Goal: Task Accomplishment & Management: Use online tool/utility

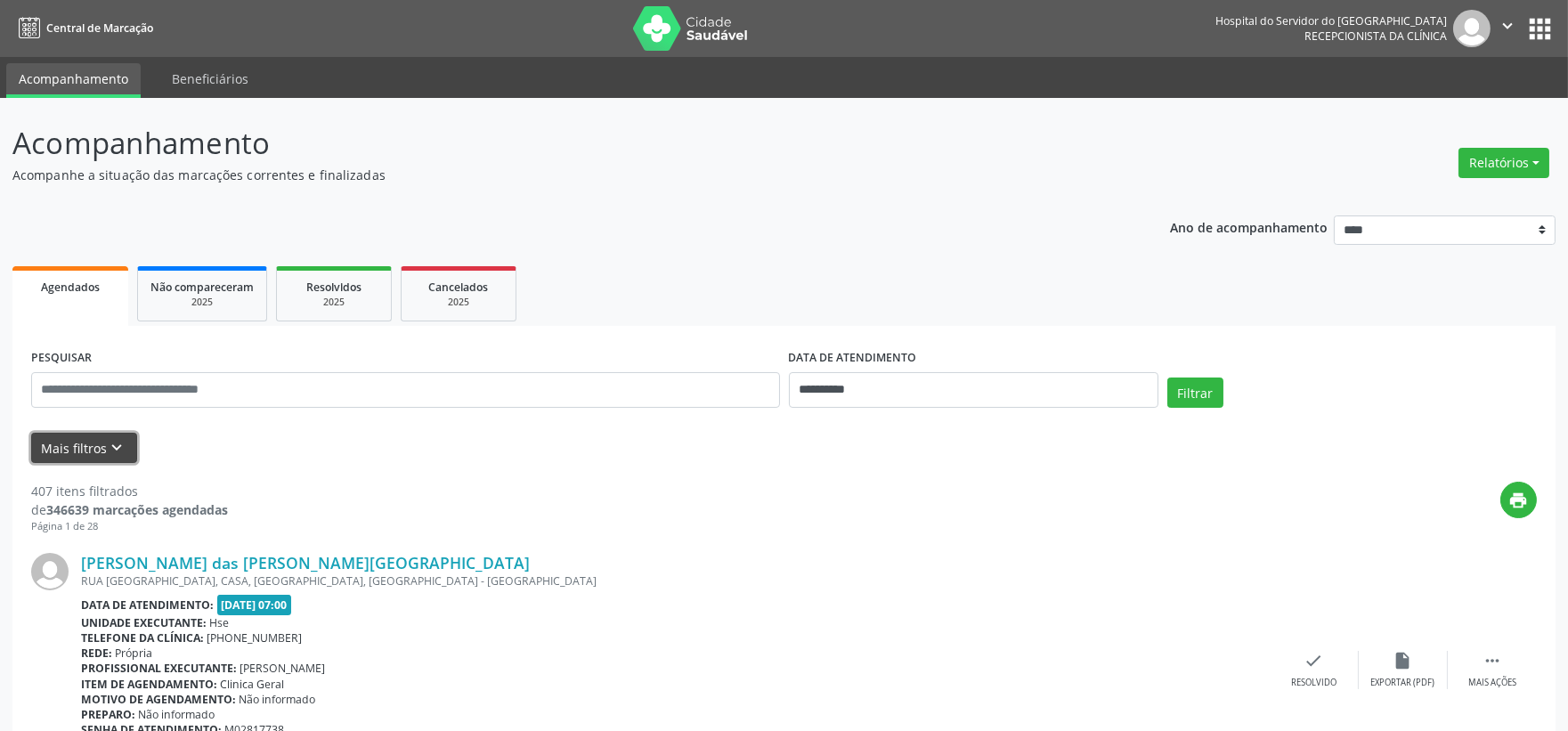
click at [57, 437] on button "Mais filtros keyboard_arrow_down" at bounding box center [84, 449] width 106 height 31
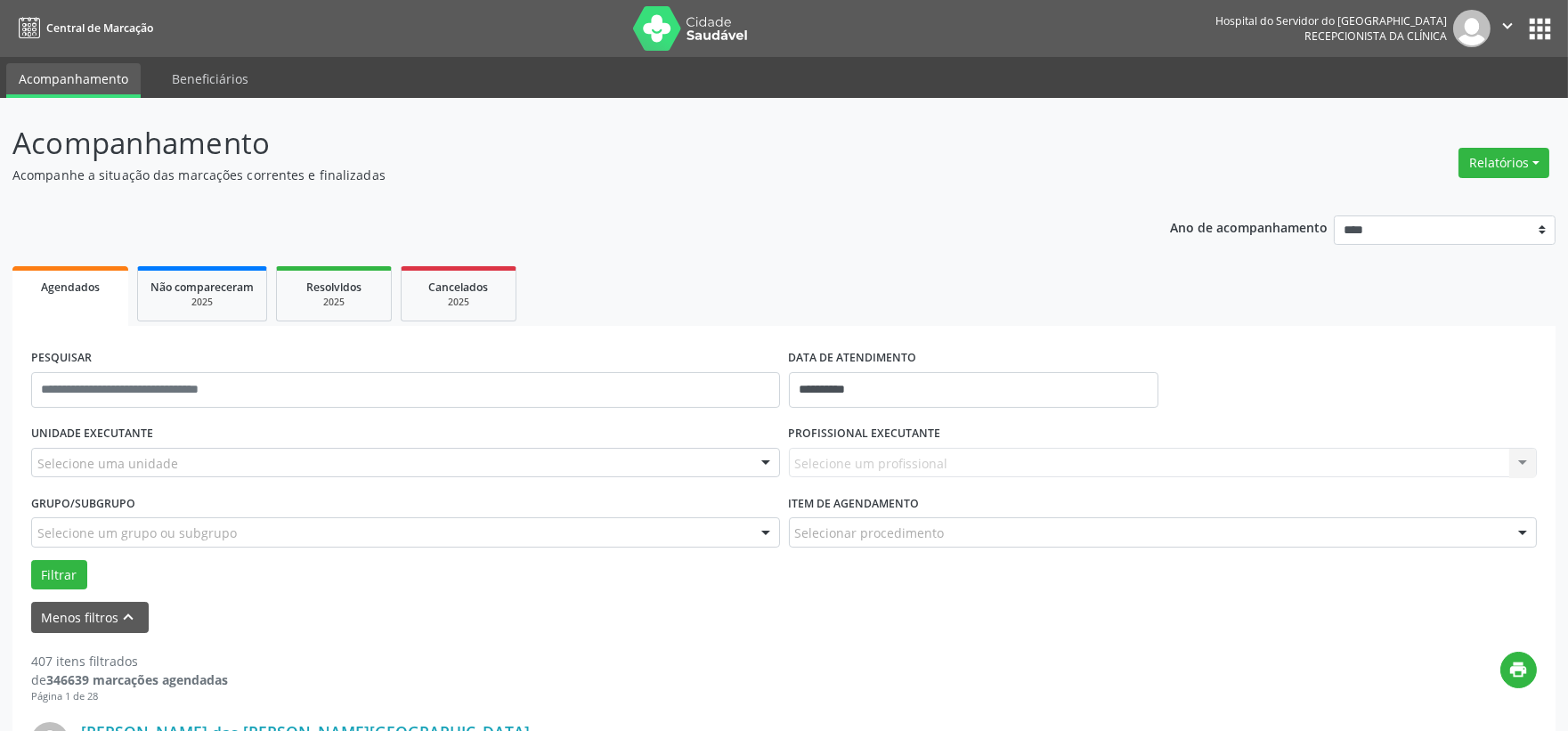
click at [149, 479] on div "UNIDADE EXECUTANTE Selecione uma unidade Todos as unidades Hse Nenhum resultado…" at bounding box center [405, 455] width 758 height 70
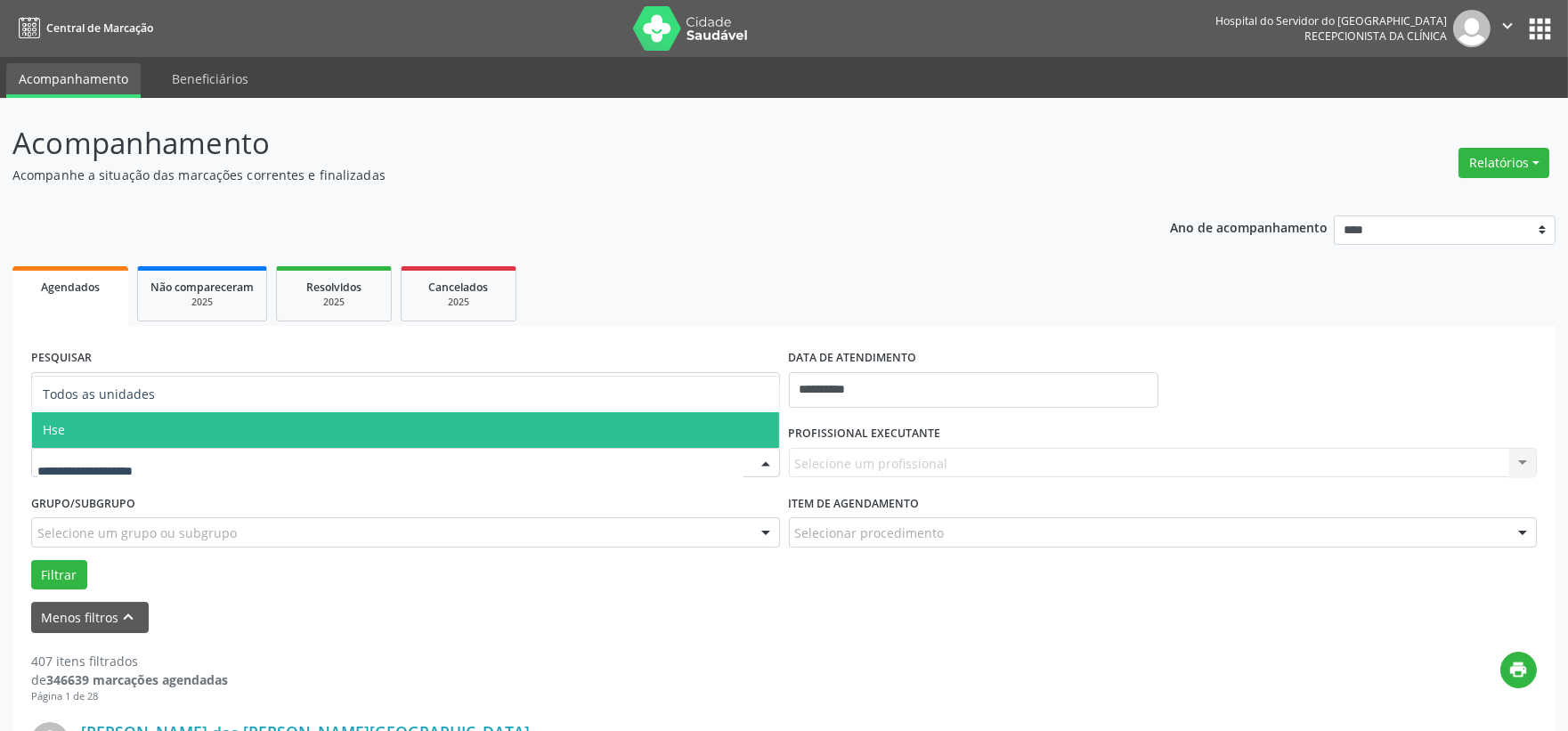
click at [112, 434] on span "Hse" at bounding box center [406, 430] width 747 height 35
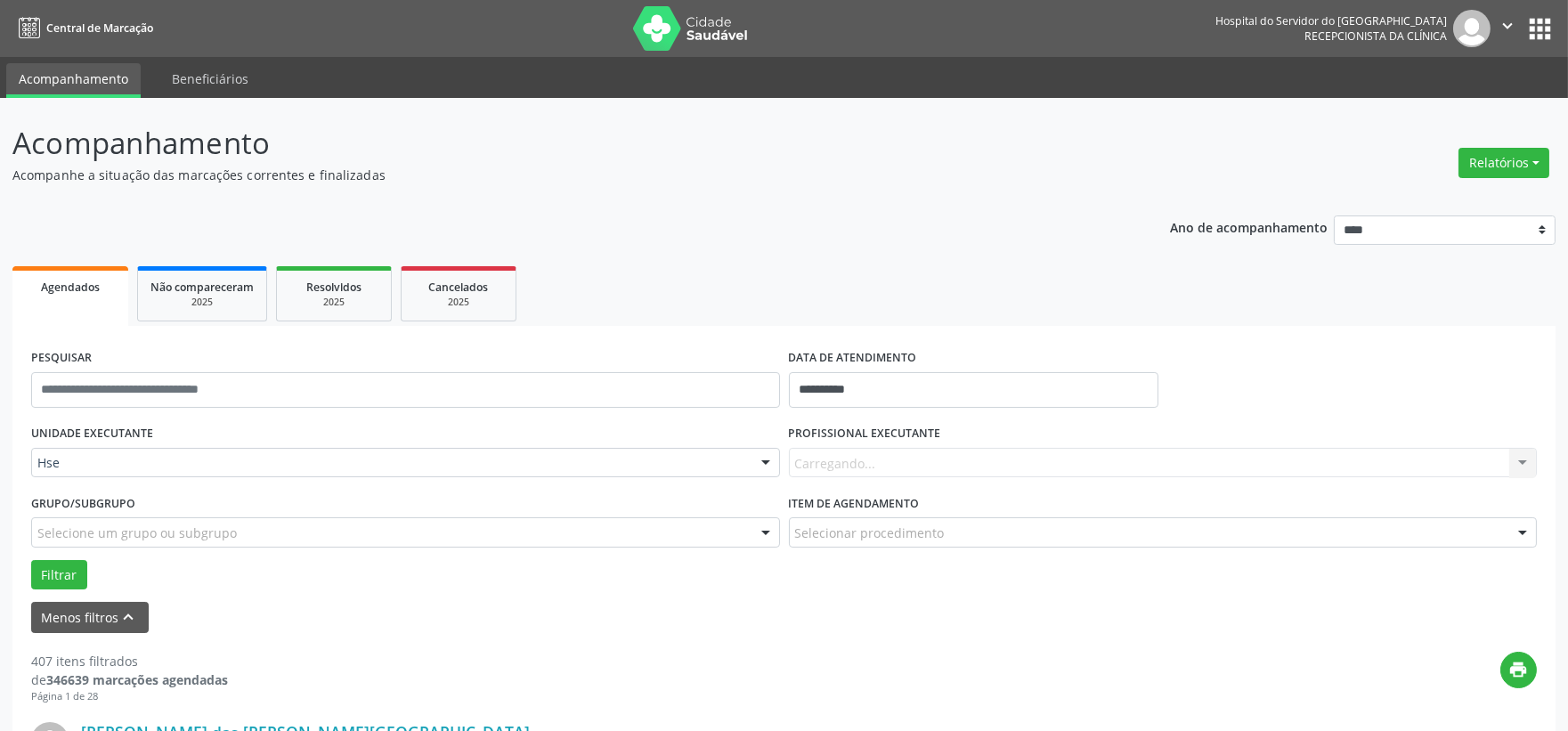
click at [829, 463] on div "Carregando... Nenhum resultado encontrado para: " " Não há nenhuma opção para s…" at bounding box center [1163, 463] width 749 height 30
click at [832, 463] on div "Carregando... Nenhum resultado encontrado para: " " Não há nenhuma opção para s…" at bounding box center [1163, 463] width 749 height 30
click at [826, 473] on div "Carregando... Nenhum resultado encontrado para: " " Não há nenhuma opção para s…" at bounding box center [1163, 463] width 749 height 30
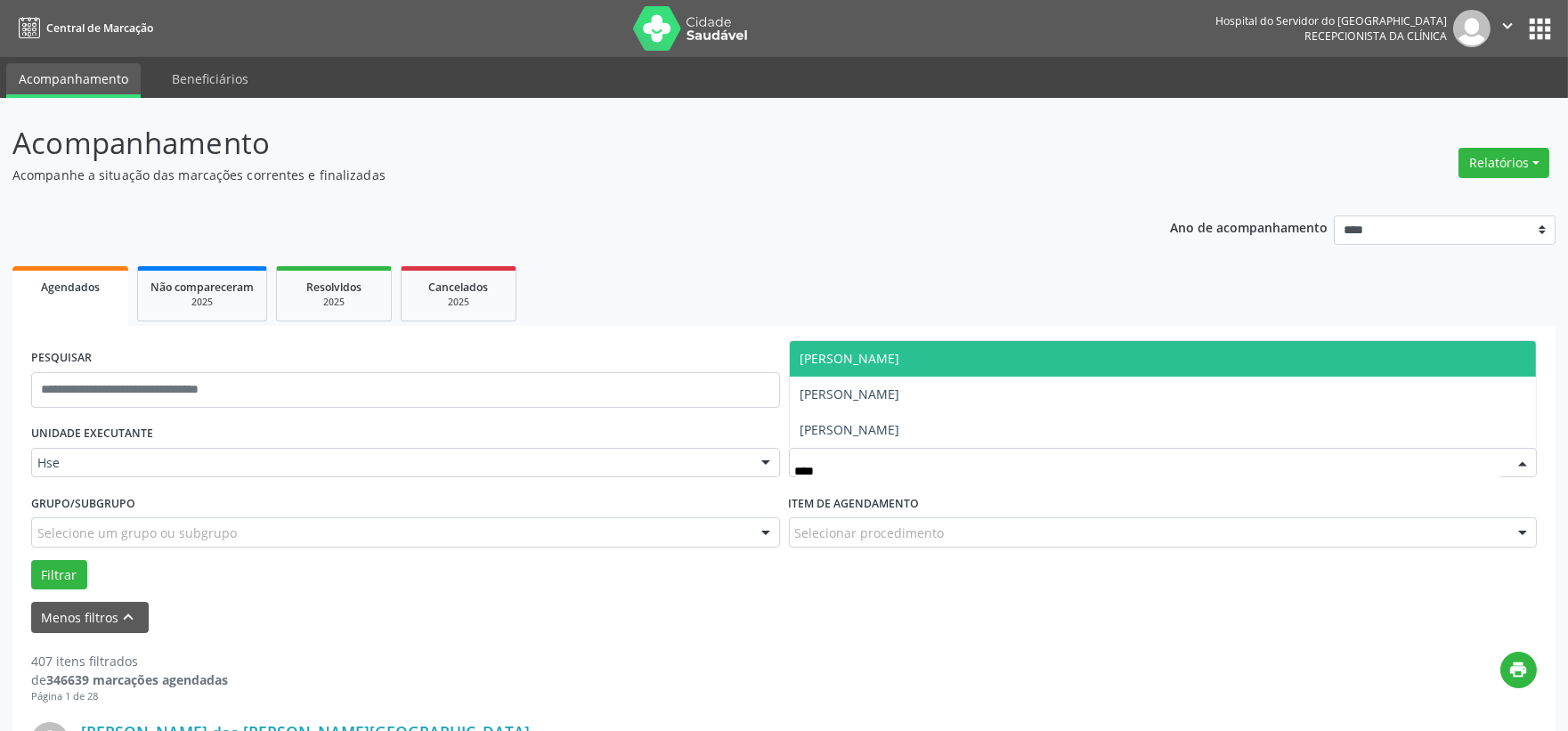
type input "*****"
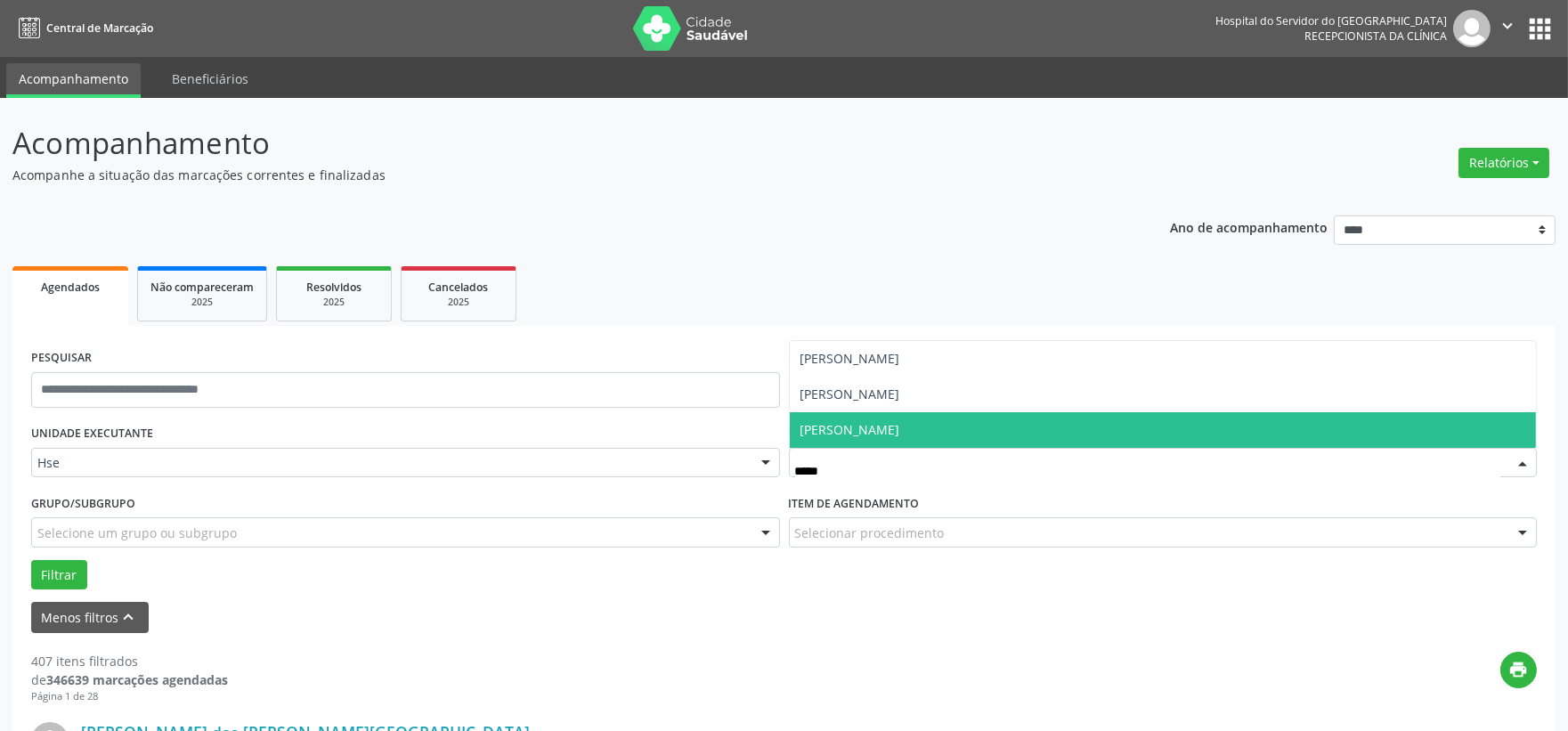
click at [874, 440] on span "[PERSON_NAME]" at bounding box center [1163, 430] width 747 height 35
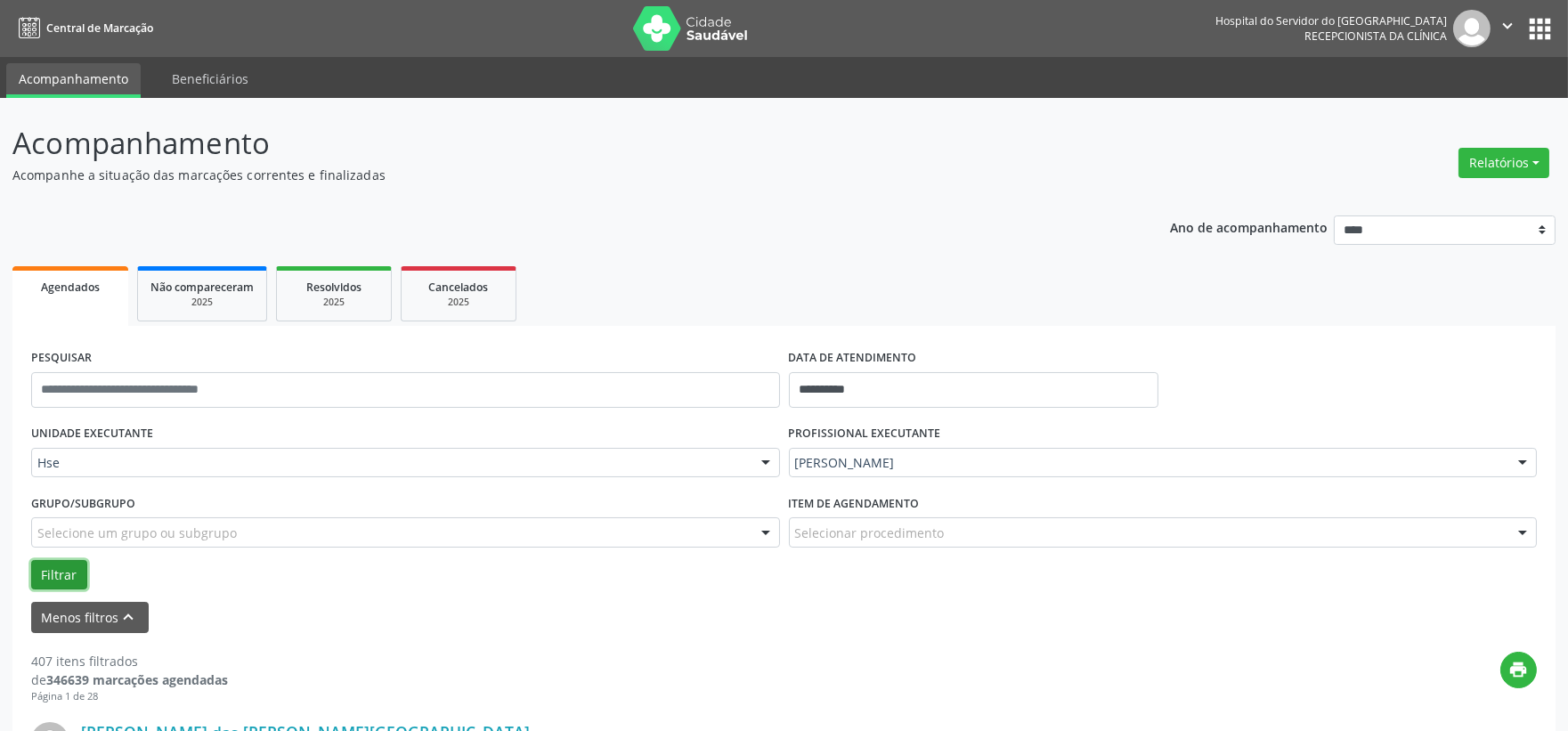
click at [54, 570] on button "Filtrar" at bounding box center [59, 575] width 56 height 30
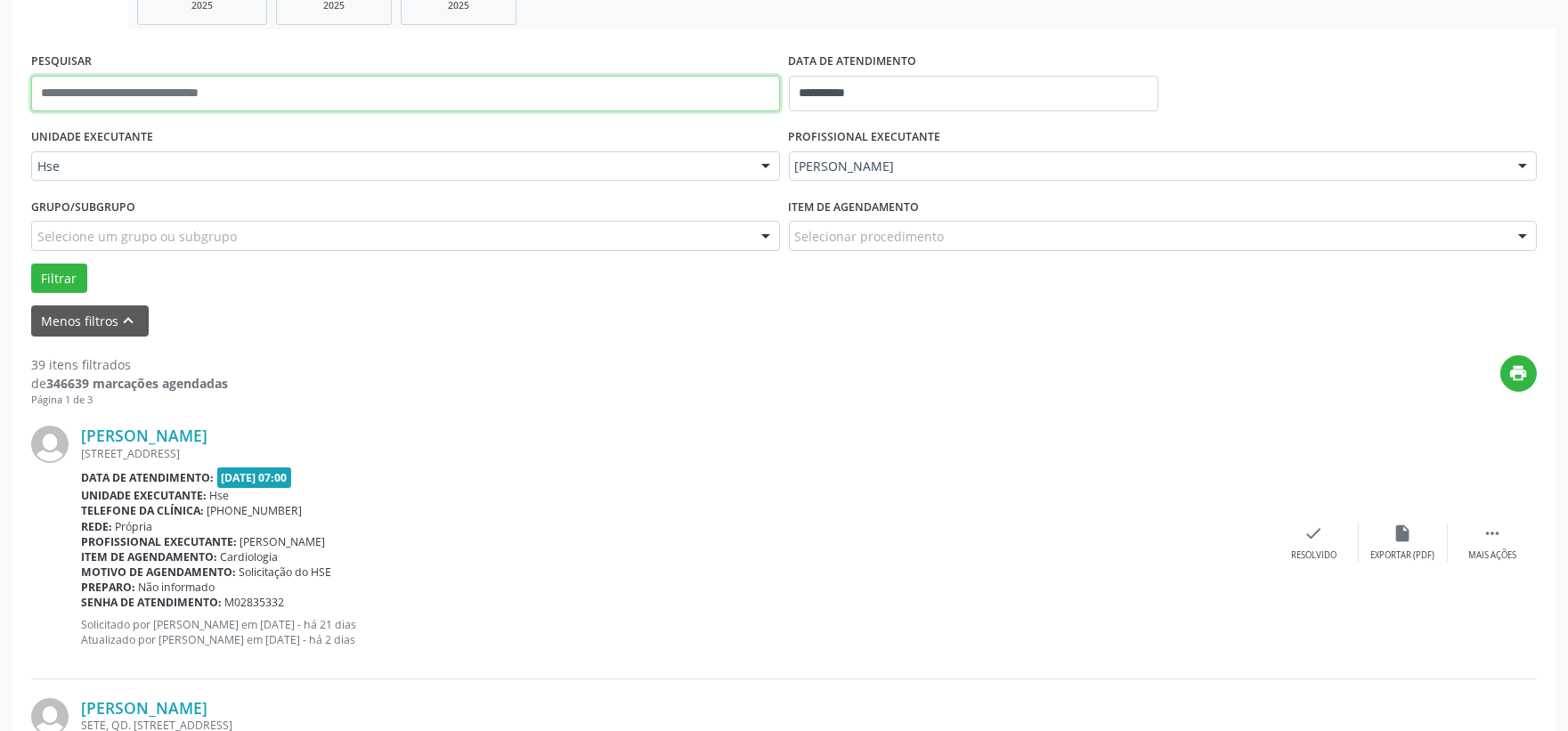
click at [175, 95] on input "text" at bounding box center [406, 93] width 749 height 35
click at [31, 264] on button "Filtrar" at bounding box center [59, 278] width 56 height 30
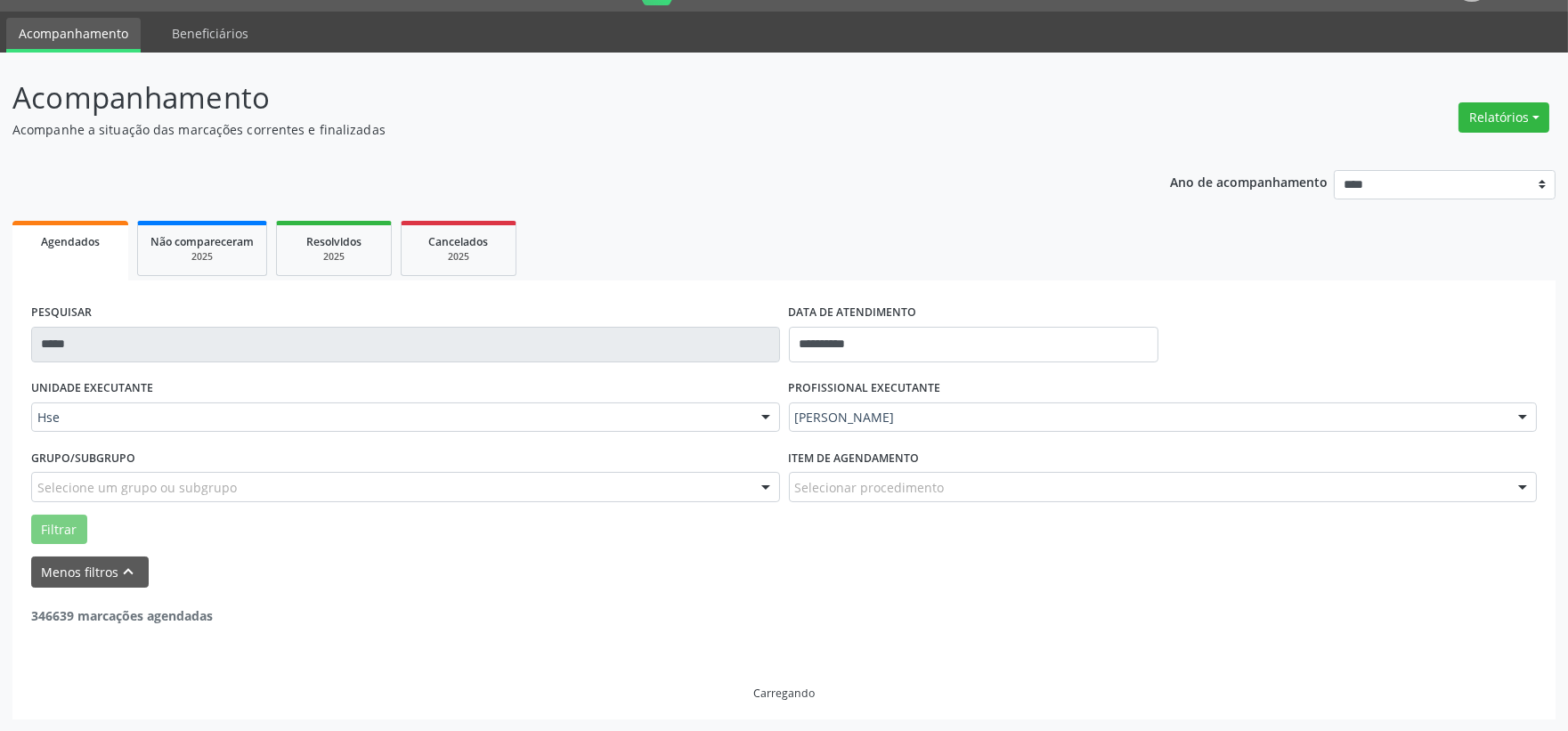
scroll to position [273, 0]
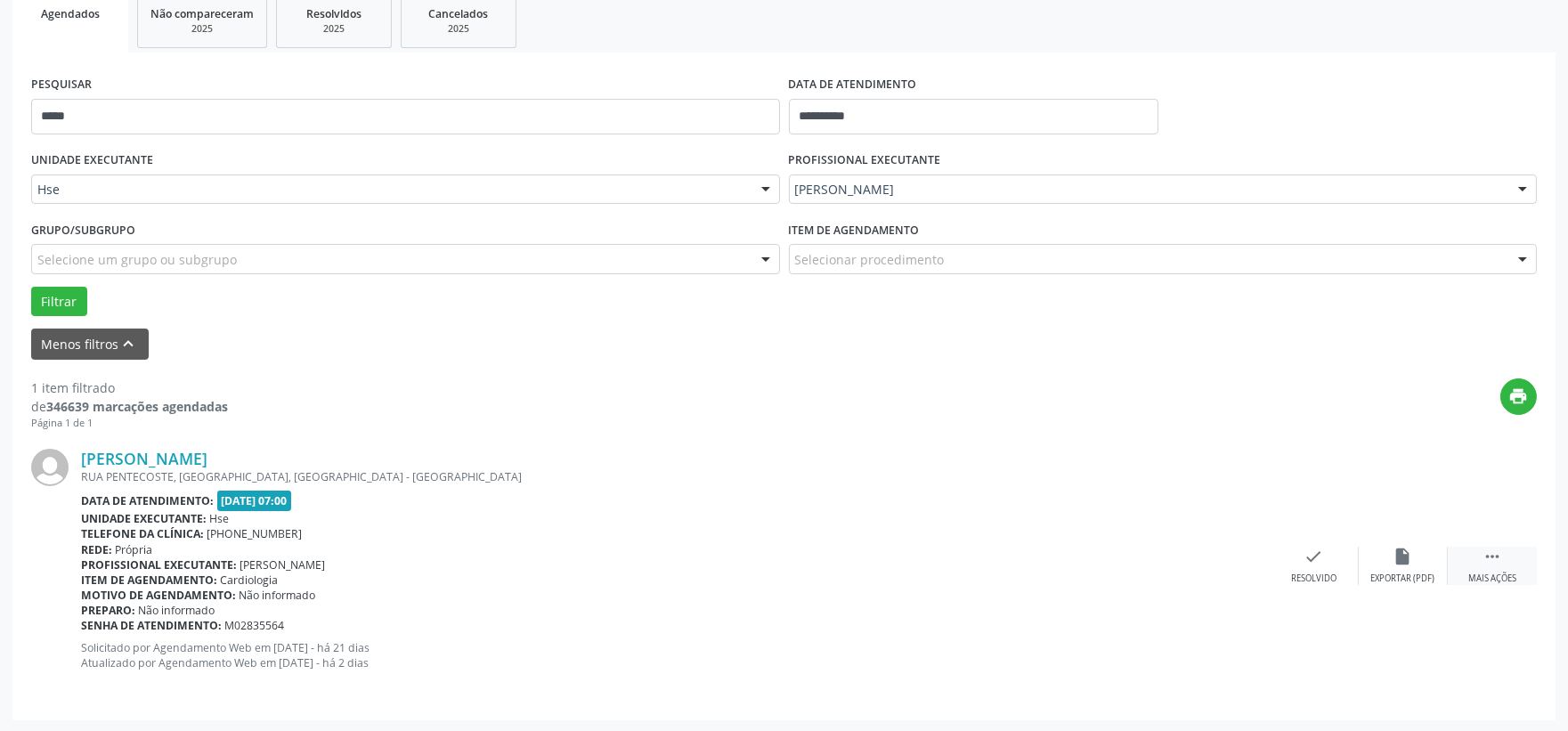
click at [1497, 554] on icon "" at bounding box center [1493, 557] width 20 height 20
click at [1418, 559] on div "alarm_off Não compareceu" at bounding box center [1403, 565] width 89 height 38
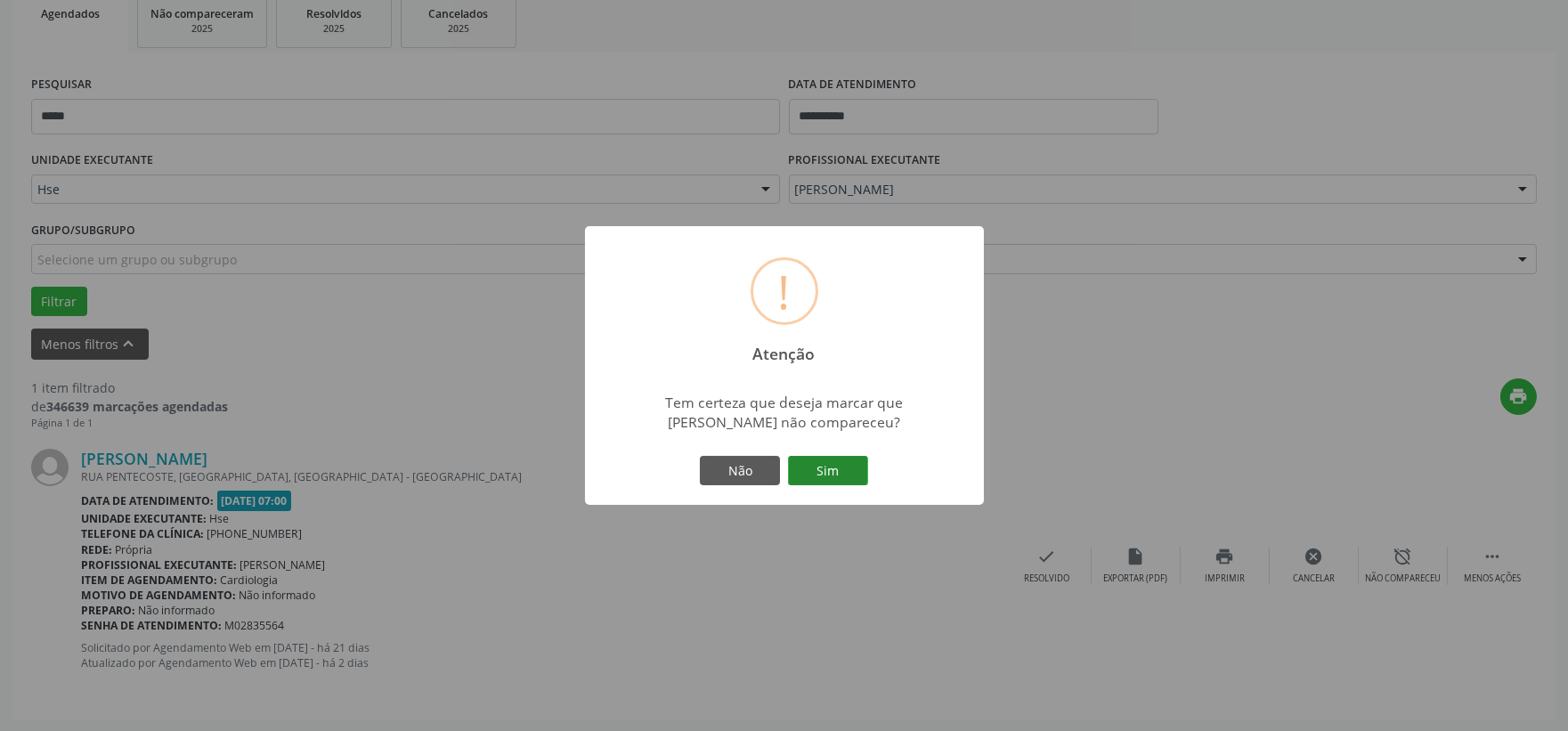
click at [828, 468] on button "Sim" at bounding box center [828, 470] width 80 height 30
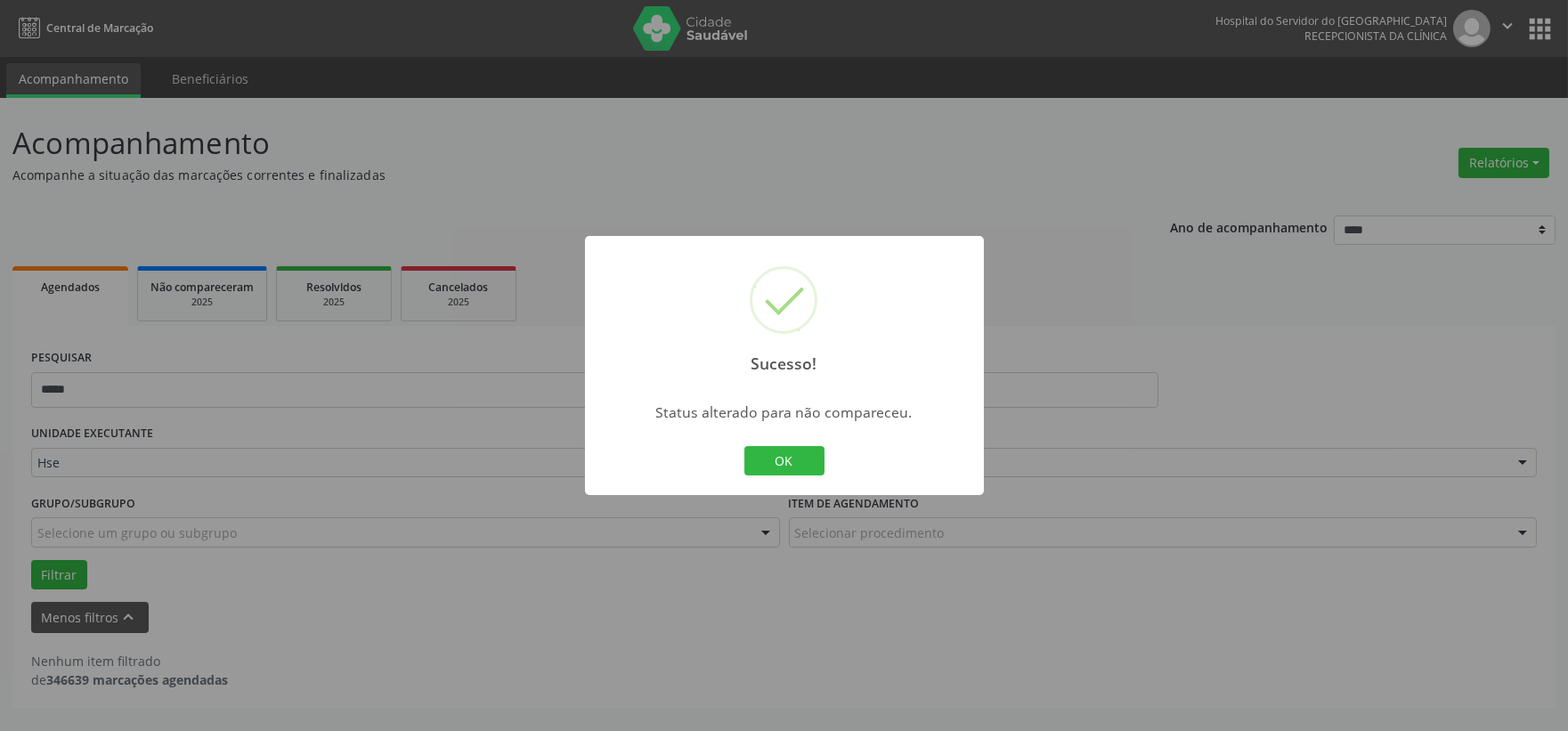
scroll to position [0, 0]
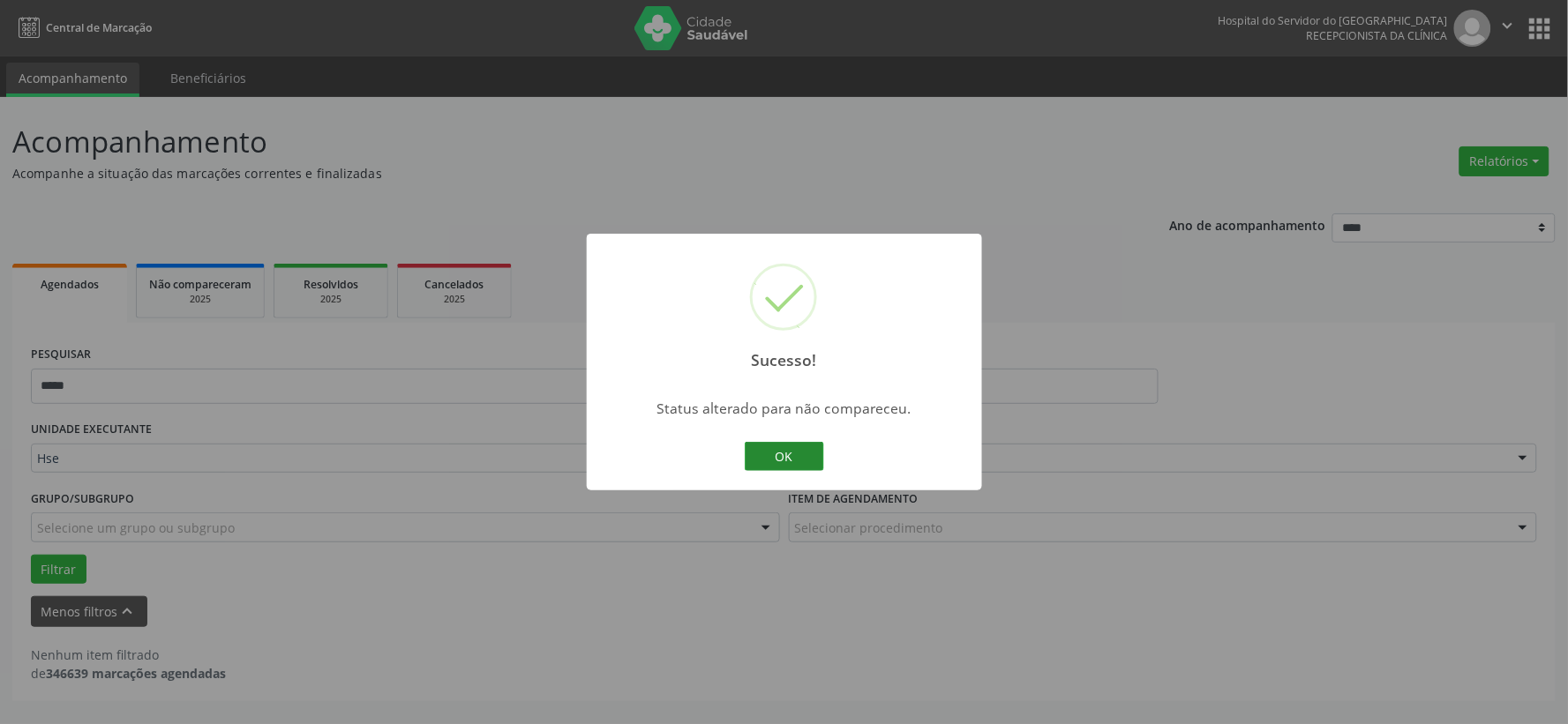
click at [795, 446] on button "OK" at bounding box center [784, 456] width 80 height 30
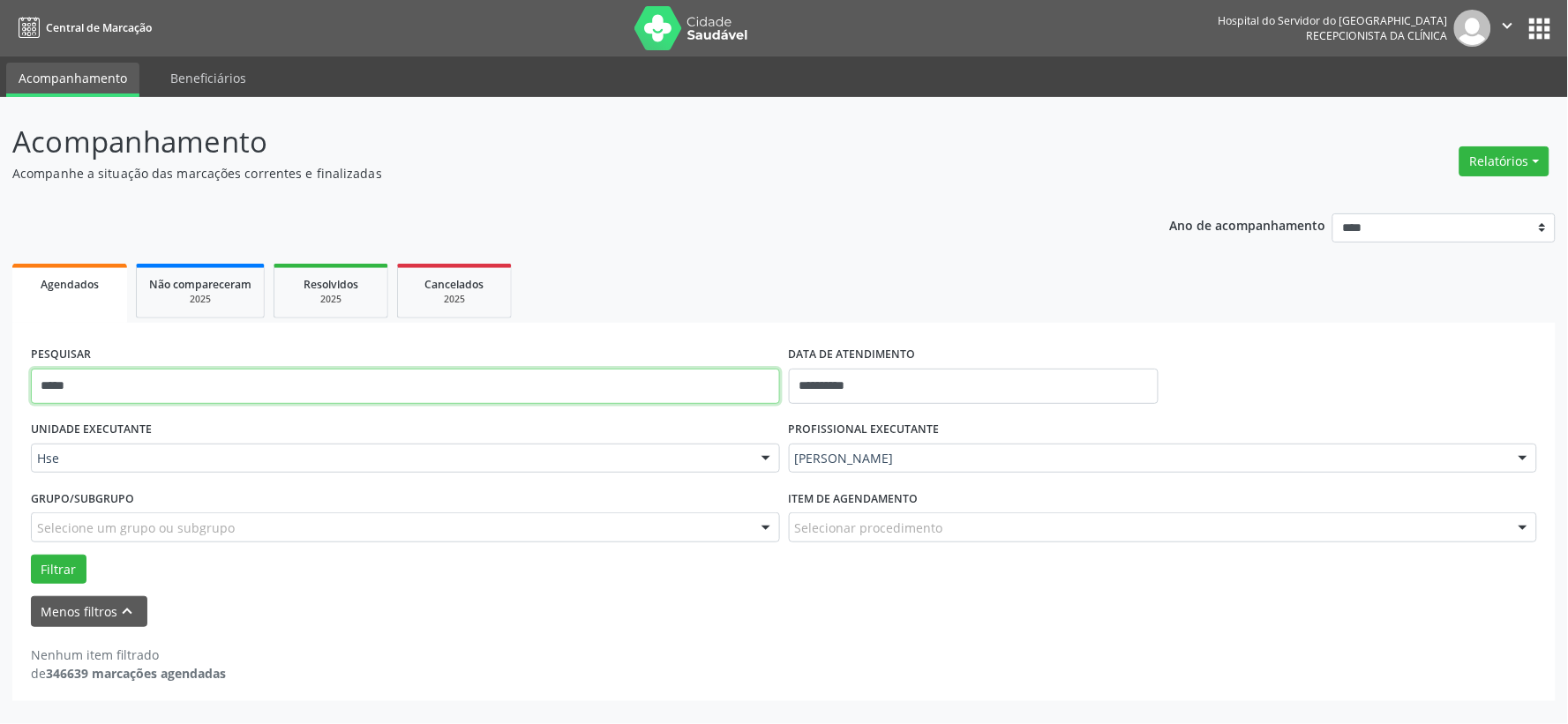
click at [627, 373] on input "*****" at bounding box center [406, 386] width 750 height 35
click at [31, 555] on button "Filtrar" at bounding box center [58, 570] width 55 height 30
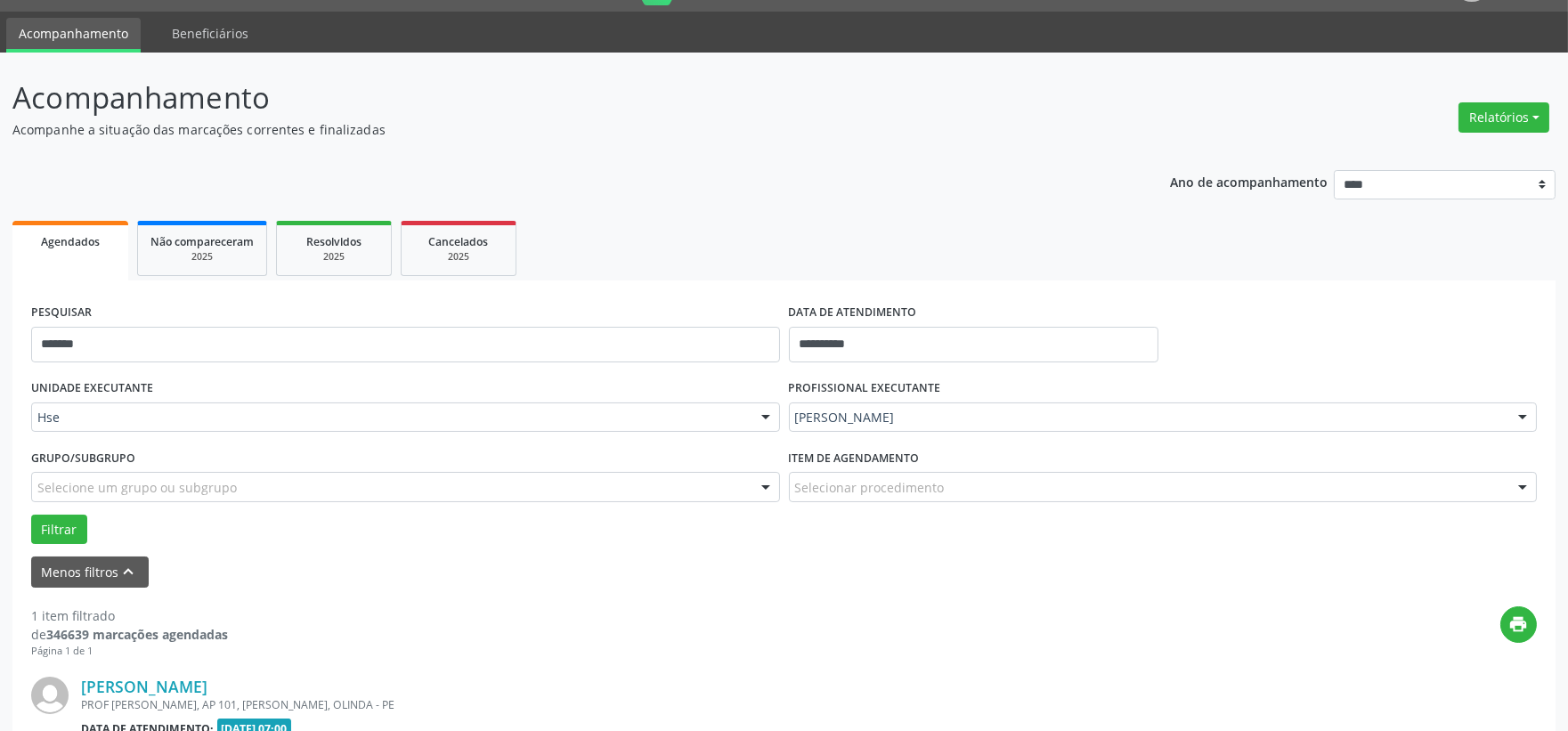
scroll to position [273, 0]
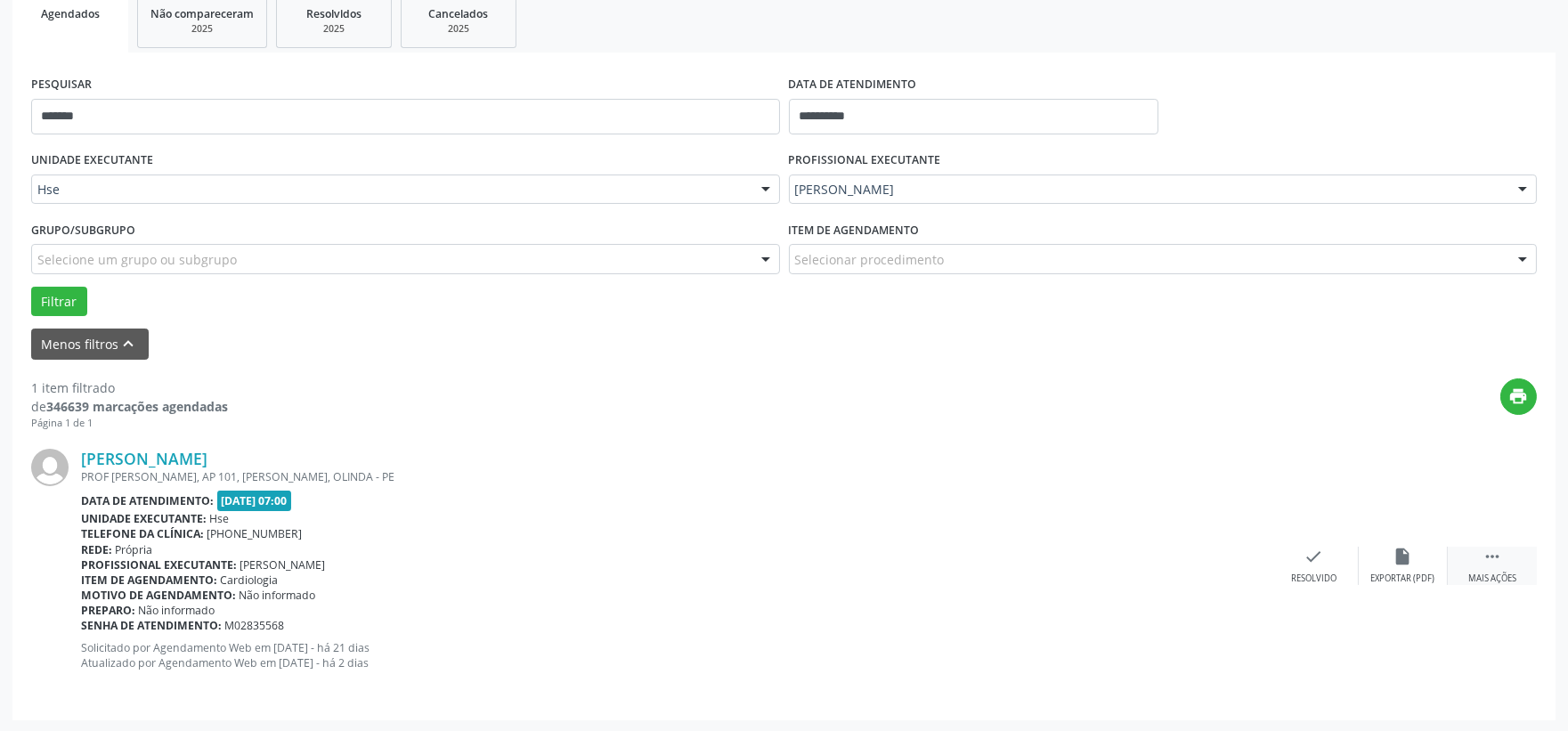
drag, startPoint x: 1510, startPoint y: 554, endPoint x: 1493, endPoint y: 552, distance: 17.1
click at [1510, 554] on div " Mais ações" at bounding box center [1493, 565] width 89 height 38
click at [1414, 560] on div "alarm_off Não compareceu" at bounding box center [1403, 565] width 89 height 38
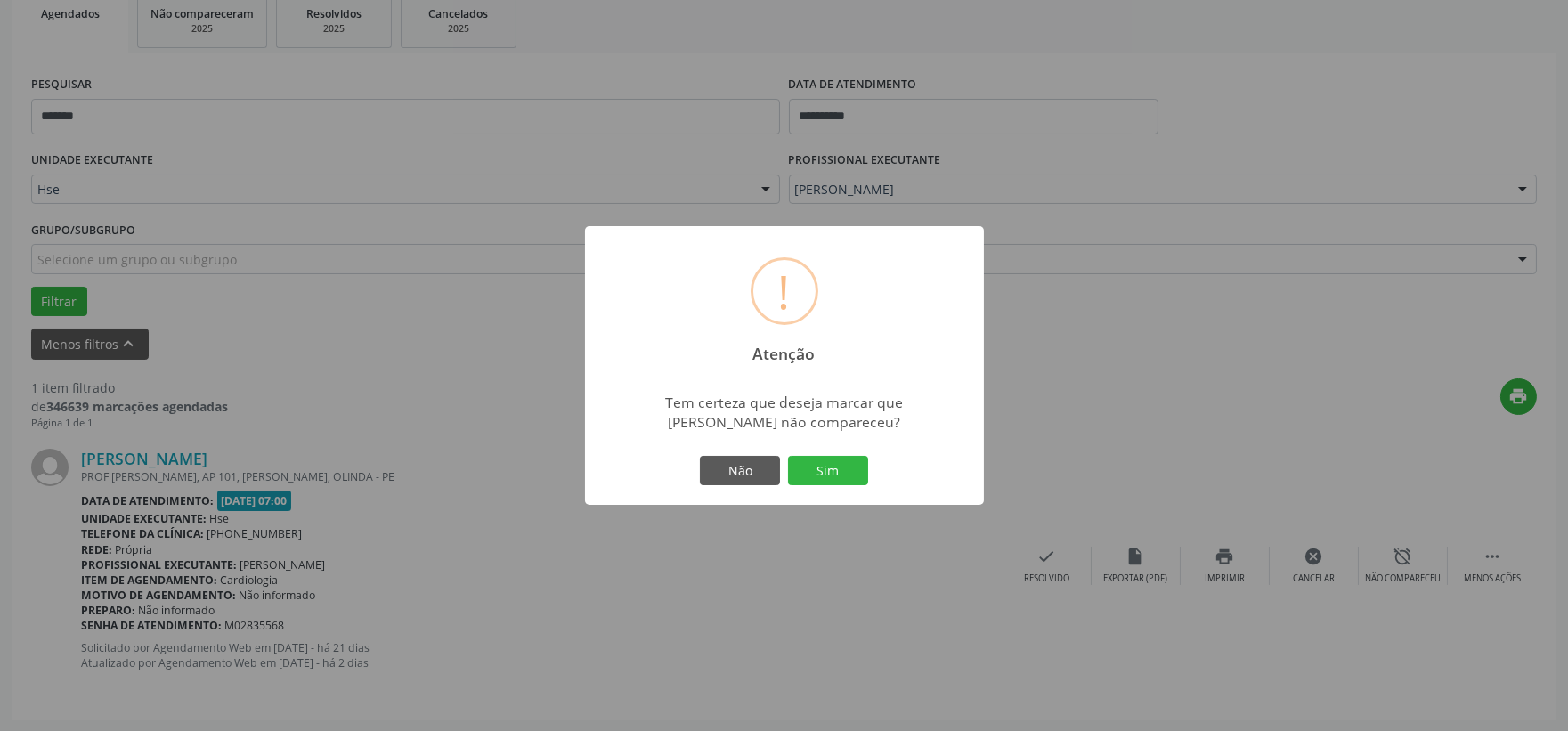
click at [868, 478] on div "Não Sim" at bounding box center [785, 471] width 176 height 37
click at [843, 473] on button "Sim" at bounding box center [828, 470] width 80 height 30
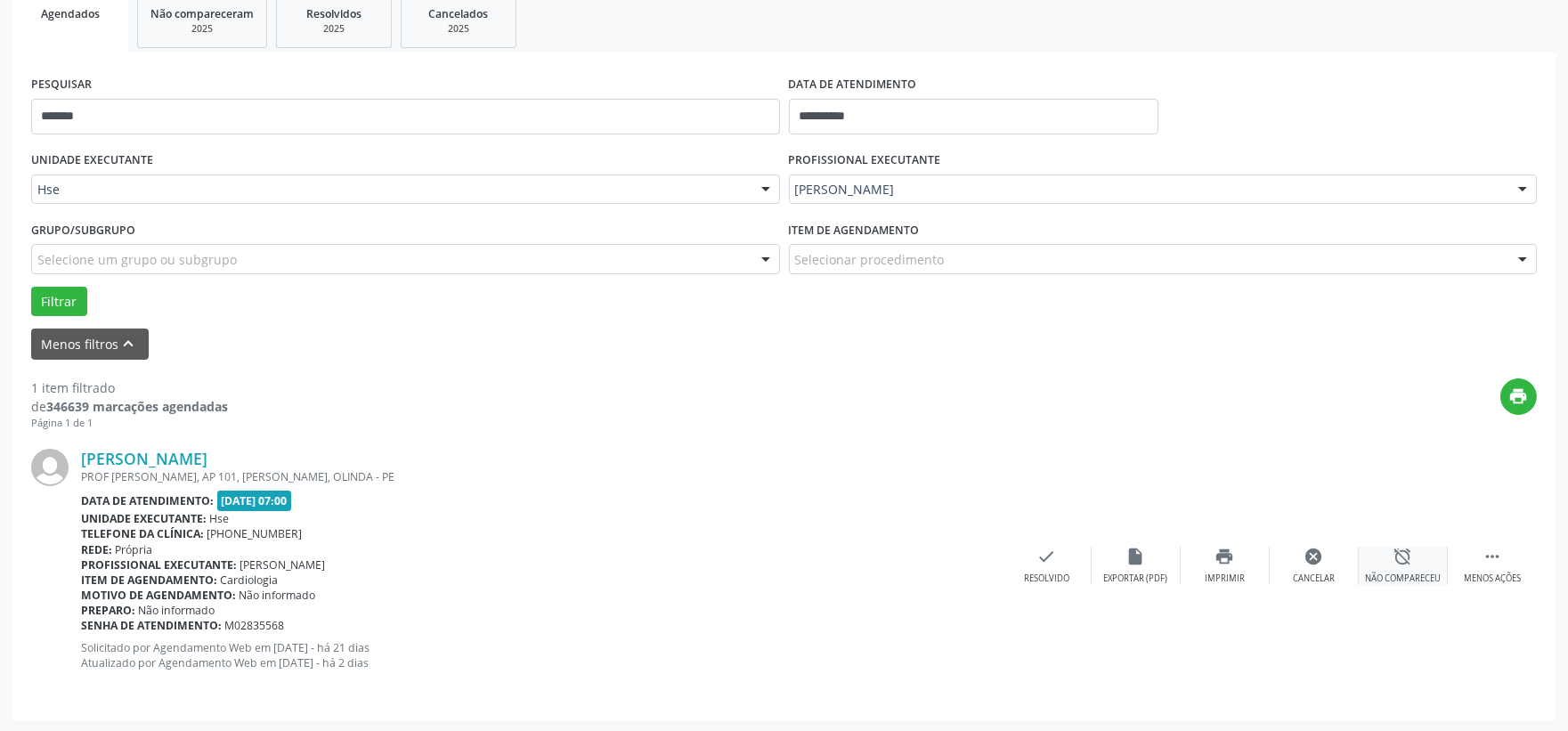
scroll to position [45, 0]
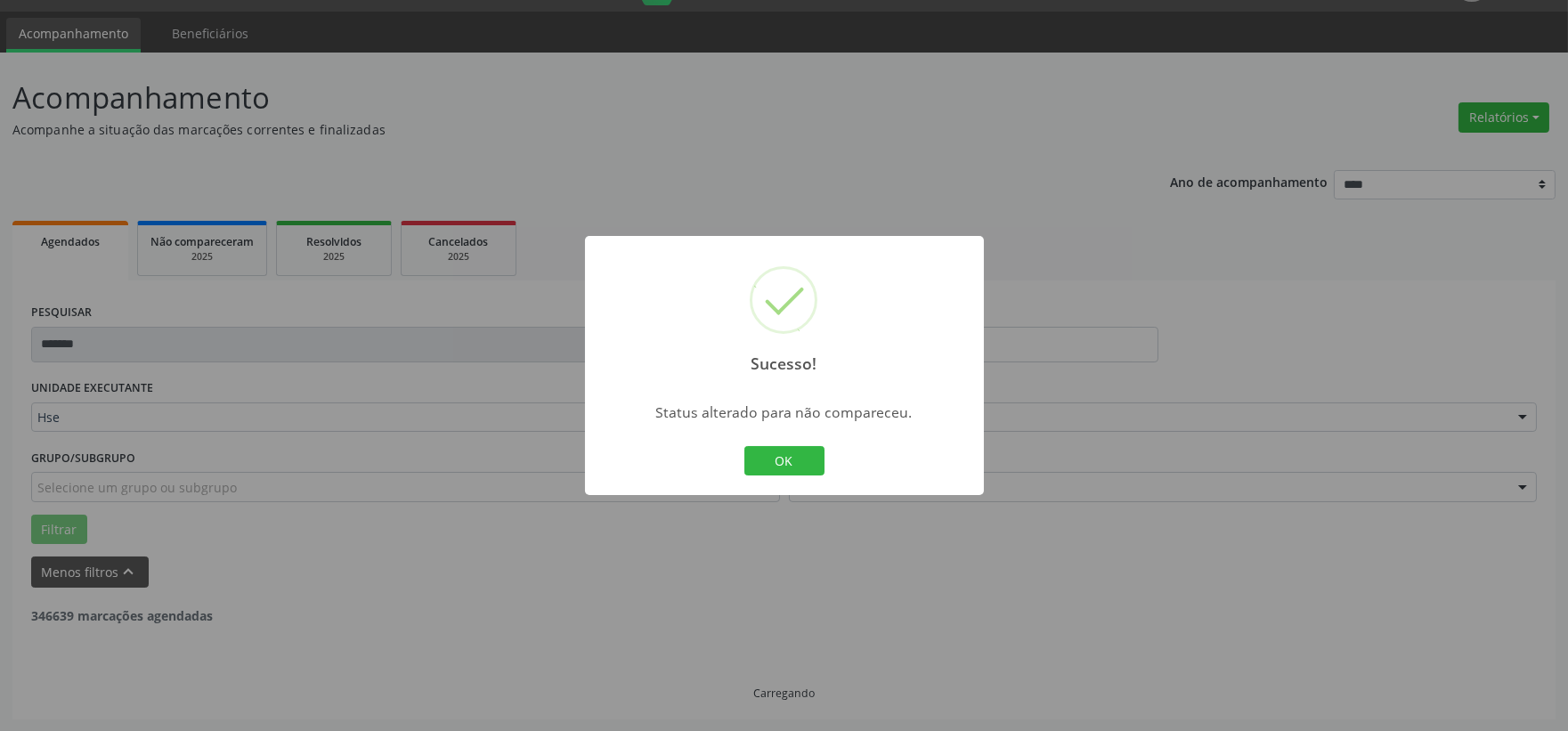
click at [1408, 559] on div "Sucesso! × Status alterado para não compareceu. OK Cancel" at bounding box center [784, 366] width 1568 height 731
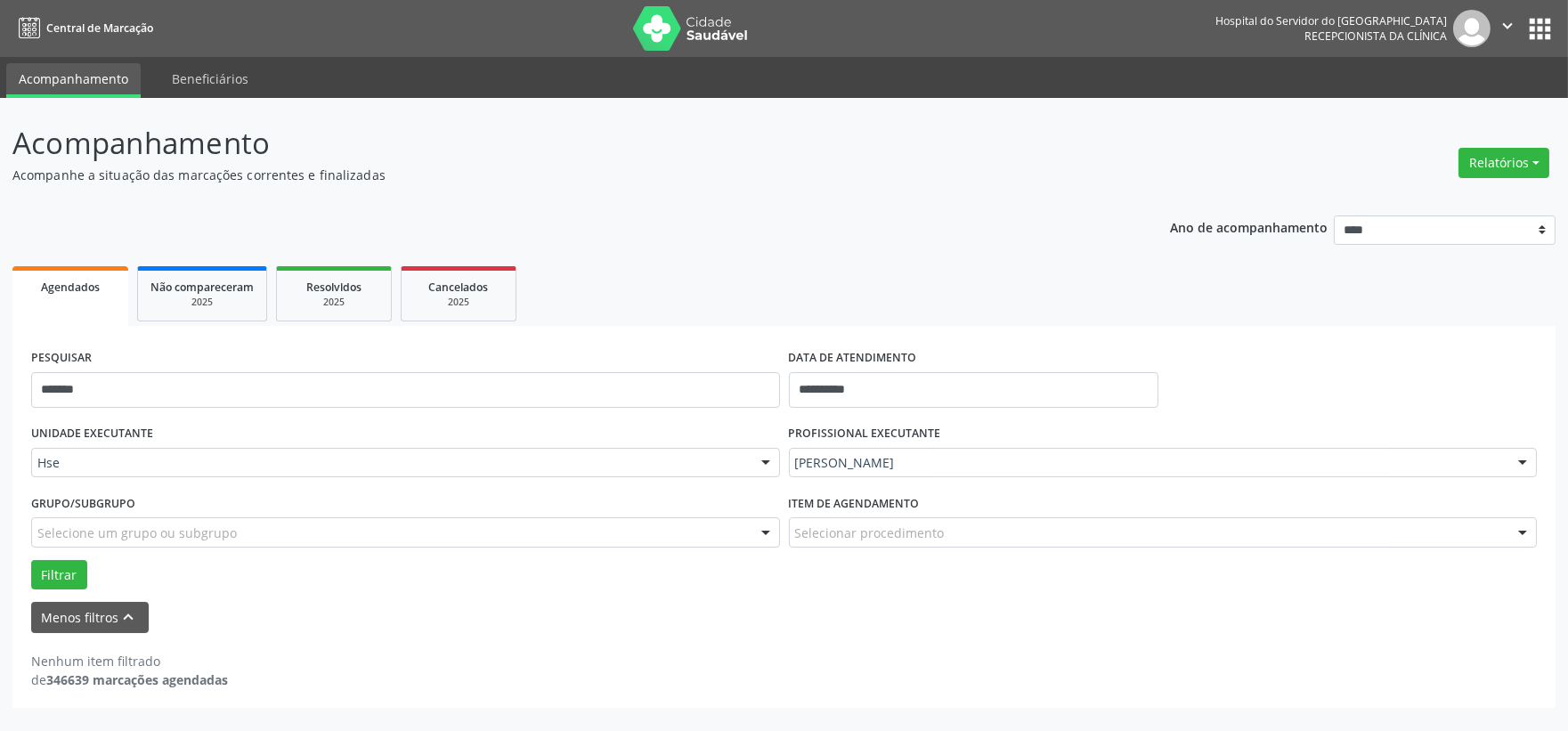
scroll to position [0, 0]
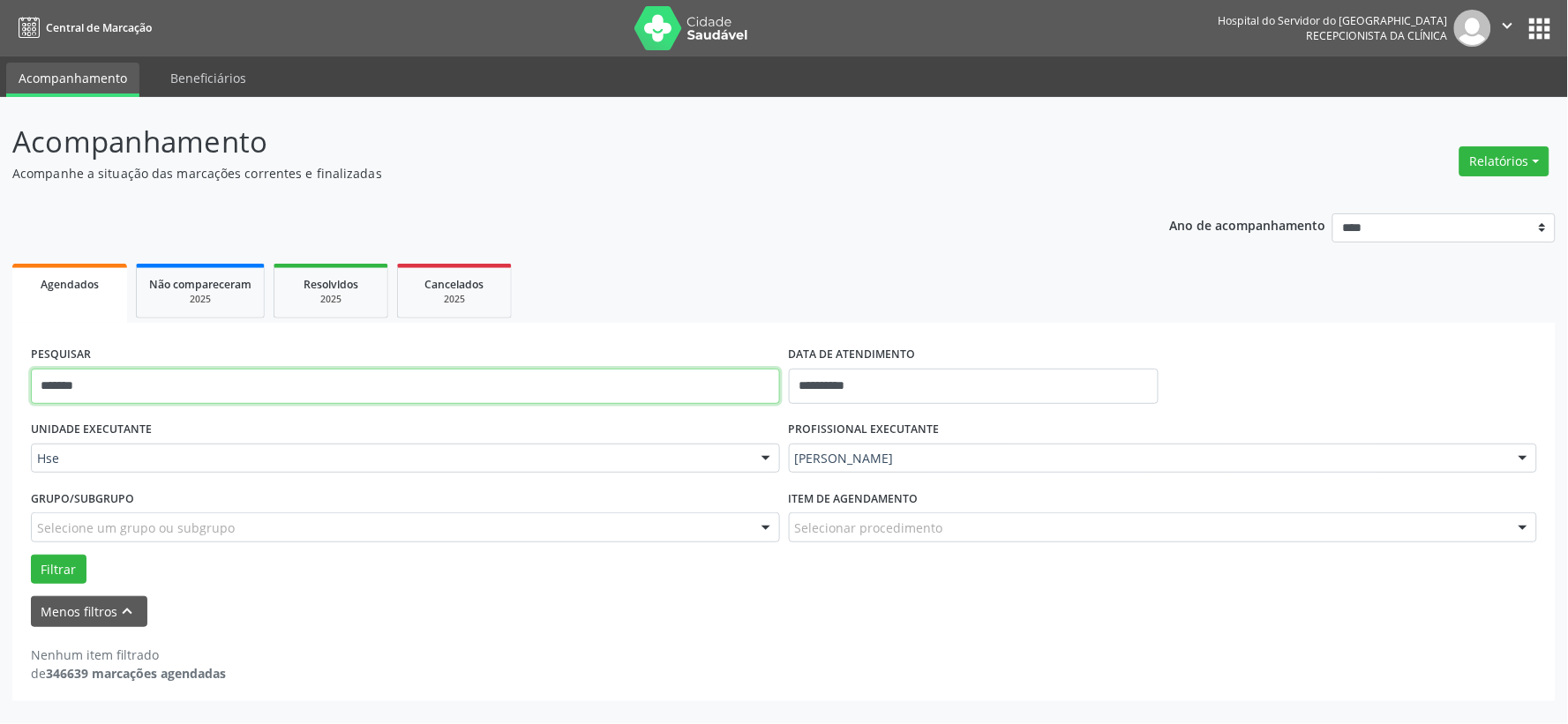
click at [403, 372] on input "*******" at bounding box center [406, 386] width 750 height 35
click at [31, 555] on button "Filtrar" at bounding box center [58, 570] width 55 height 30
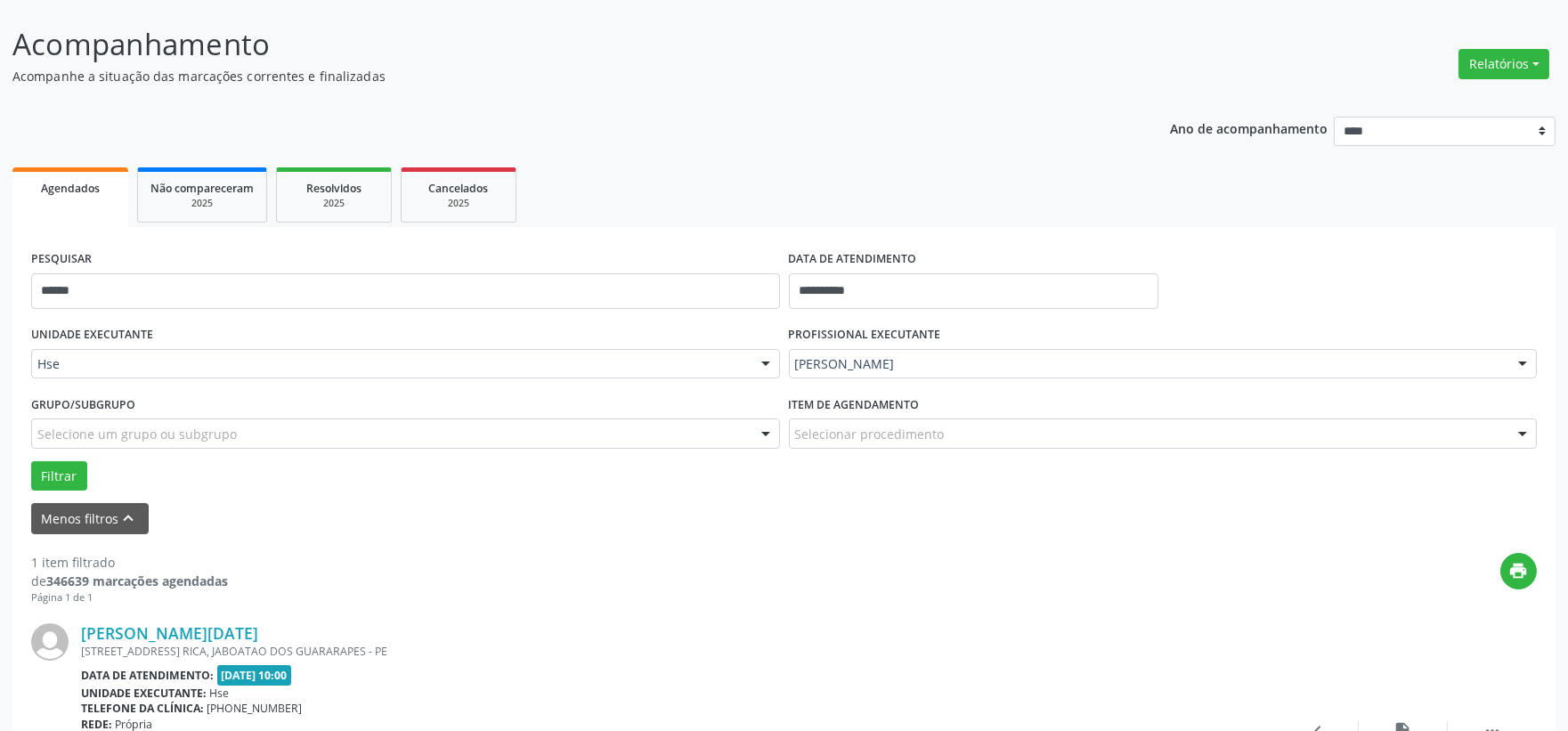
scroll to position [273, 0]
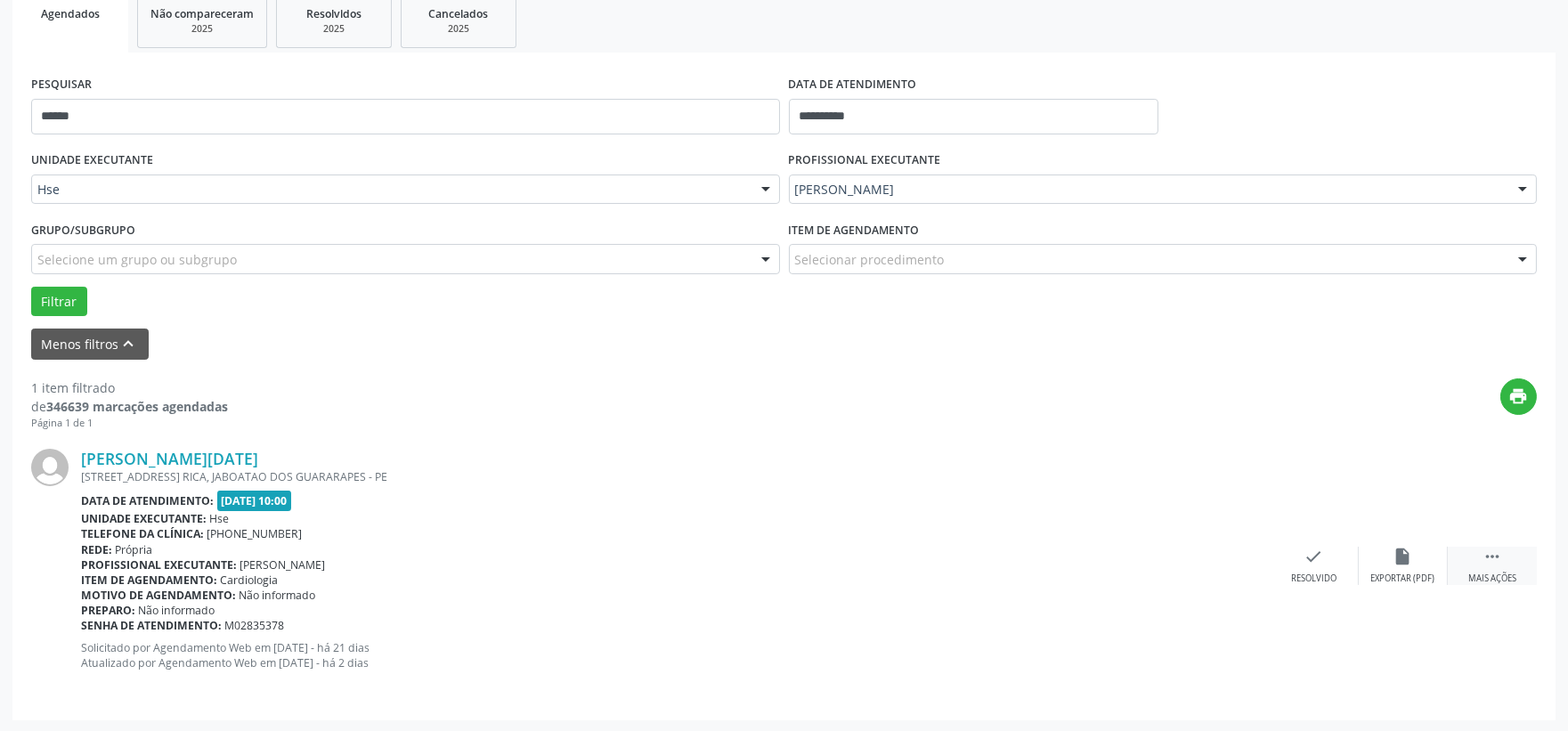
click at [1509, 564] on div " Mais ações" at bounding box center [1493, 565] width 89 height 38
click at [1416, 562] on div "alarm_off Não compareceu" at bounding box center [1403, 565] width 89 height 38
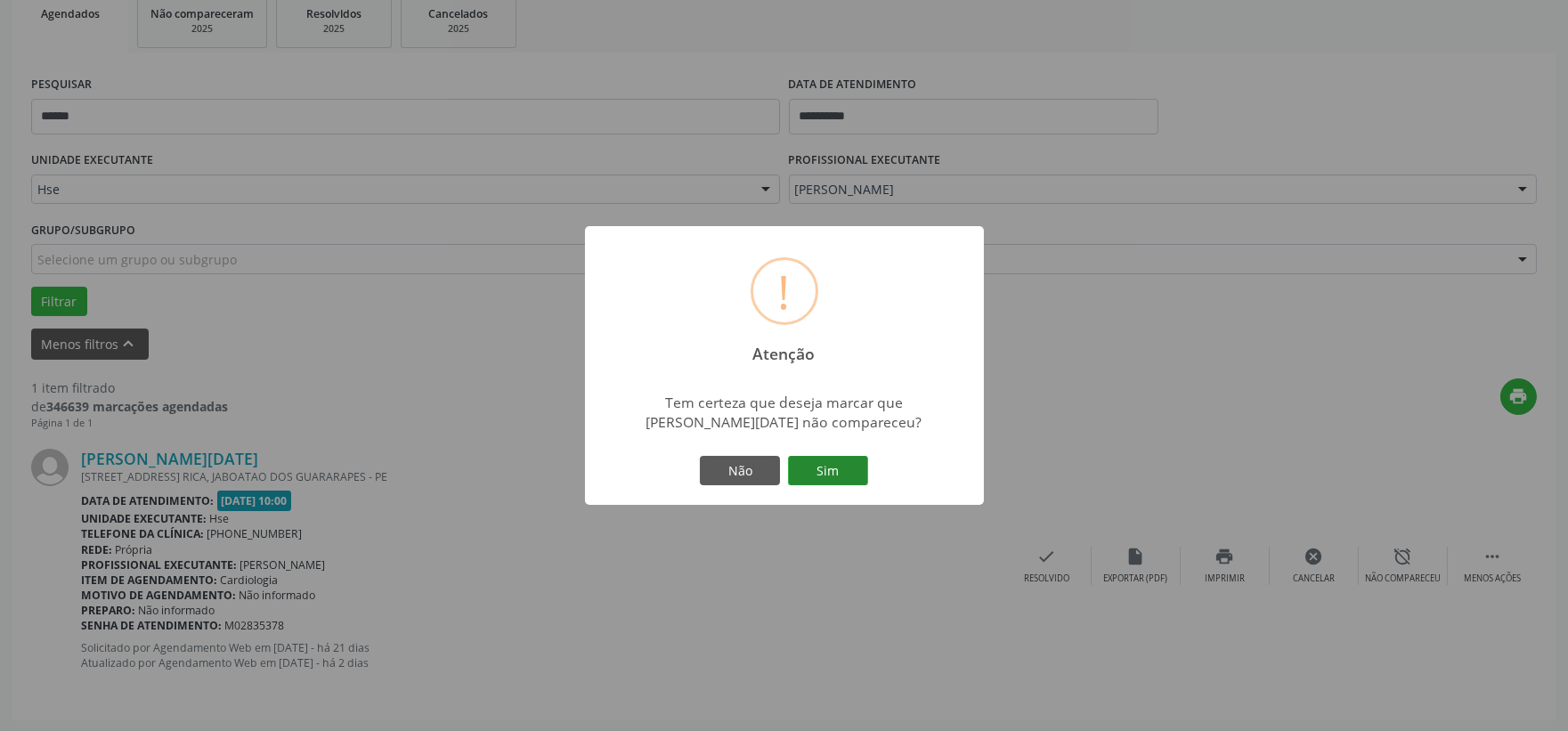
click at [847, 469] on button "Sim" at bounding box center [828, 470] width 80 height 30
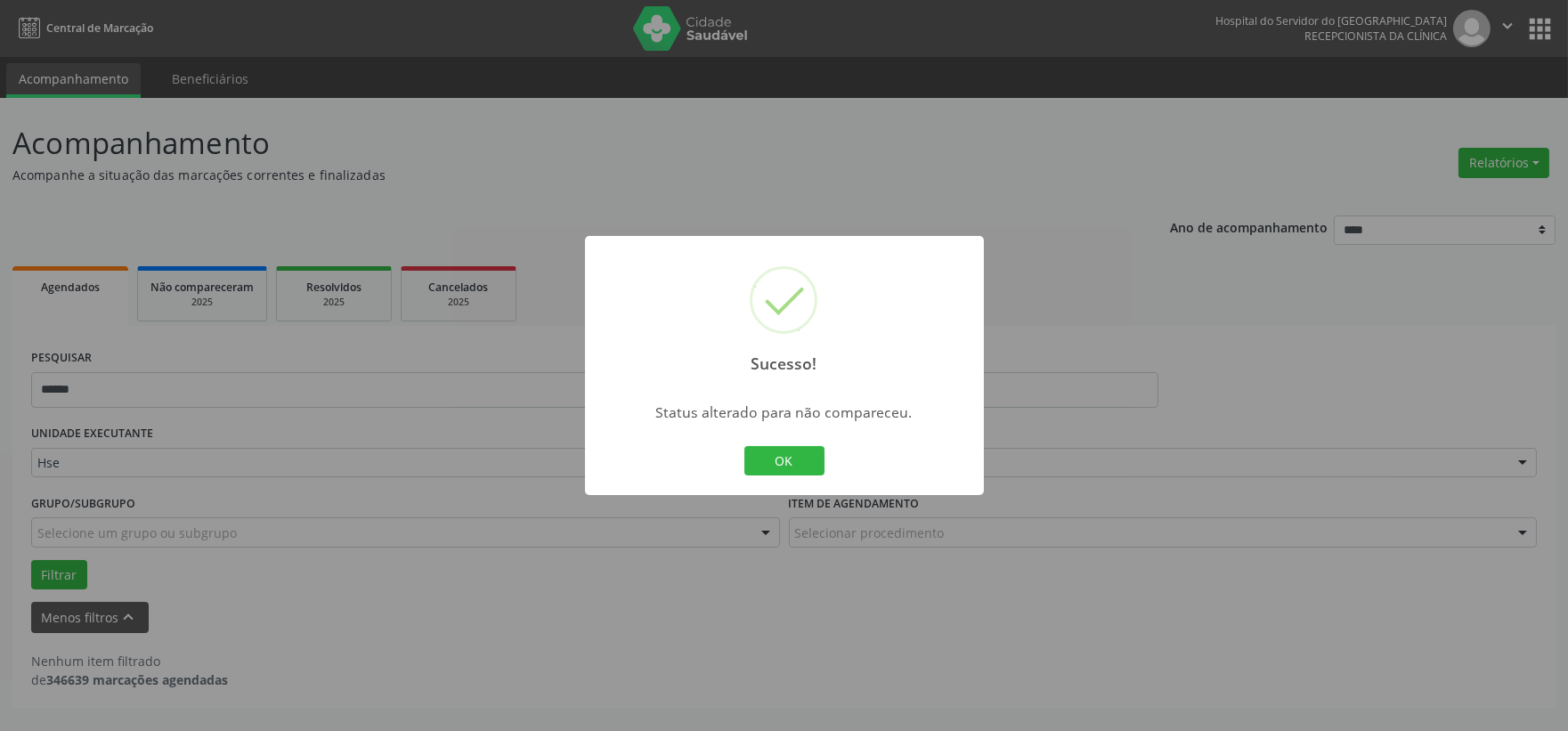
scroll to position [0, 0]
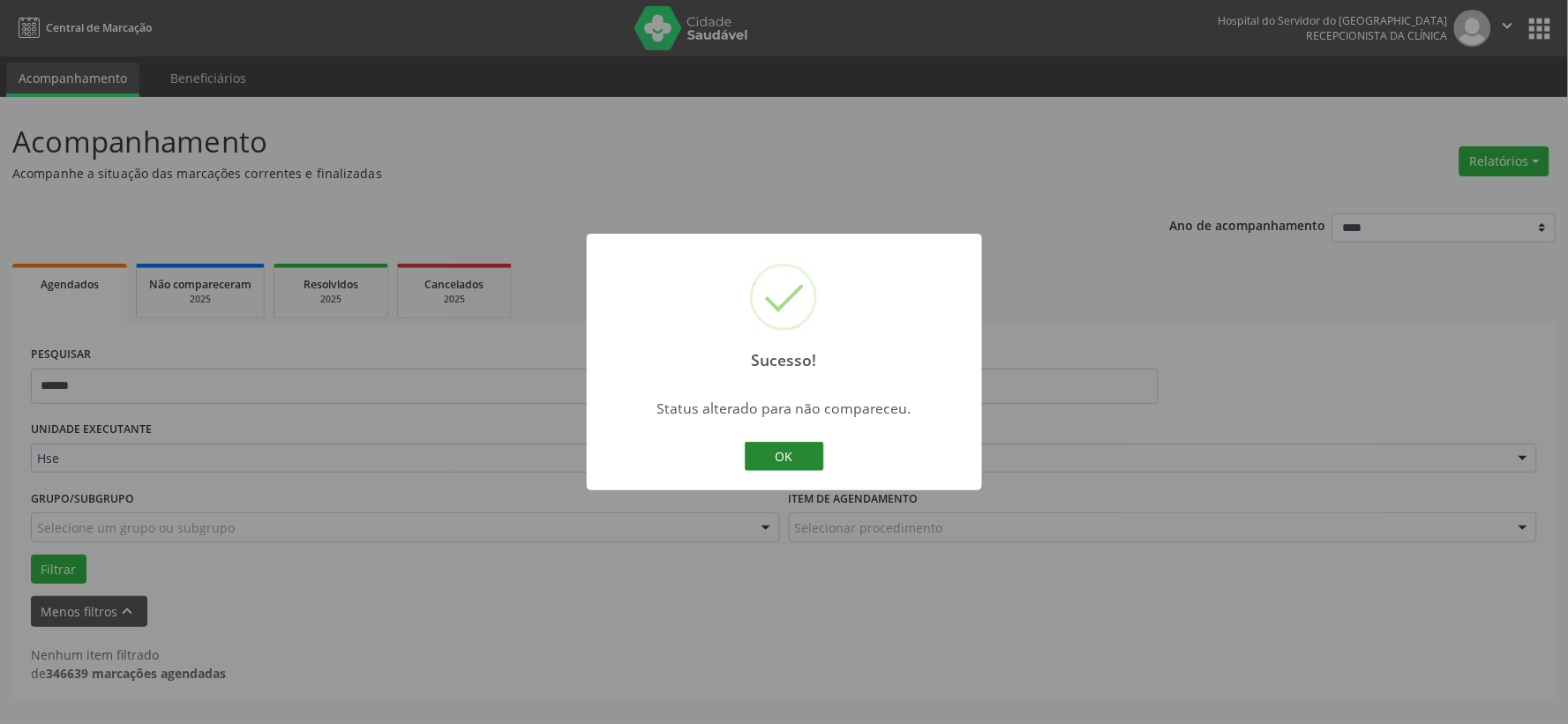
click at [795, 455] on button "OK" at bounding box center [784, 456] width 80 height 30
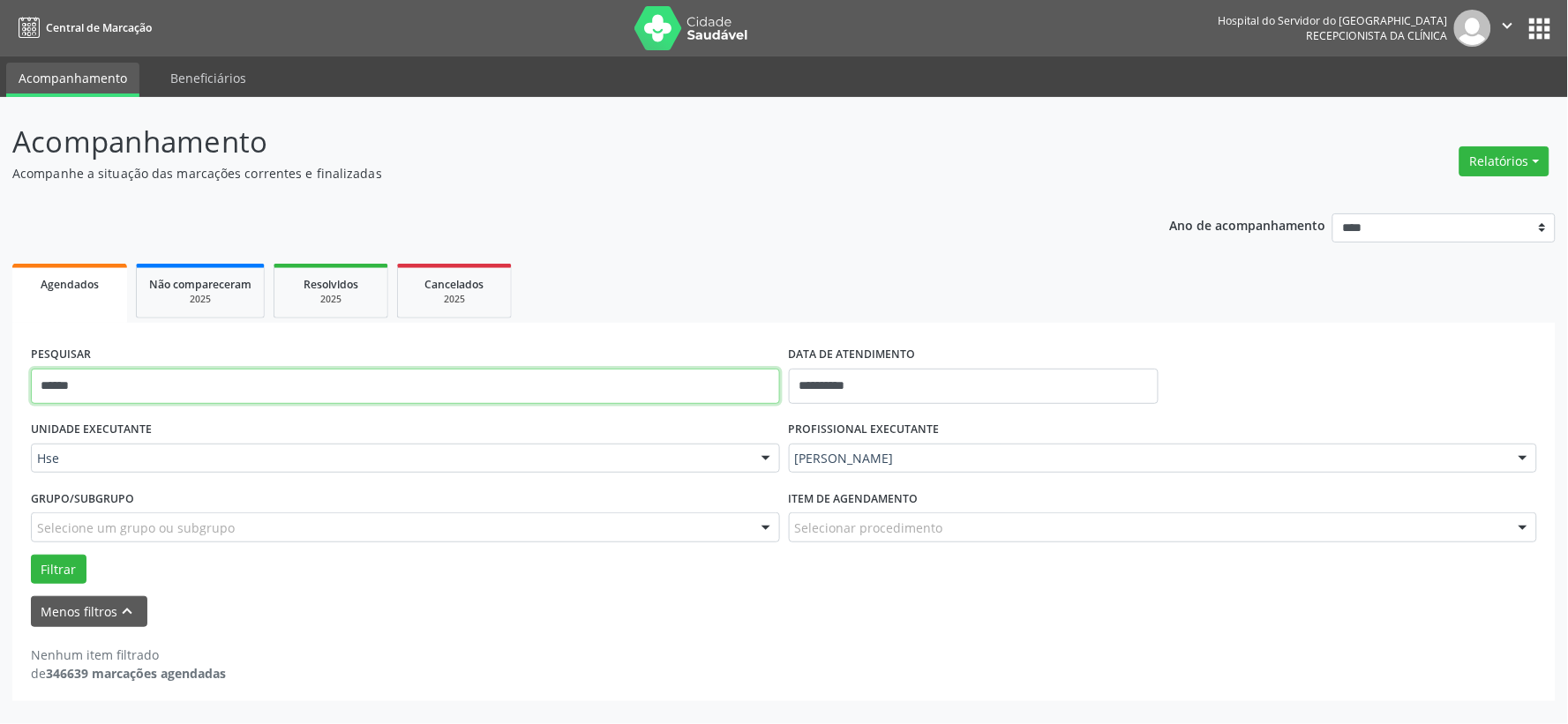
click at [517, 384] on input "******" at bounding box center [406, 386] width 750 height 35
click at [31, 555] on button "Filtrar" at bounding box center [58, 570] width 55 height 30
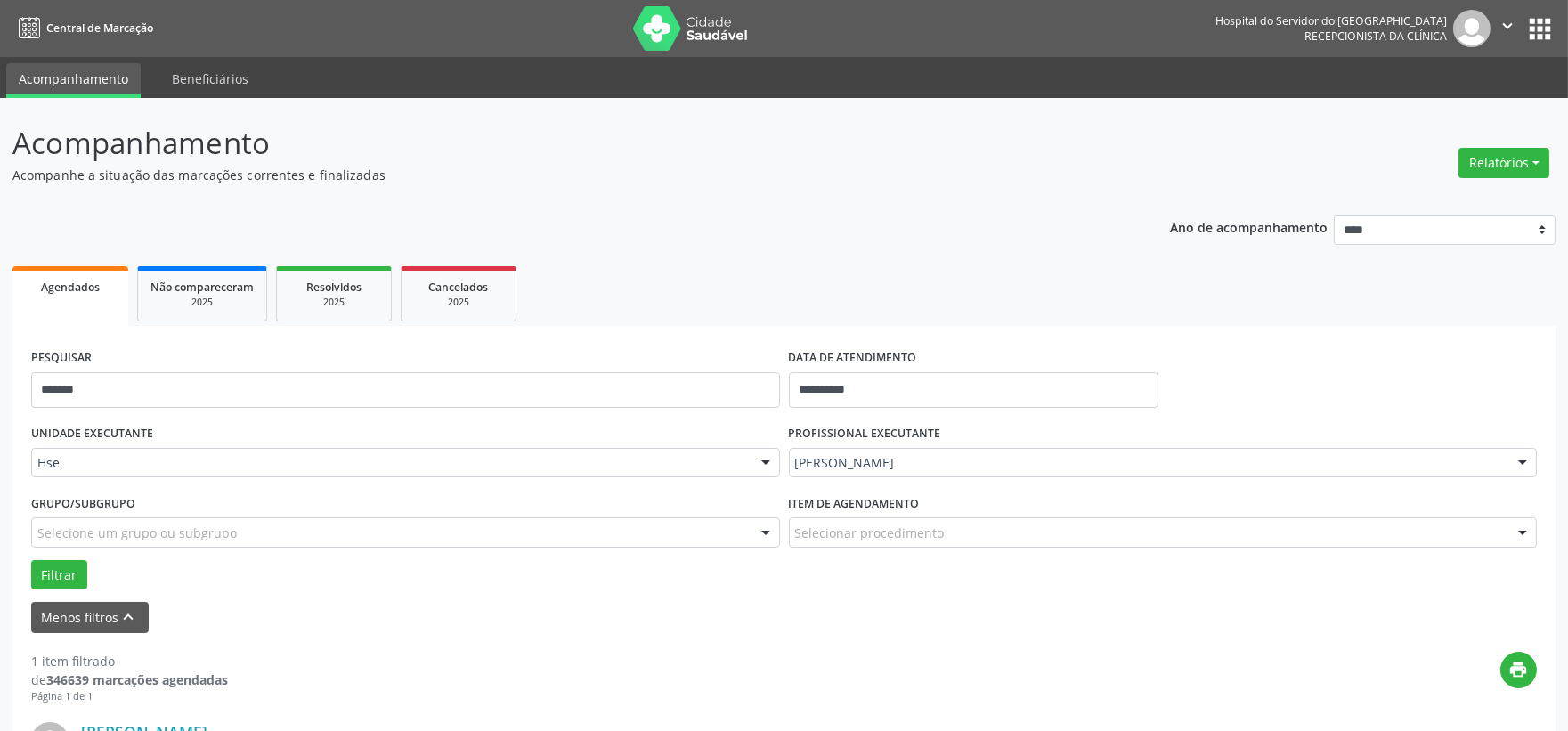
scroll to position [273, 0]
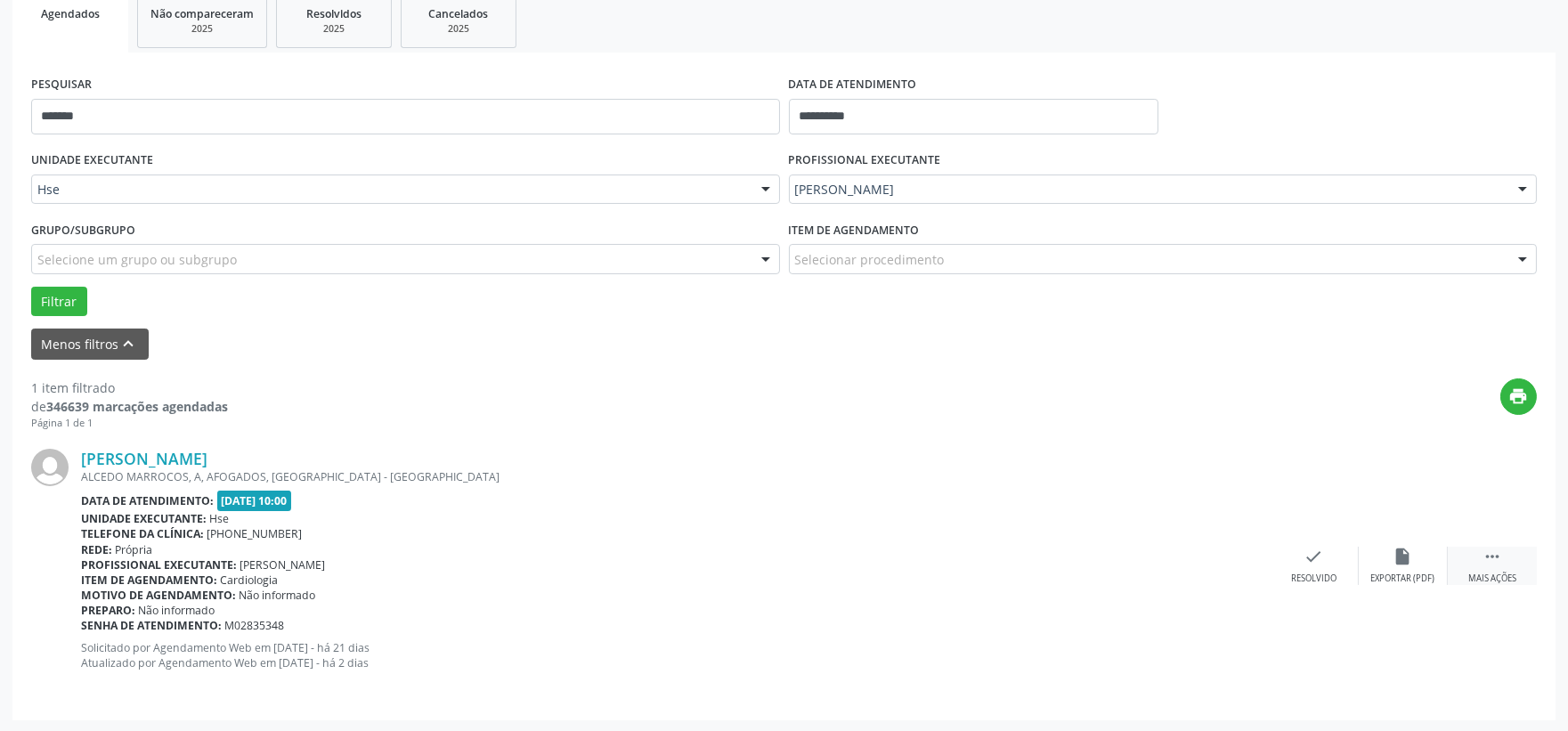
click at [1489, 558] on icon "" at bounding box center [1493, 557] width 20 height 20
click at [1429, 570] on div "alarm_off Não compareceu" at bounding box center [1403, 565] width 89 height 38
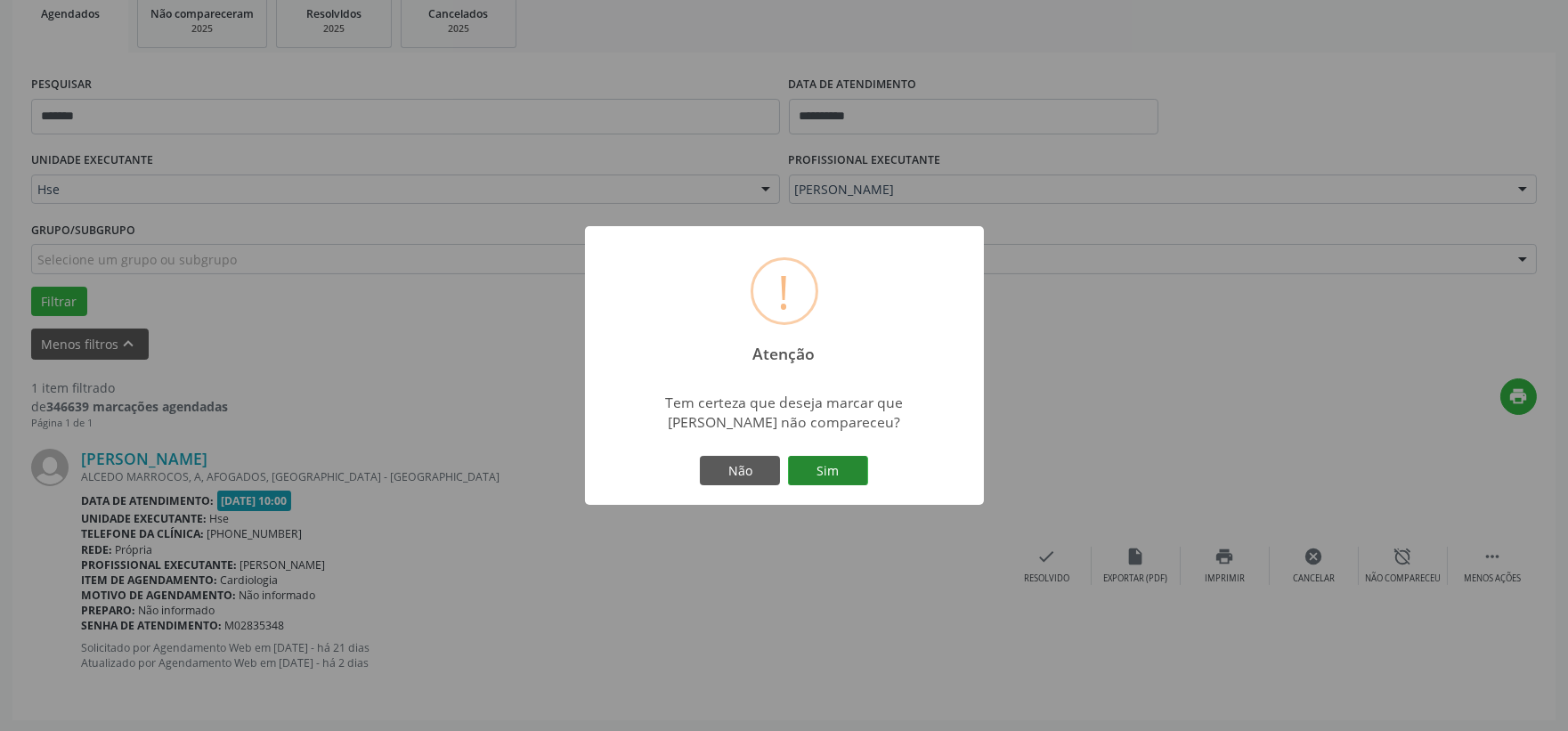
click at [830, 460] on button "Sim" at bounding box center [828, 470] width 80 height 30
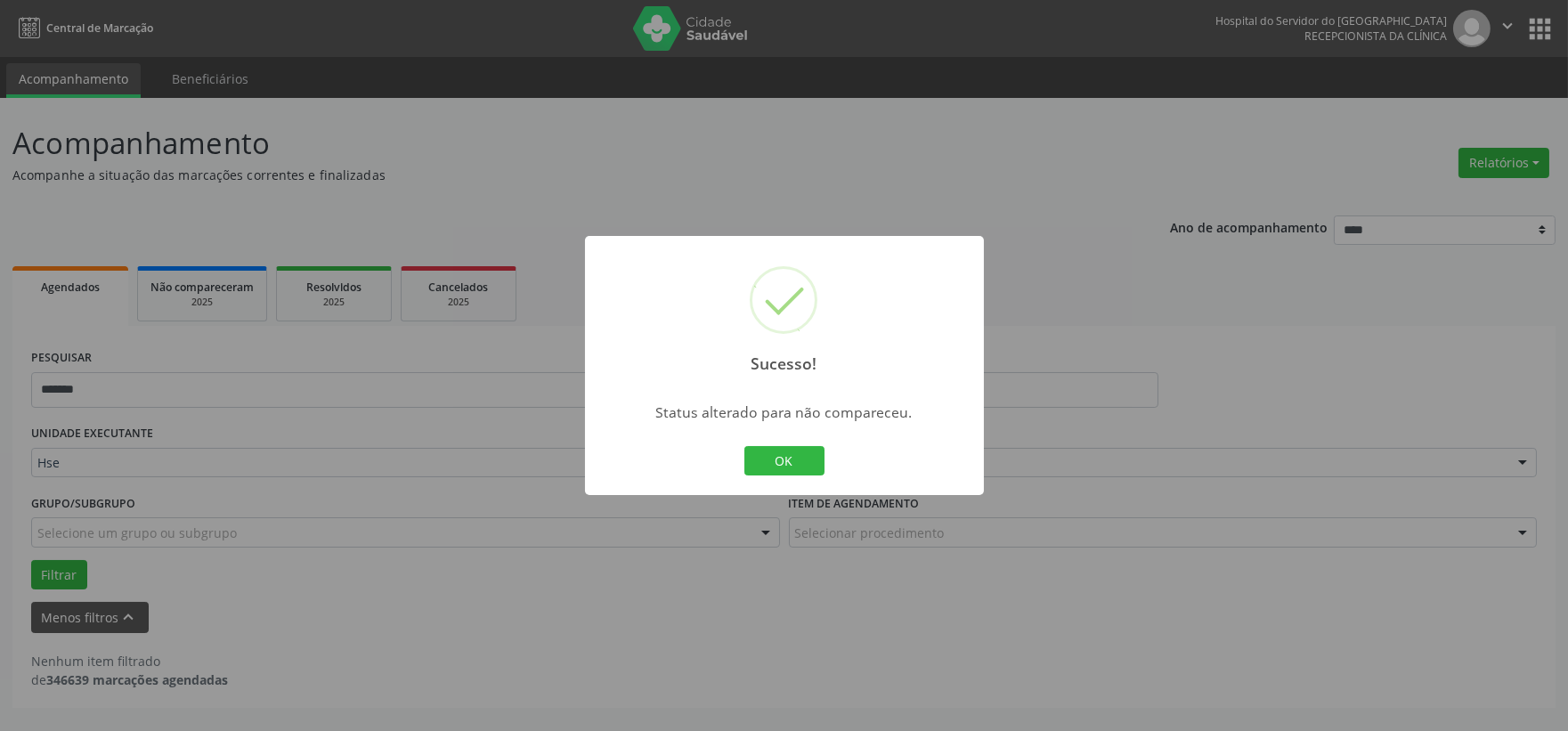
scroll to position [0, 0]
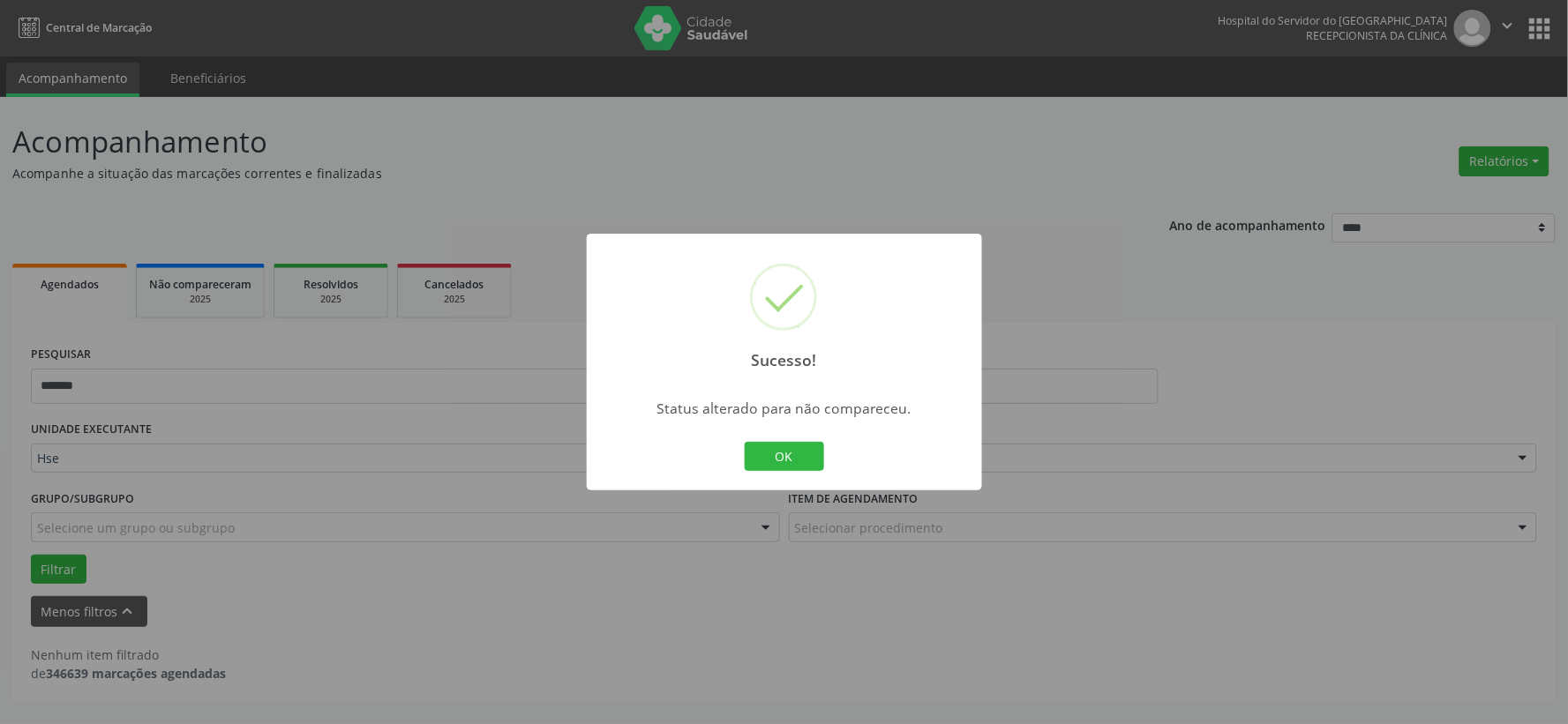
drag, startPoint x: 818, startPoint y: 456, endPoint x: 759, endPoint y: 444, distance: 60.2
click at [818, 456] on button "OK" at bounding box center [784, 456] width 80 height 30
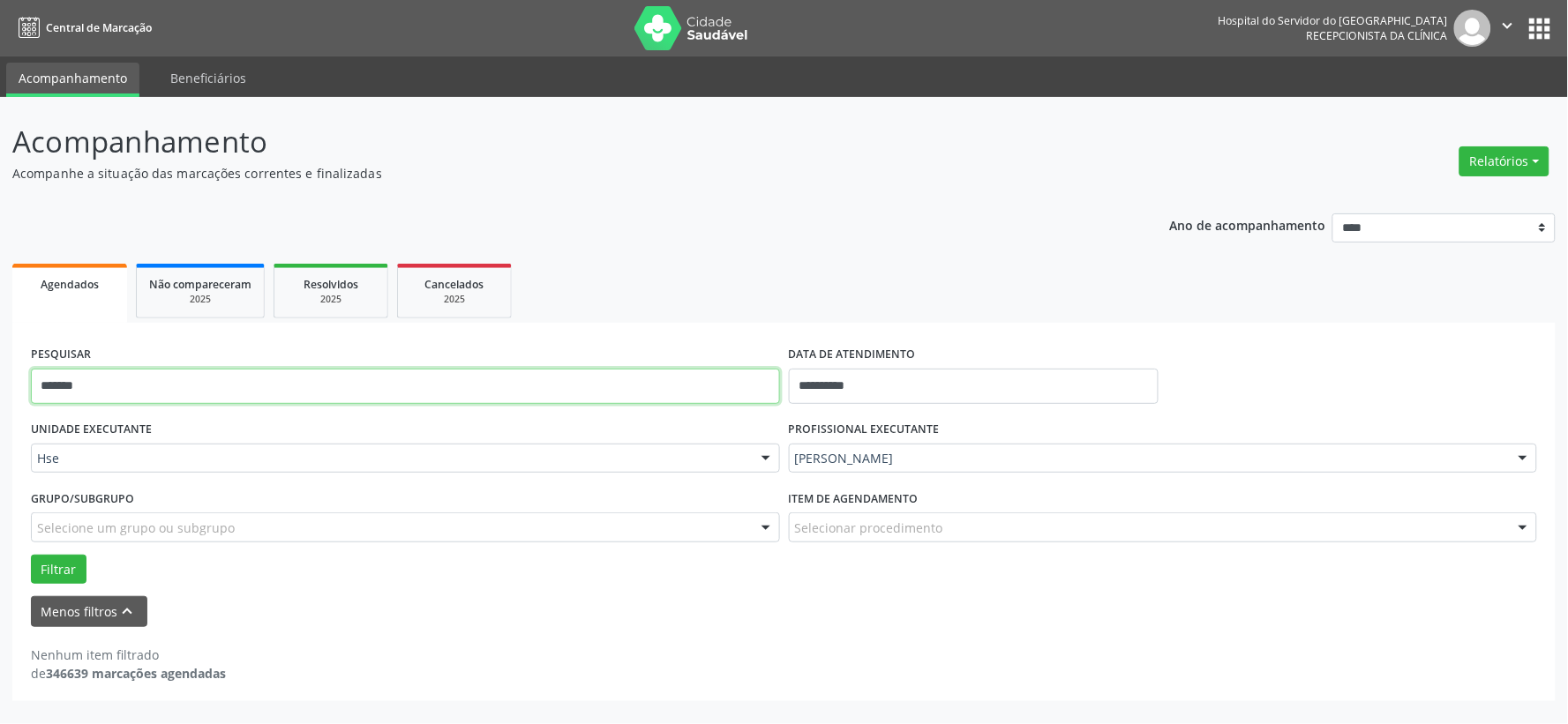
click at [667, 375] on input "*******" at bounding box center [406, 386] width 750 height 35
click at [31, 555] on button "Filtrar" at bounding box center [58, 570] width 55 height 30
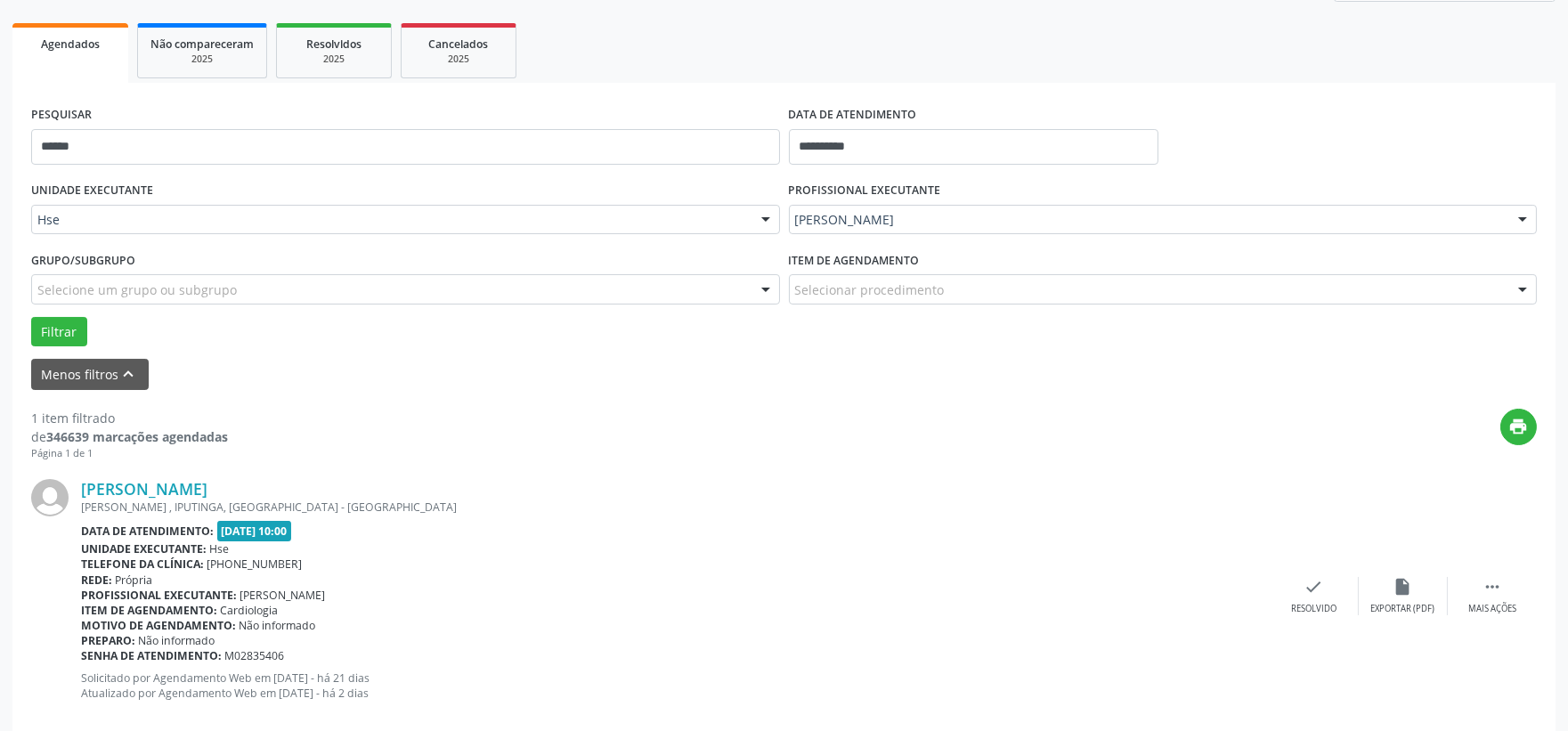
scroll to position [273, 0]
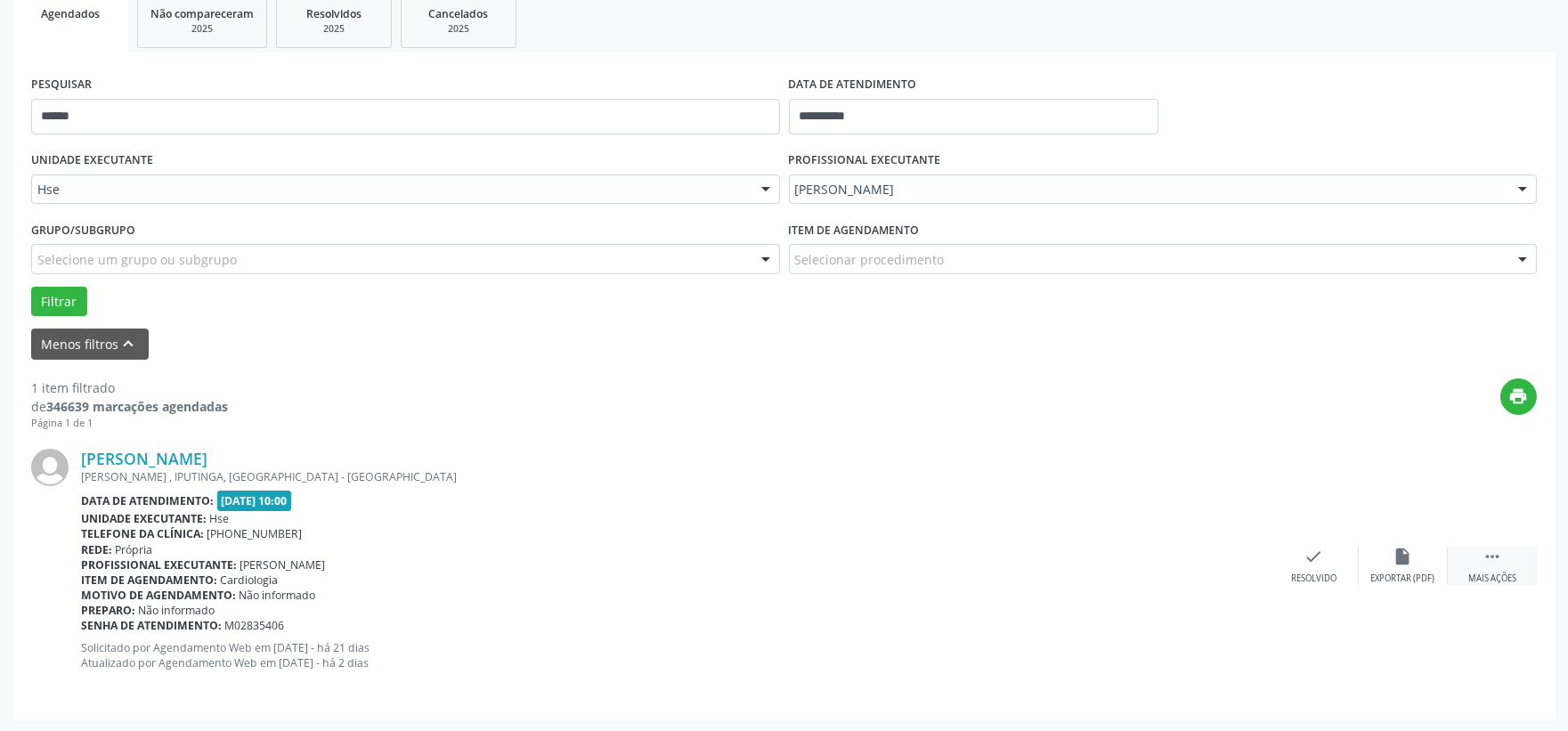
click at [1511, 558] on div " Mais ações" at bounding box center [1493, 565] width 89 height 38
click at [1401, 563] on icon "alarm_off" at bounding box center [1403, 557] width 20 height 20
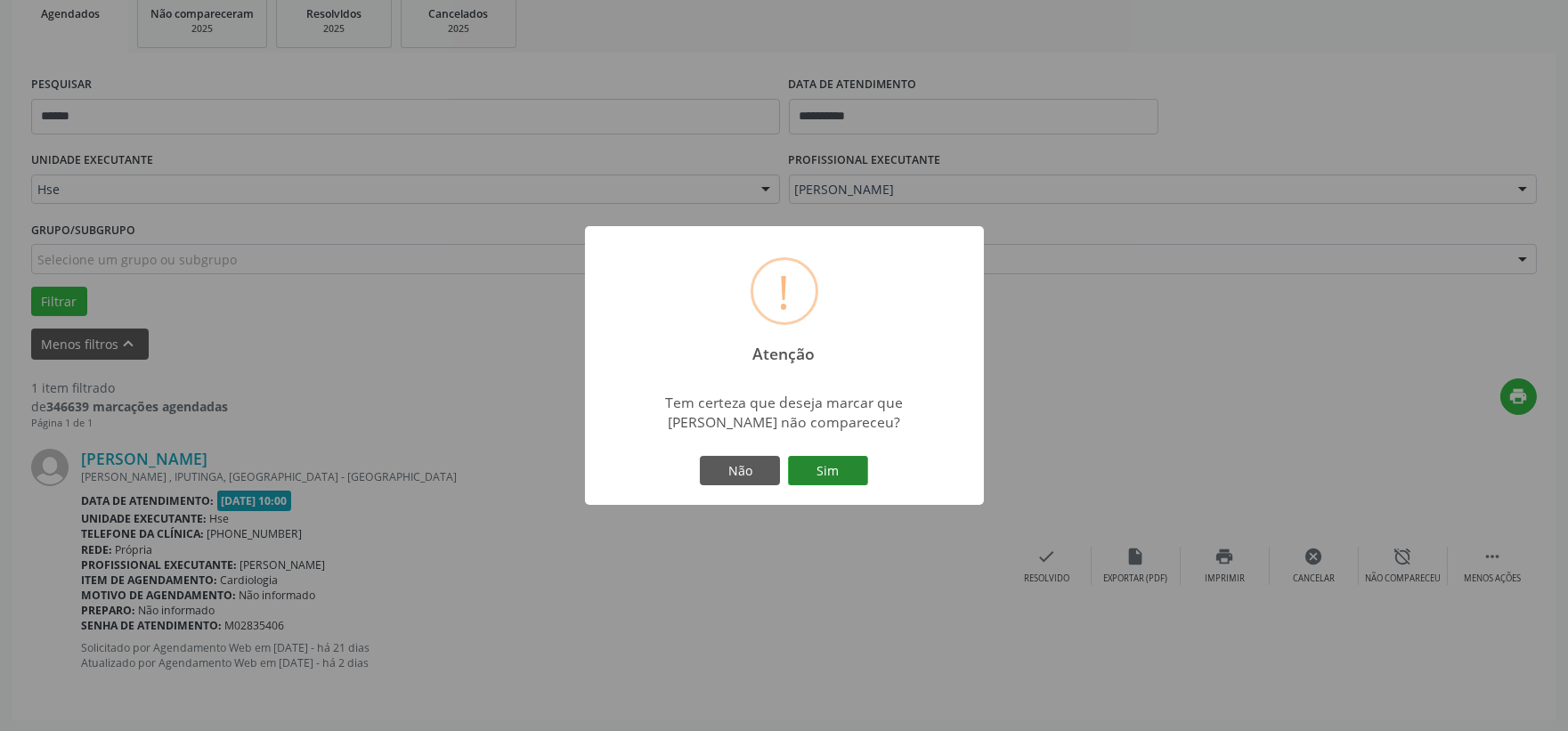
click at [850, 475] on button "Sim" at bounding box center [828, 470] width 80 height 30
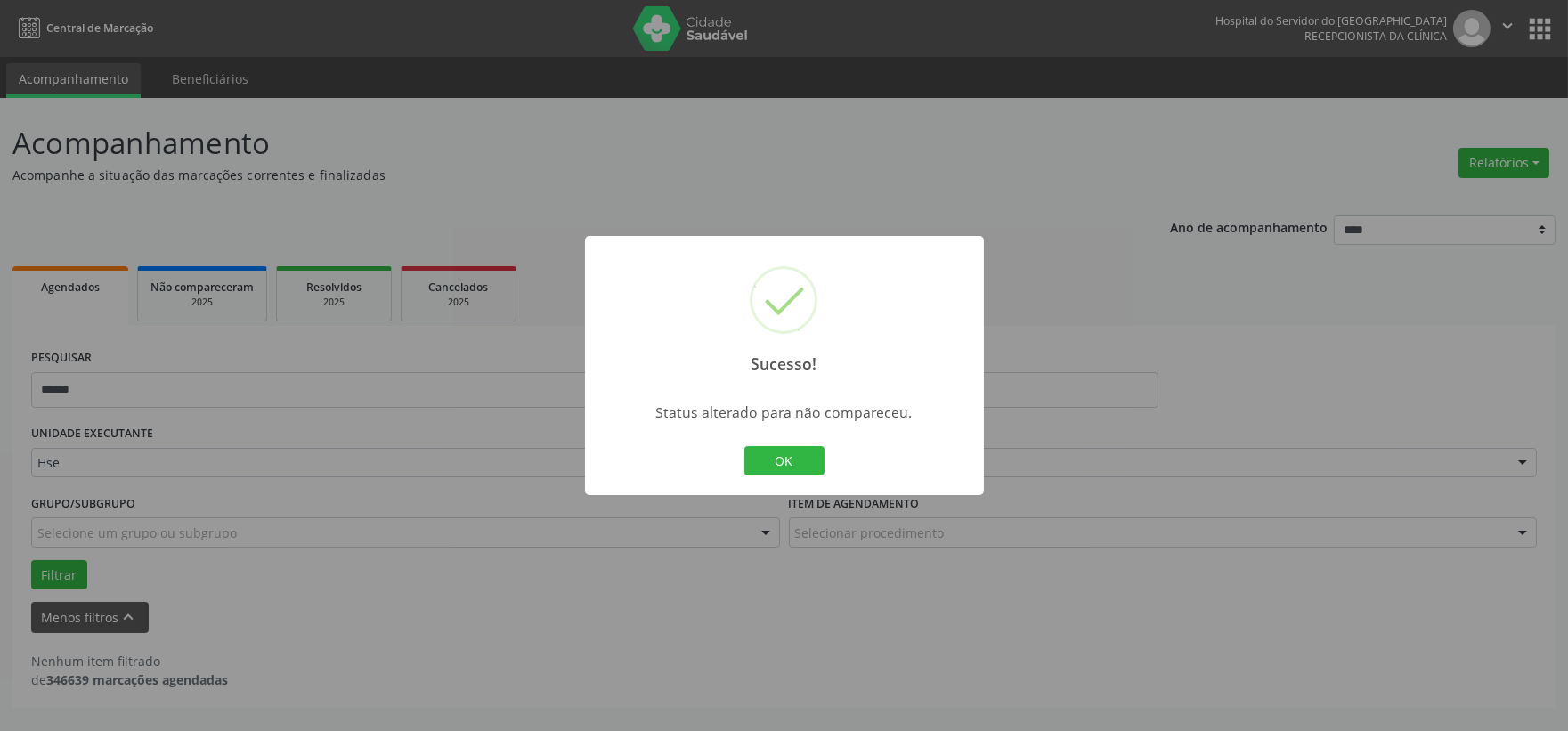
scroll to position [0, 0]
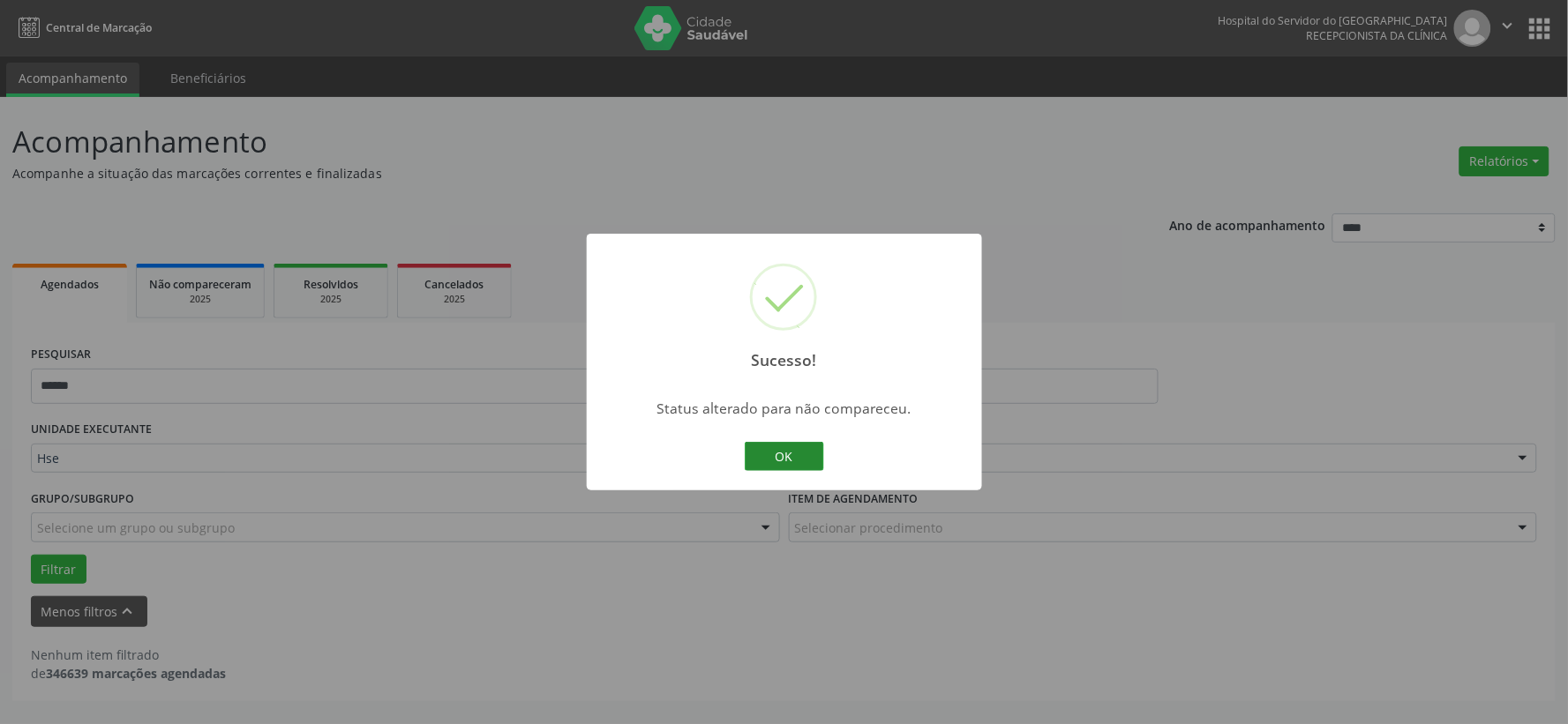
click at [785, 444] on button "OK" at bounding box center [784, 456] width 80 height 30
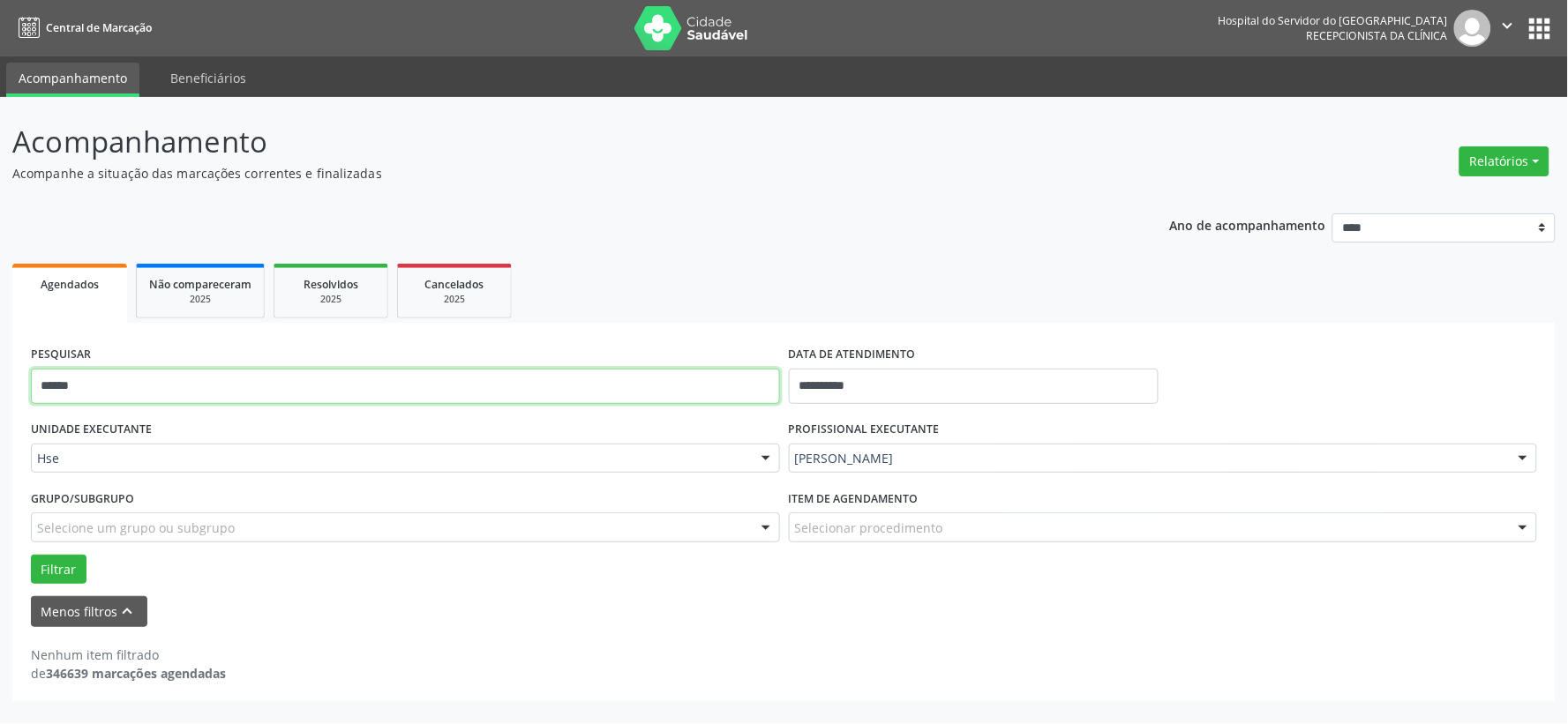
click at [649, 397] on input "******" at bounding box center [406, 386] width 750 height 35
click at [31, 555] on button "Filtrar" at bounding box center [58, 570] width 55 height 30
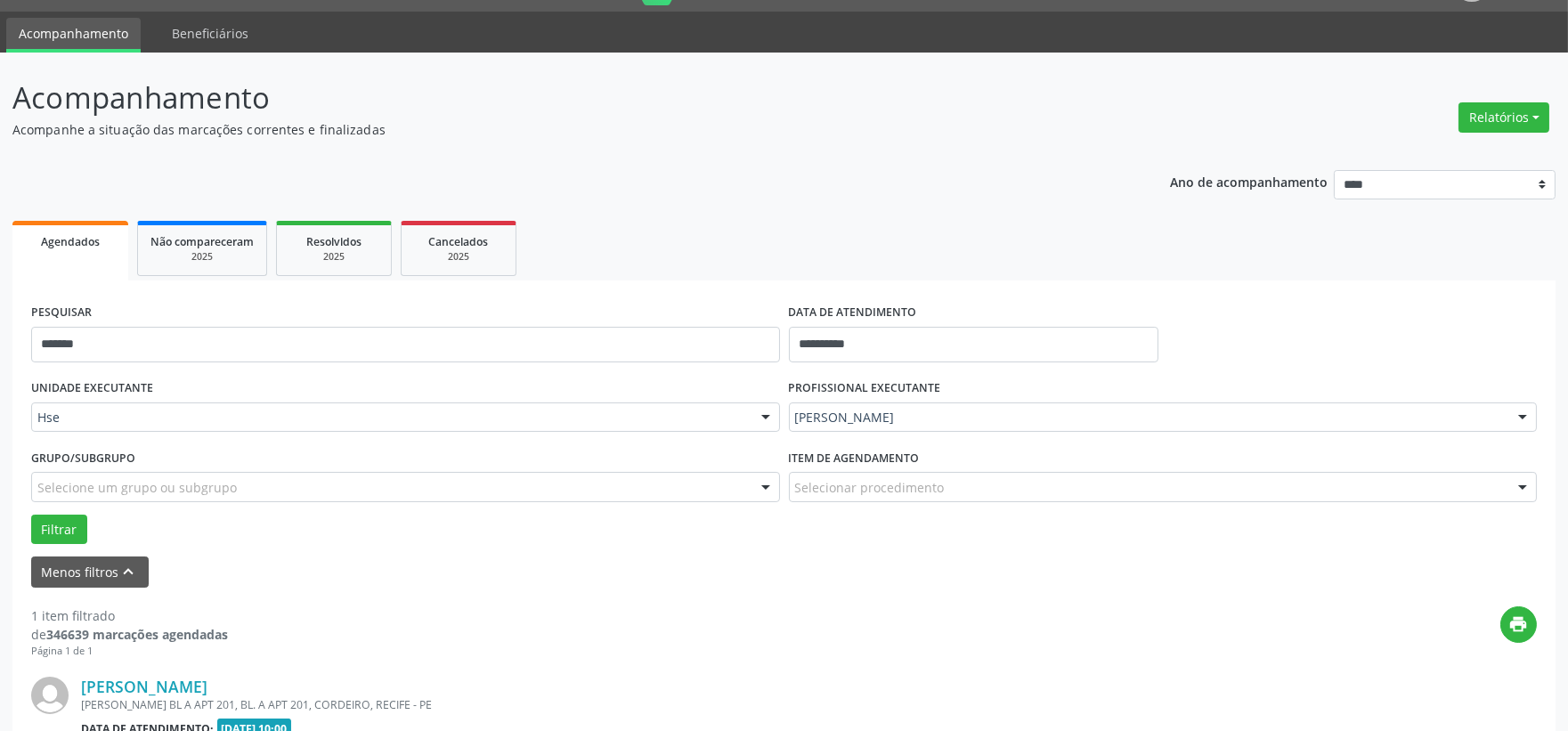
scroll to position [273, 0]
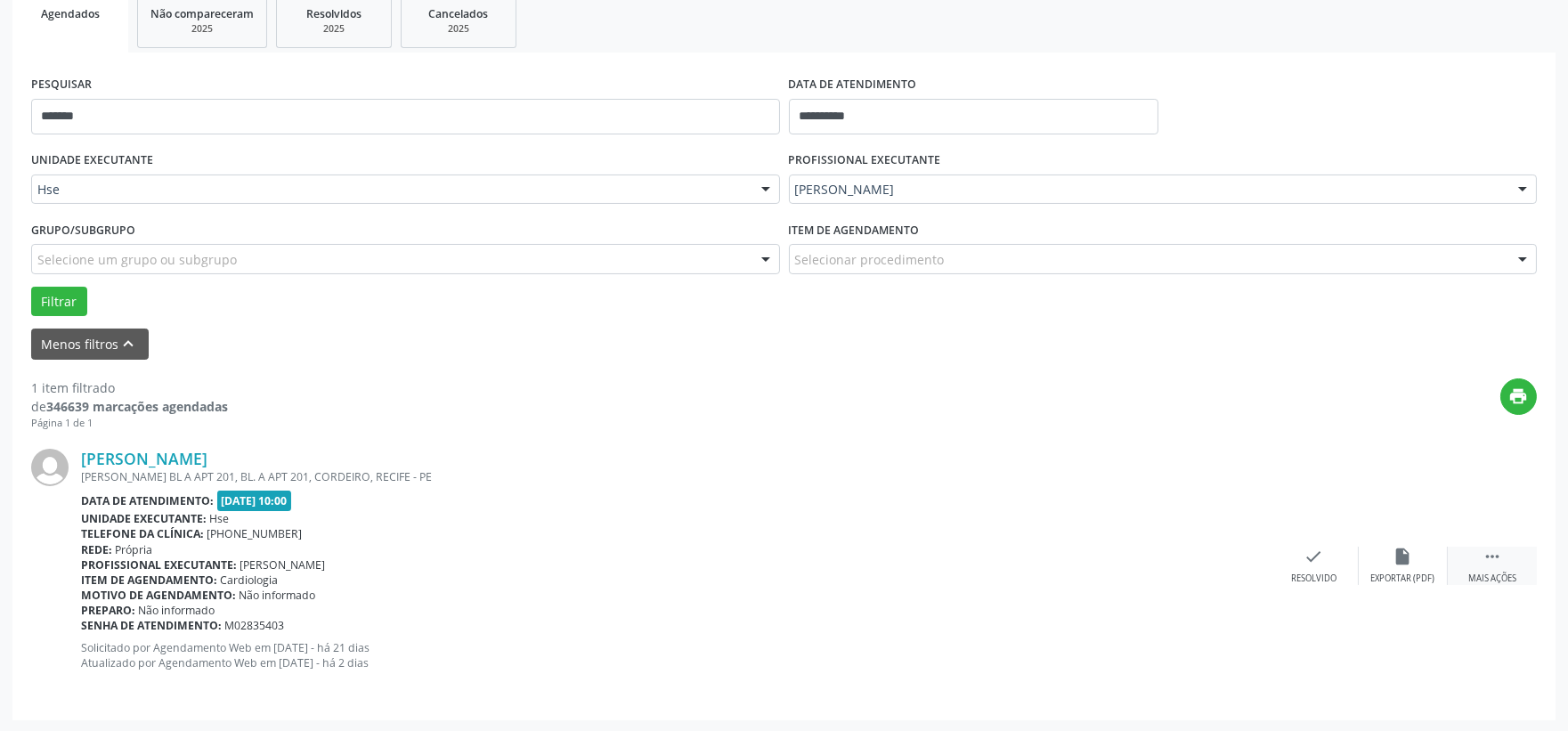
click at [1524, 562] on div " Mais ações" at bounding box center [1493, 565] width 89 height 38
click at [1399, 561] on icon "alarm_off" at bounding box center [1403, 557] width 20 height 20
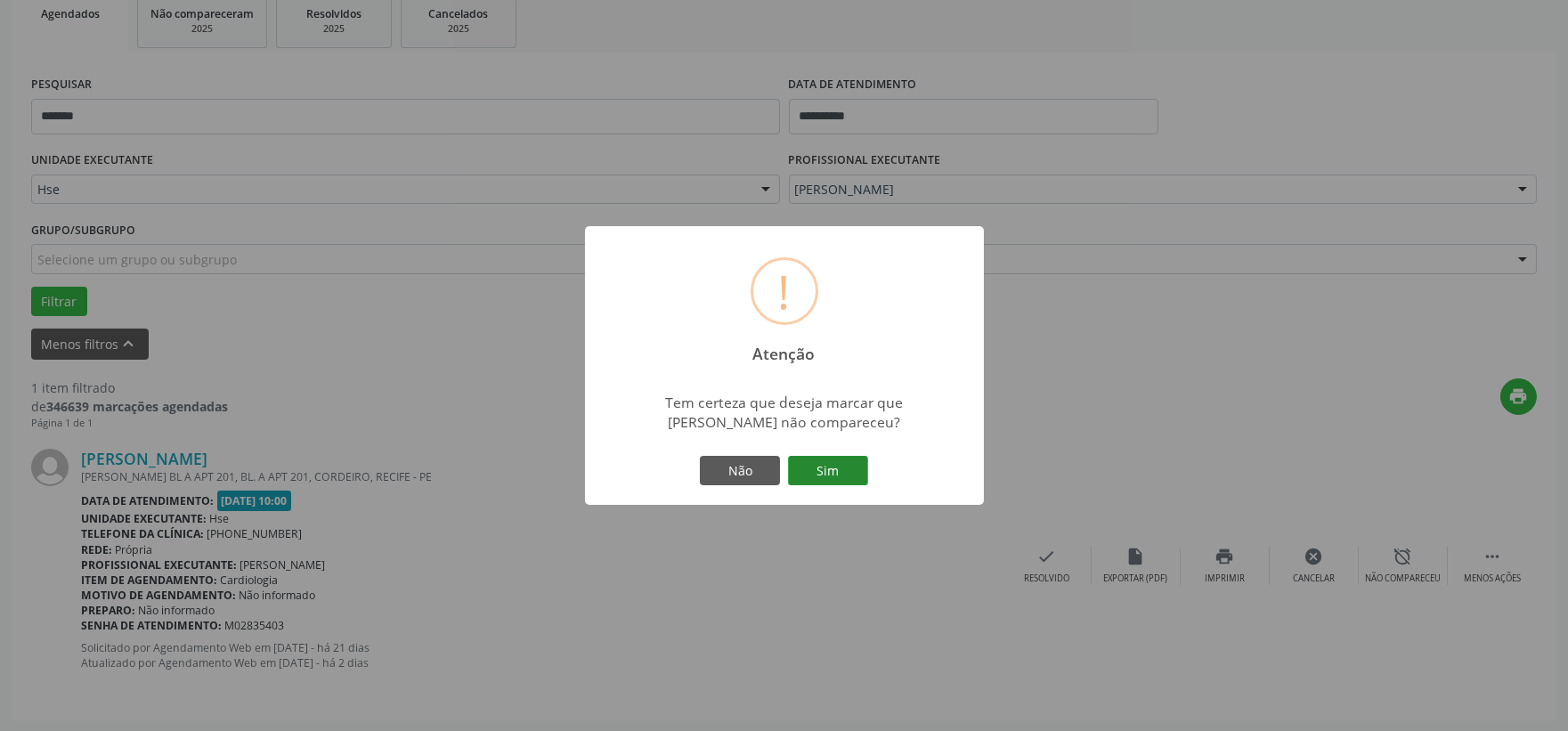
click at [860, 463] on button "Sim" at bounding box center [828, 470] width 80 height 30
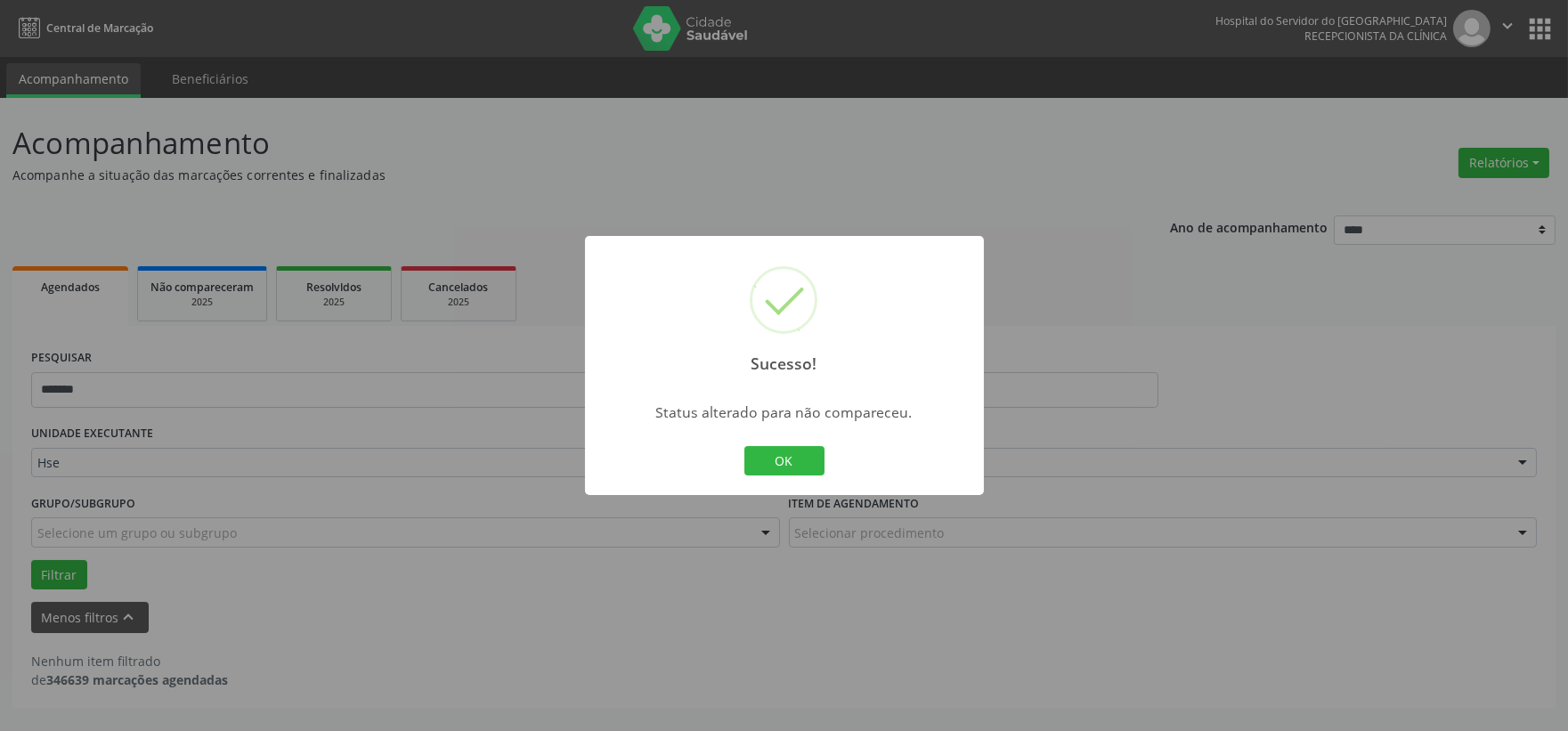
scroll to position [0, 0]
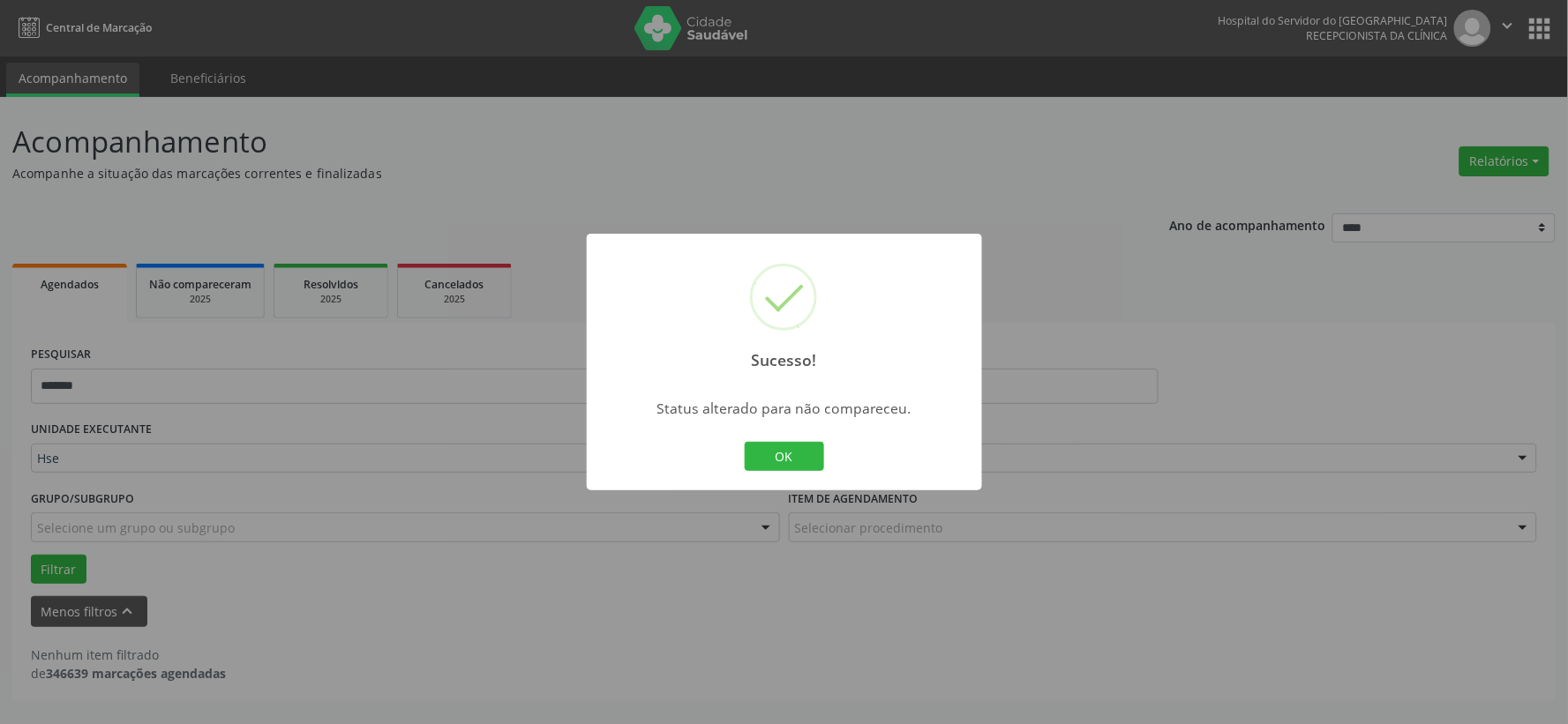
drag, startPoint x: 782, startPoint y: 451, endPoint x: 746, endPoint y: 426, distance: 43.8
click at [784, 451] on button "OK" at bounding box center [784, 456] width 80 height 30
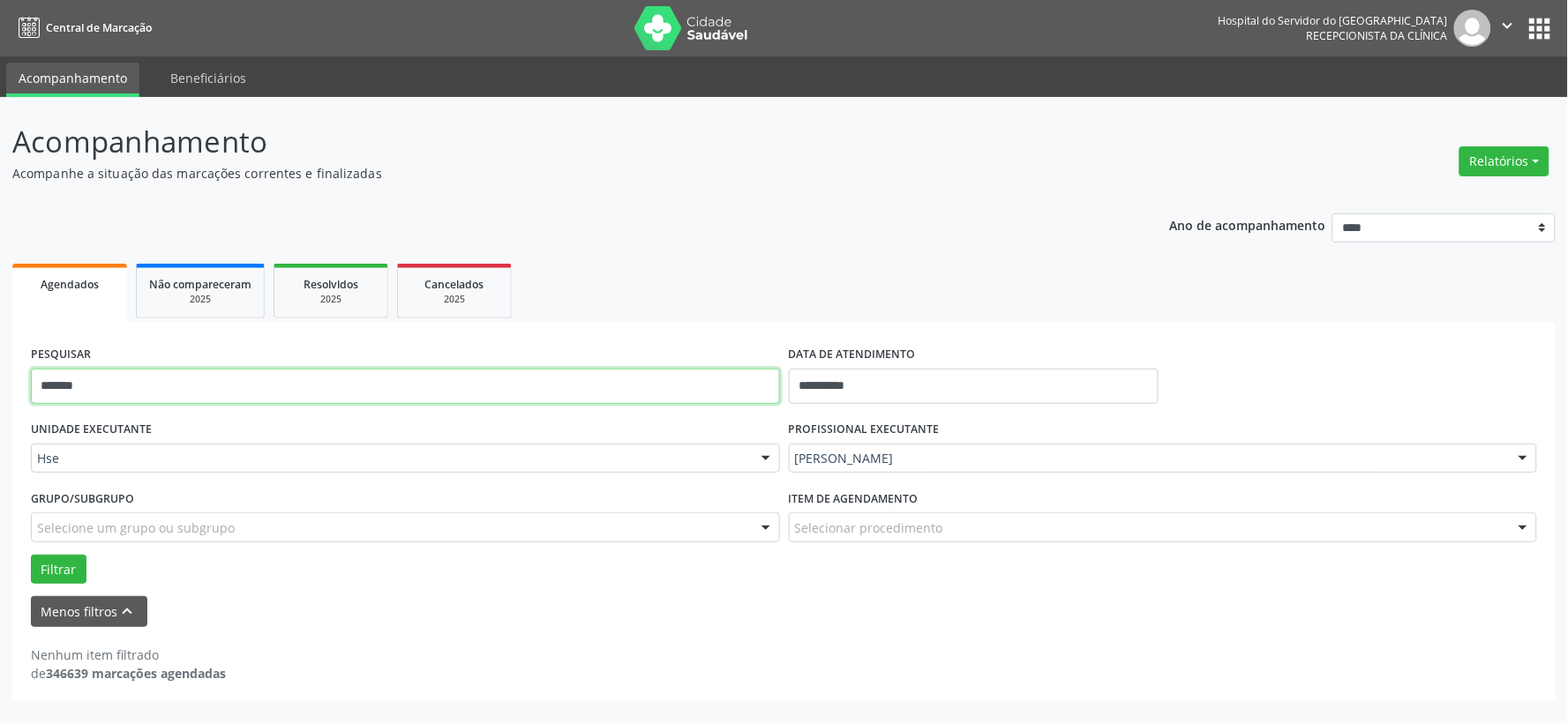
click at [666, 380] on input "*******" at bounding box center [406, 386] width 750 height 35
click at [677, 369] on input "*******" at bounding box center [406, 386] width 750 height 35
type input "*"
click at [31, 555] on button "Filtrar" at bounding box center [58, 570] width 55 height 30
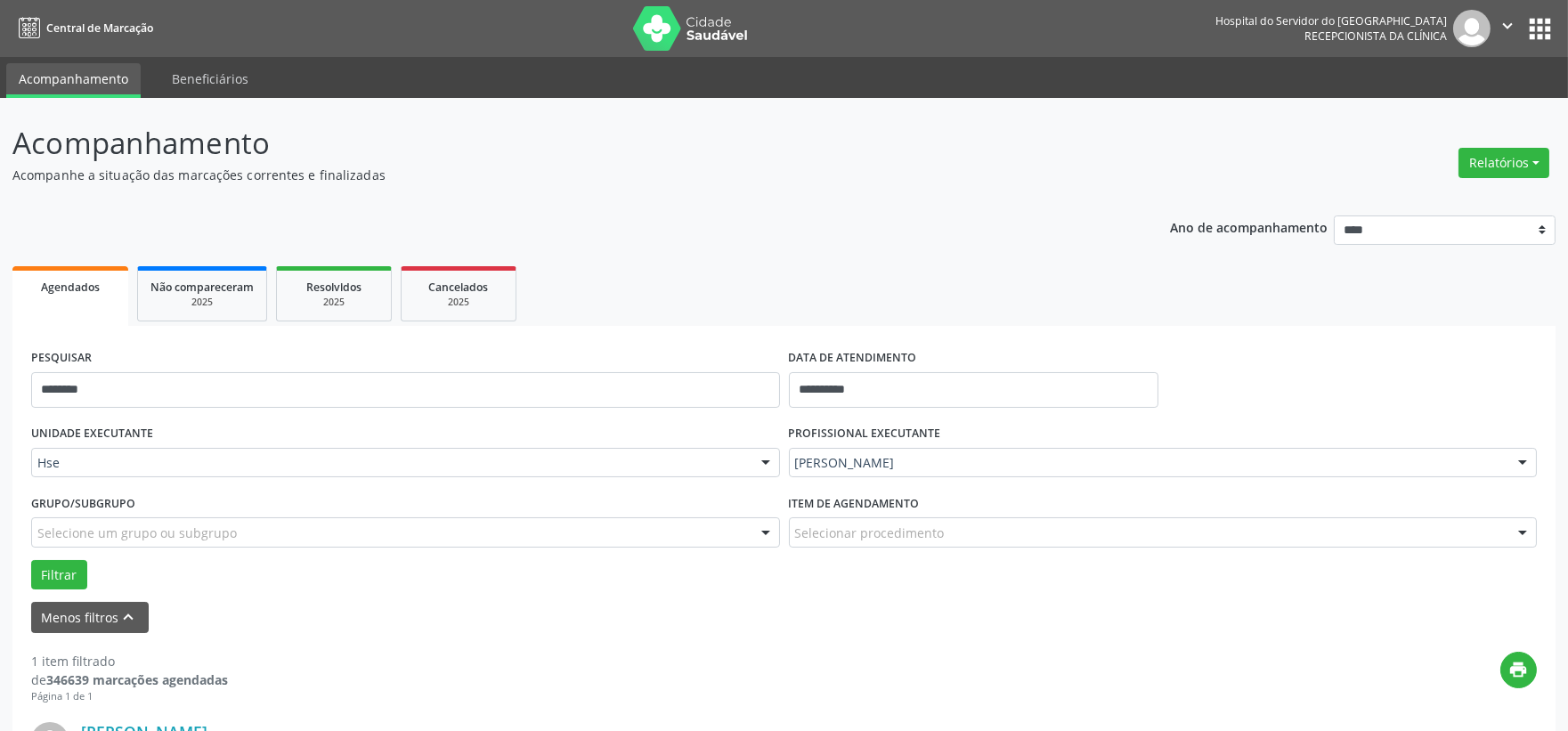
scroll to position [273, 0]
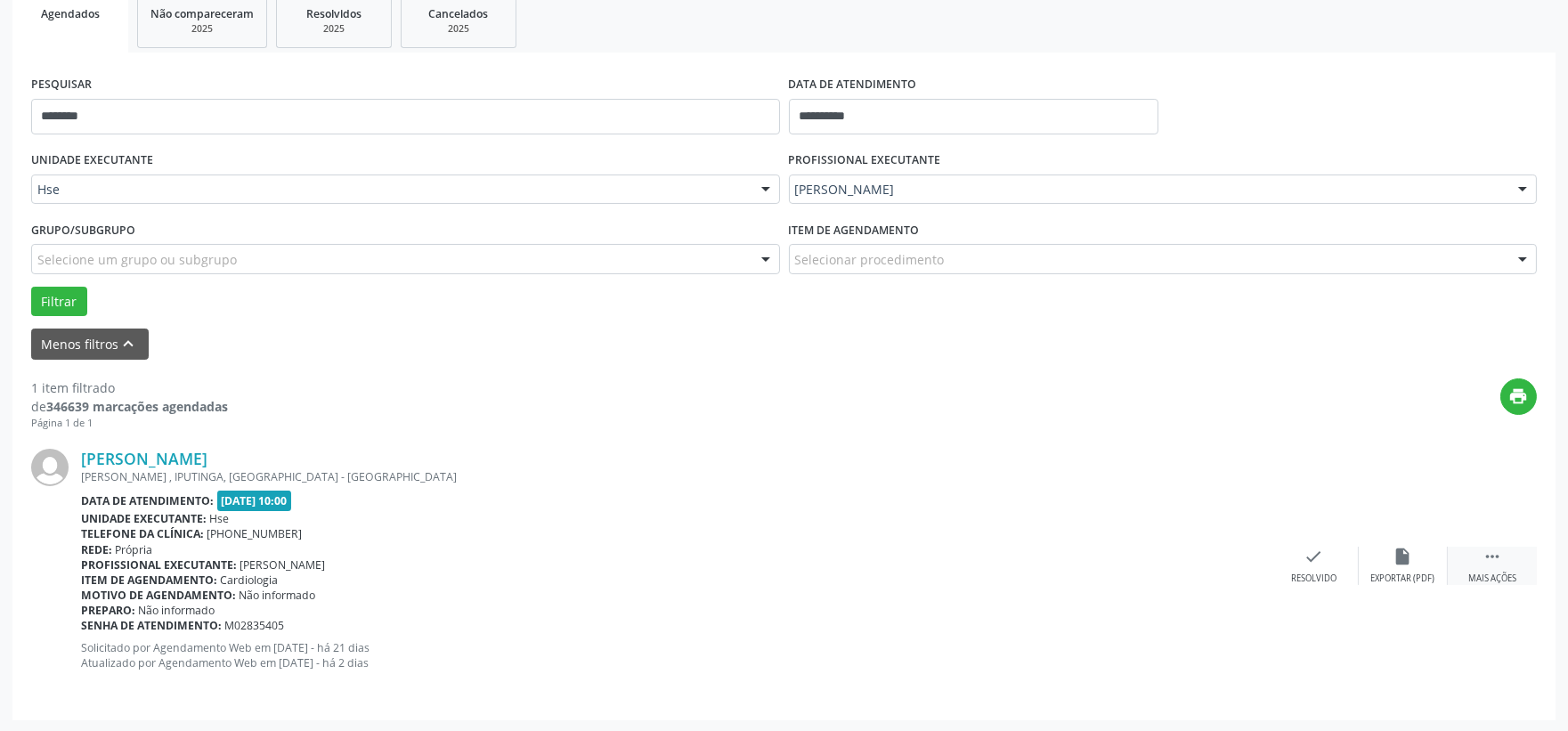
click at [1499, 564] on icon "" at bounding box center [1493, 557] width 20 height 20
click at [1416, 561] on div "alarm_off Não compareceu" at bounding box center [1403, 565] width 89 height 38
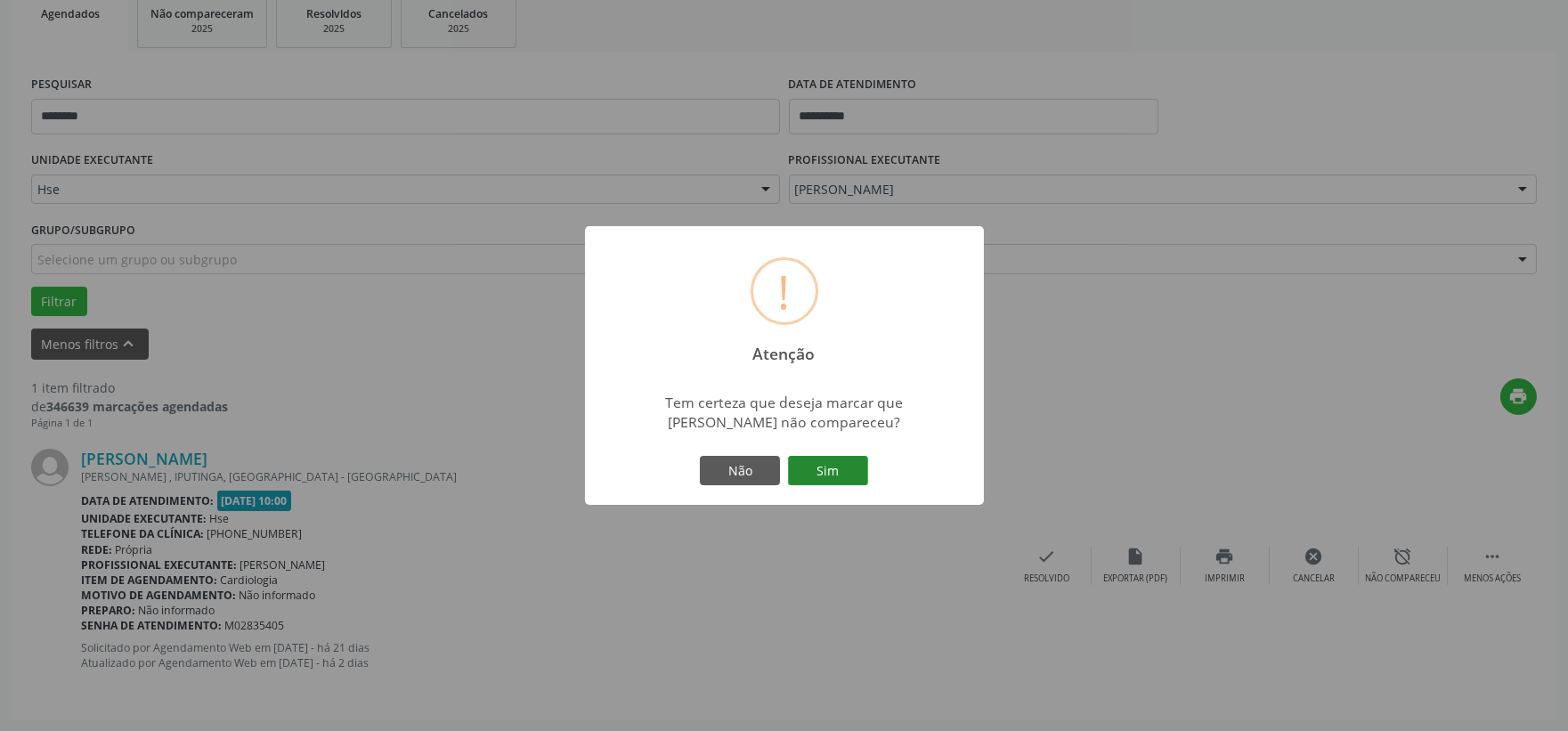
click at [808, 465] on button "Sim" at bounding box center [828, 470] width 80 height 30
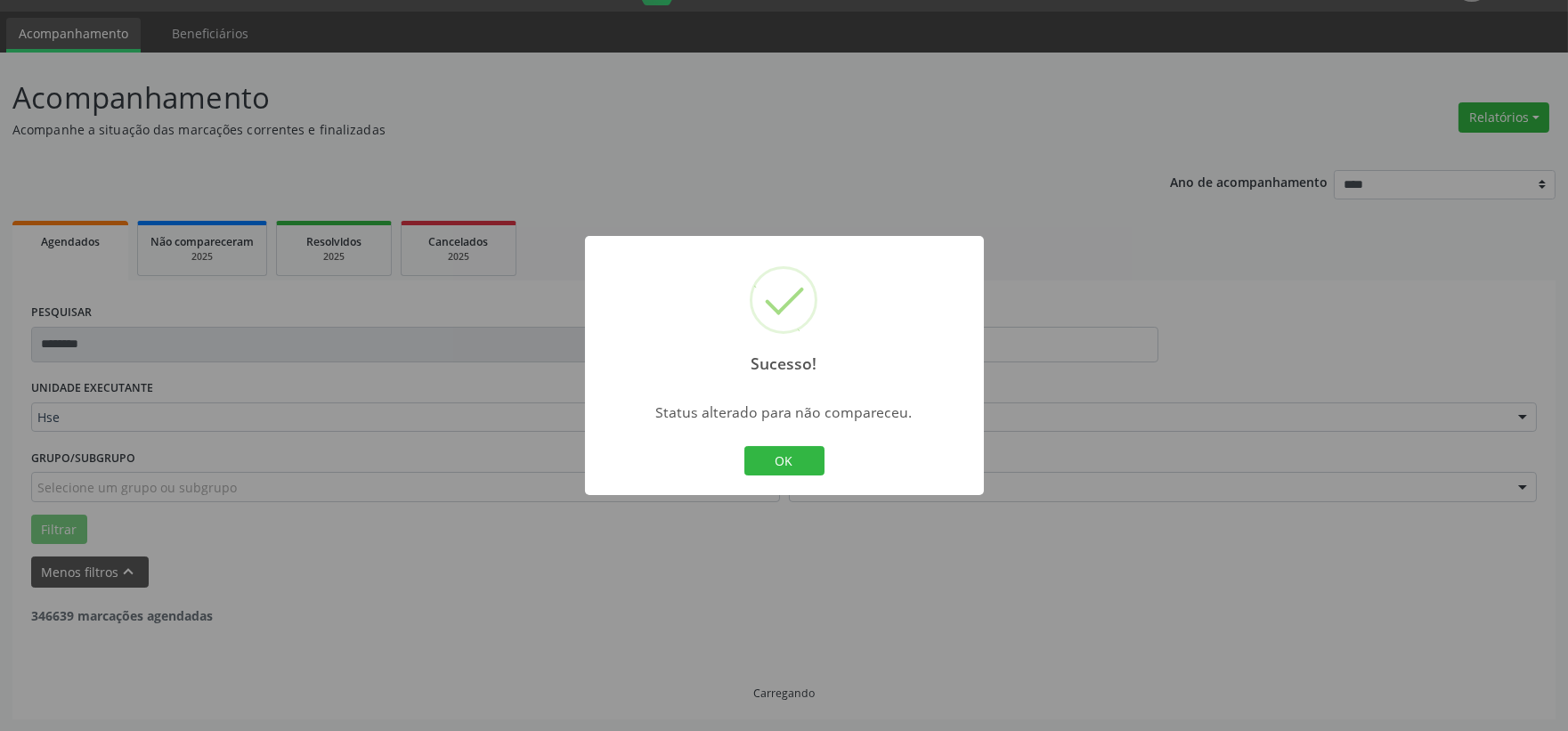
scroll to position [0, 0]
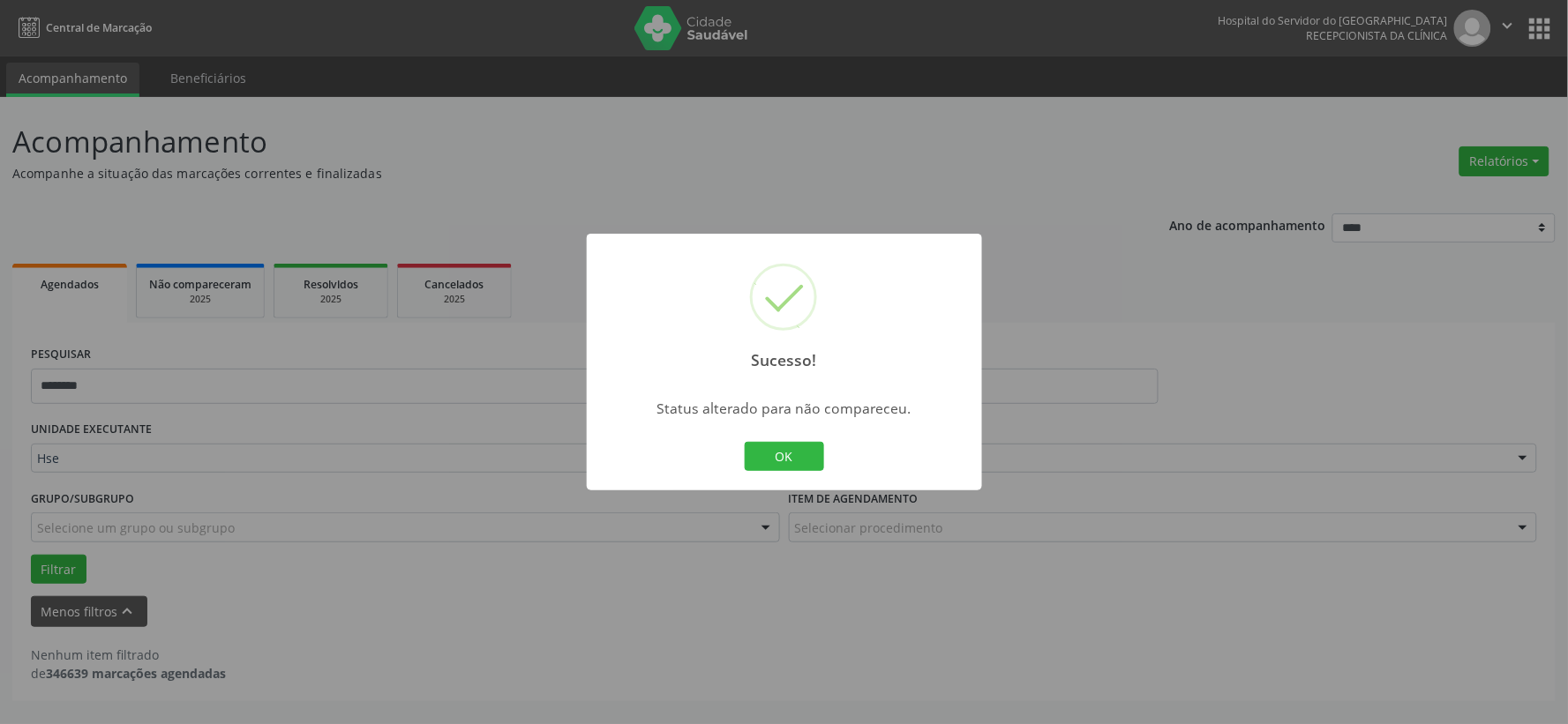
click at [778, 439] on div "OK Cancel" at bounding box center [784, 457] width 87 height 37
click at [772, 456] on button "OK" at bounding box center [784, 456] width 80 height 30
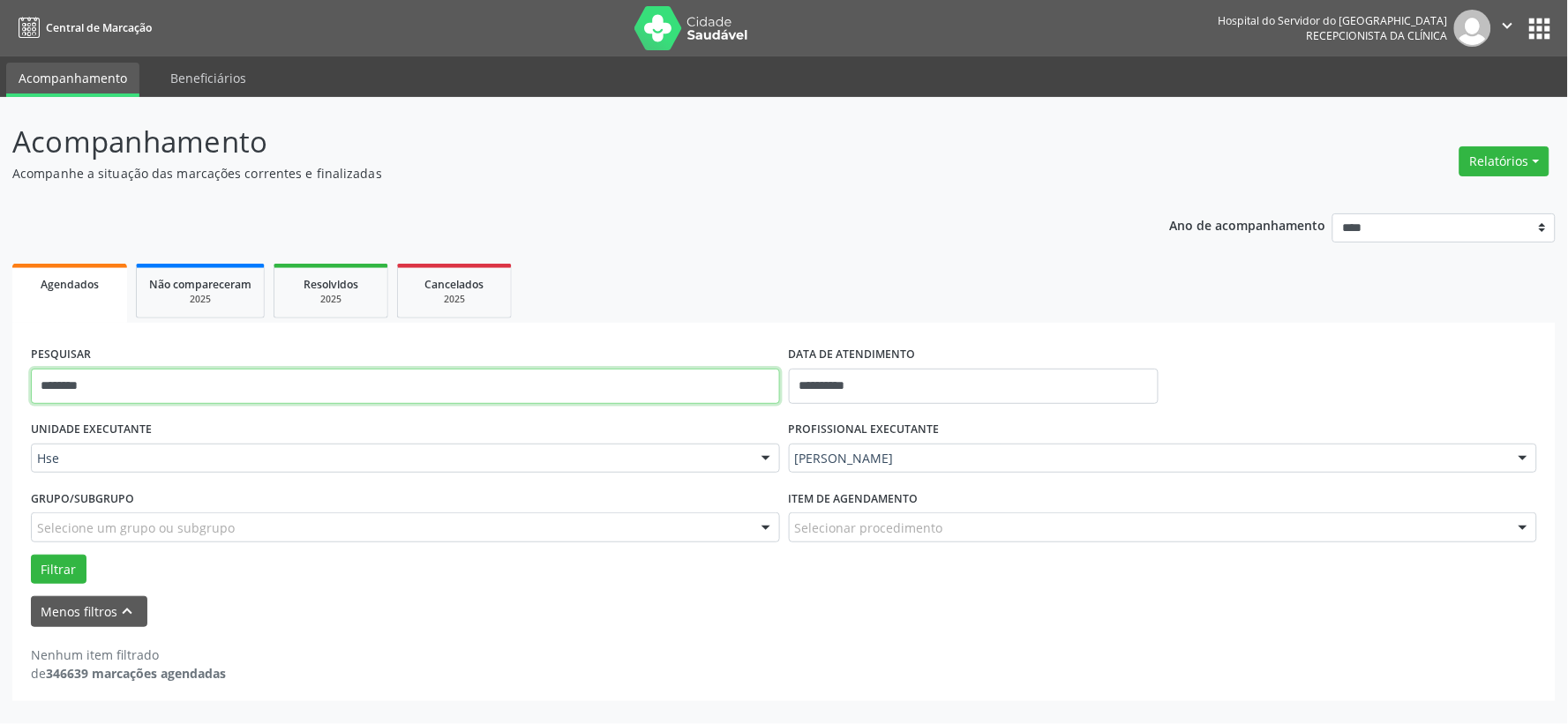
click at [568, 390] on input "********" at bounding box center [406, 386] width 750 height 35
click at [567, 388] on input "********" at bounding box center [406, 386] width 750 height 35
click at [31, 555] on button "Filtrar" at bounding box center [58, 570] width 55 height 30
click at [496, 392] on input "********" at bounding box center [406, 386] width 750 height 35
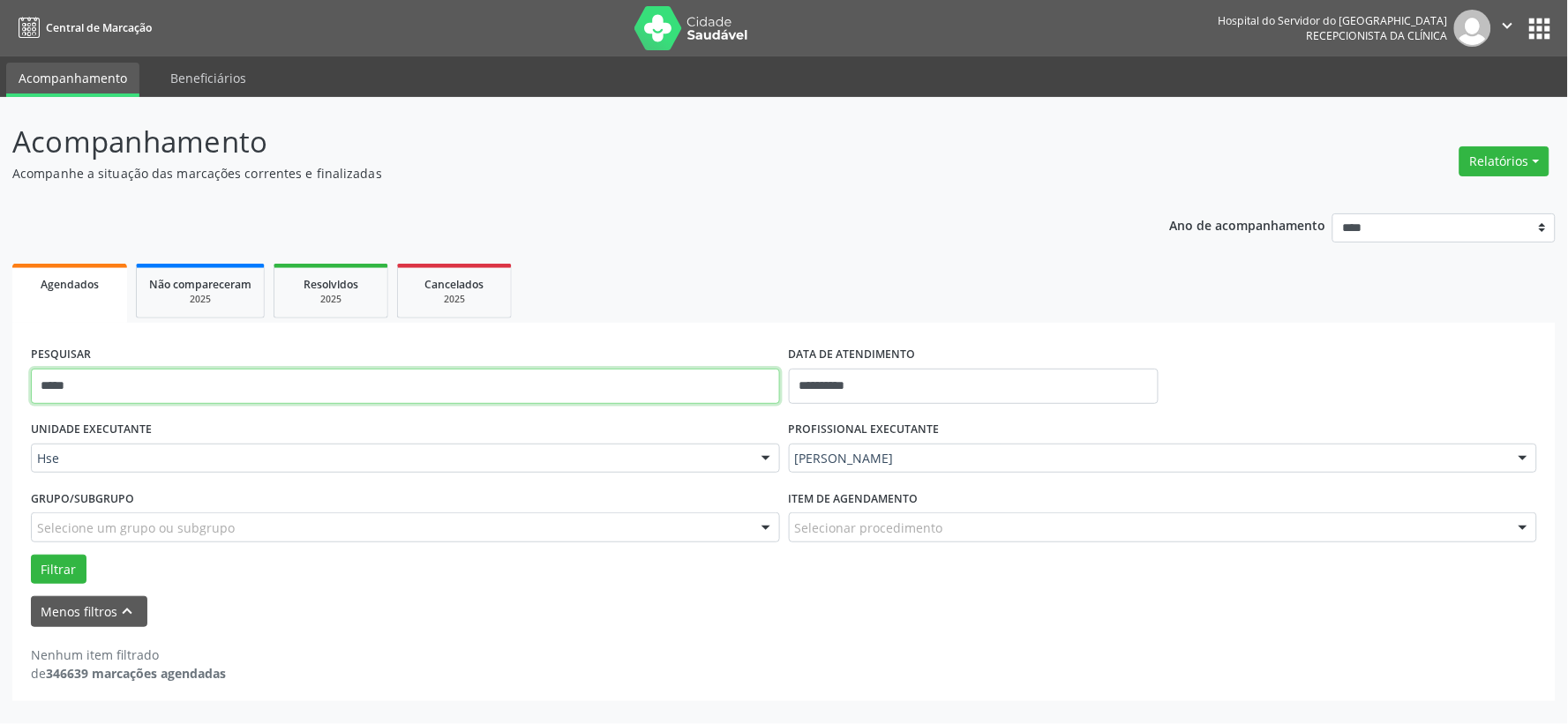
type input "*****"
click at [31, 555] on button "Filtrar" at bounding box center [58, 570] width 55 height 30
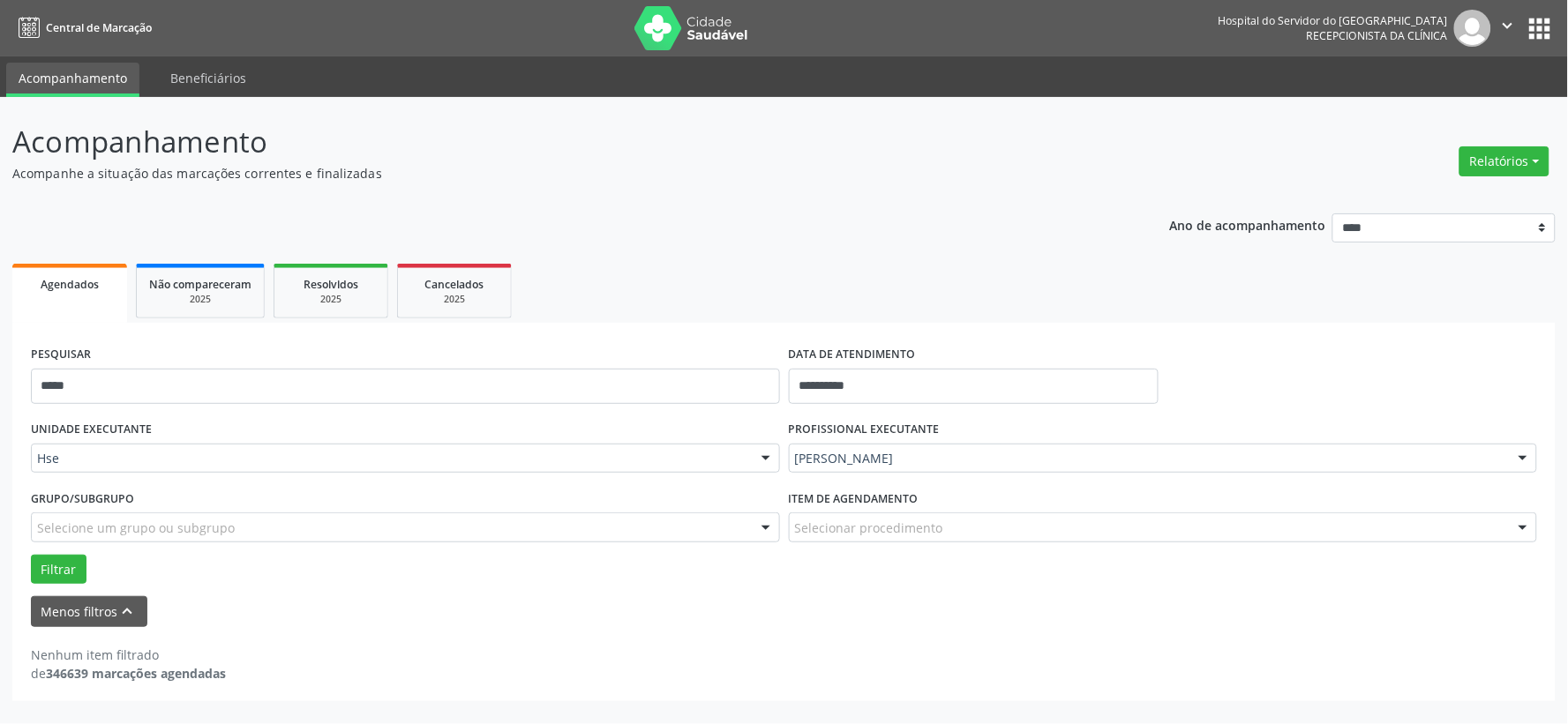
click at [410, 365] on div "PESQUISAR *****" at bounding box center [405, 378] width 758 height 75
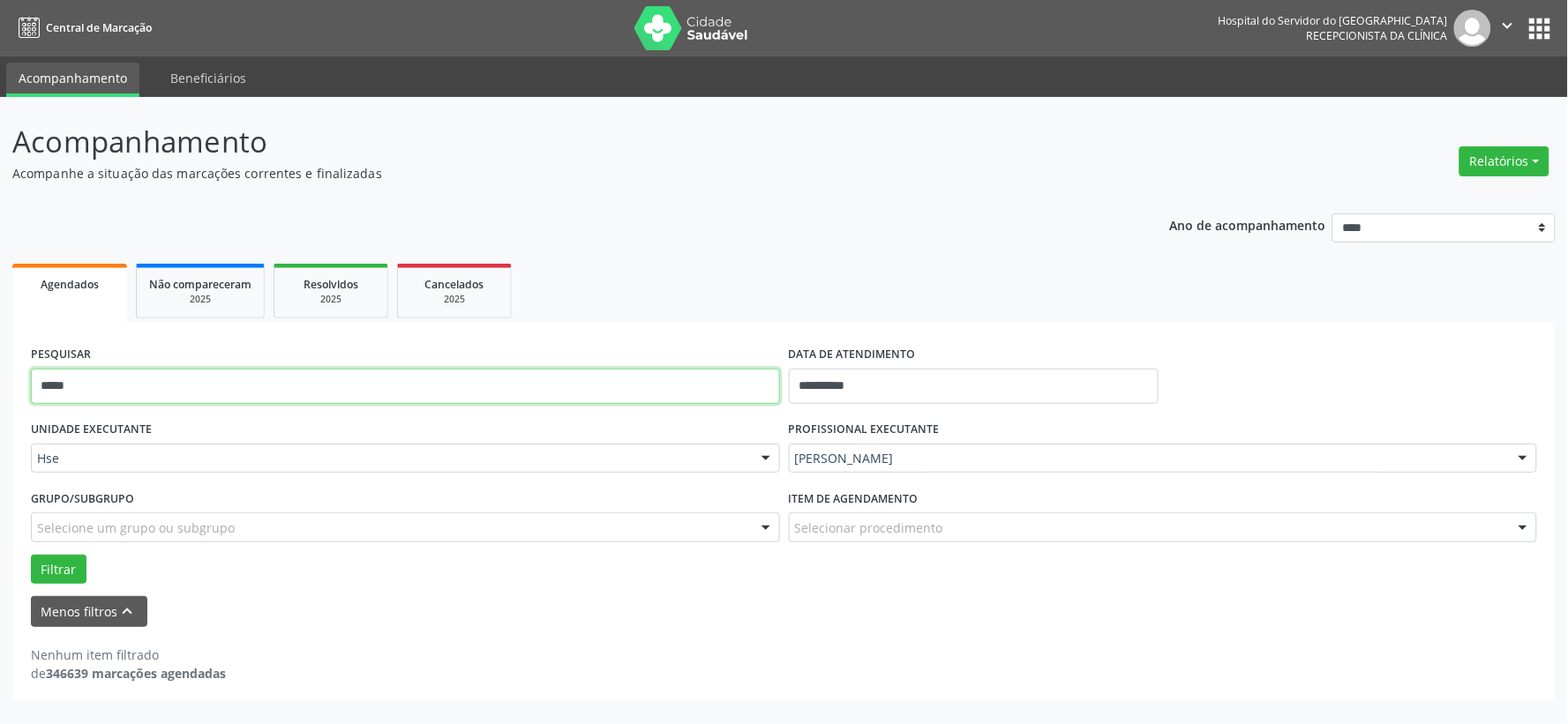
click at [413, 383] on input "*****" at bounding box center [406, 386] width 750 height 35
click at [31, 555] on button "Filtrar" at bounding box center [58, 570] width 55 height 30
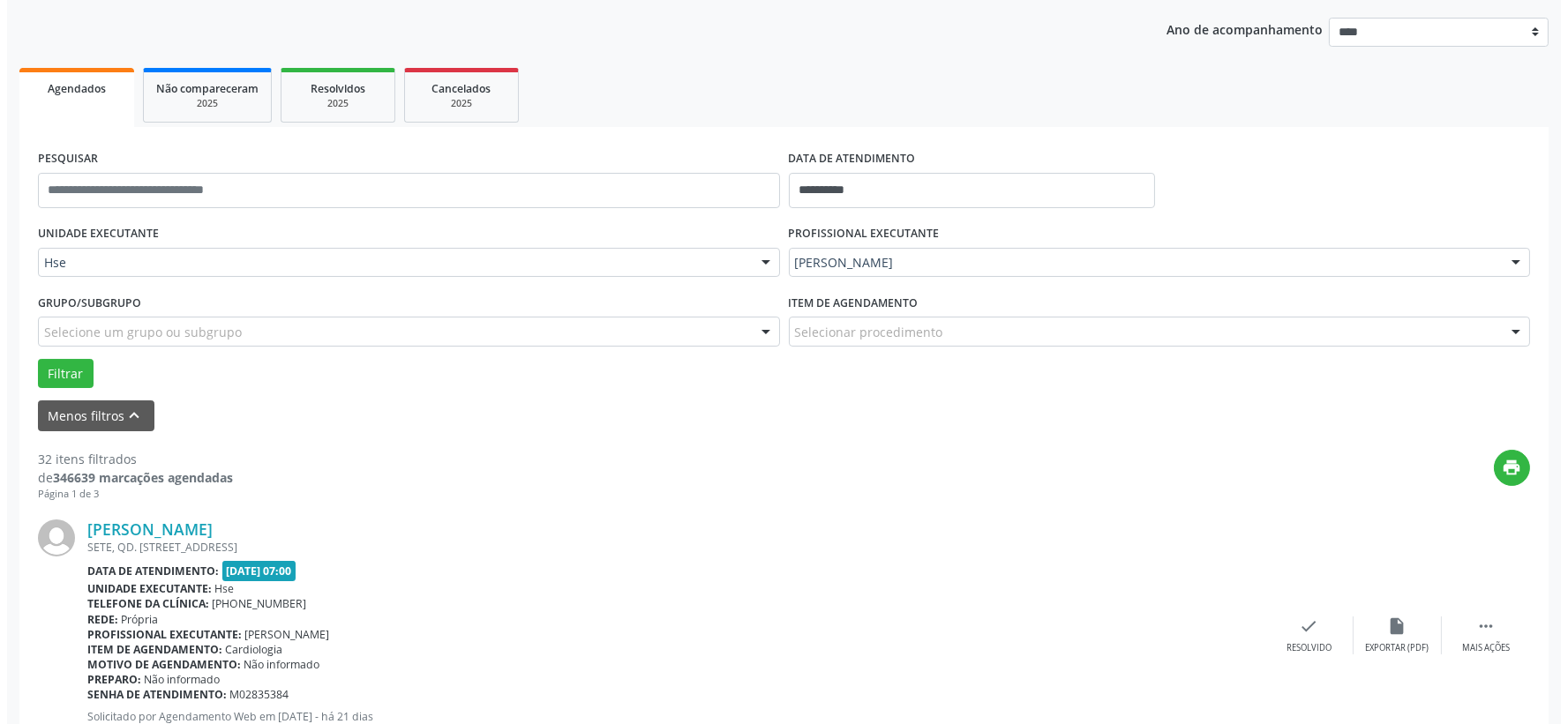
scroll to position [294, 0]
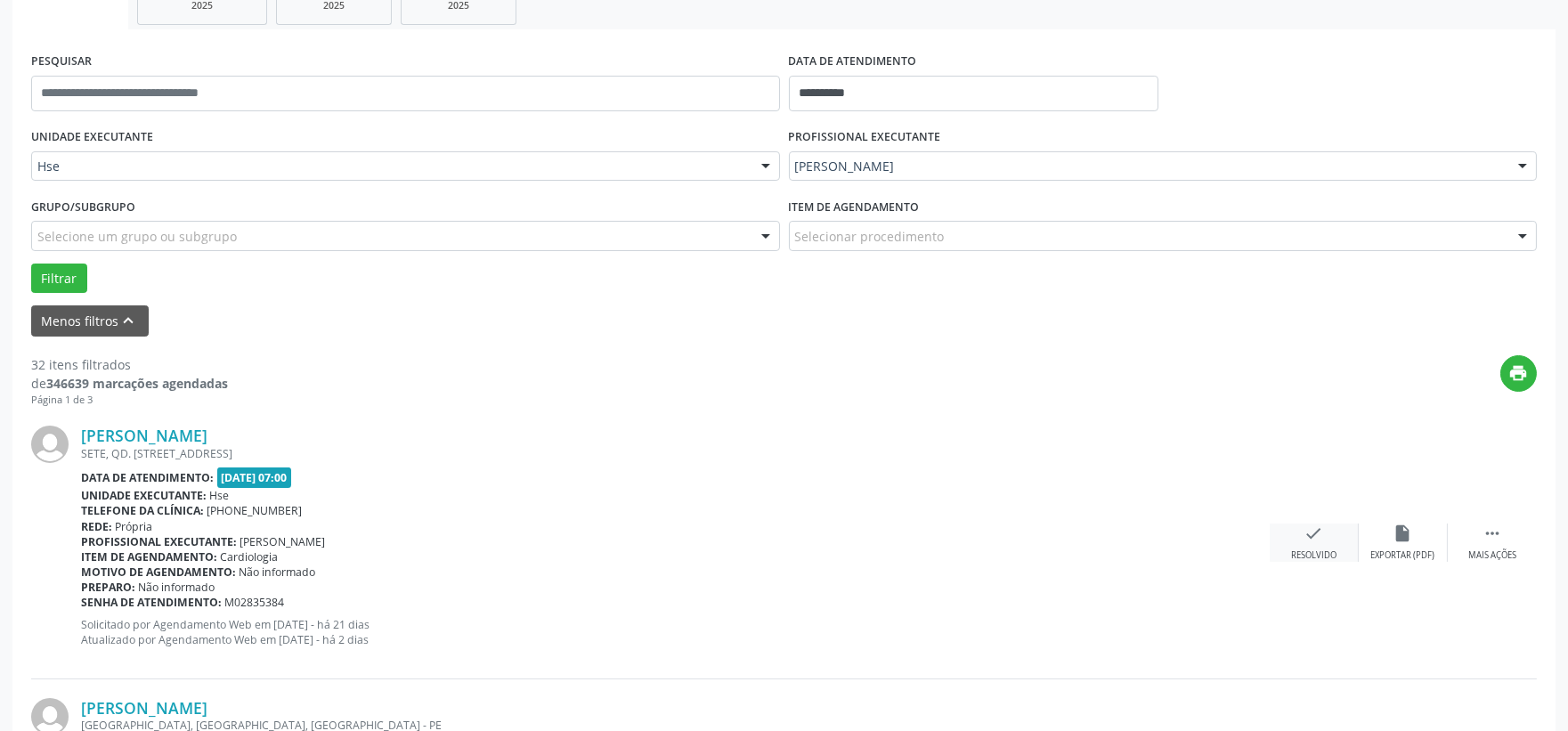
click at [1302, 537] on div "check Resolvido" at bounding box center [1314, 542] width 89 height 38
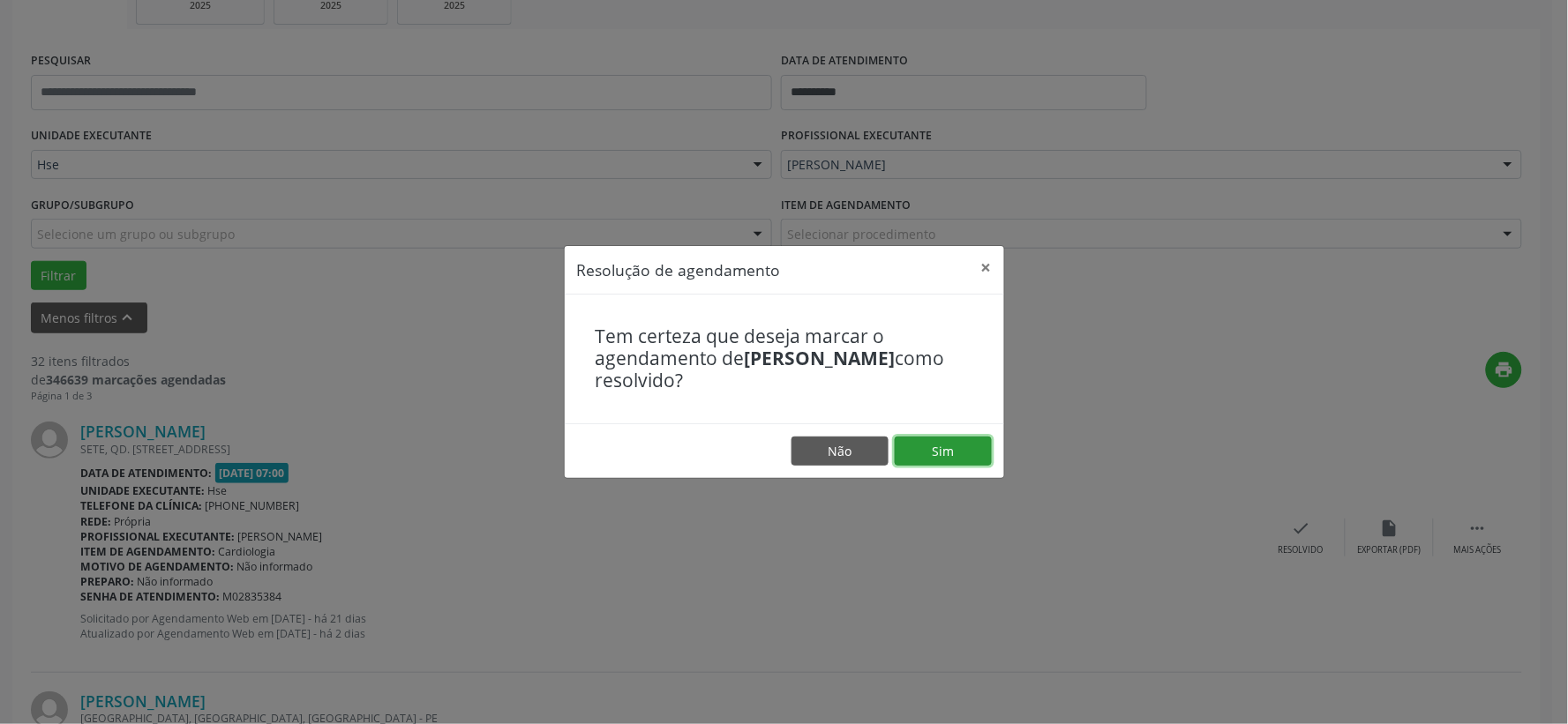
click at [937, 452] on button "Sim" at bounding box center [943, 451] width 97 height 30
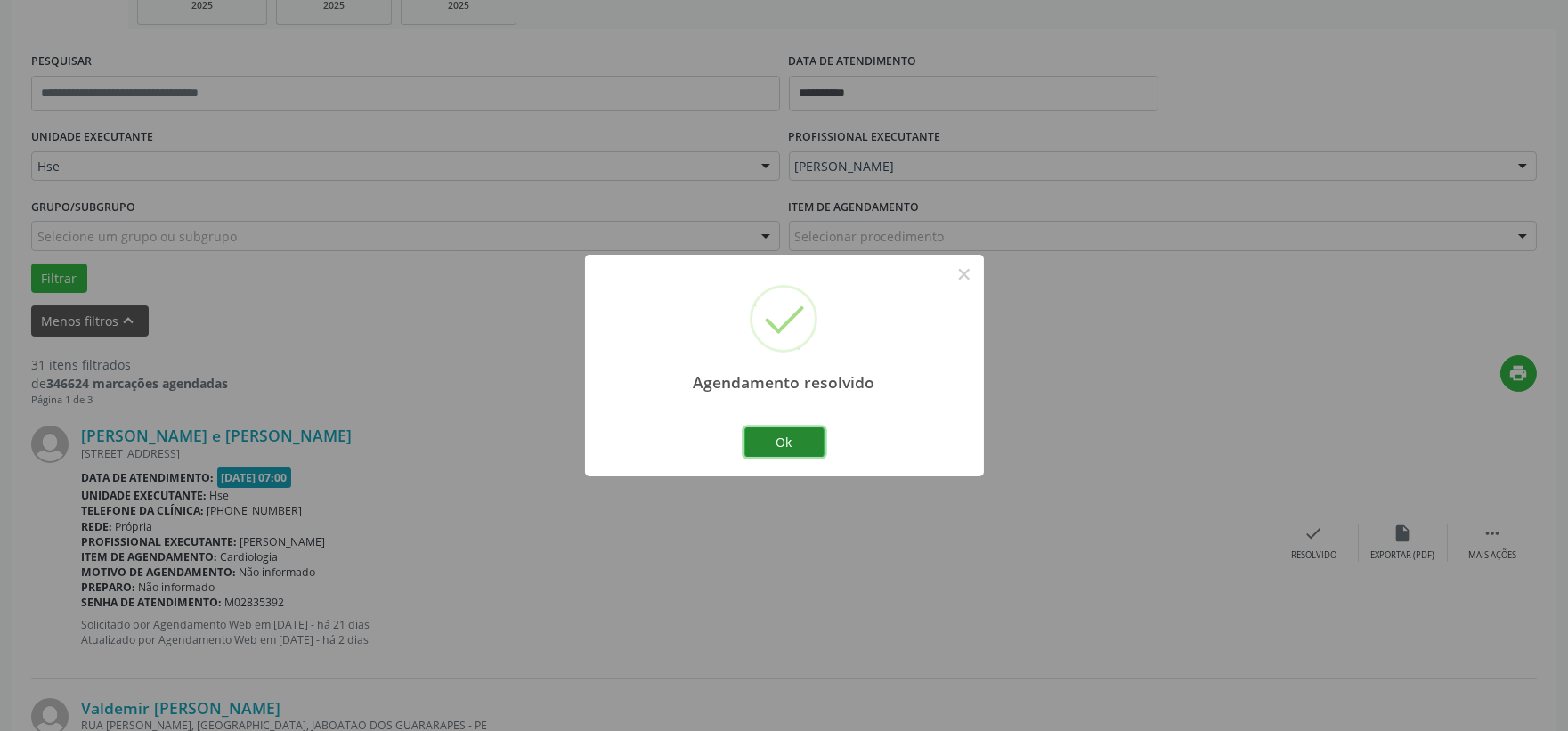
click at [786, 447] on button "Ok" at bounding box center [785, 442] width 80 height 30
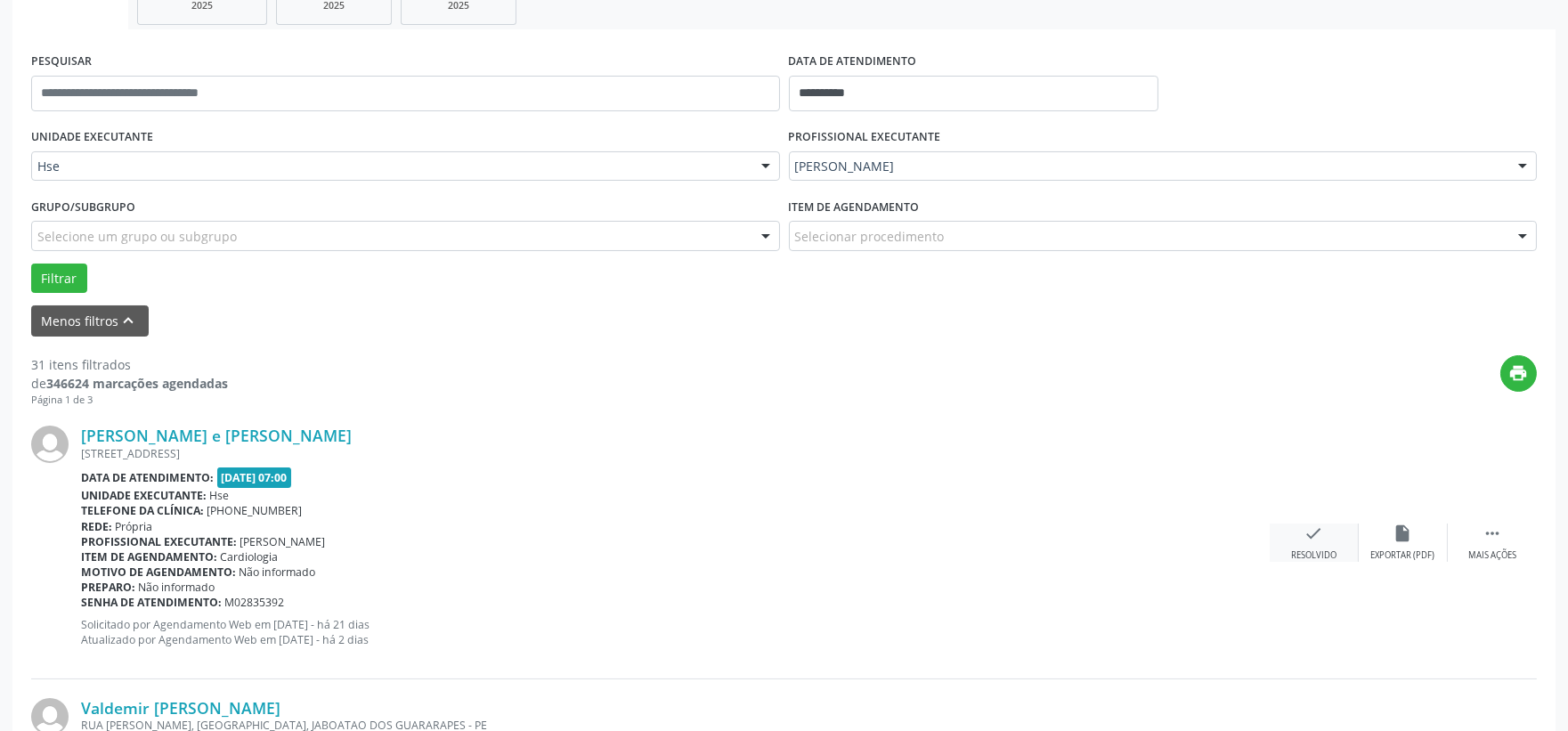
click at [1312, 536] on icon "check" at bounding box center [1314, 533] width 20 height 20
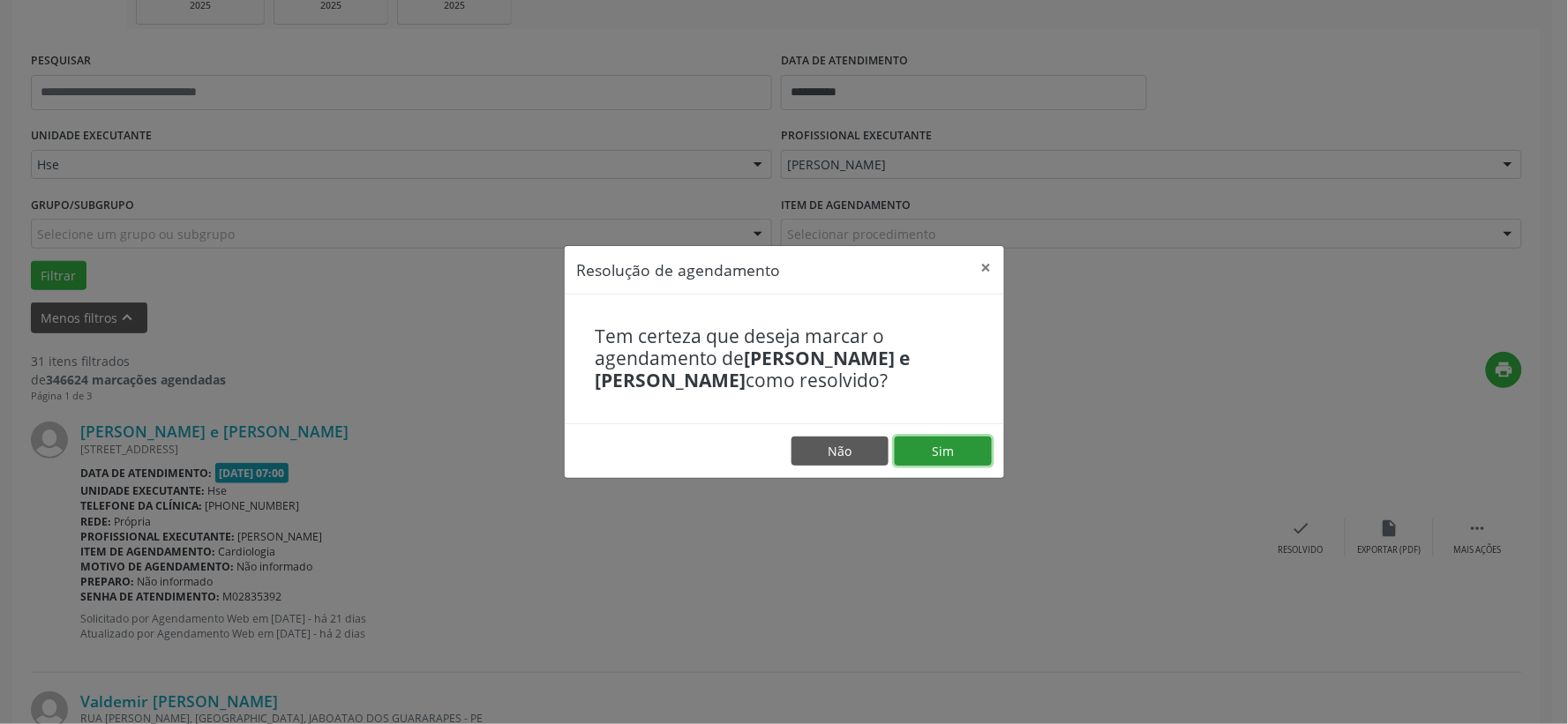
click at [917, 453] on button "Sim" at bounding box center [943, 451] width 97 height 30
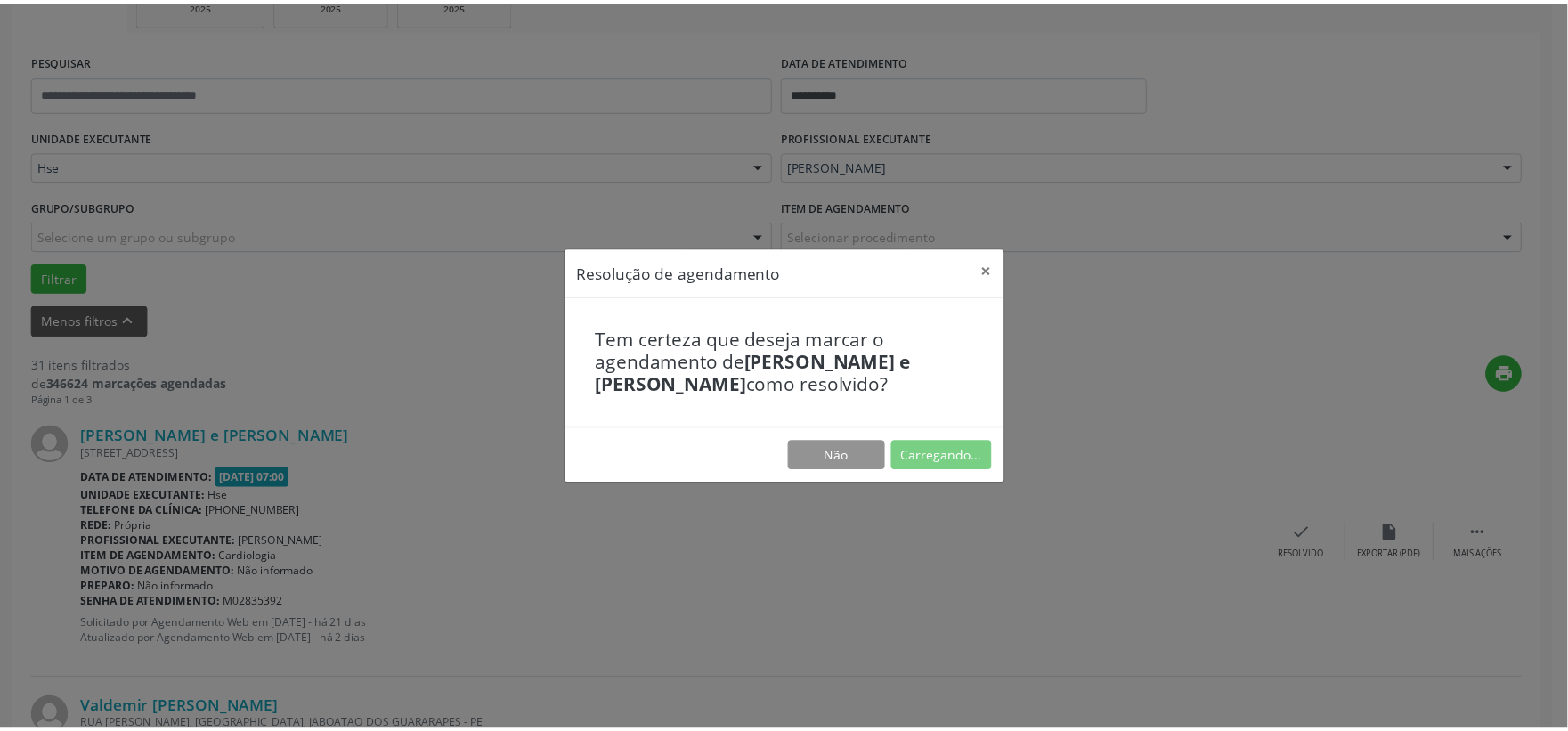
scroll to position [26, 0]
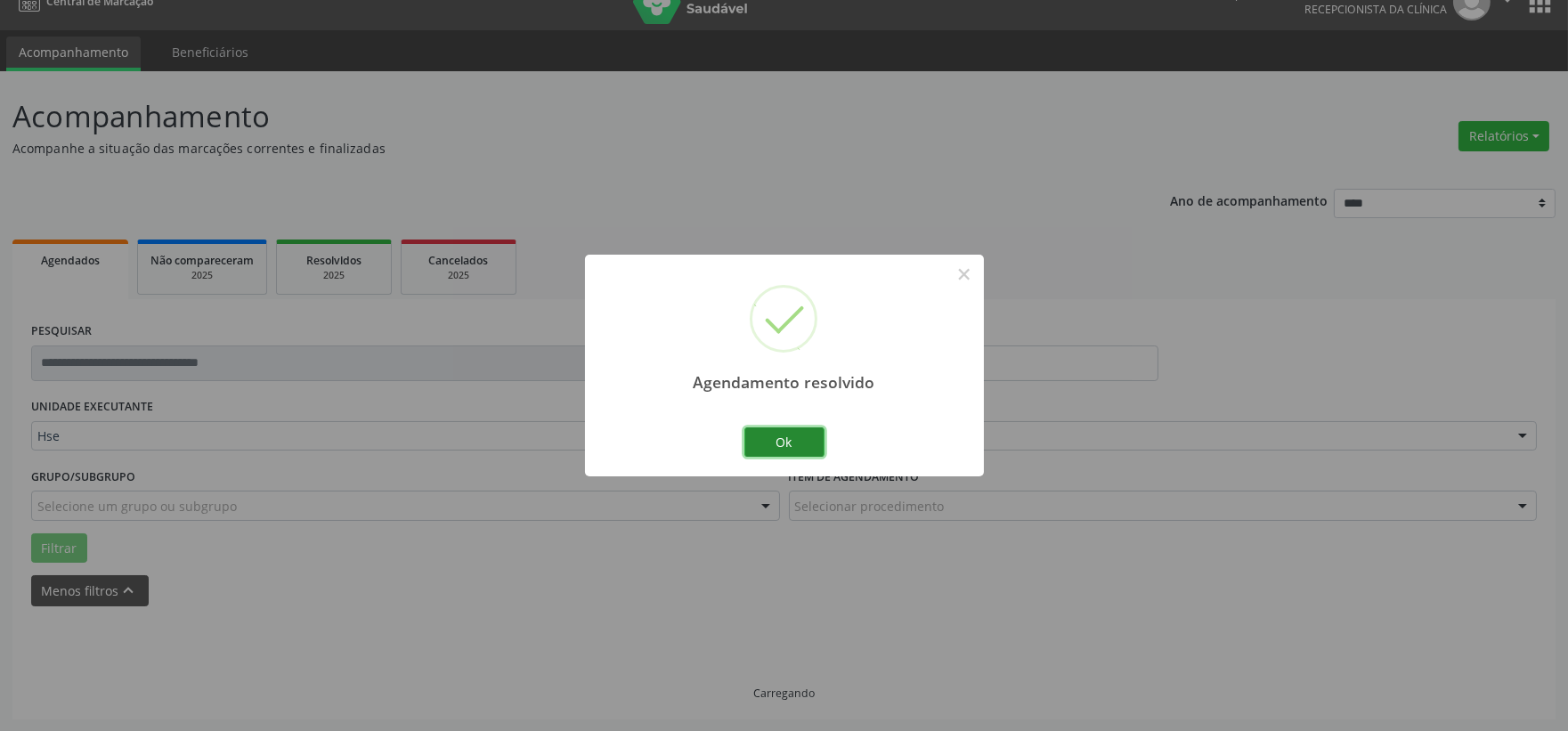
click at [807, 451] on button "Ok" at bounding box center [785, 442] width 80 height 30
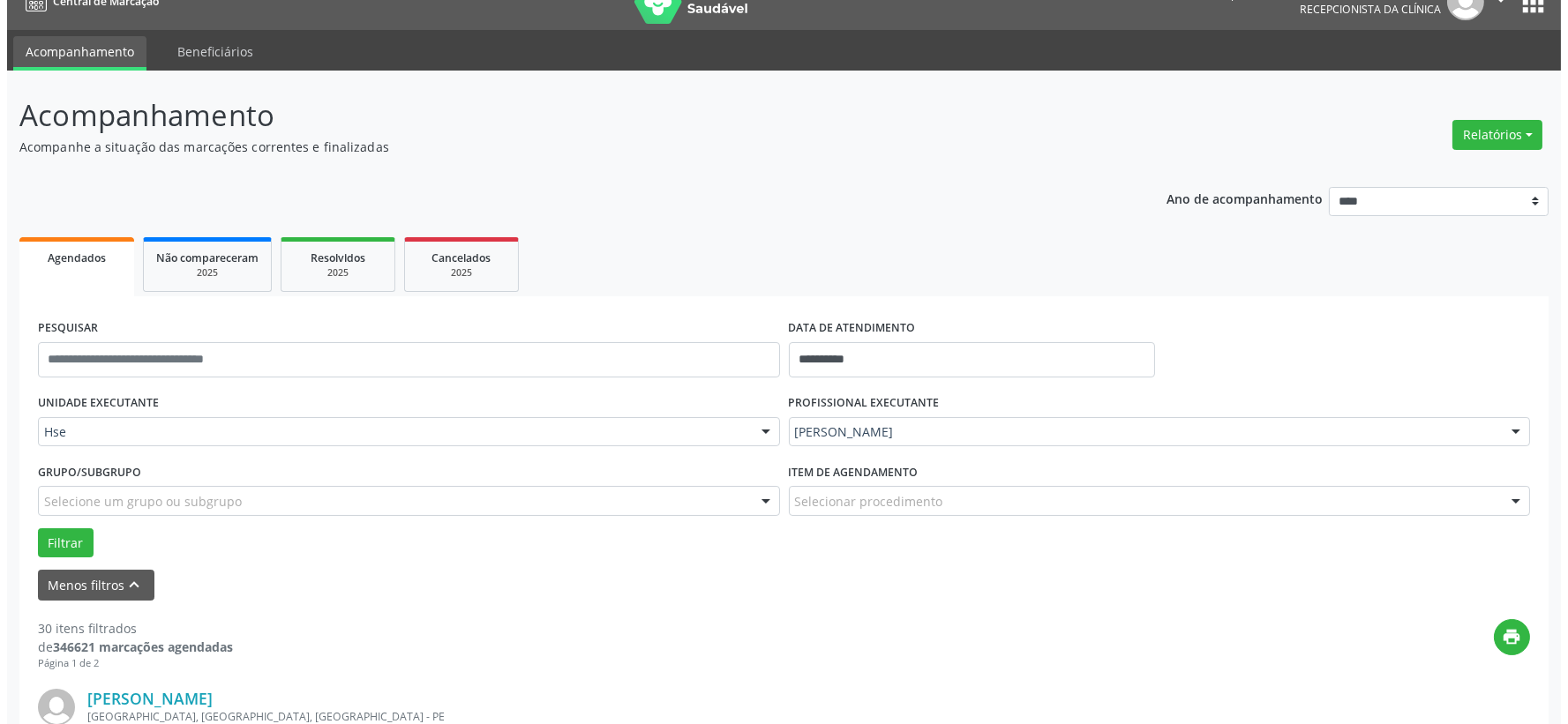
scroll to position [320, 0]
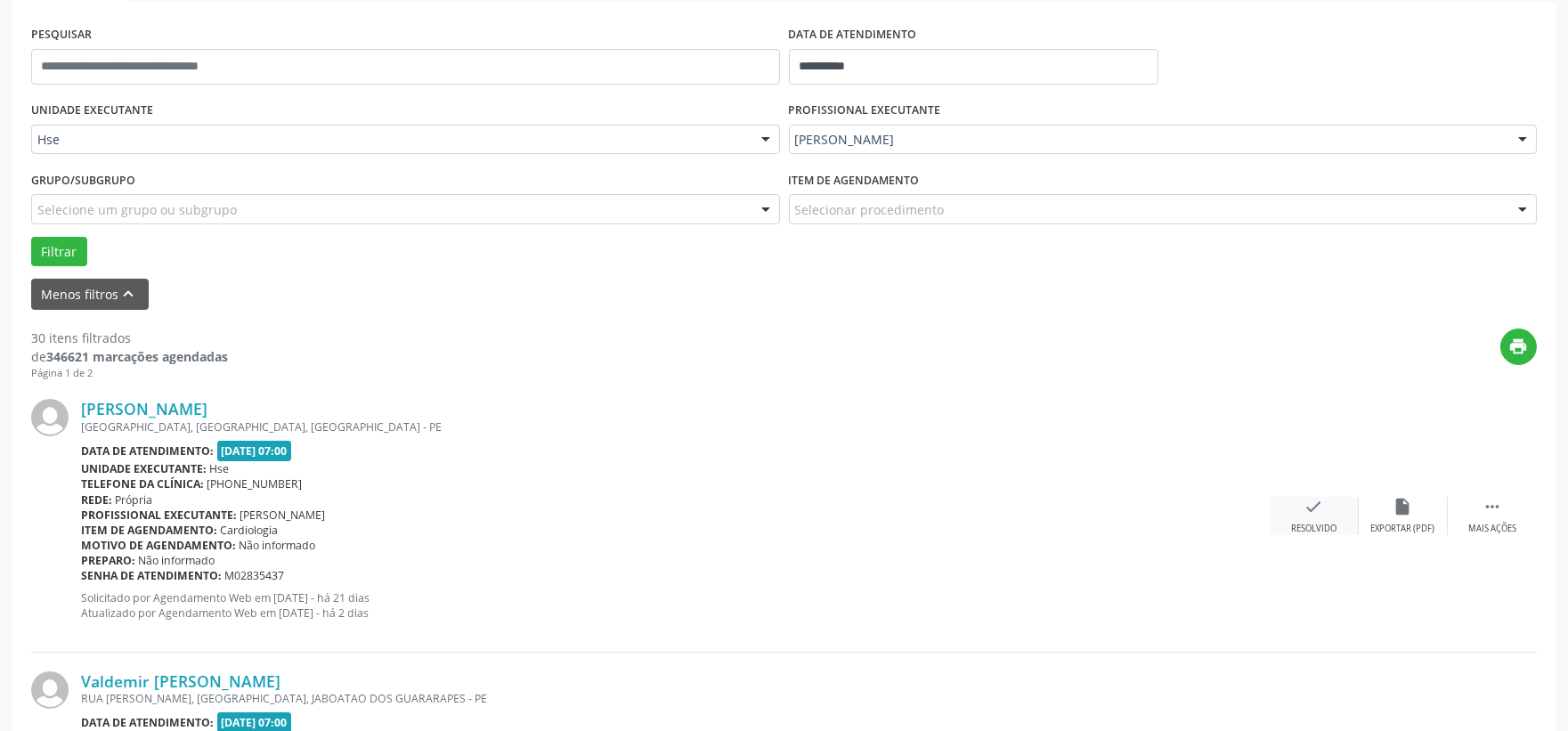
click at [1313, 523] on div "Resolvido" at bounding box center [1314, 528] width 45 height 13
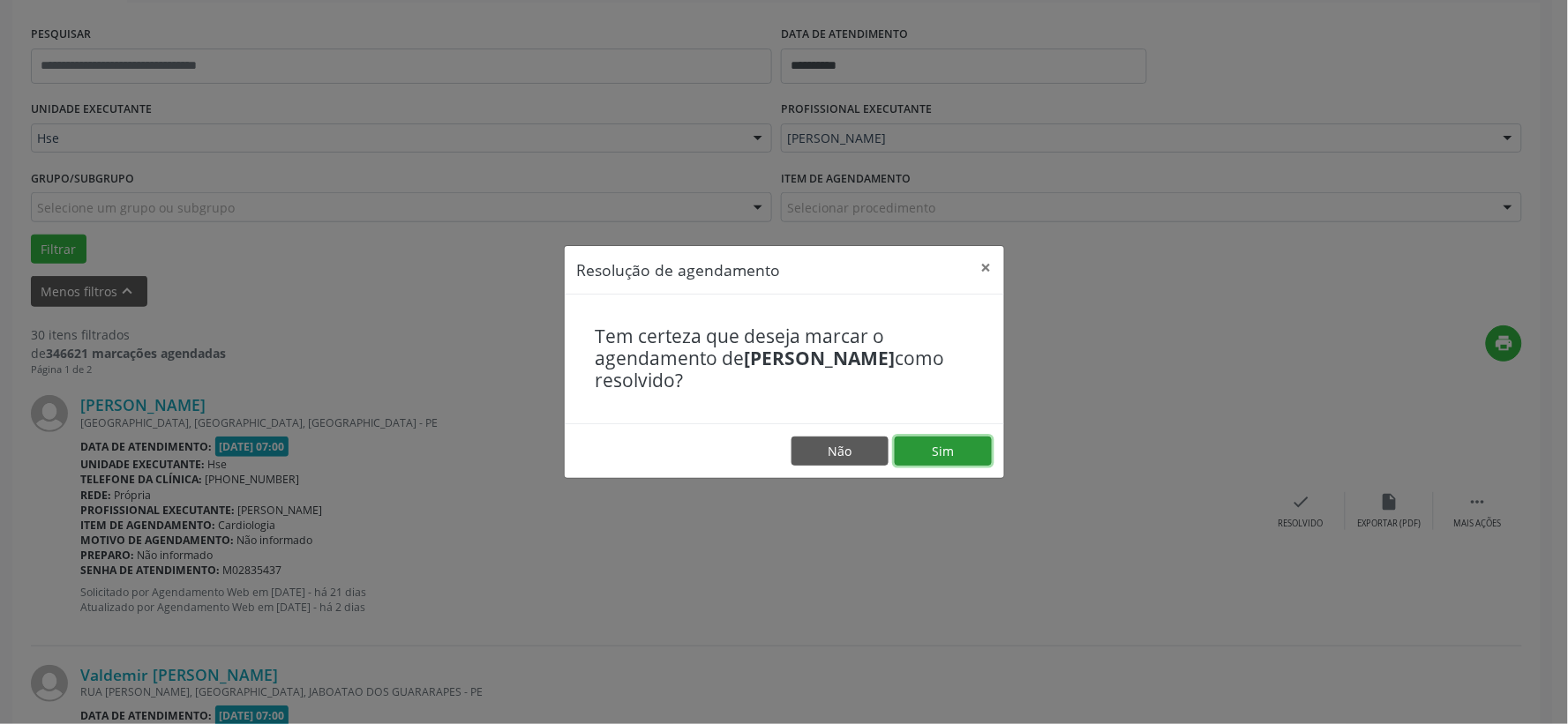
click at [951, 444] on button "Sim" at bounding box center [943, 451] width 97 height 30
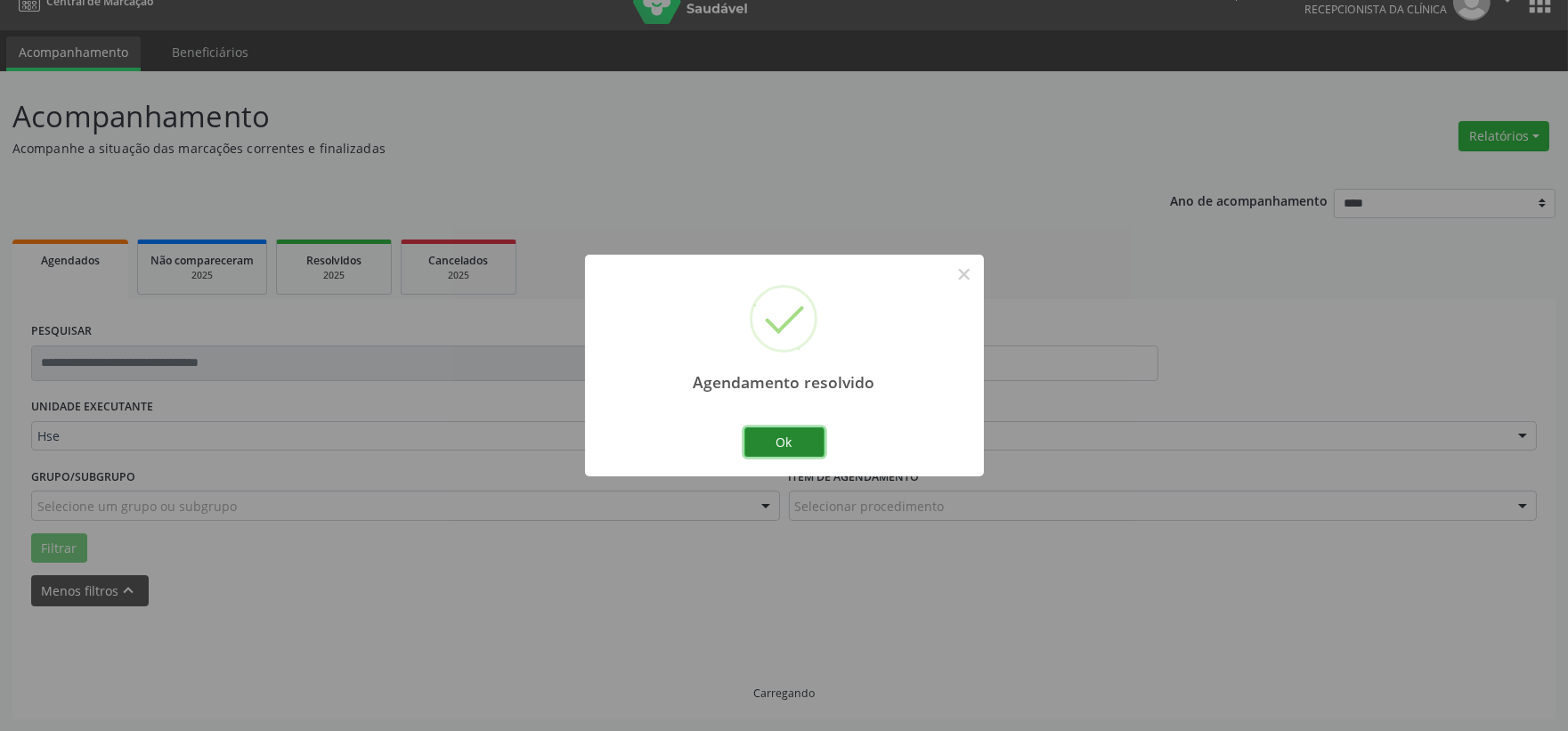
scroll to position [45, 0]
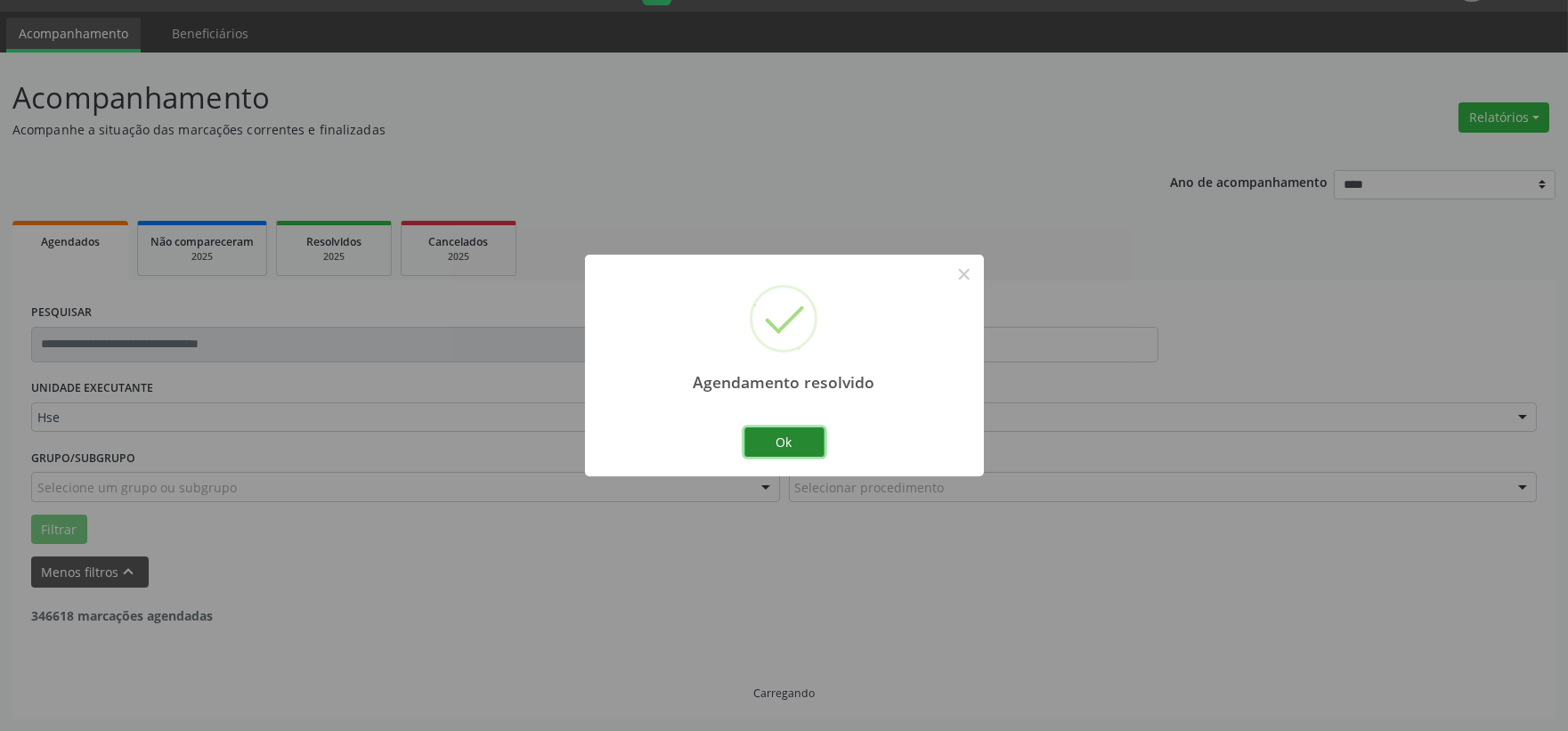
click at [808, 444] on button "Ok" at bounding box center [785, 442] width 80 height 30
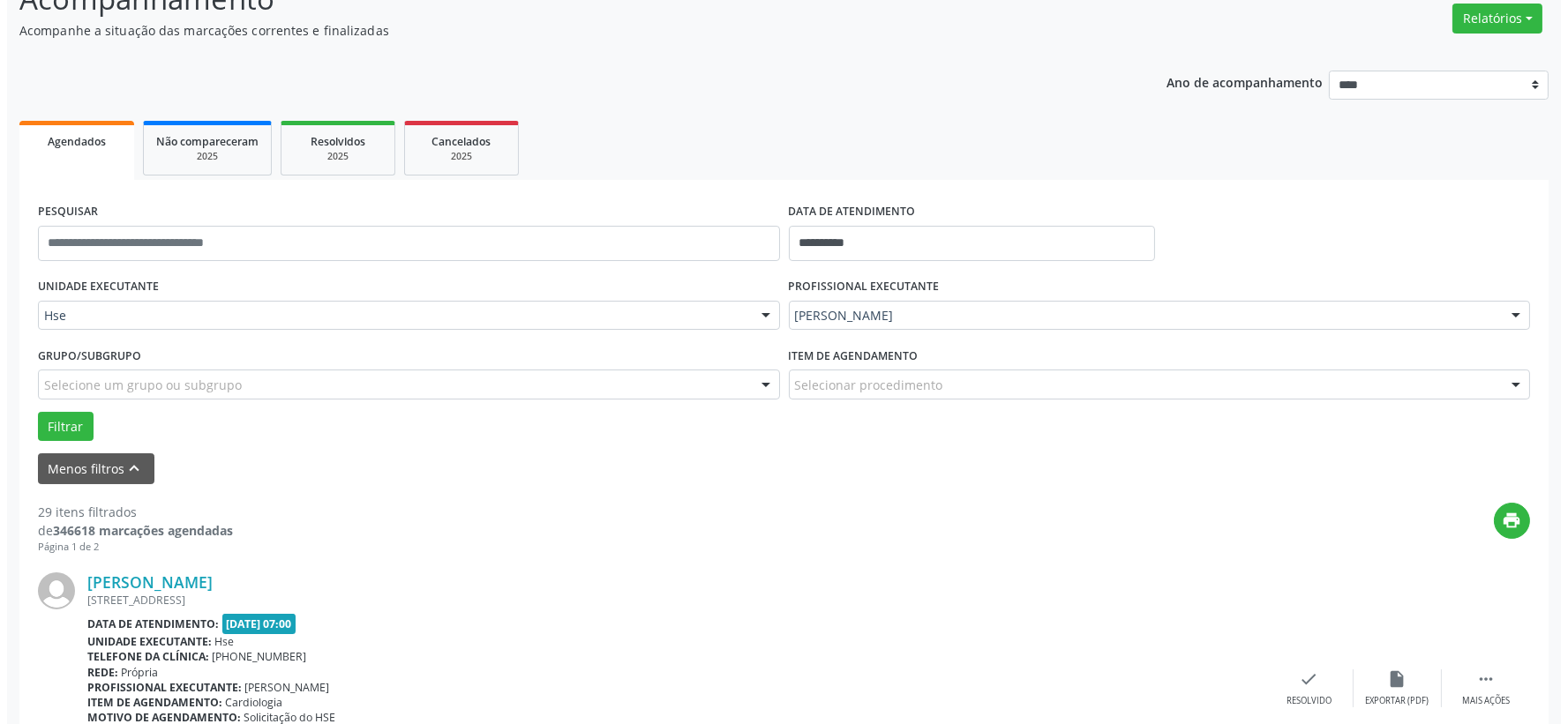
scroll to position [241, 0]
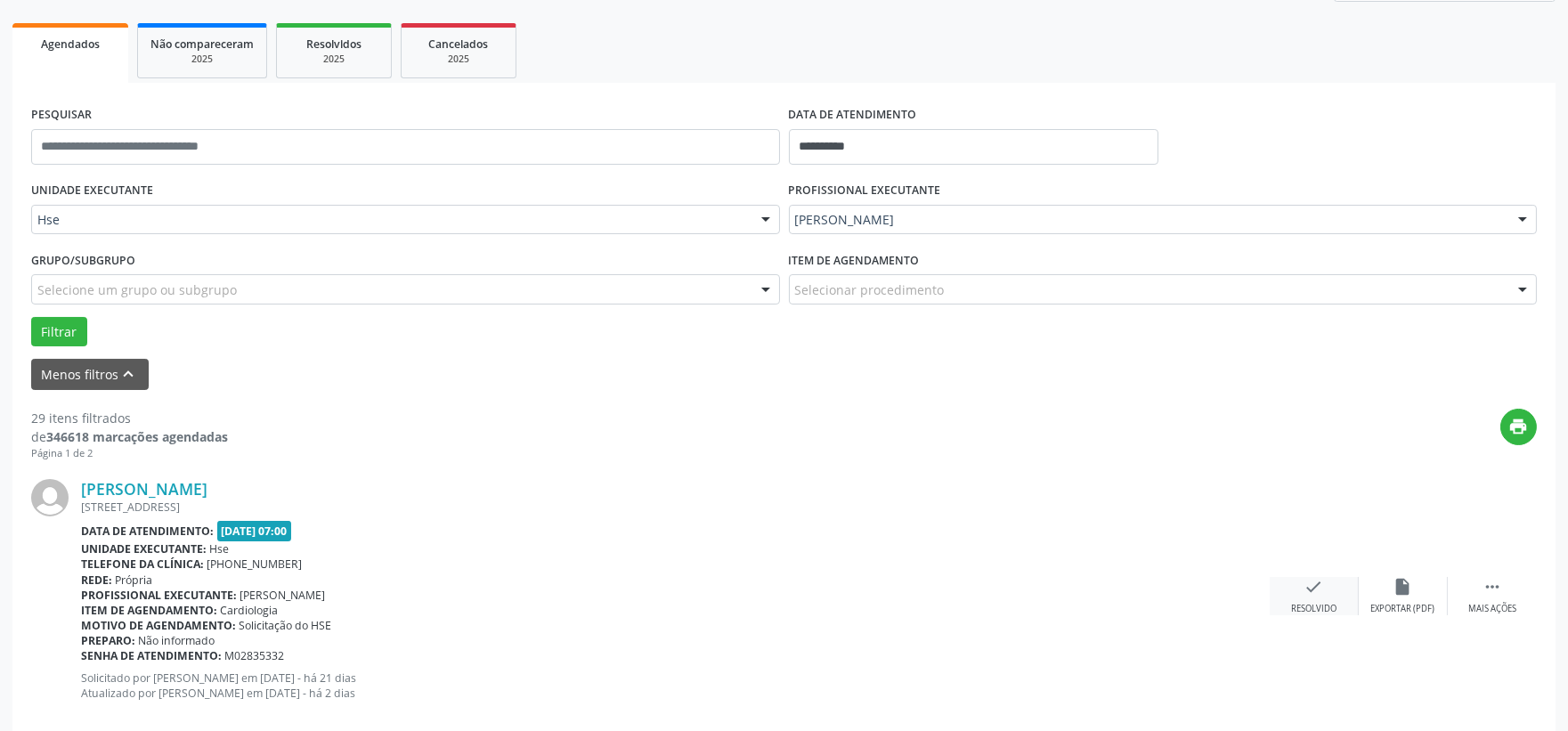
click at [1305, 590] on icon "check" at bounding box center [1314, 587] width 20 height 20
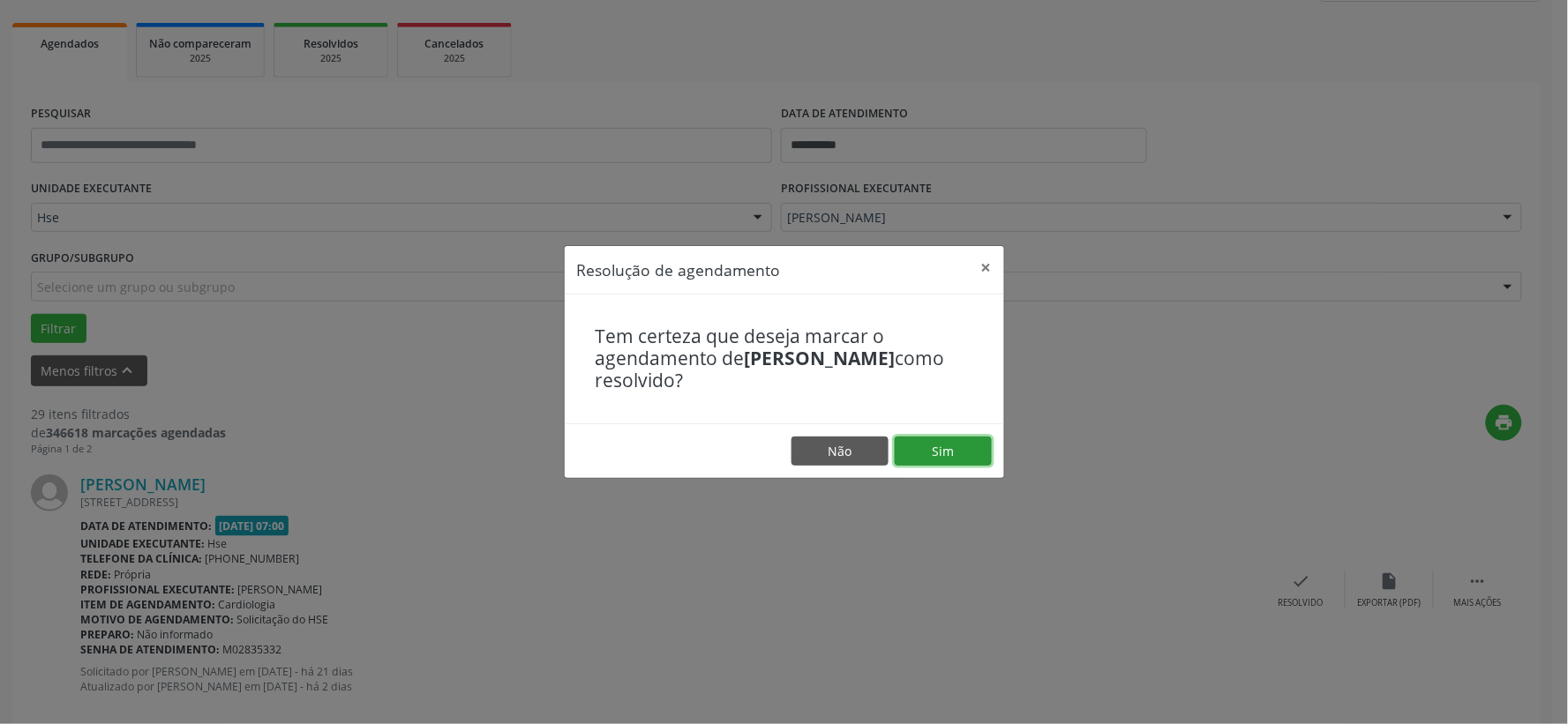
click at [937, 445] on button "Sim" at bounding box center [943, 451] width 97 height 30
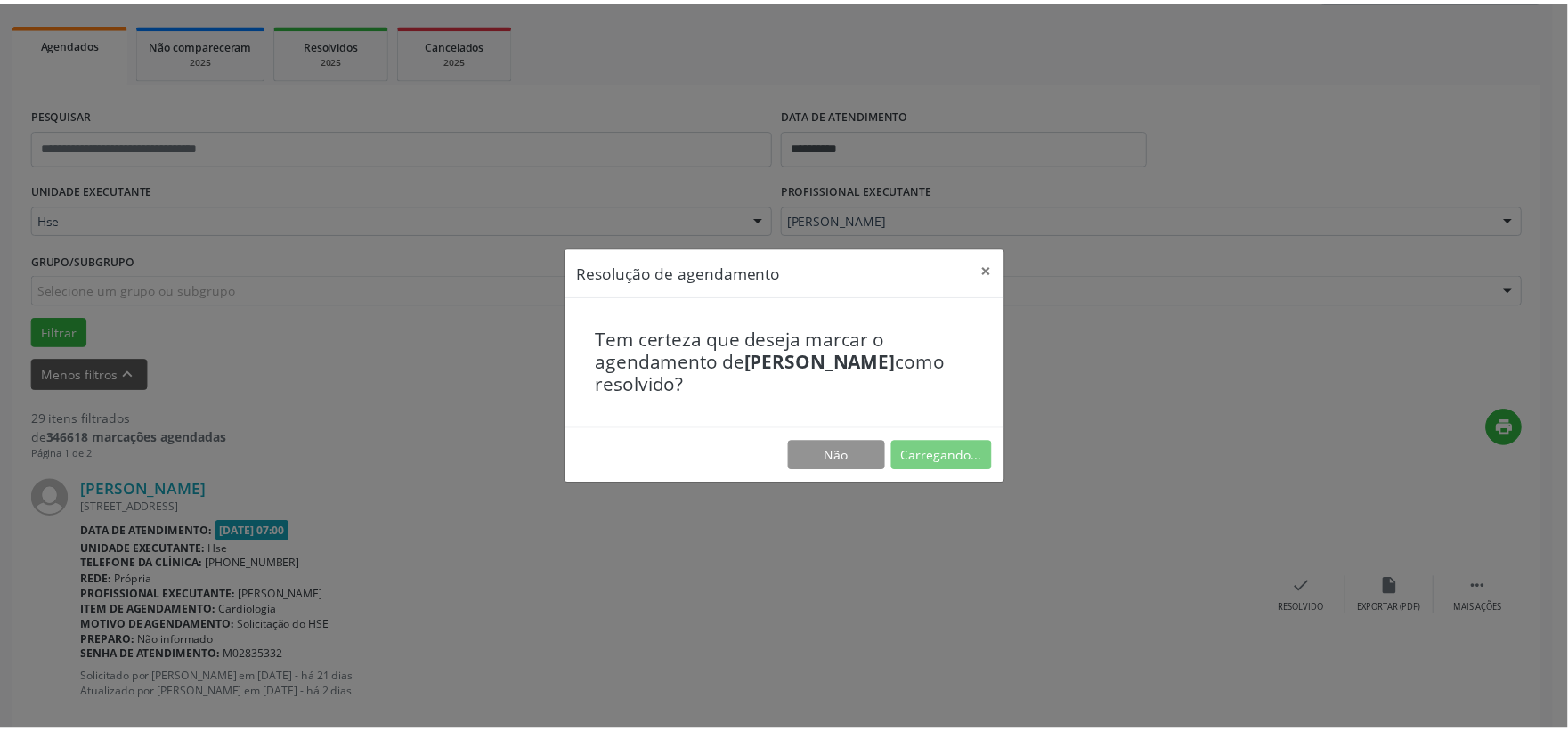
scroll to position [26, 0]
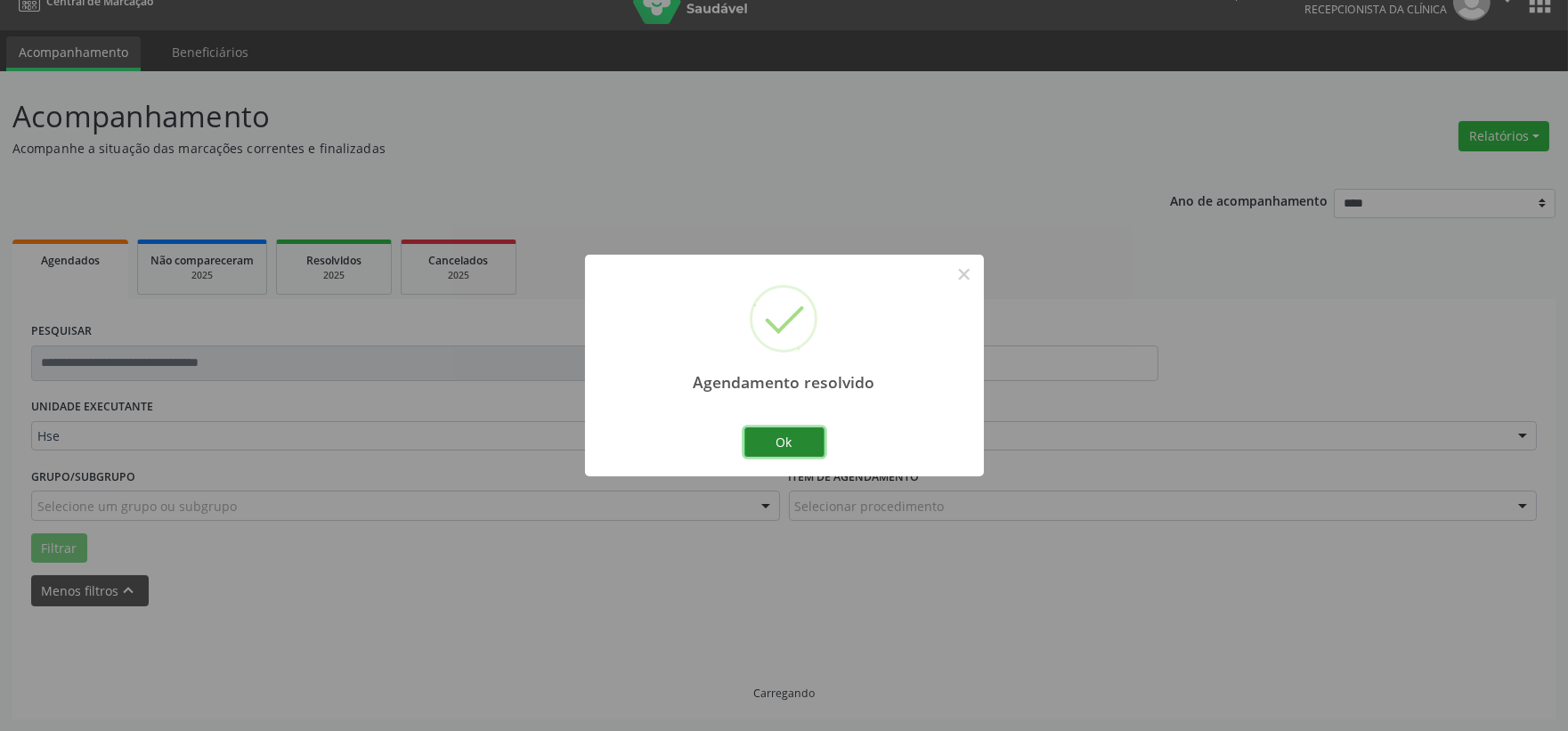
click at [789, 447] on button "Ok" at bounding box center [785, 442] width 80 height 30
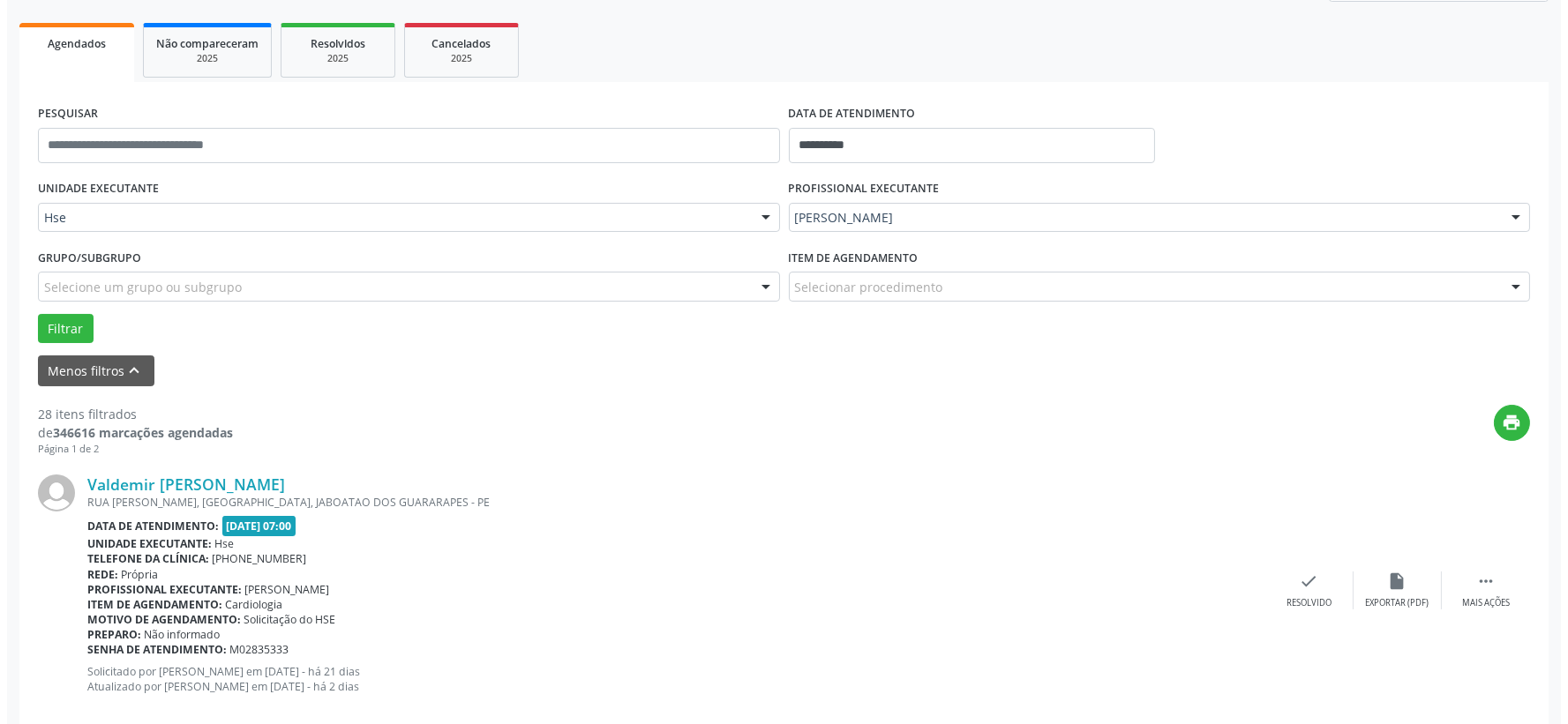
scroll to position [339, 0]
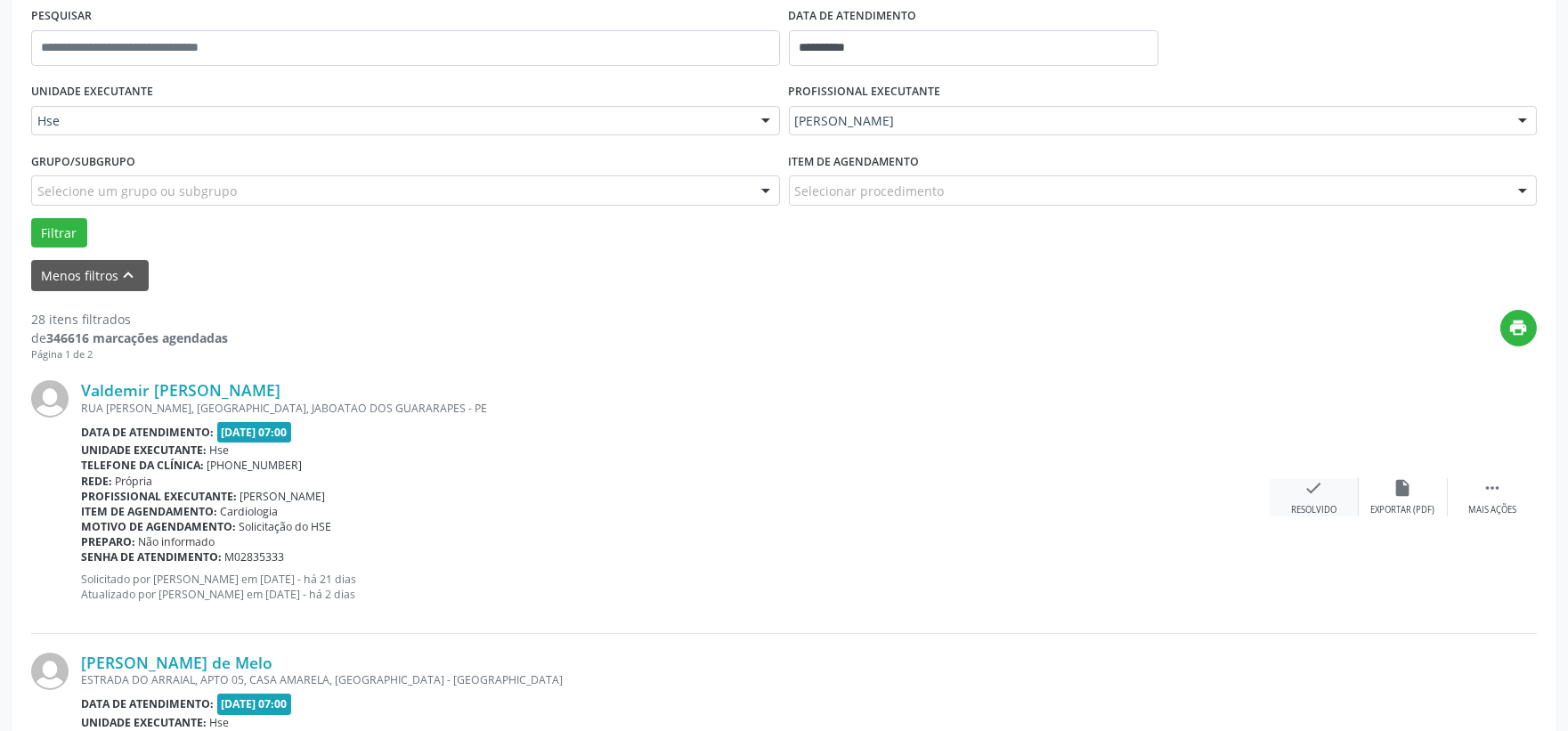
click at [1323, 492] on icon "check" at bounding box center [1314, 488] width 20 height 20
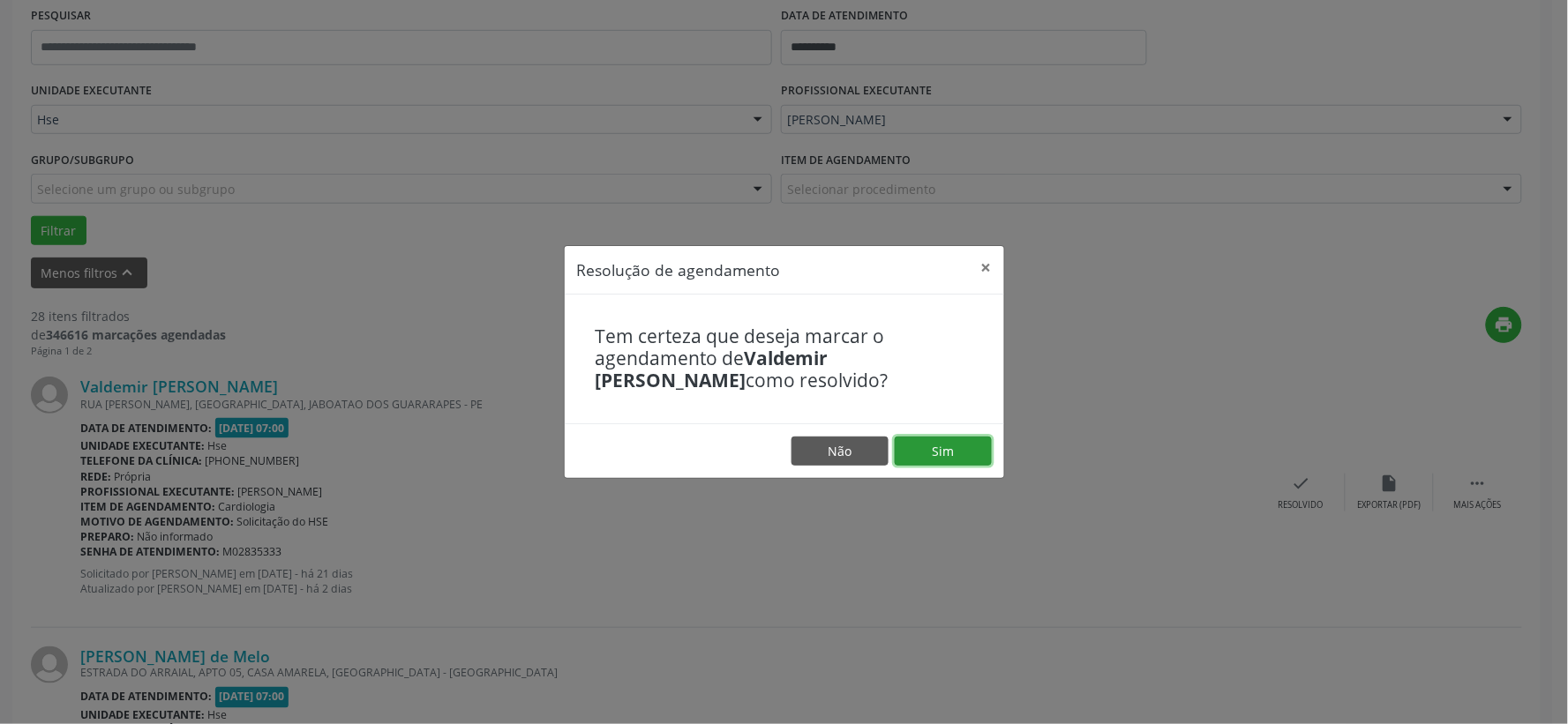
click at [972, 444] on button "Sim" at bounding box center [943, 451] width 97 height 30
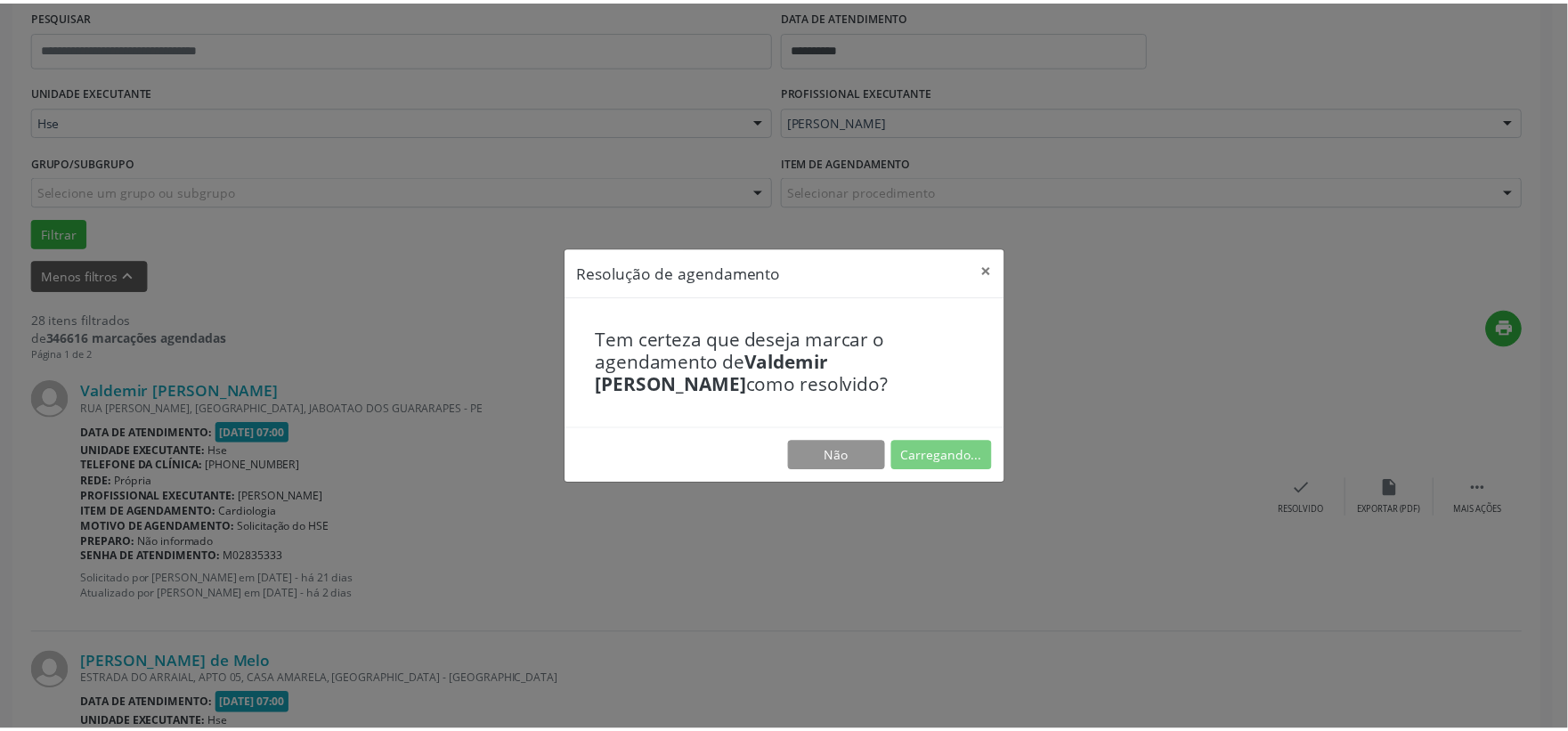
scroll to position [26, 0]
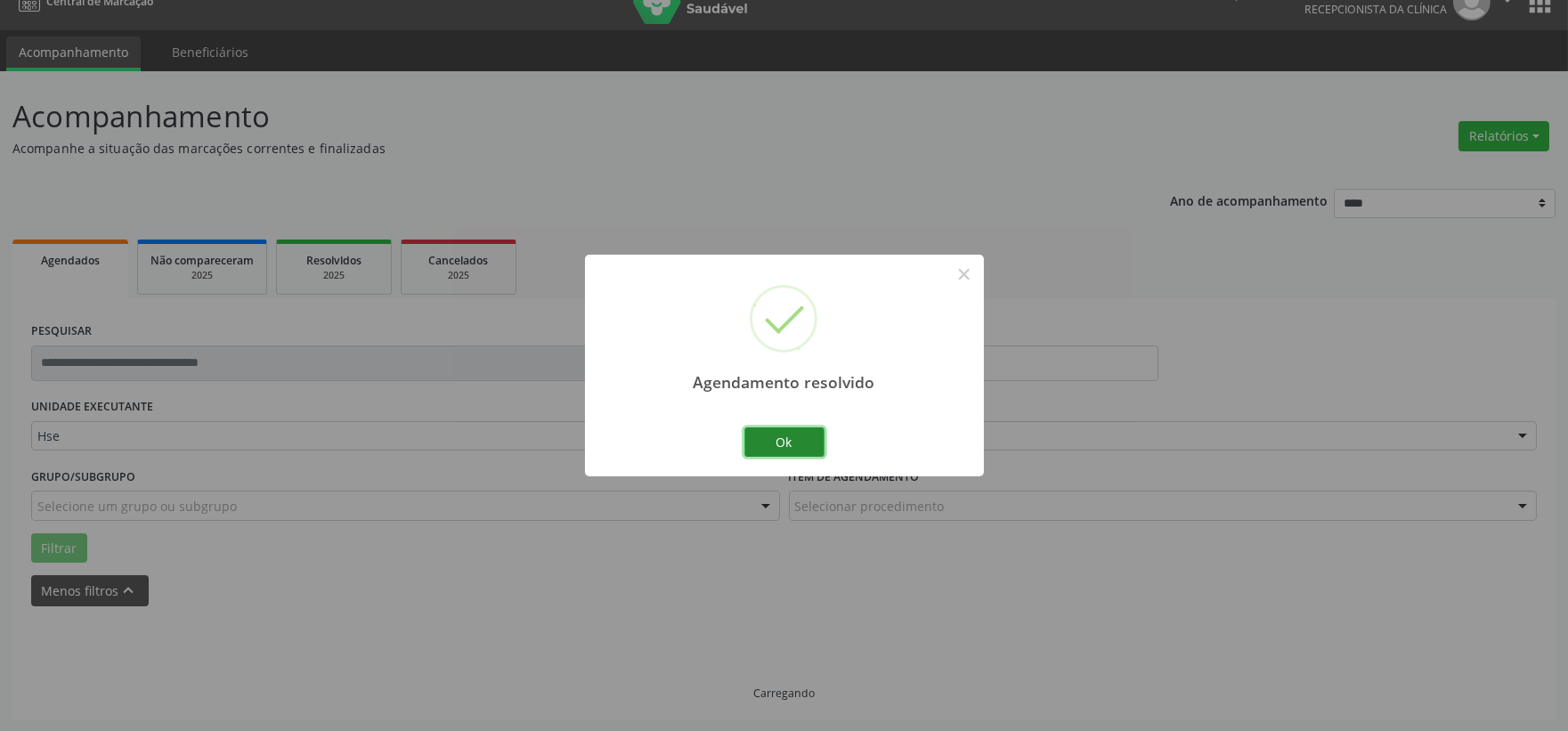
click at [782, 455] on button "Ok" at bounding box center [785, 442] width 80 height 30
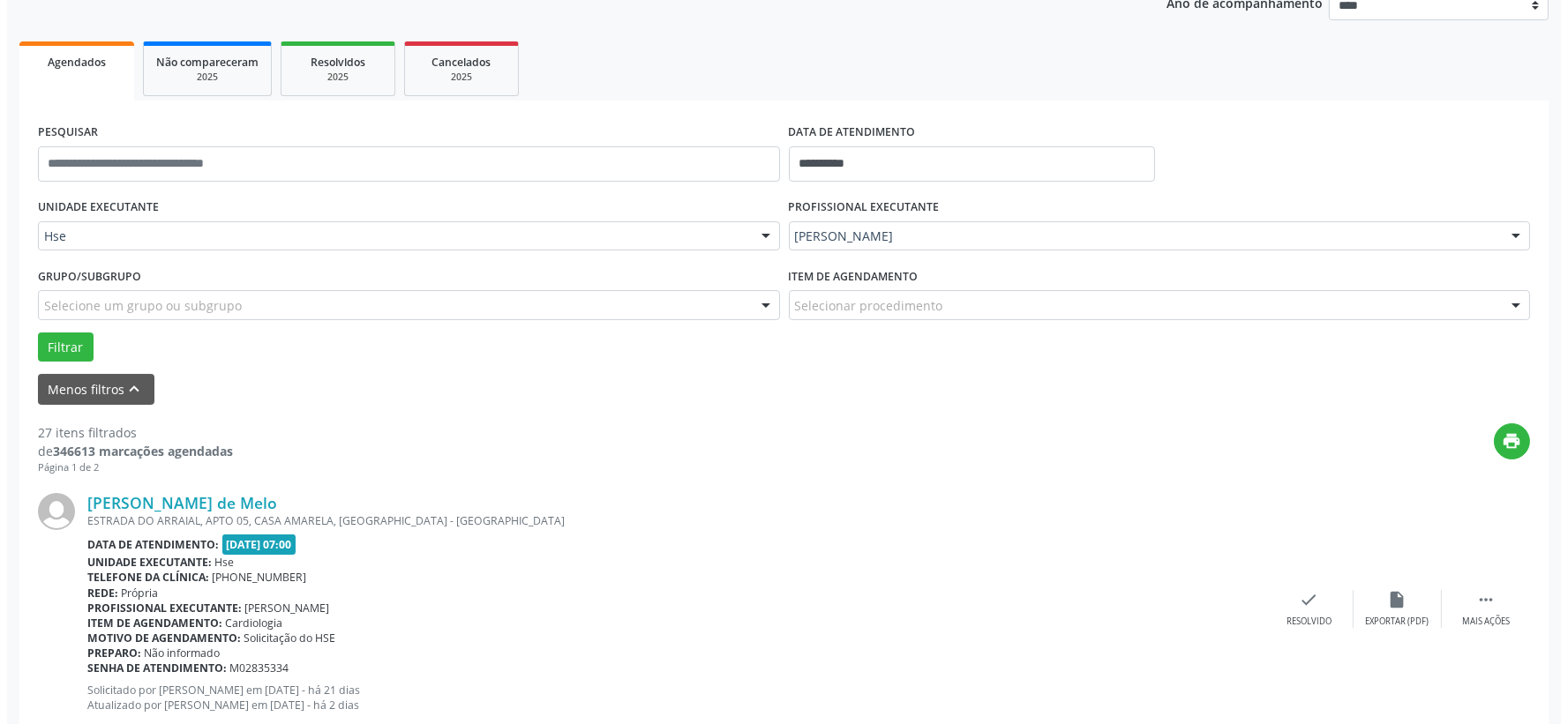
scroll to position [320, 0]
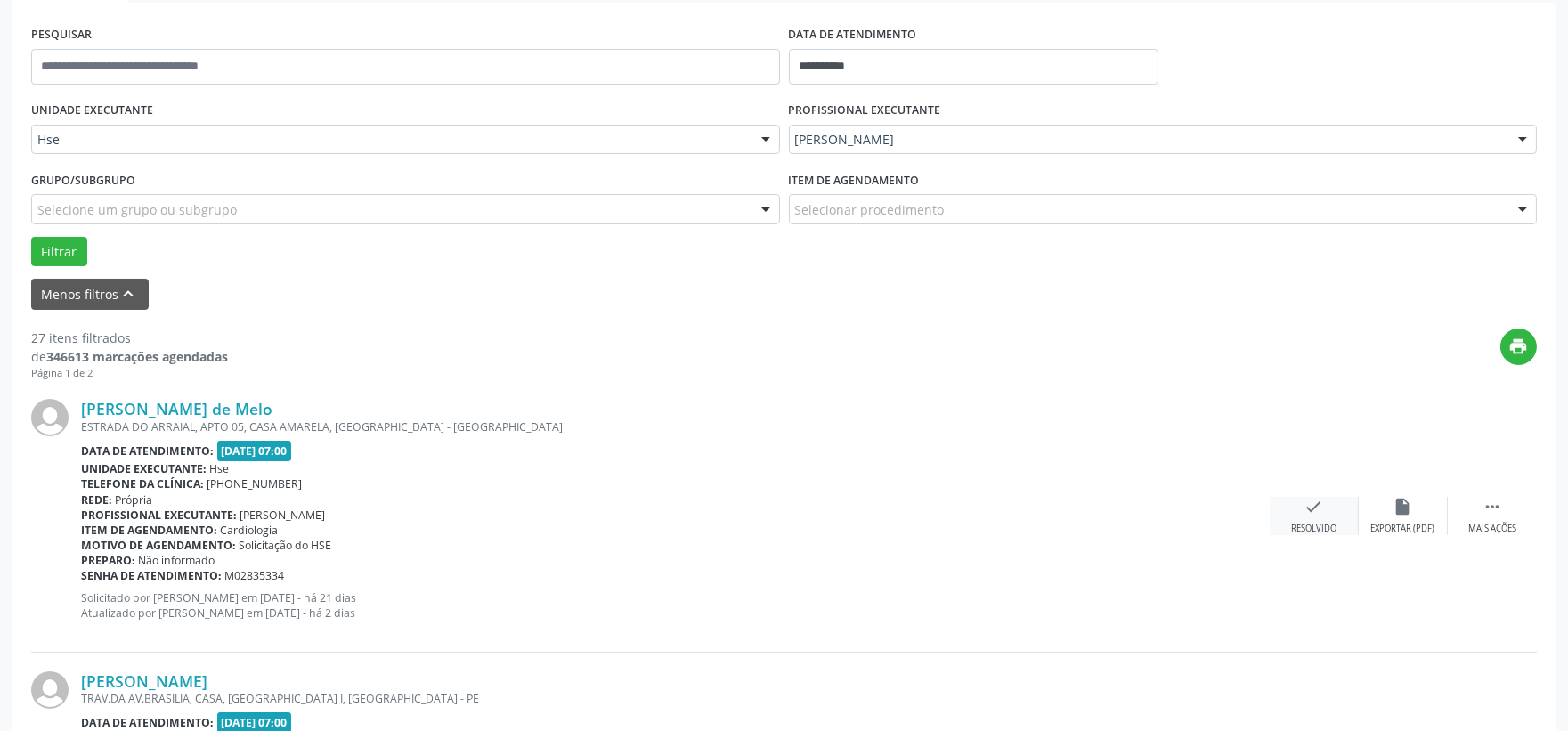
click at [1305, 505] on icon "check" at bounding box center [1314, 507] width 20 height 20
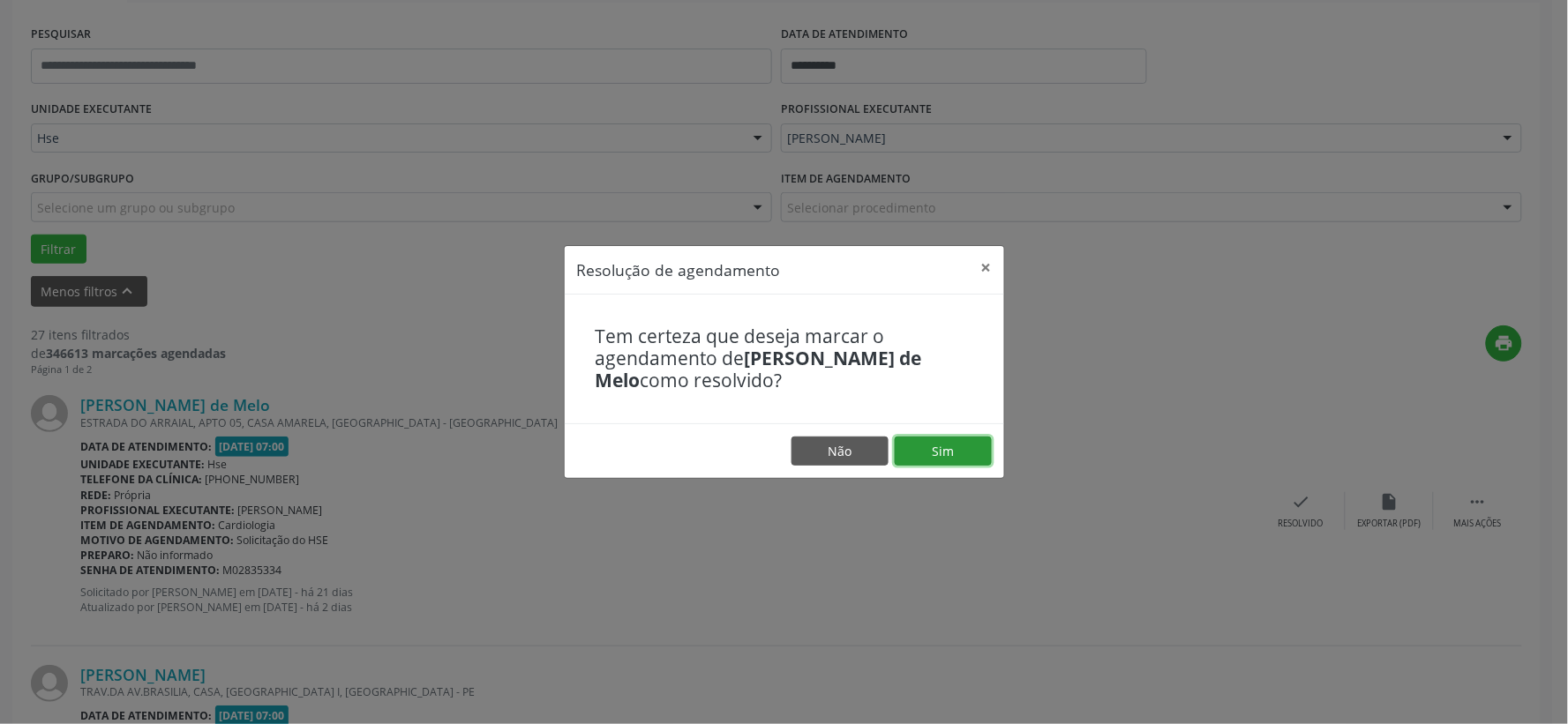
click at [951, 451] on button "Sim" at bounding box center [943, 451] width 97 height 30
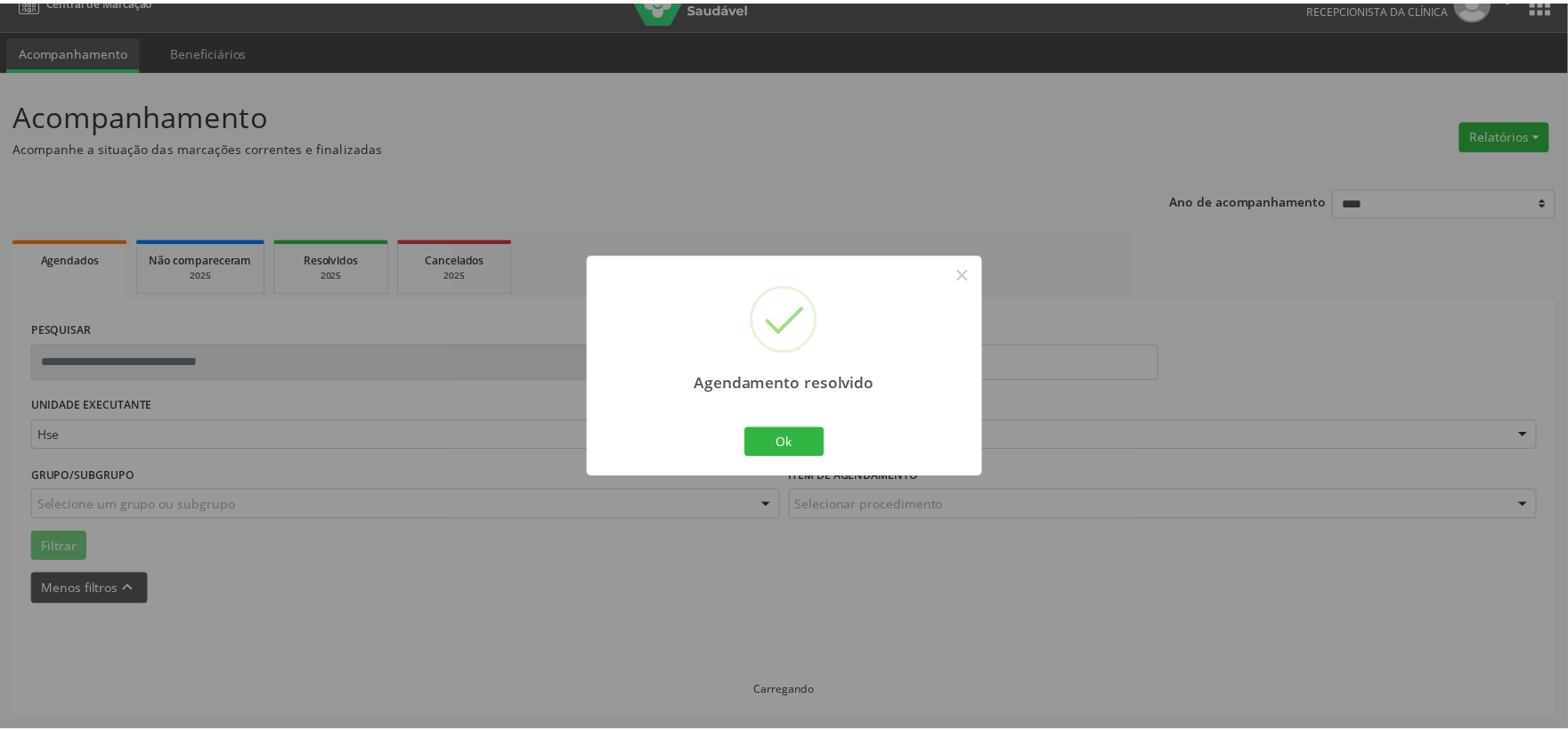
scroll to position [26, 0]
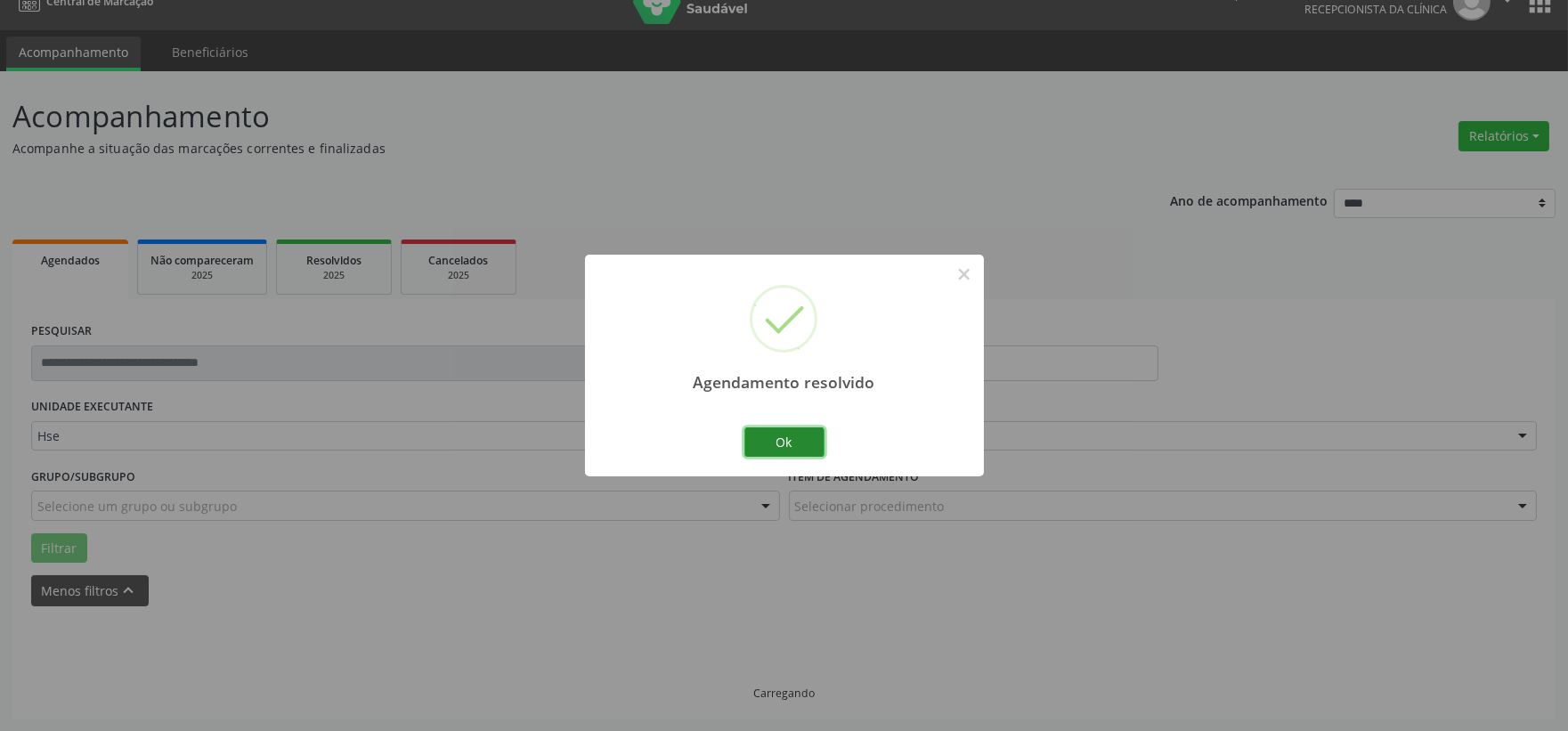
click at [758, 442] on button "Ok" at bounding box center [785, 442] width 80 height 30
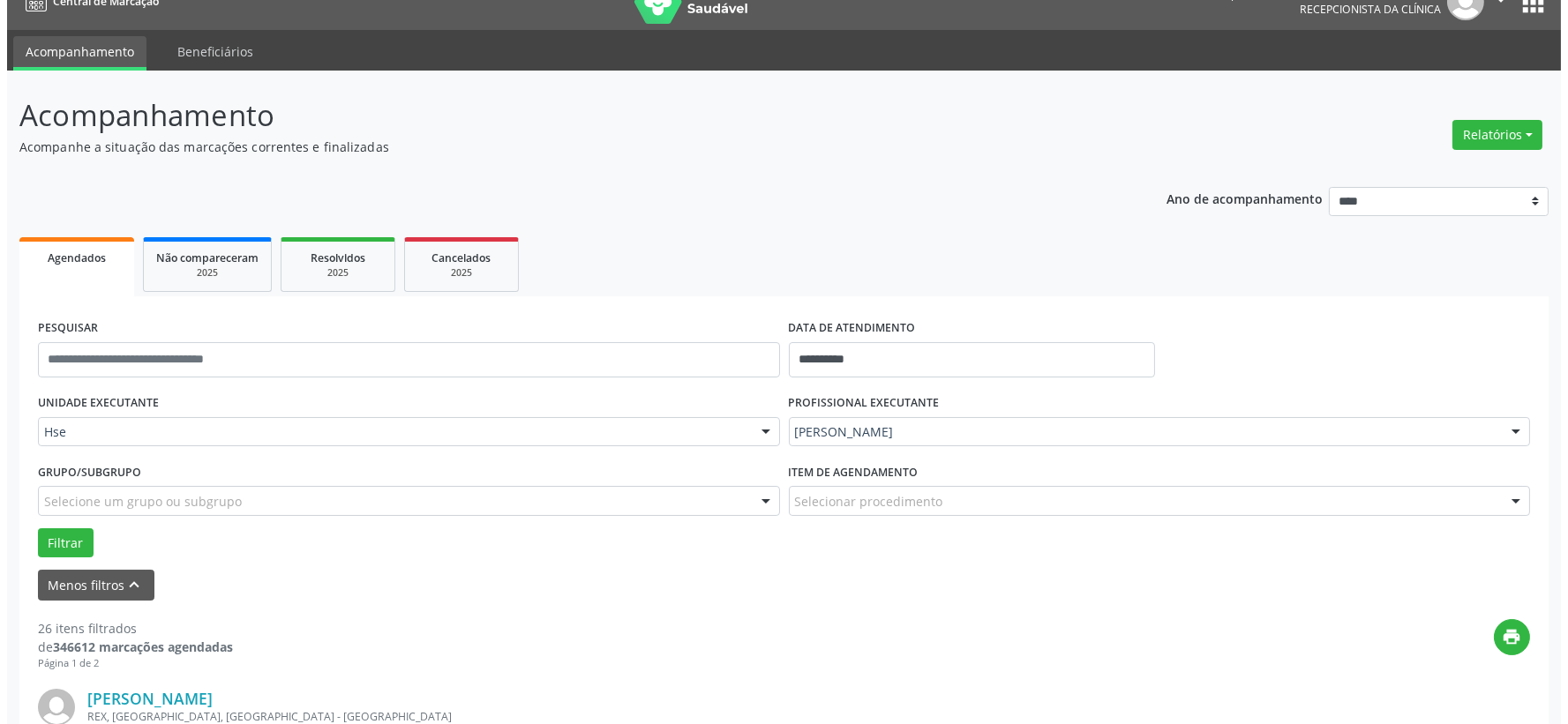
scroll to position [222, 0]
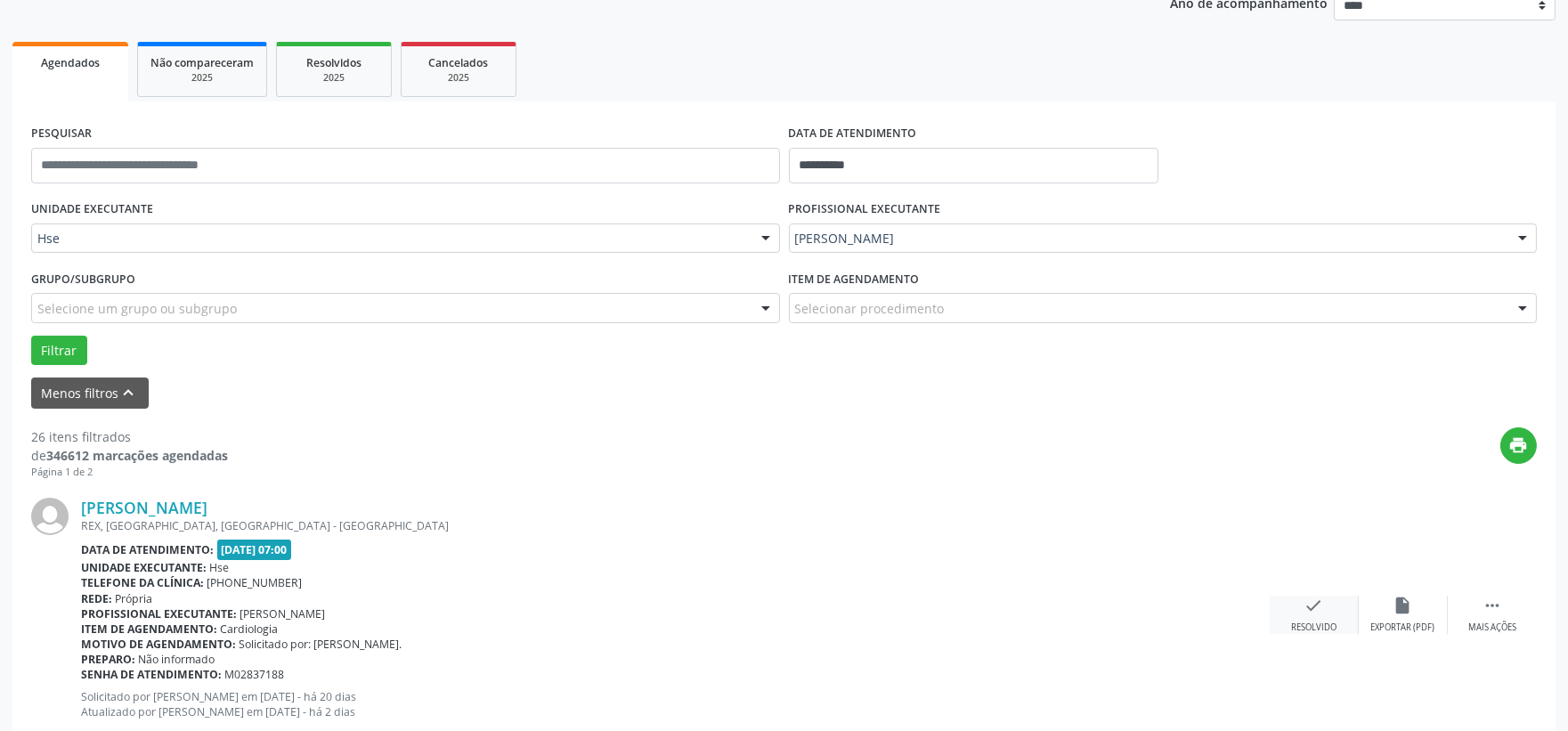
click at [1310, 607] on icon "check" at bounding box center [1314, 606] width 20 height 20
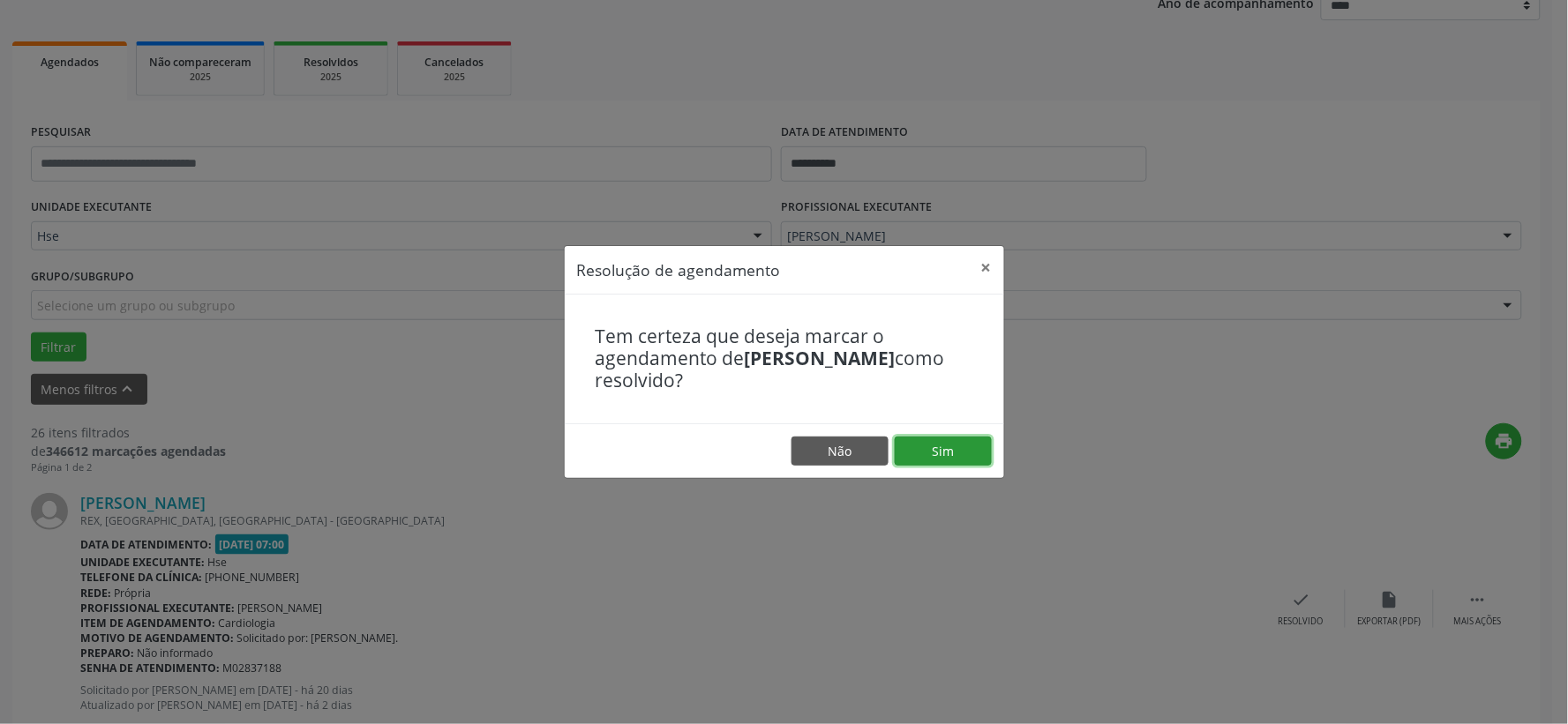
click at [935, 450] on button "Sim" at bounding box center [943, 451] width 97 height 30
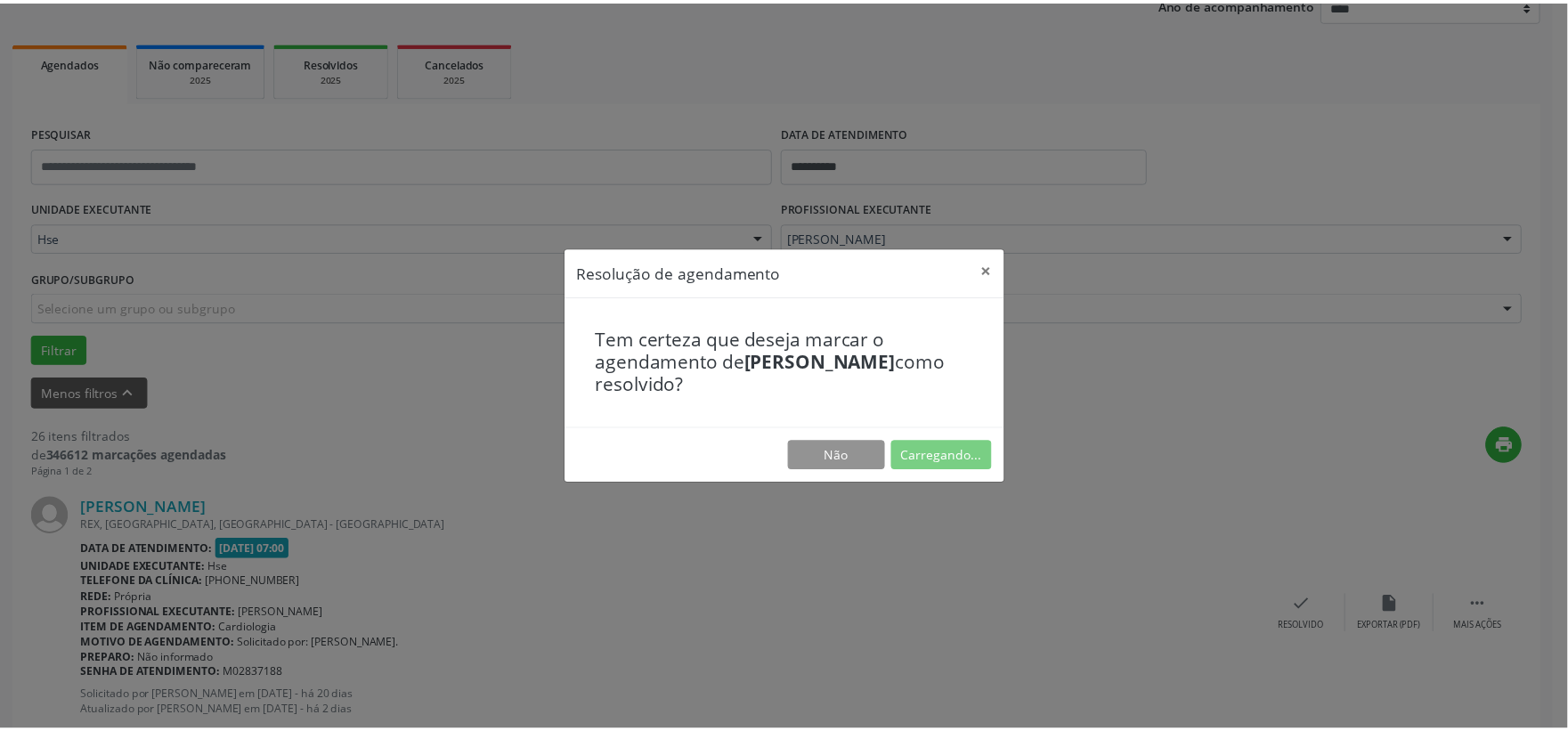
scroll to position [26, 0]
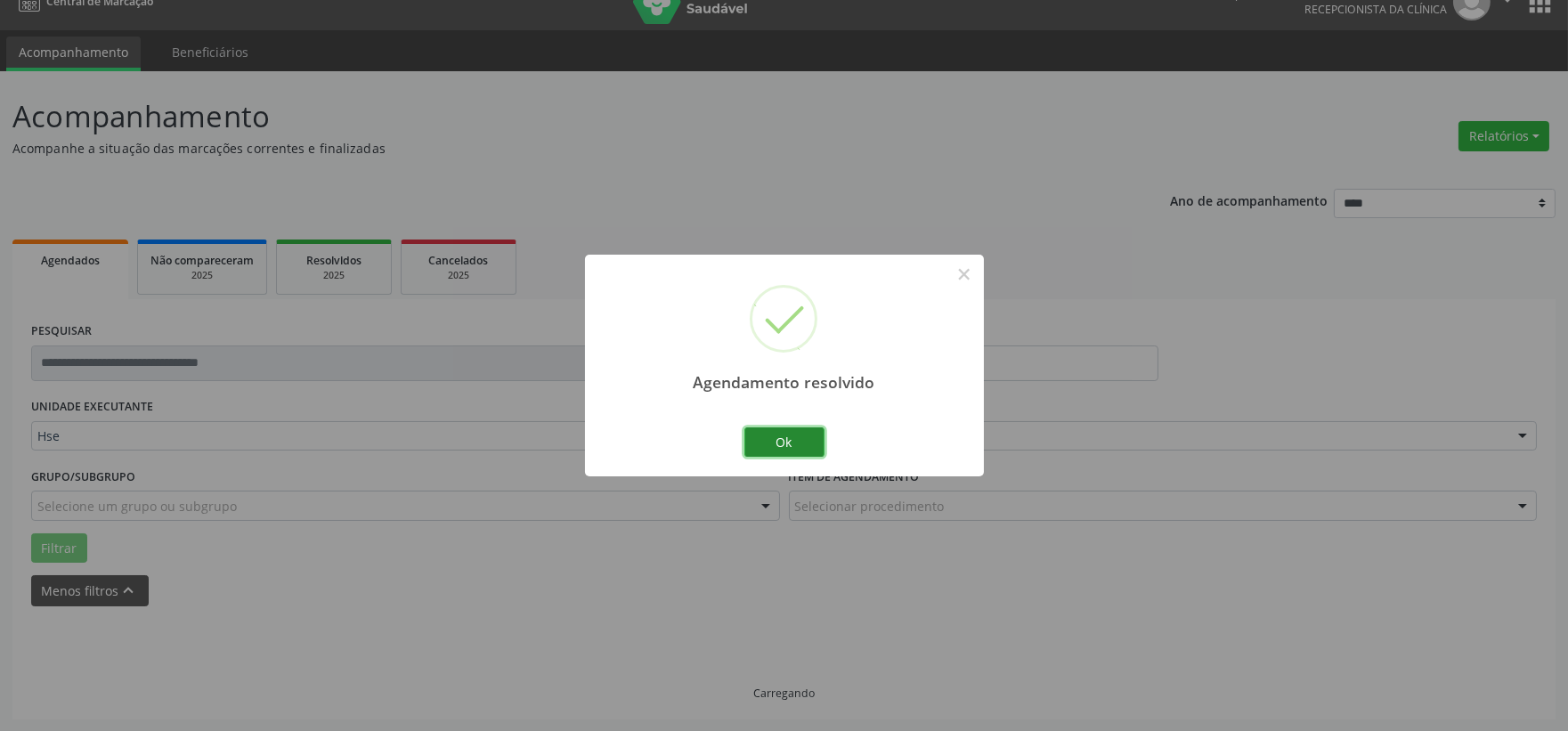
click at [786, 442] on button "Ok" at bounding box center [785, 442] width 80 height 30
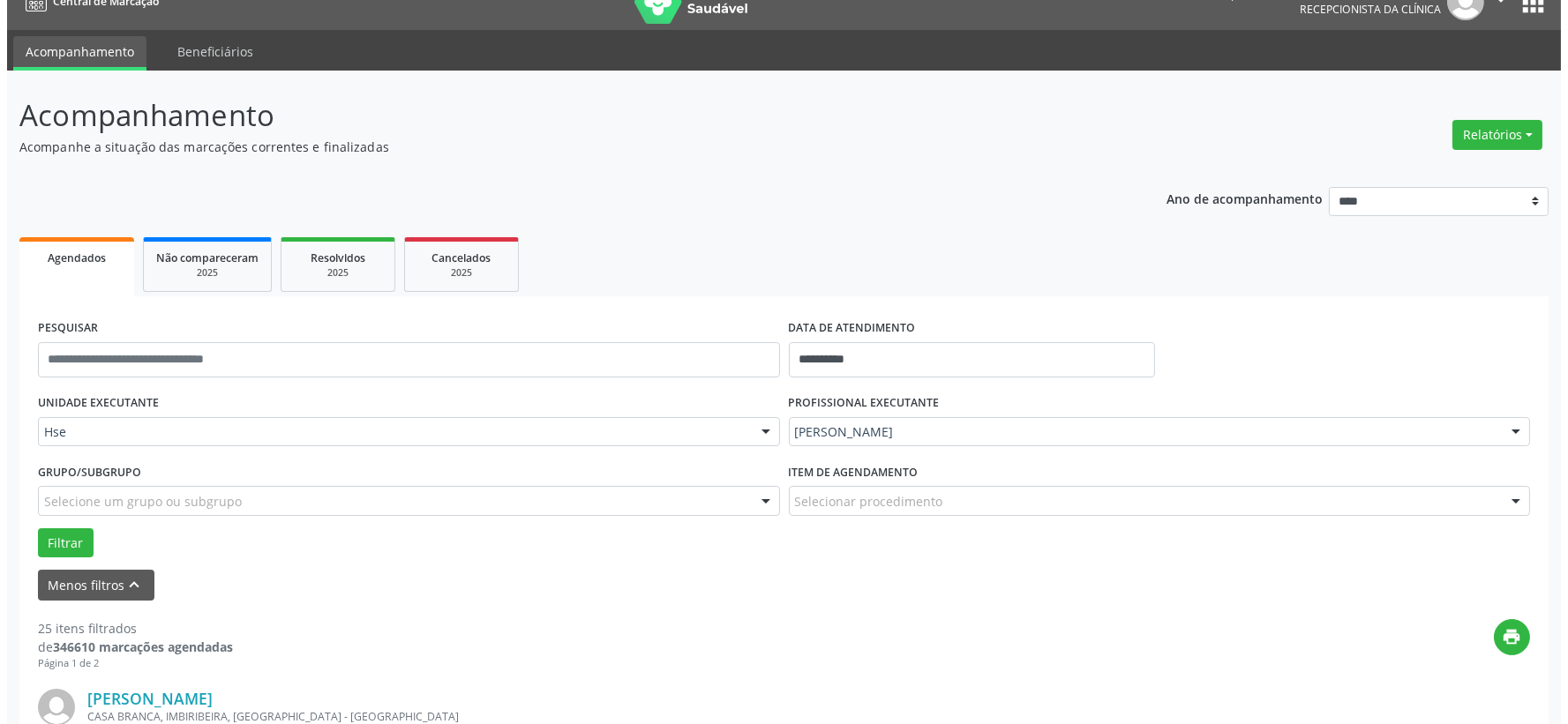
scroll to position [222, 0]
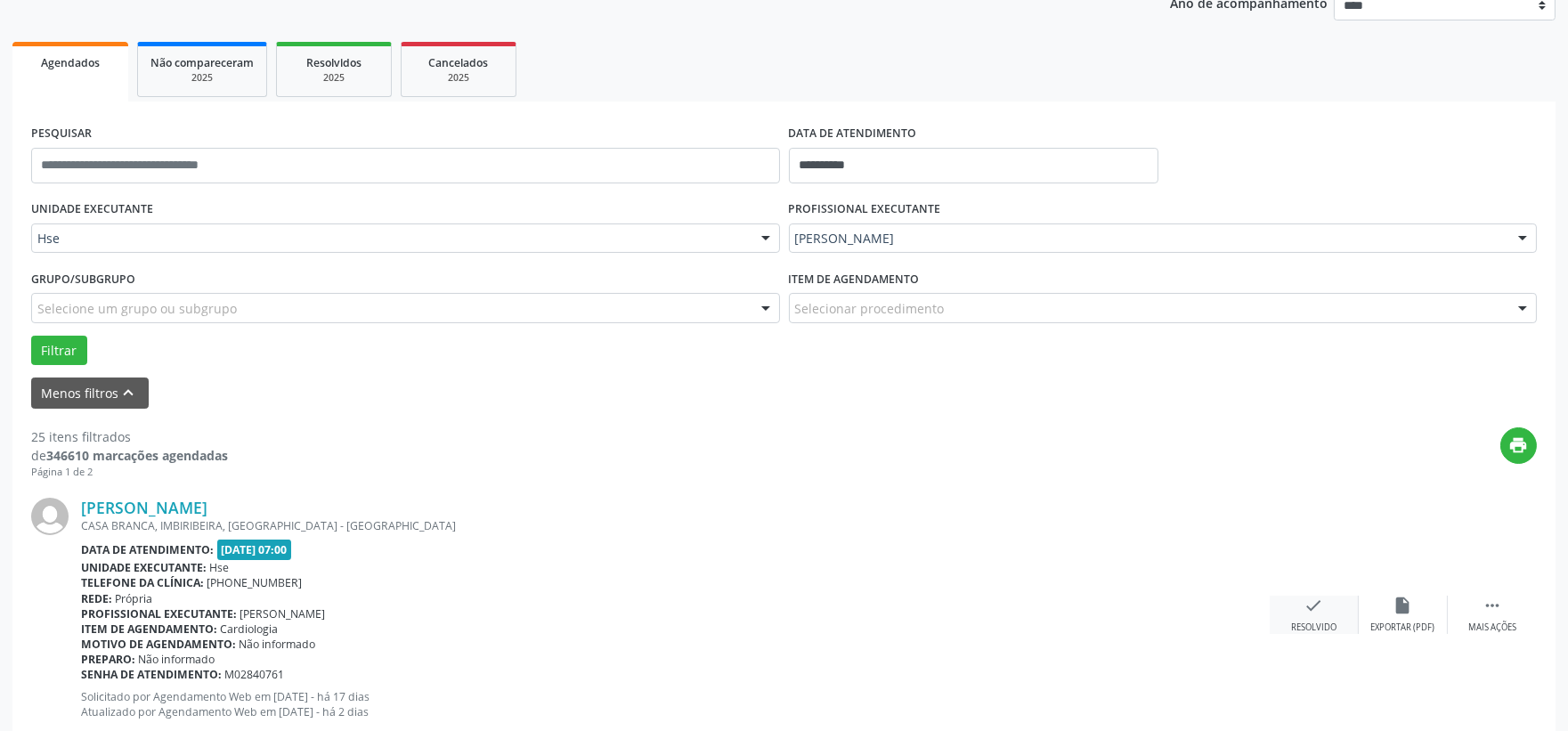
click at [1292, 600] on div "check Resolvido" at bounding box center [1314, 614] width 89 height 38
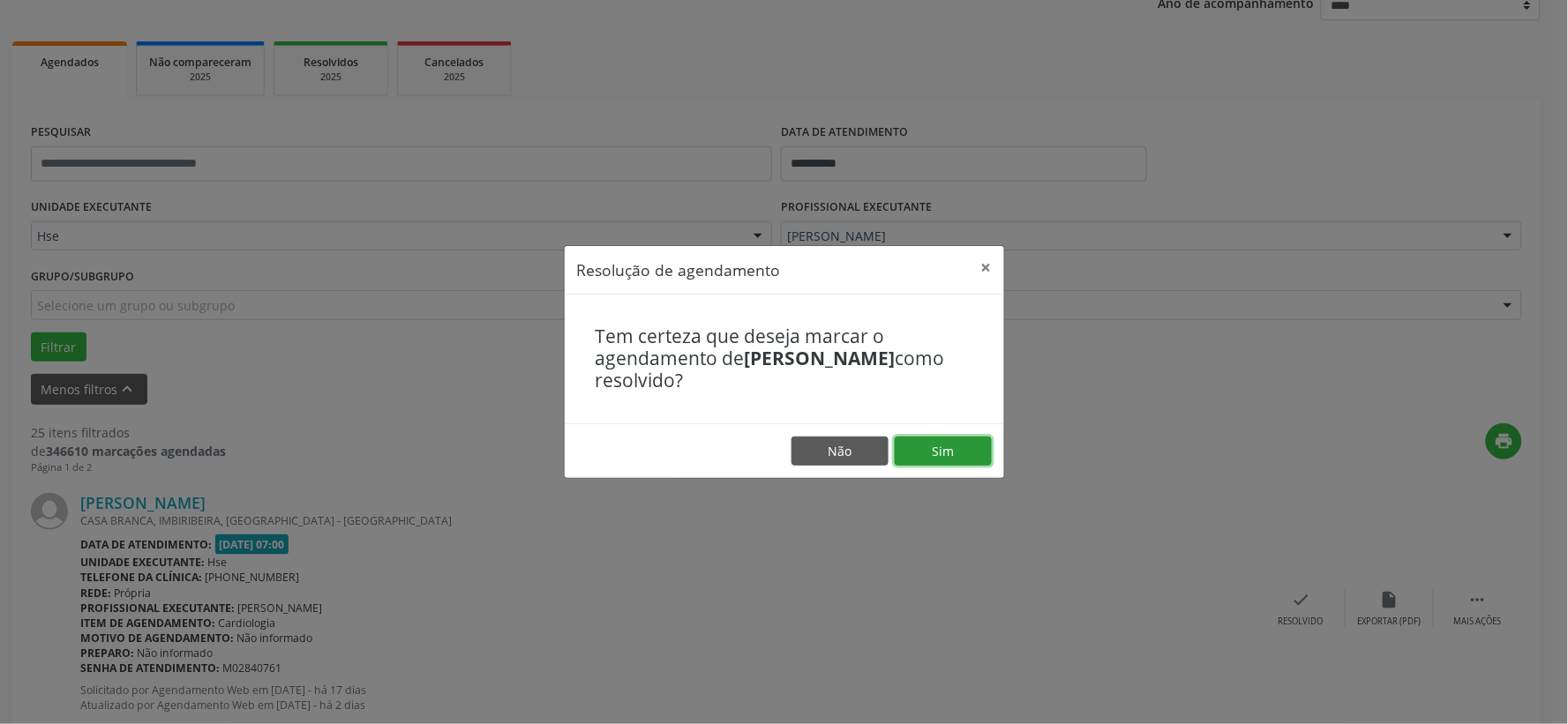
click at [915, 451] on button "Sim" at bounding box center [943, 451] width 97 height 30
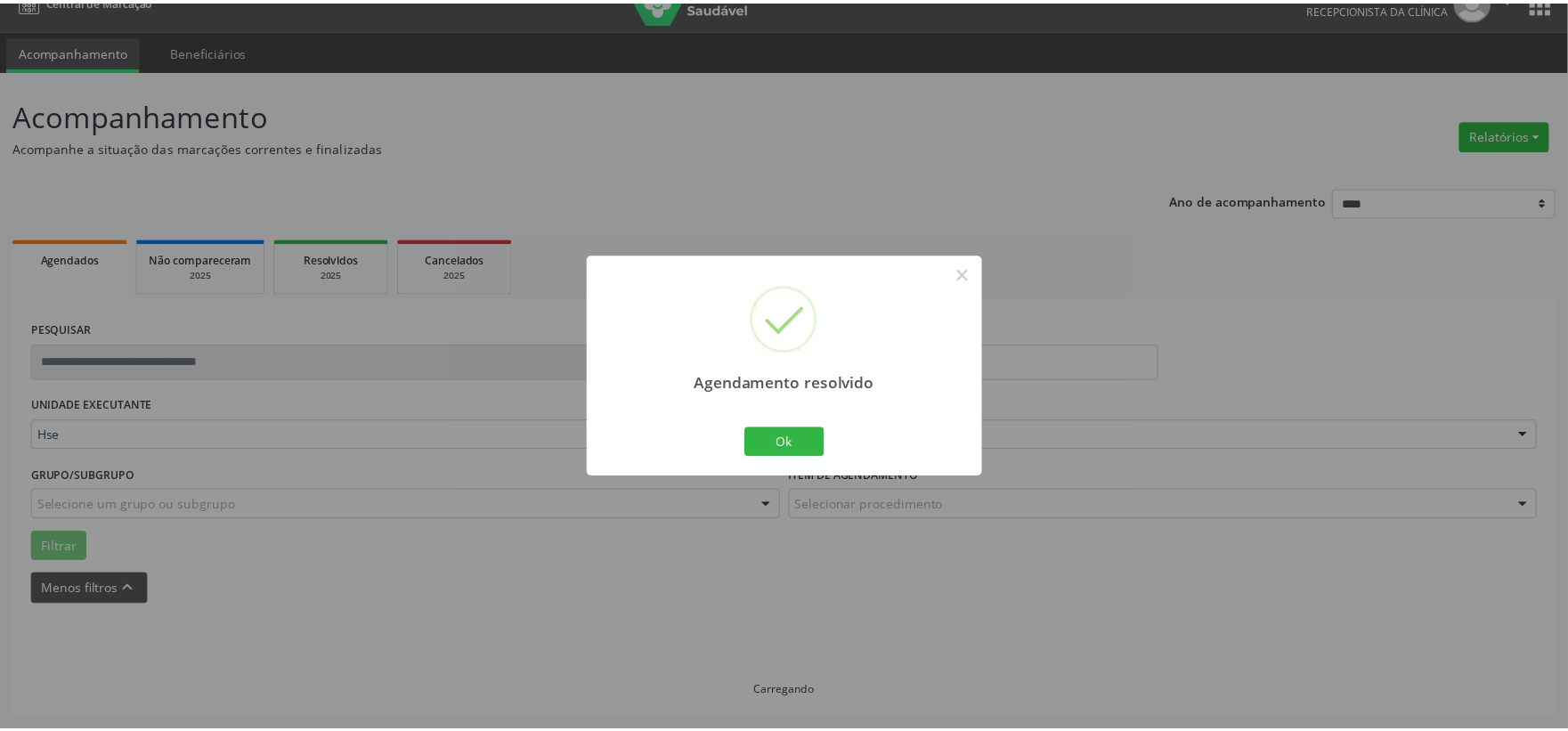
scroll to position [26, 0]
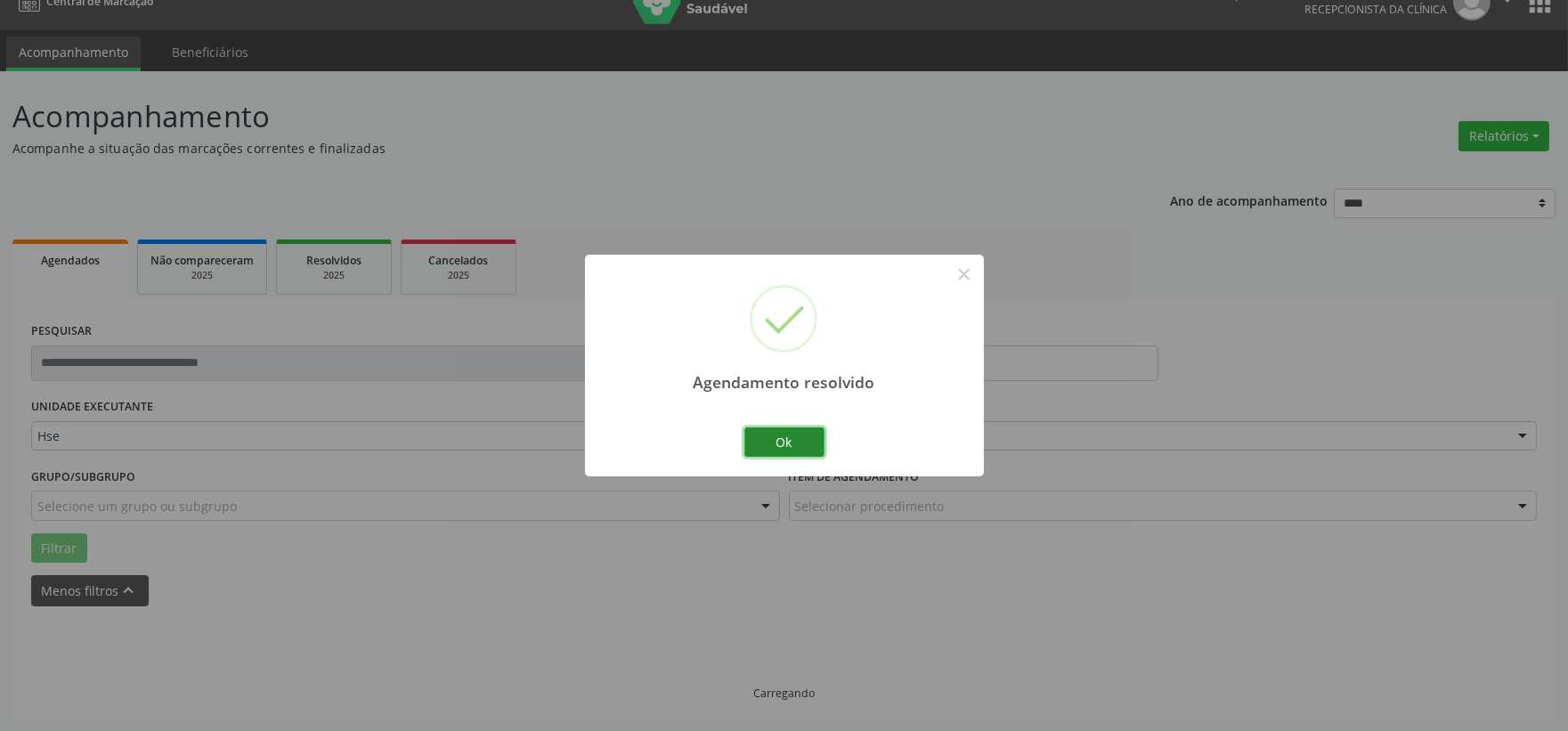
click at [814, 428] on button "Ok" at bounding box center [785, 442] width 80 height 30
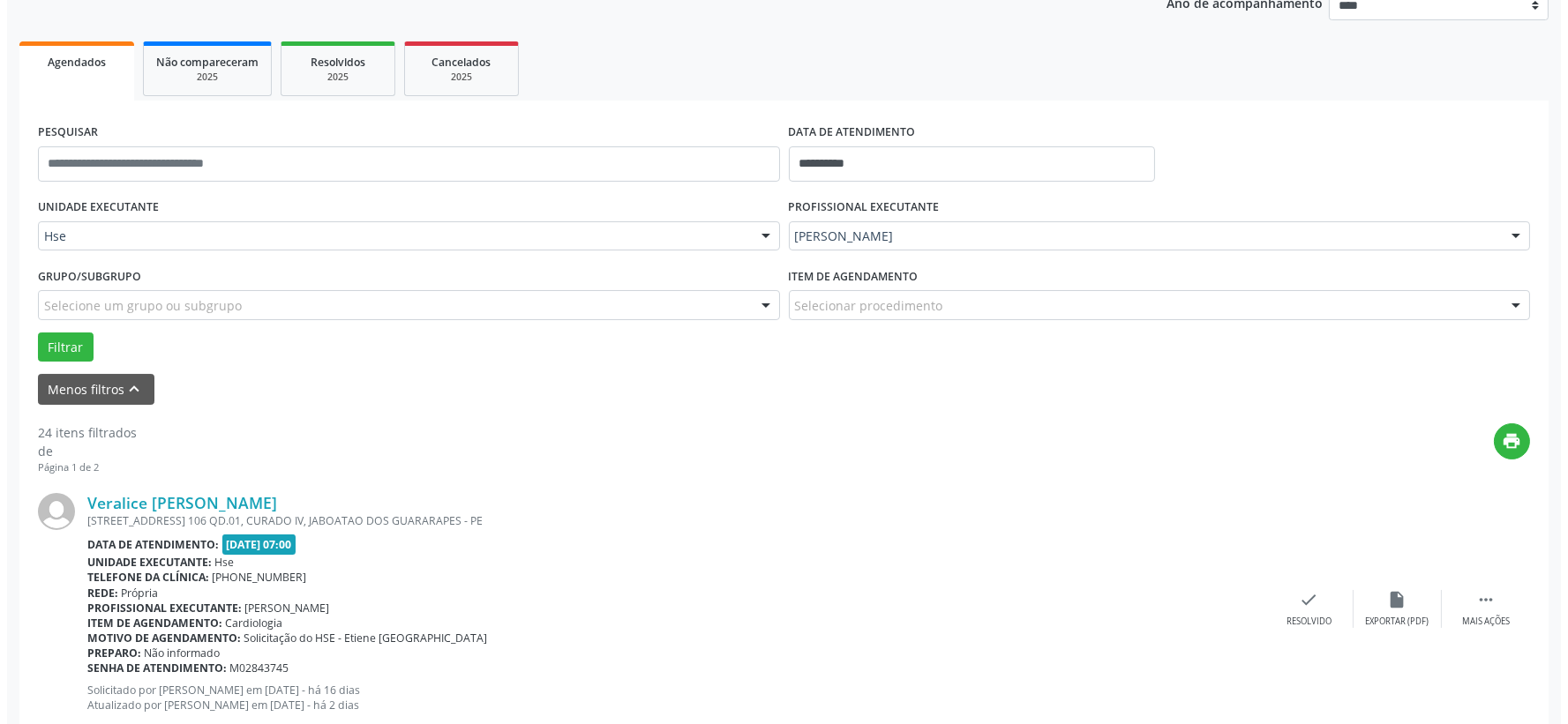
scroll to position [320, 0]
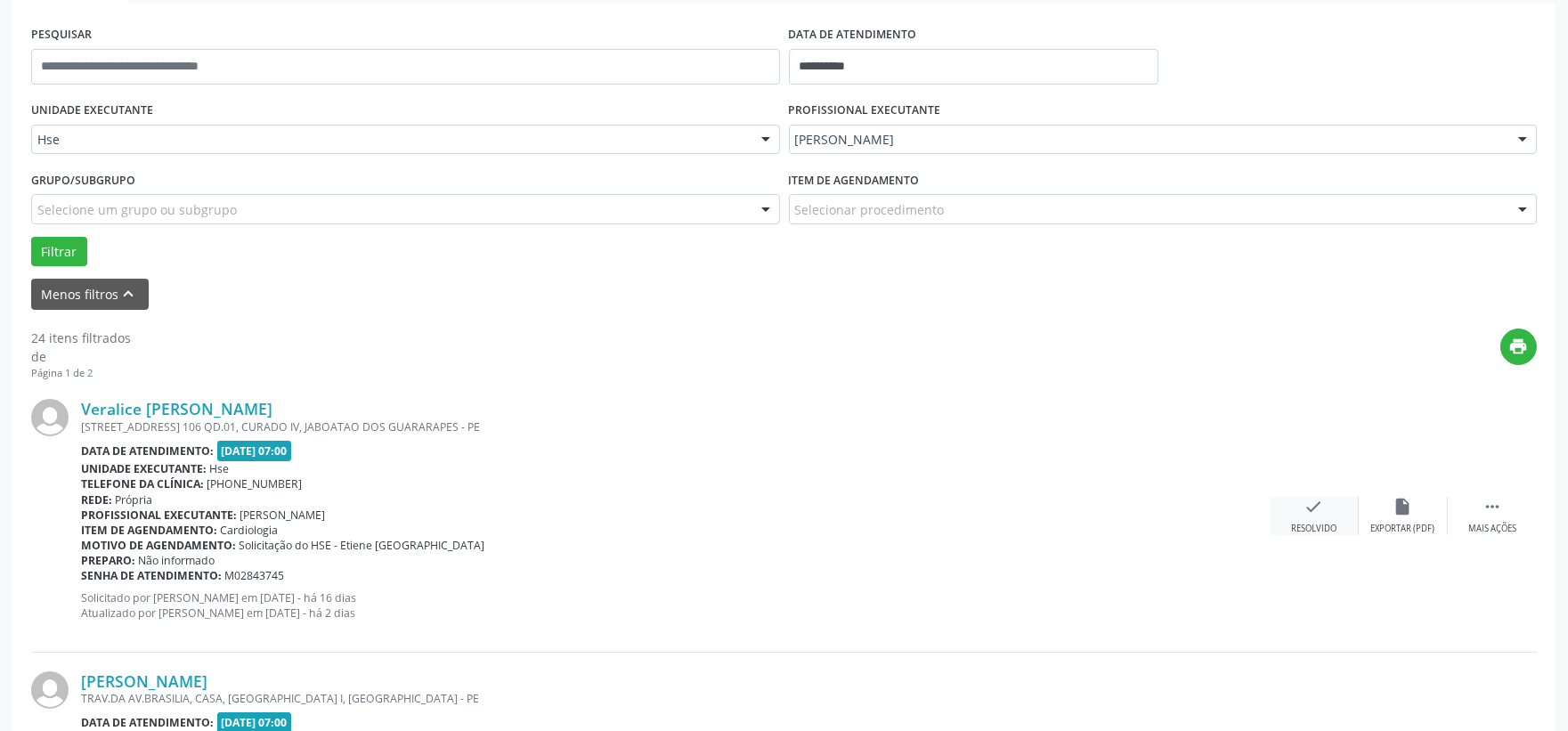
click at [1304, 522] on div "Resolvido" at bounding box center [1314, 528] width 45 height 13
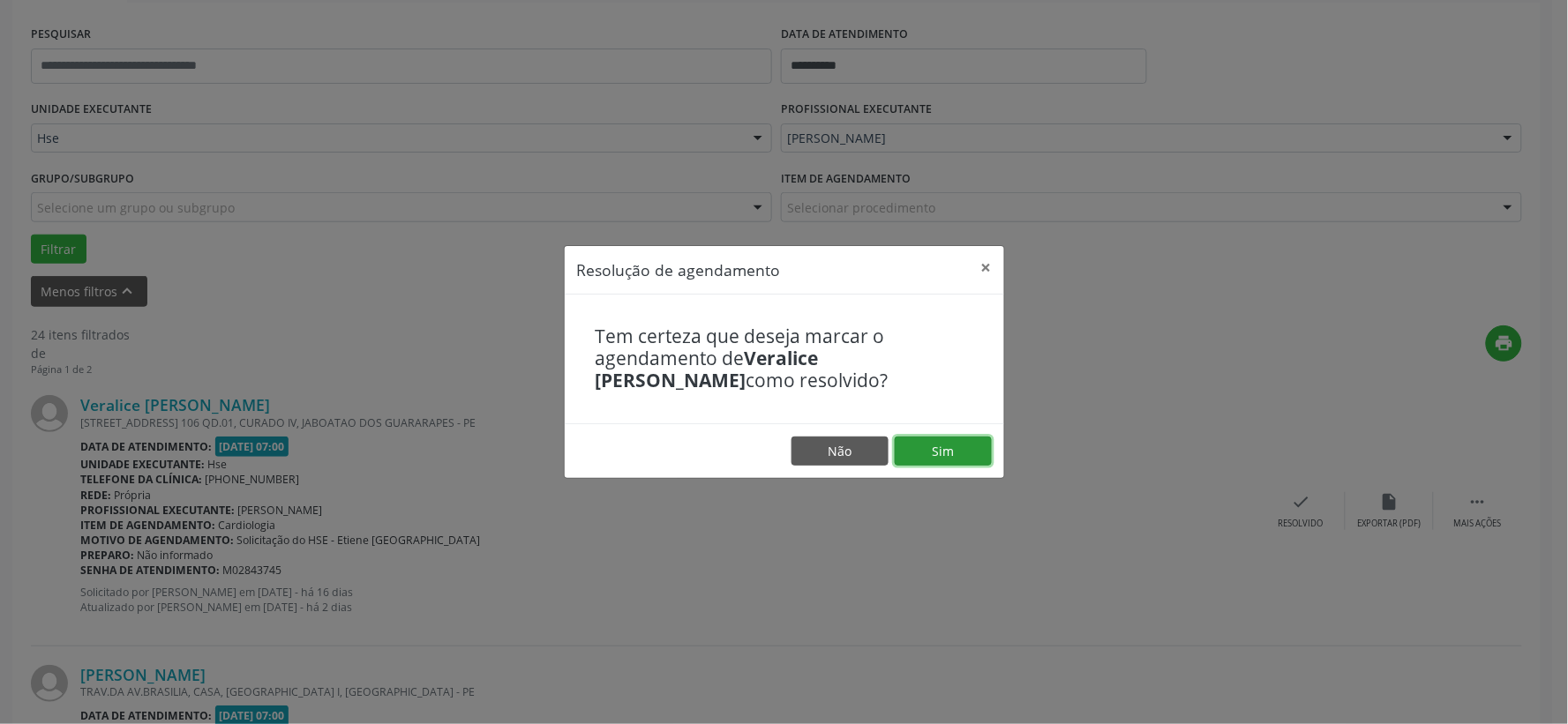
click at [922, 454] on button "Sim" at bounding box center [943, 451] width 97 height 30
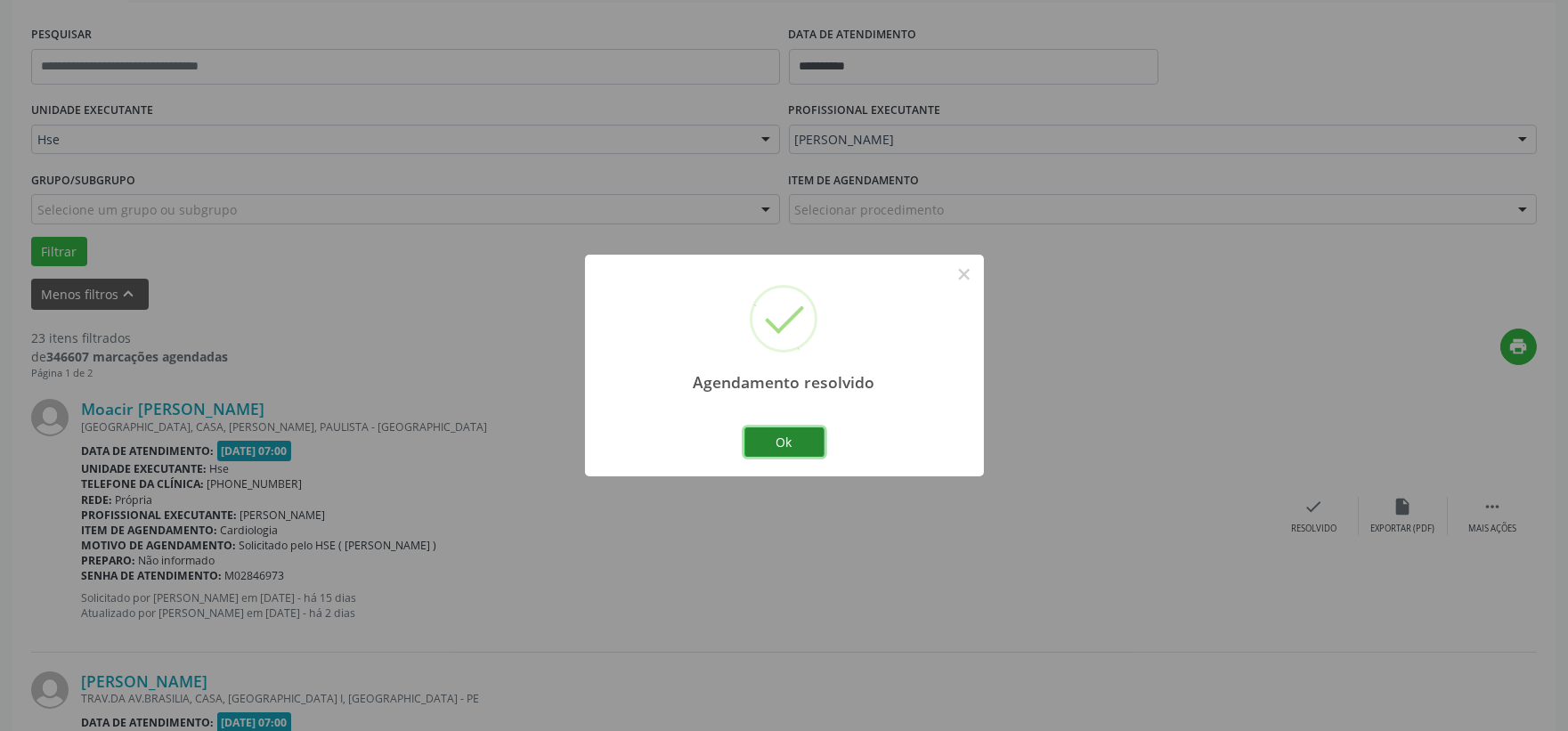
click at [811, 448] on button "Ok" at bounding box center [785, 442] width 80 height 30
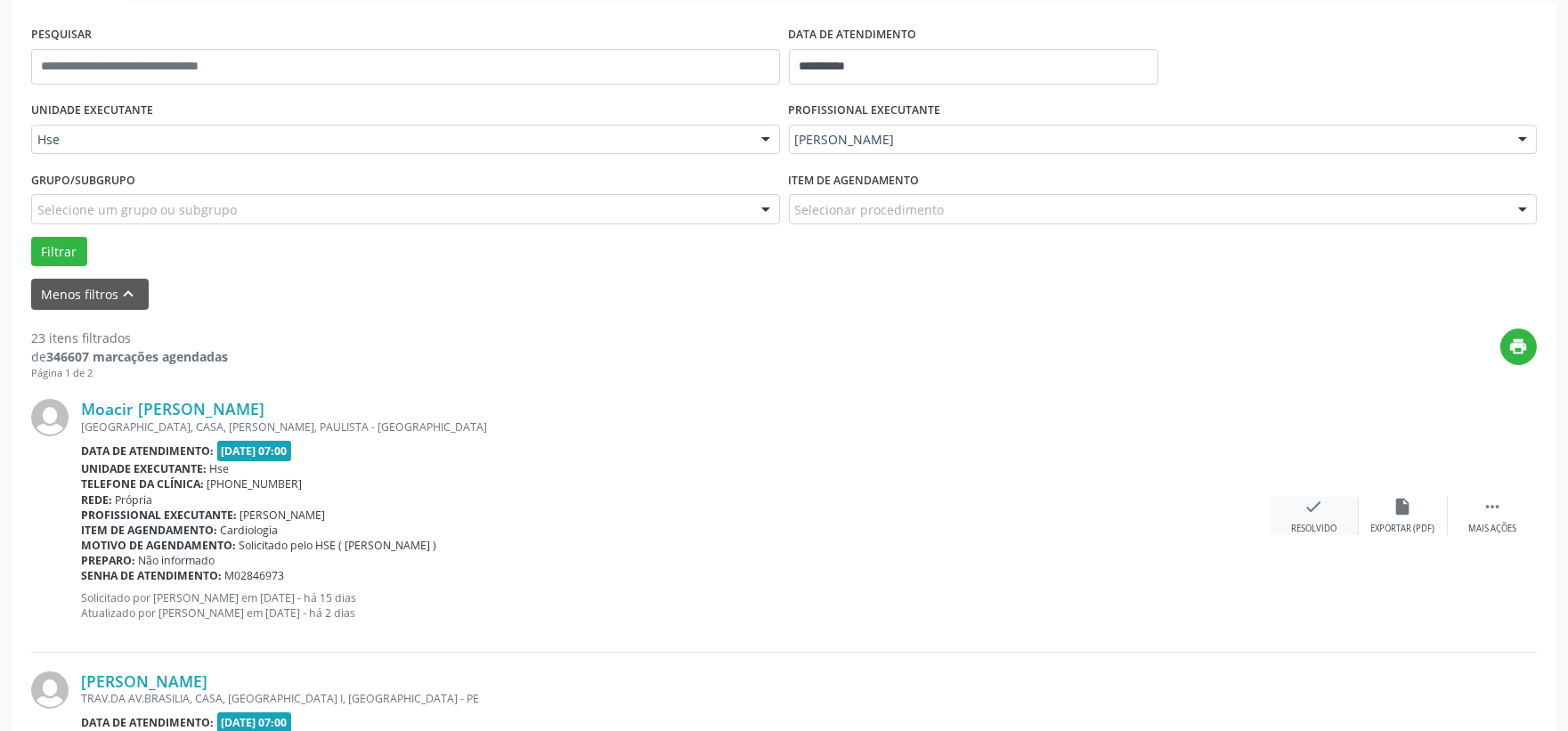
click at [1298, 509] on div "check Resolvido" at bounding box center [1314, 515] width 89 height 38
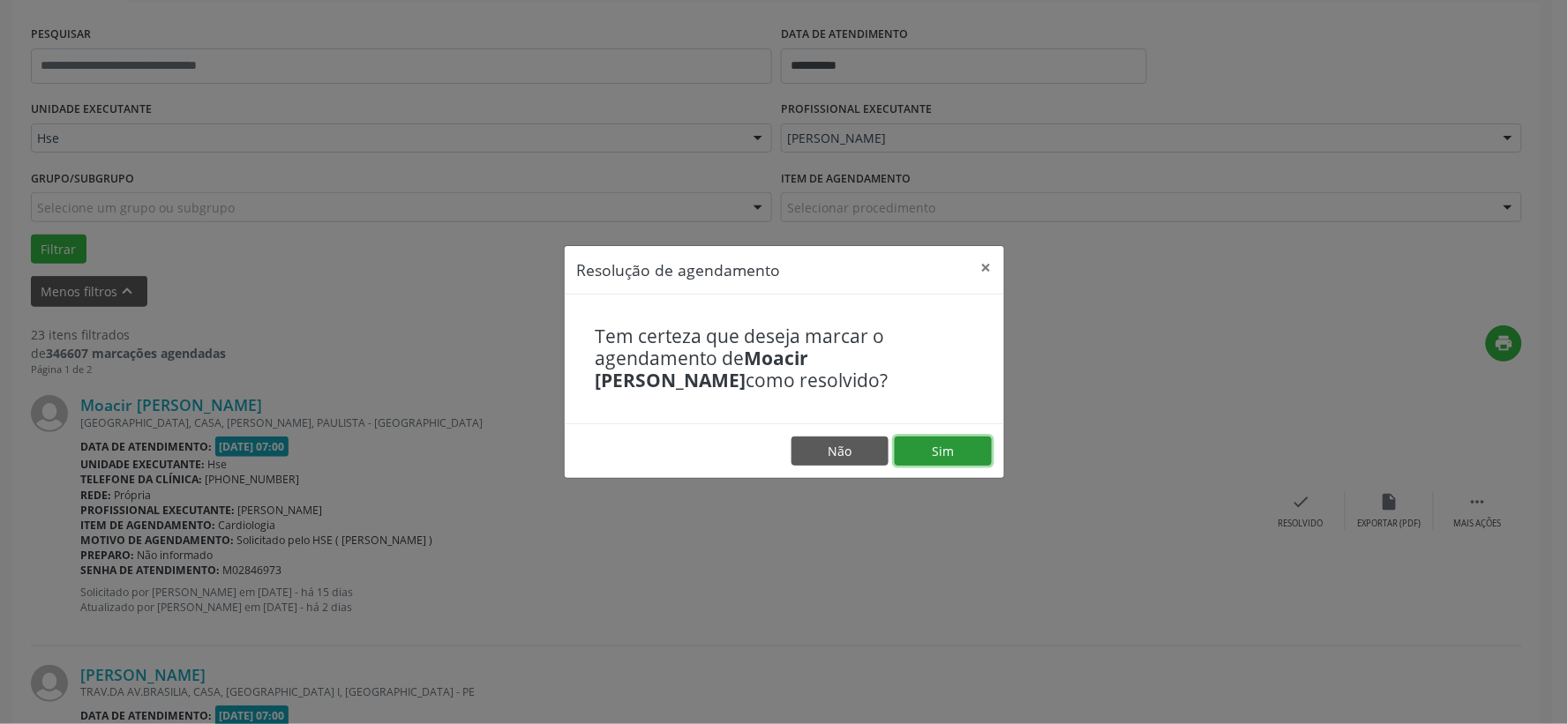
click at [945, 456] on button "Sim" at bounding box center [943, 451] width 97 height 30
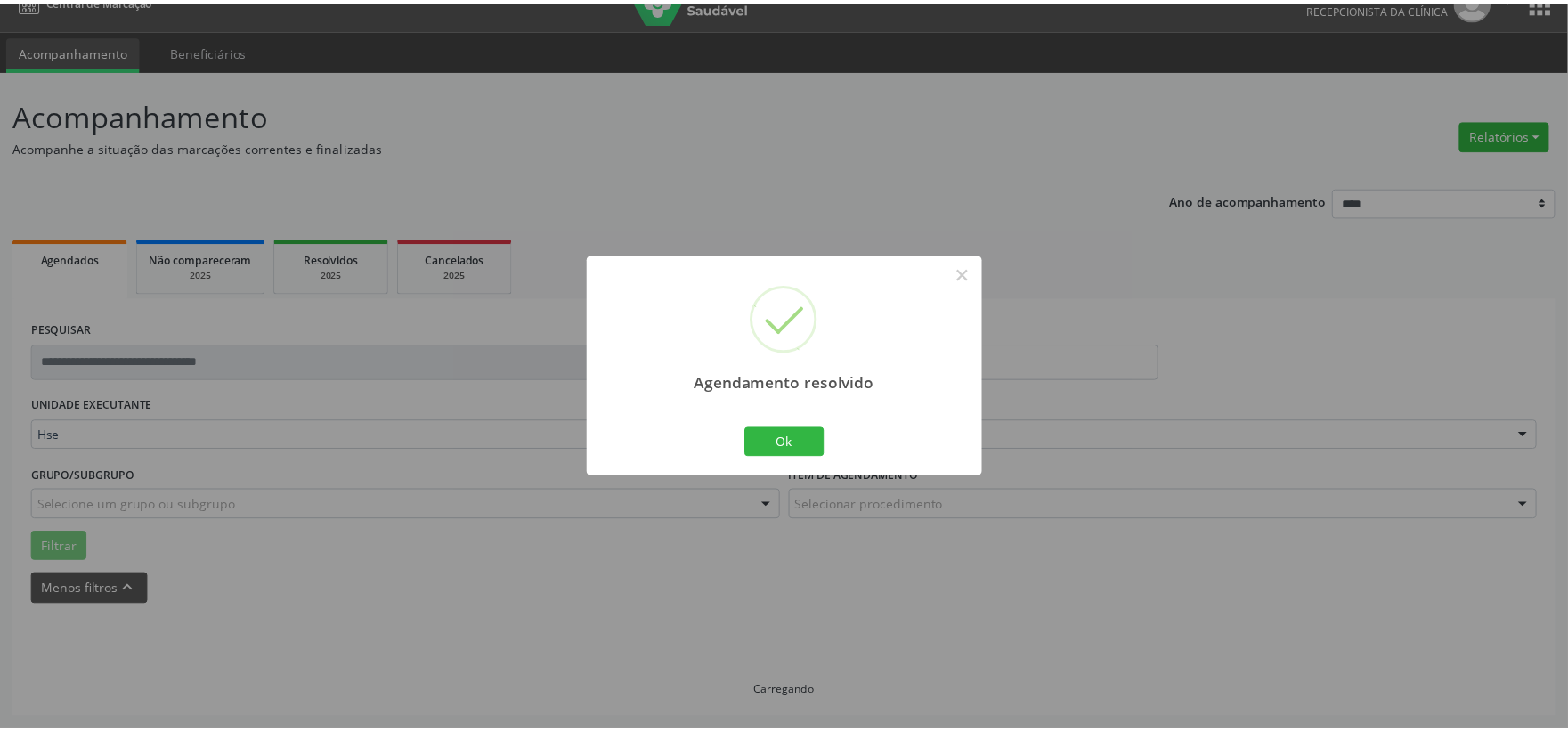
scroll to position [26, 0]
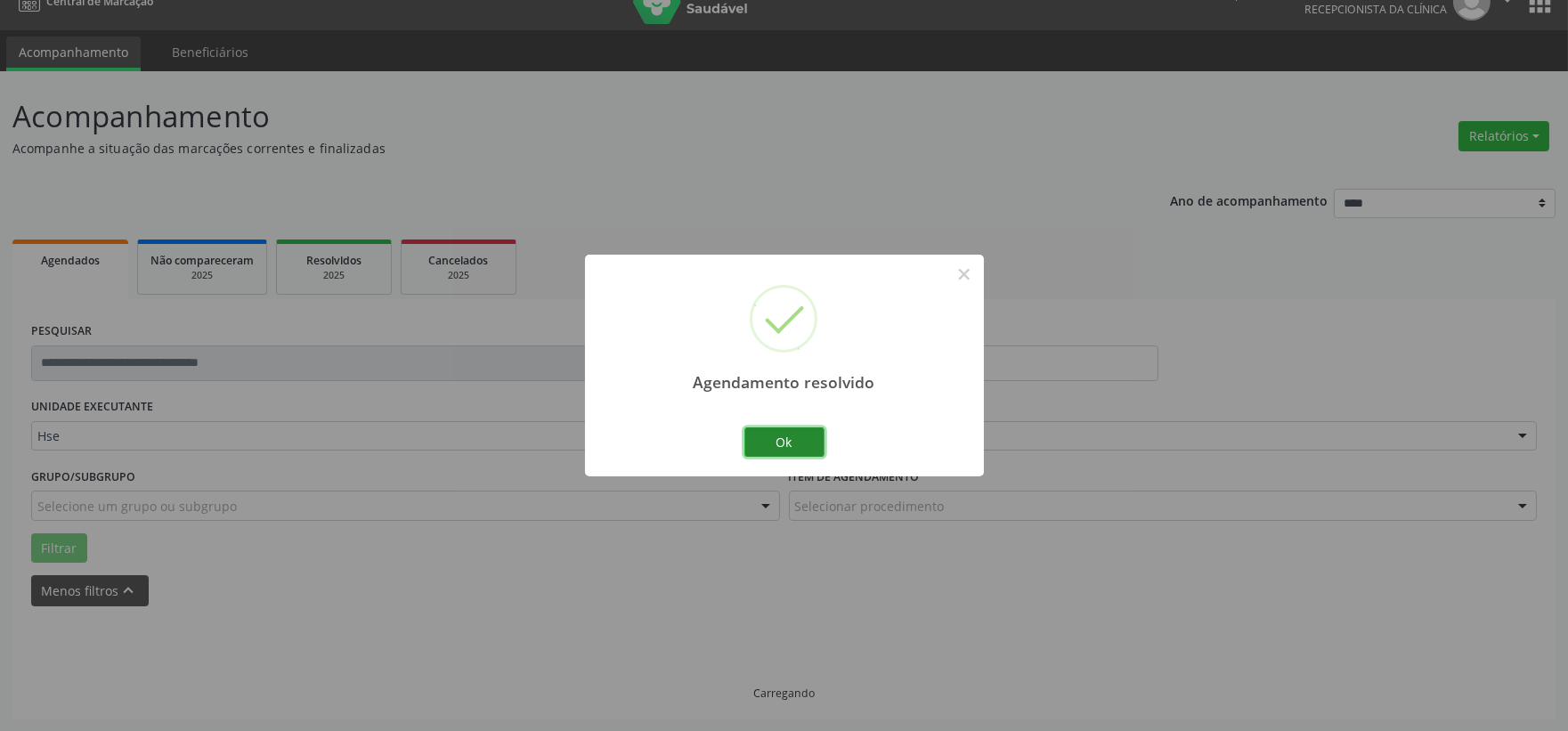
click at [787, 436] on button "Ok" at bounding box center [785, 442] width 80 height 30
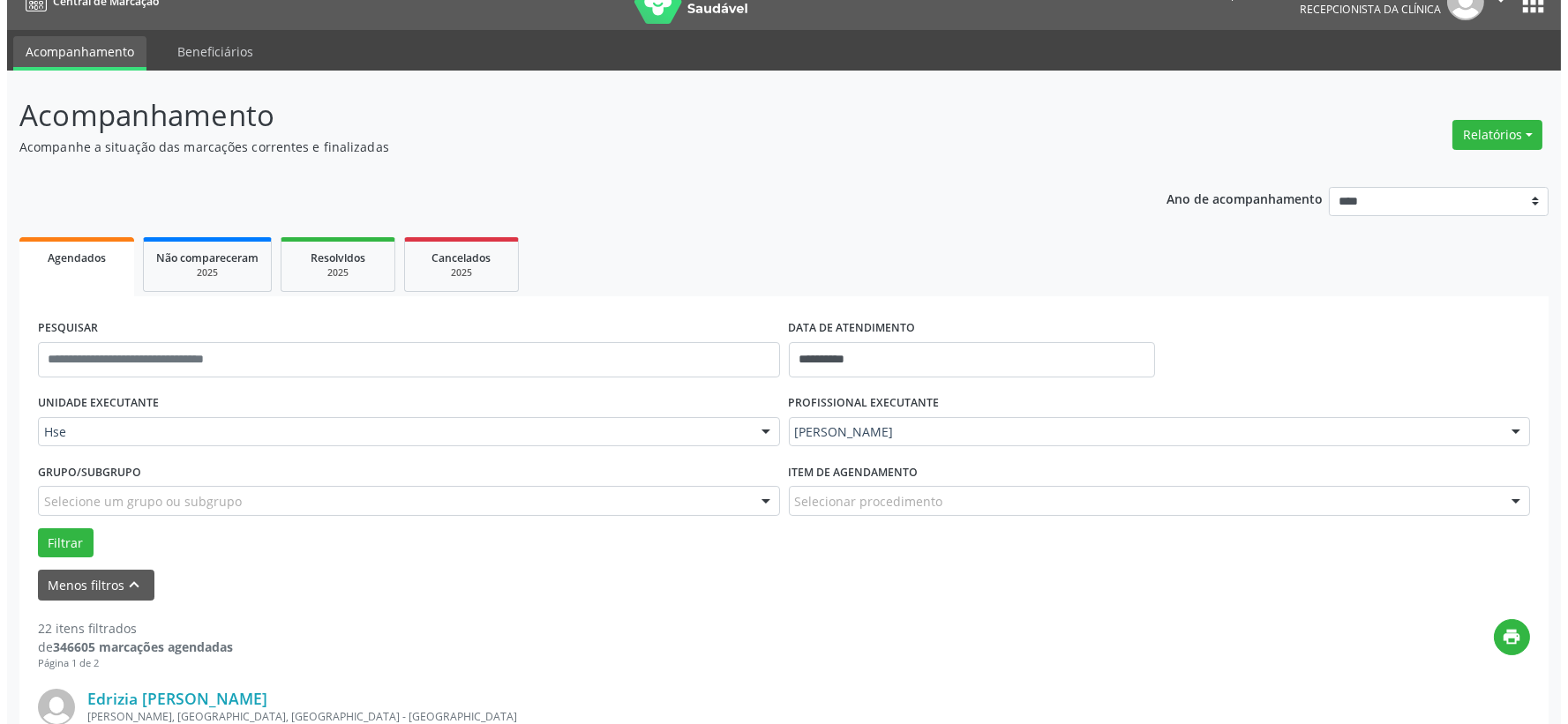
scroll to position [222, 0]
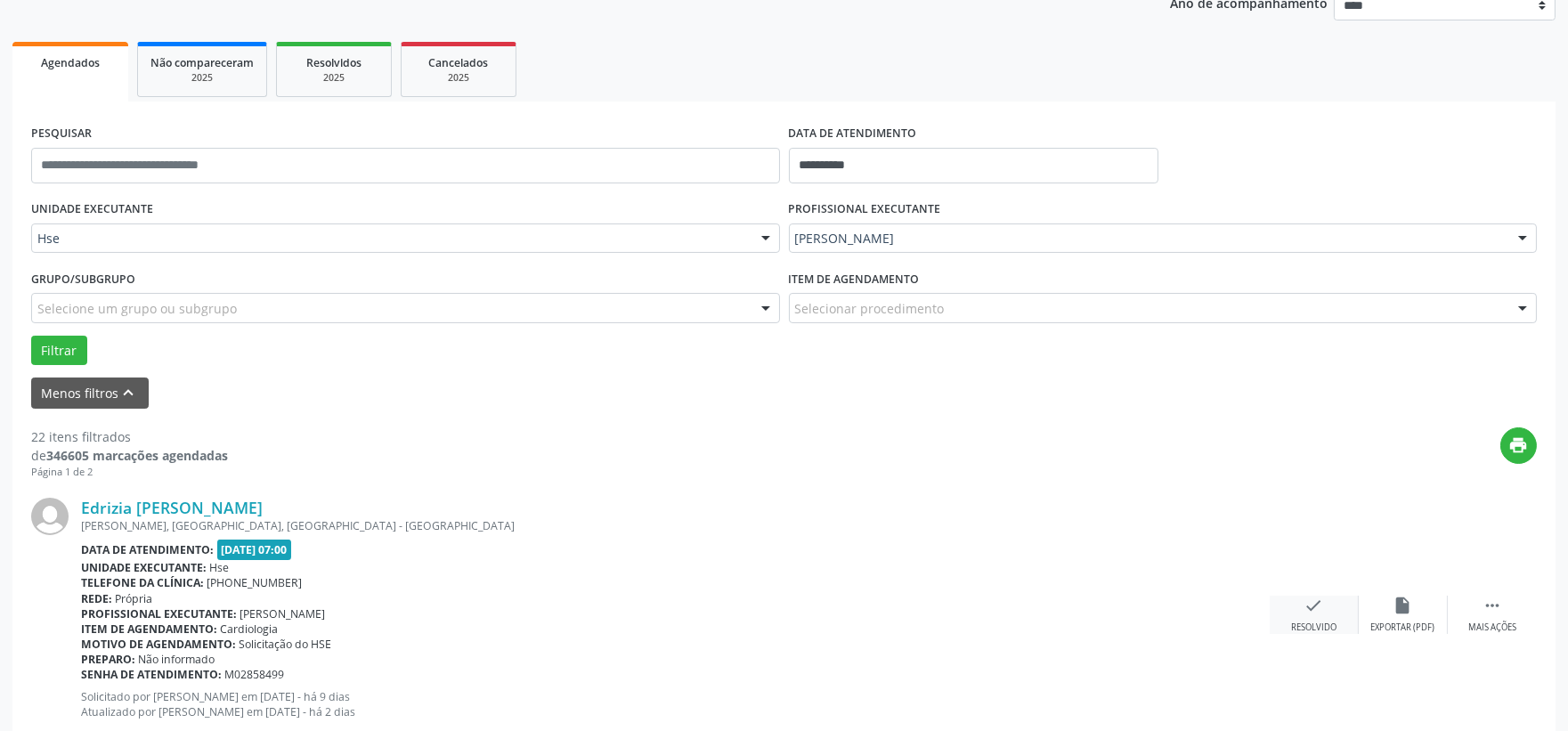
click at [1305, 597] on icon "check" at bounding box center [1314, 606] width 20 height 20
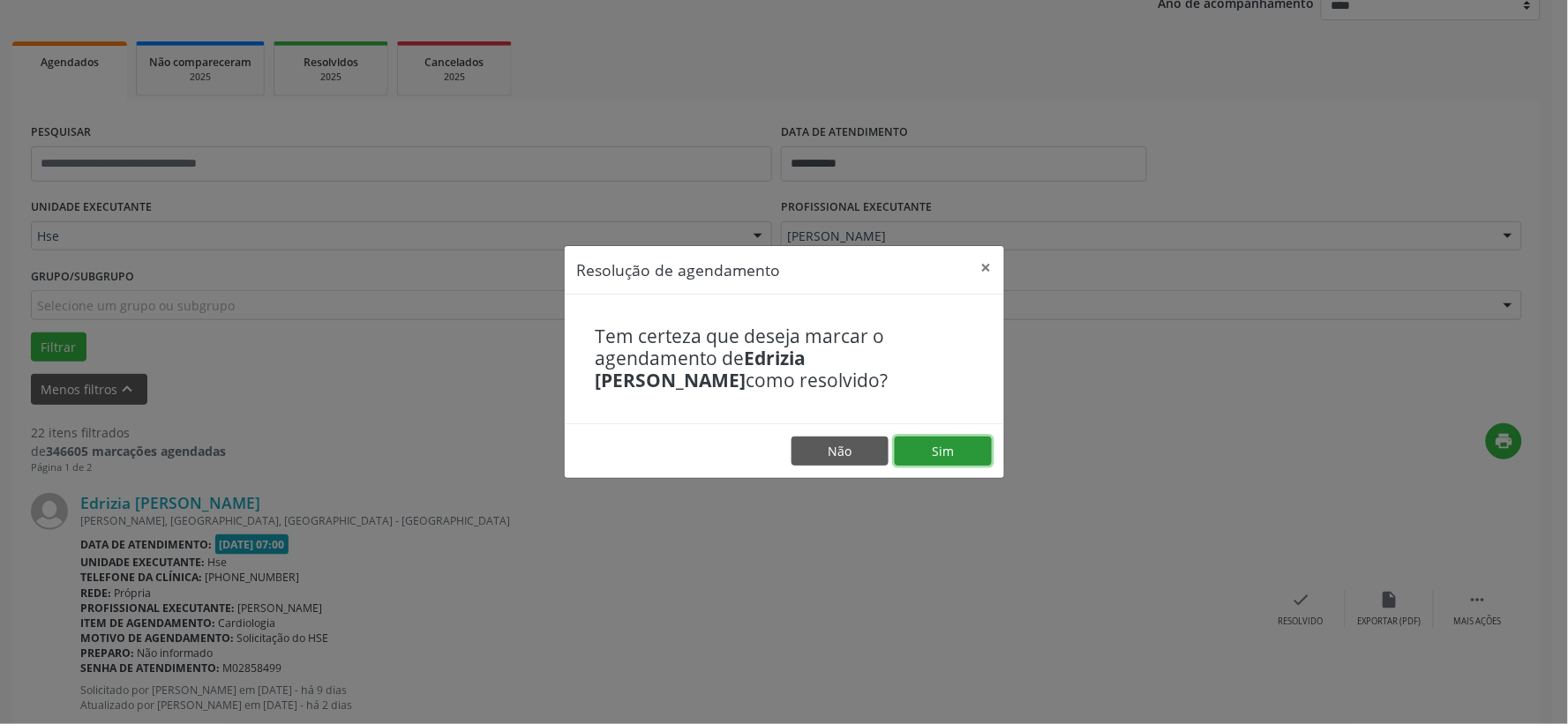
click at [966, 445] on button "Sim" at bounding box center [943, 451] width 97 height 30
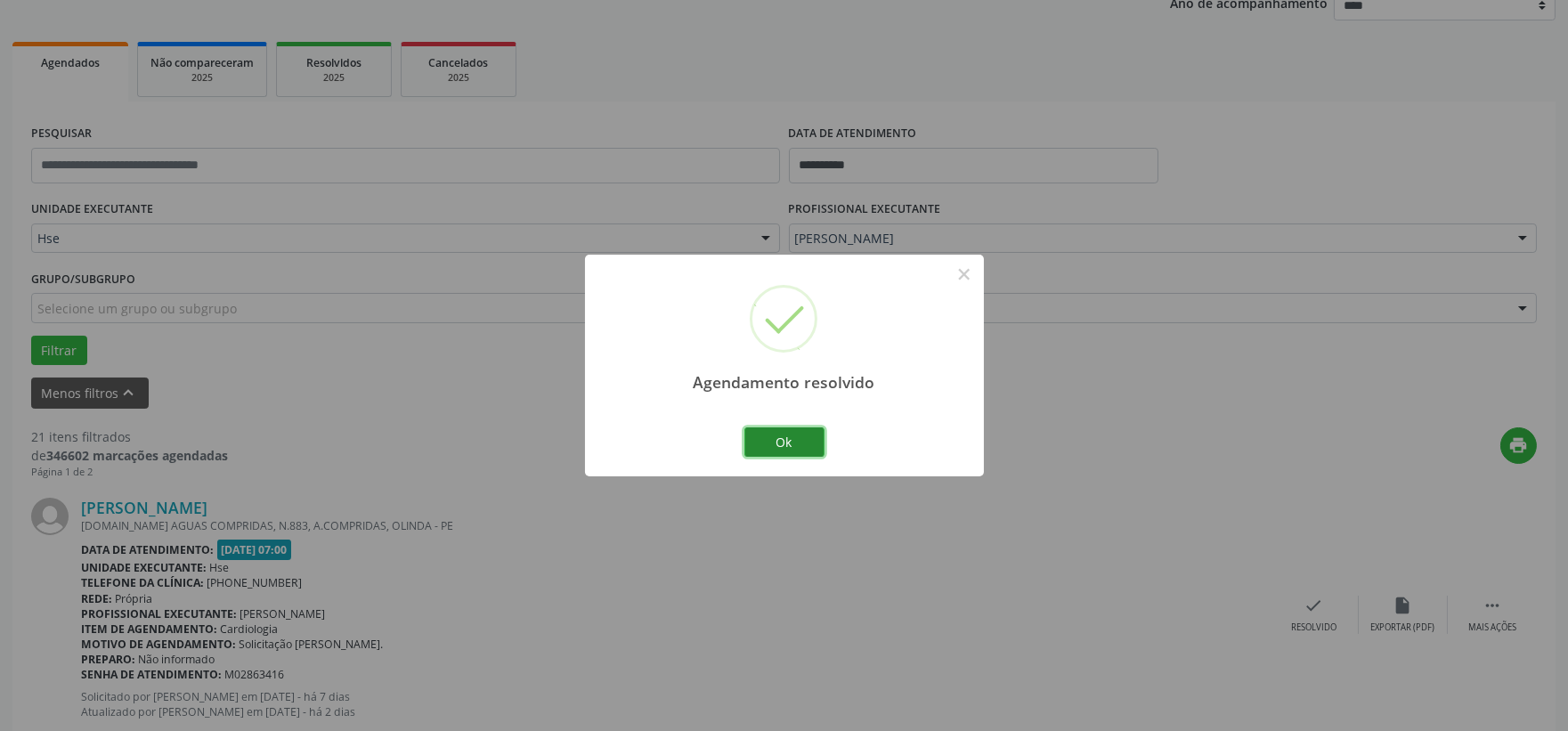
click at [773, 436] on button "Ok" at bounding box center [785, 442] width 80 height 30
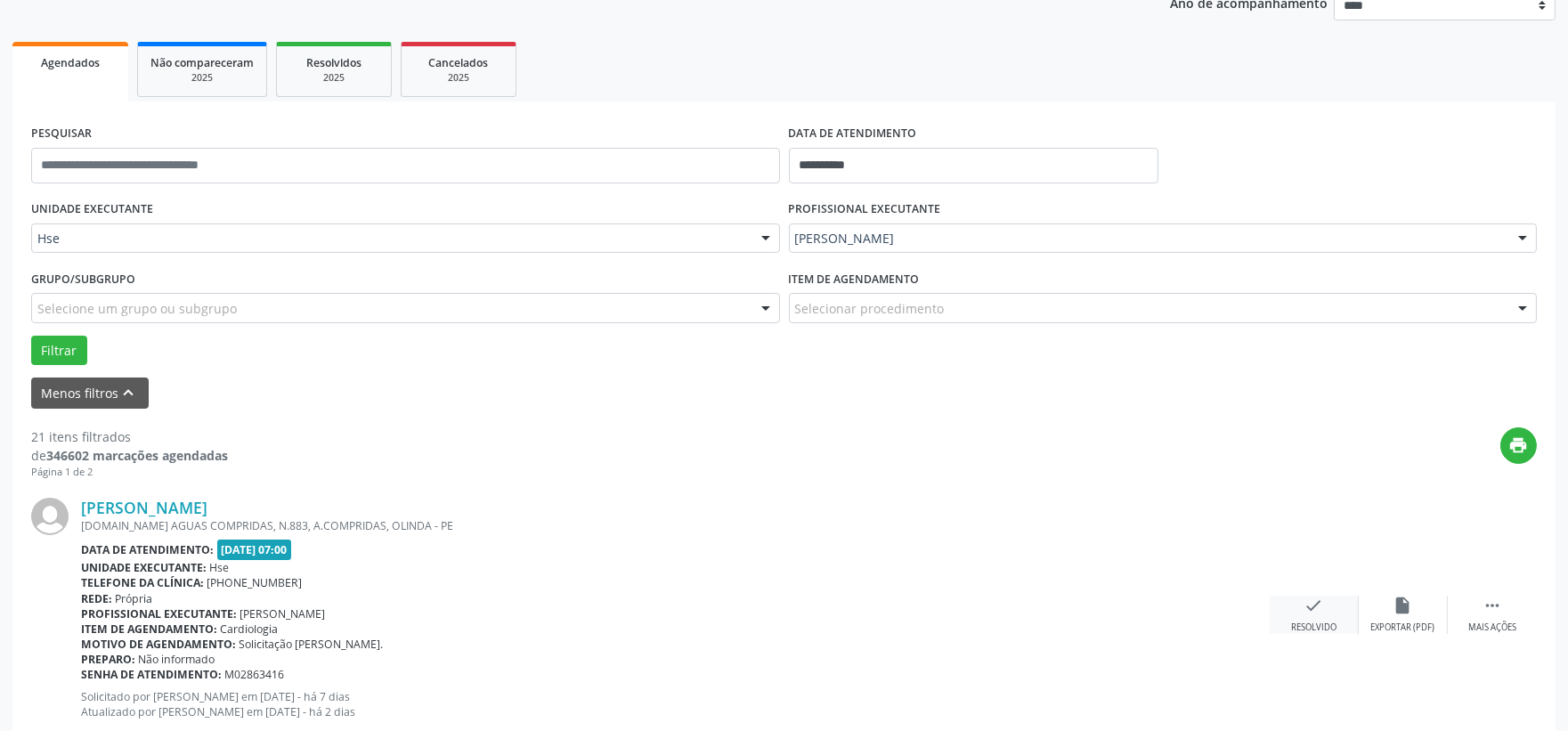
click at [1288, 602] on div "check Resolvido" at bounding box center [1314, 614] width 89 height 38
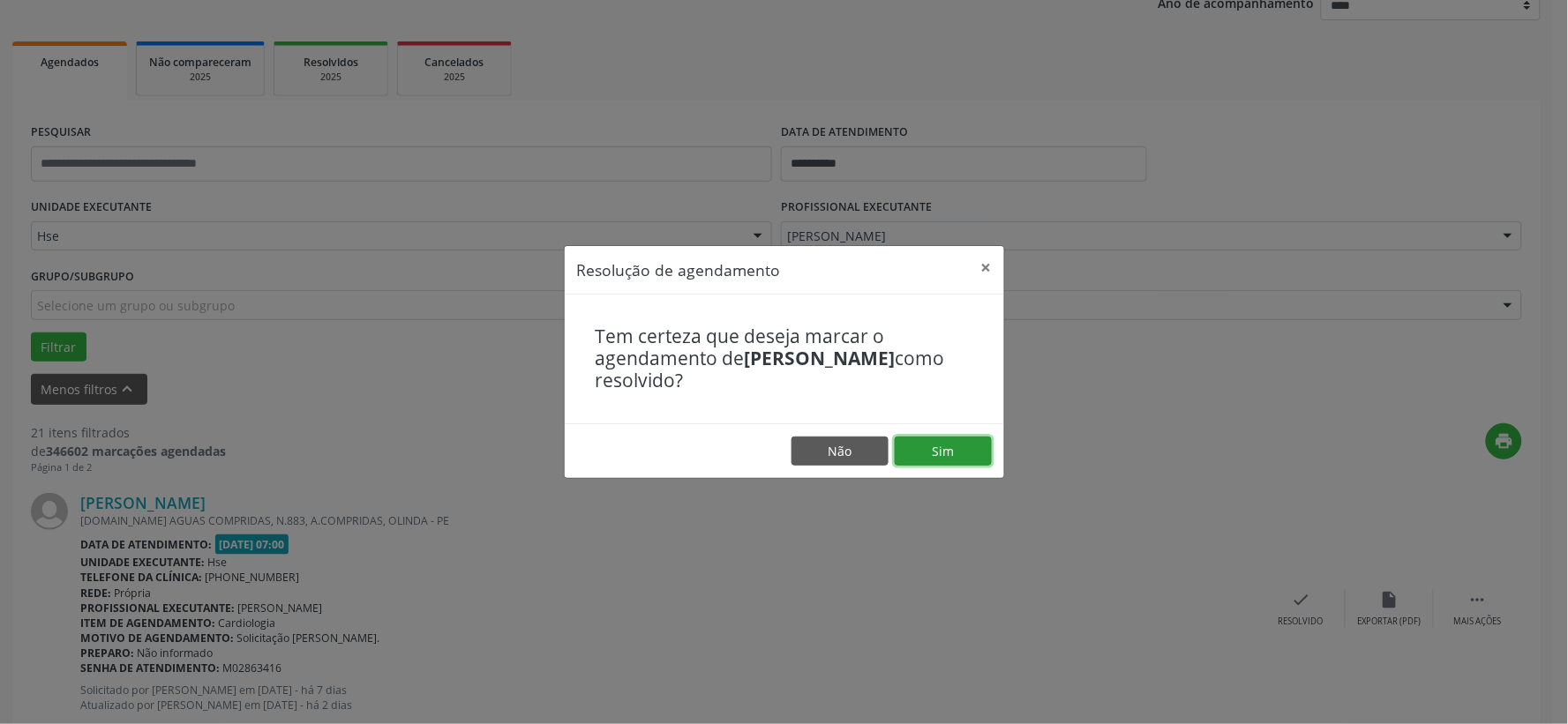
click at [937, 451] on button "Sim" at bounding box center [943, 451] width 97 height 30
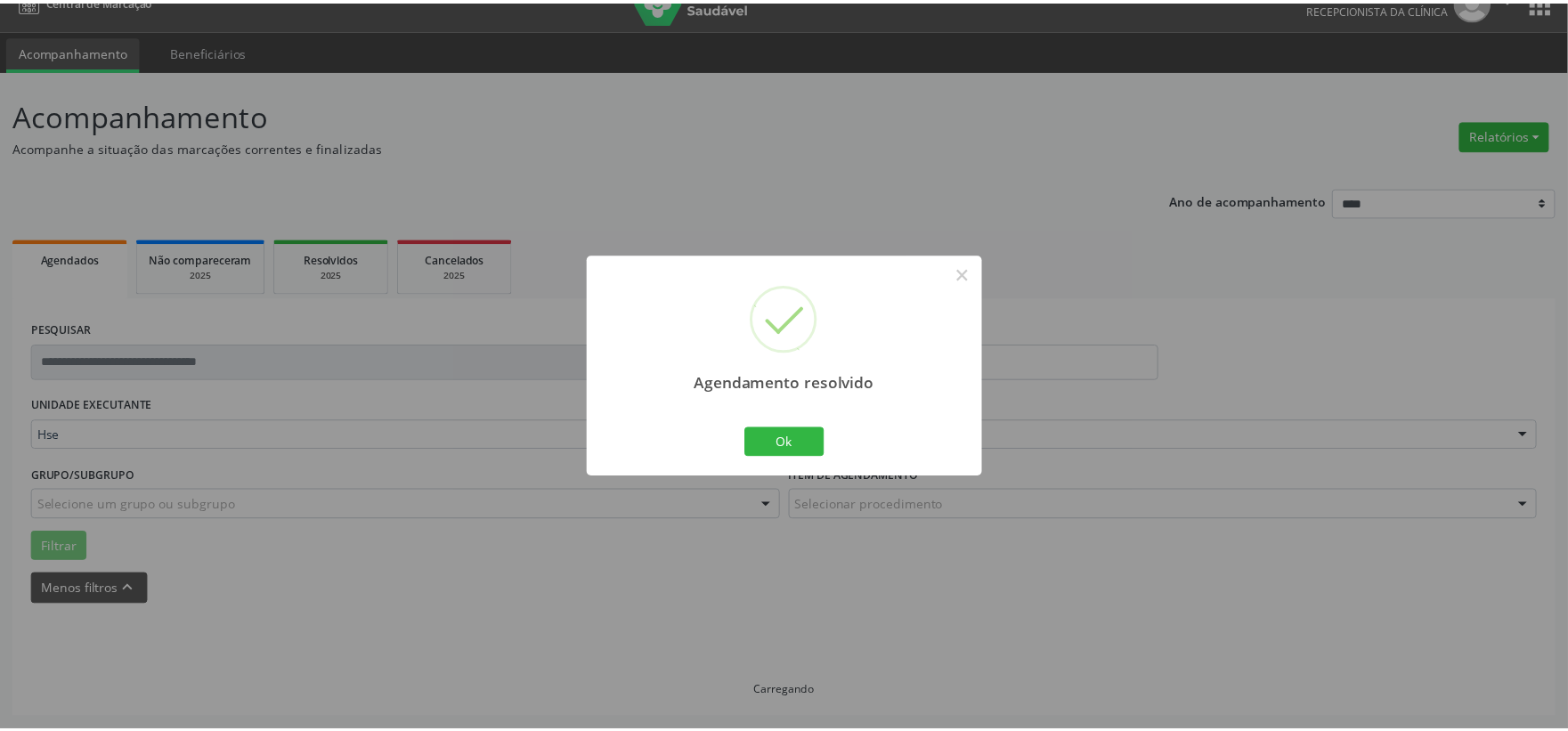
scroll to position [26, 0]
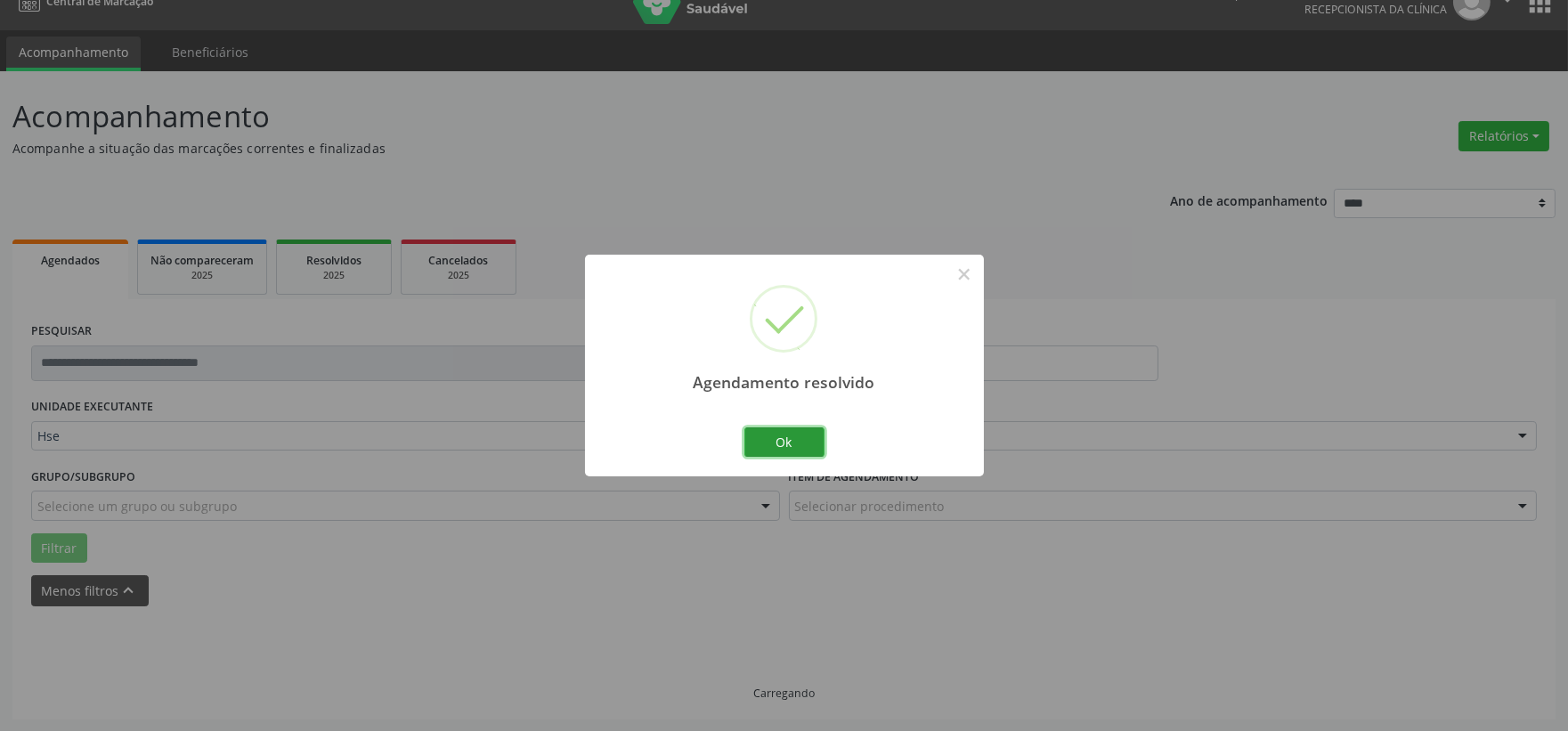
click at [769, 446] on button "Ok" at bounding box center [785, 442] width 80 height 30
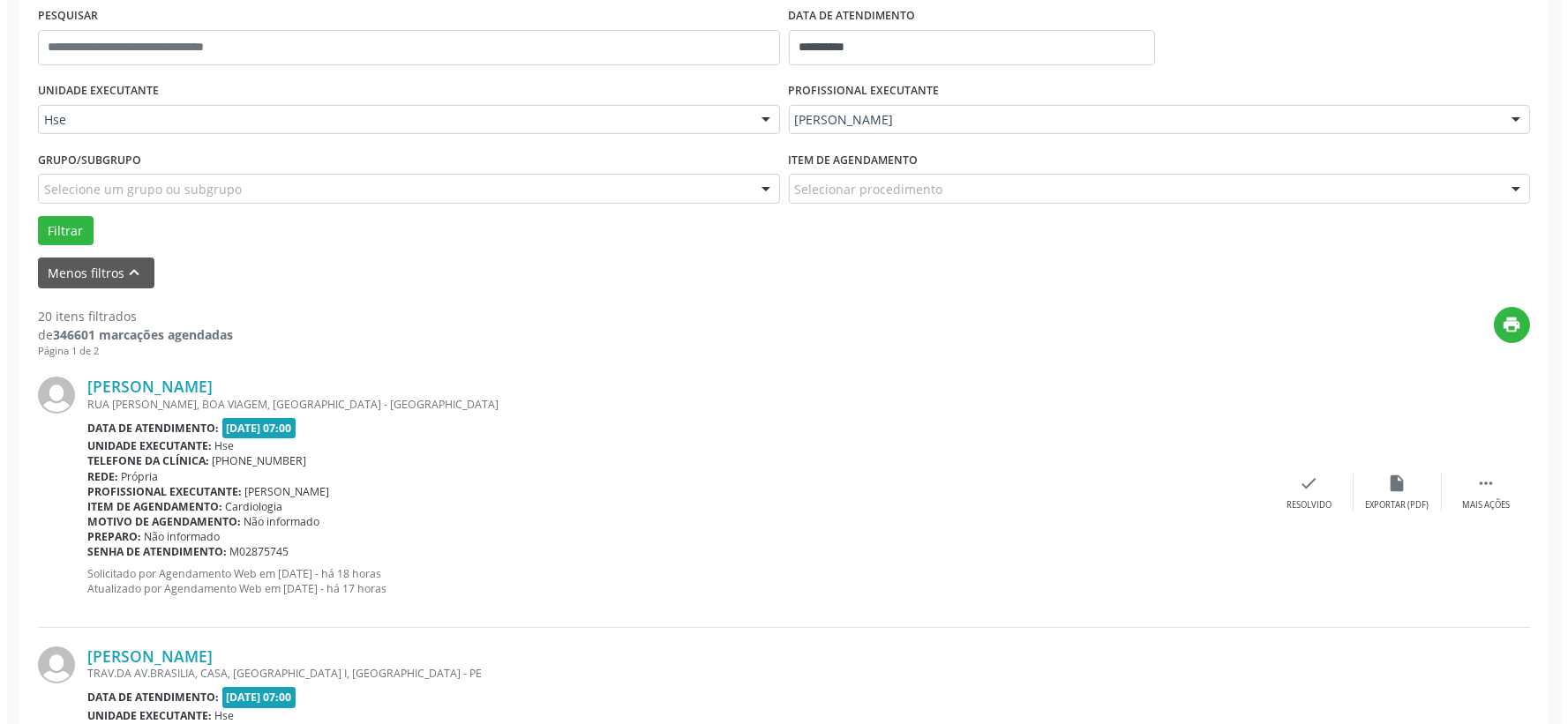
scroll to position [437, 0]
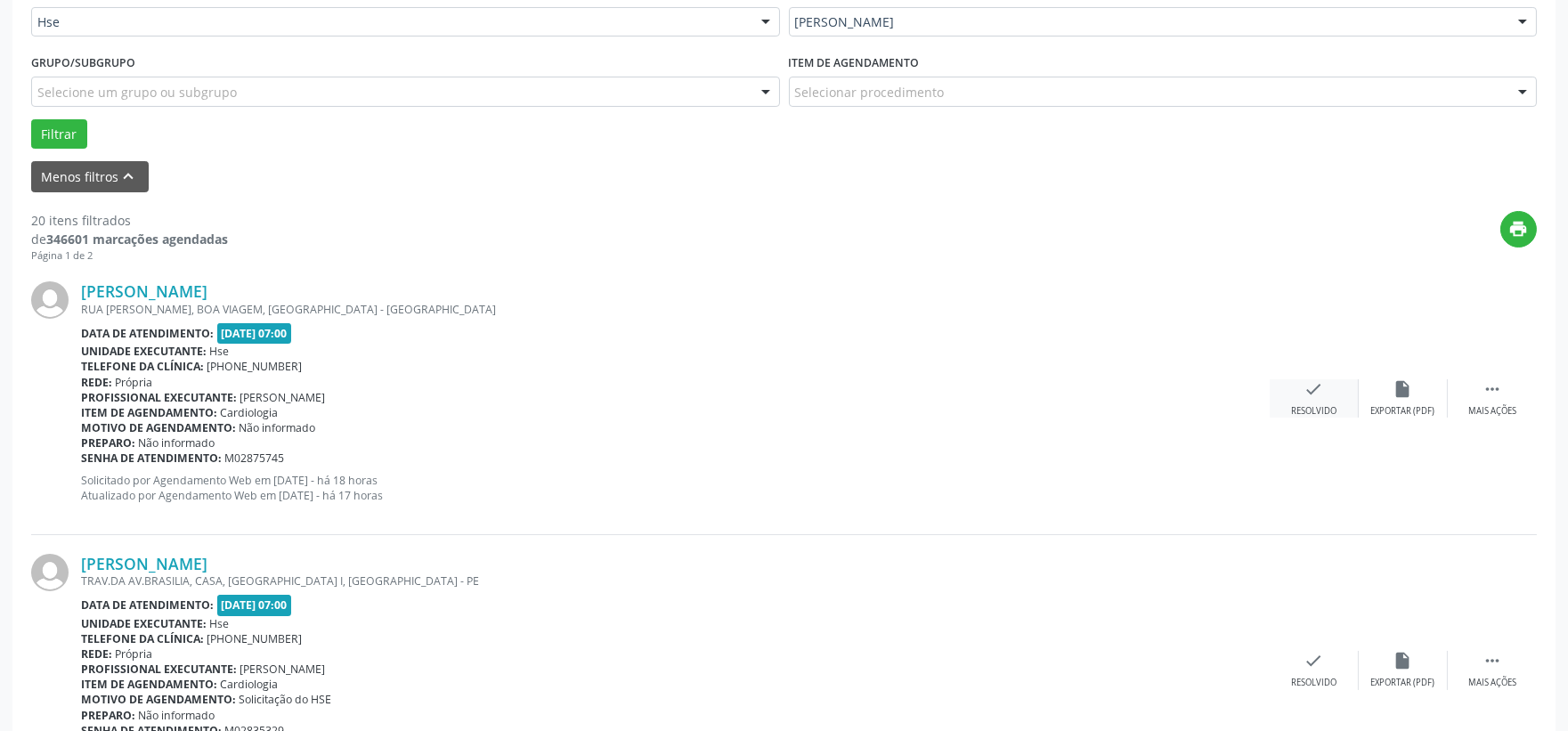
click at [1305, 405] on div "Resolvido" at bounding box center [1314, 411] width 45 height 13
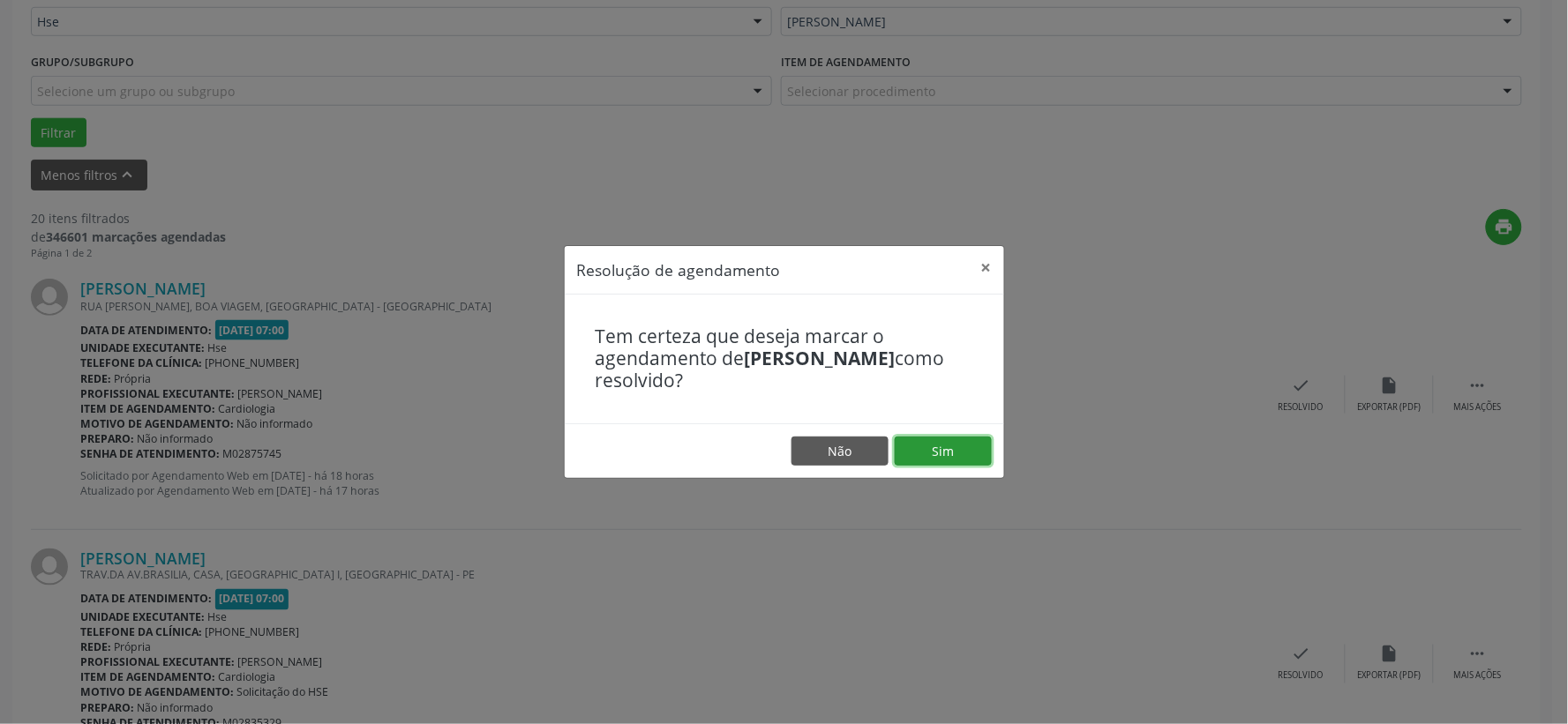
click at [942, 444] on button "Sim" at bounding box center [943, 451] width 97 height 30
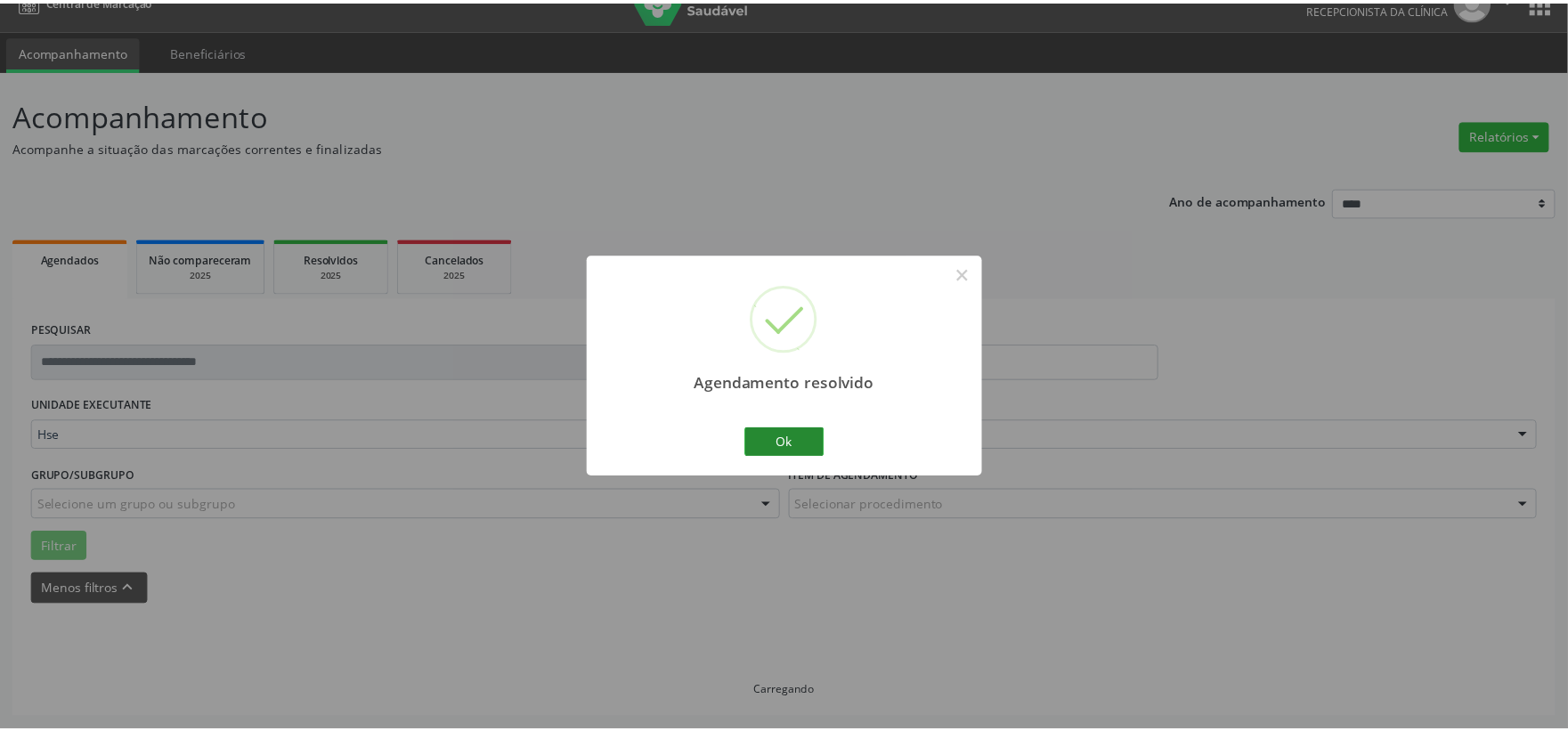
scroll to position [26, 0]
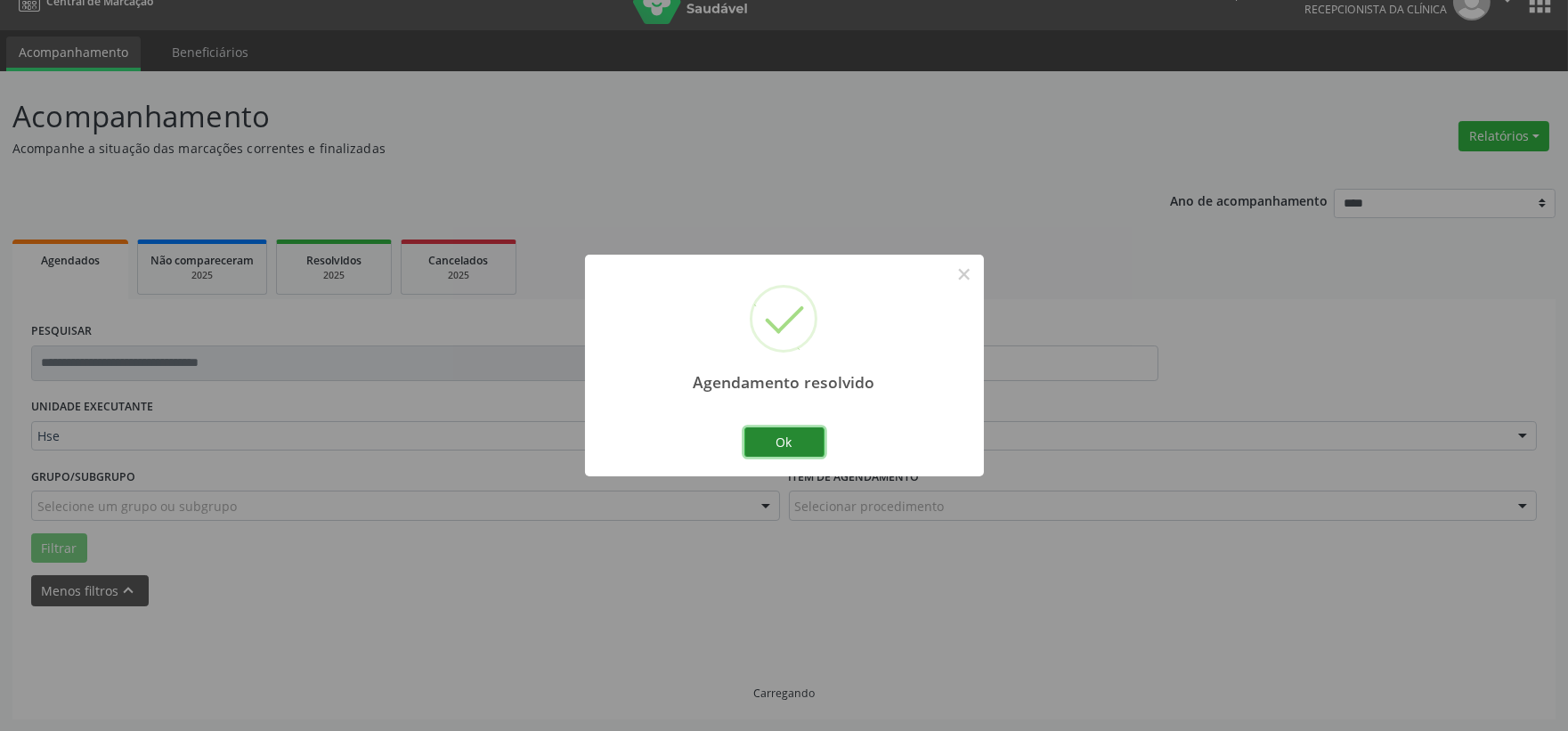
click at [798, 433] on button "Ok" at bounding box center [785, 442] width 80 height 30
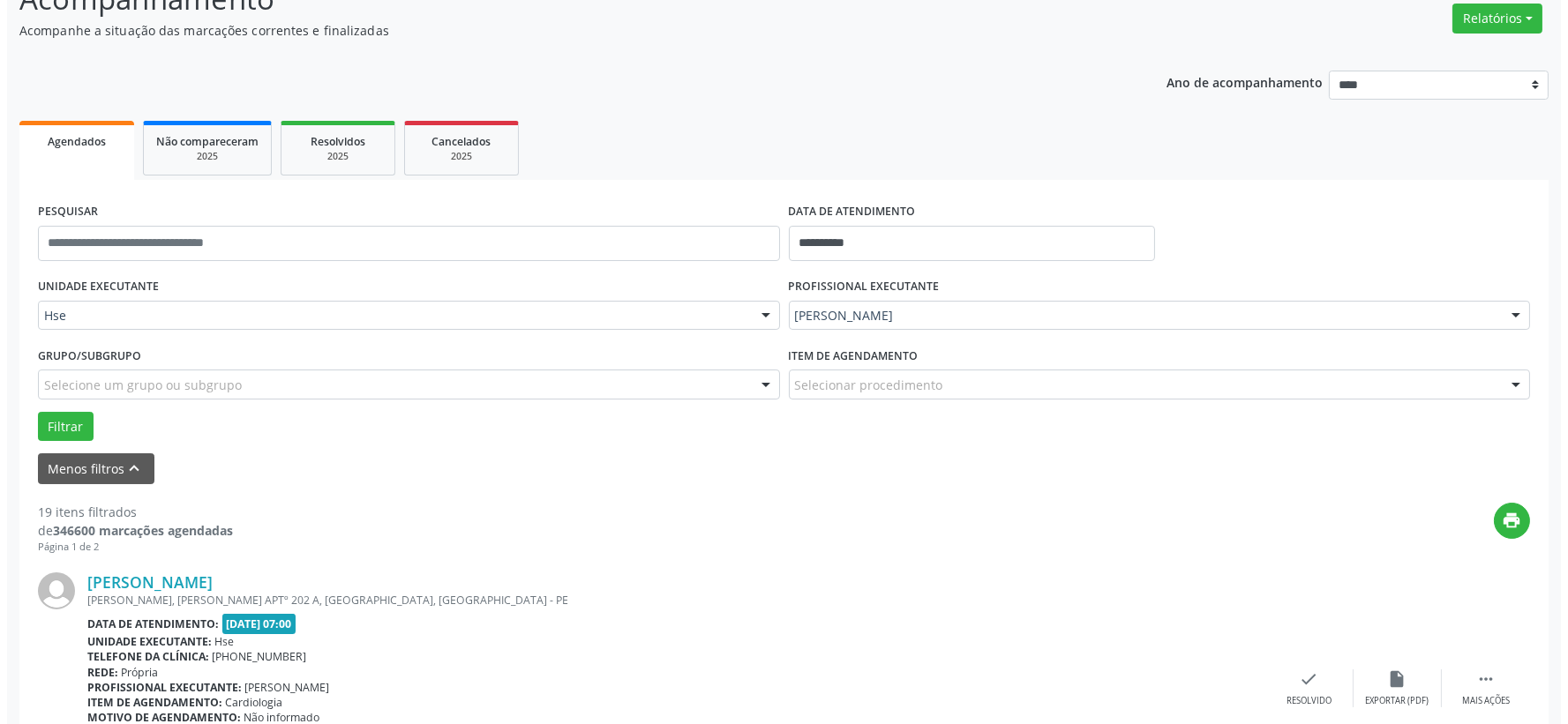
scroll to position [241, 0]
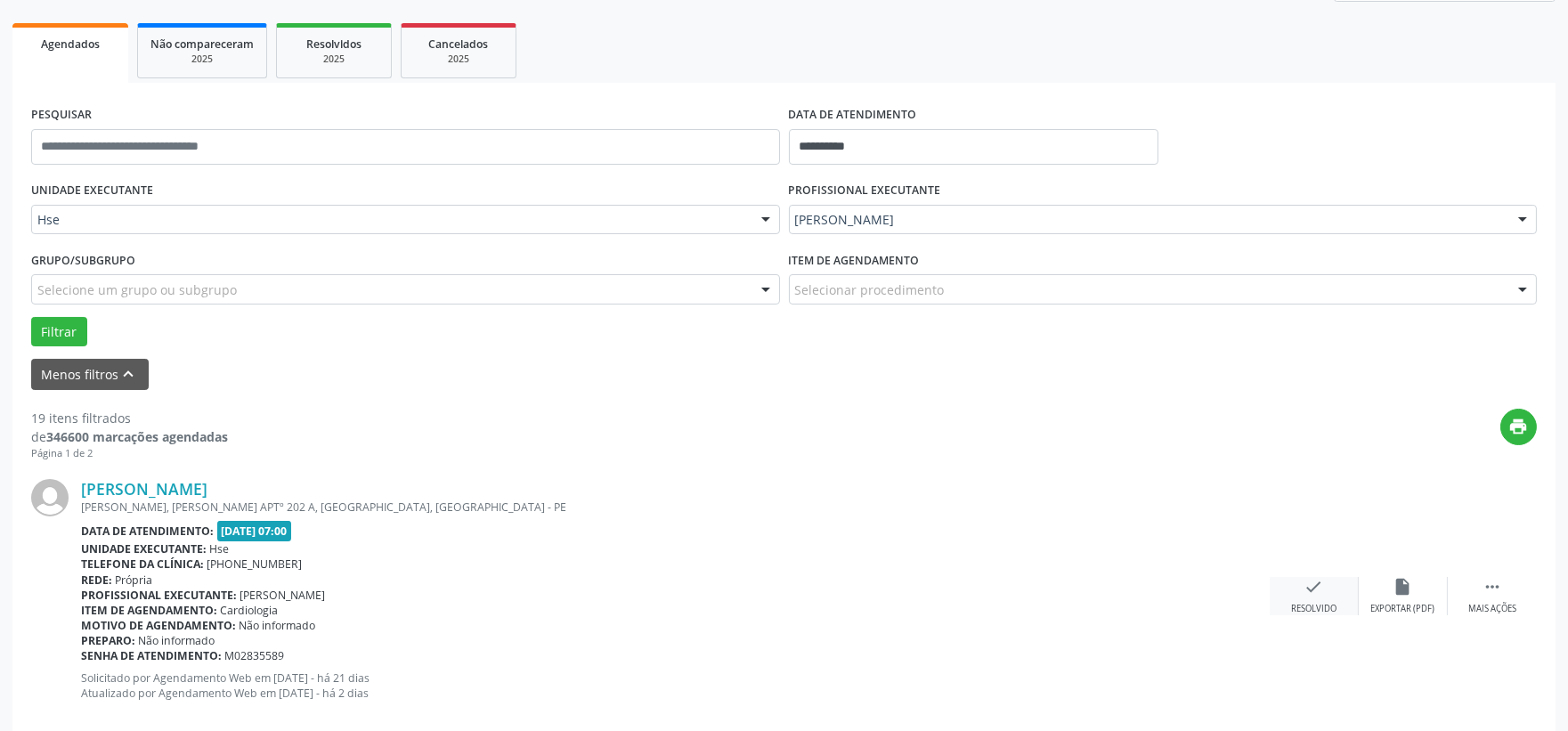
click at [1300, 580] on div "check Resolvido" at bounding box center [1314, 596] width 89 height 38
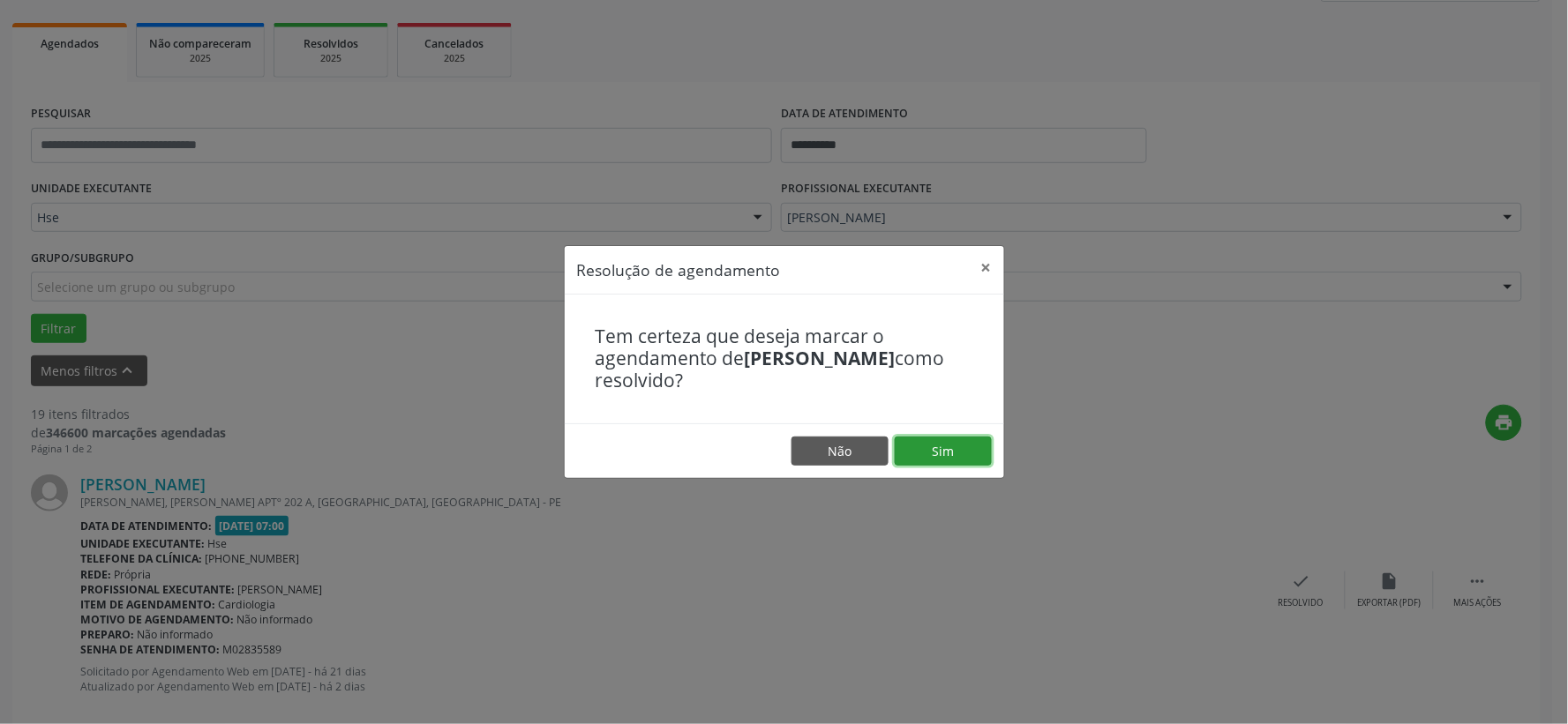
click at [951, 453] on button "Sim" at bounding box center [943, 451] width 97 height 30
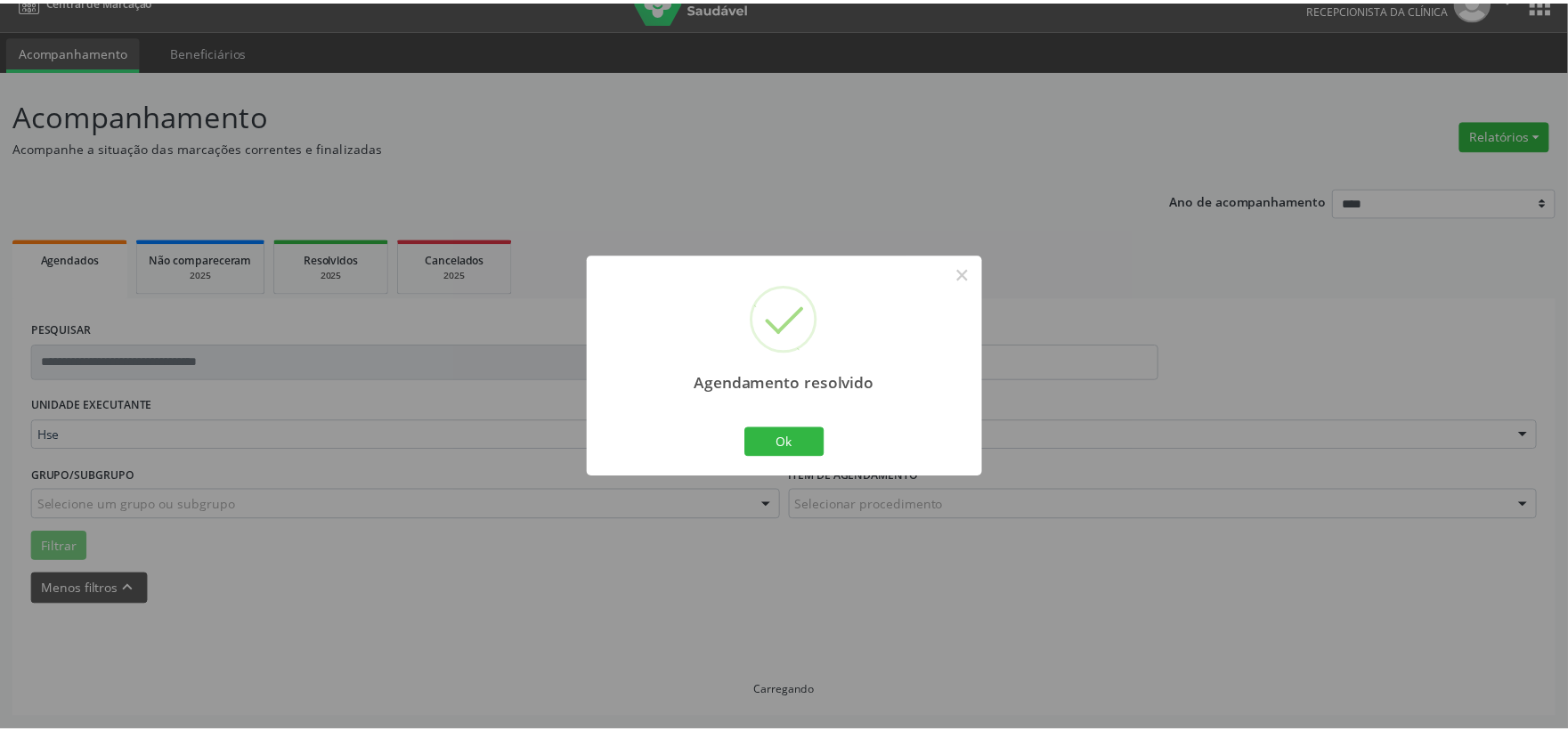
scroll to position [26, 0]
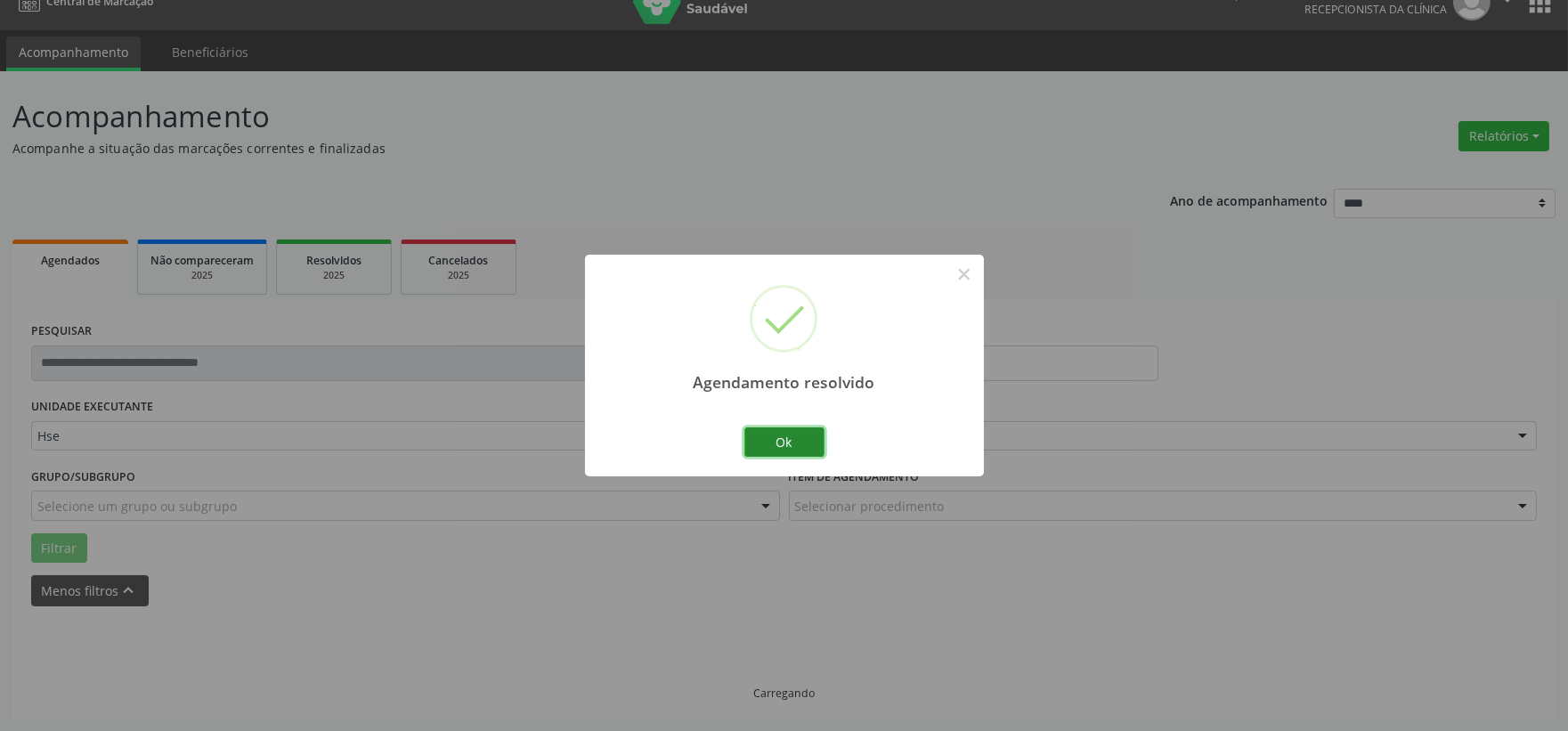
click at [752, 436] on button "Ok" at bounding box center [785, 442] width 80 height 30
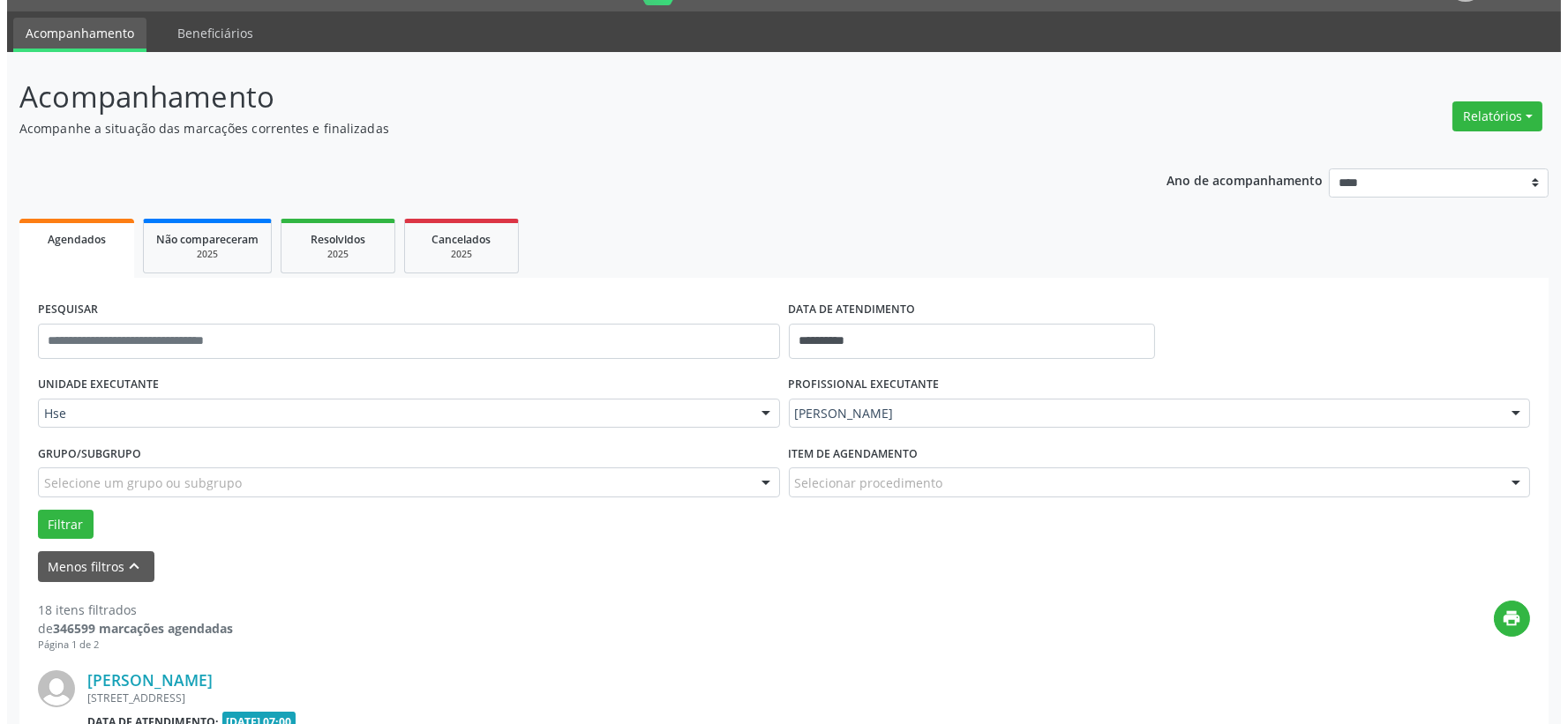
scroll to position [241, 0]
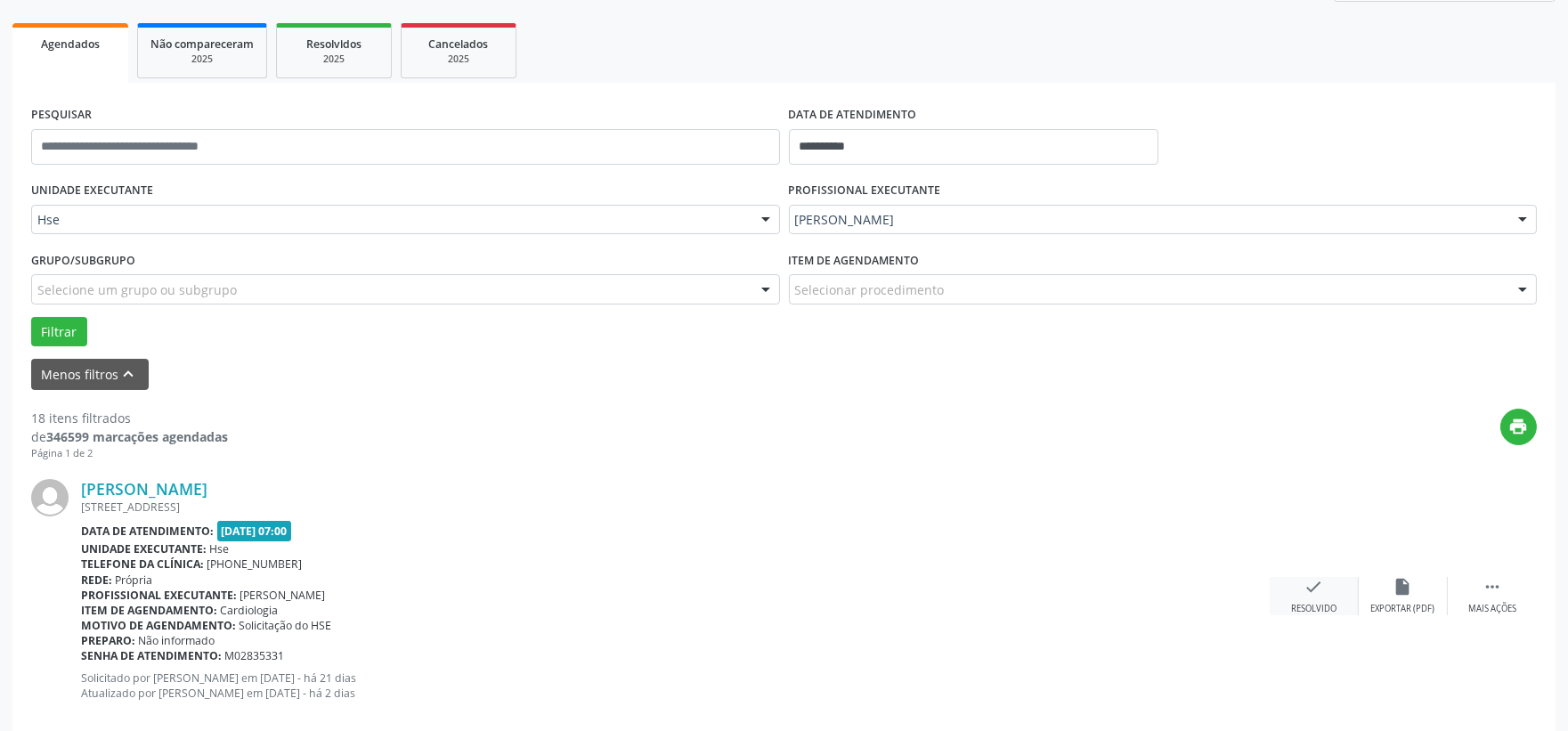
click at [1312, 591] on icon "check" at bounding box center [1314, 587] width 20 height 20
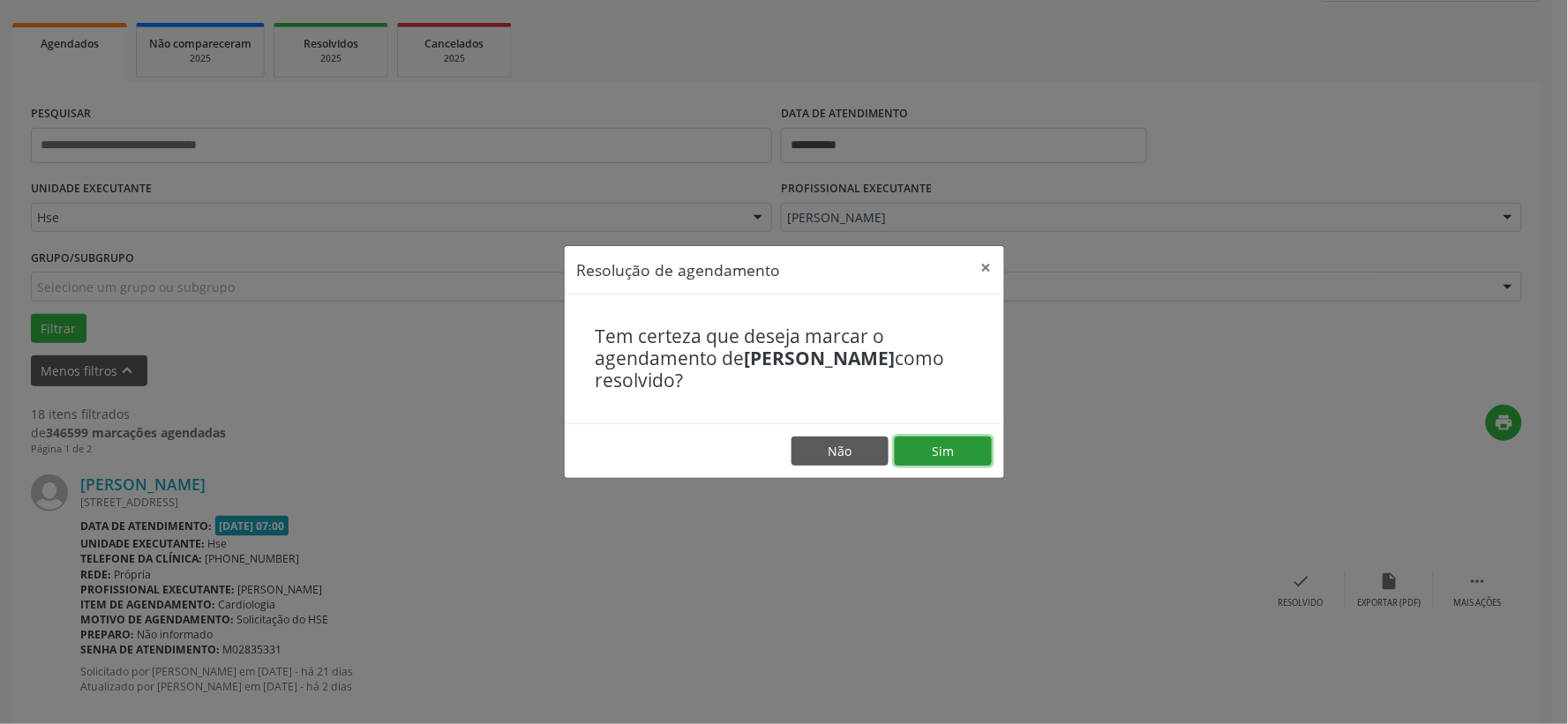
click at [965, 452] on button "Sim" at bounding box center [943, 451] width 97 height 30
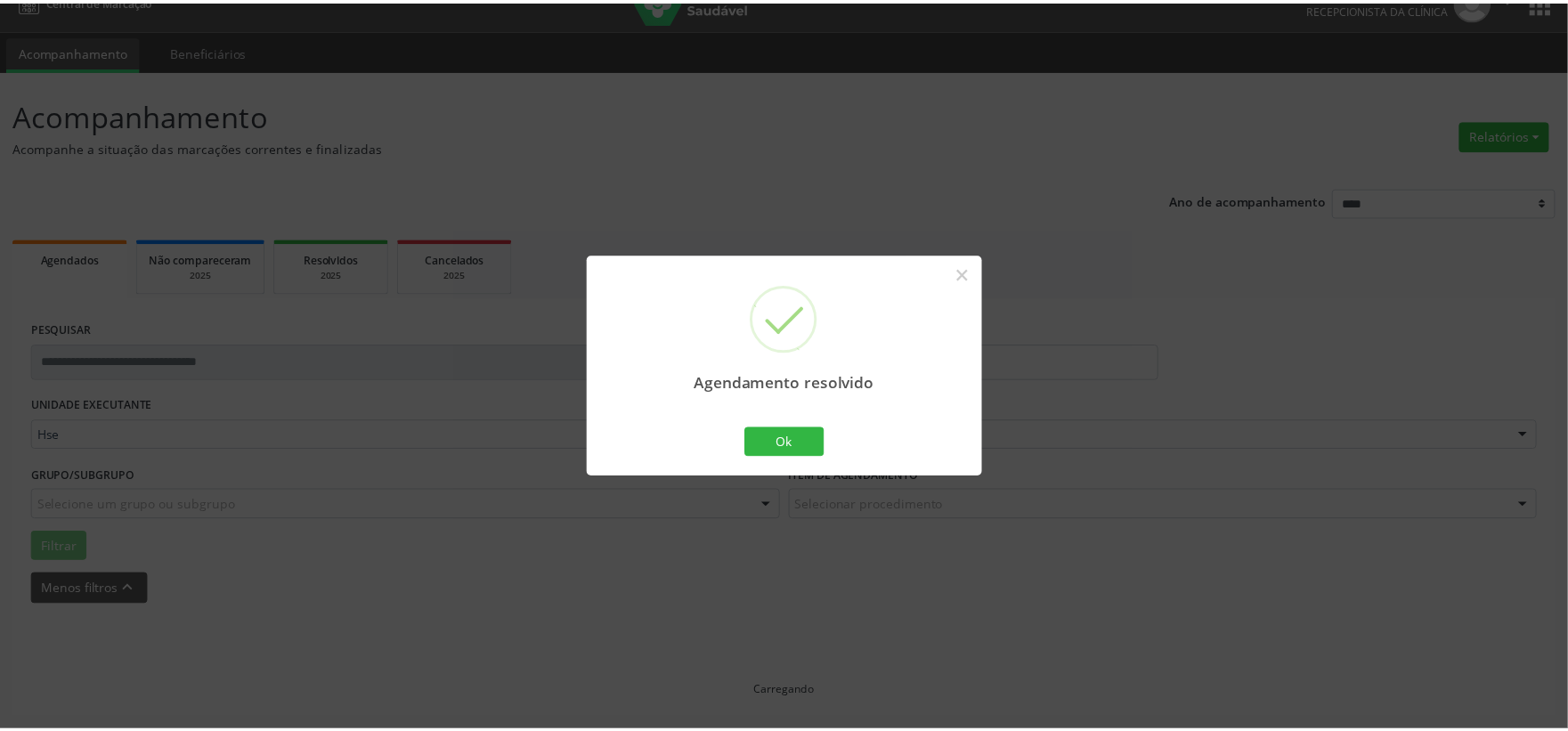
scroll to position [26, 0]
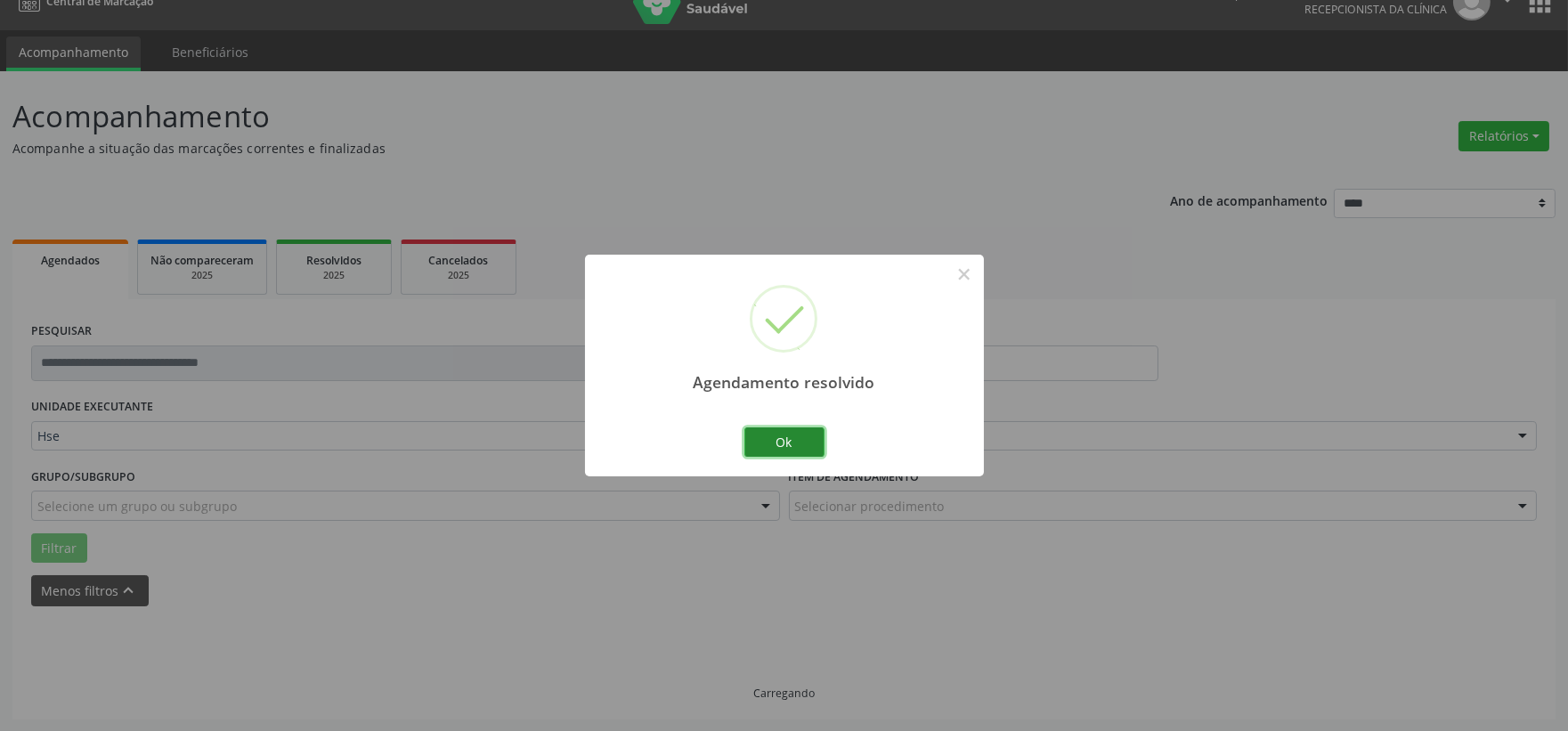
click at [807, 433] on button "Ok" at bounding box center [785, 442] width 80 height 30
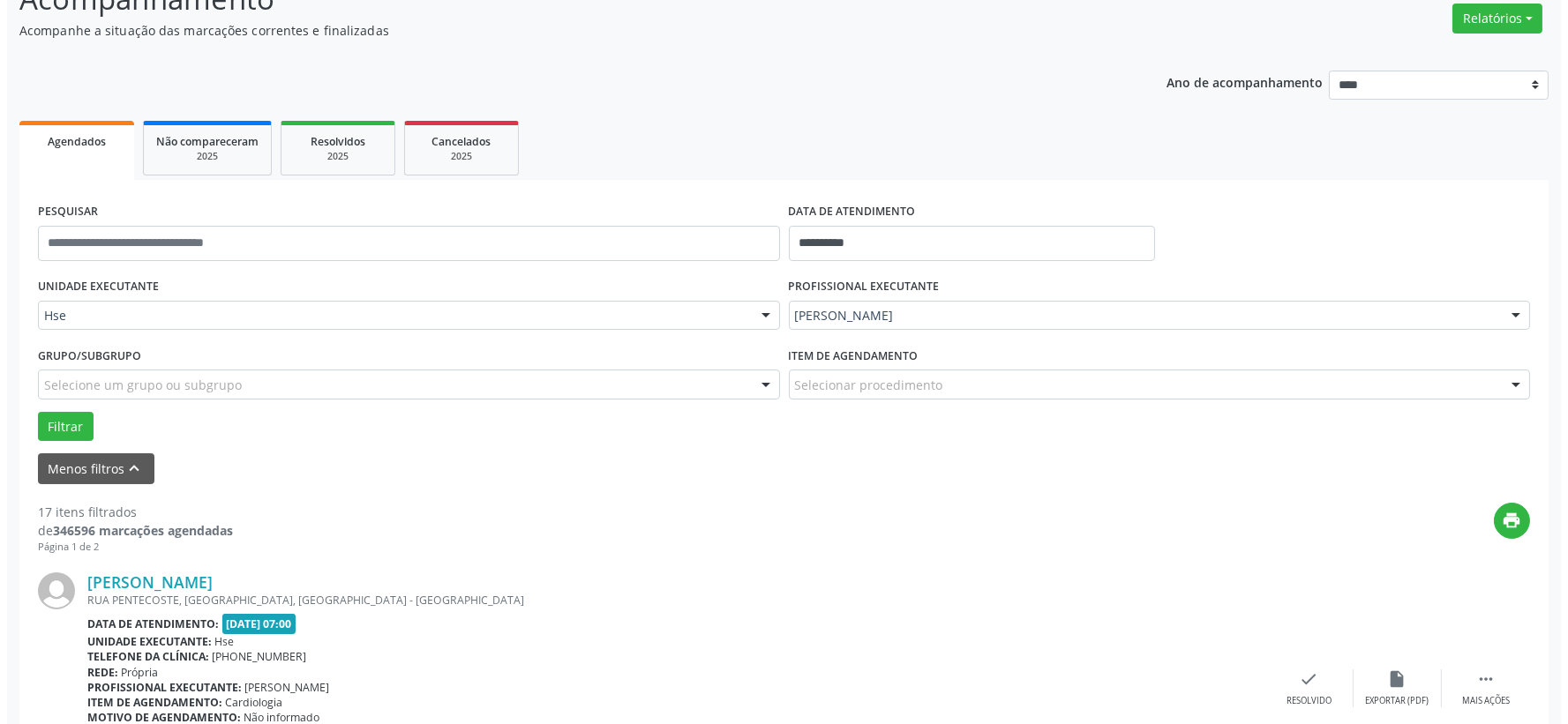
scroll to position [241, 0]
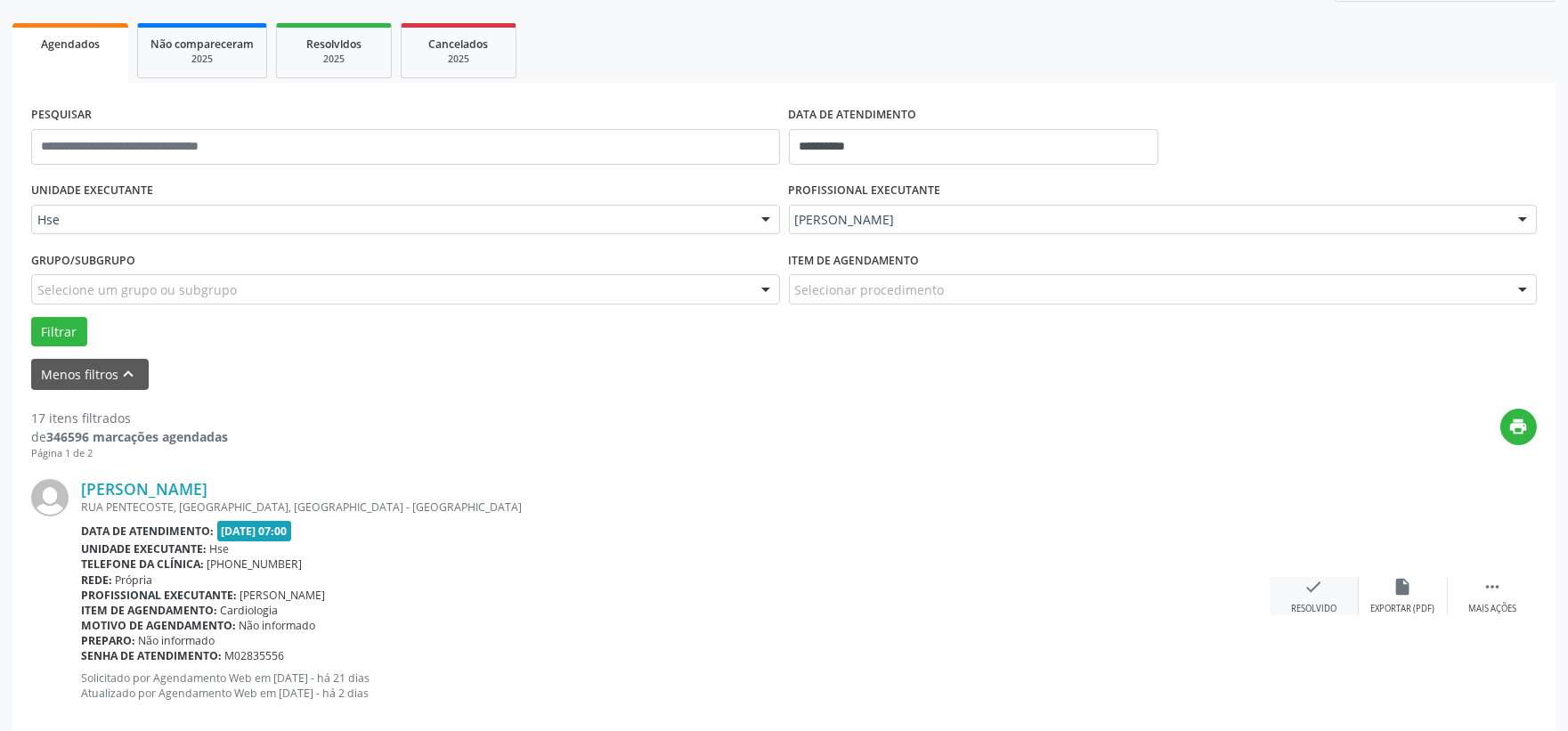
click at [1327, 595] on div "check Resolvido" at bounding box center [1314, 596] width 89 height 38
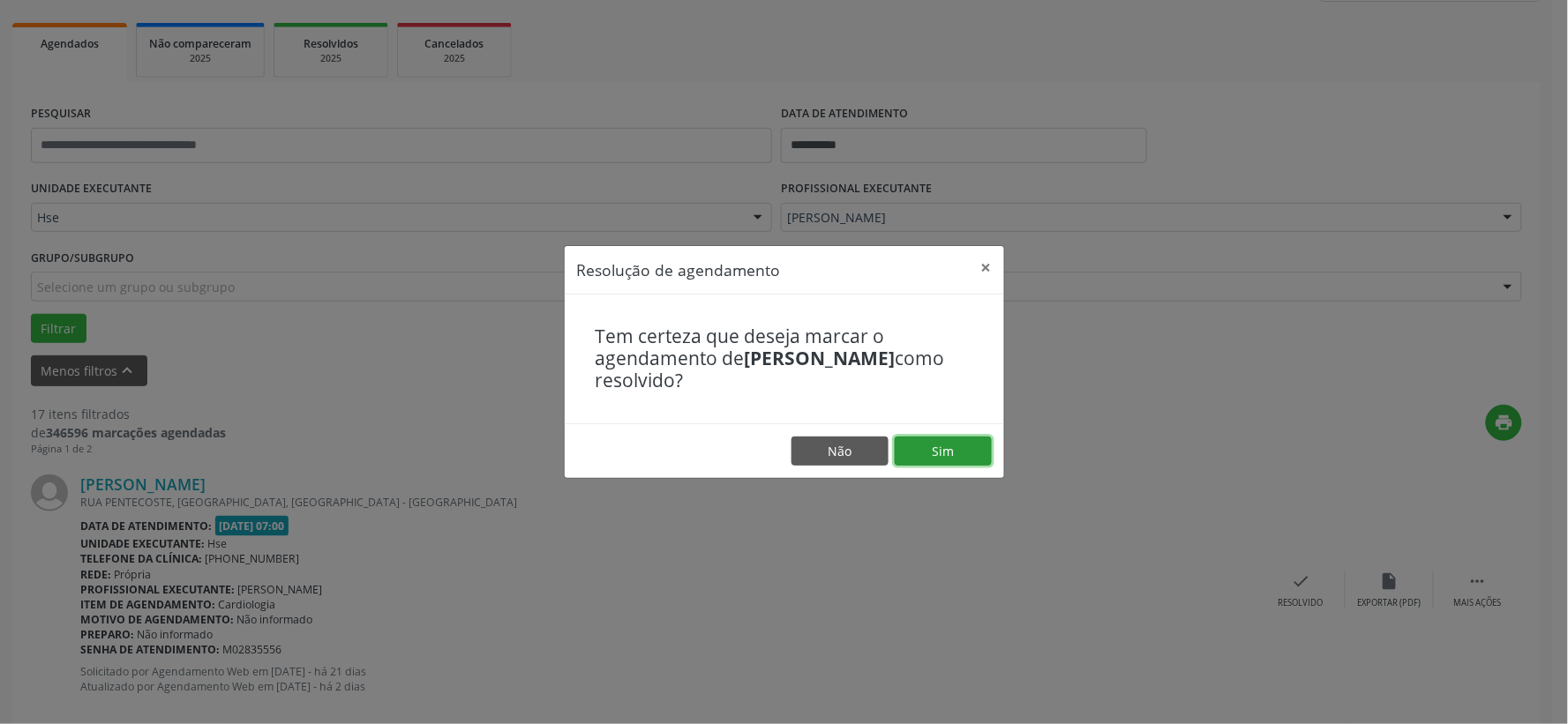
click at [923, 442] on button "Sim" at bounding box center [943, 451] width 97 height 30
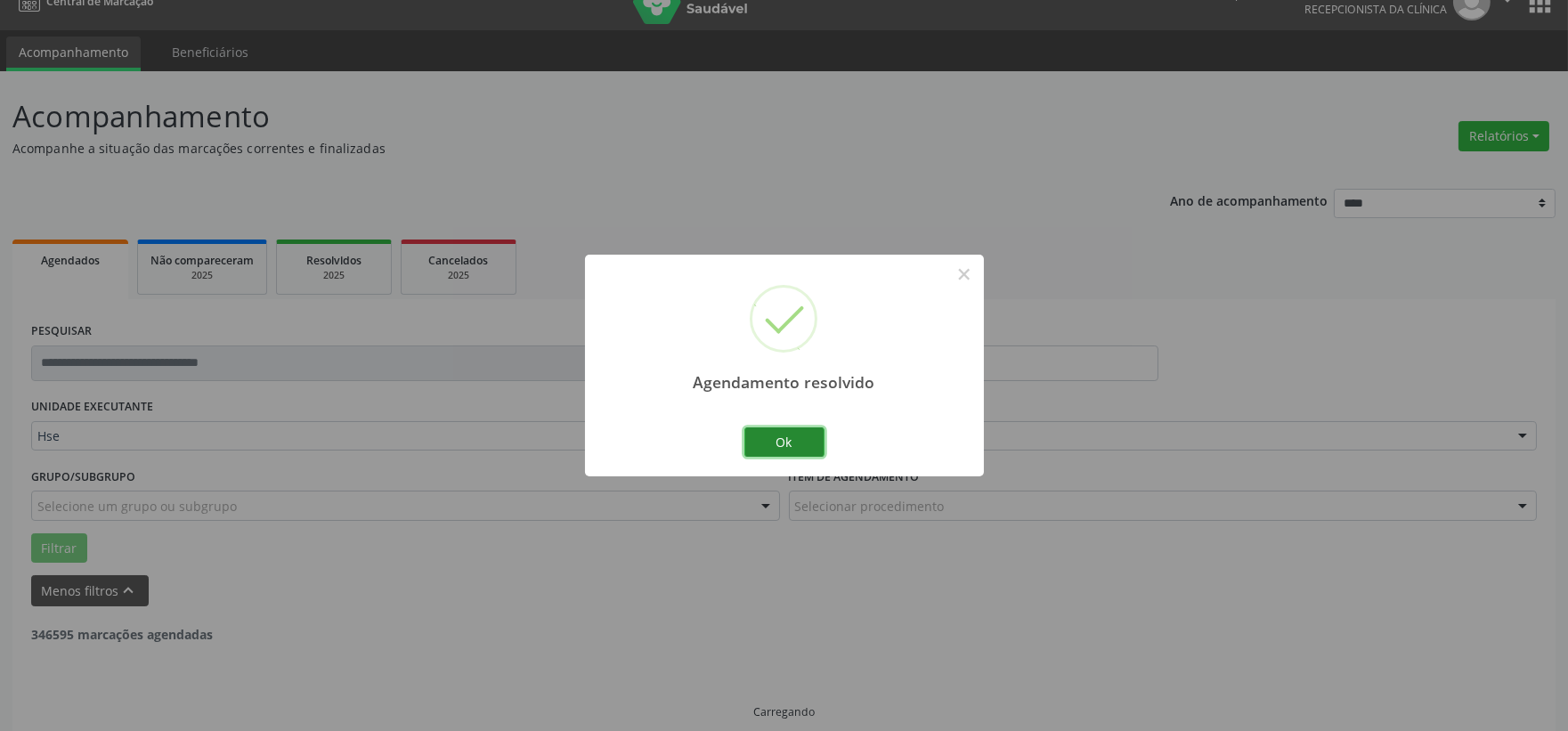
scroll to position [45, 0]
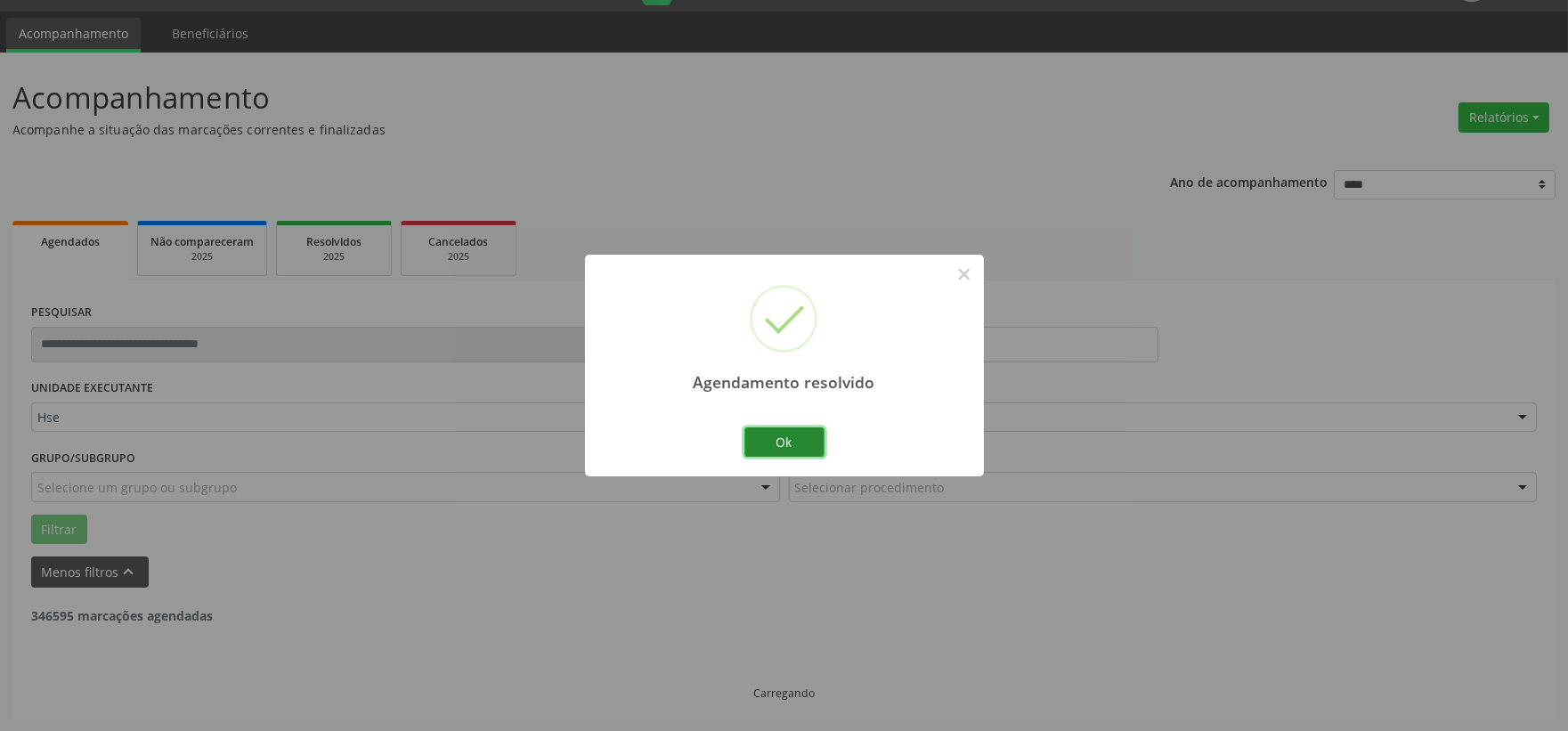
click at [782, 440] on button "Ok" at bounding box center [785, 442] width 80 height 30
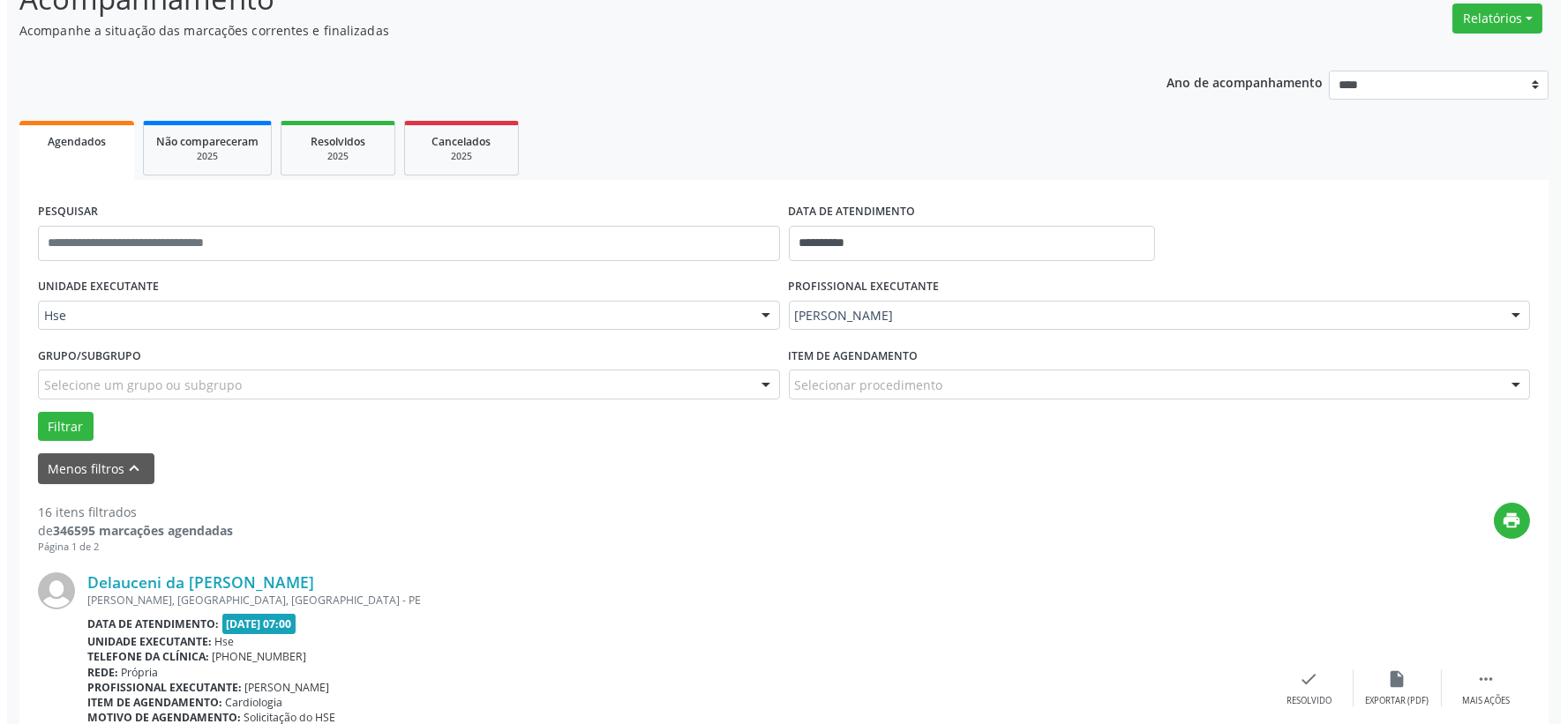
scroll to position [339, 0]
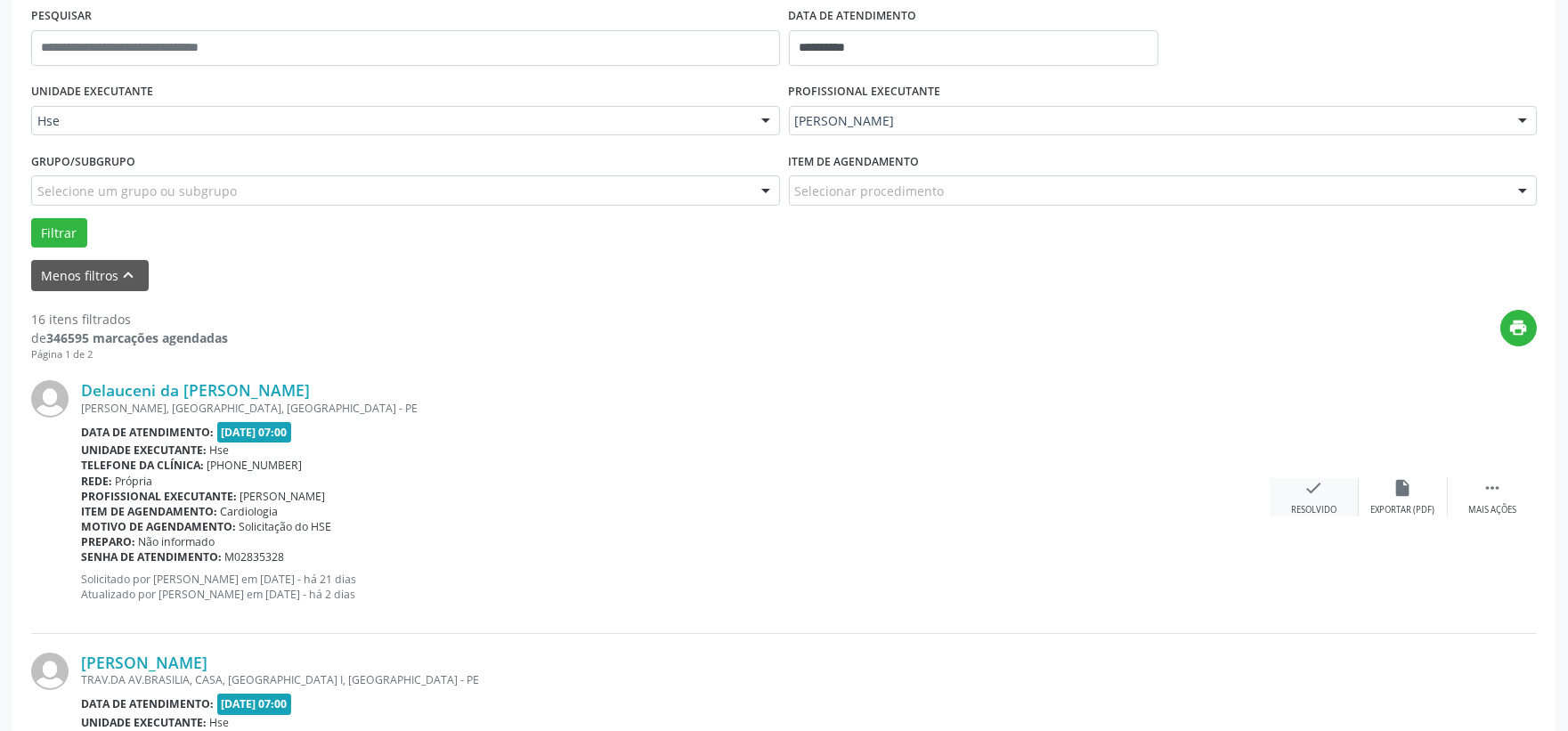
click at [1322, 504] on div "Resolvido" at bounding box center [1314, 510] width 45 height 13
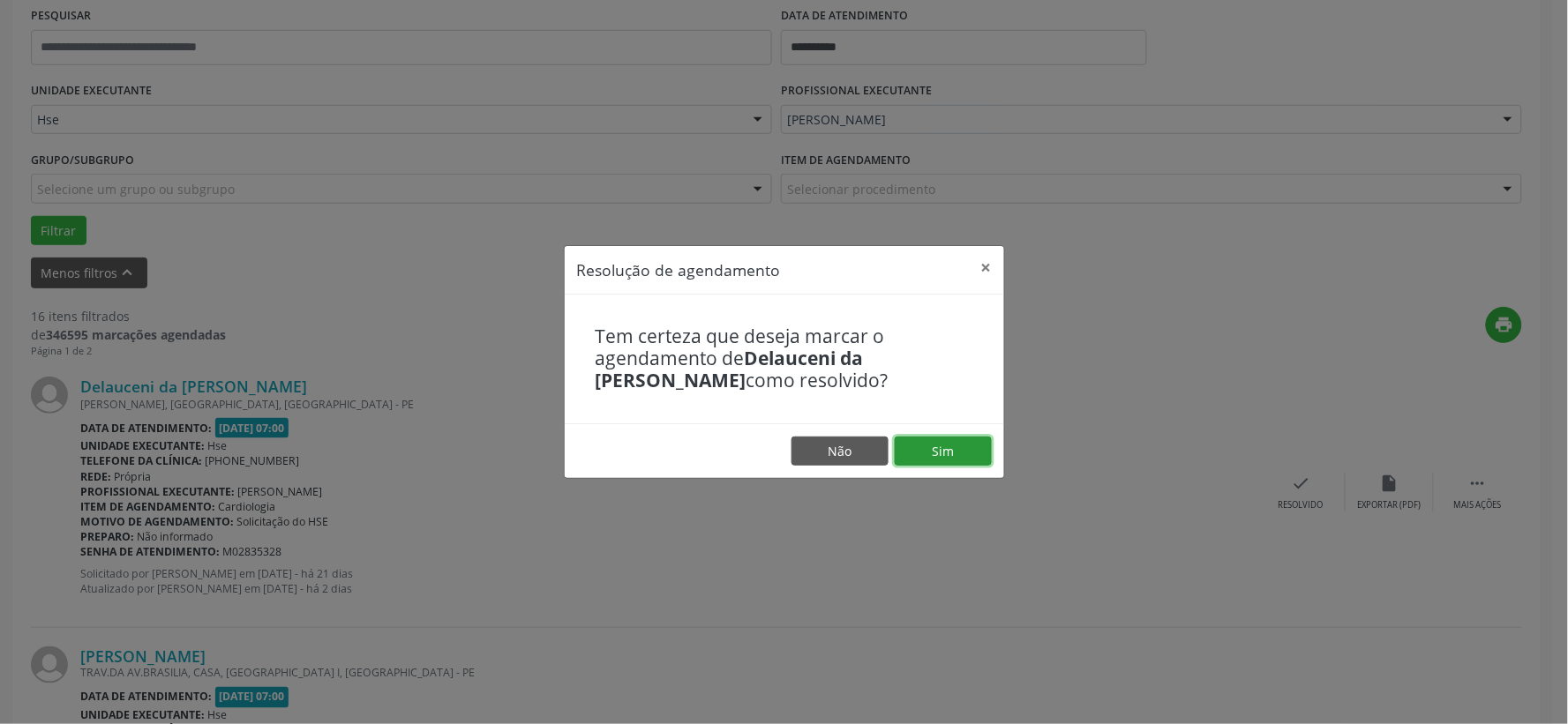
click at [930, 442] on button "Sim" at bounding box center [943, 451] width 97 height 30
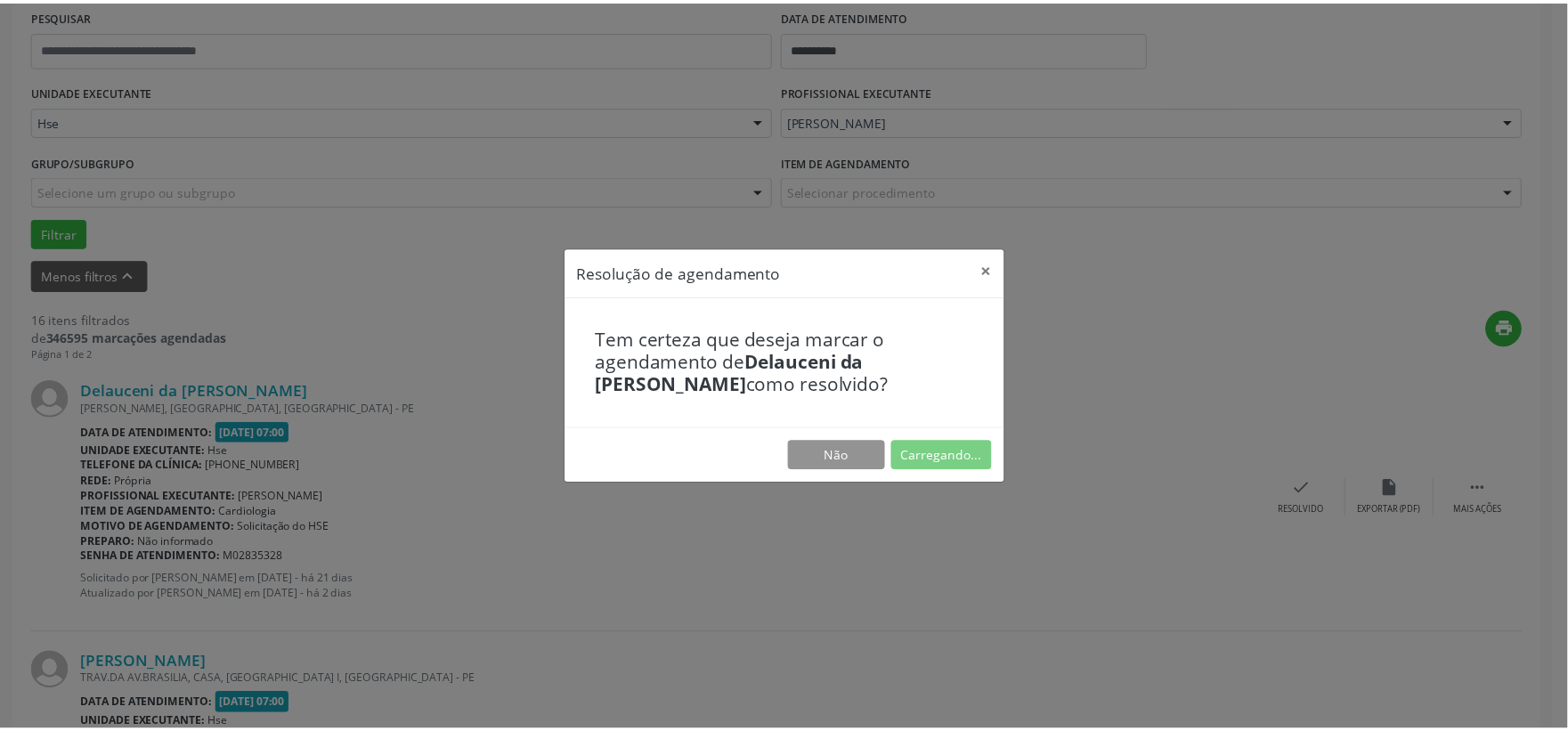
scroll to position [26, 0]
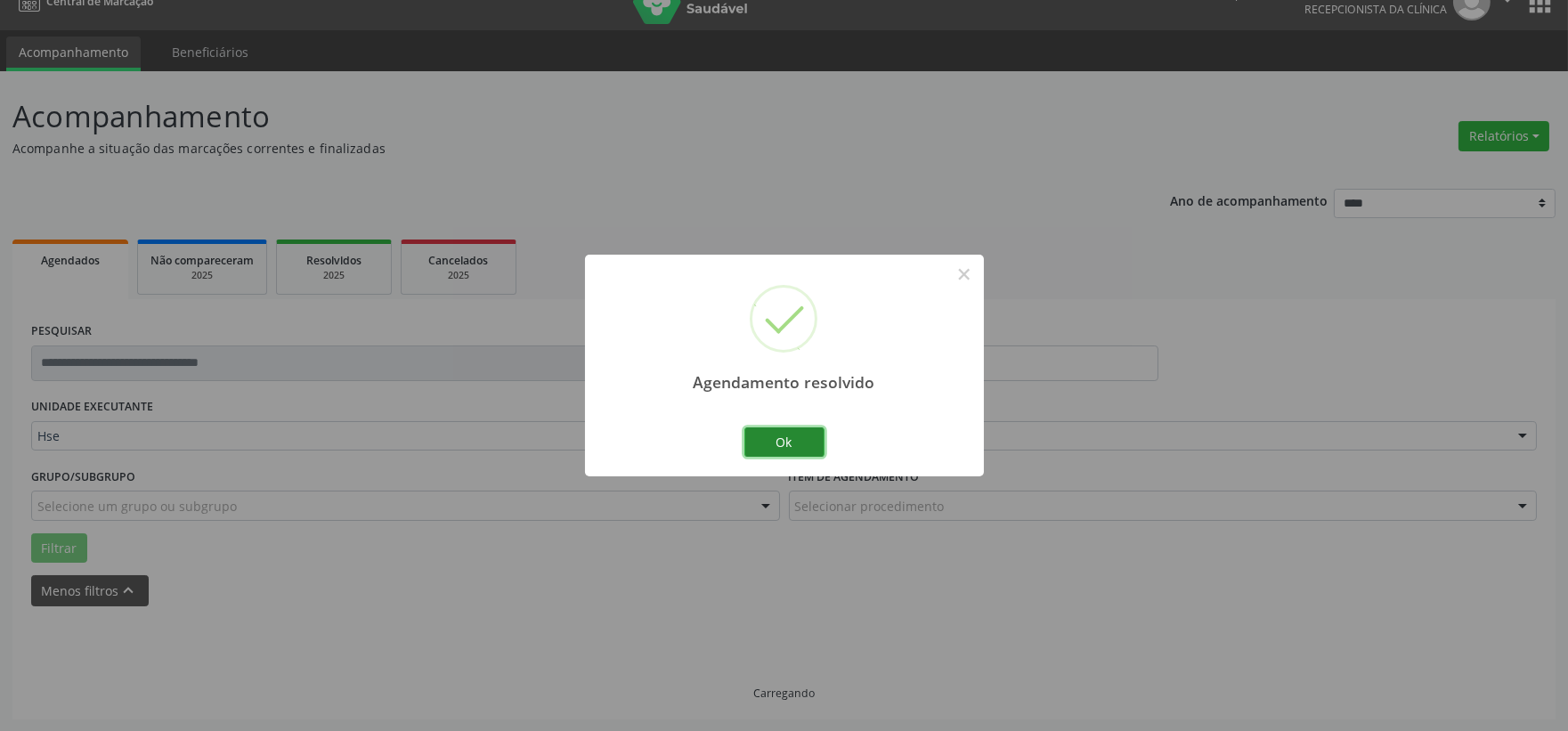
click at [817, 432] on button "Ok" at bounding box center [785, 442] width 80 height 30
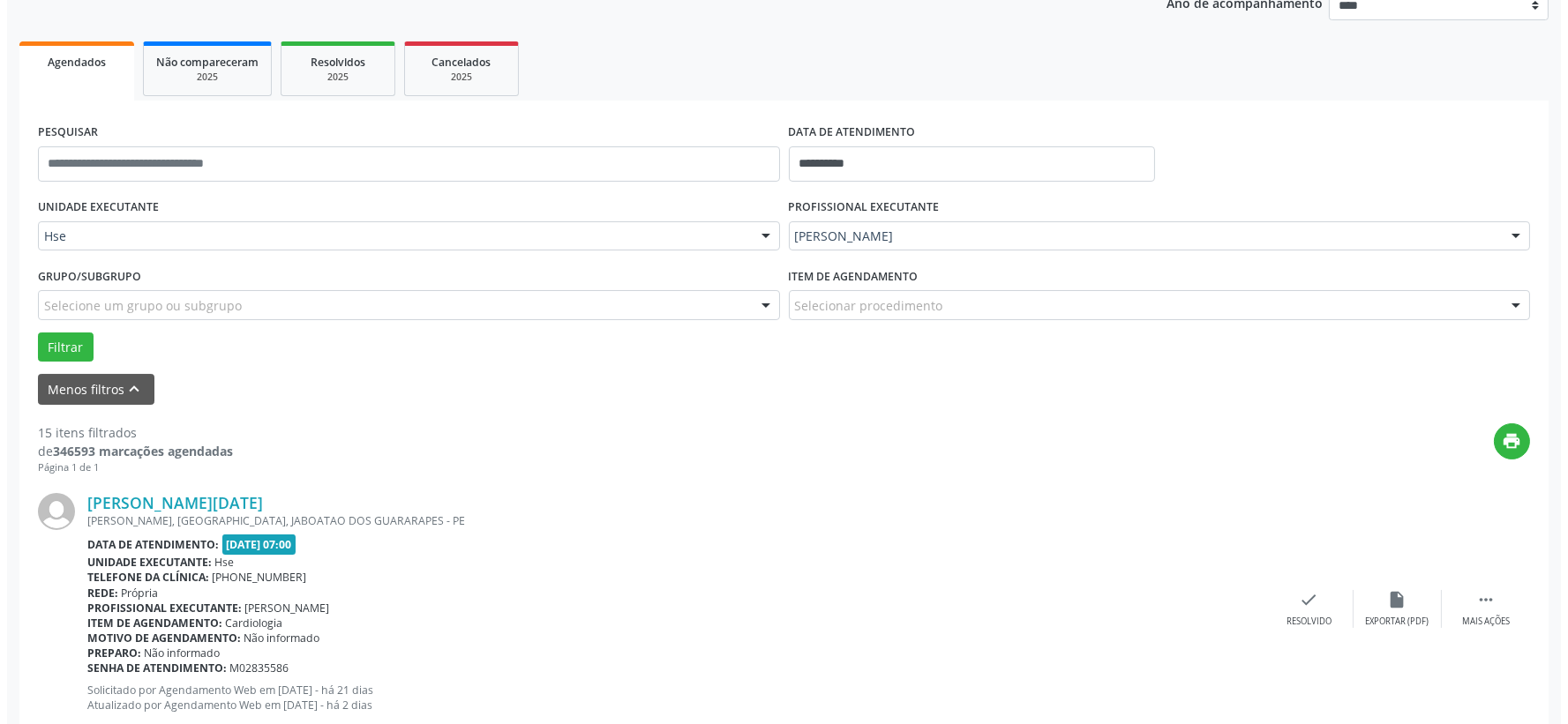
scroll to position [418, 0]
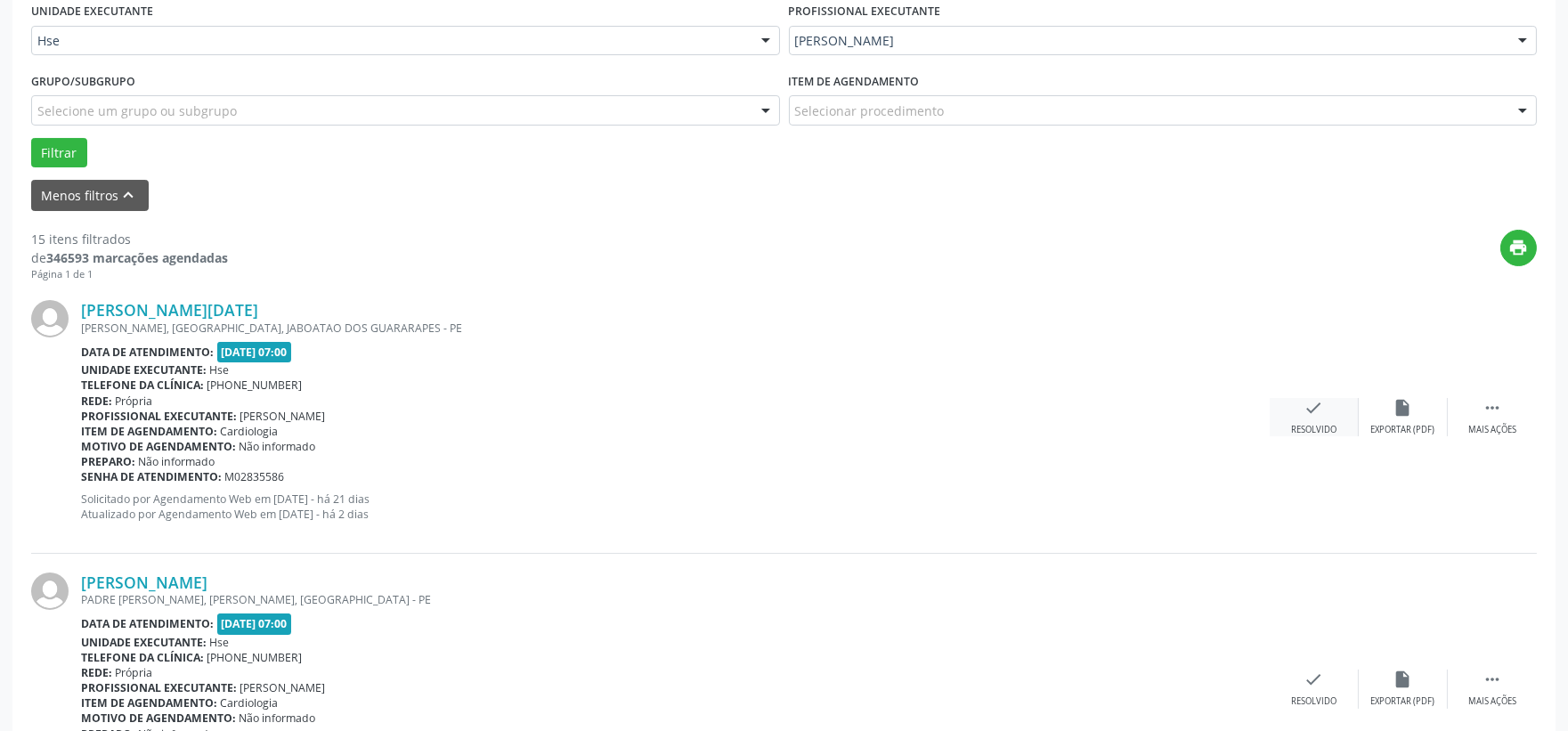
click at [1307, 415] on icon "check" at bounding box center [1314, 408] width 20 height 20
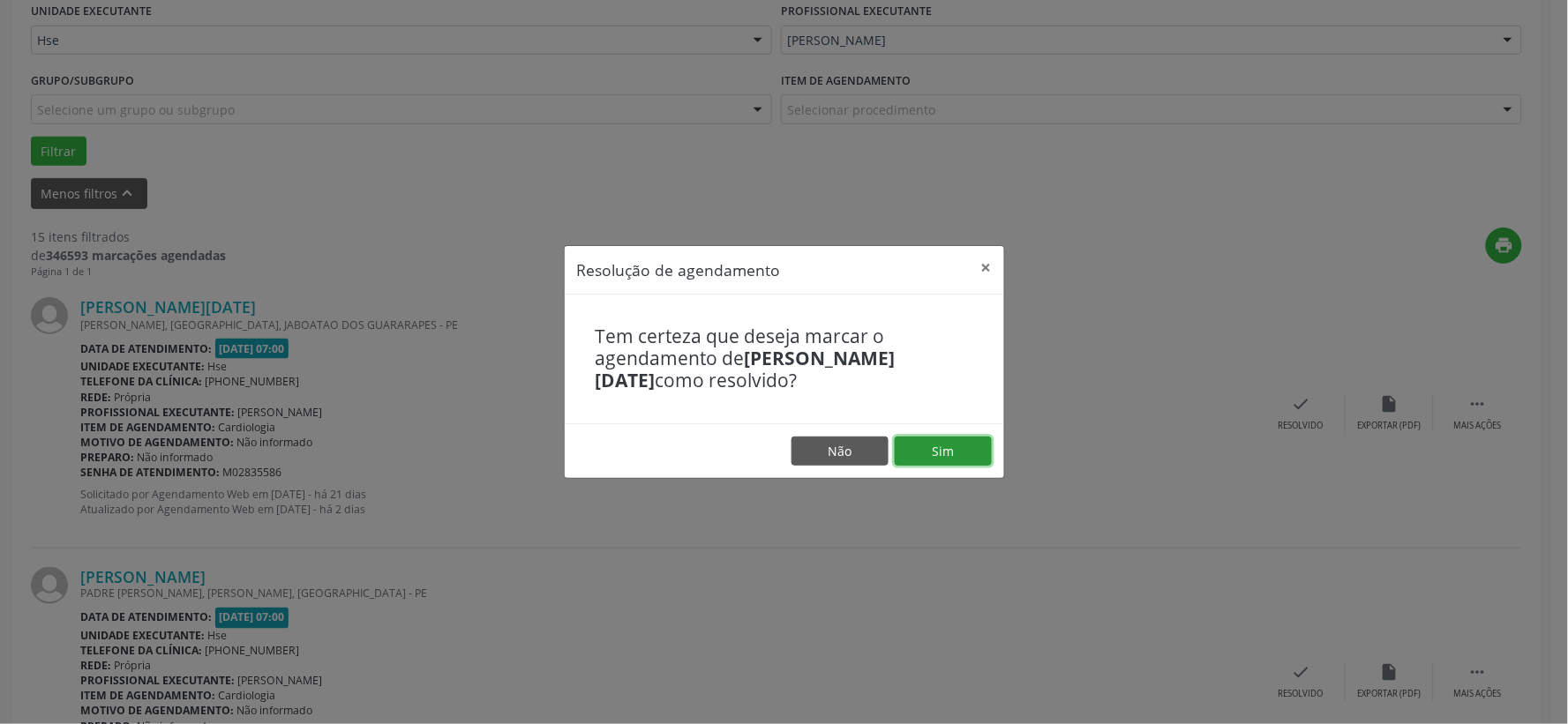
click at [956, 447] on button "Sim" at bounding box center [943, 451] width 97 height 30
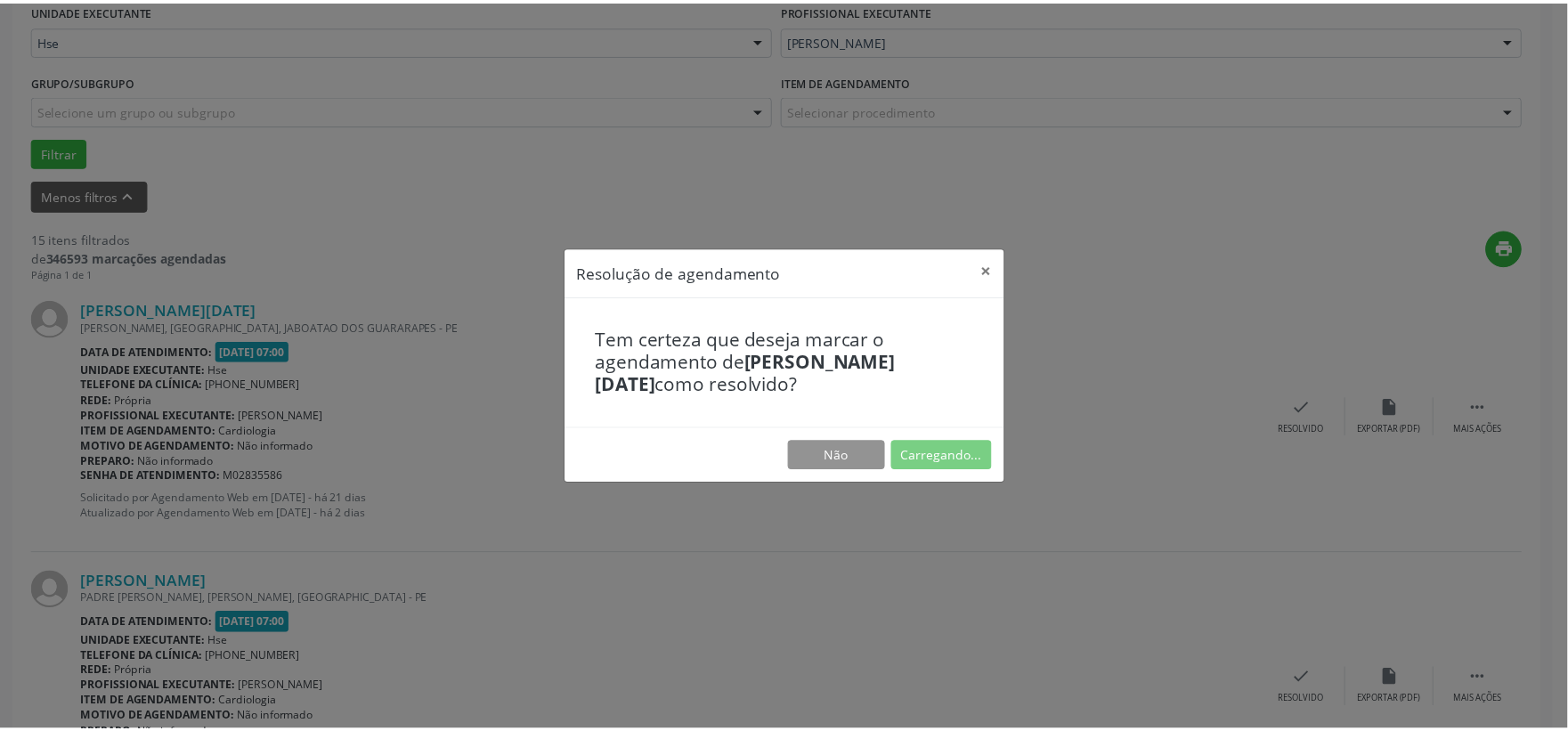
scroll to position [26, 0]
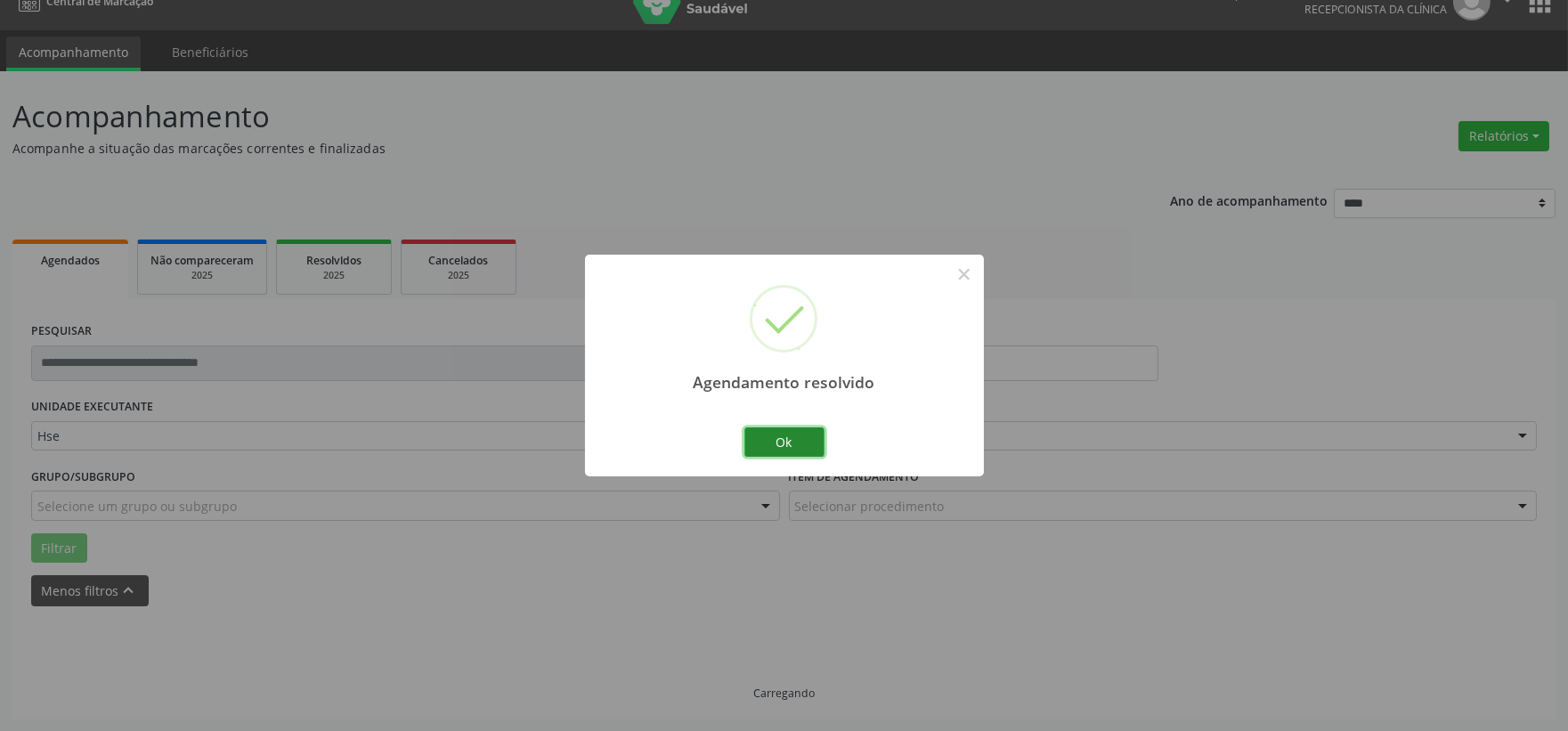
click at [788, 445] on button "Ok" at bounding box center [785, 442] width 80 height 30
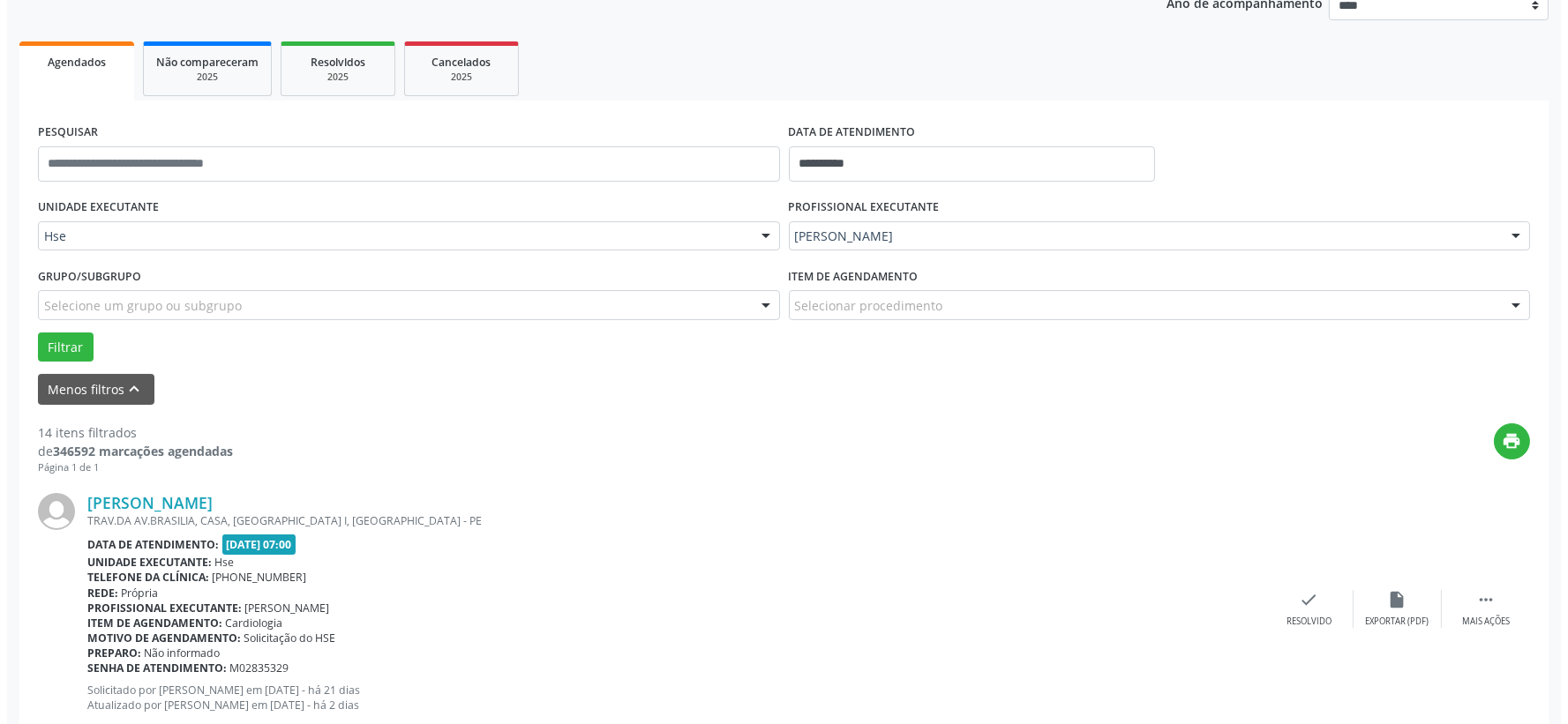
scroll to position [320, 0]
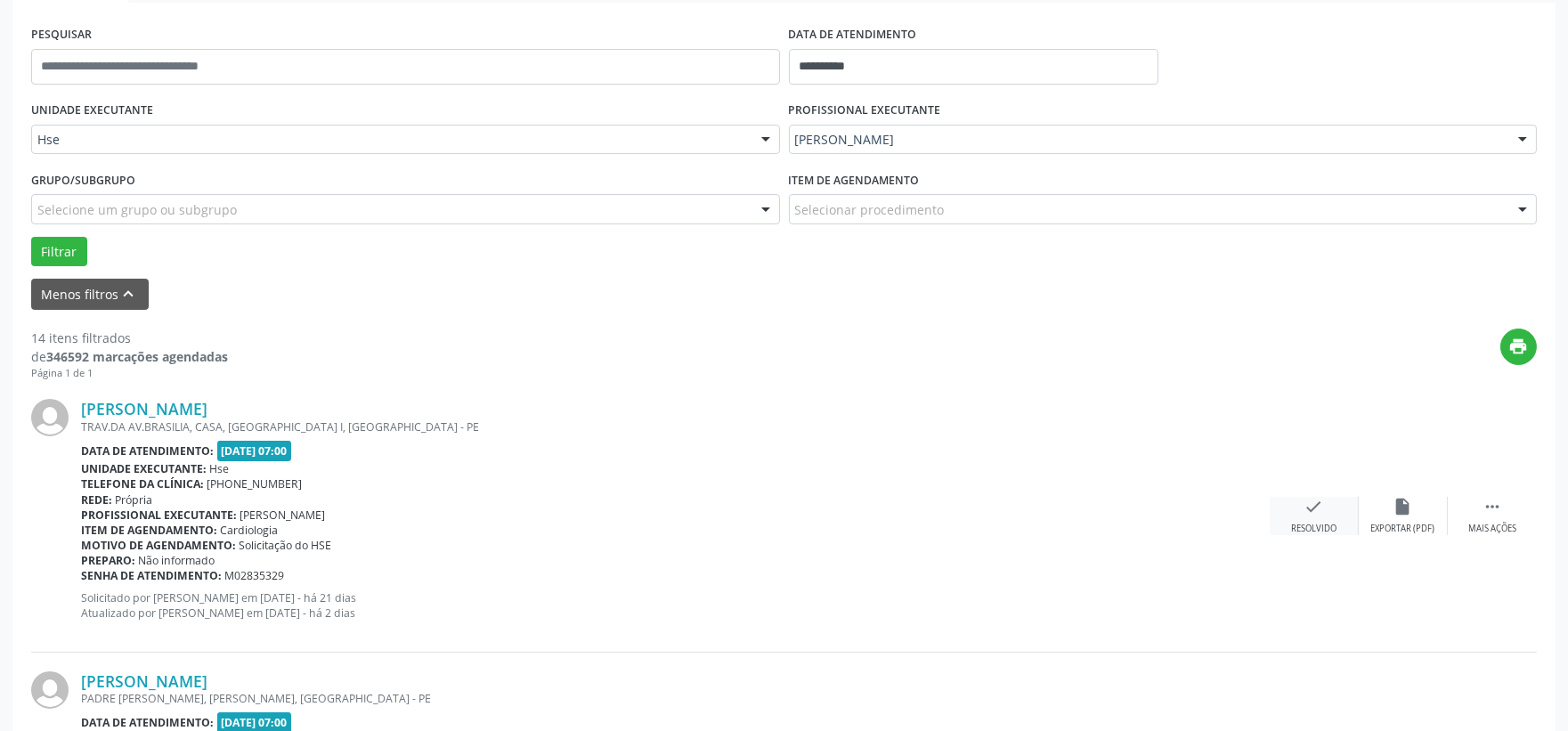
click at [1322, 516] on div "check Resolvido" at bounding box center [1314, 515] width 89 height 38
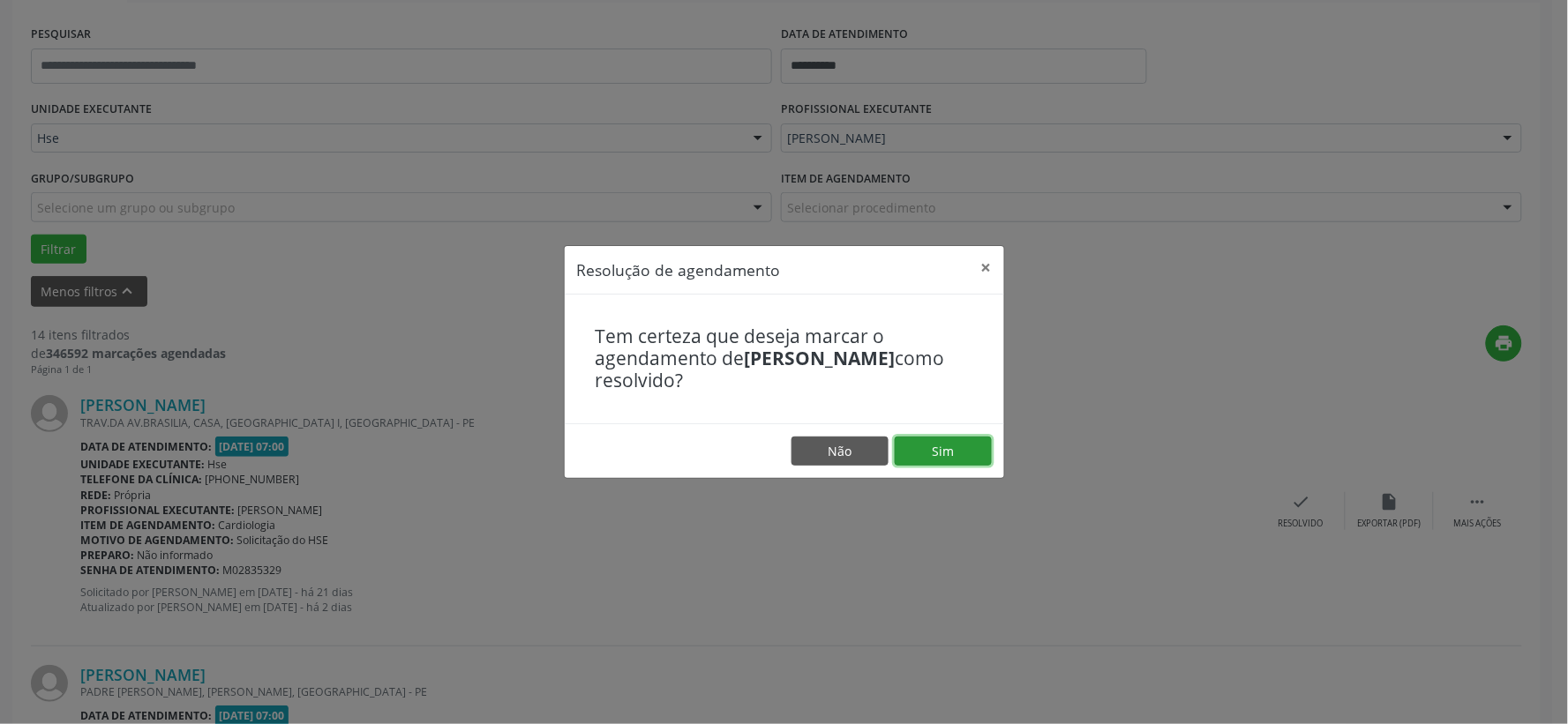
click at [964, 449] on button "Sim" at bounding box center [943, 451] width 97 height 30
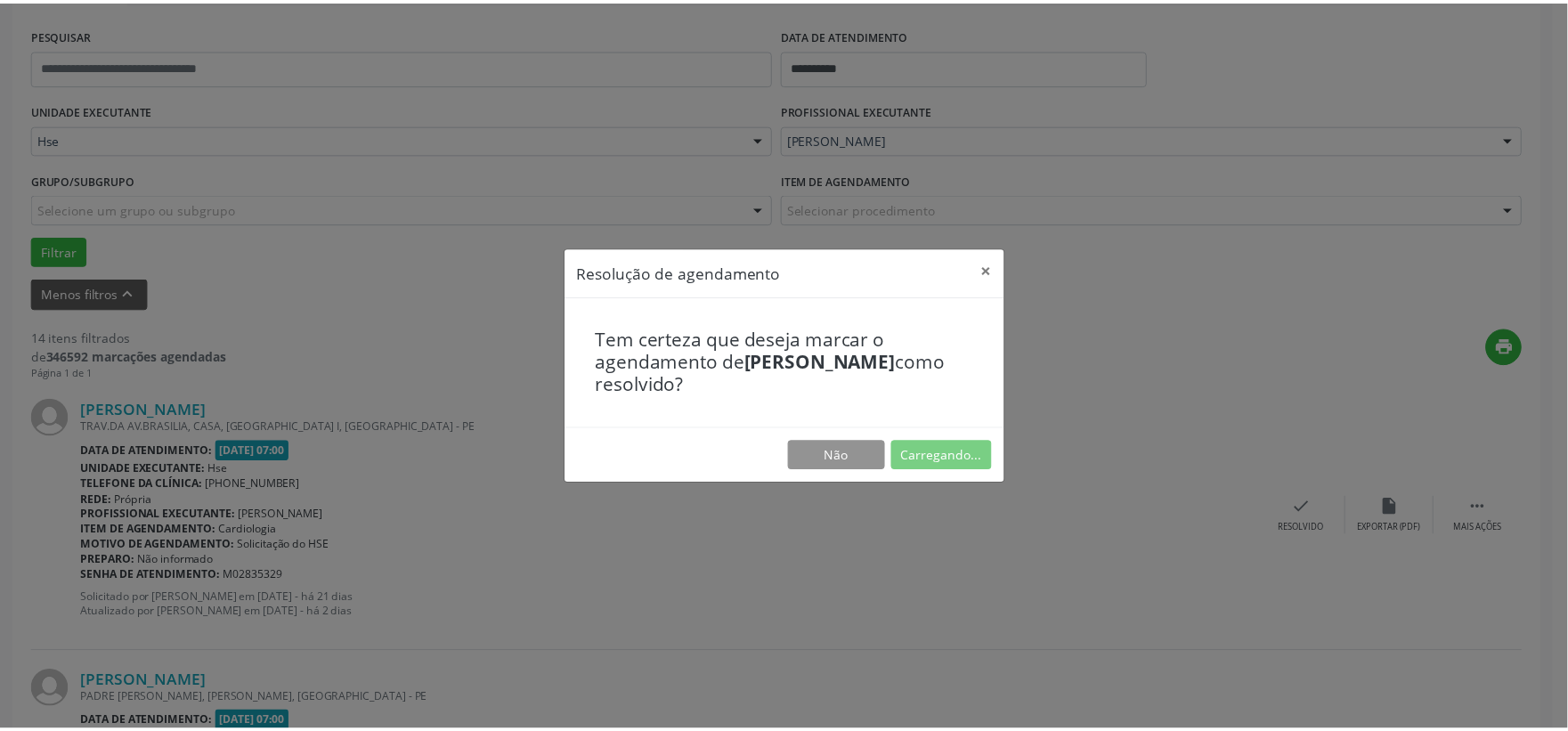
scroll to position [26, 0]
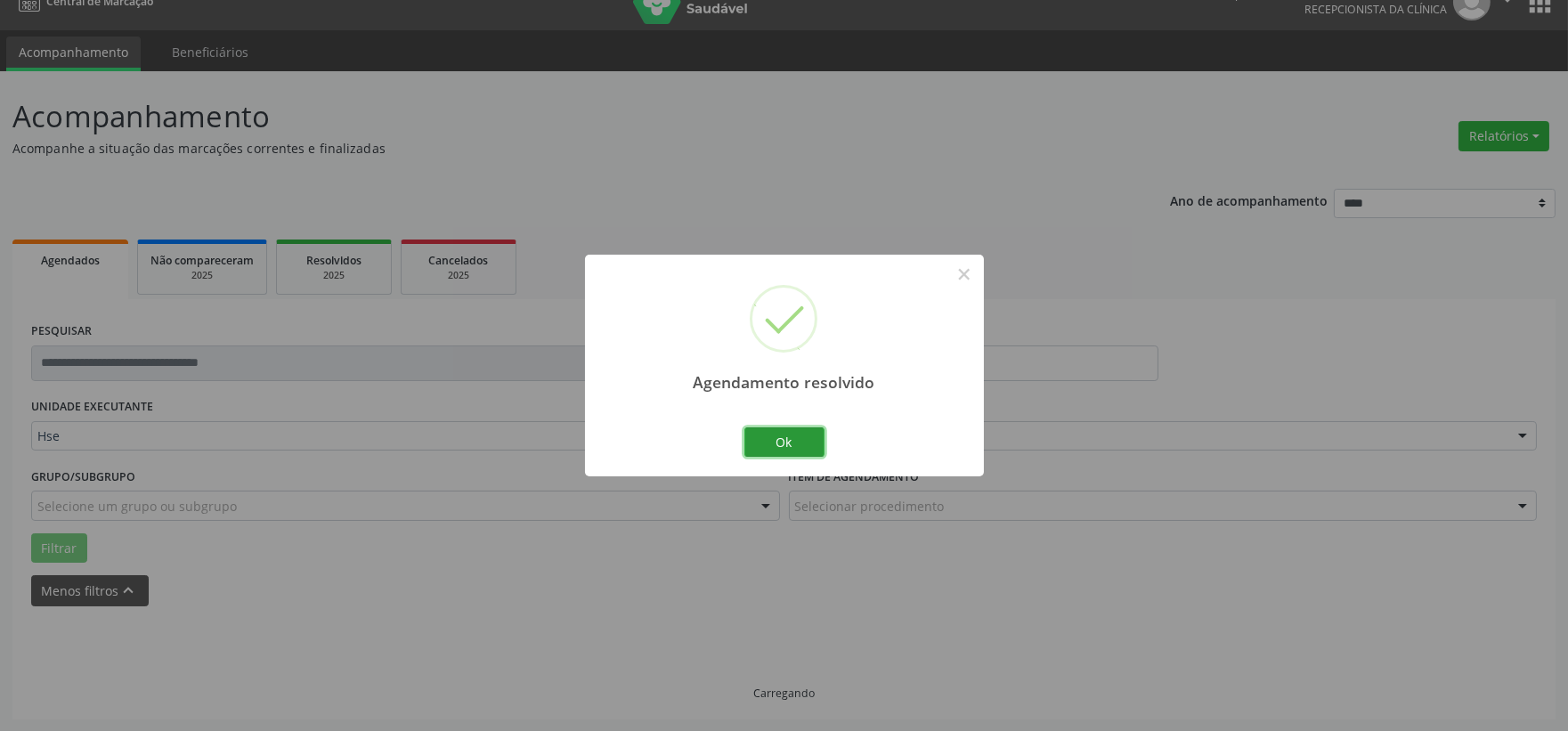
click at [805, 444] on button "Ok" at bounding box center [785, 442] width 80 height 30
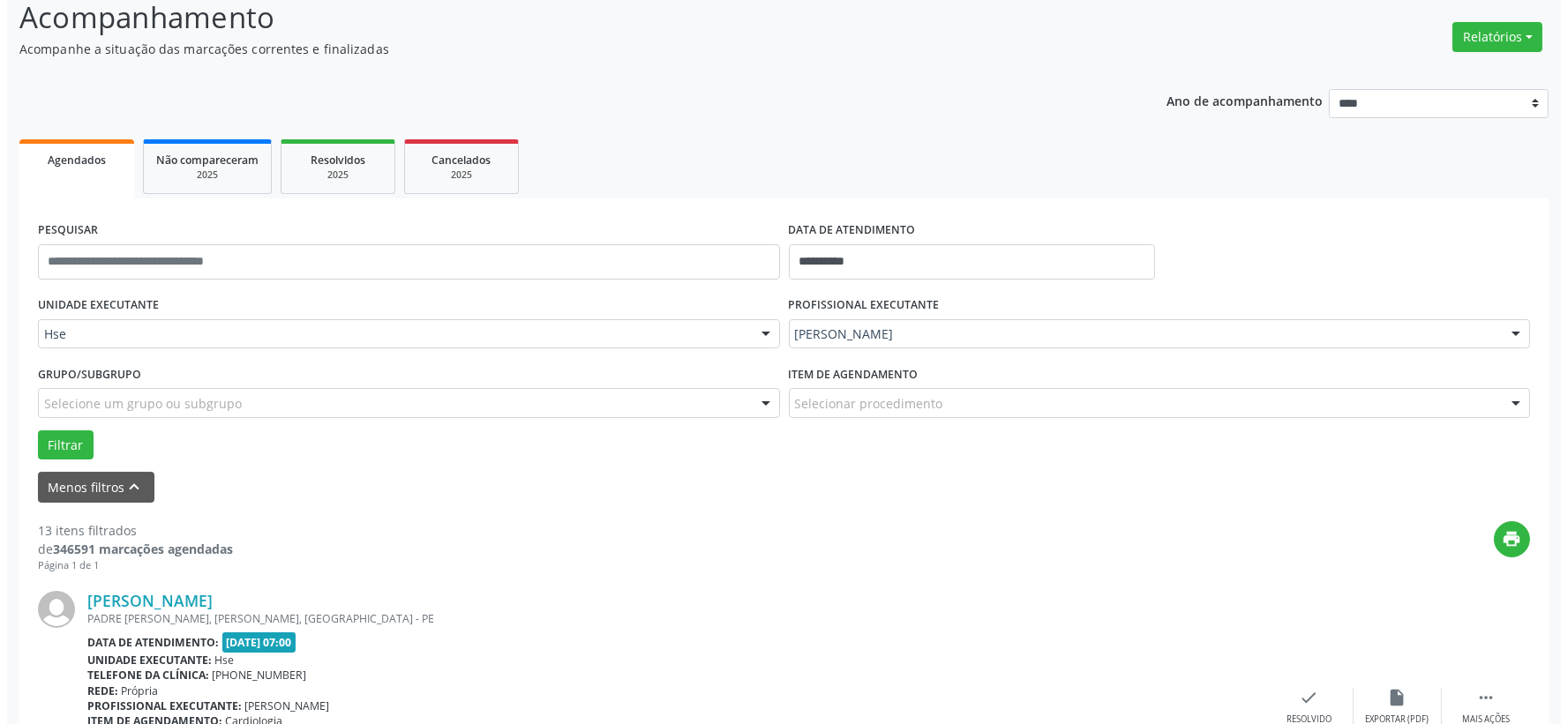
scroll to position [222, 0]
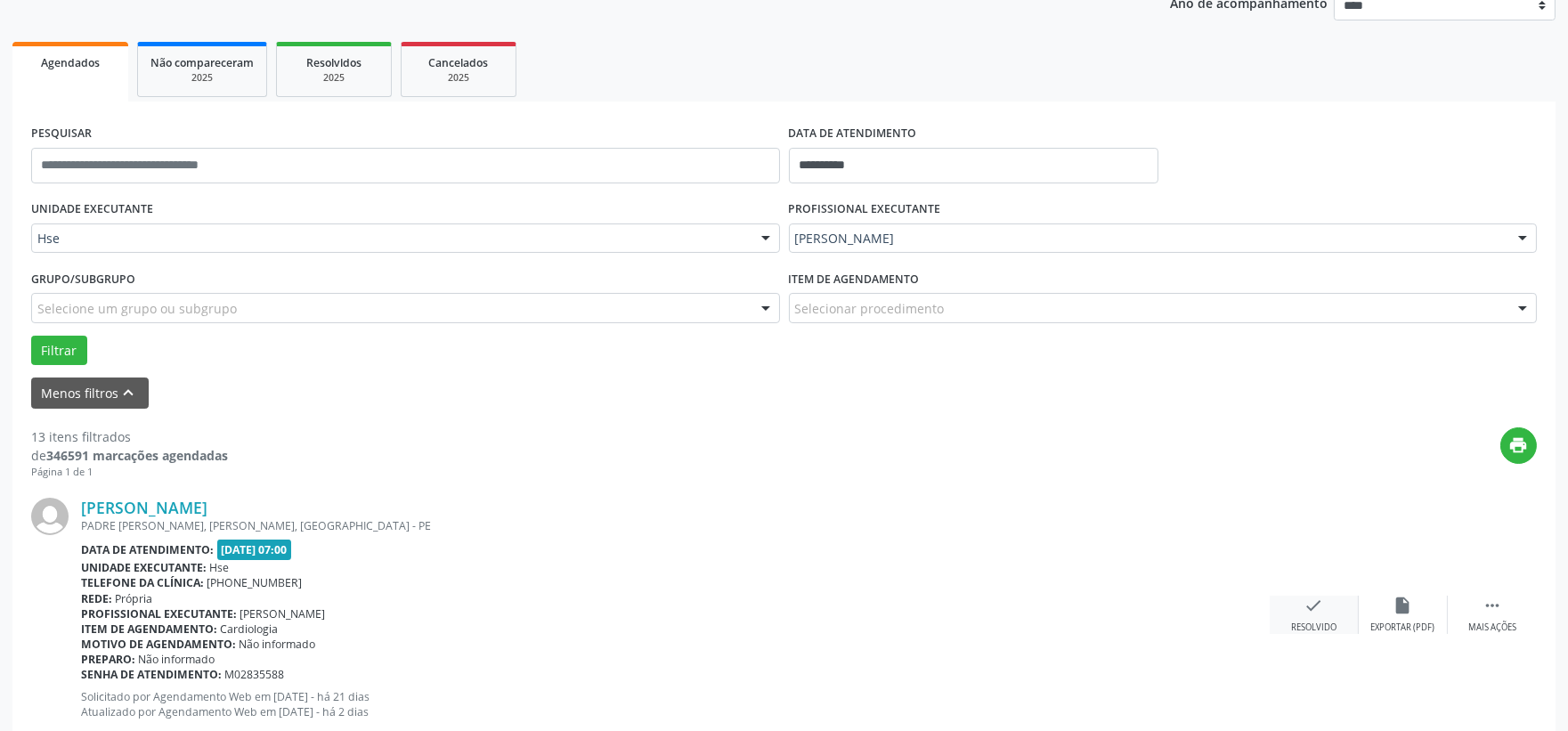
click at [1298, 619] on div "check Resolvido" at bounding box center [1314, 614] width 89 height 38
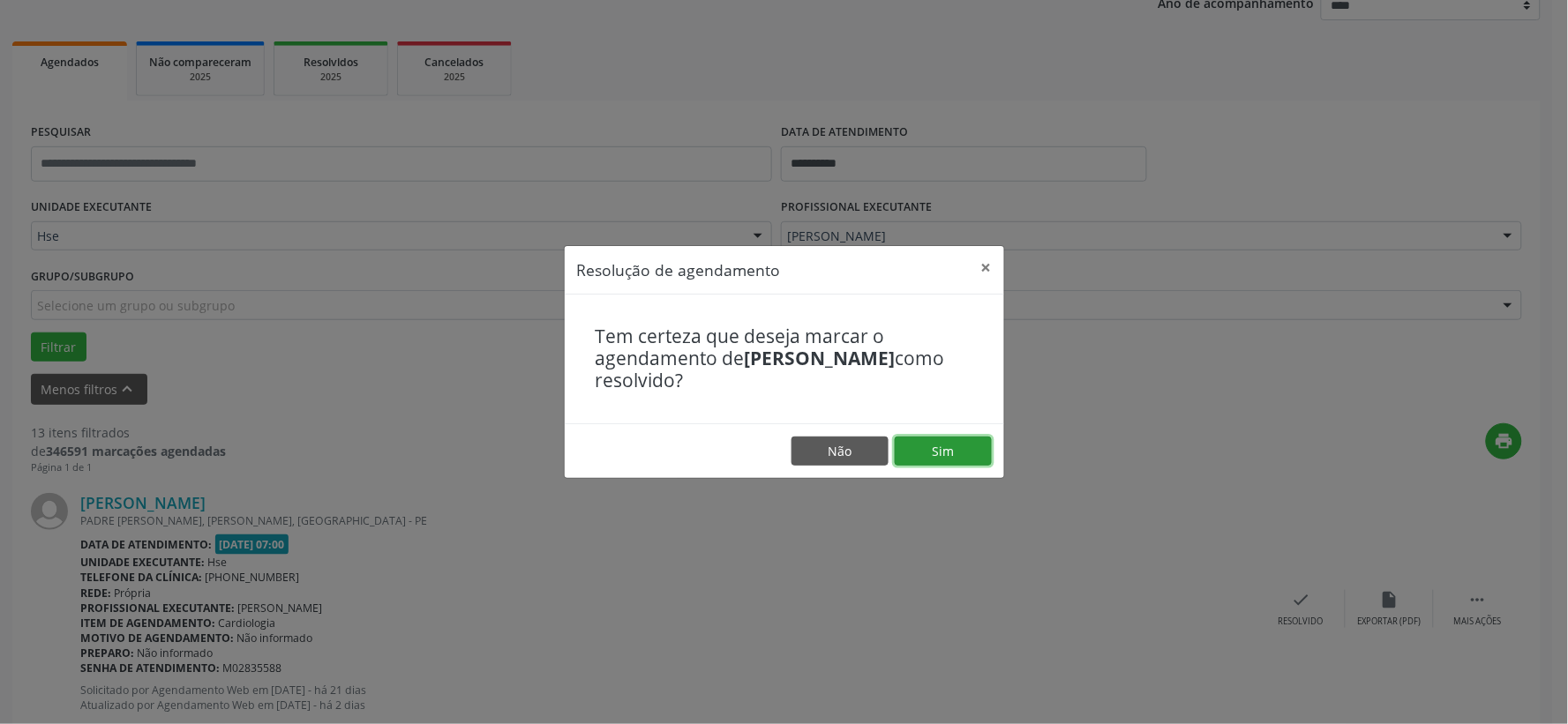
click at [941, 447] on button "Sim" at bounding box center [943, 451] width 97 height 30
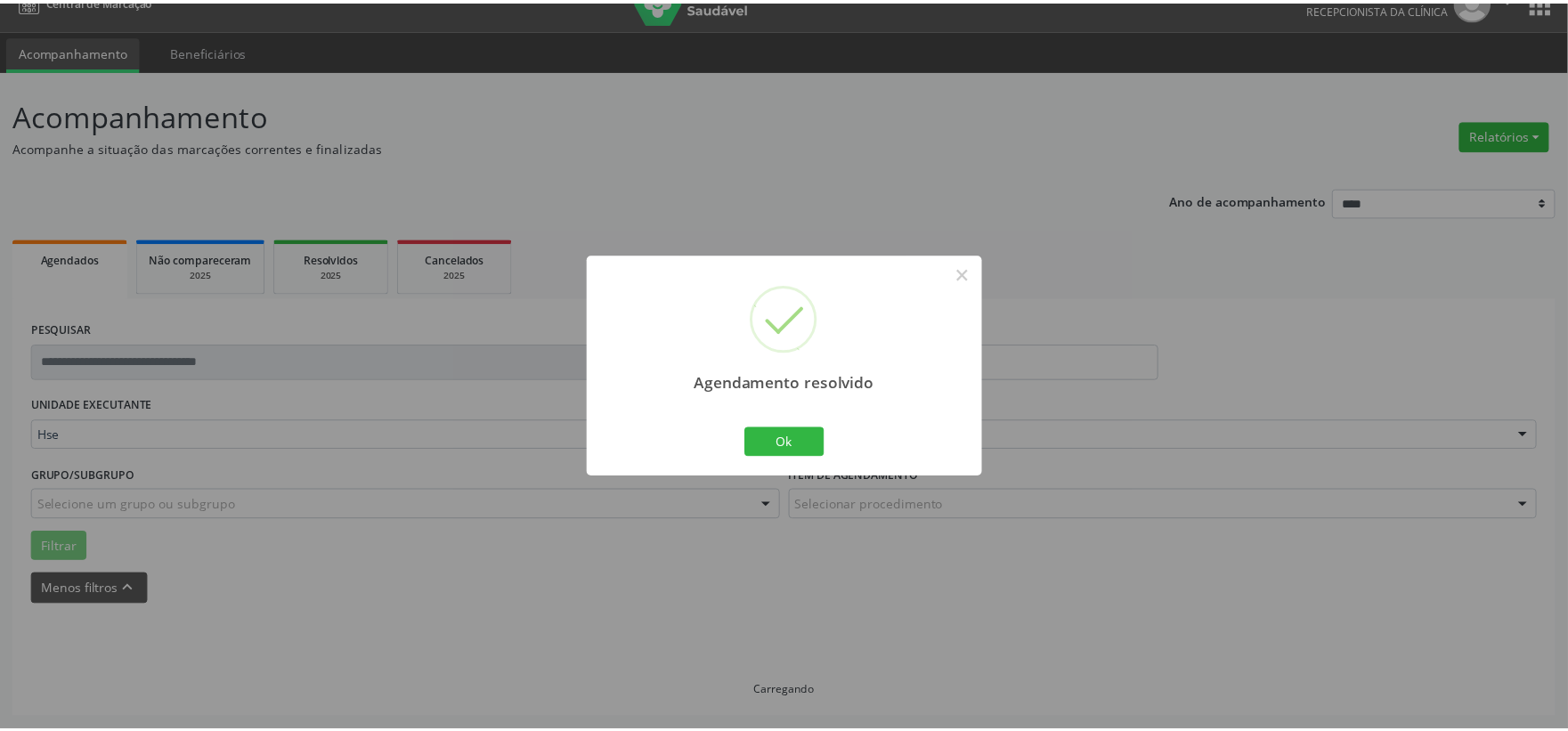
scroll to position [26, 0]
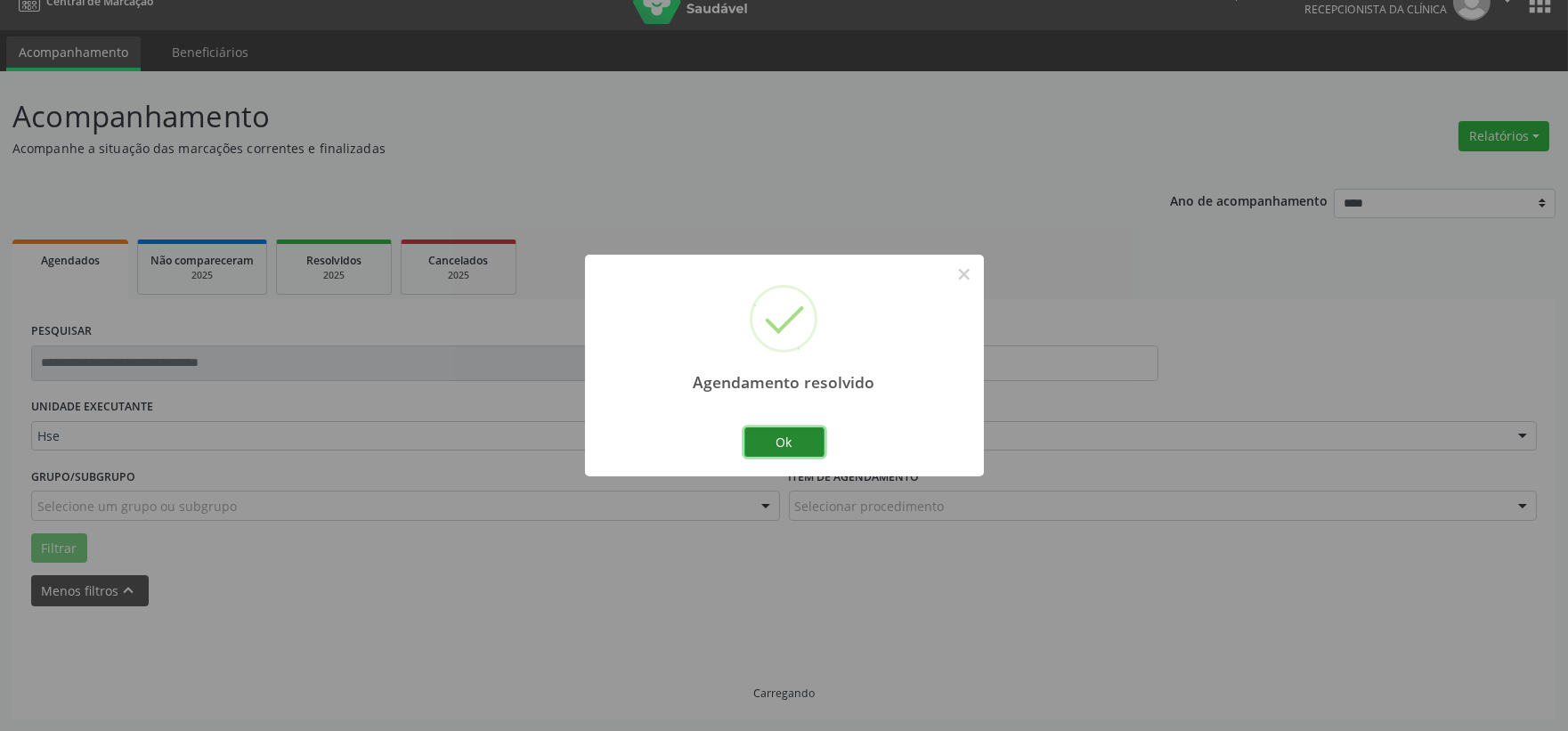
click at [808, 452] on button "Ok" at bounding box center [785, 442] width 80 height 30
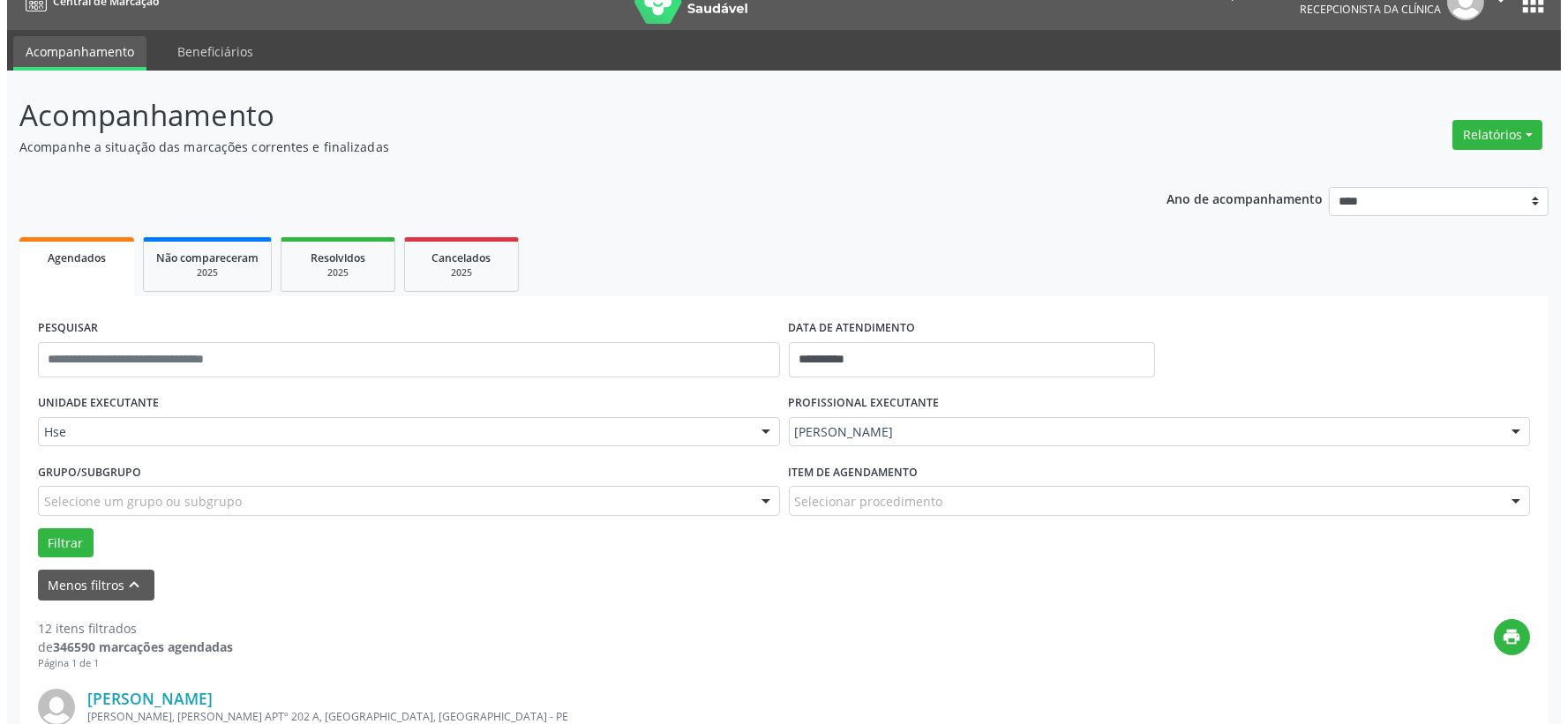
scroll to position [222, 0]
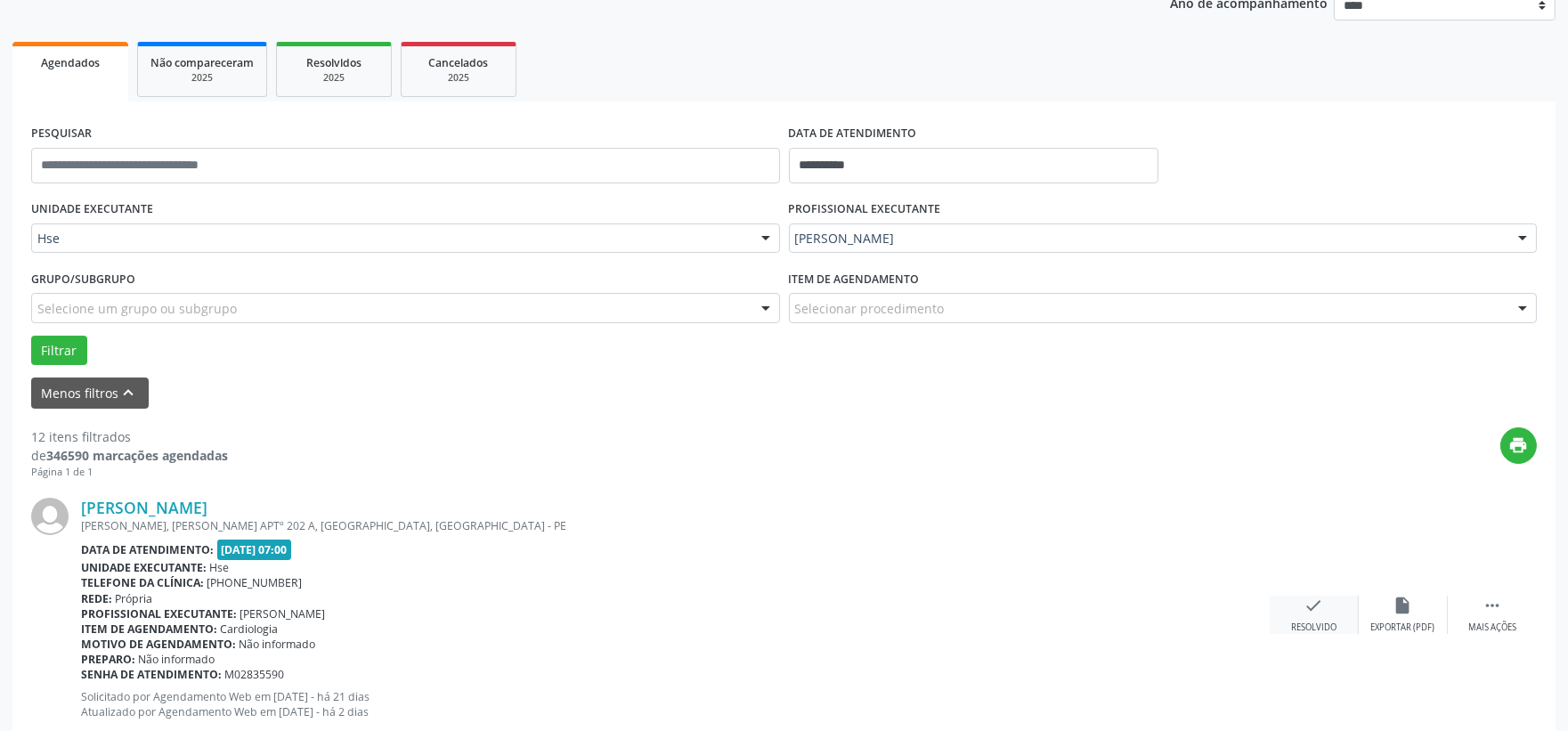
click at [1293, 616] on div "check Resolvido" at bounding box center [1314, 614] width 89 height 38
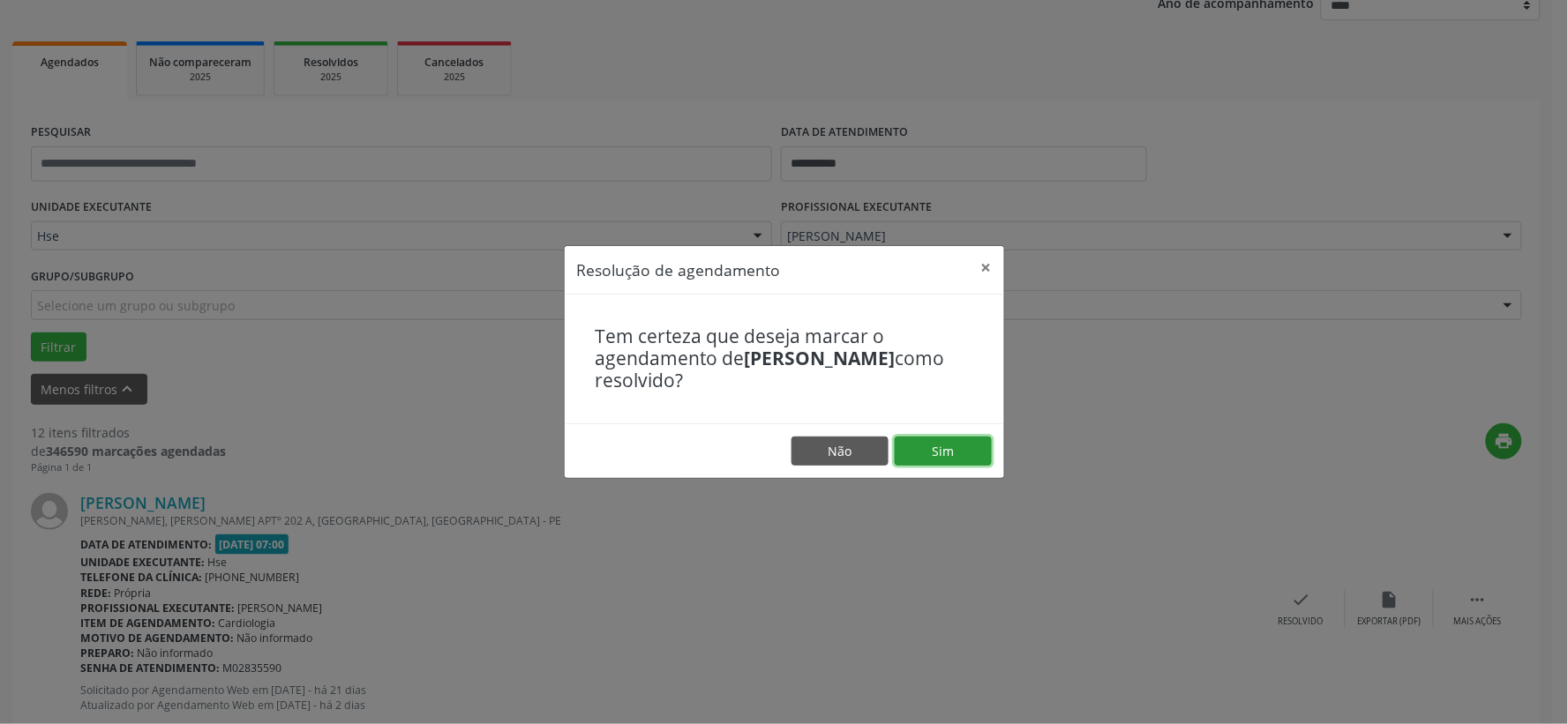
click at [953, 453] on button "Sim" at bounding box center [943, 451] width 97 height 30
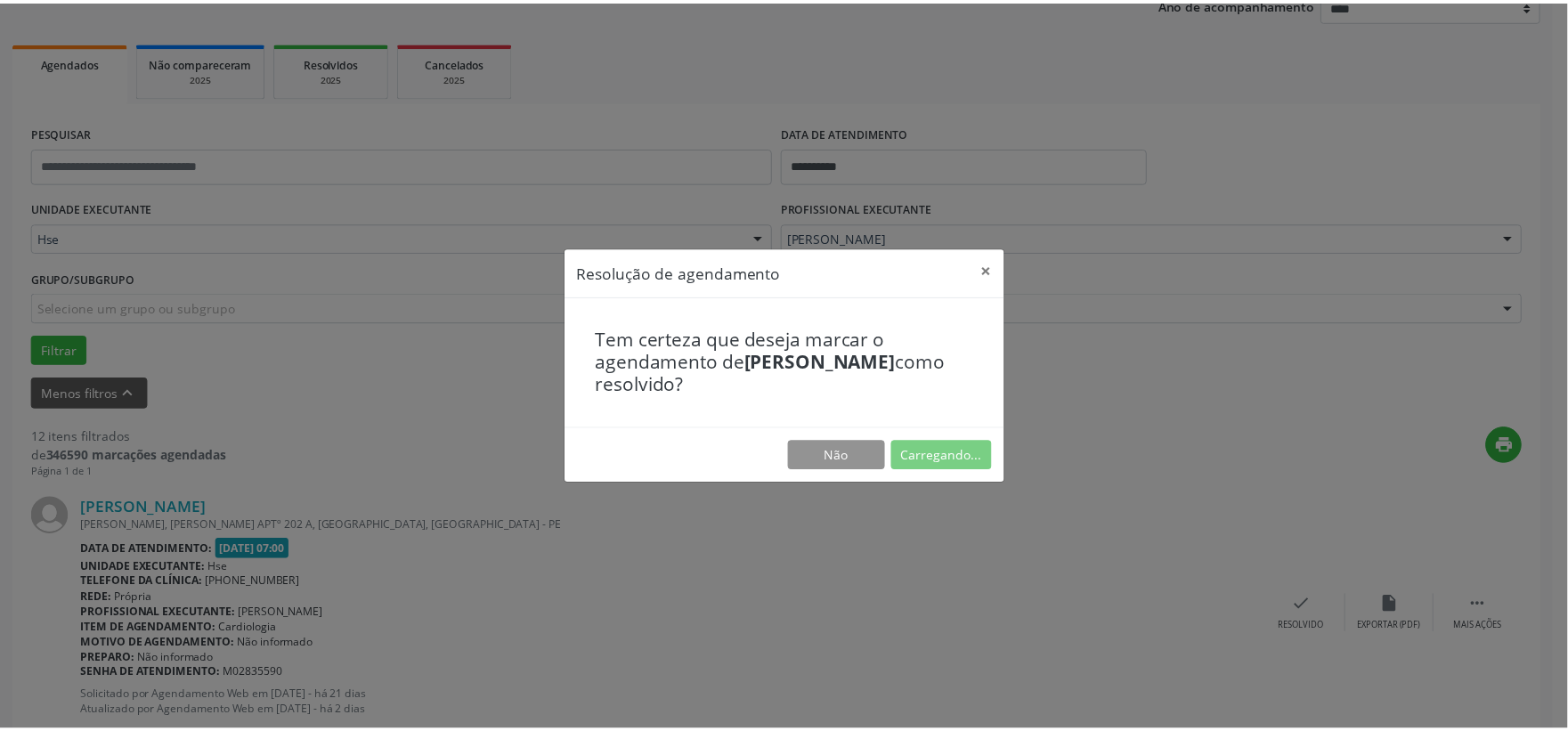
scroll to position [26, 0]
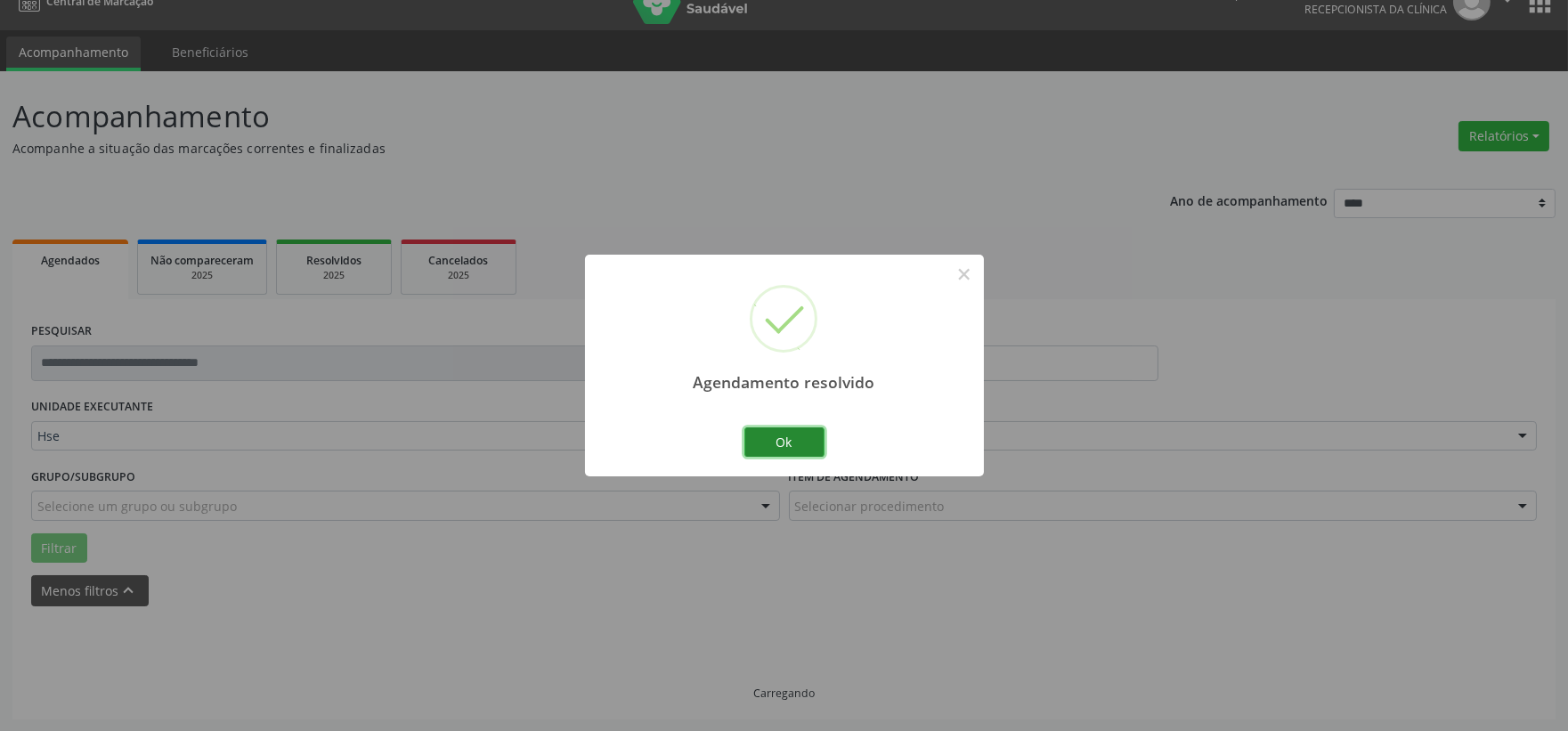
click at [778, 431] on button "Ok" at bounding box center [785, 442] width 80 height 30
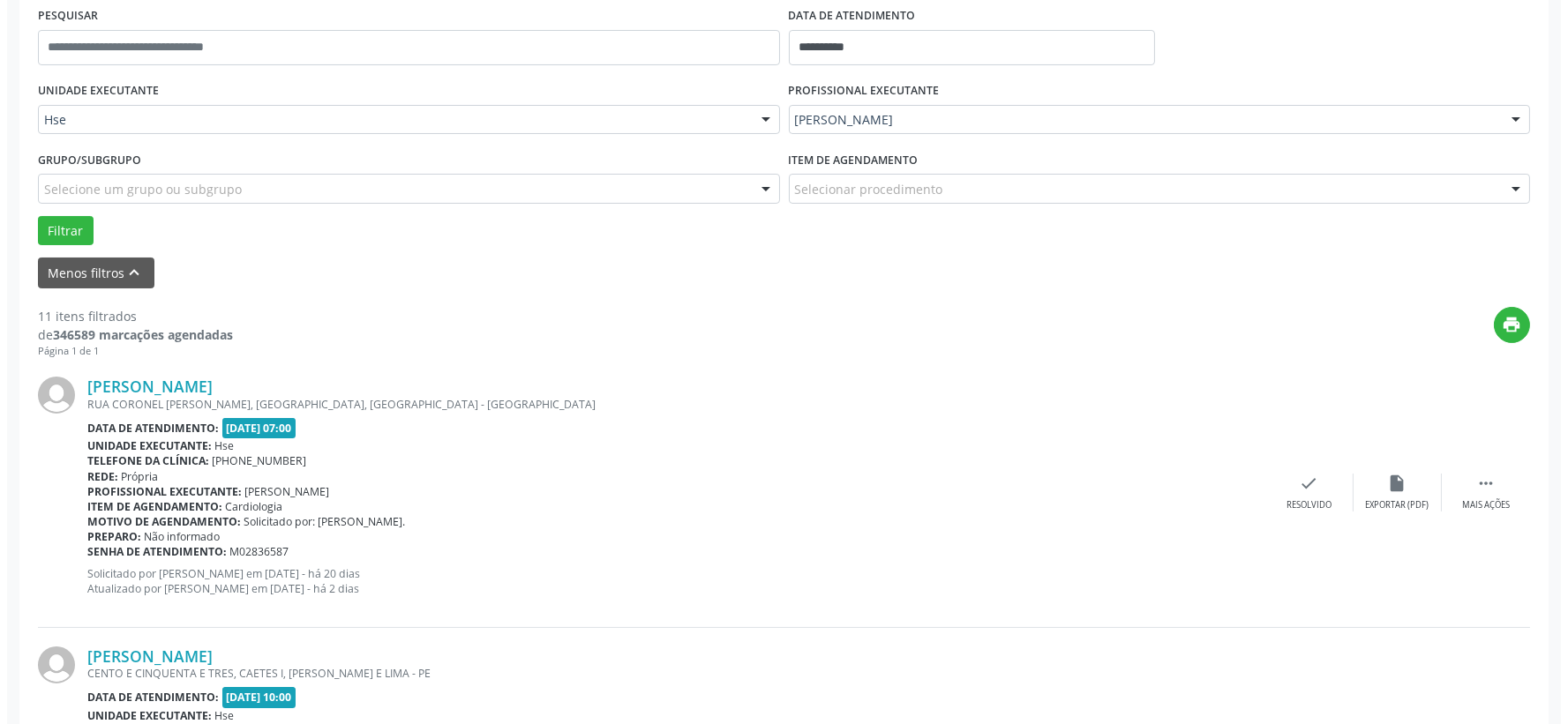
scroll to position [437, 0]
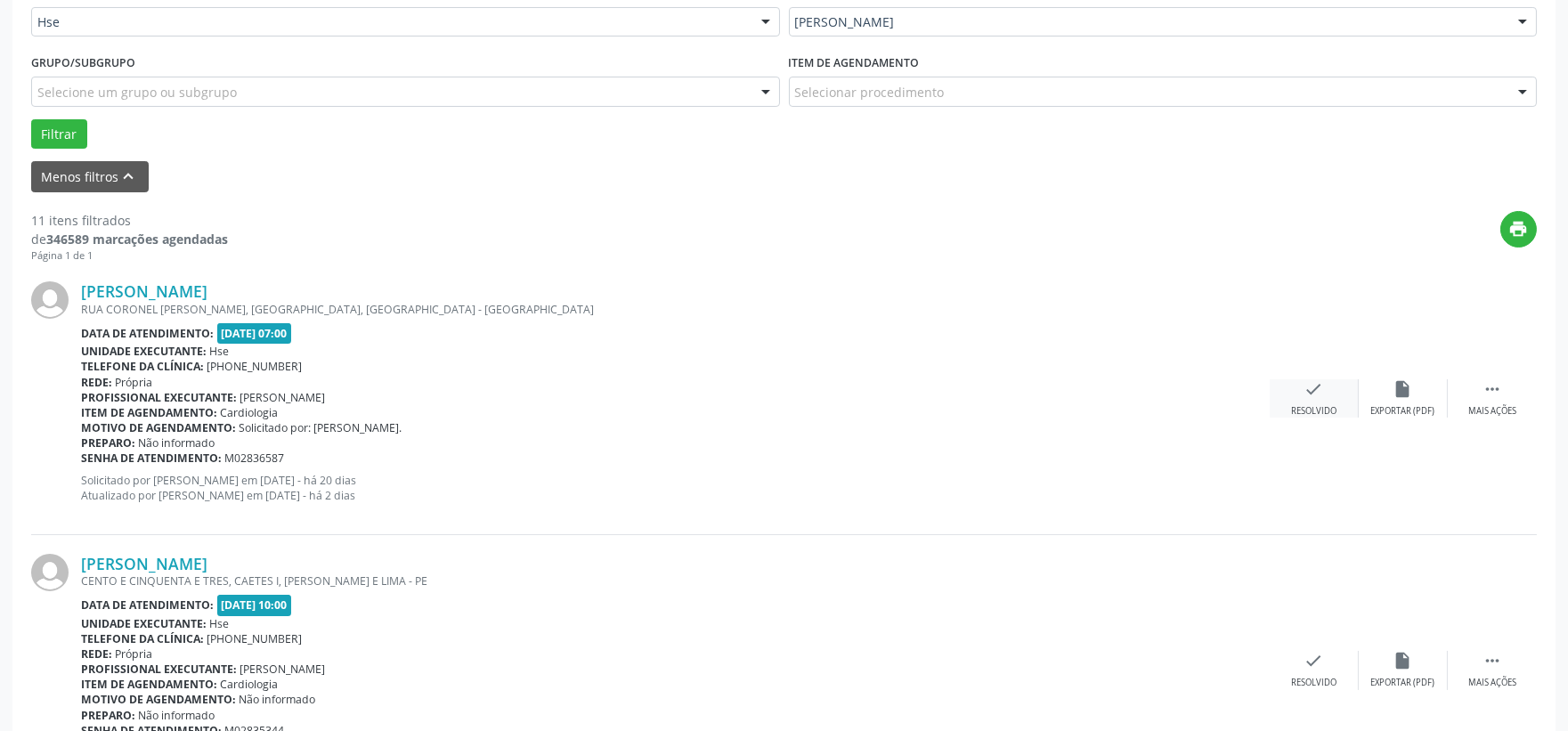
click at [1305, 405] on div "Resolvido" at bounding box center [1314, 411] width 45 height 13
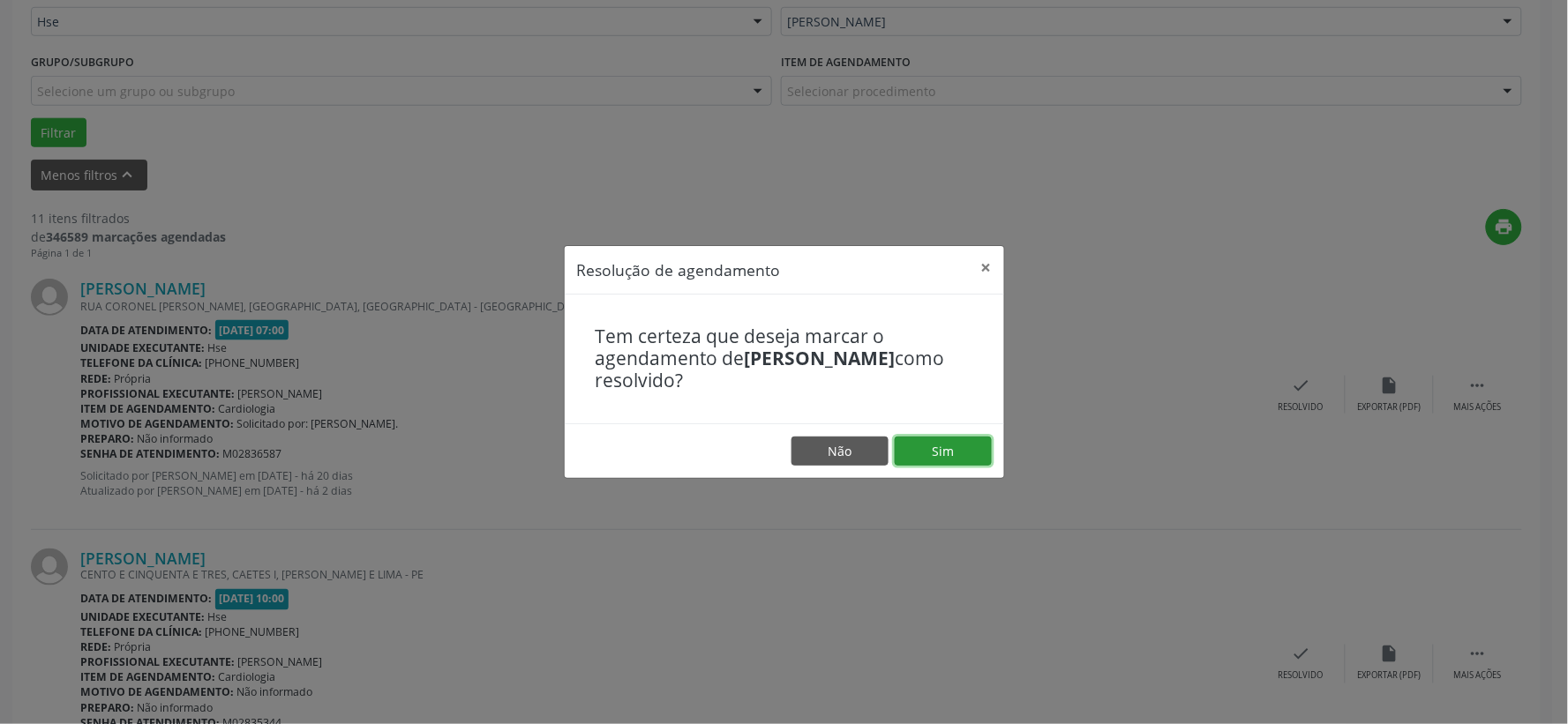
click at [933, 447] on button "Sim" at bounding box center [943, 451] width 97 height 30
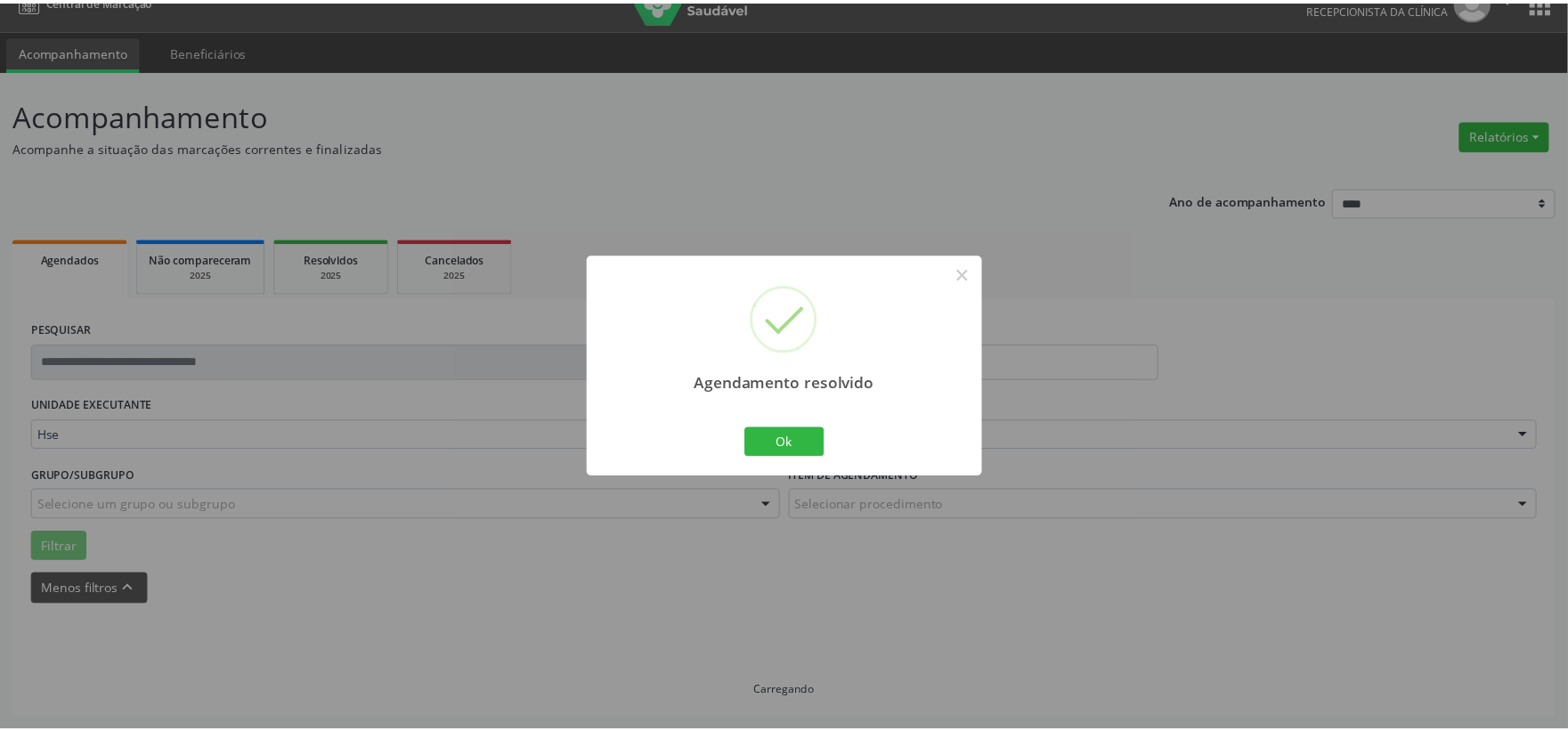
scroll to position [26, 0]
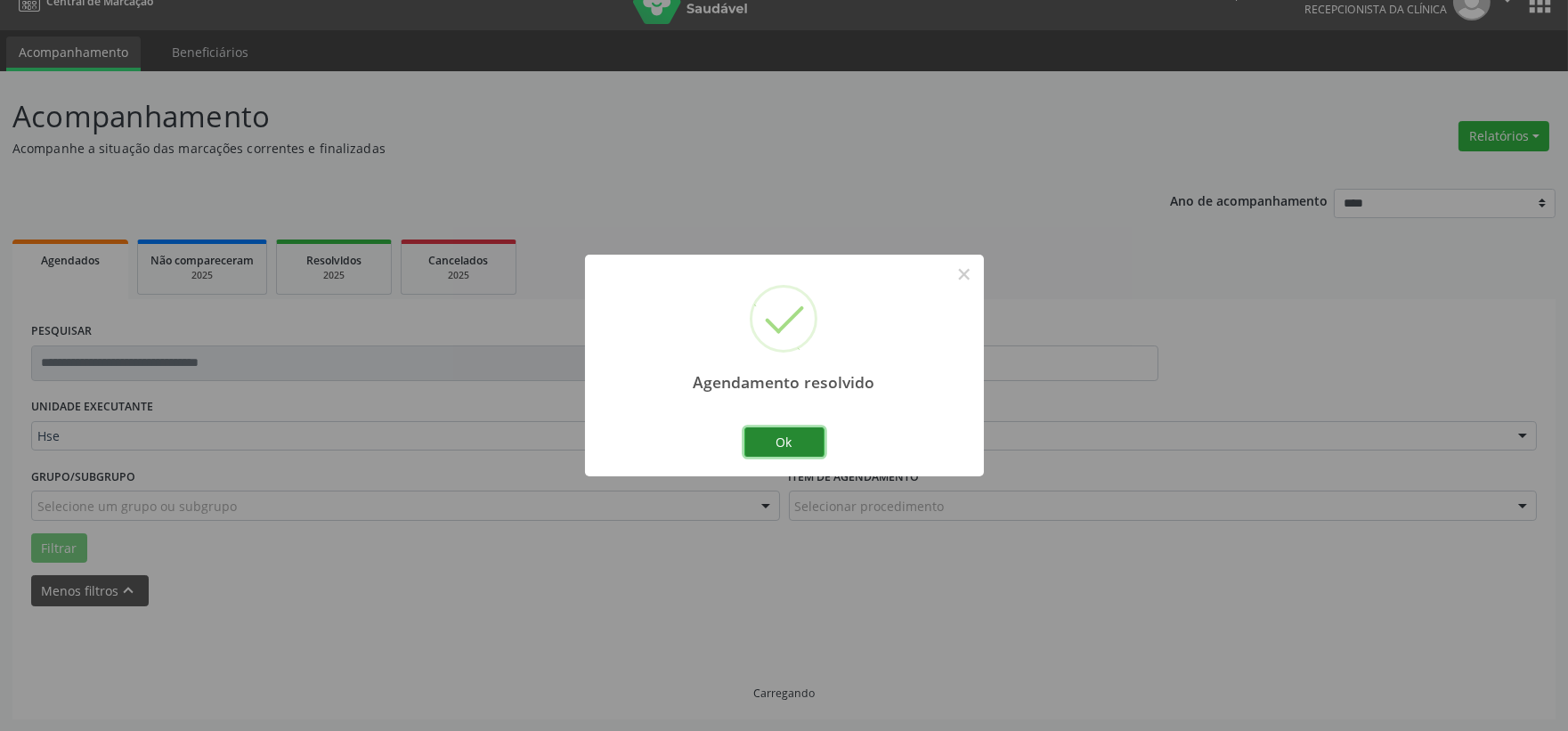
click at [804, 450] on button "Ok" at bounding box center [785, 442] width 80 height 30
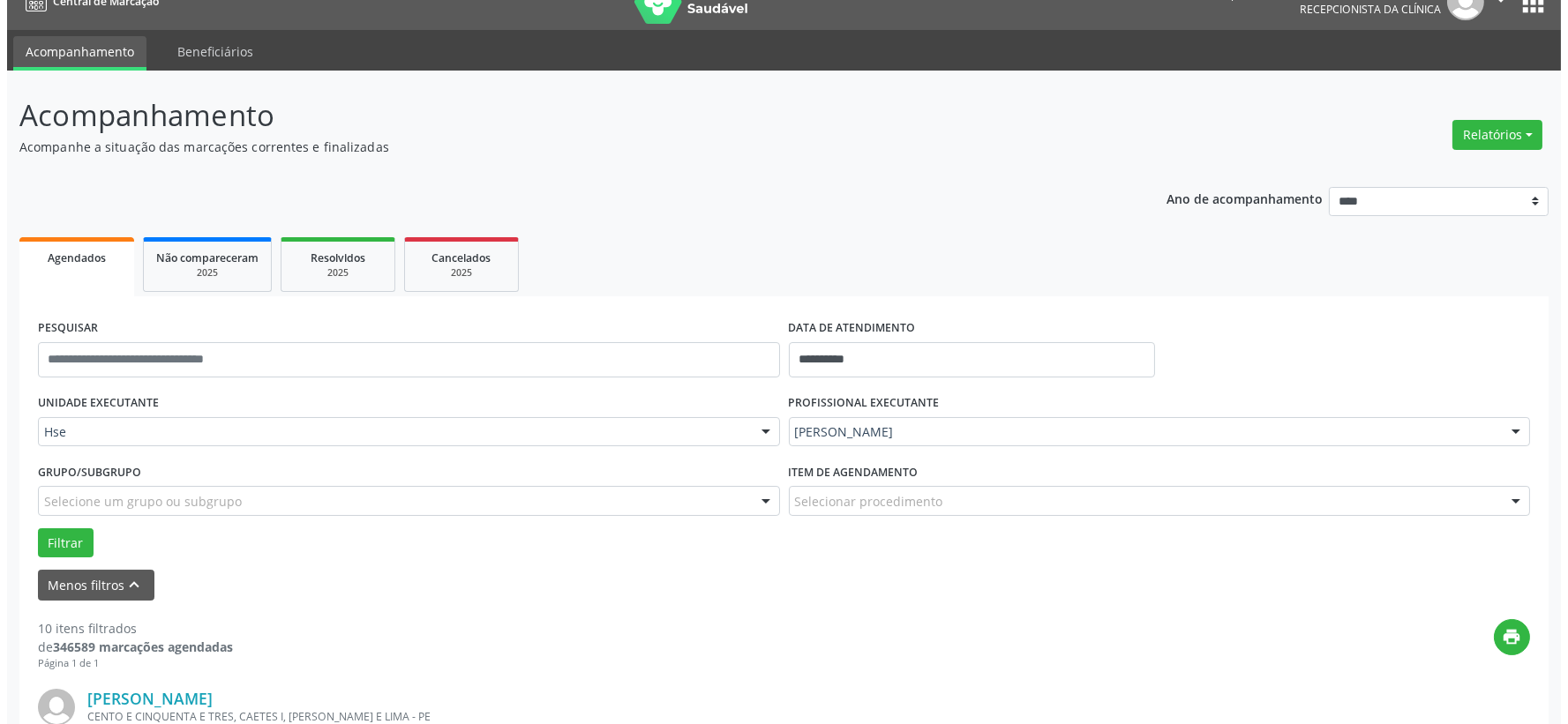
scroll to position [320, 0]
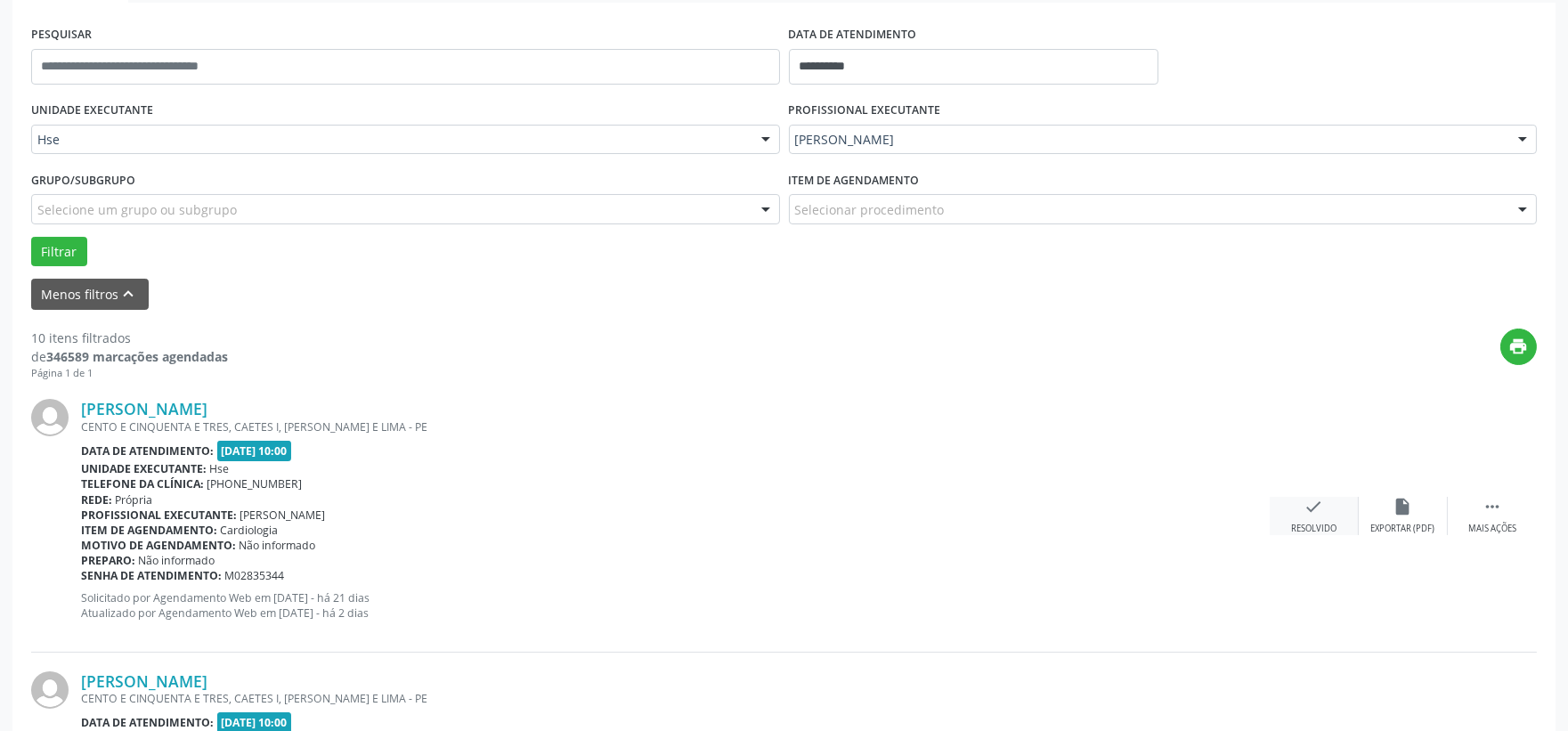
click at [1313, 508] on icon "check" at bounding box center [1314, 507] width 20 height 20
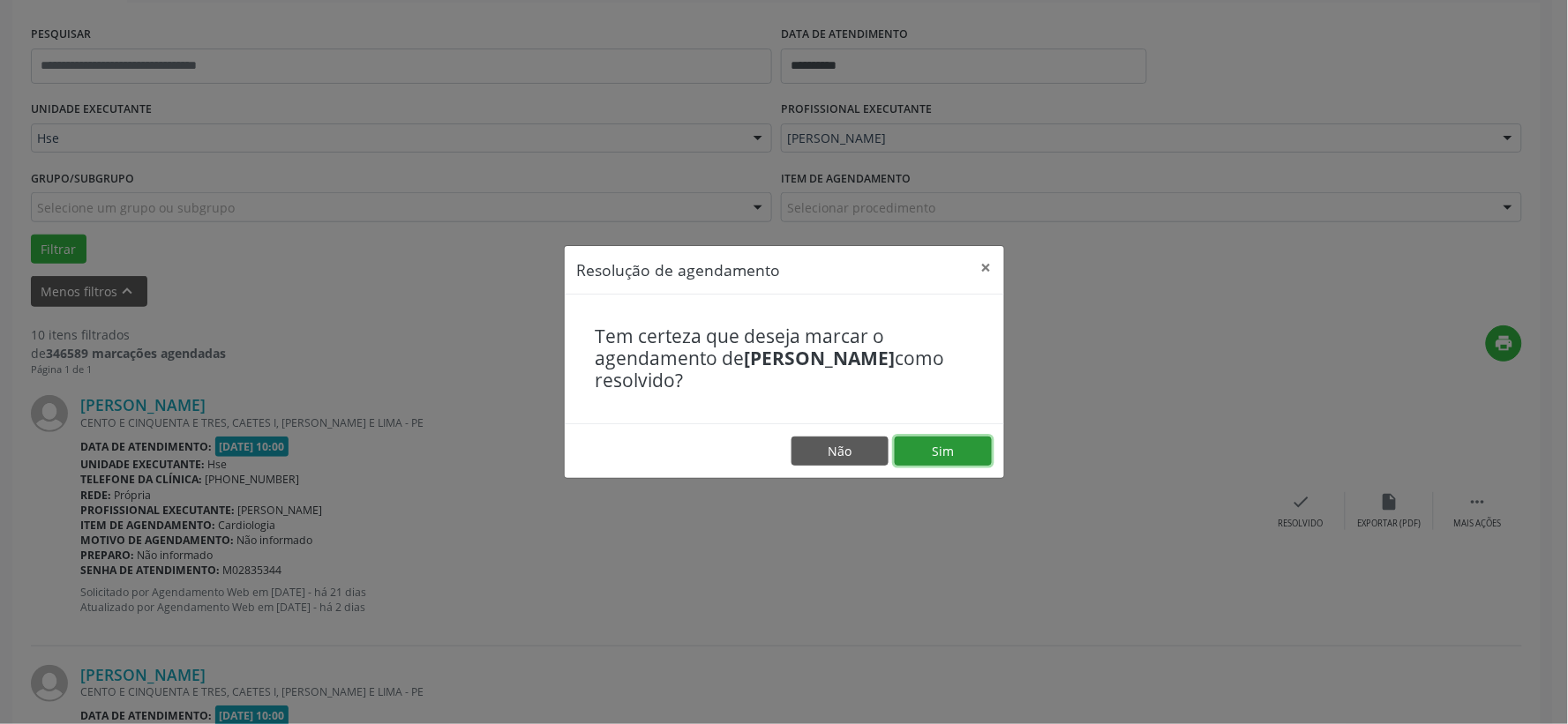
click at [964, 456] on button "Sim" at bounding box center [943, 451] width 97 height 30
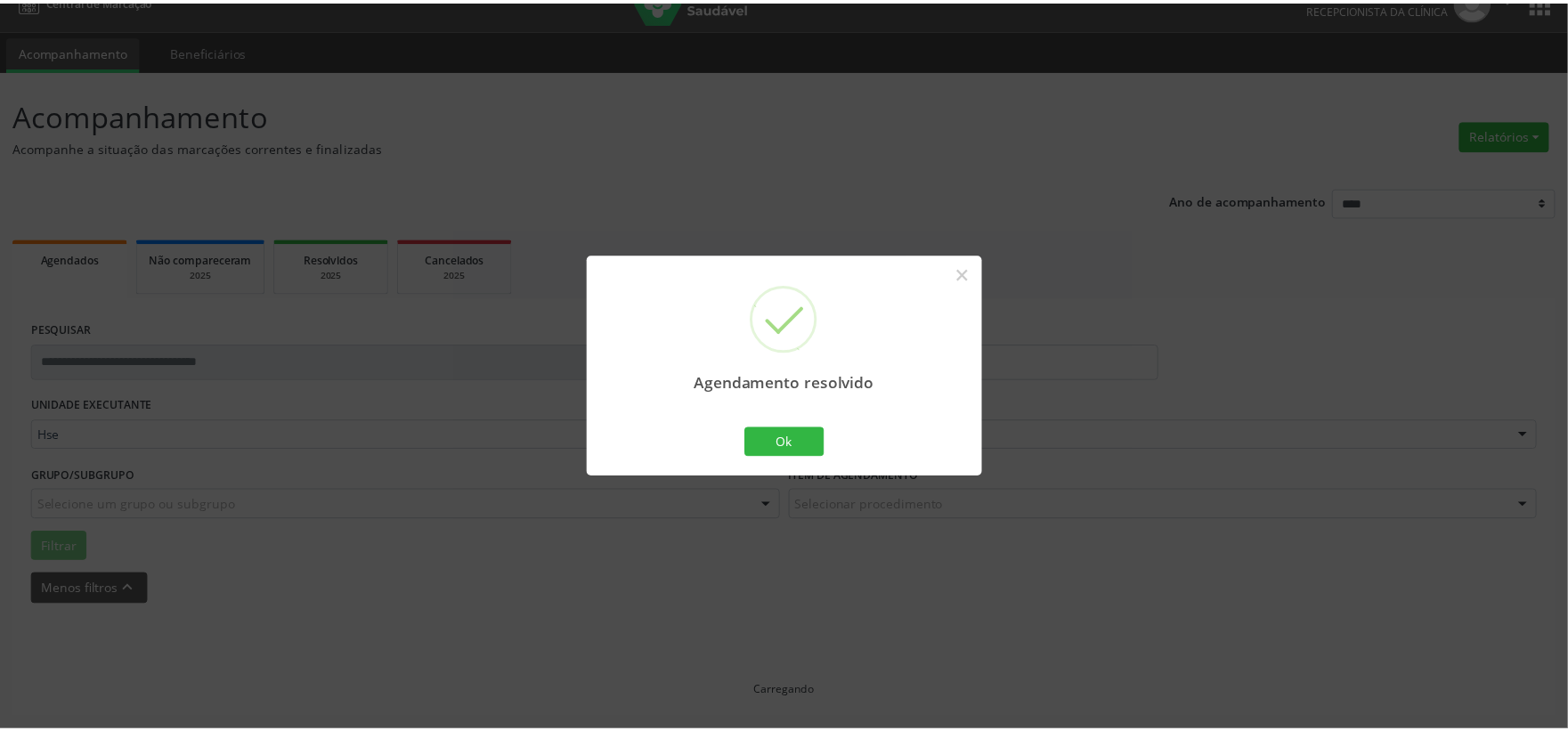
scroll to position [26, 0]
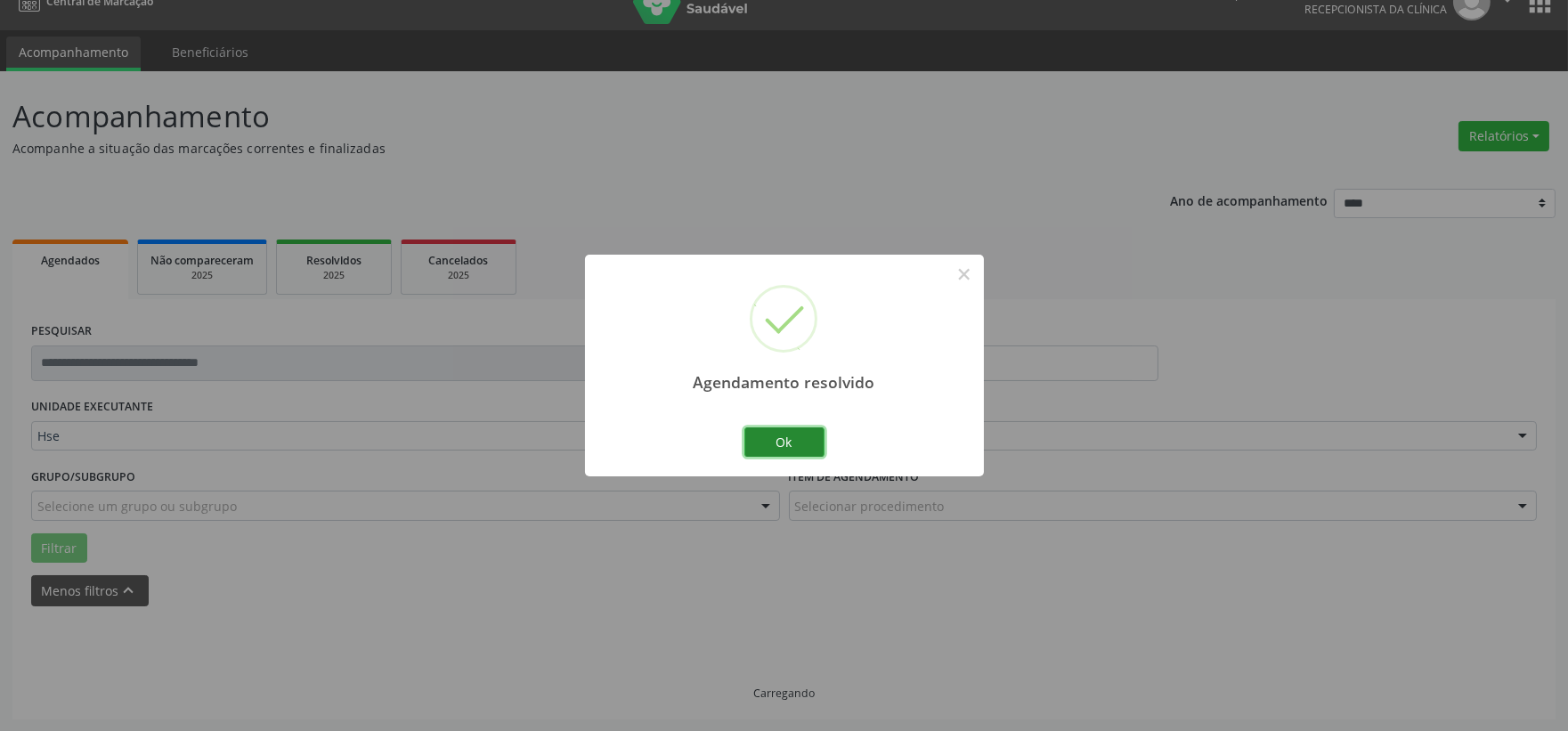
click at [788, 439] on button "Ok" at bounding box center [785, 442] width 80 height 30
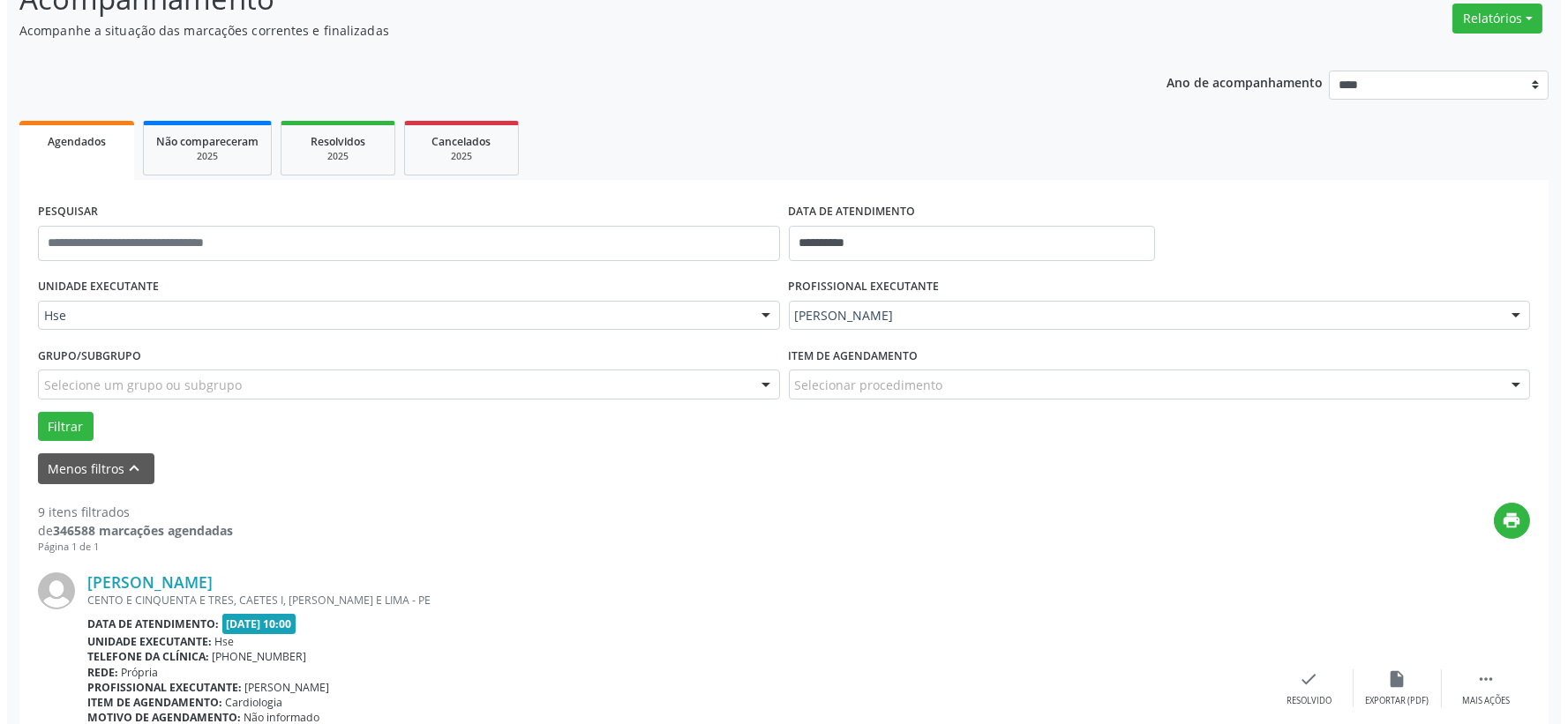
scroll to position [241, 0]
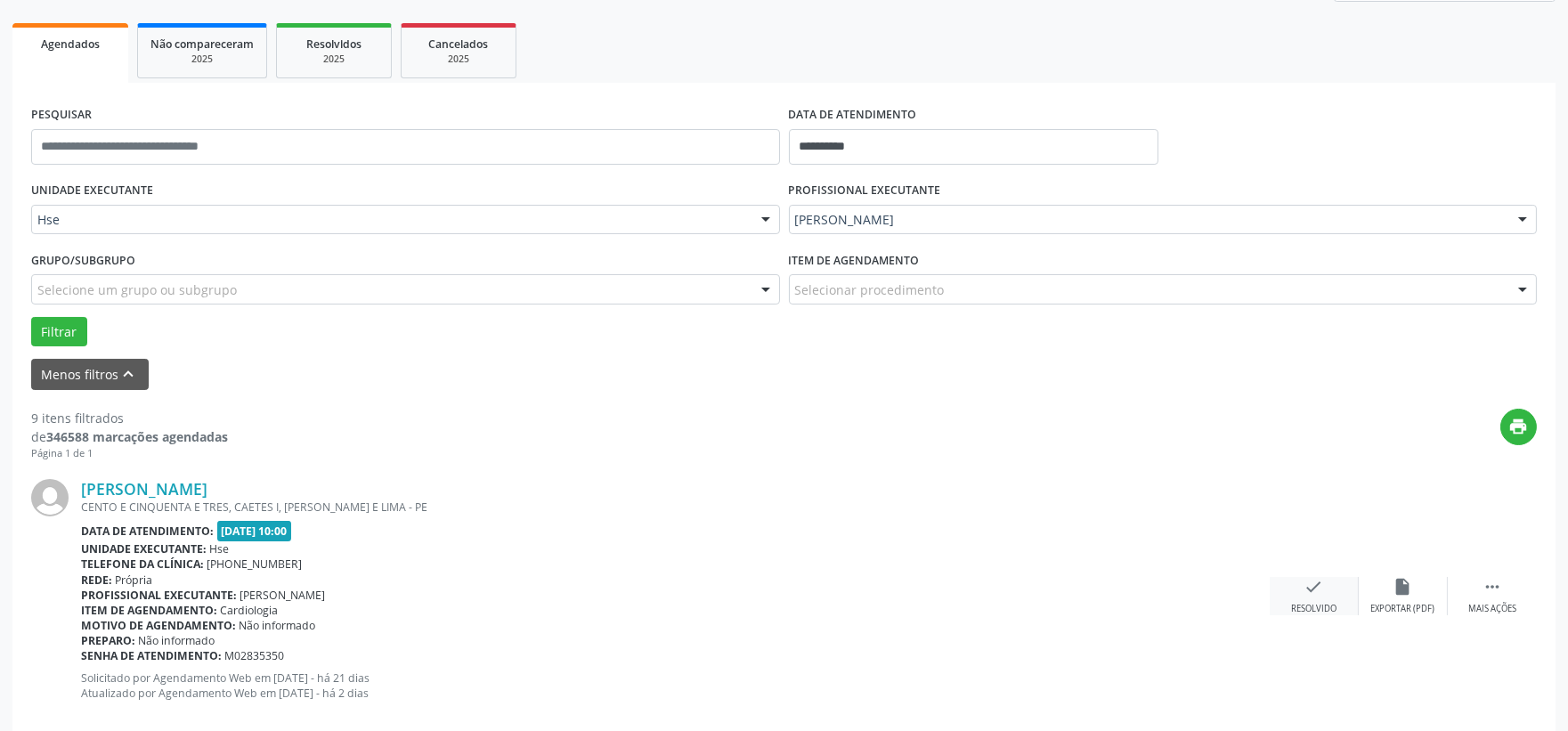
click at [1285, 577] on div "check Resolvido" at bounding box center [1314, 596] width 89 height 38
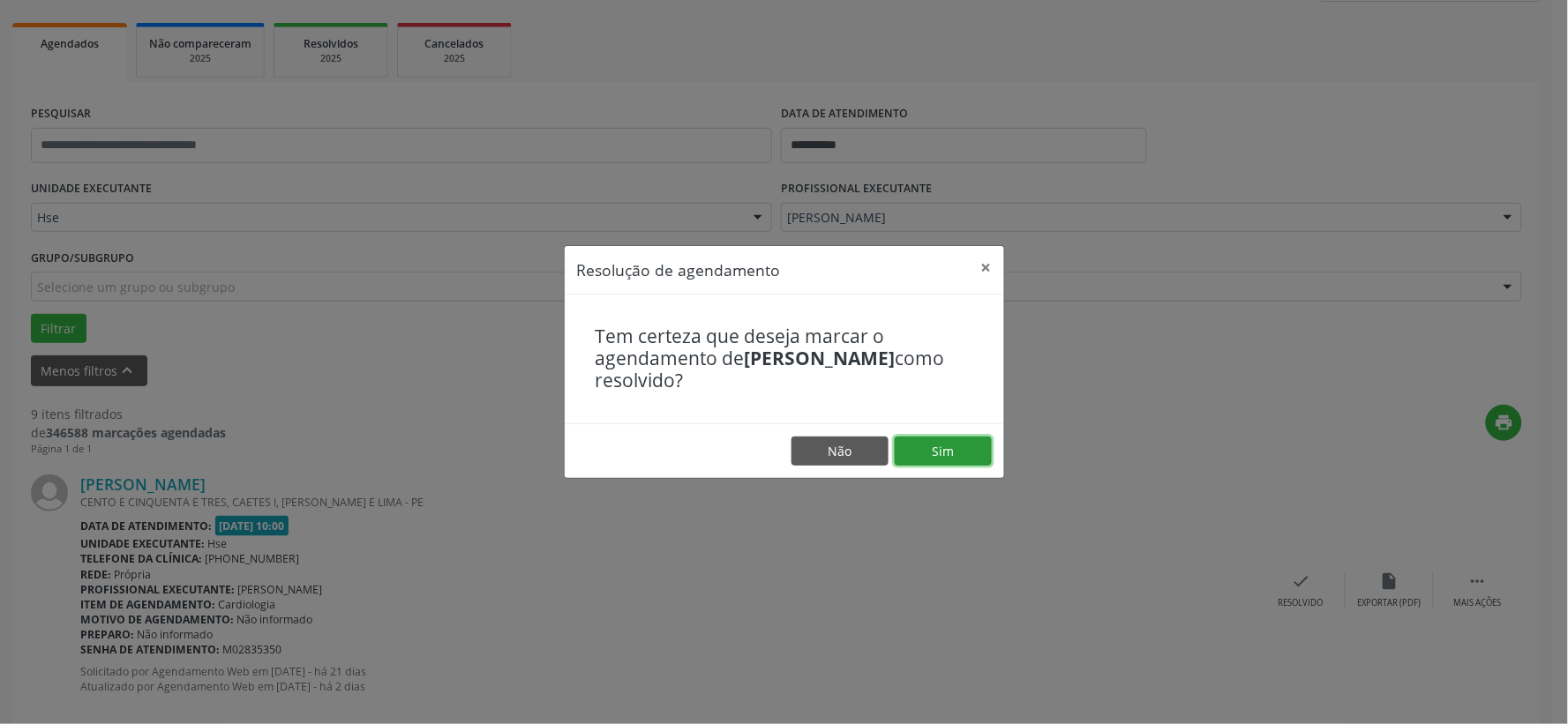
click at [931, 444] on button "Sim" at bounding box center [943, 451] width 97 height 30
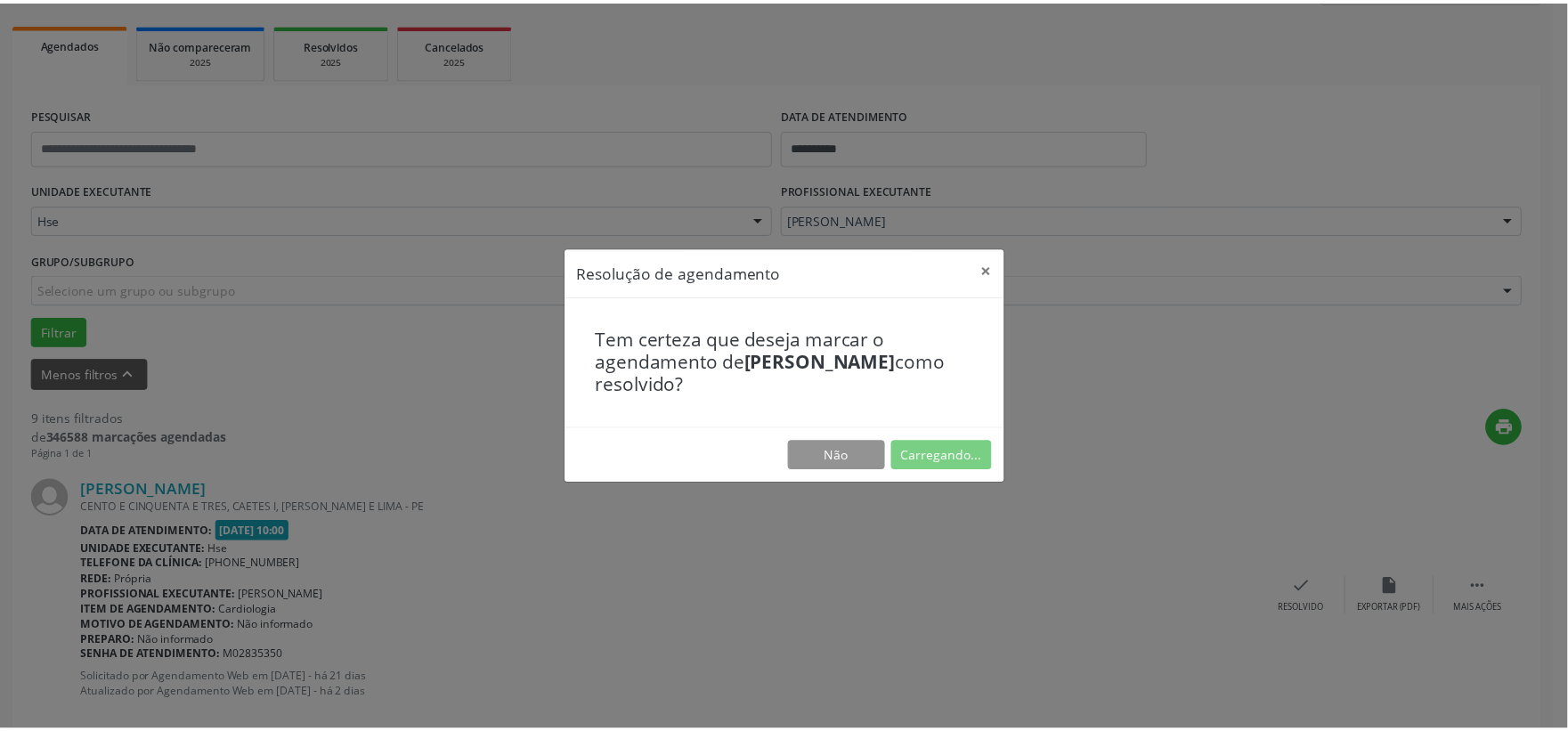
scroll to position [26, 0]
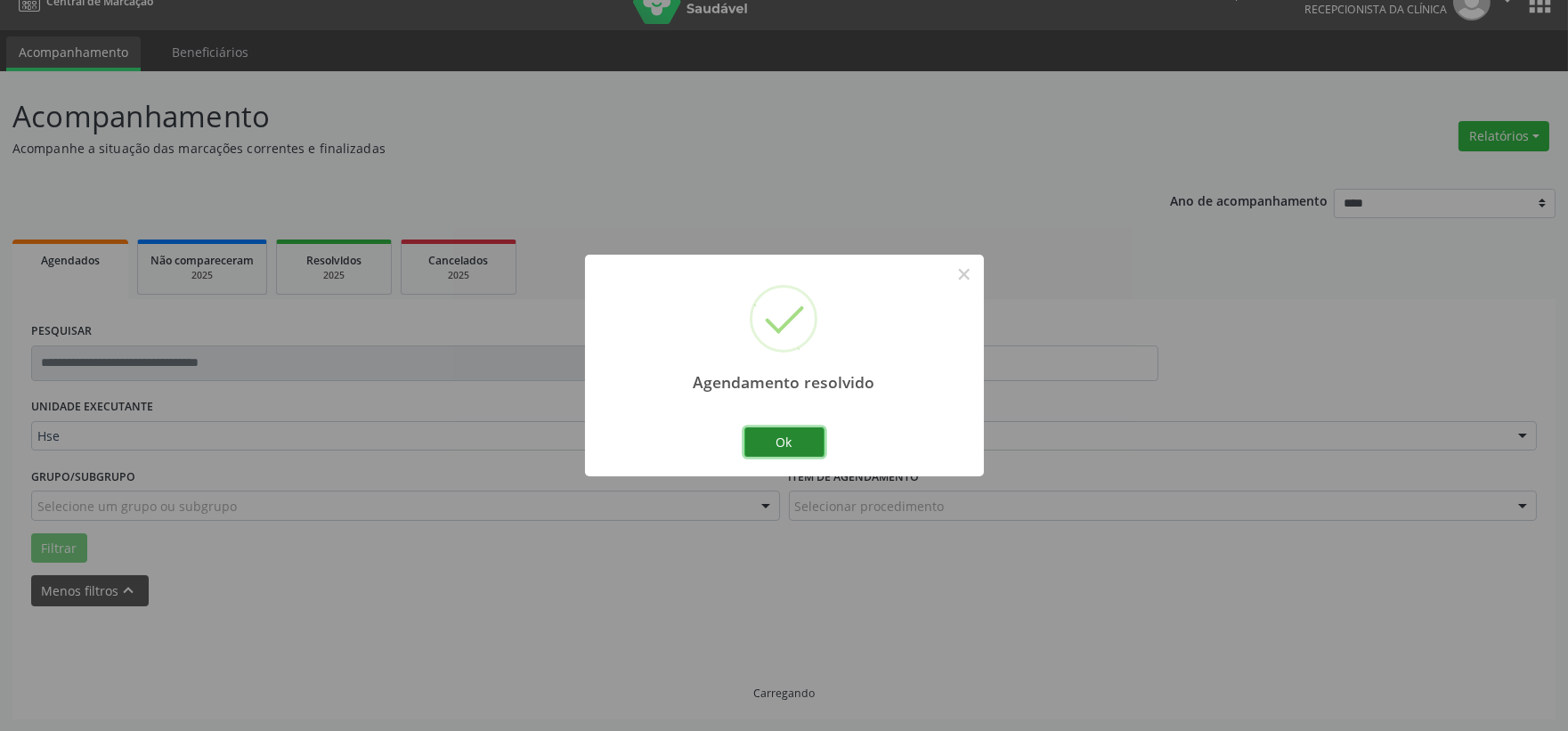
click at [813, 441] on button "Ok" at bounding box center [785, 442] width 80 height 30
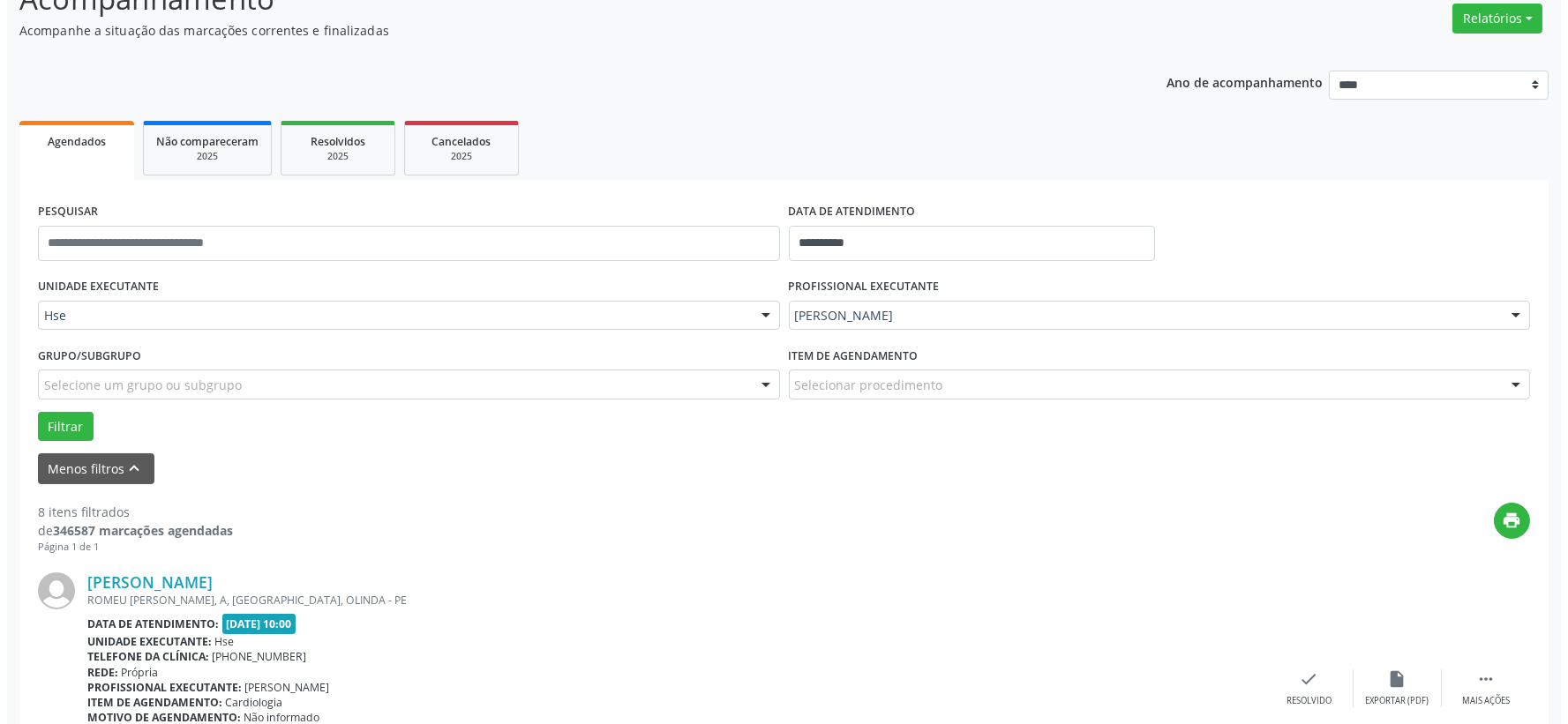
scroll to position [339, 0]
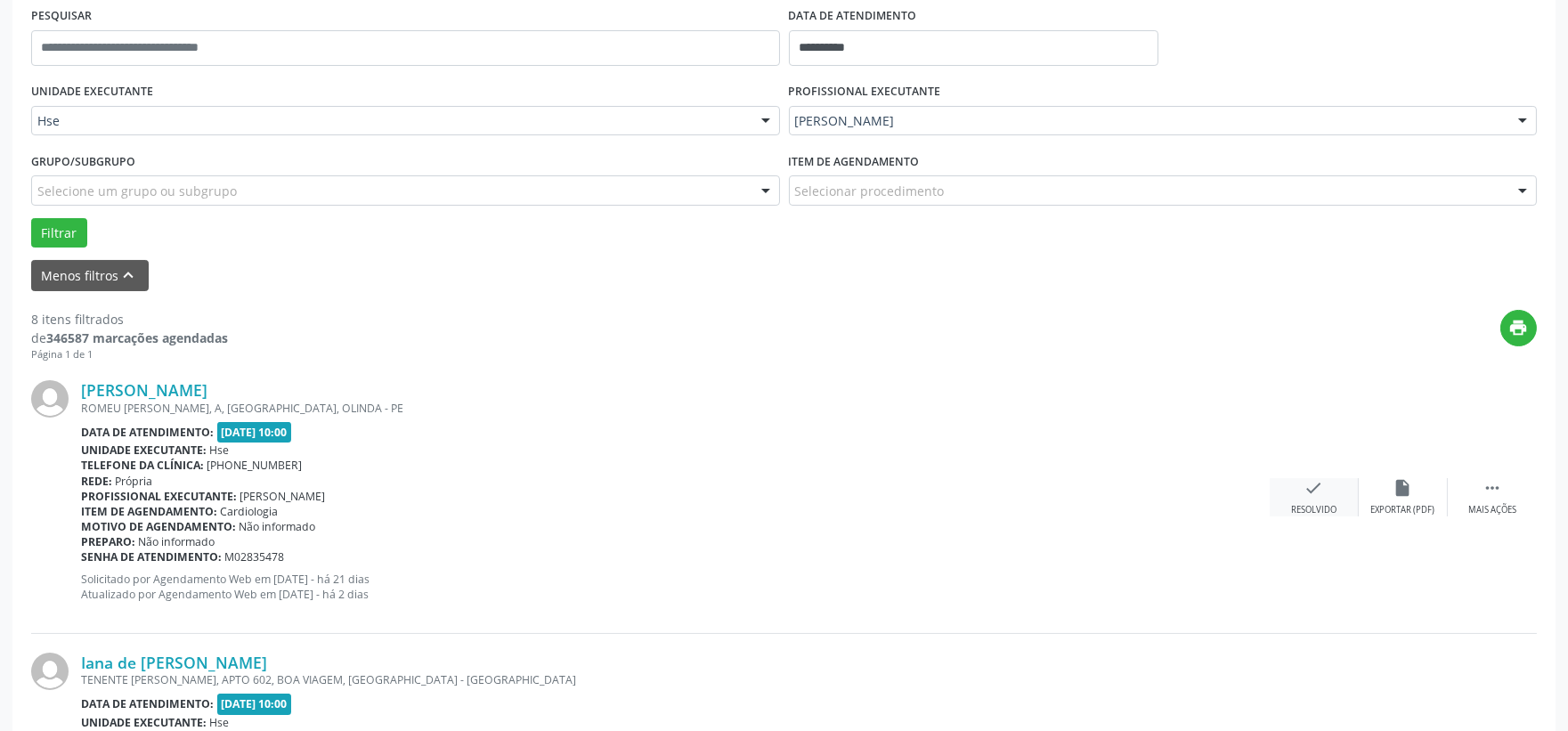
click at [1302, 512] on div "Resolvido" at bounding box center [1314, 510] width 45 height 13
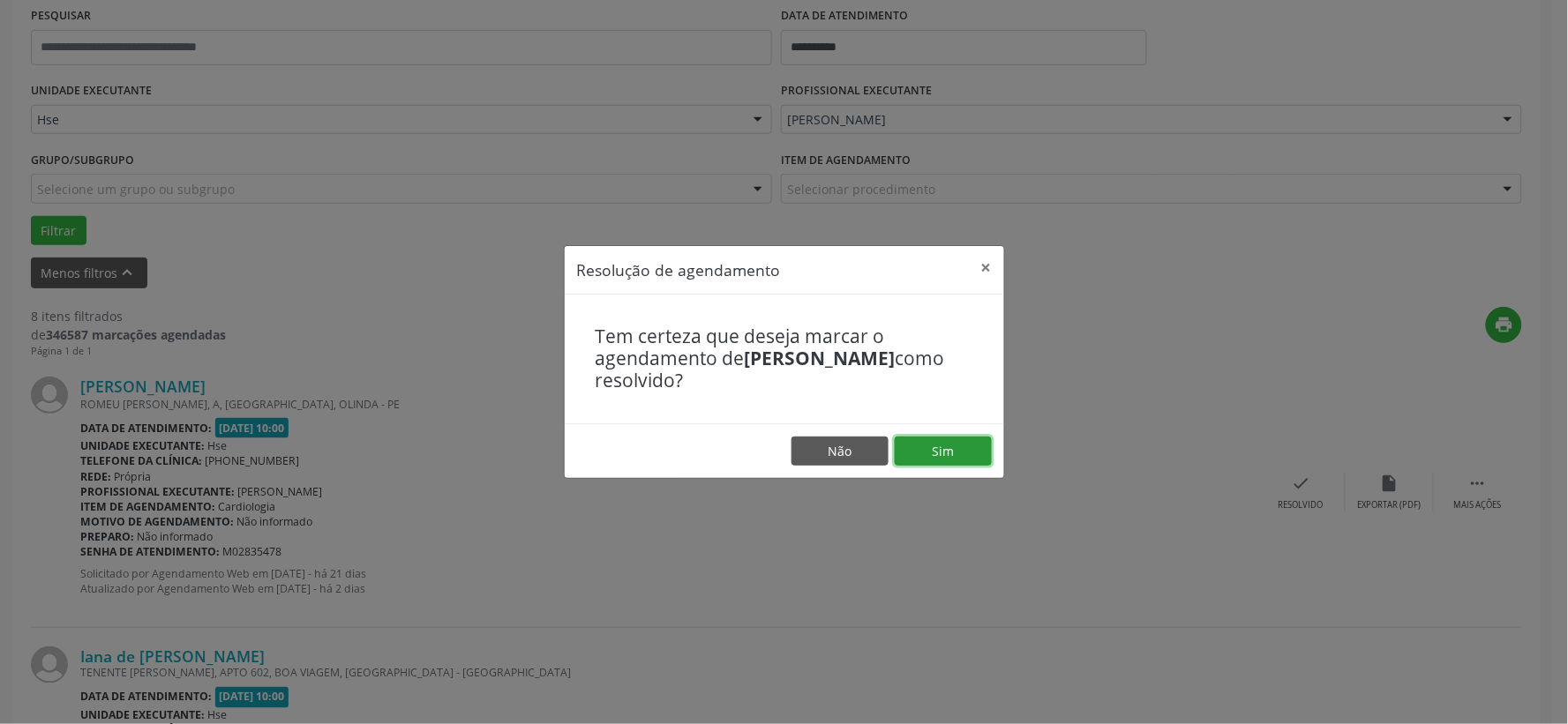
click at [962, 451] on button "Sim" at bounding box center [943, 451] width 97 height 30
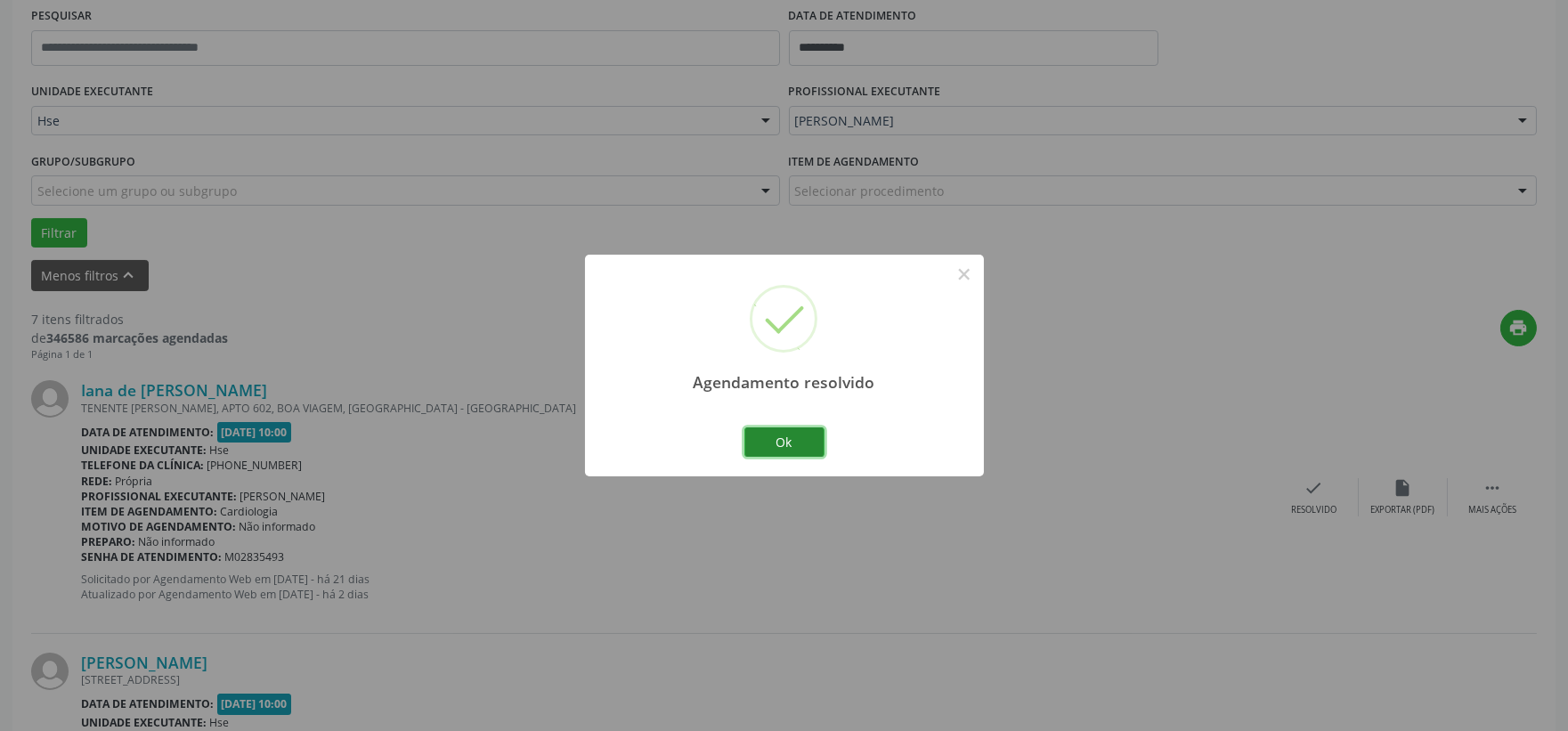
click at [766, 434] on button "Ok" at bounding box center [785, 442] width 80 height 30
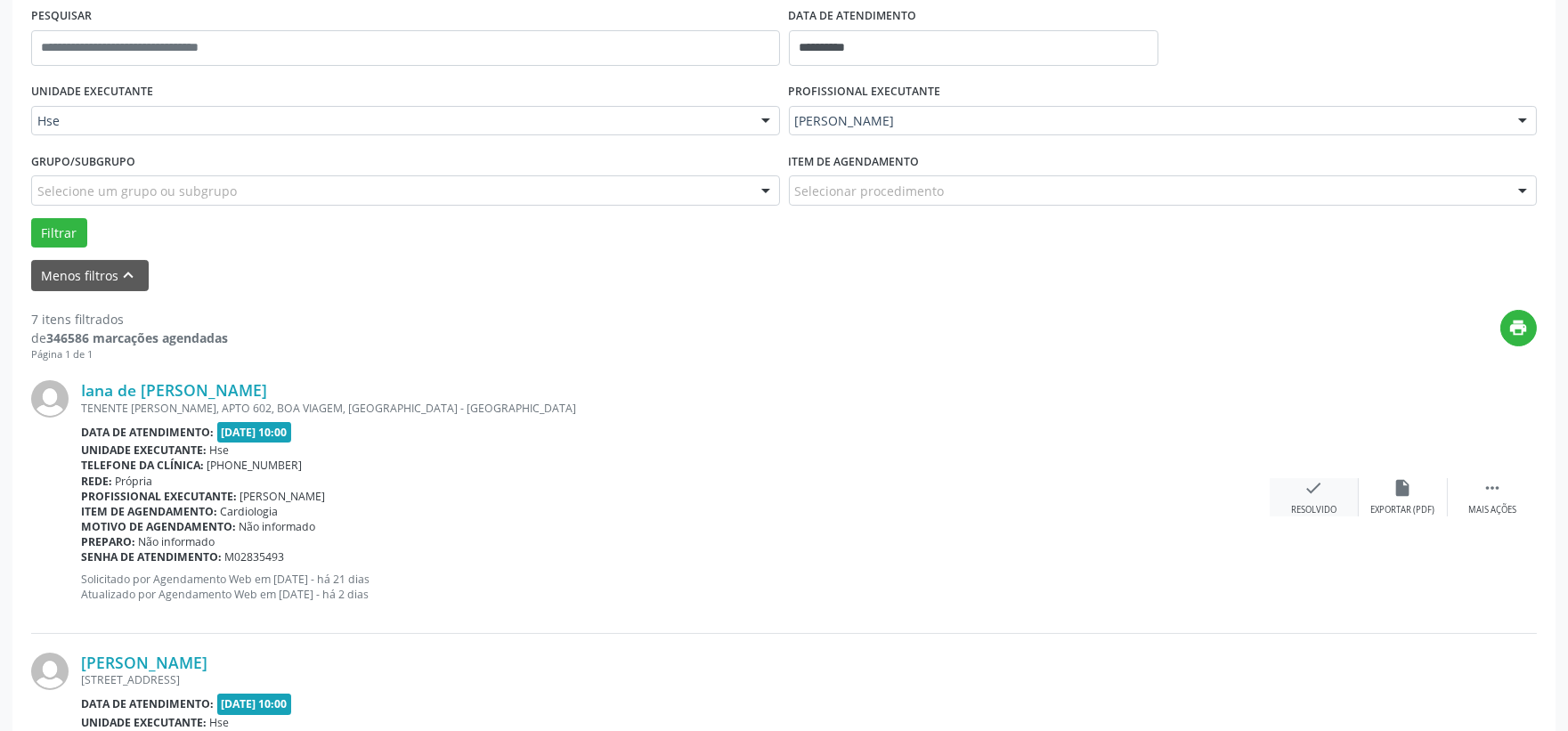
click at [1322, 485] on icon "check" at bounding box center [1314, 488] width 20 height 20
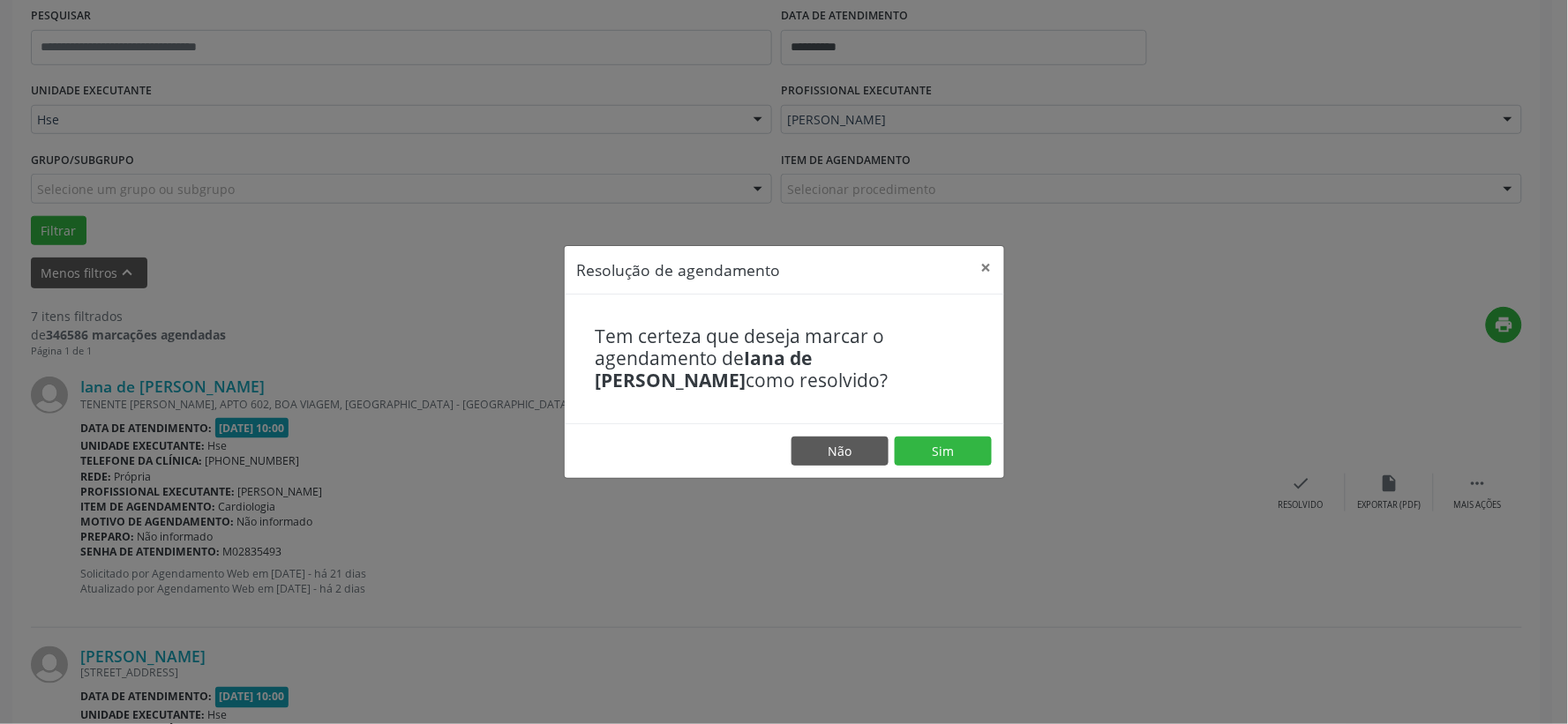
click at [917, 433] on footer "Não Sim" at bounding box center [784, 450] width 440 height 55
click at [922, 440] on button "Sim" at bounding box center [943, 451] width 97 height 30
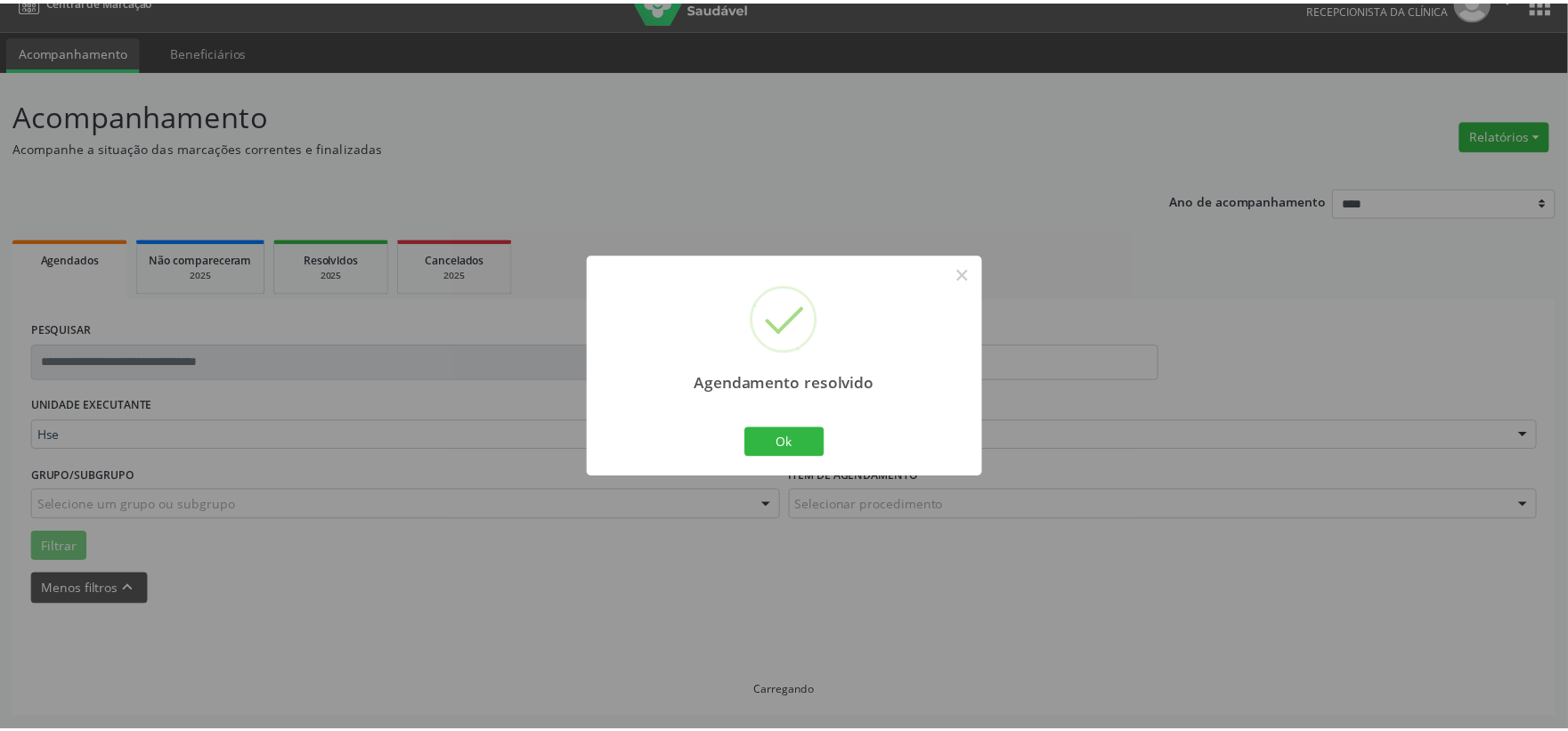
scroll to position [26, 0]
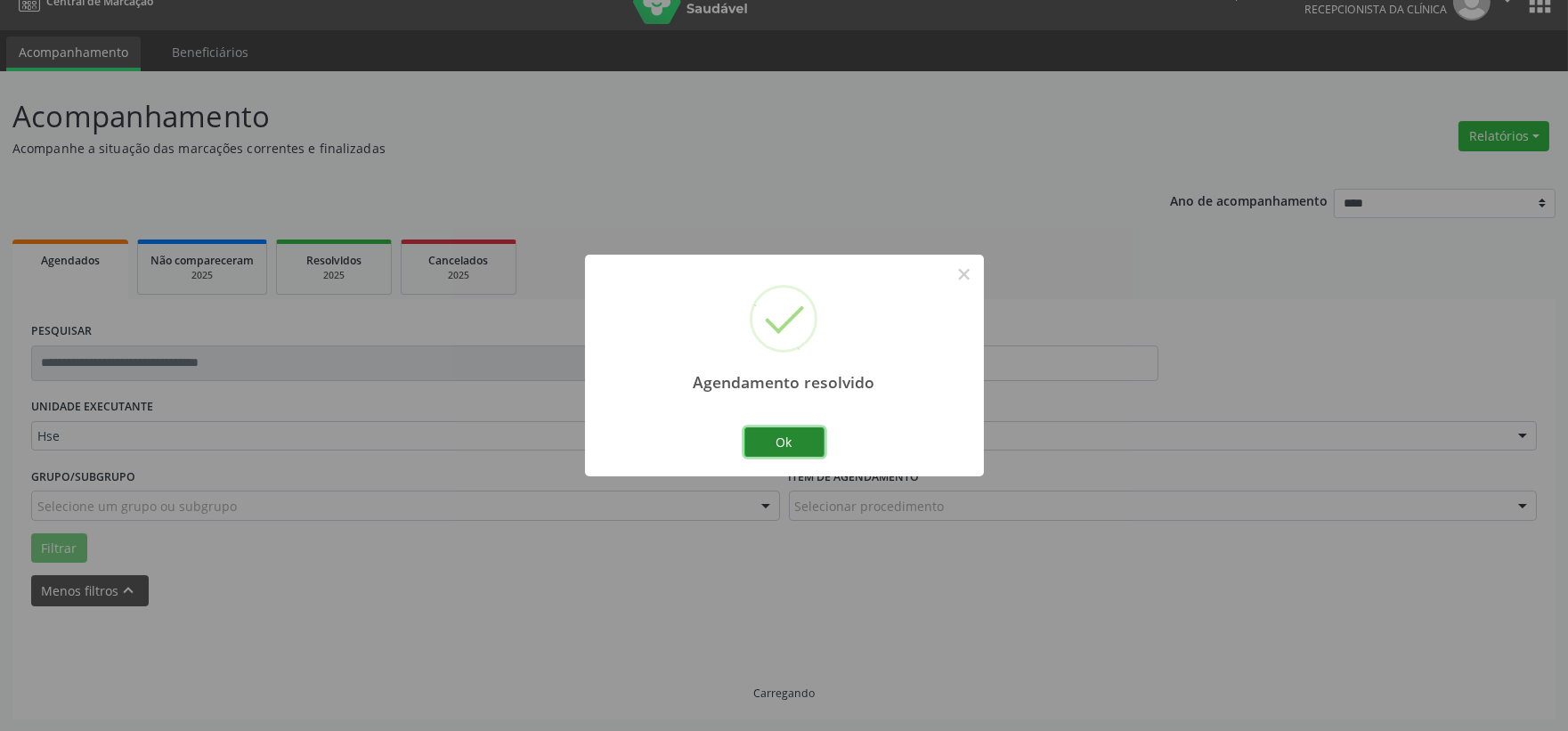
click at [793, 439] on button "Ok" at bounding box center [785, 442] width 80 height 30
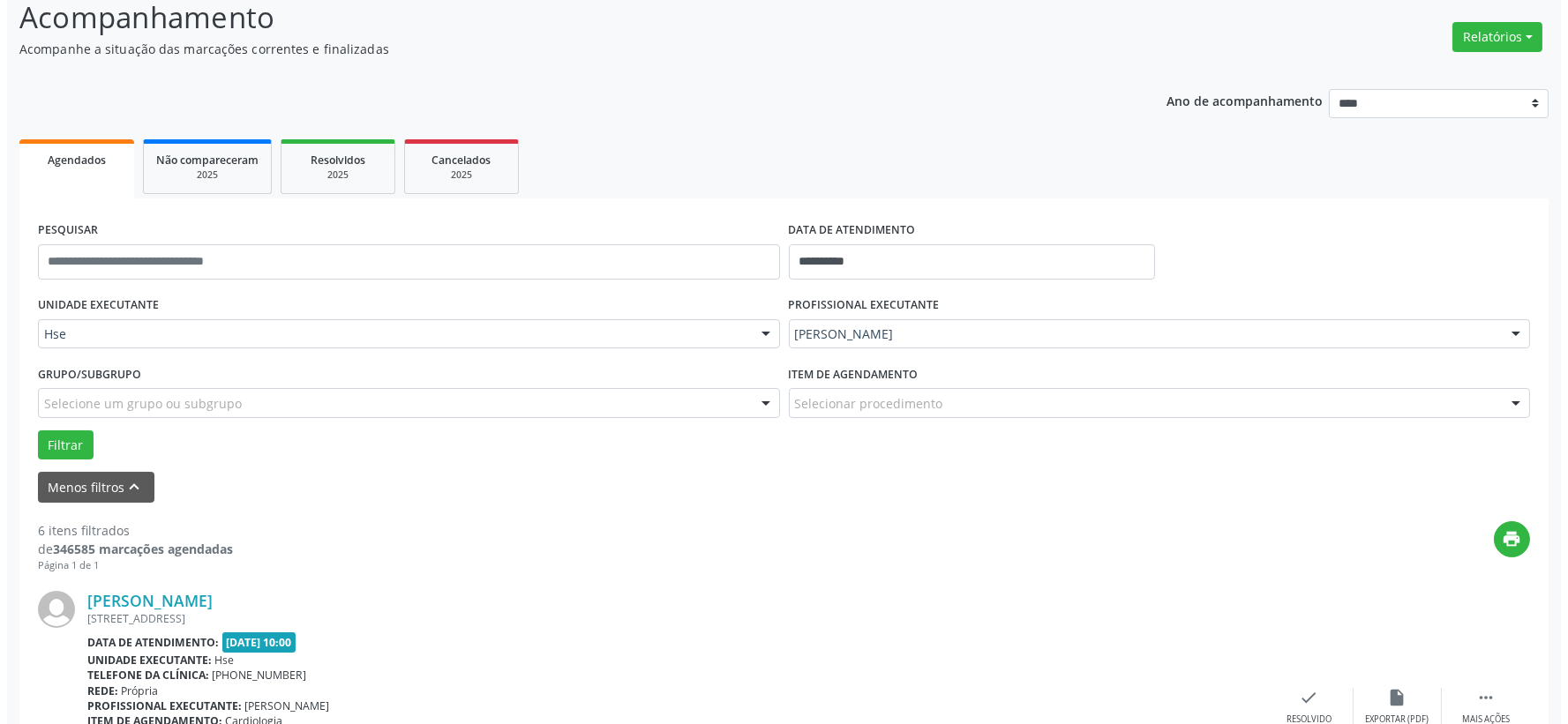
scroll to position [320, 0]
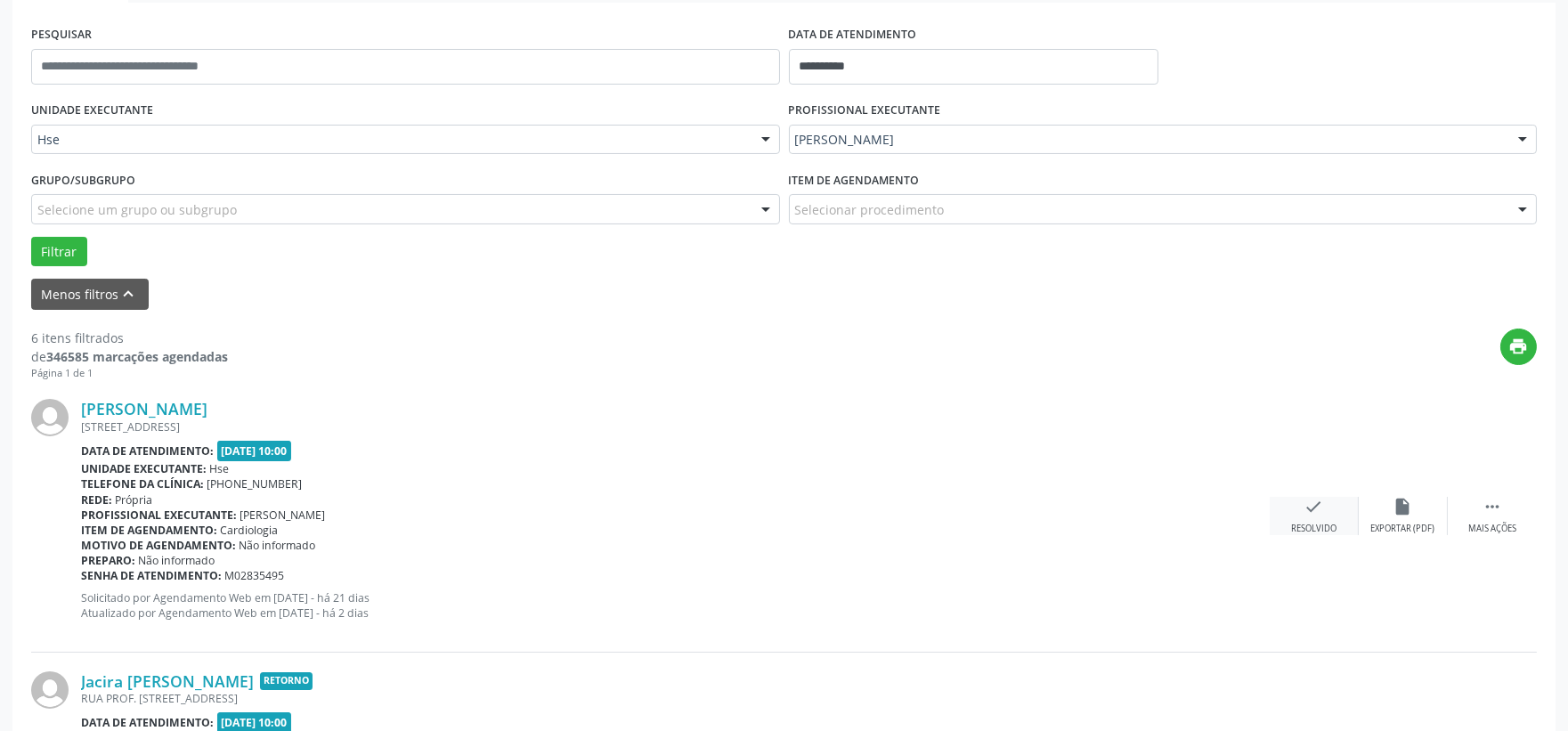
click at [1312, 514] on icon "check" at bounding box center [1314, 507] width 20 height 20
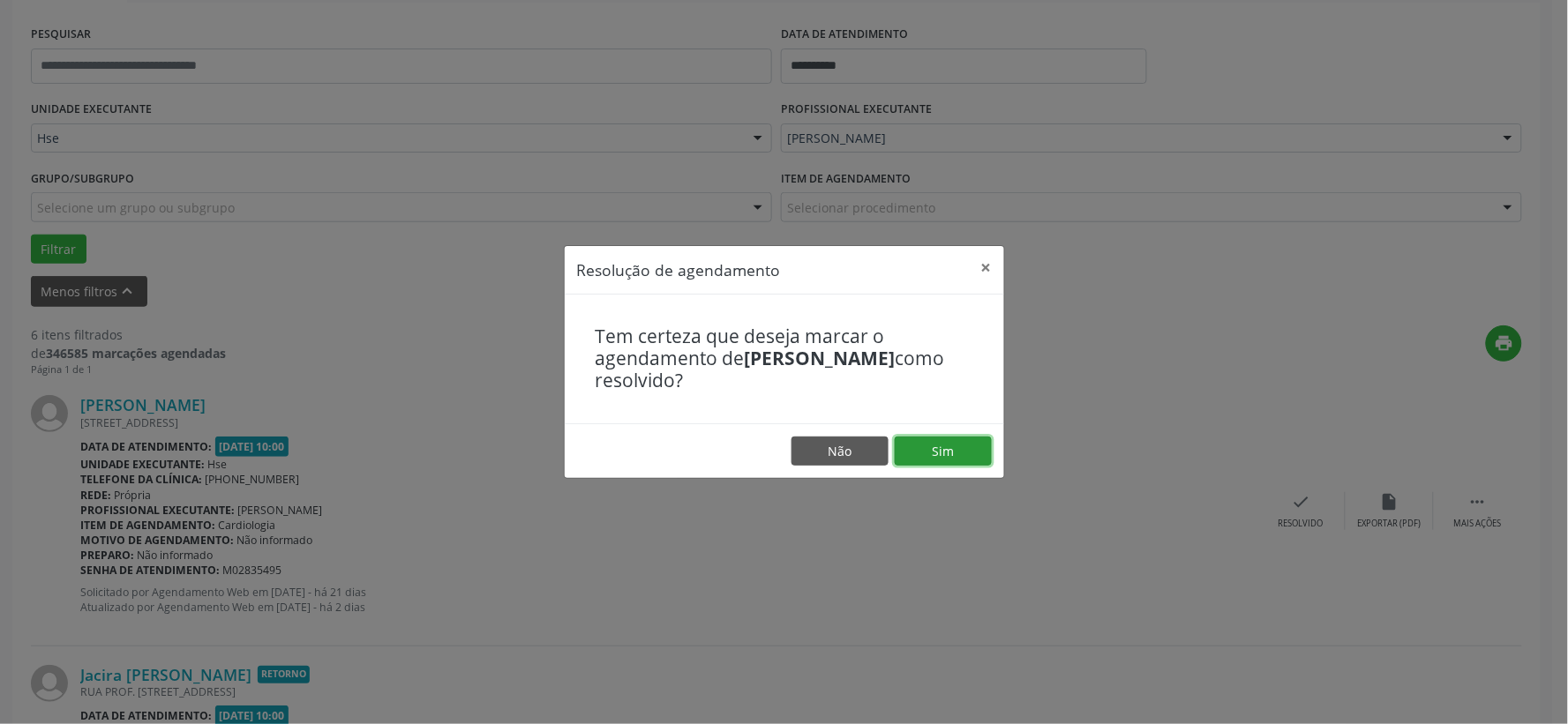
click at [976, 448] on button "Sim" at bounding box center [943, 451] width 97 height 30
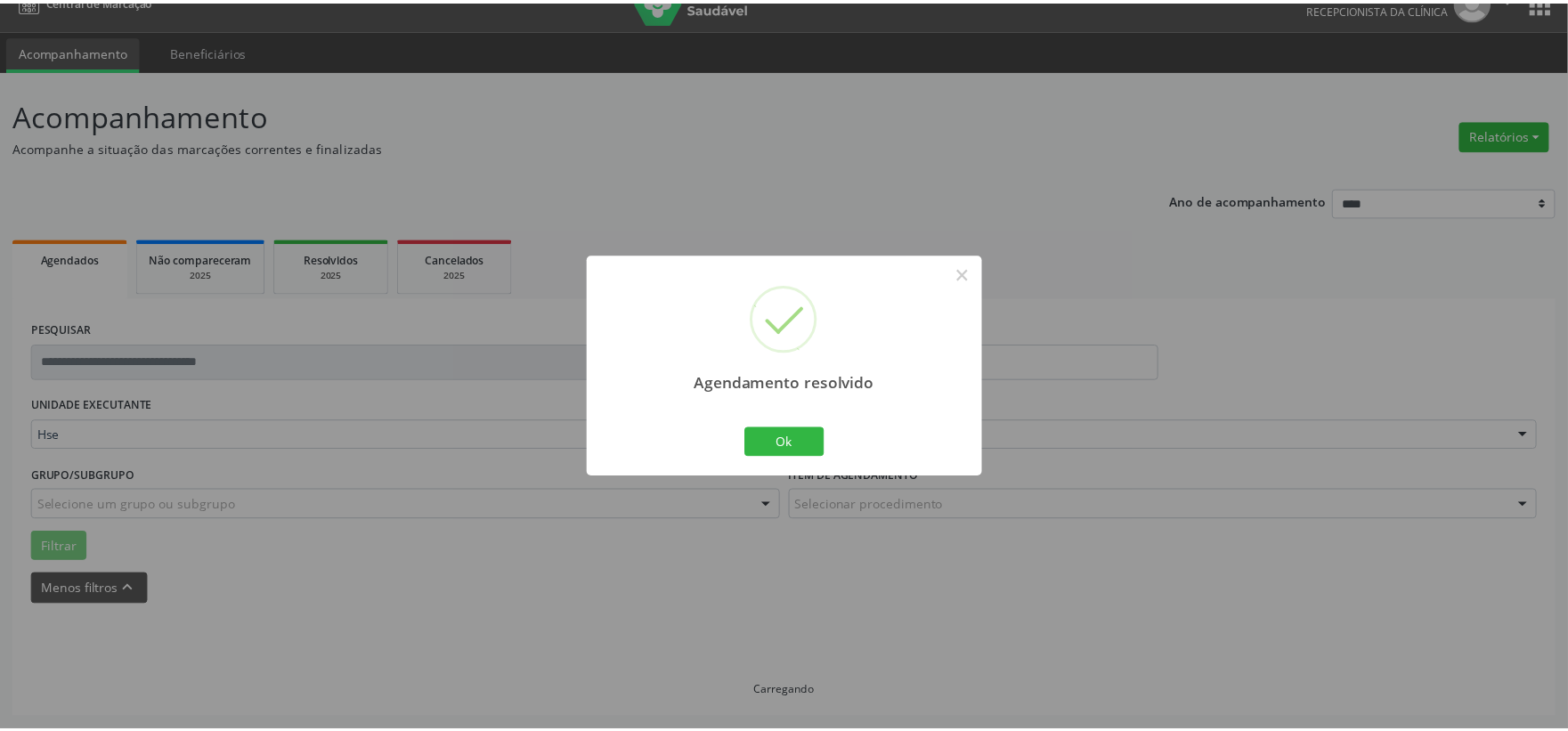
scroll to position [26, 0]
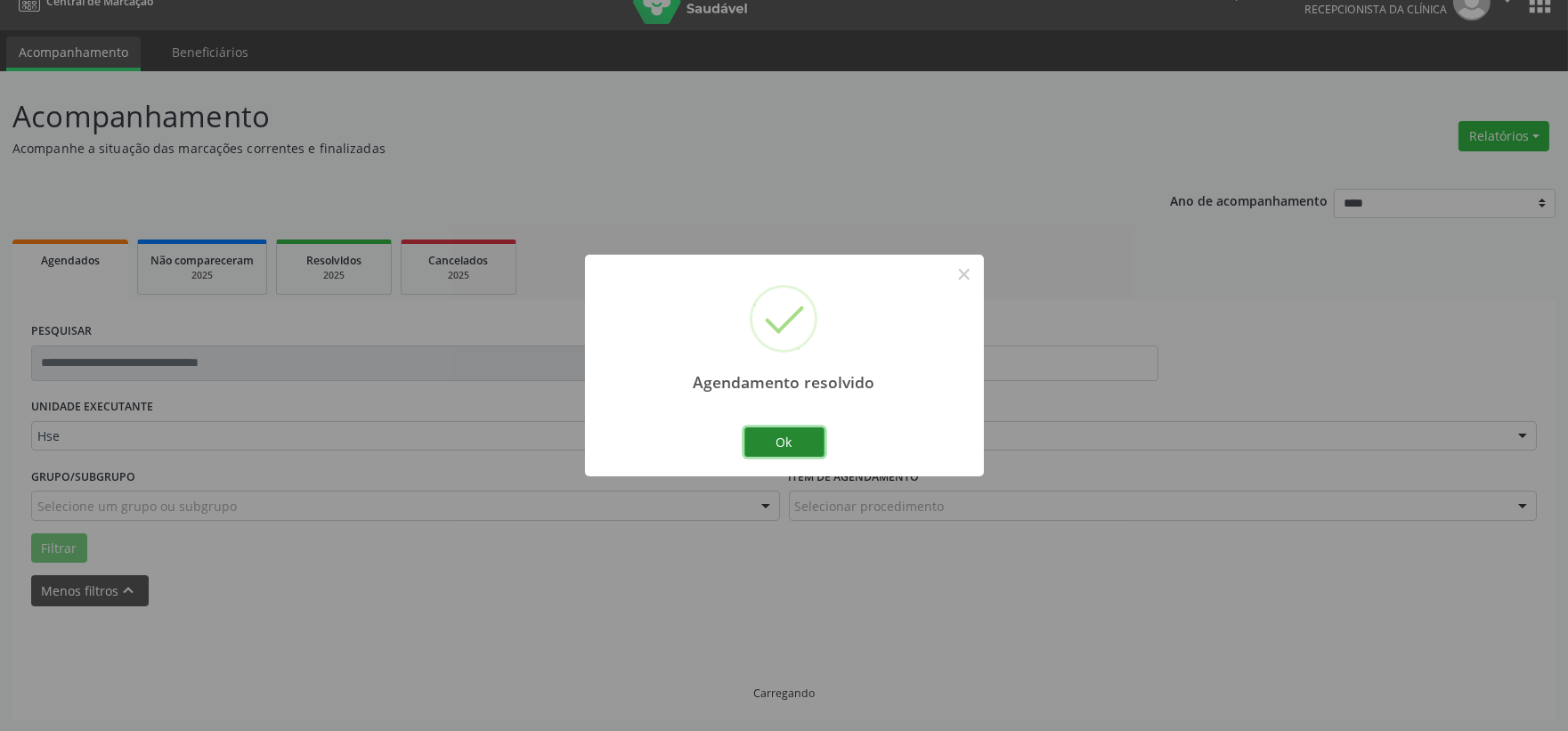
click at [805, 443] on button "Ok" at bounding box center [785, 442] width 80 height 30
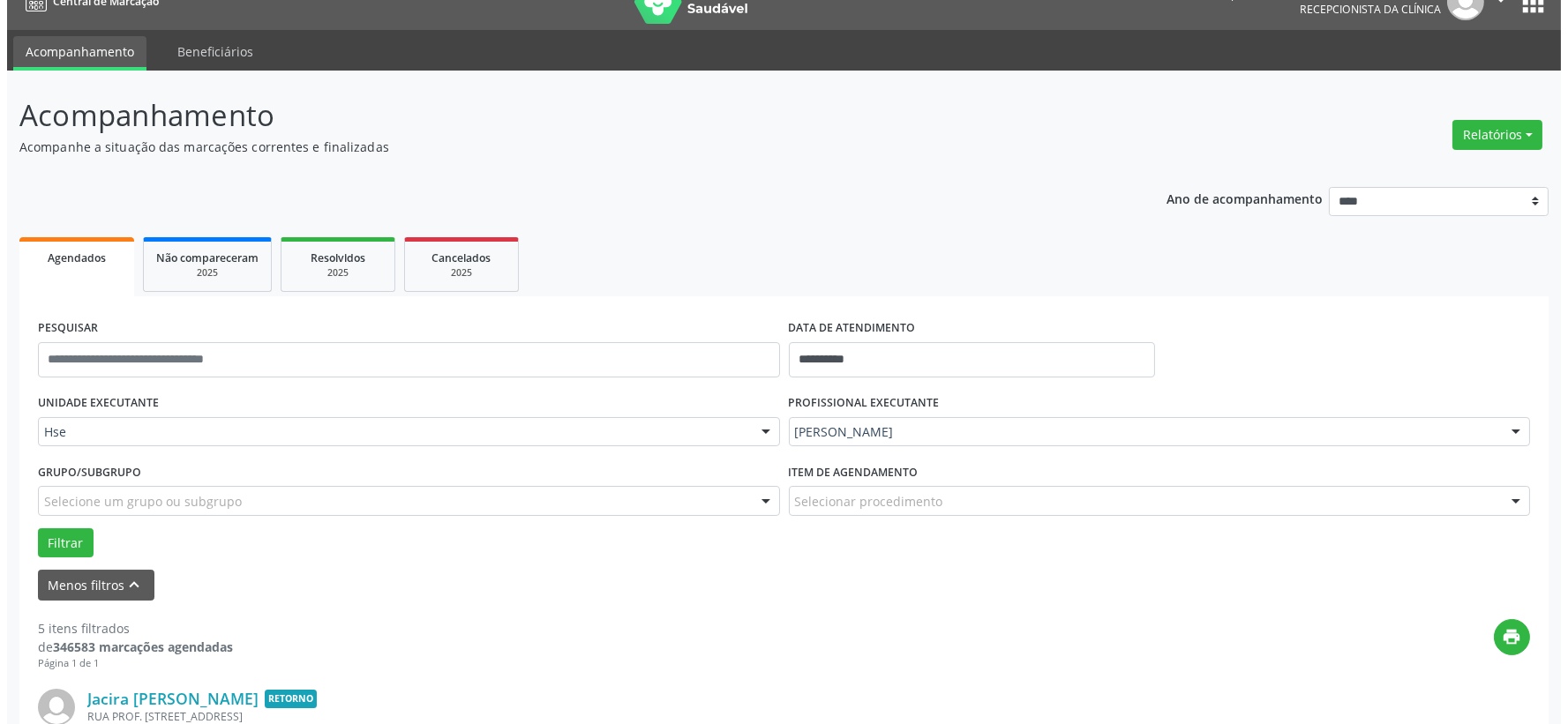
scroll to position [222, 0]
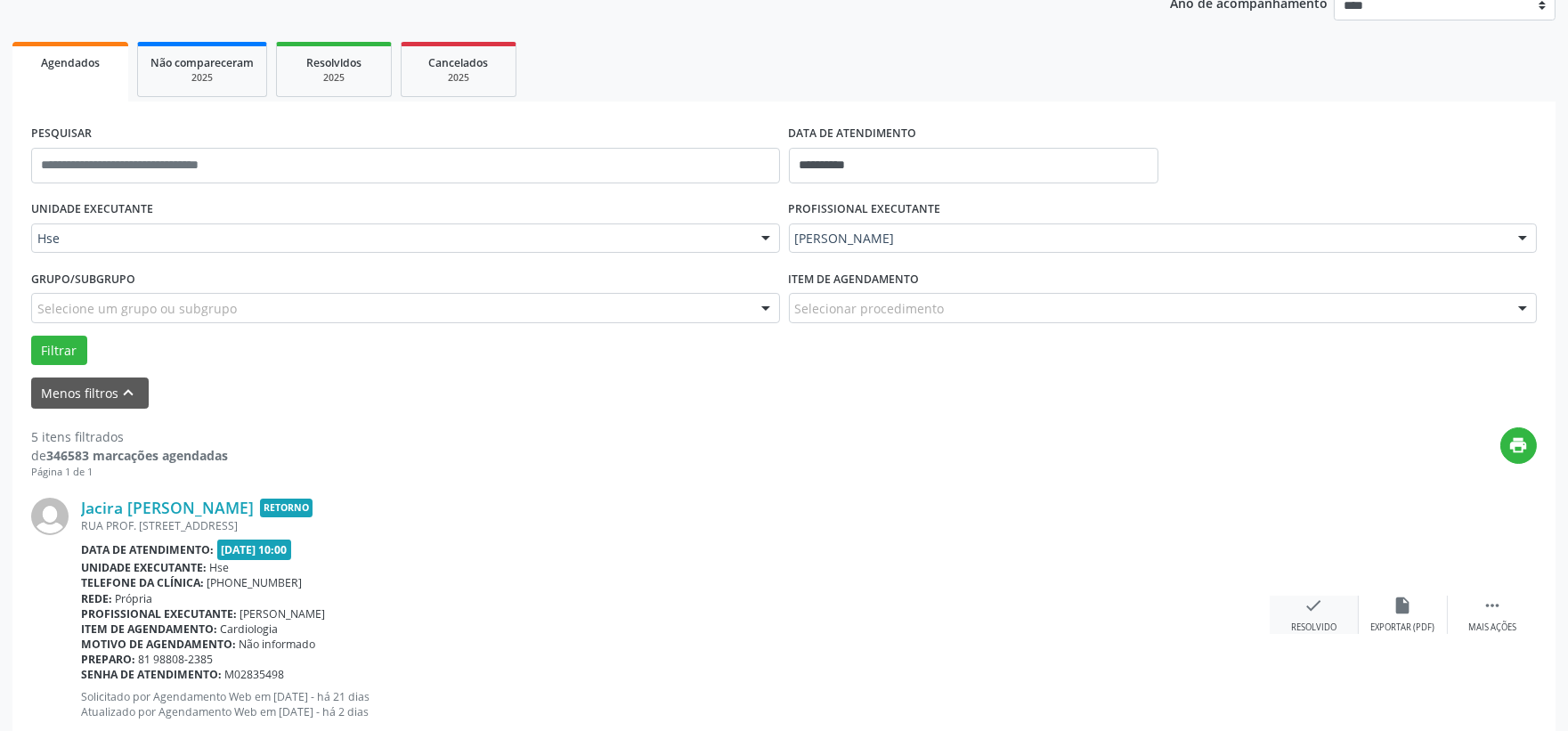
click at [1300, 601] on div "check Resolvido" at bounding box center [1314, 614] width 89 height 38
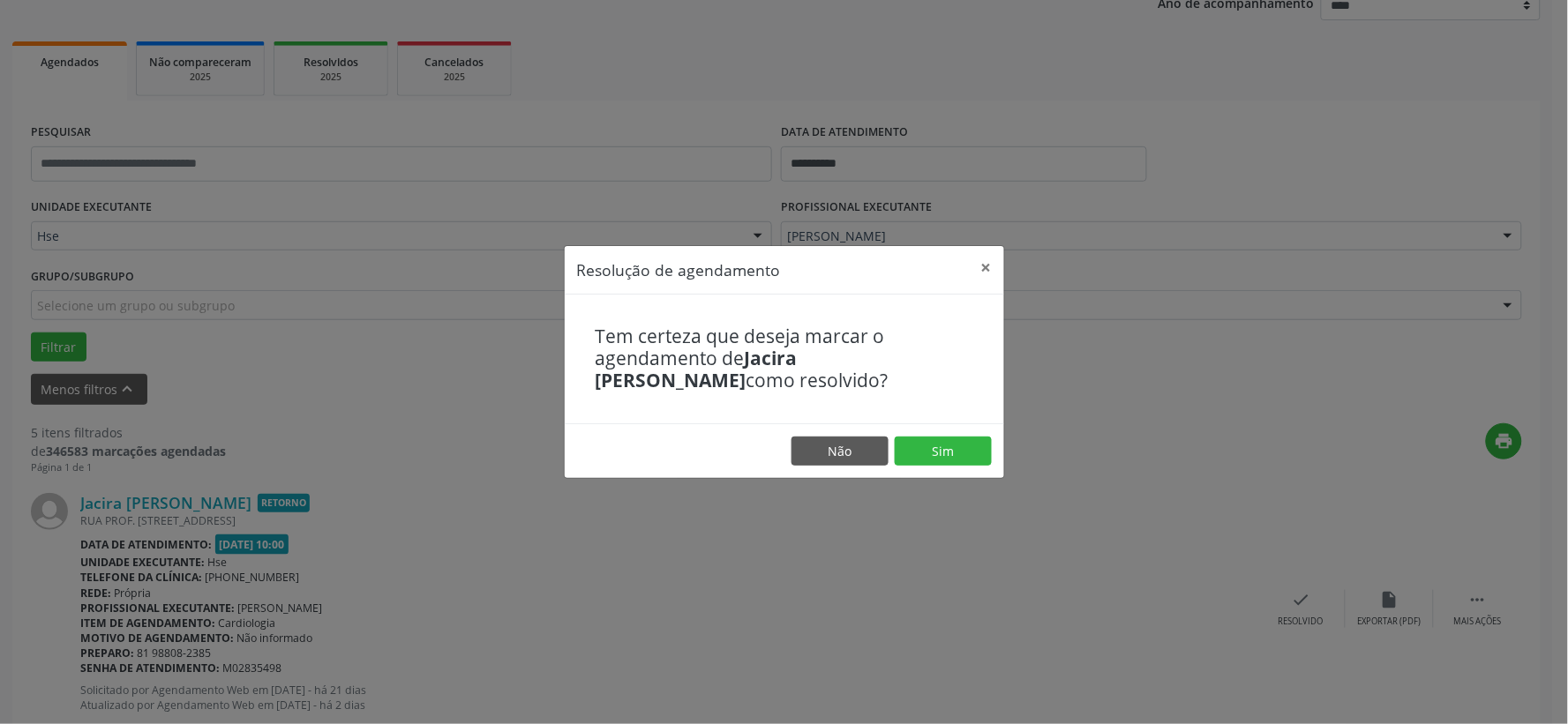
click at [953, 466] on footer "Não Sim" at bounding box center [784, 450] width 440 height 55
click at [946, 453] on button "Sim" at bounding box center [943, 451] width 97 height 30
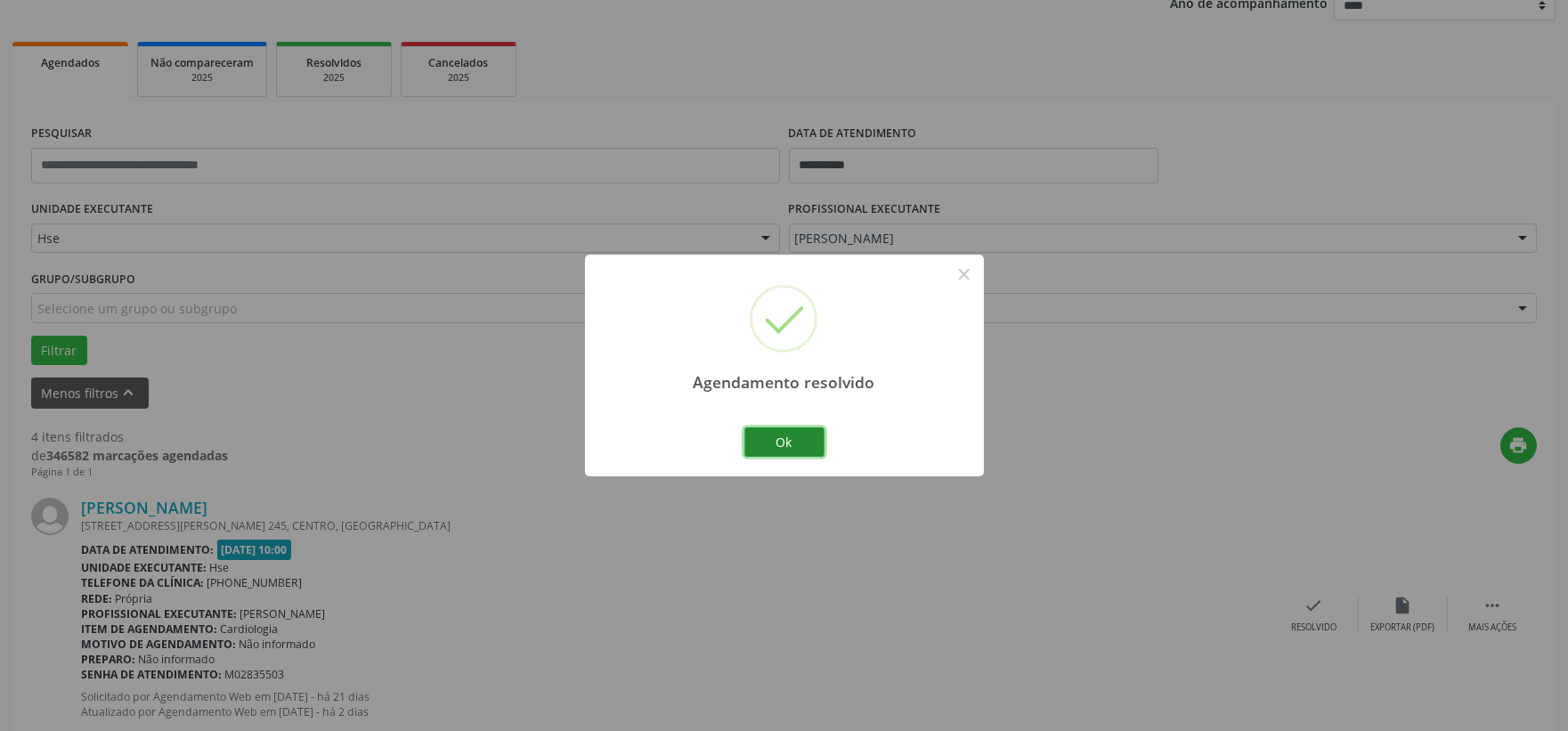
click at [798, 437] on button "Ok" at bounding box center [785, 442] width 80 height 30
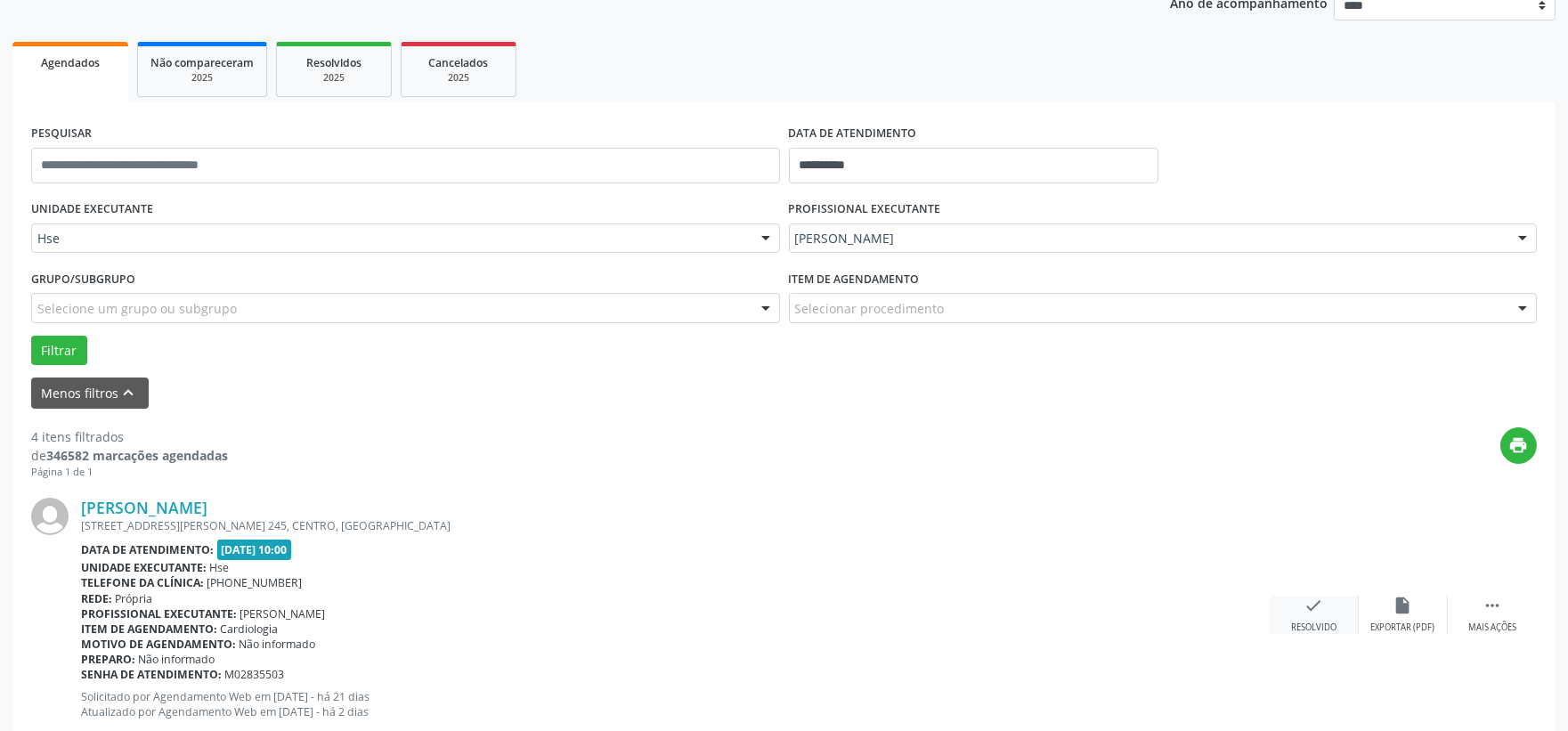
click at [1324, 614] on div "check Resolvido" at bounding box center [1314, 614] width 89 height 38
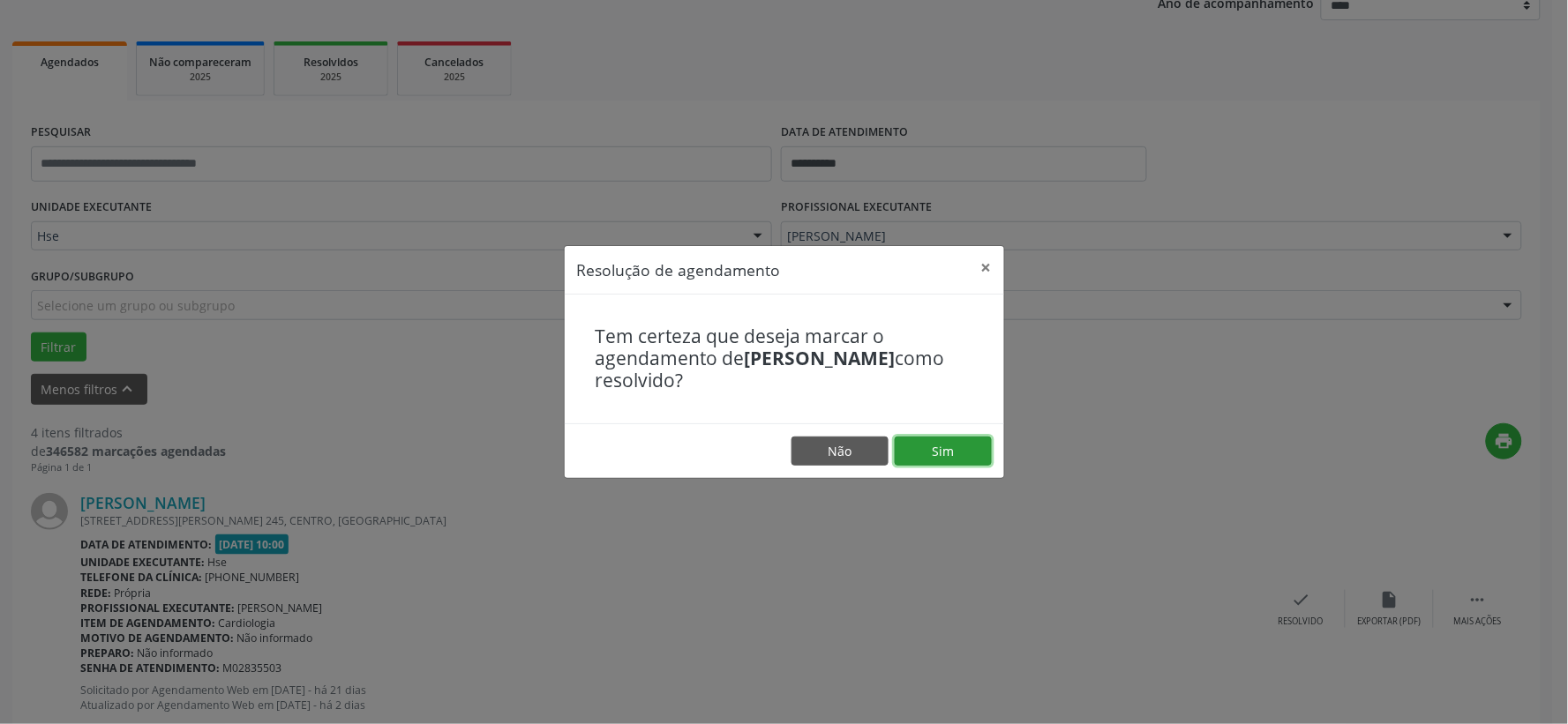
click at [931, 451] on button "Sim" at bounding box center [943, 451] width 97 height 30
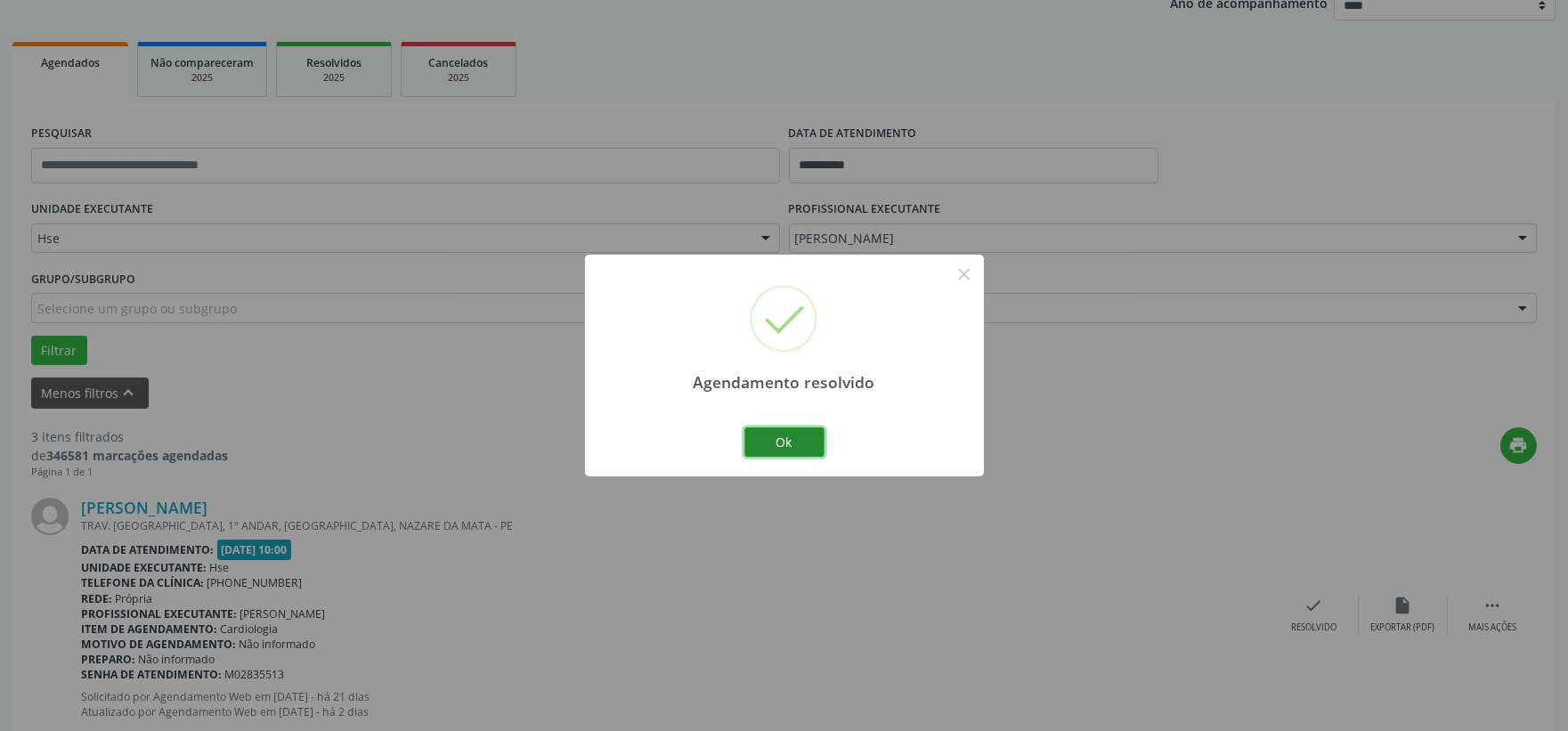
click at [788, 447] on button "Ok" at bounding box center [785, 442] width 80 height 30
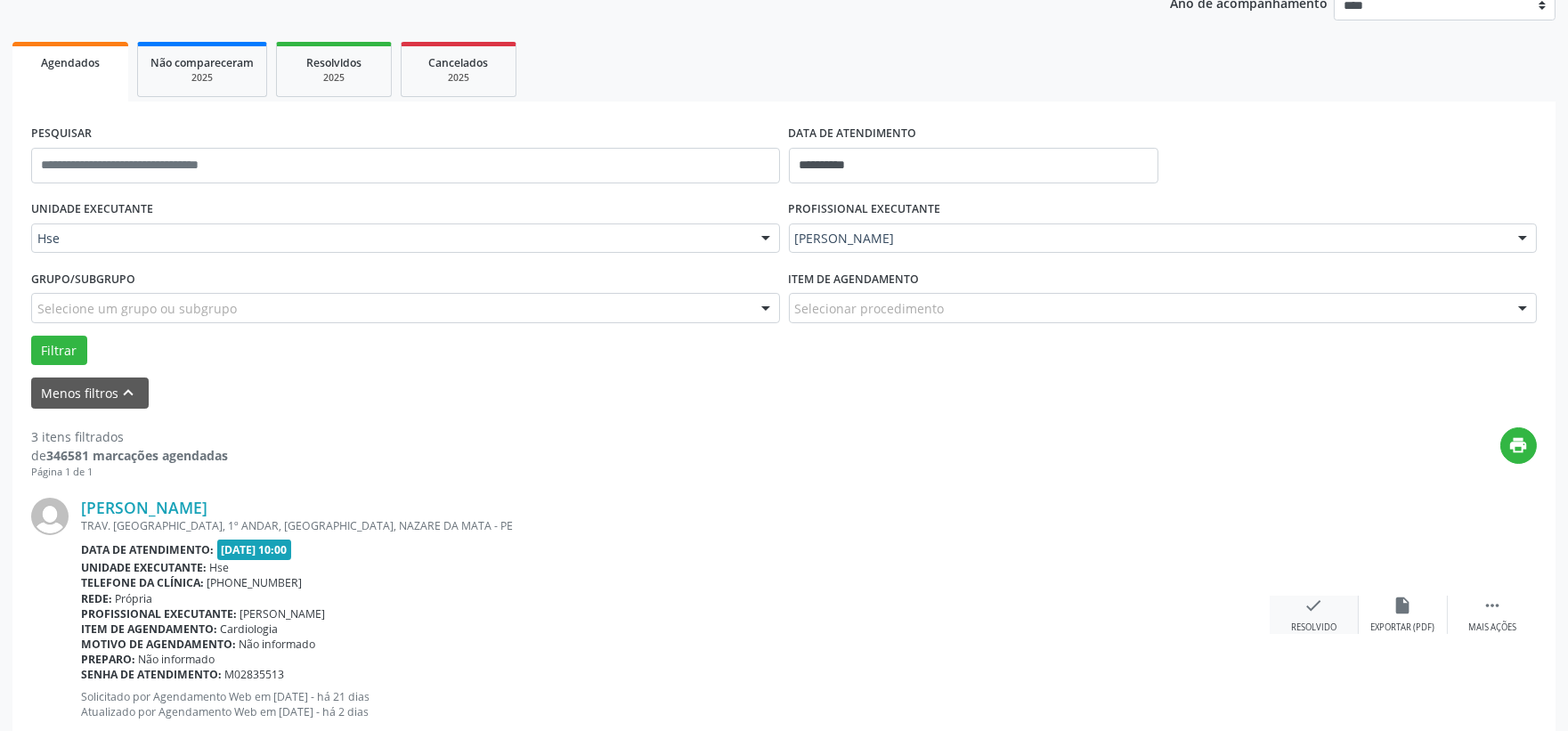
click at [1286, 608] on div "check Resolvido" at bounding box center [1314, 614] width 89 height 38
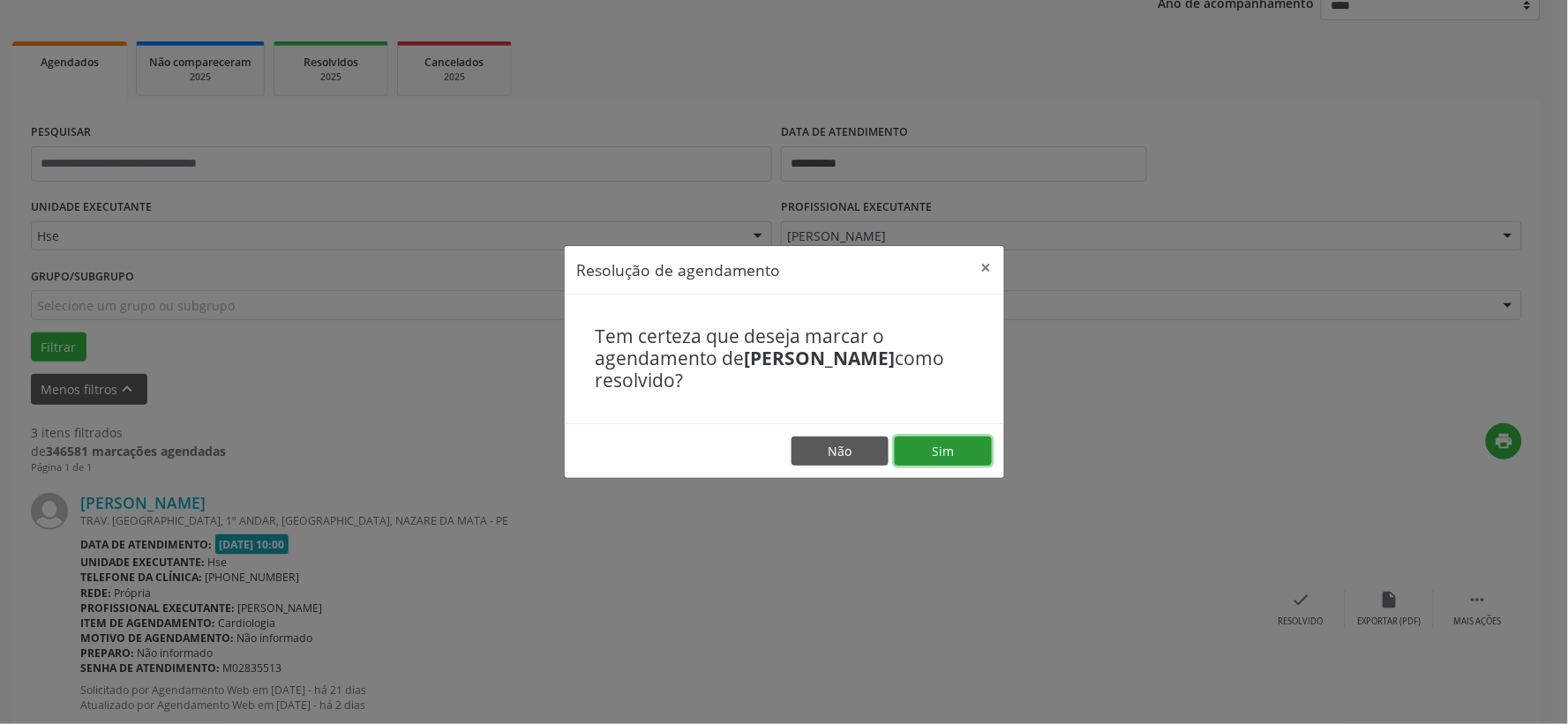
click at [933, 442] on button "Sim" at bounding box center [943, 451] width 97 height 30
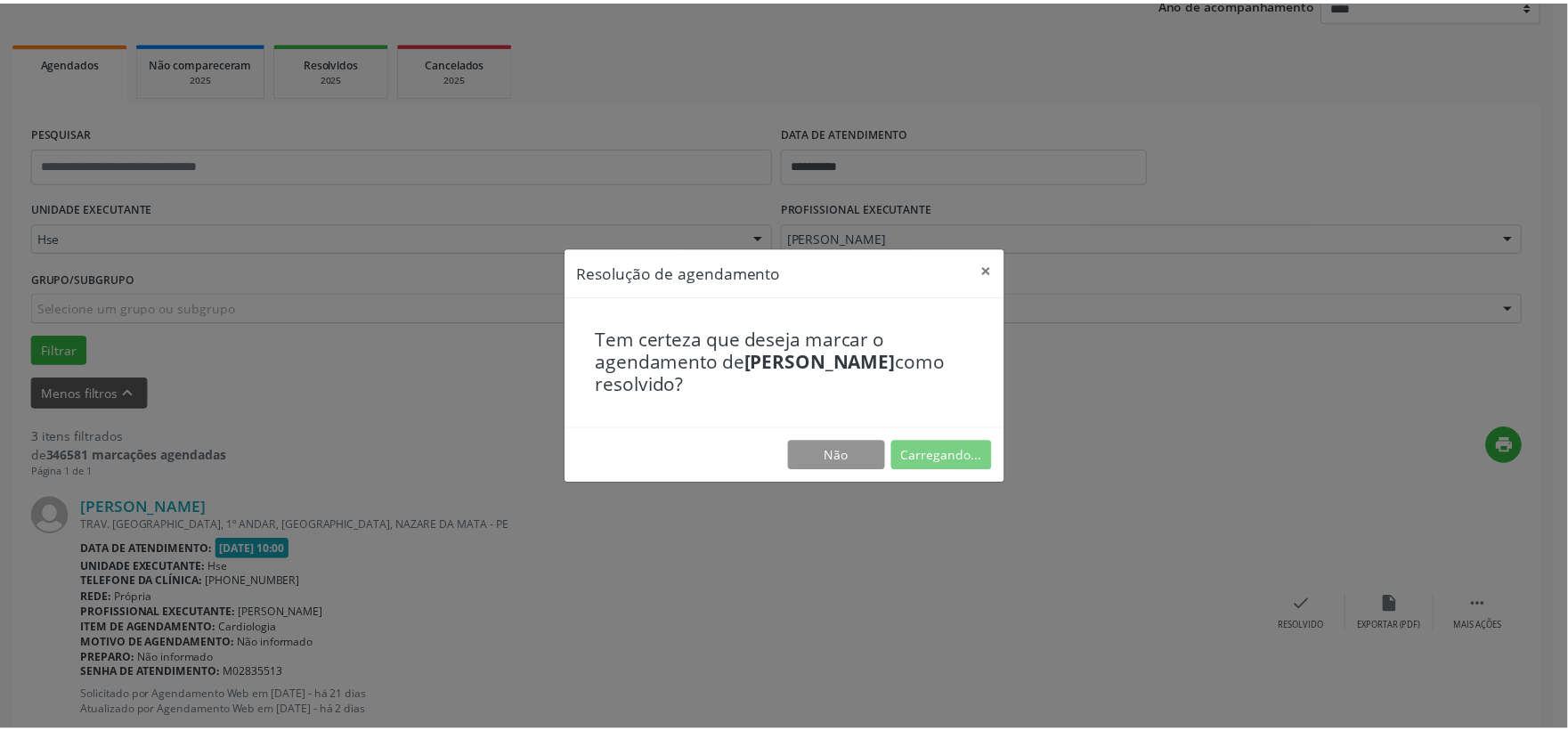
scroll to position [26, 0]
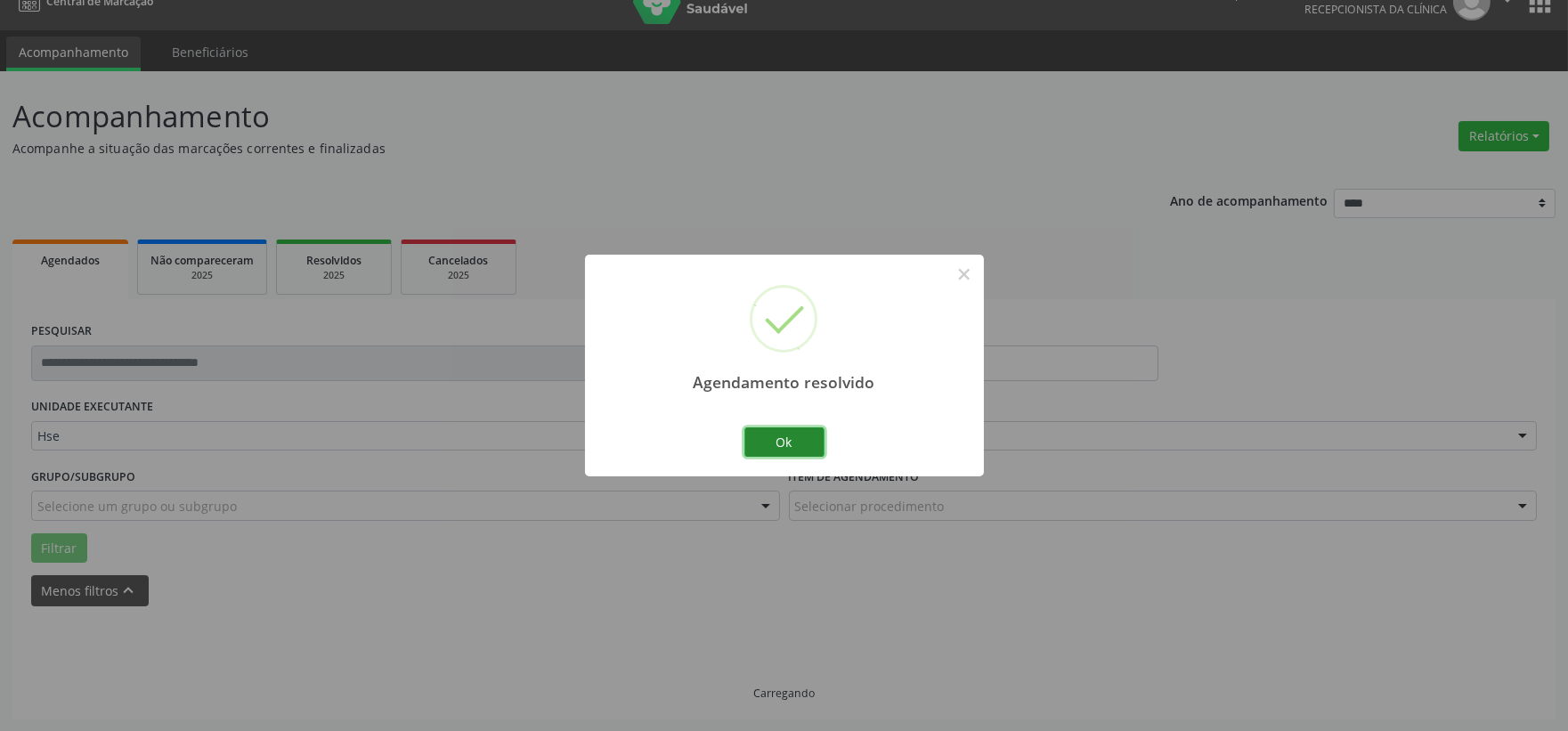
click at [799, 443] on button "Ok" at bounding box center [785, 442] width 80 height 30
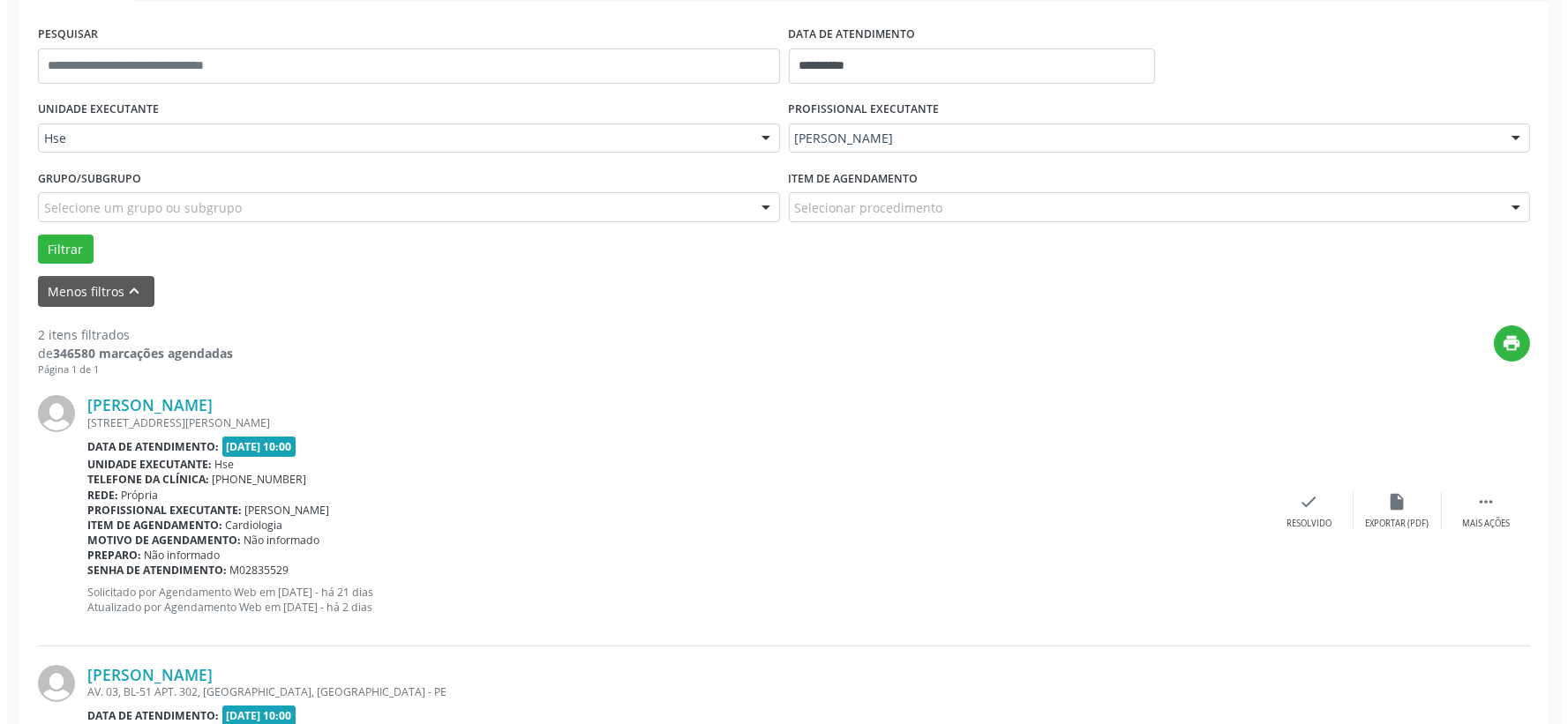
scroll to position [516, 0]
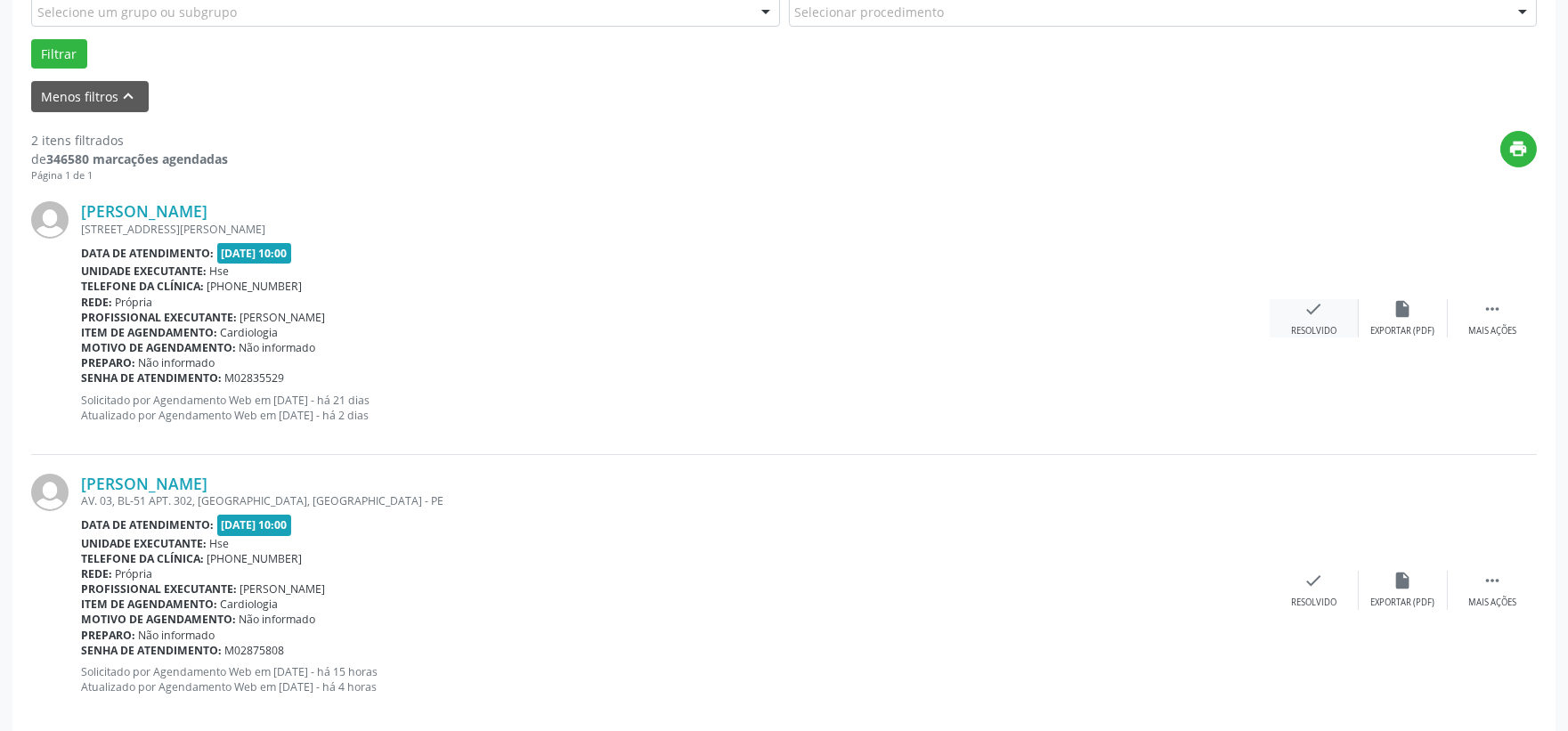
click at [1307, 304] on icon "check" at bounding box center [1314, 309] width 20 height 20
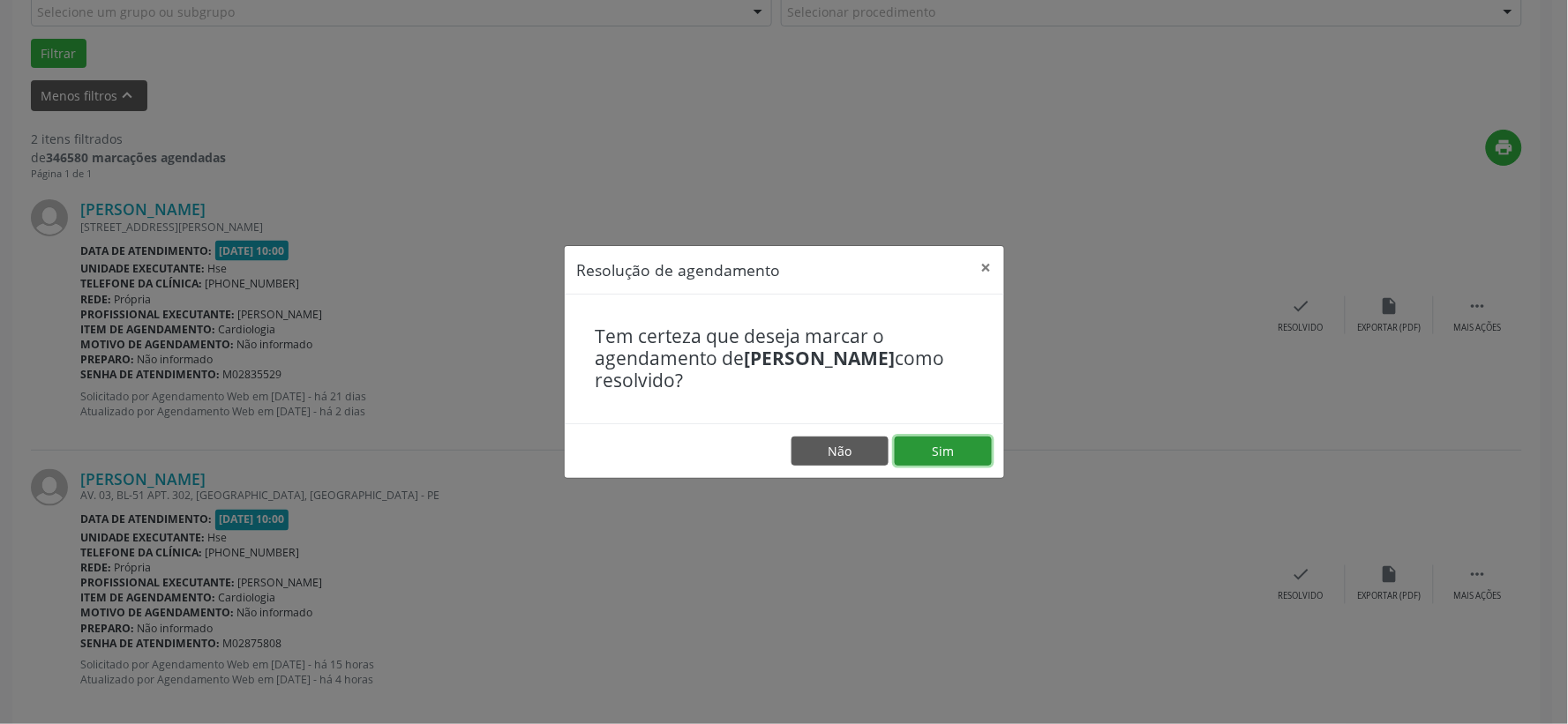
click at [919, 444] on button "Sim" at bounding box center [943, 451] width 97 height 30
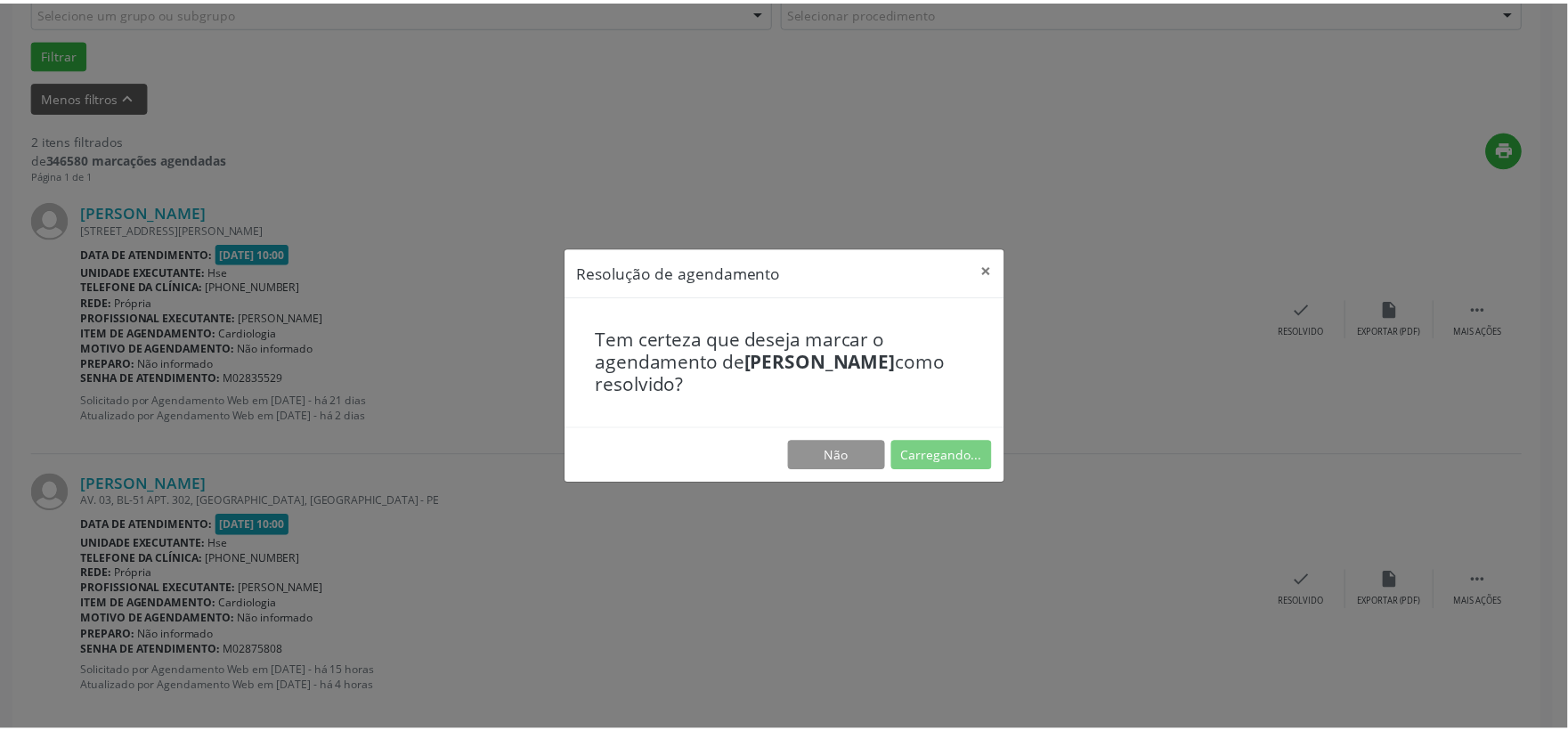
scroll to position [26, 0]
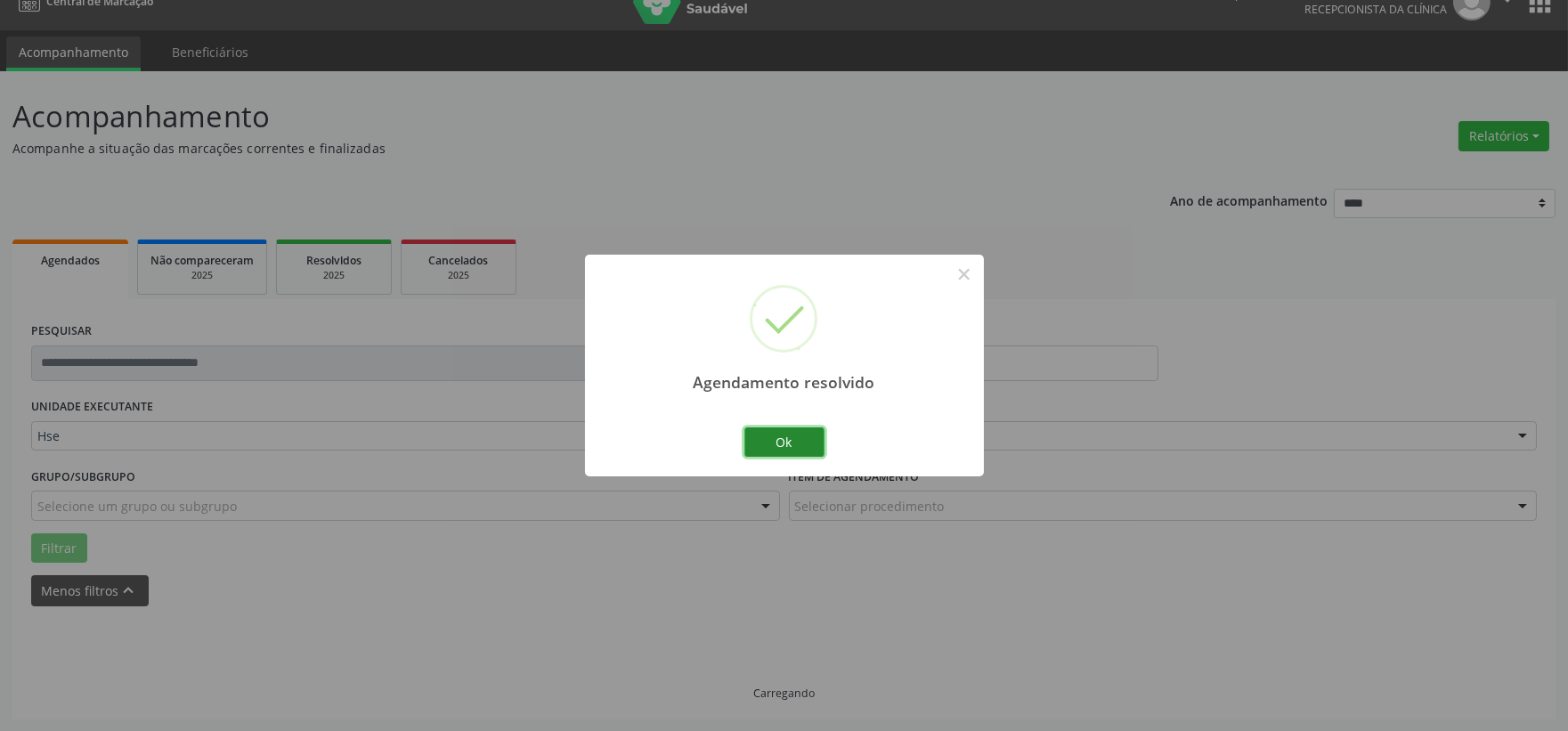
click at [802, 442] on button "Ok" at bounding box center [785, 442] width 80 height 30
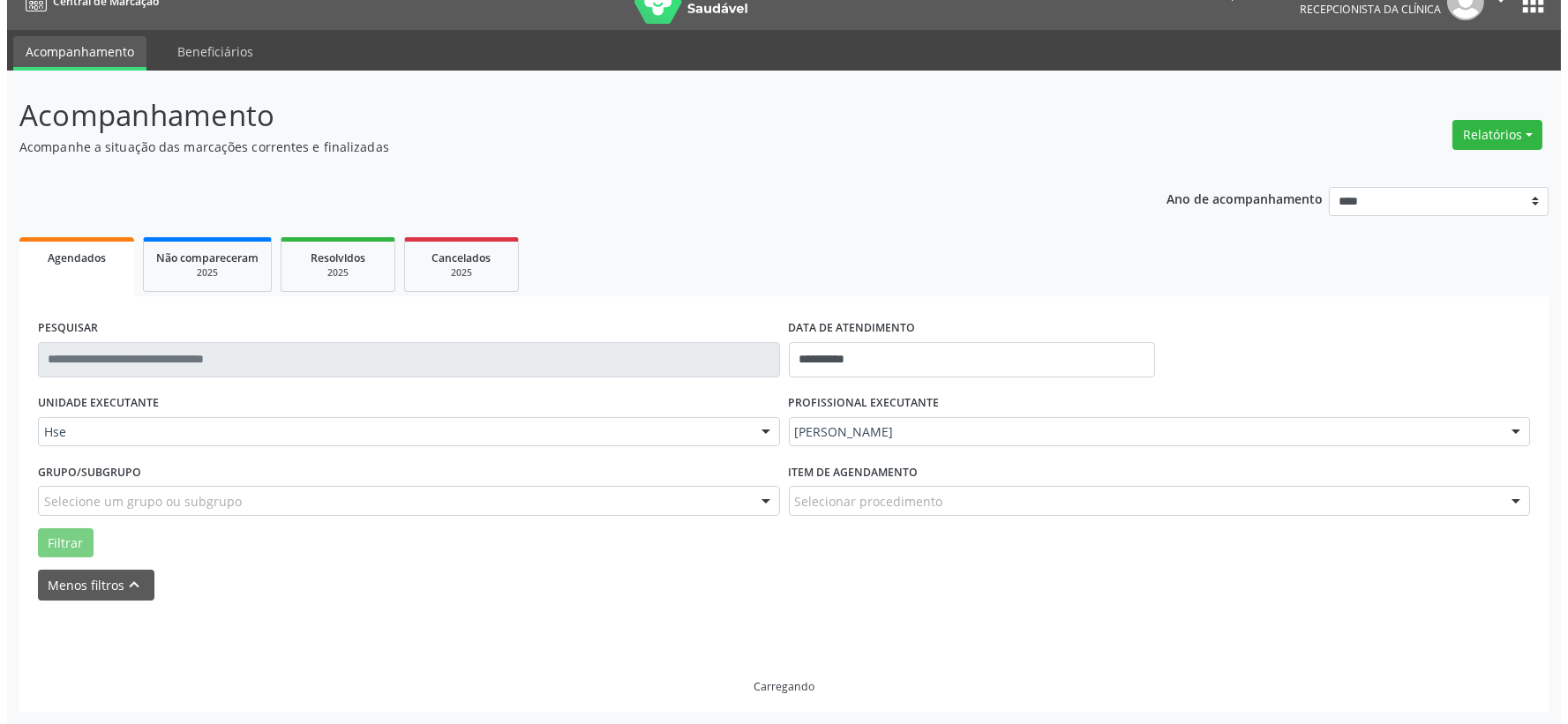
scroll to position [271, 0]
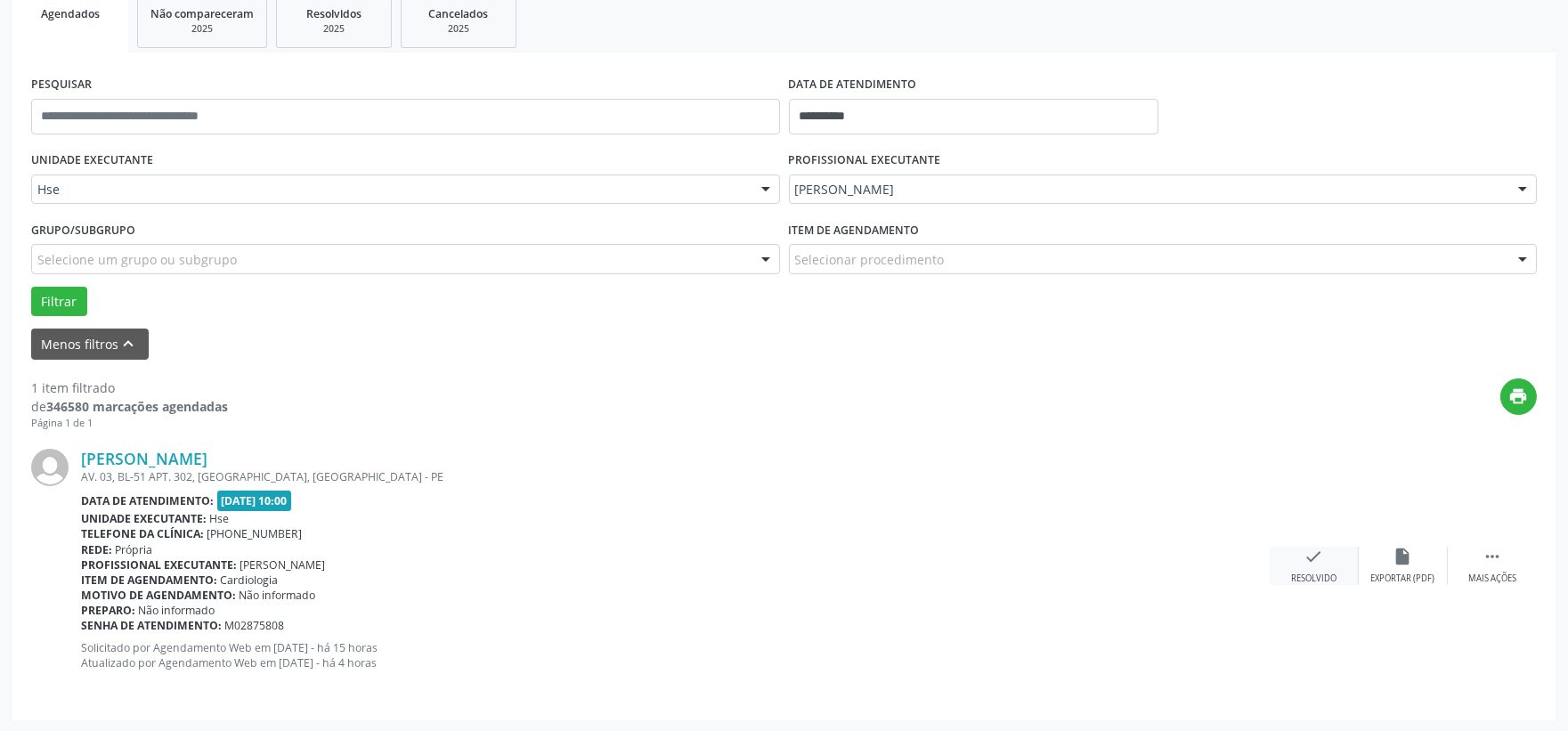
click at [1306, 558] on icon "check" at bounding box center [1314, 557] width 20 height 20
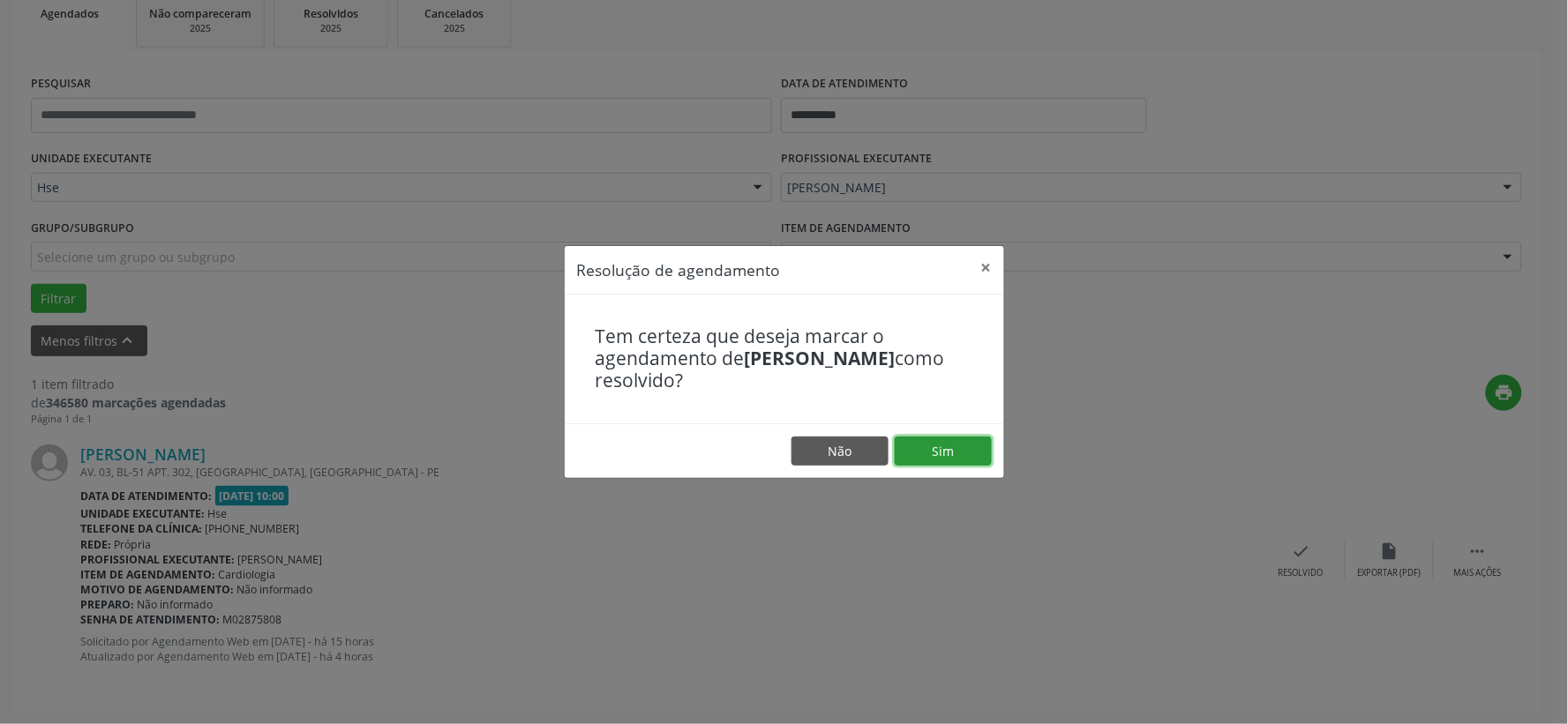
click at [966, 448] on button "Sim" at bounding box center [943, 451] width 97 height 30
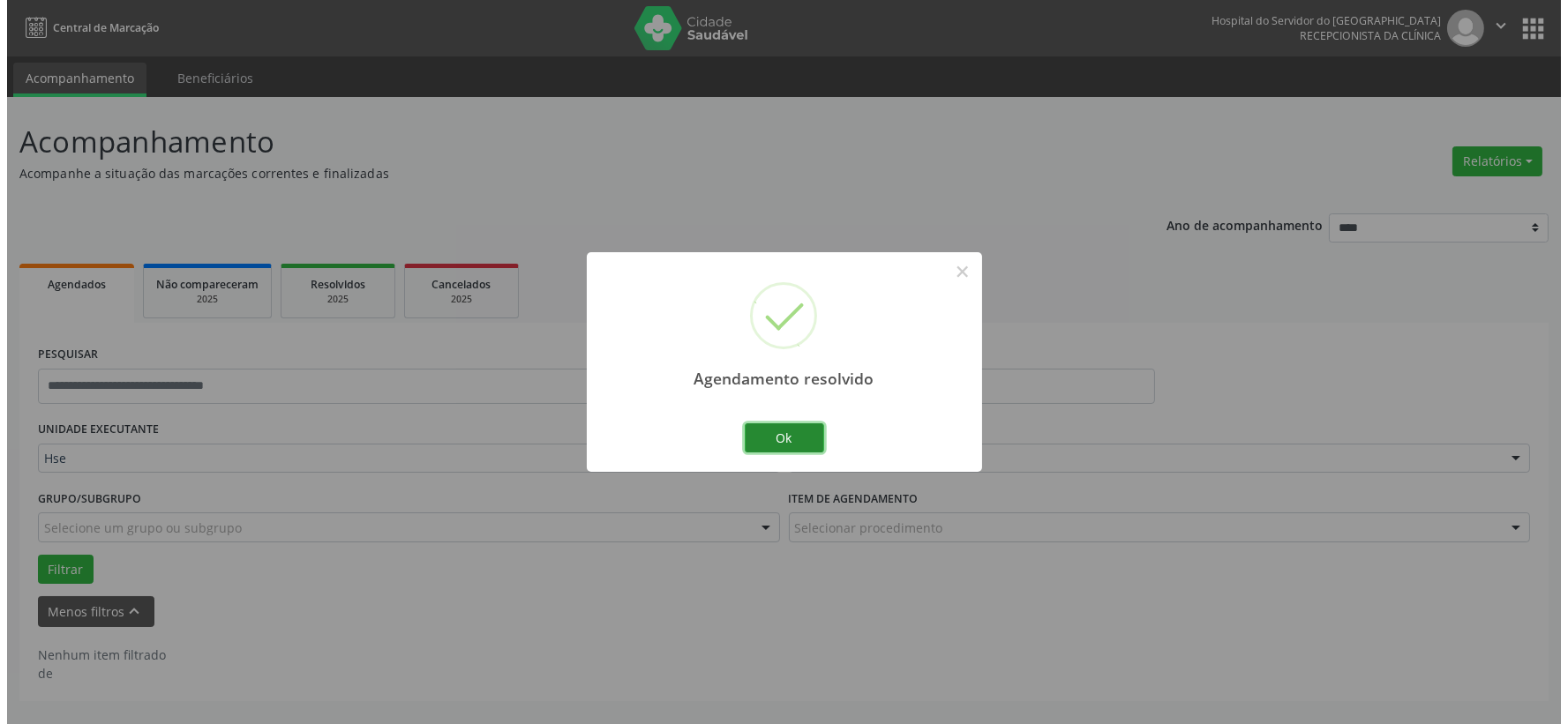
scroll to position [0, 0]
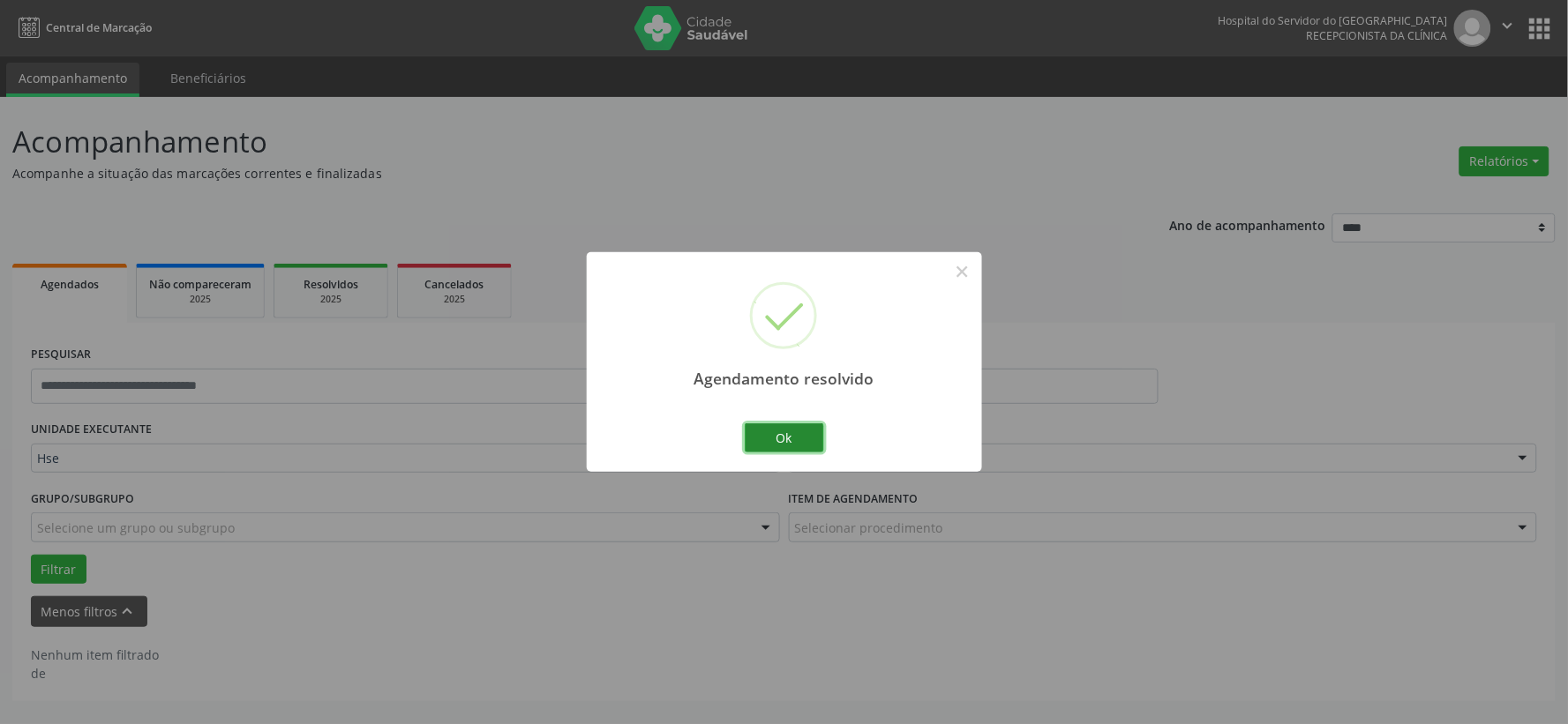
click at [784, 438] on button "Ok" at bounding box center [784, 438] width 80 height 30
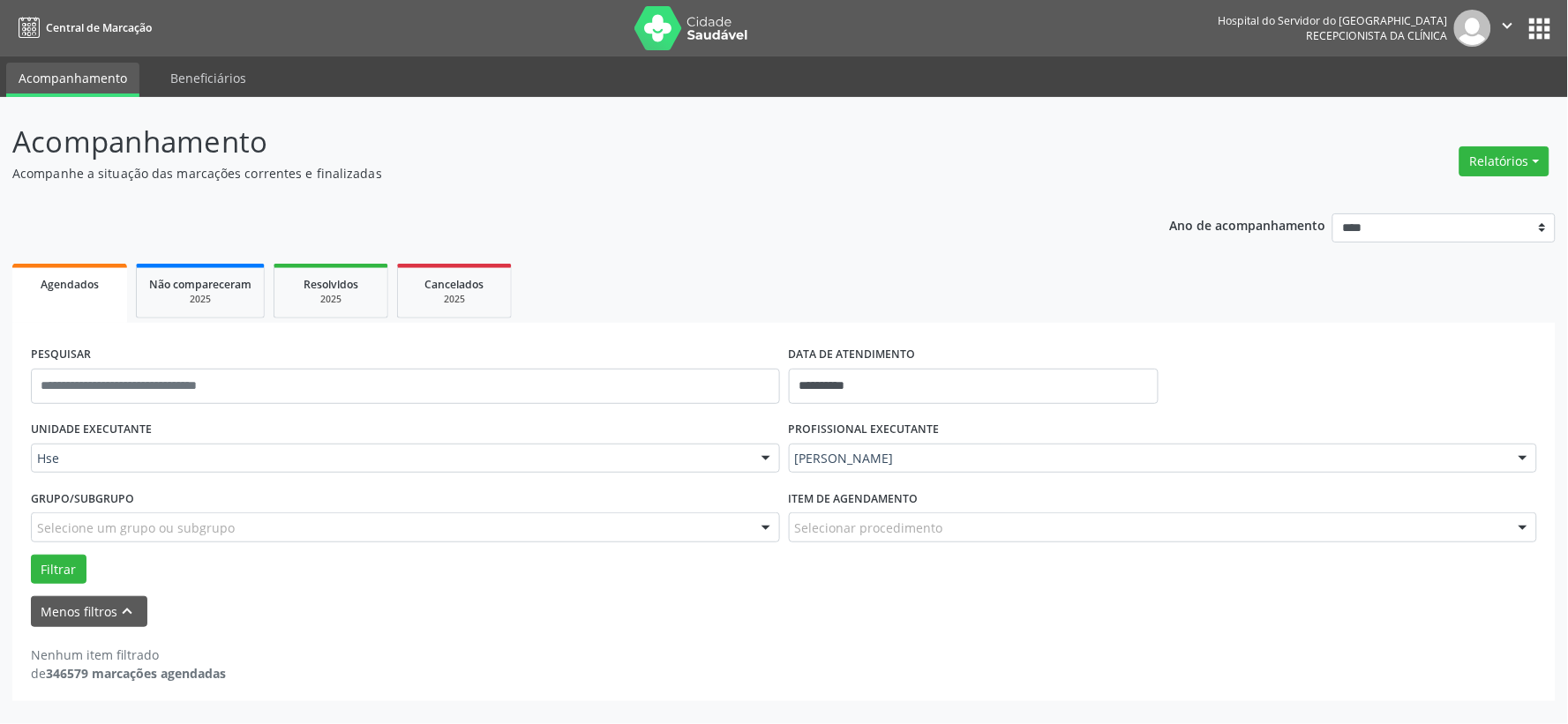
click at [698, 24] on img at bounding box center [691, 27] width 115 height 44
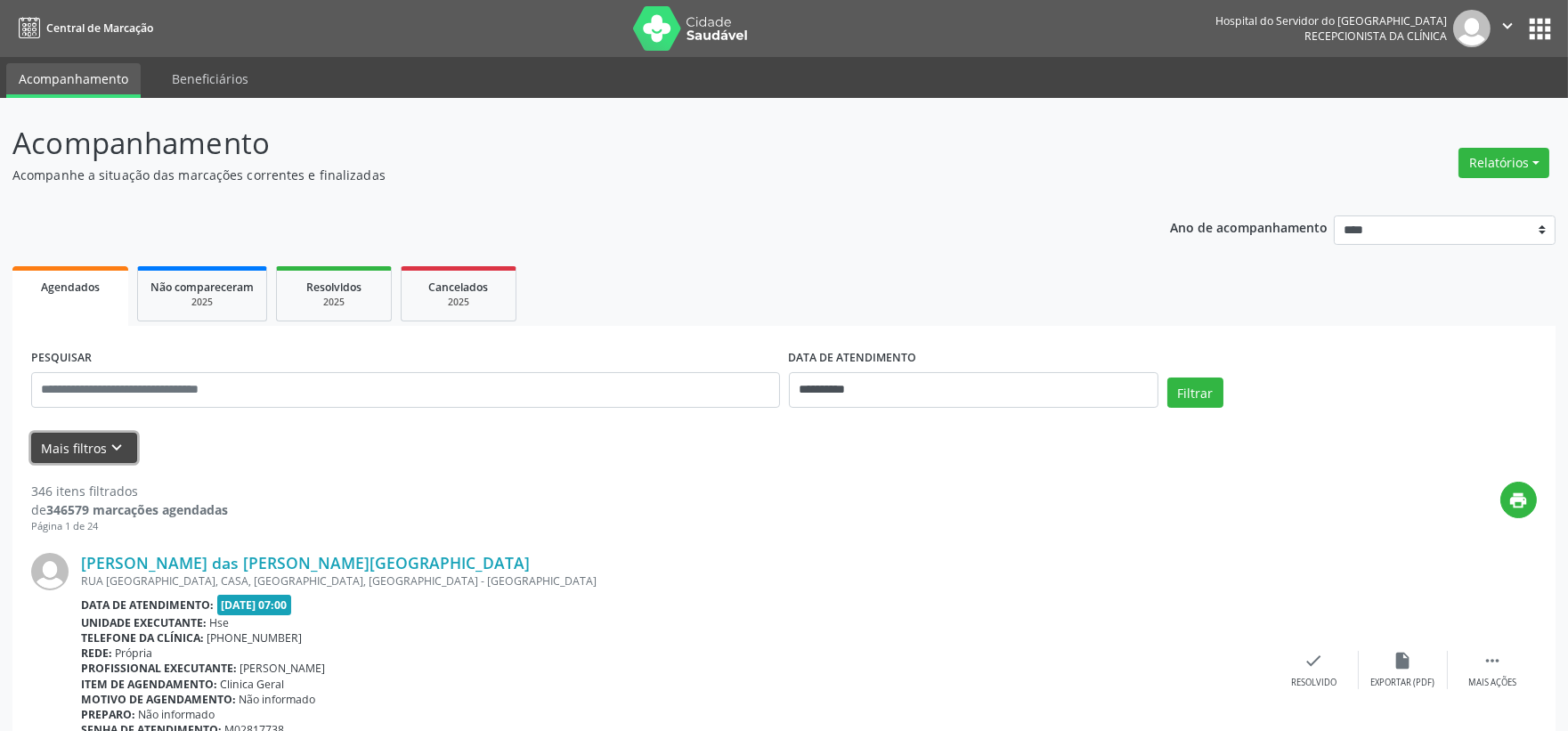
click at [126, 457] on button "Mais filtros keyboard_arrow_down" at bounding box center [84, 449] width 106 height 31
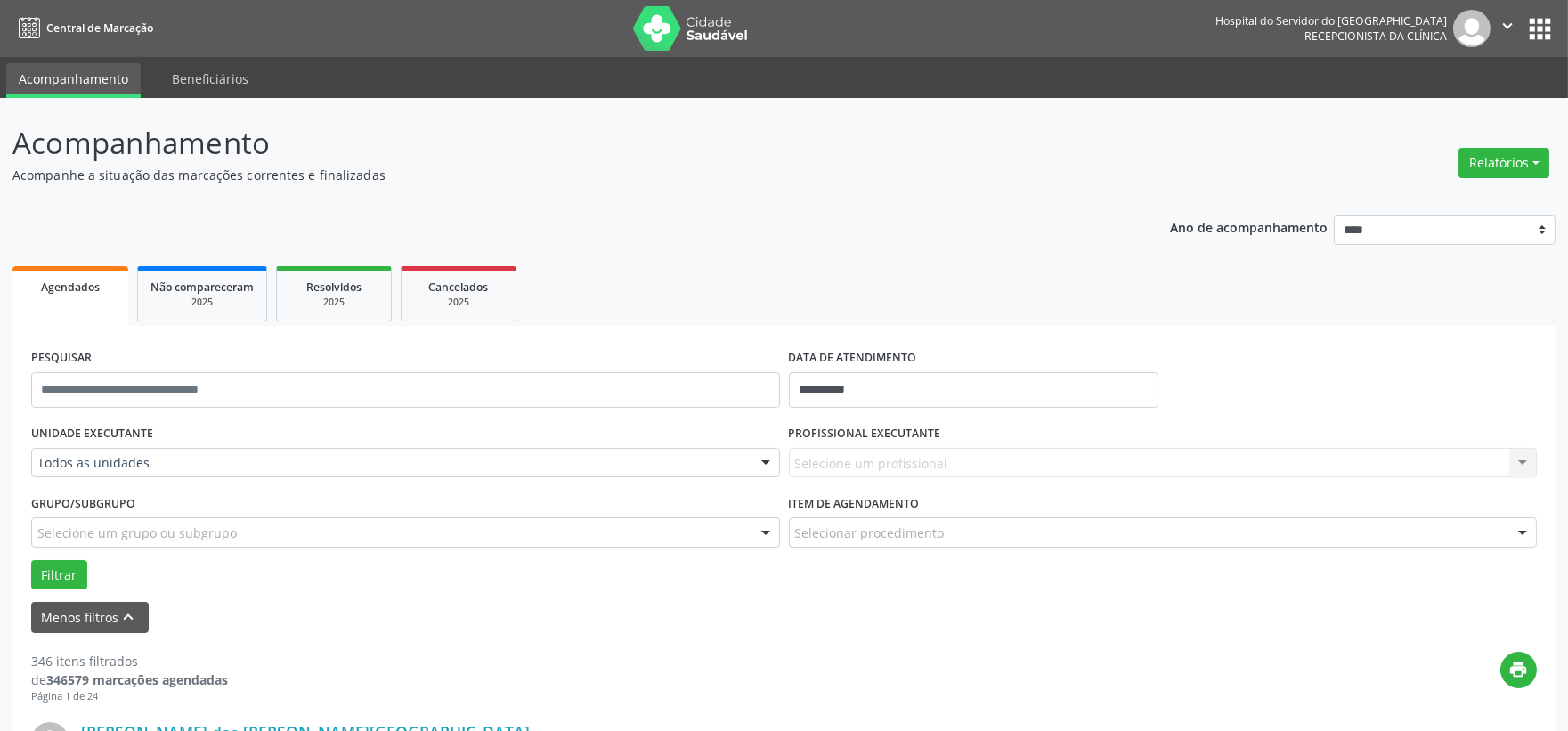
click at [148, 449] on div "Todos as unidades" at bounding box center [406, 463] width 749 height 30
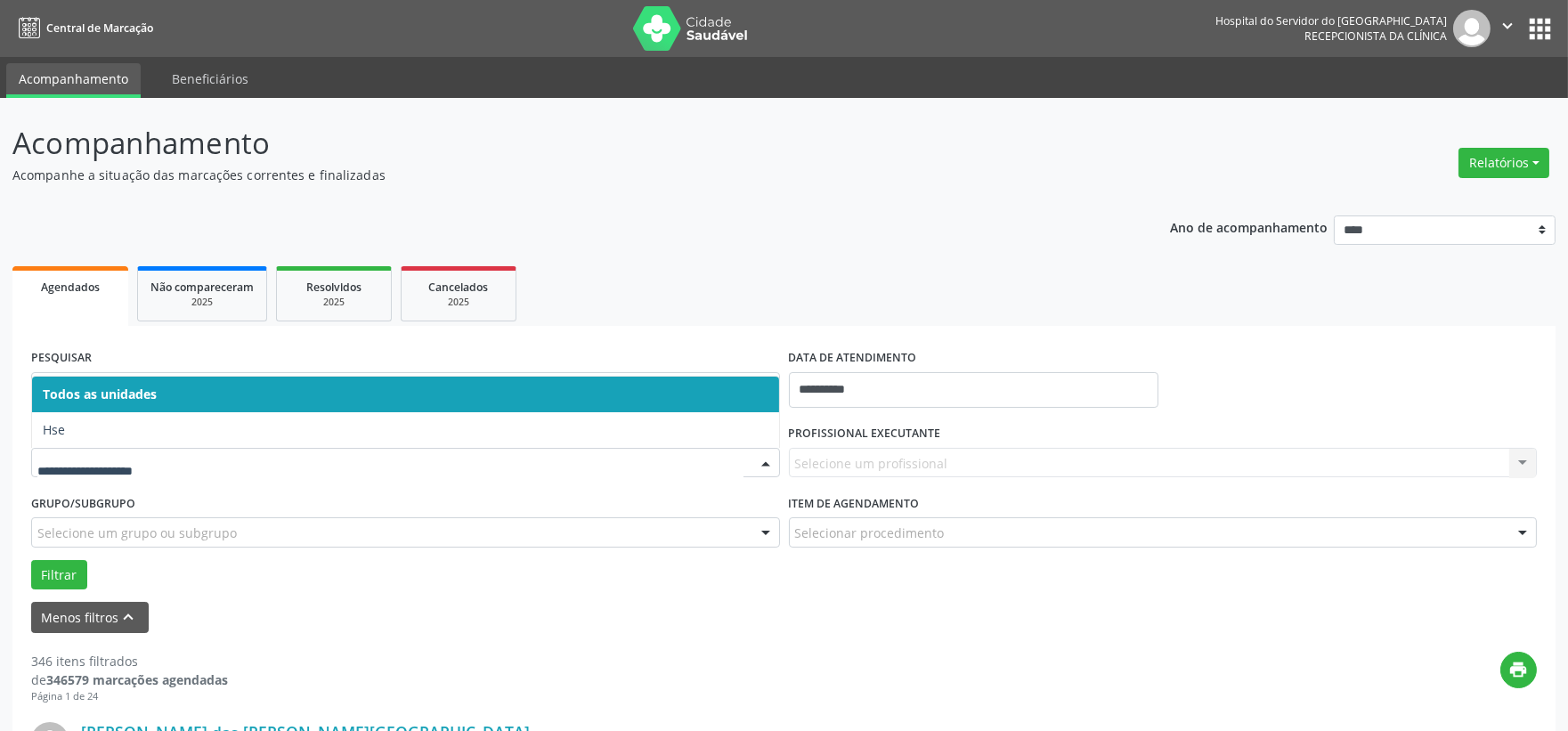
click at [143, 424] on span "Hse" at bounding box center [406, 430] width 747 height 35
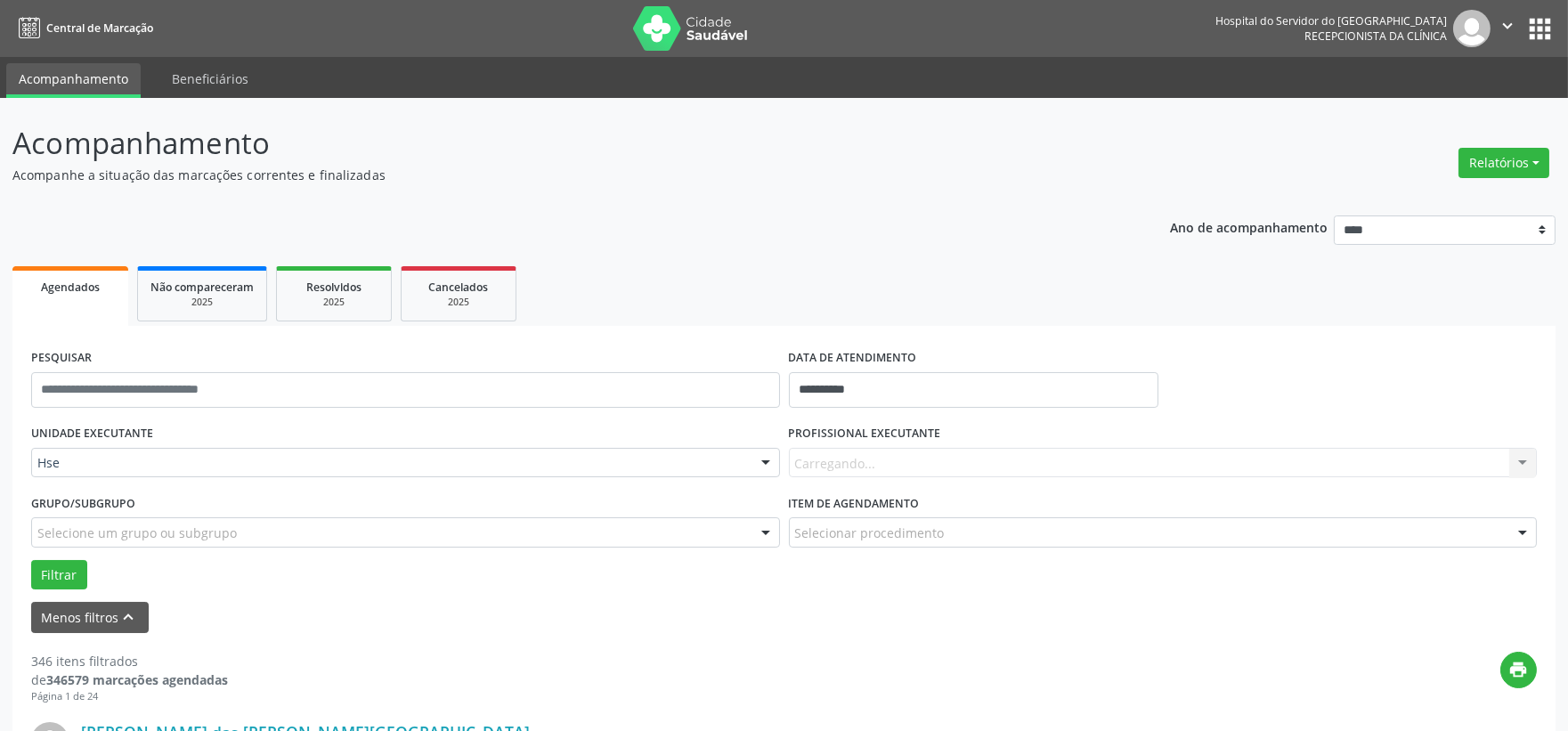
click at [863, 455] on div "Carregando... Nenhum resultado encontrado para: " " Não há nenhuma opção para s…" at bounding box center [1163, 463] width 749 height 30
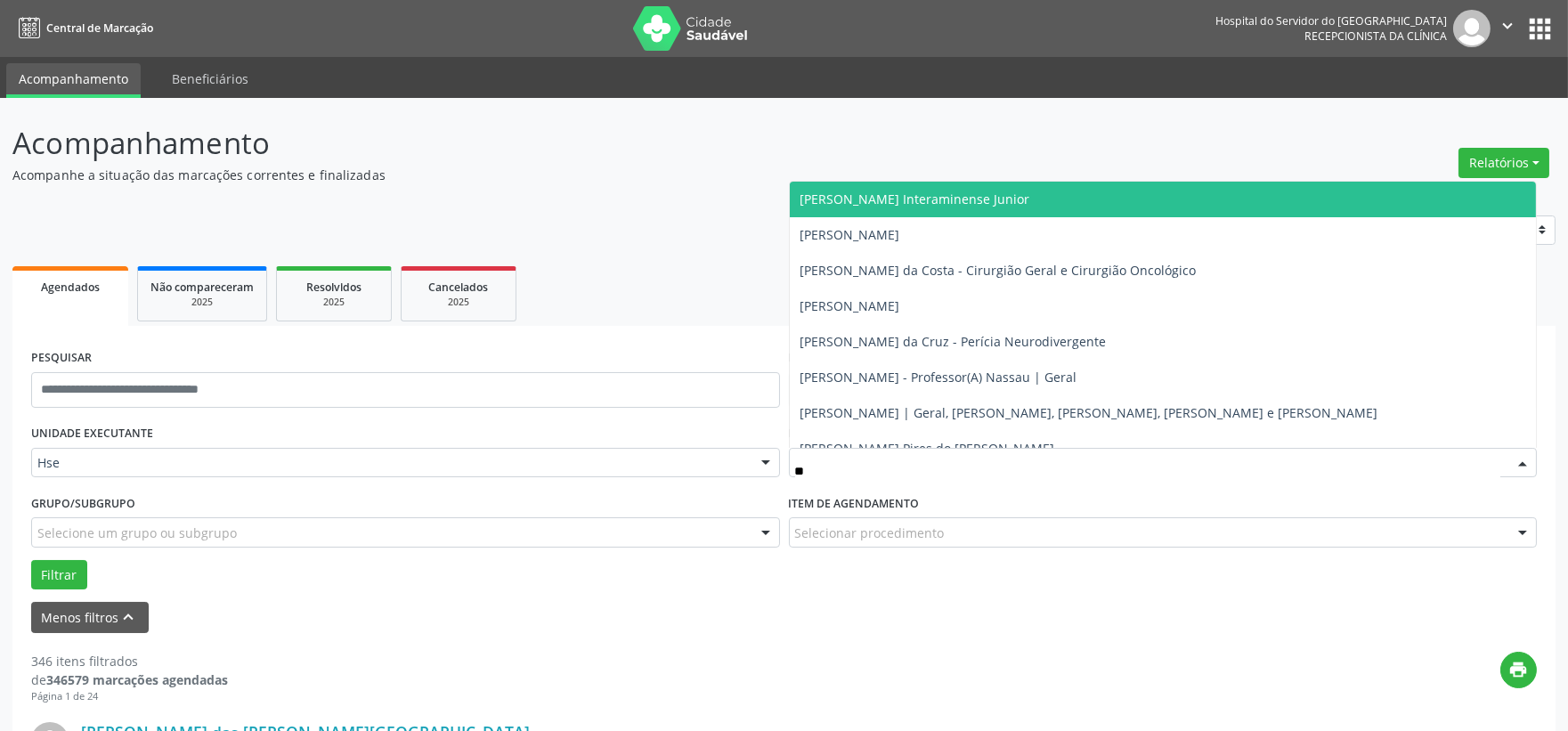
type input "***"
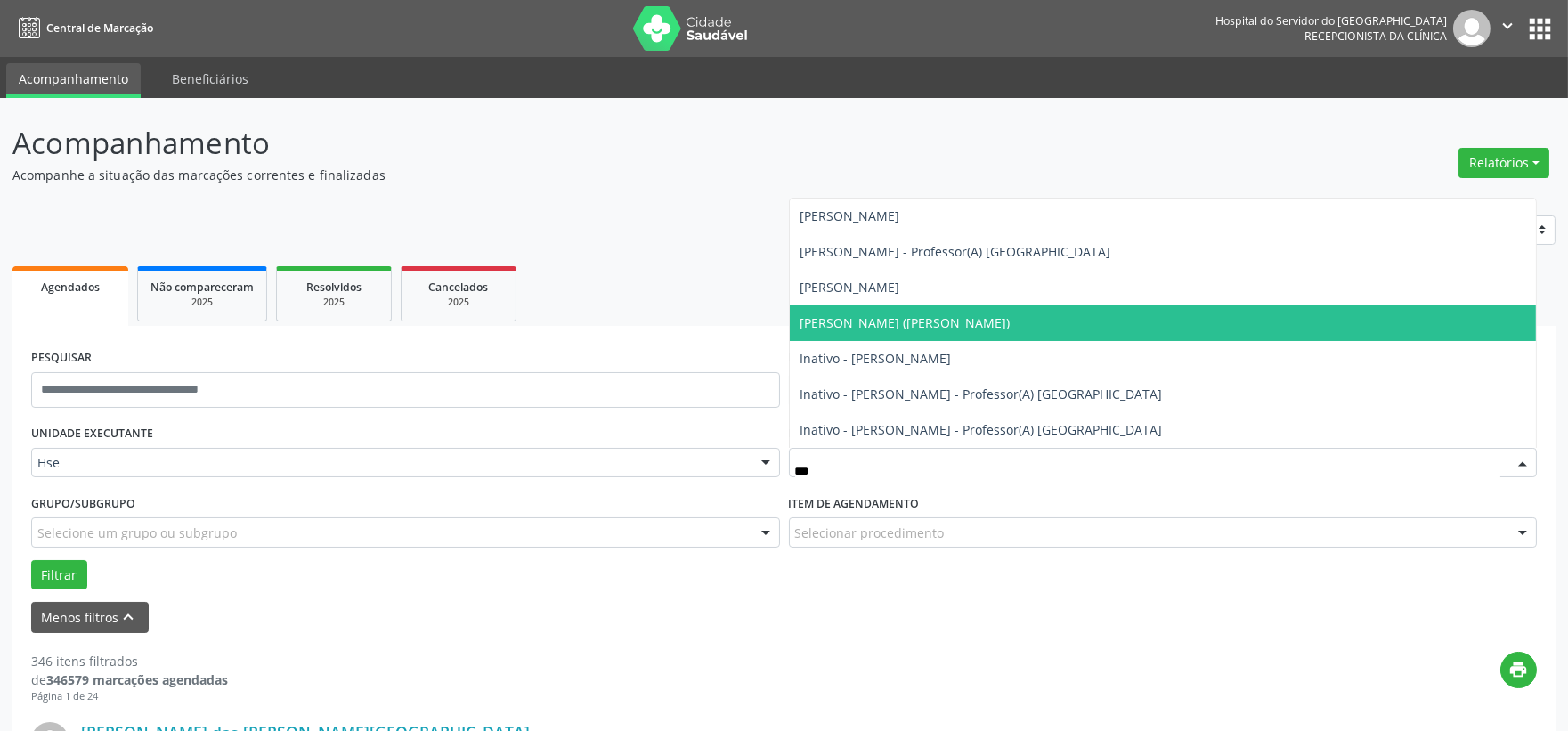
click at [968, 317] on span "[PERSON_NAME] ([PERSON_NAME])" at bounding box center [906, 322] width 210 height 17
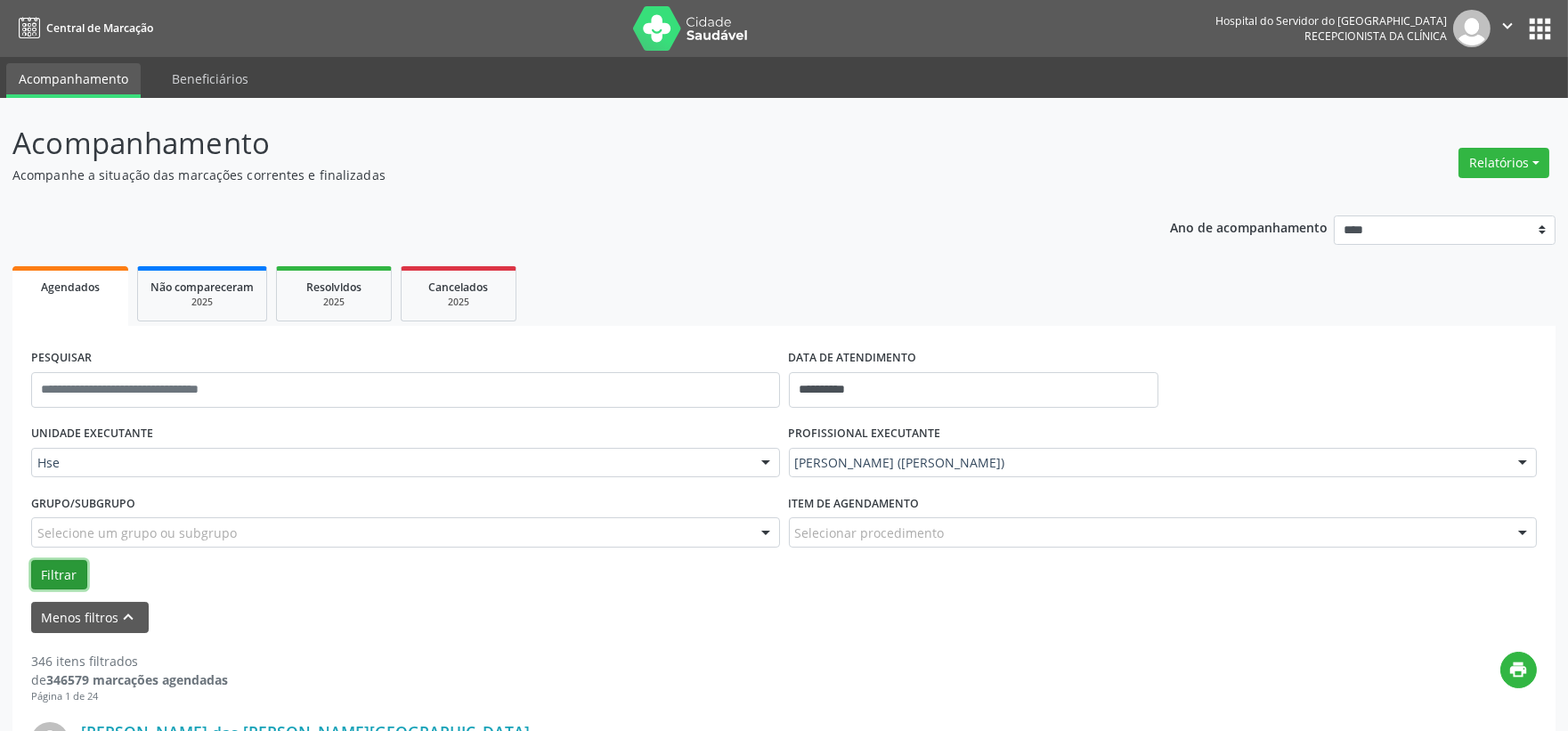
click at [64, 561] on button "Filtrar" at bounding box center [59, 575] width 56 height 30
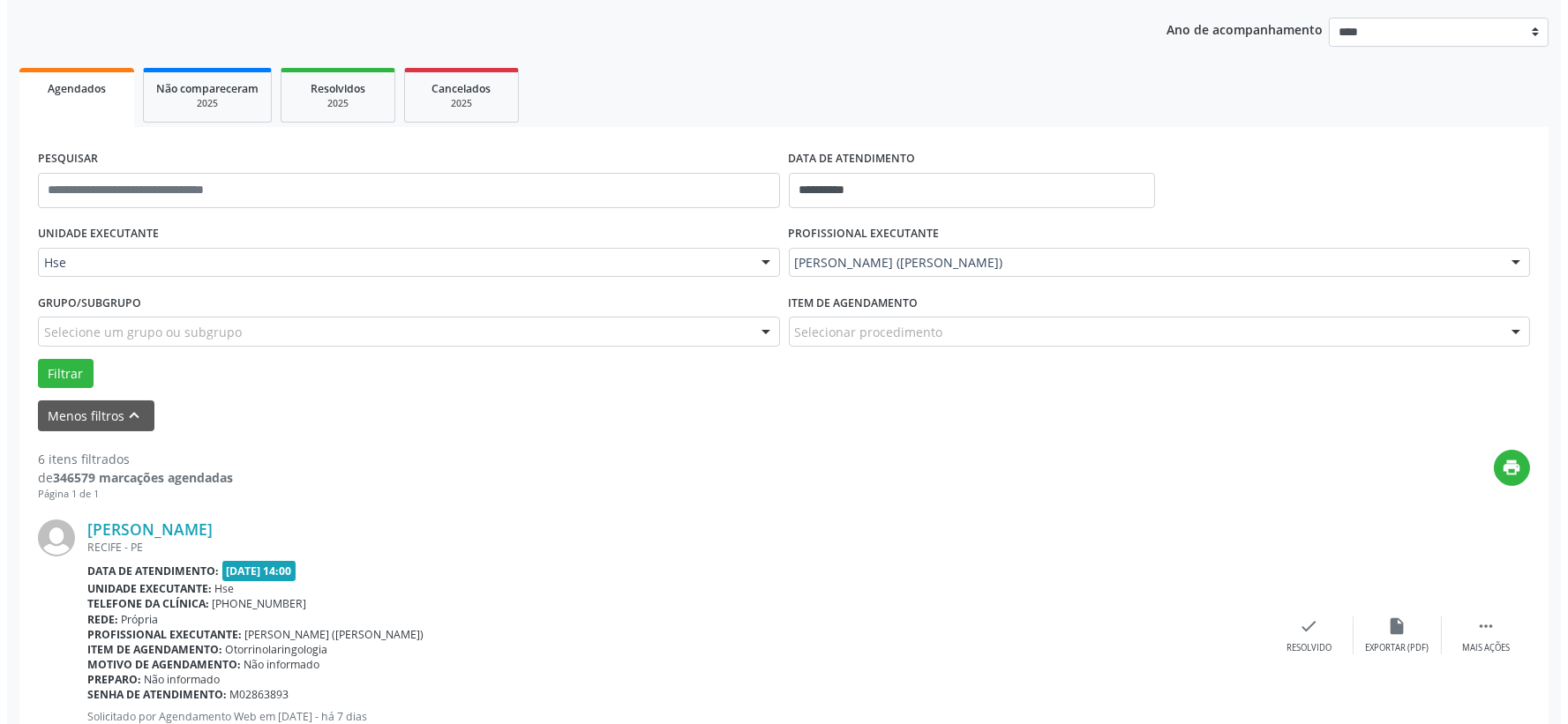
scroll to position [294, 0]
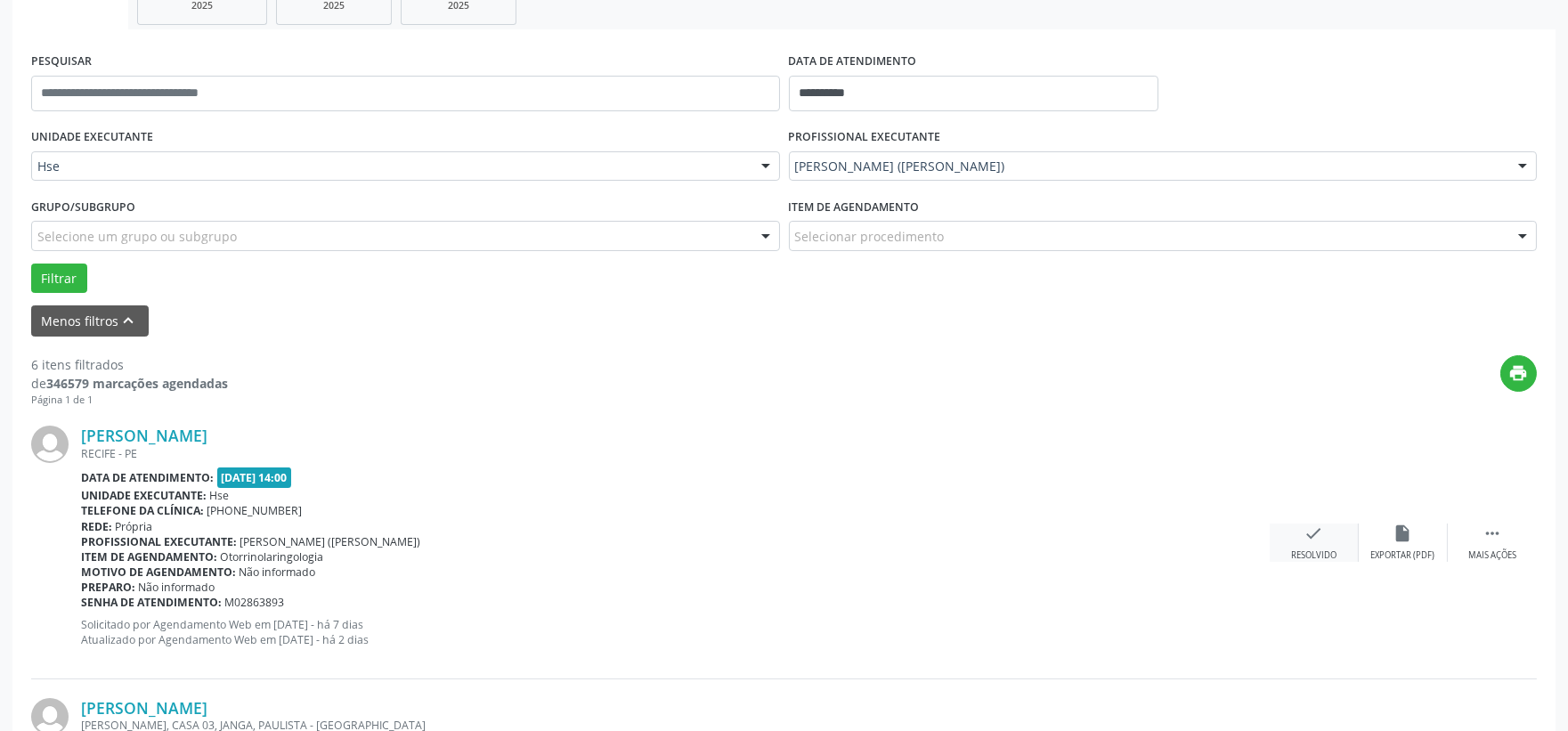
click at [1294, 541] on div "check Resolvido" at bounding box center [1314, 542] width 89 height 38
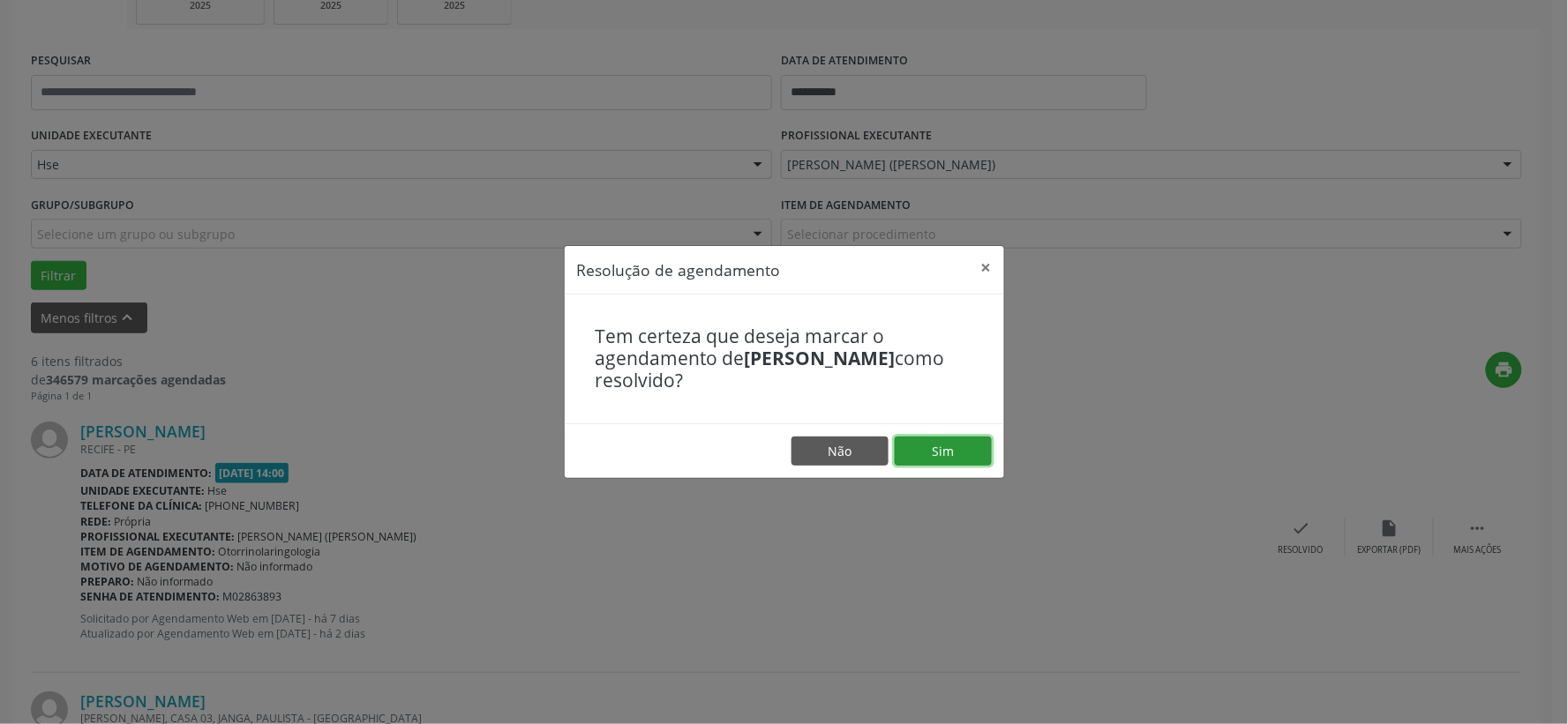
click at [913, 459] on button "Sim" at bounding box center [943, 451] width 97 height 30
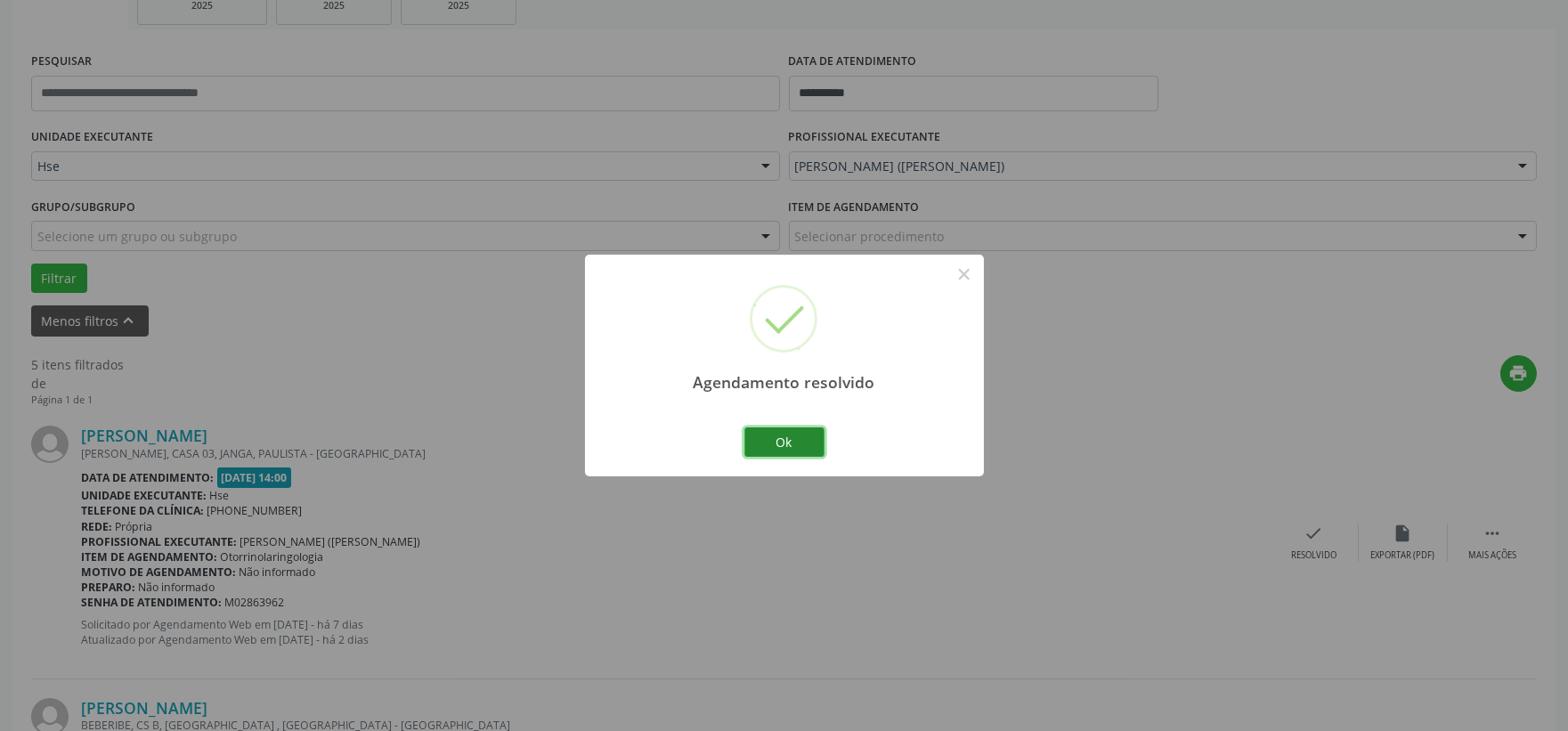
click at [790, 443] on button "Ok" at bounding box center [785, 442] width 80 height 30
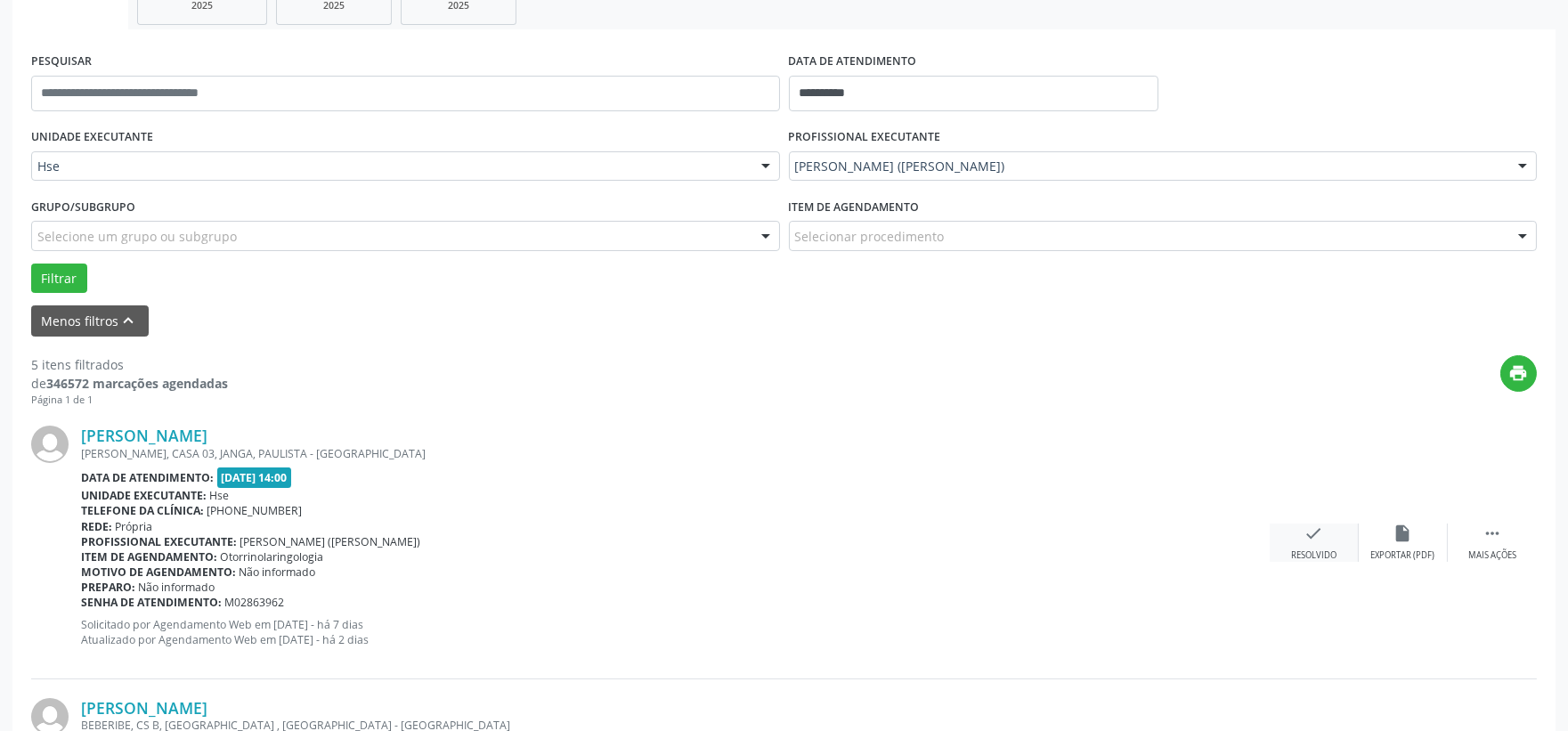
click at [1332, 539] on div "check Resolvido" at bounding box center [1314, 542] width 89 height 38
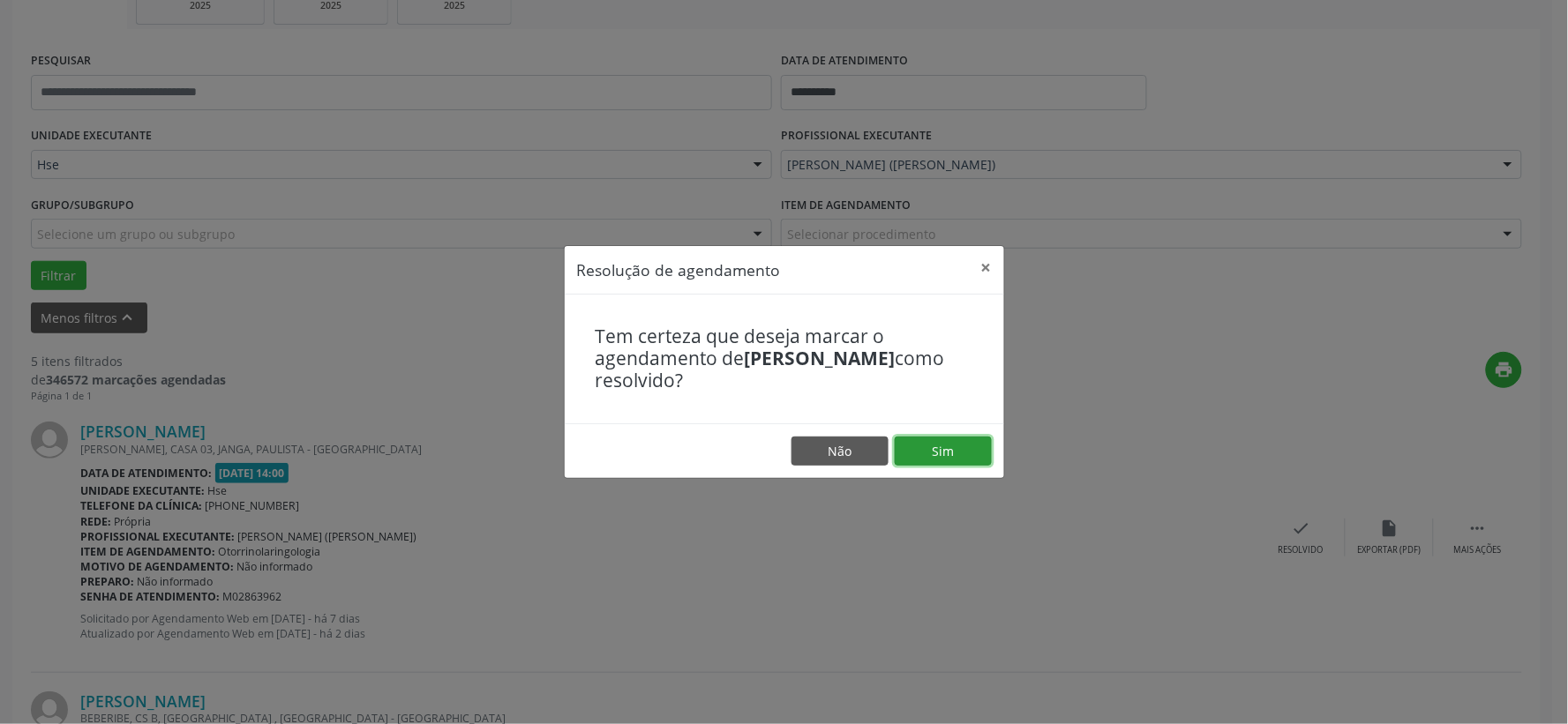
click at [955, 453] on button "Sim" at bounding box center [943, 451] width 97 height 30
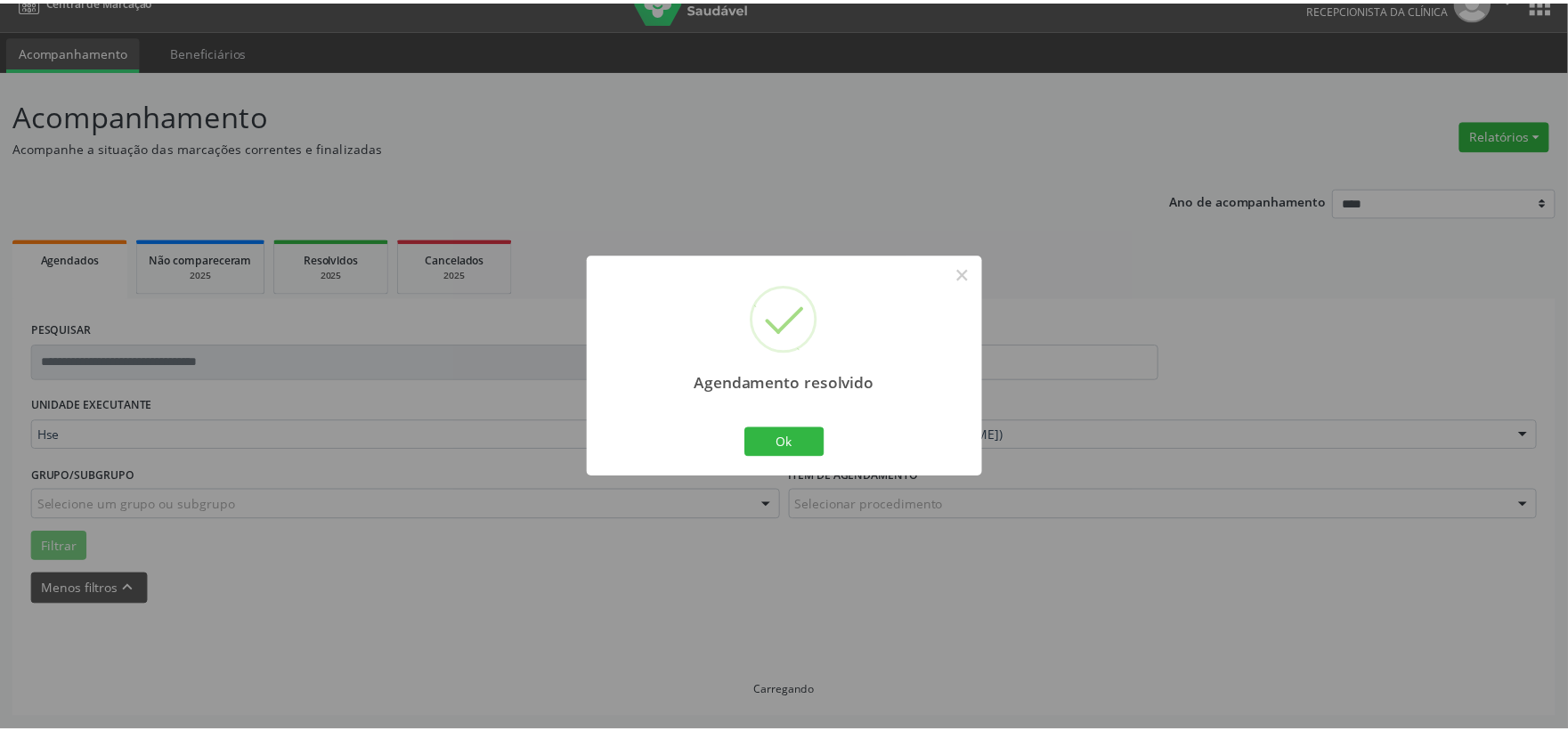
scroll to position [26, 0]
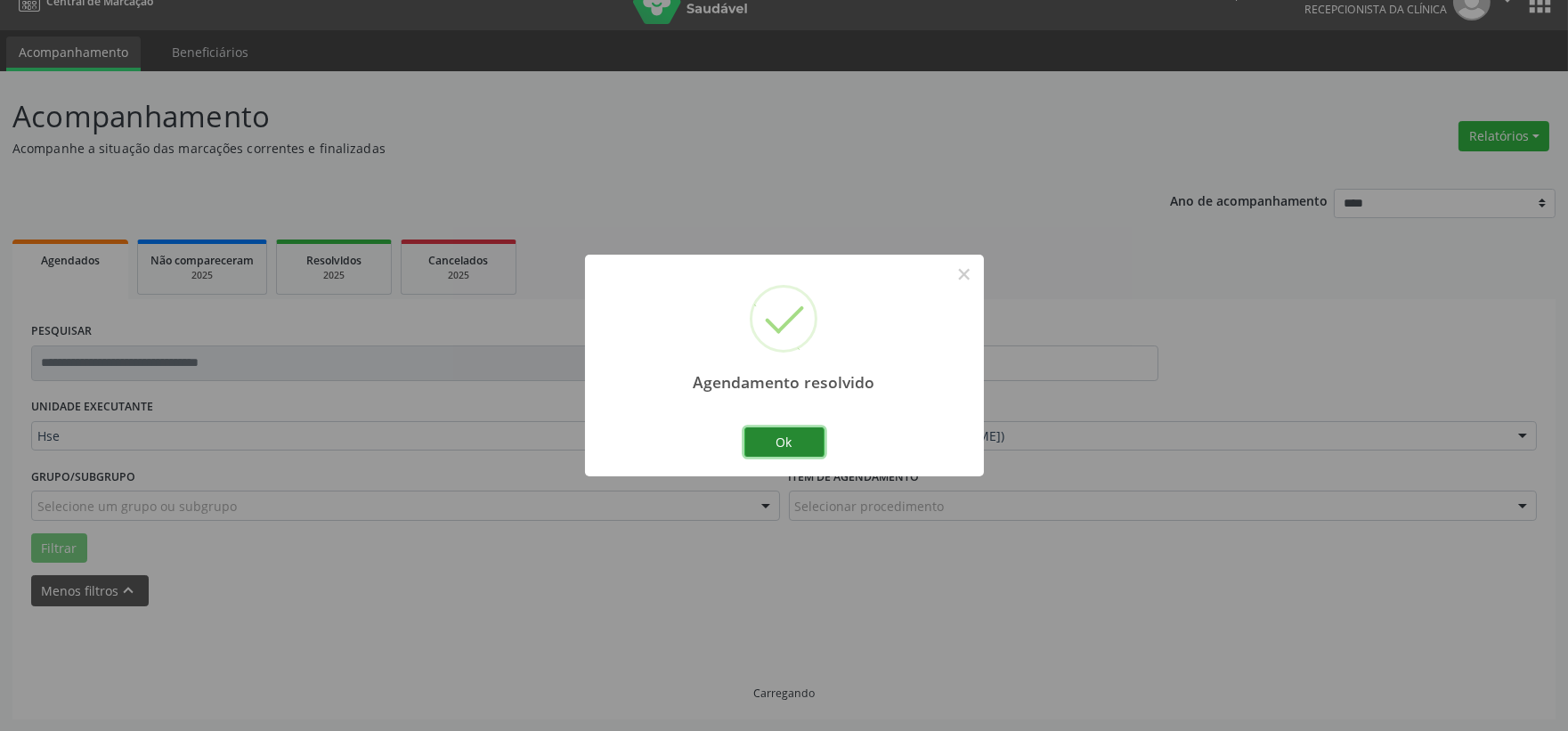
click at [776, 442] on button "Ok" at bounding box center [785, 442] width 80 height 30
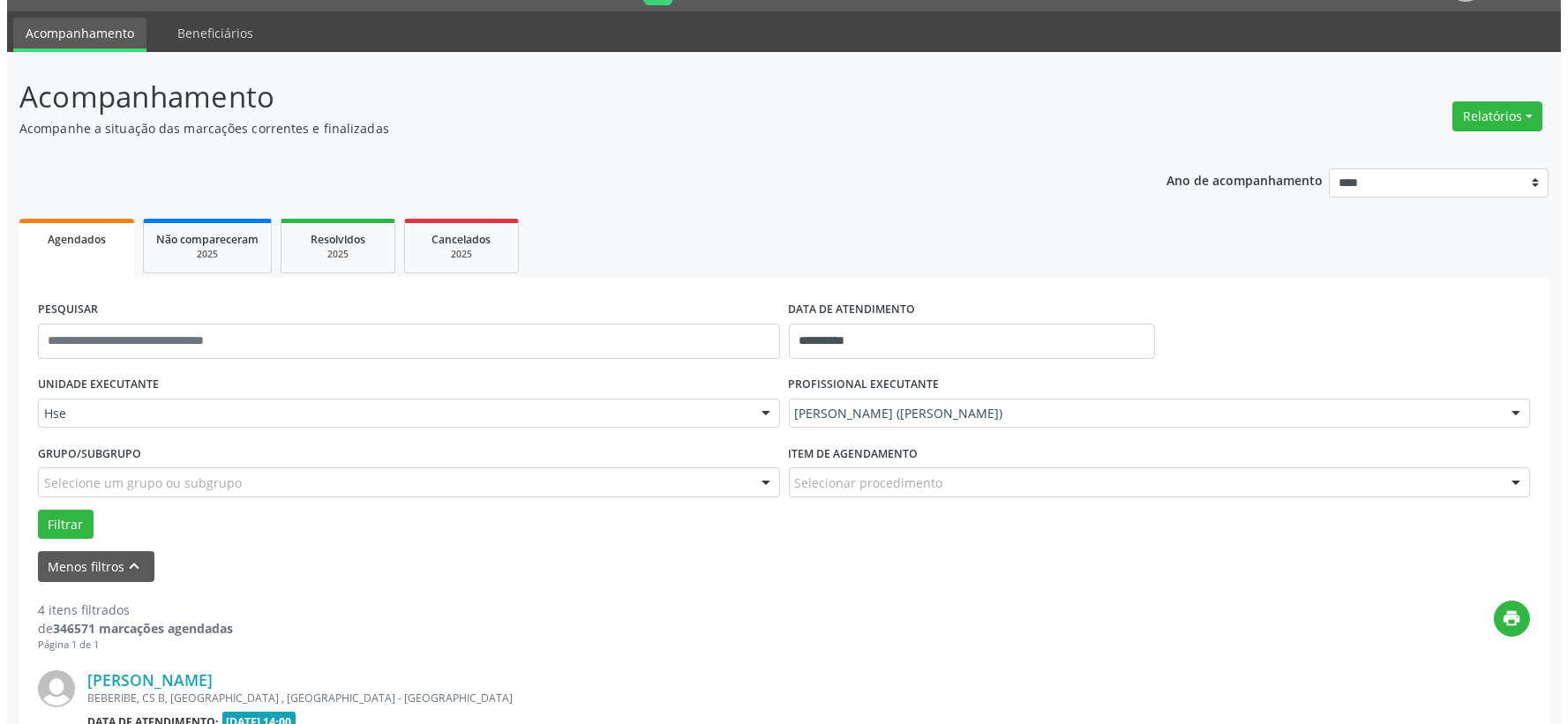
scroll to position [339, 0]
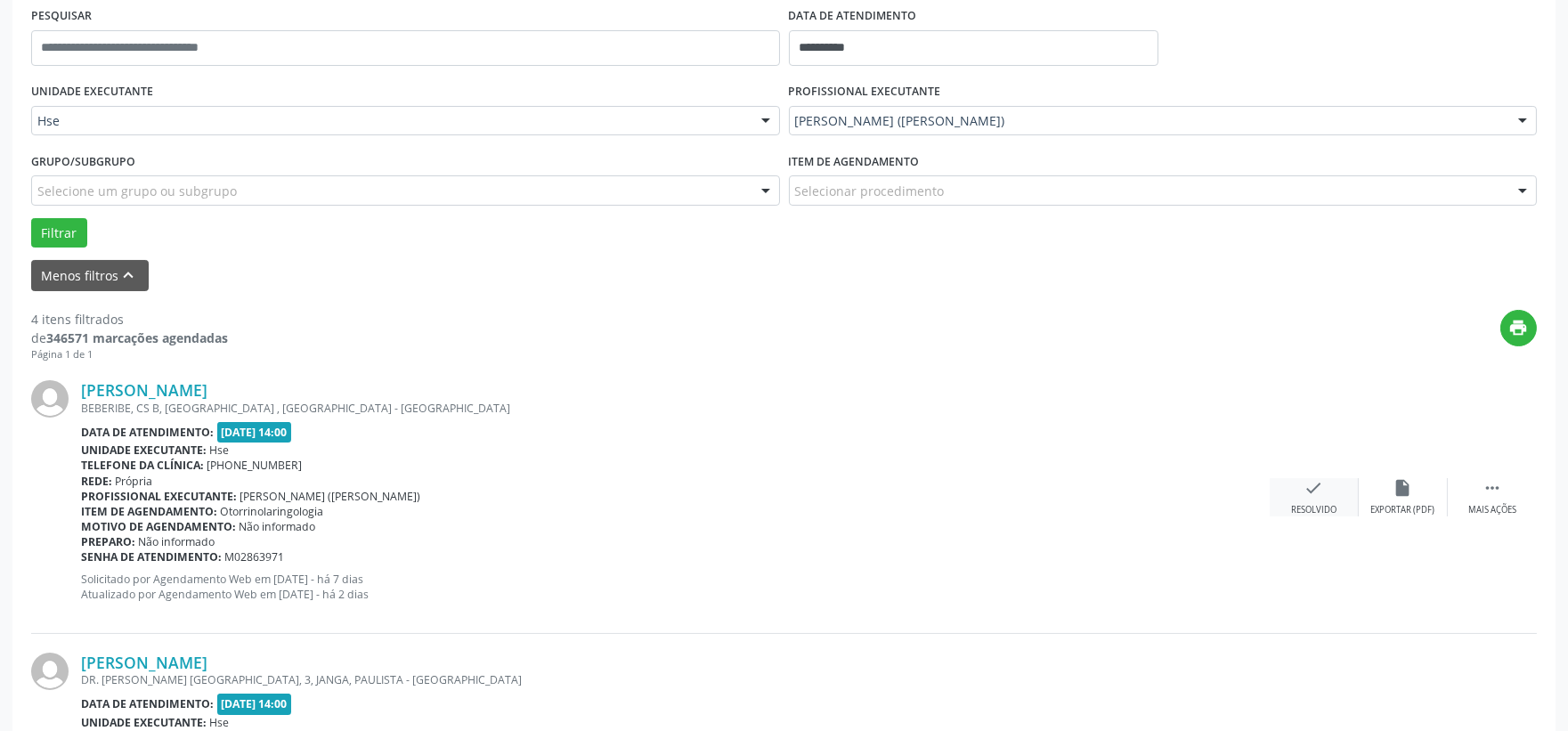
click at [1320, 490] on icon "check" at bounding box center [1314, 488] width 20 height 20
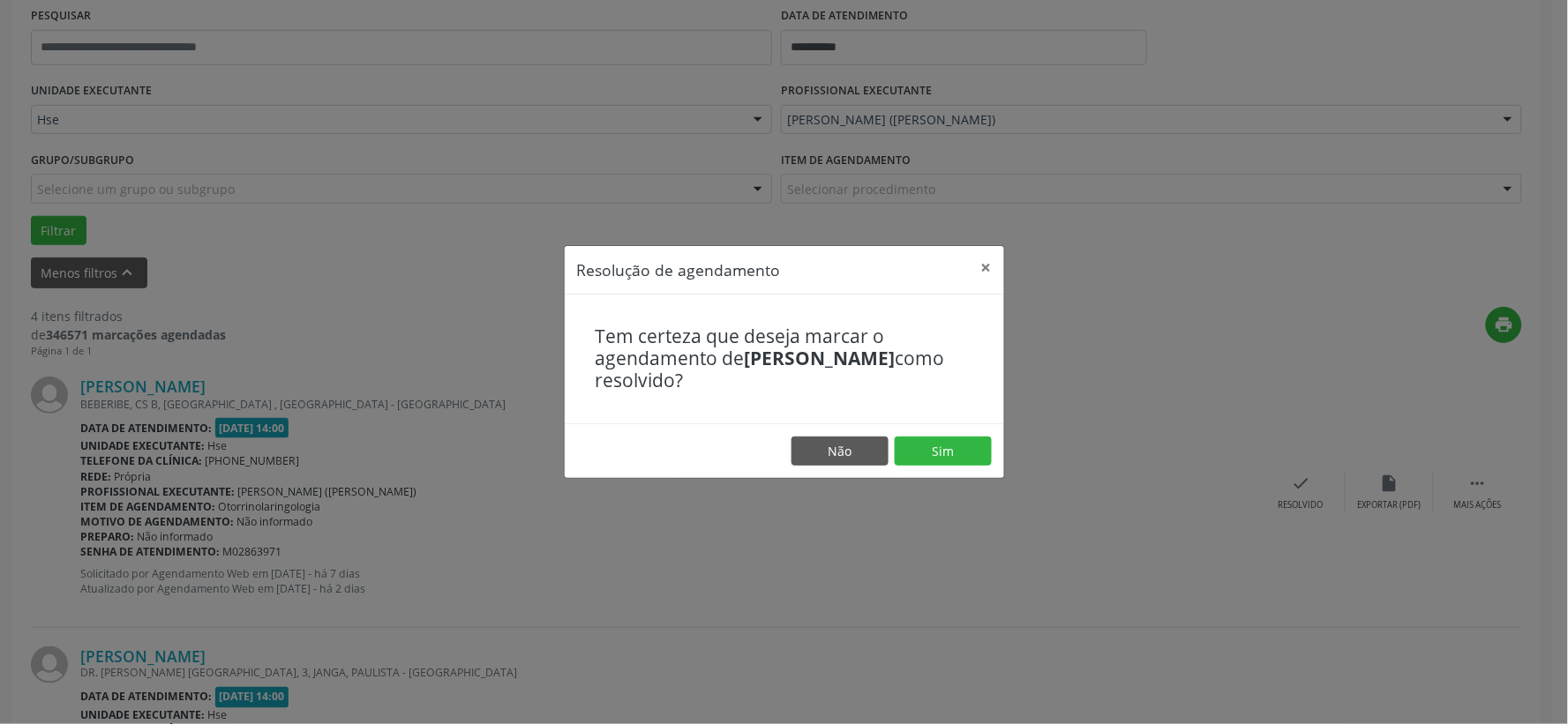
click at [875, 427] on footer "Não Sim" at bounding box center [784, 450] width 440 height 55
click at [923, 441] on button "Sim" at bounding box center [943, 451] width 97 height 30
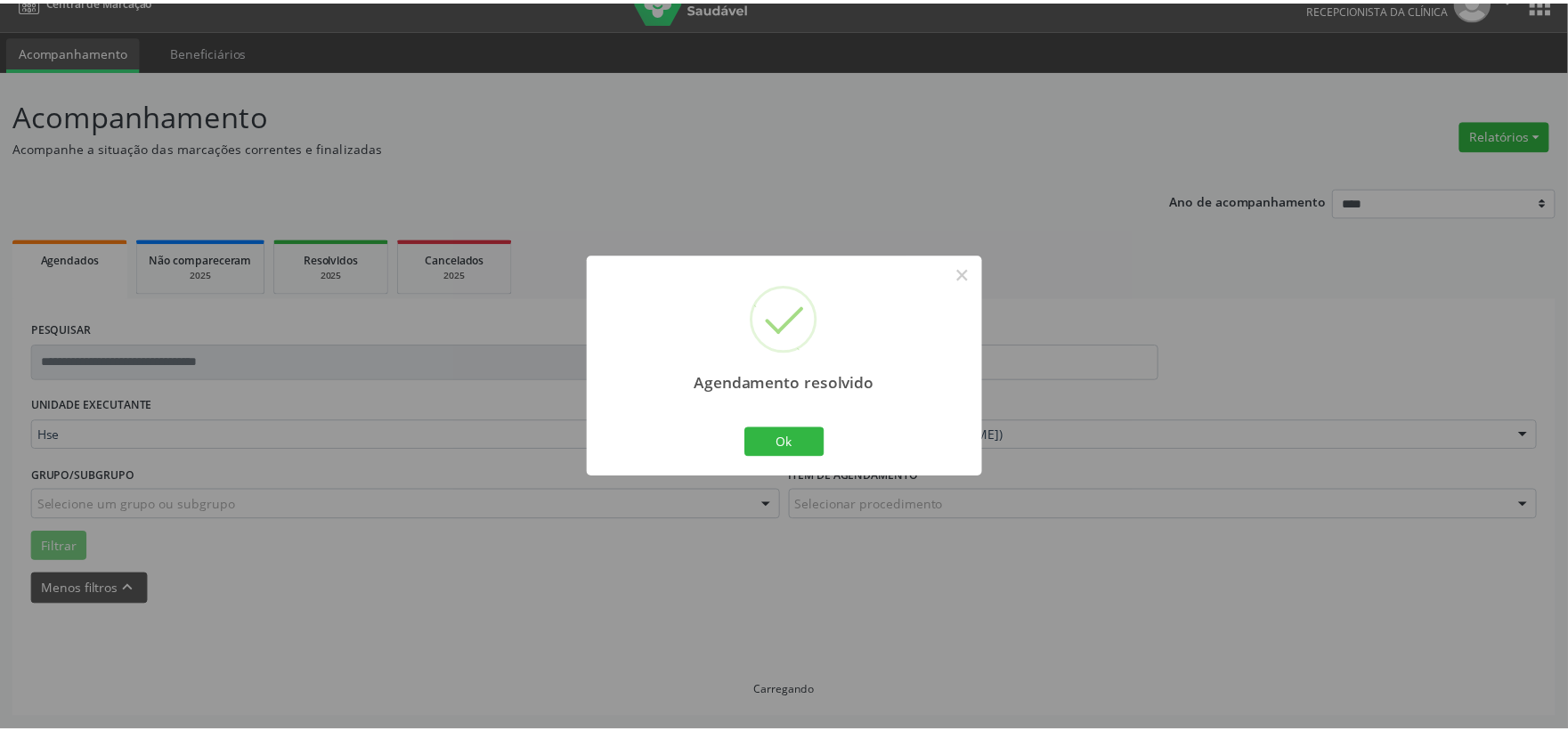
scroll to position [26, 0]
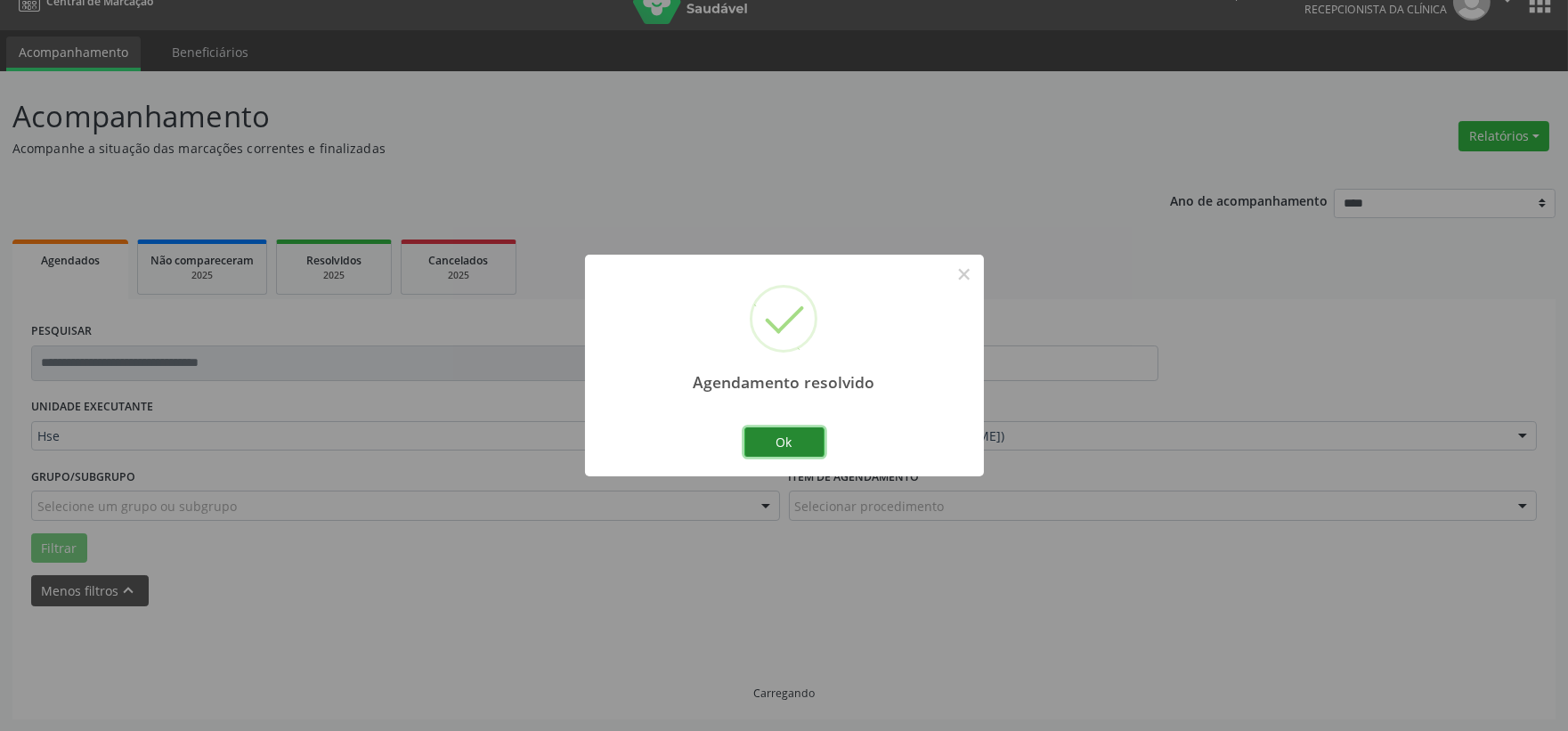
click at [803, 452] on button "Ok" at bounding box center [785, 442] width 80 height 30
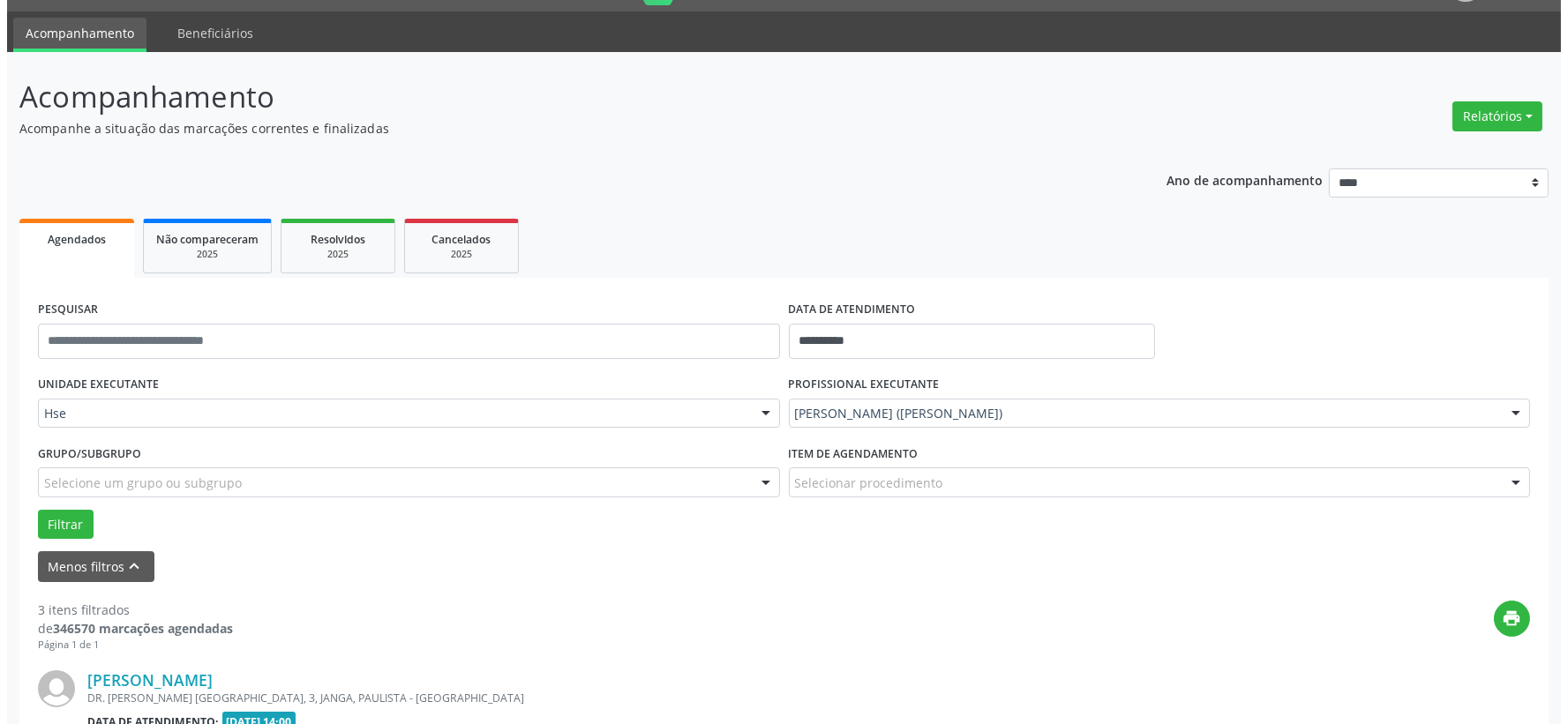
scroll to position [339, 0]
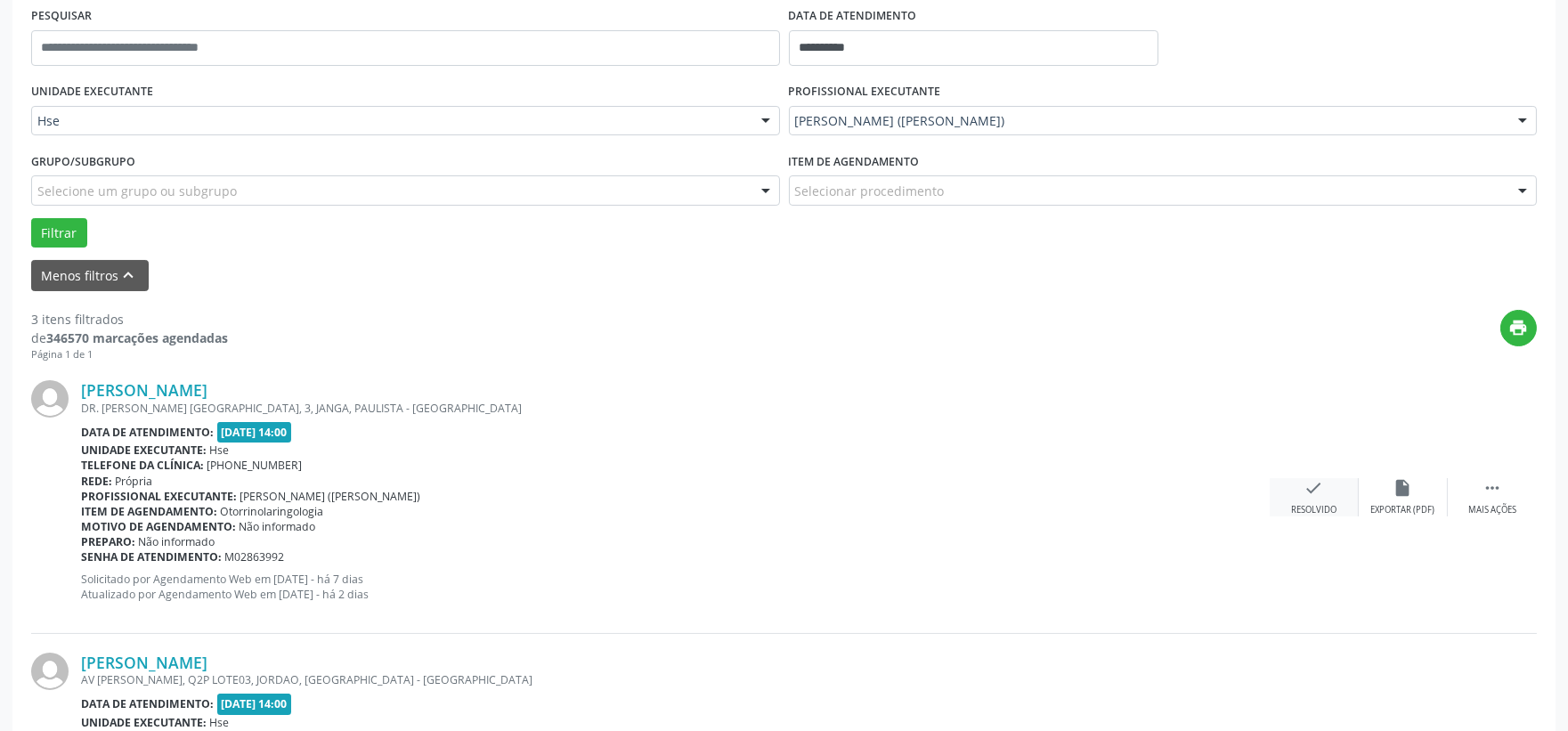
click at [1297, 492] on div "check Resolvido" at bounding box center [1314, 497] width 89 height 38
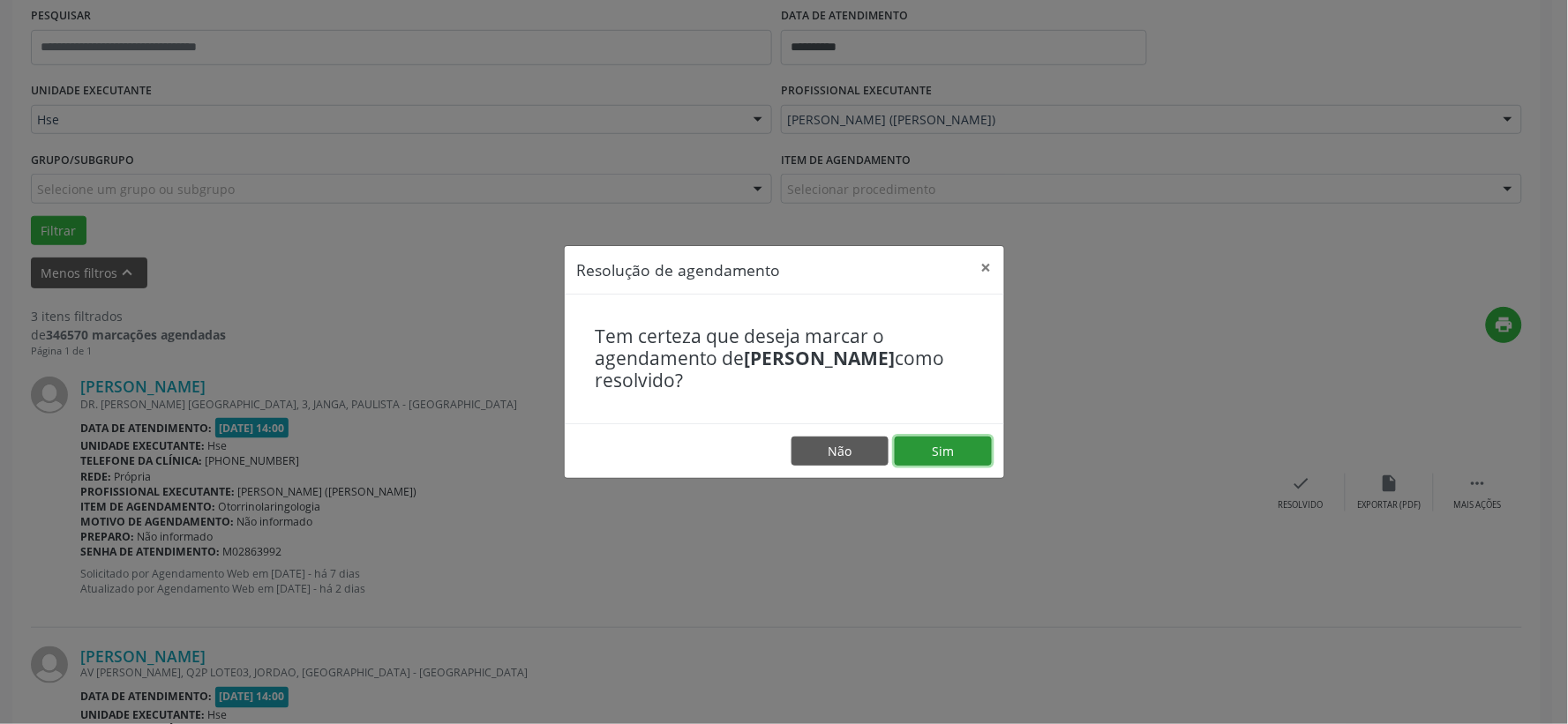
click at [937, 456] on button "Sim" at bounding box center [943, 451] width 97 height 30
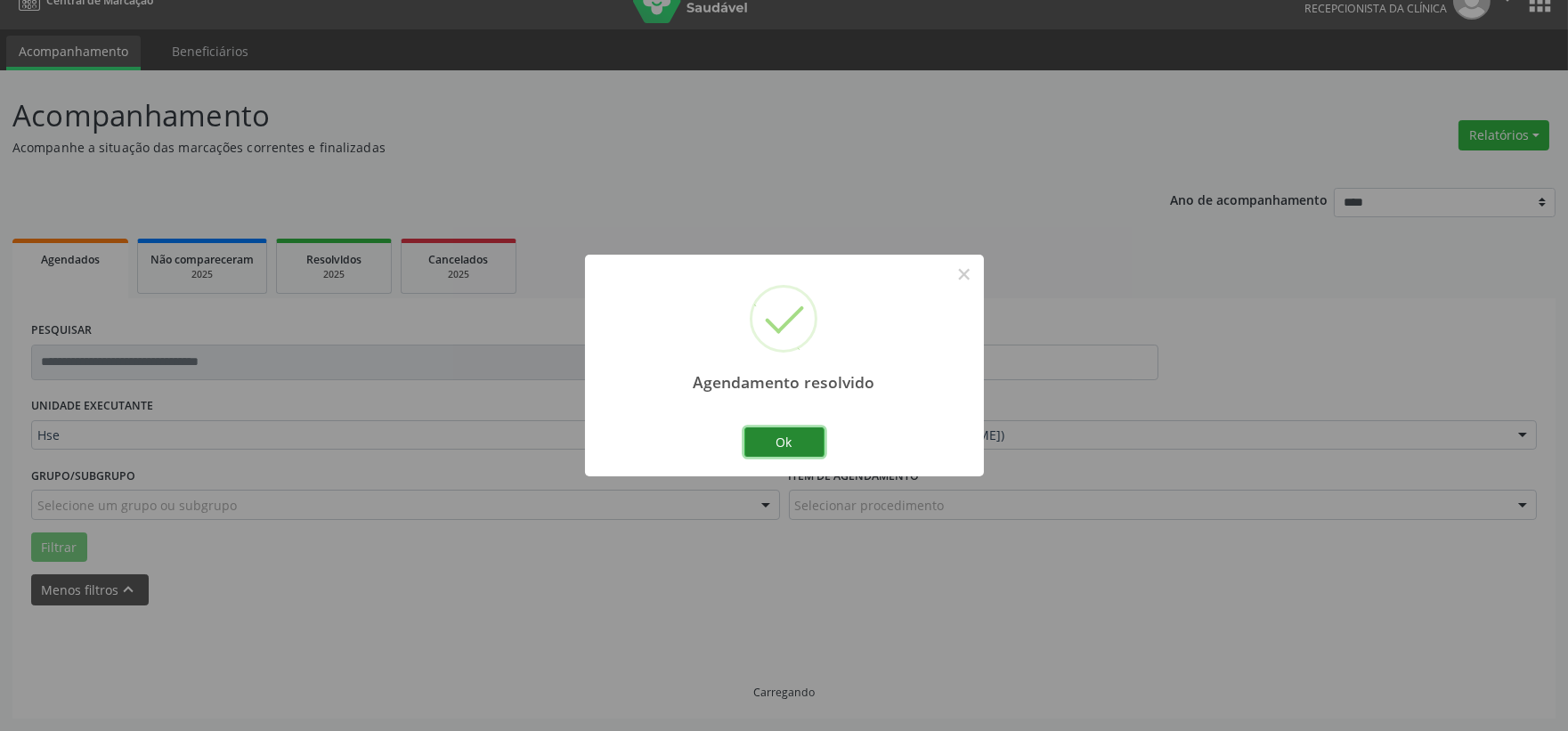
click at [770, 434] on button "Ok" at bounding box center [785, 442] width 80 height 30
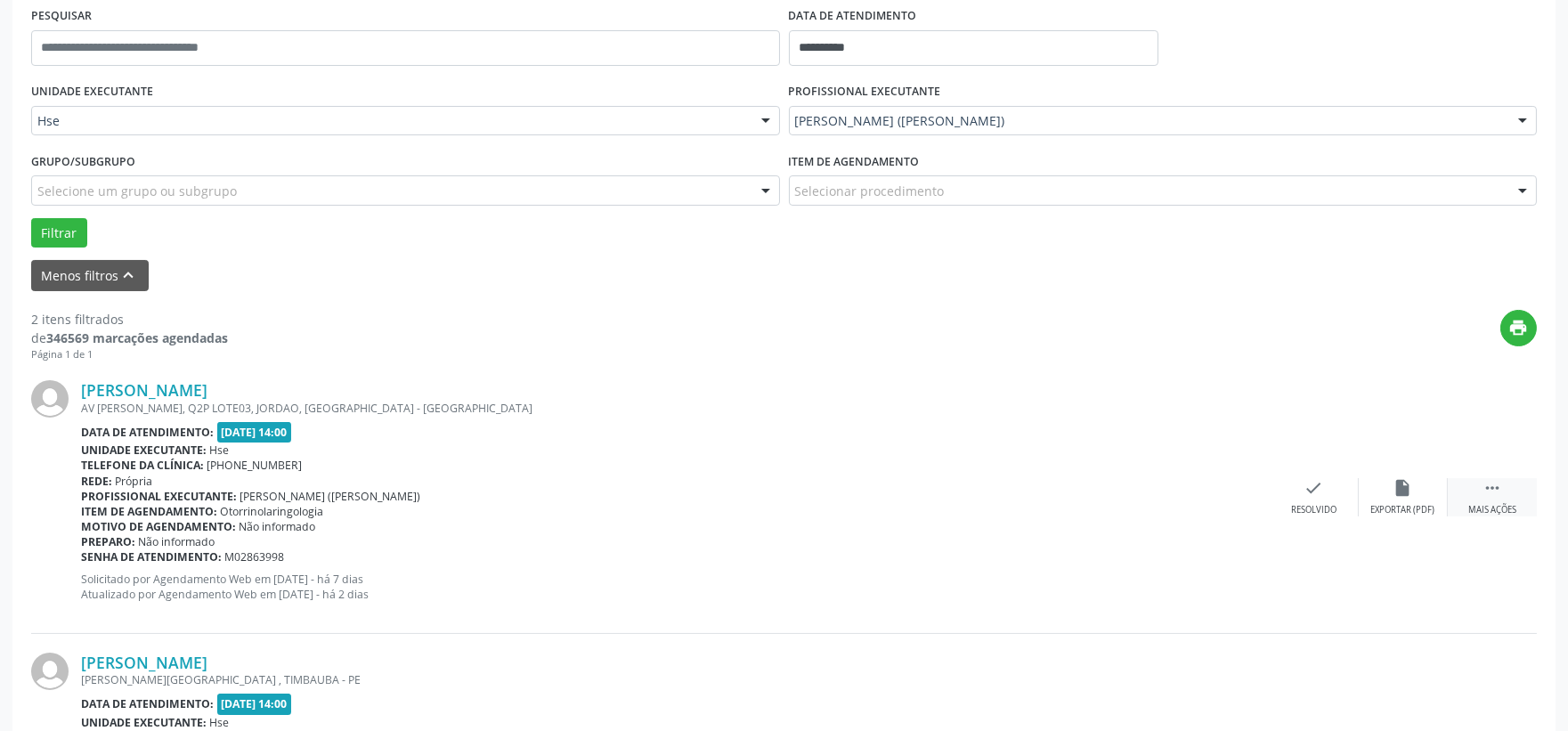
click at [1511, 513] on div "Mais ações" at bounding box center [1493, 510] width 48 height 13
click at [1407, 504] on div "Não compareceu" at bounding box center [1402, 510] width 75 height 13
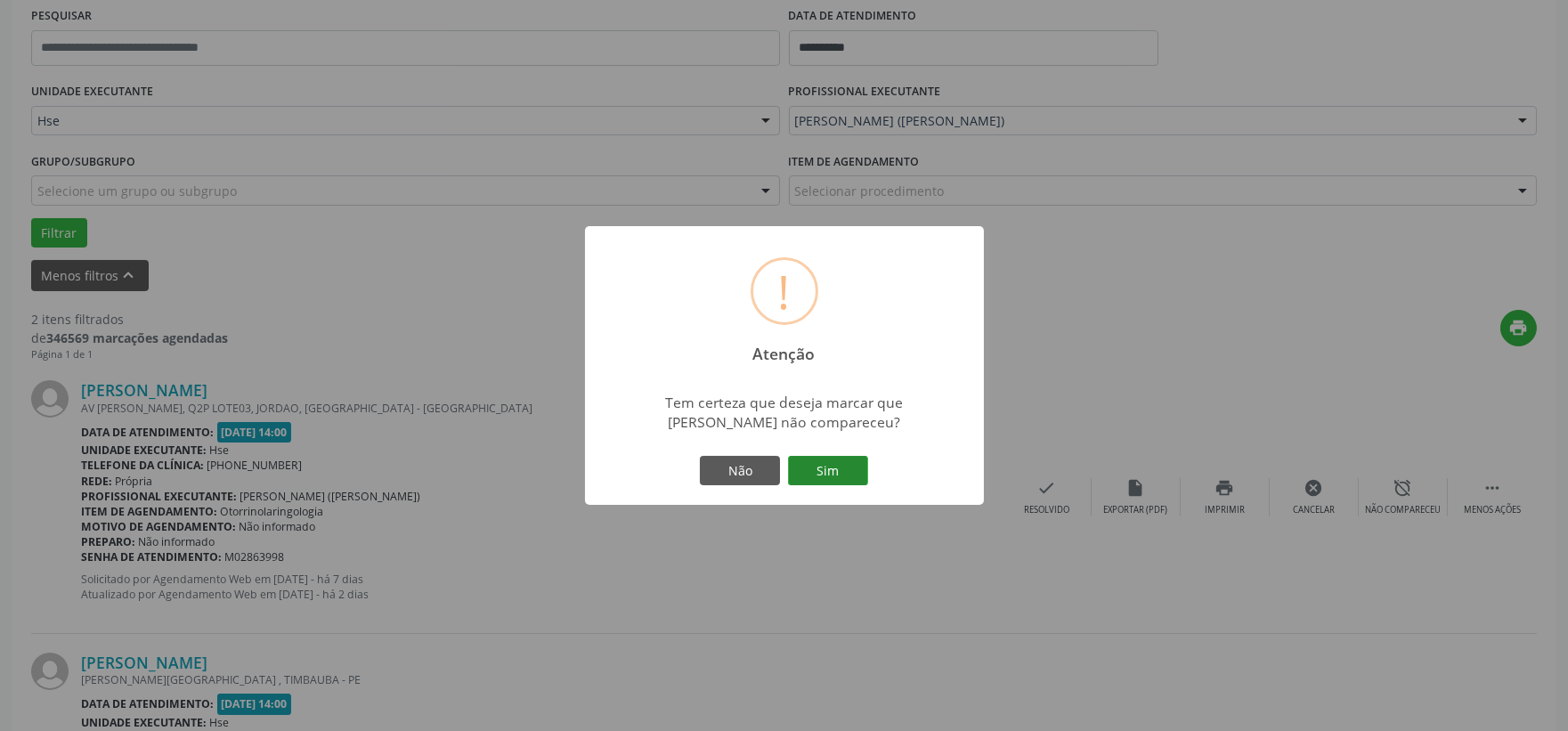
click at [837, 458] on button "Sim" at bounding box center [828, 470] width 80 height 30
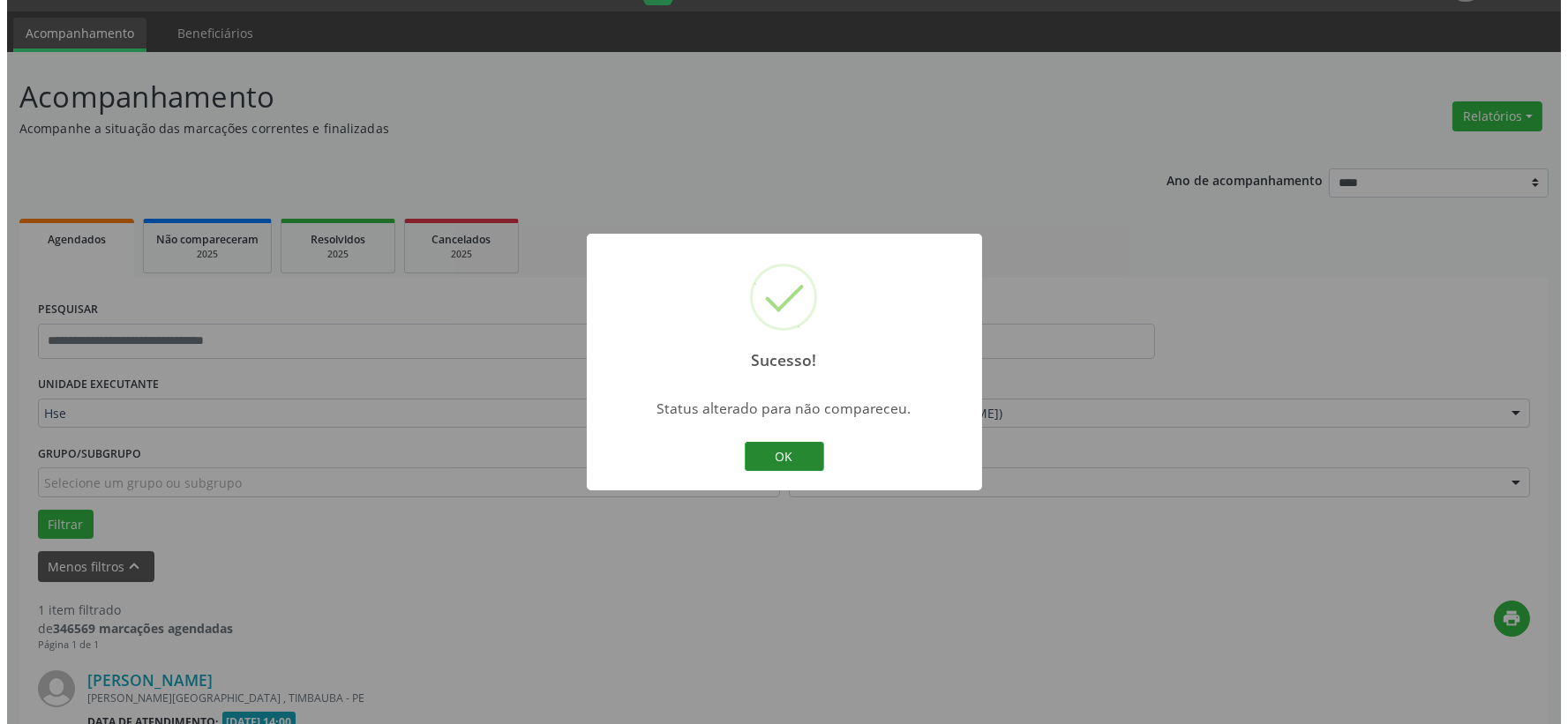
scroll to position [271, 0]
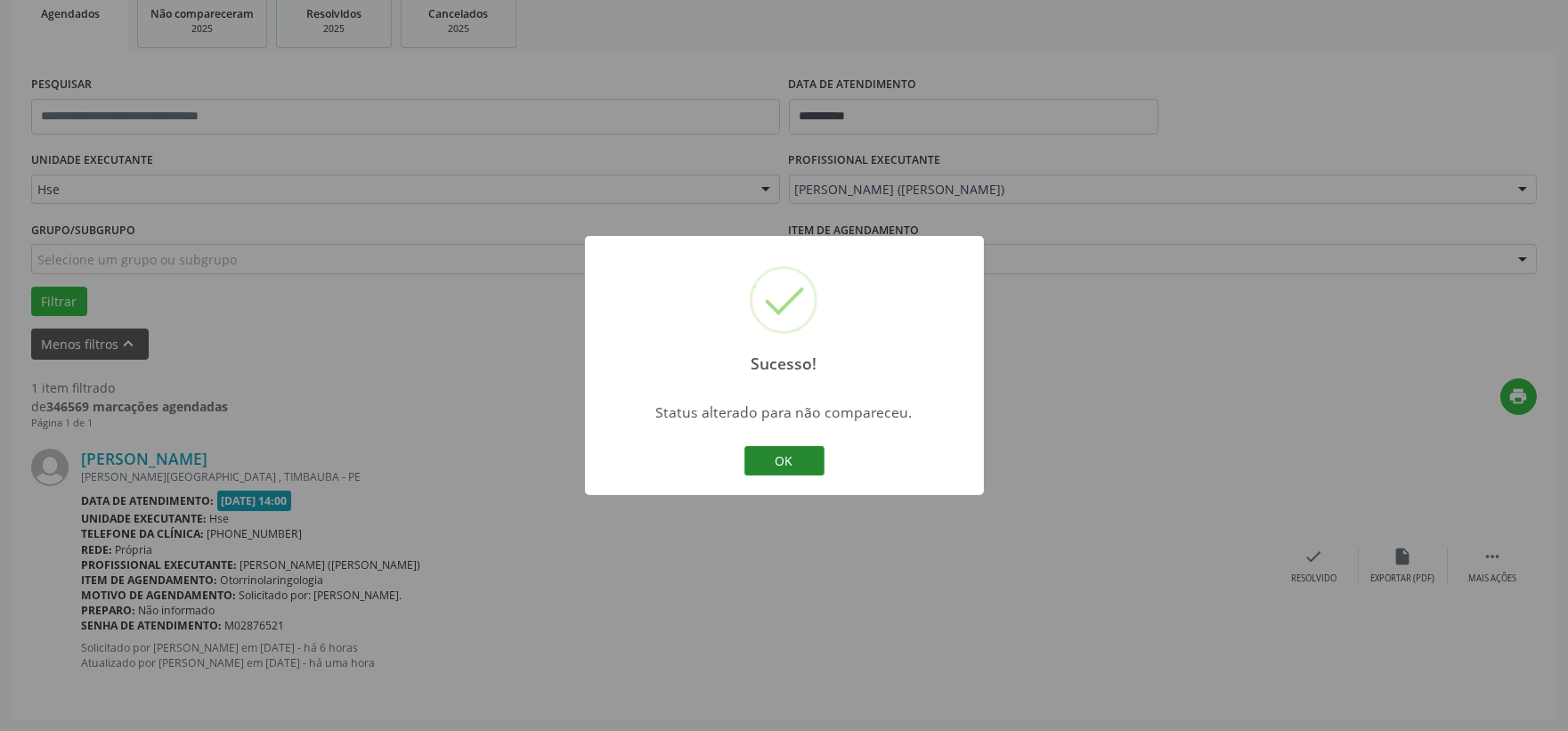
click at [787, 459] on button "OK" at bounding box center [785, 461] width 80 height 30
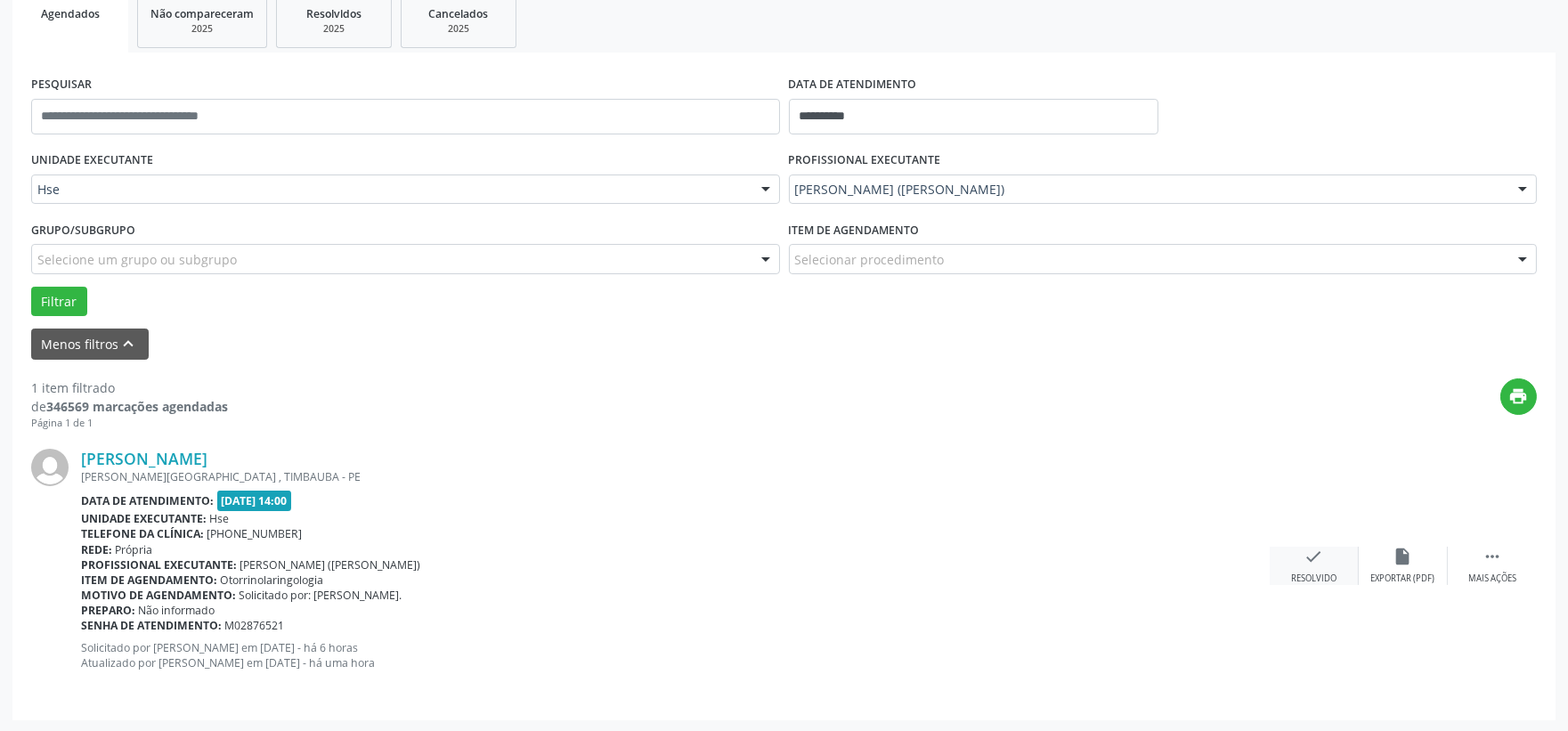
click at [1309, 572] on div "Resolvido" at bounding box center [1314, 578] width 45 height 13
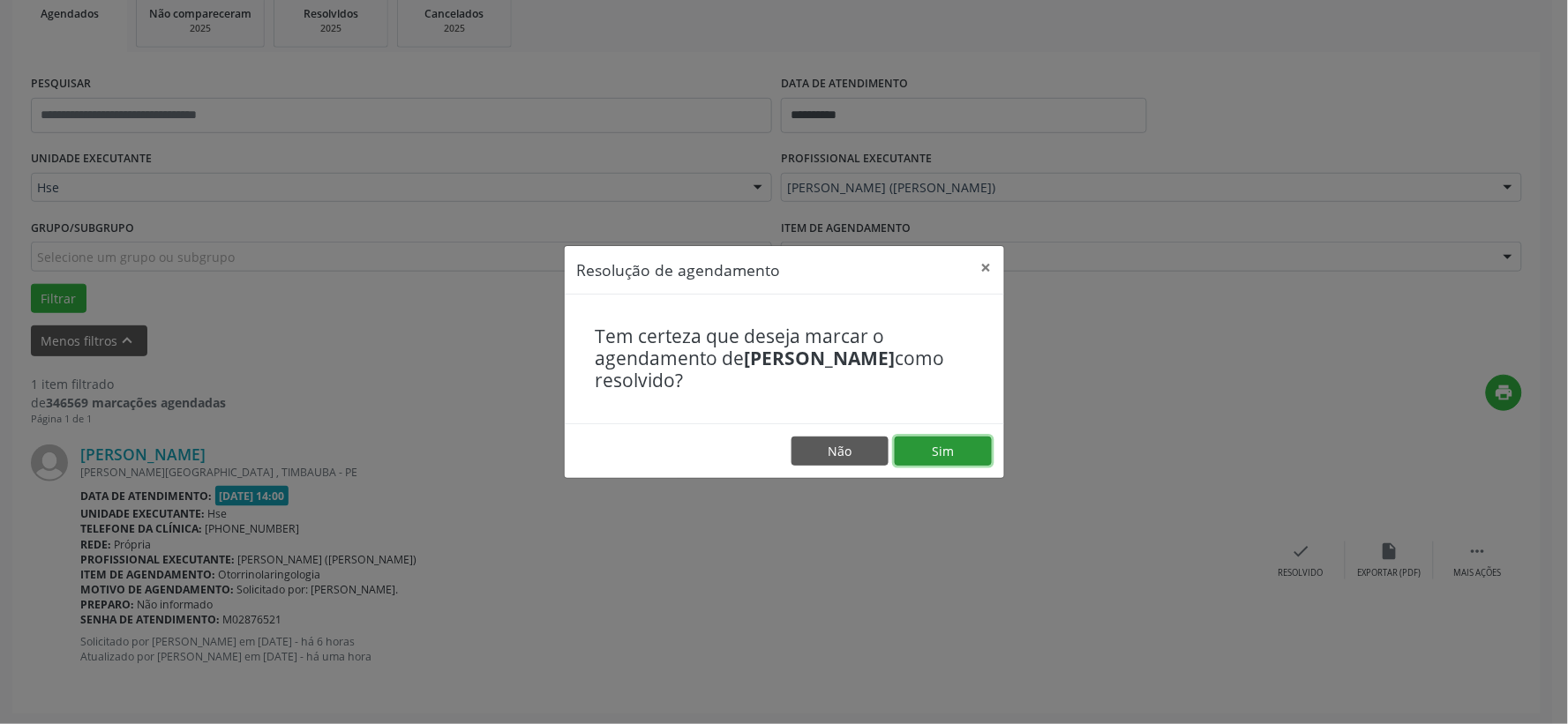
click at [910, 450] on button "Sim" at bounding box center [943, 451] width 97 height 30
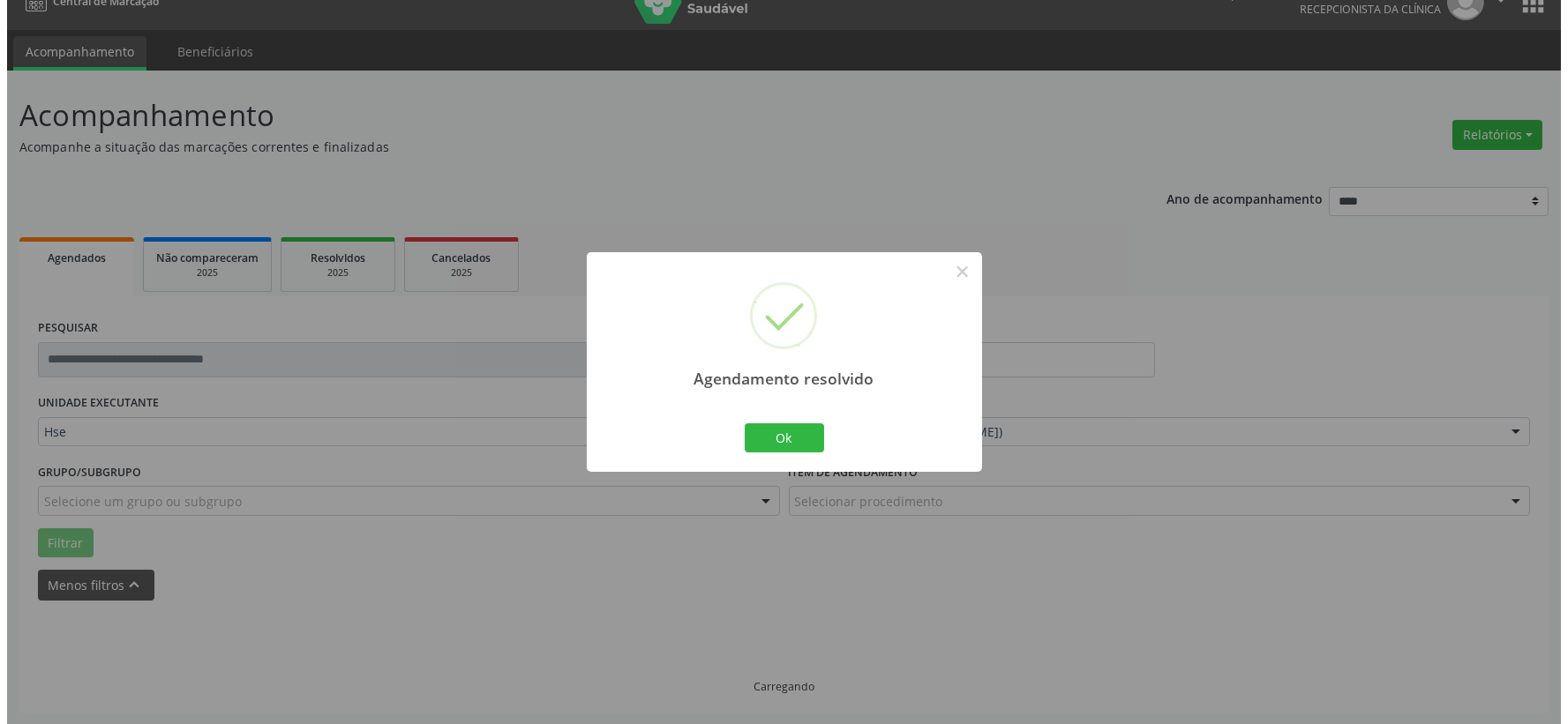
scroll to position [0, 0]
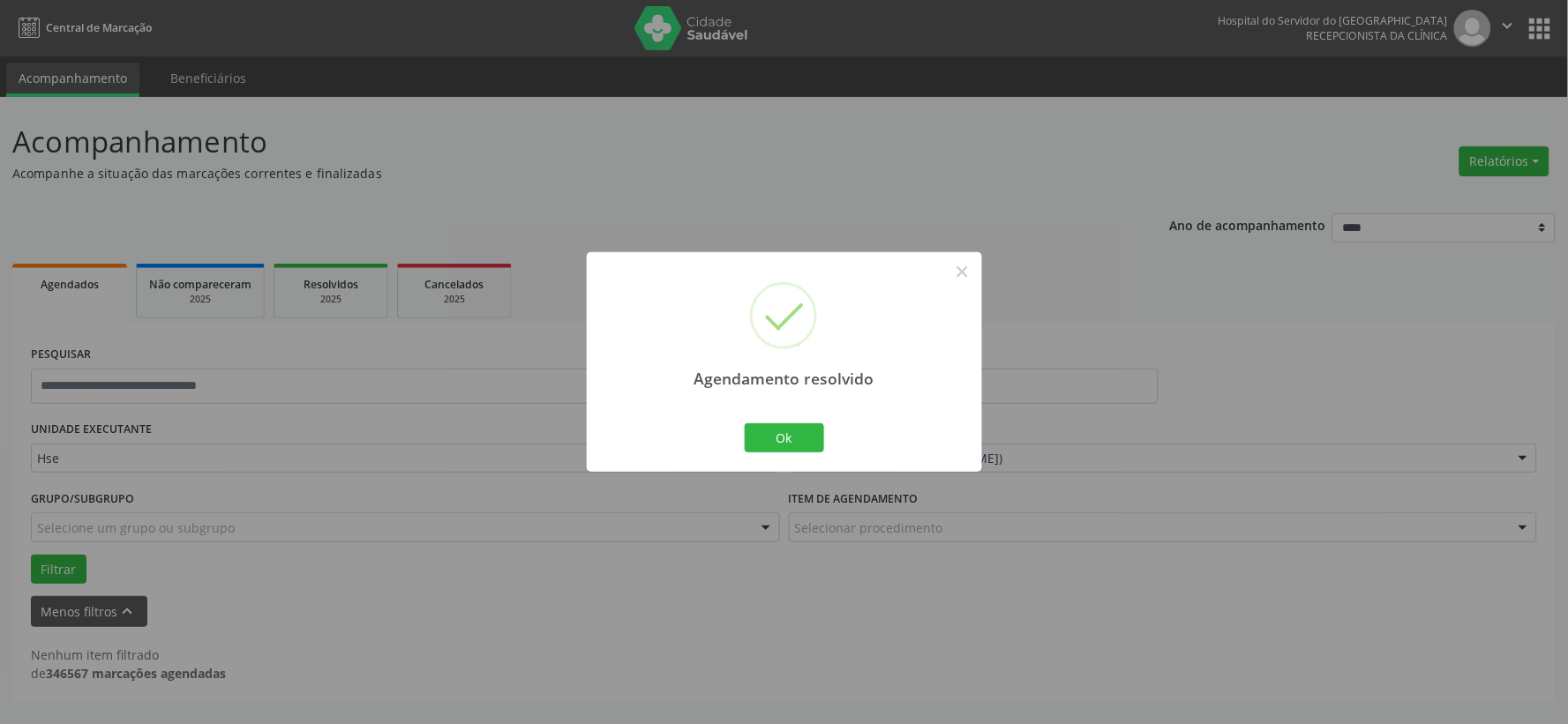
click at [759, 420] on div "Ok Cancel" at bounding box center [784, 438] width 87 height 37
click at [773, 430] on button "Ok" at bounding box center [784, 438] width 80 height 30
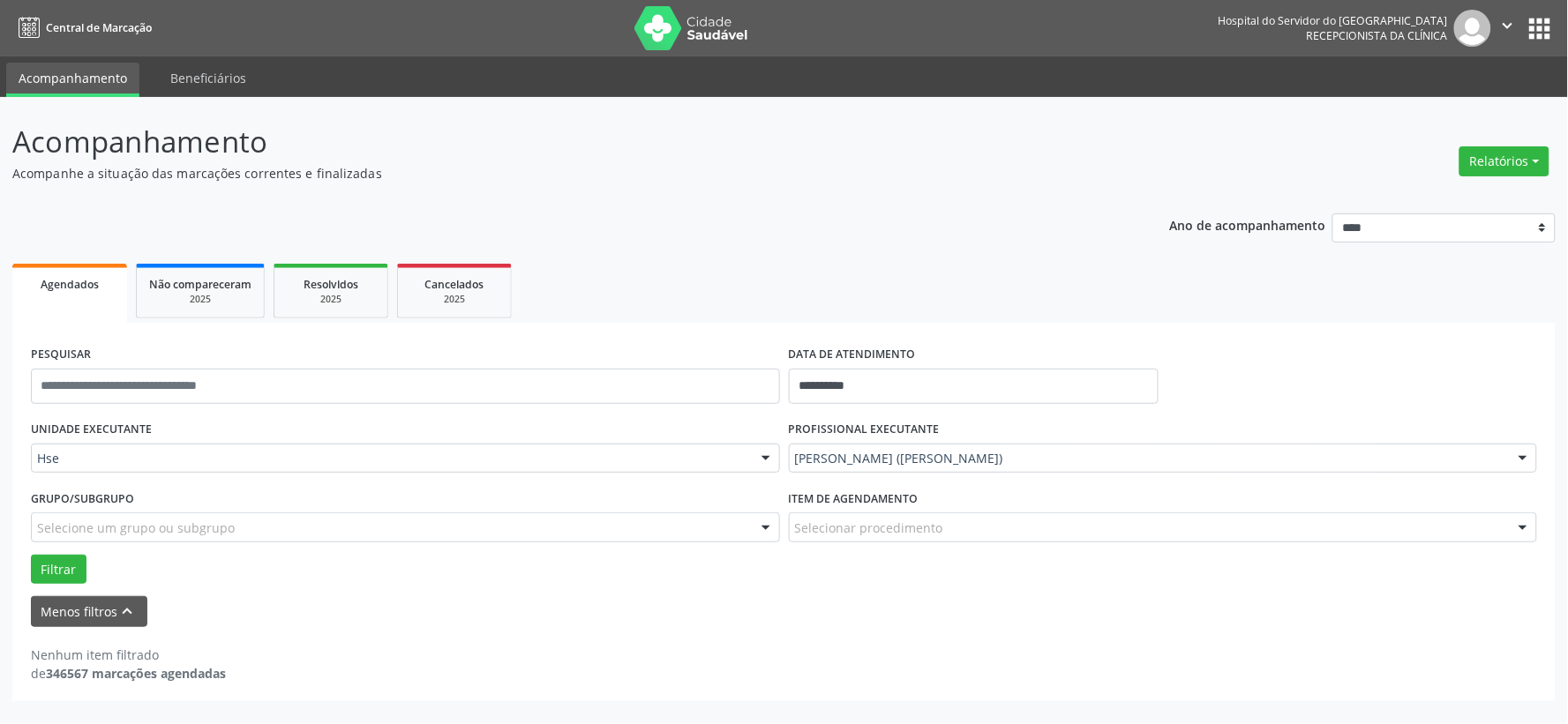
click at [715, 27] on img at bounding box center [691, 27] width 115 height 44
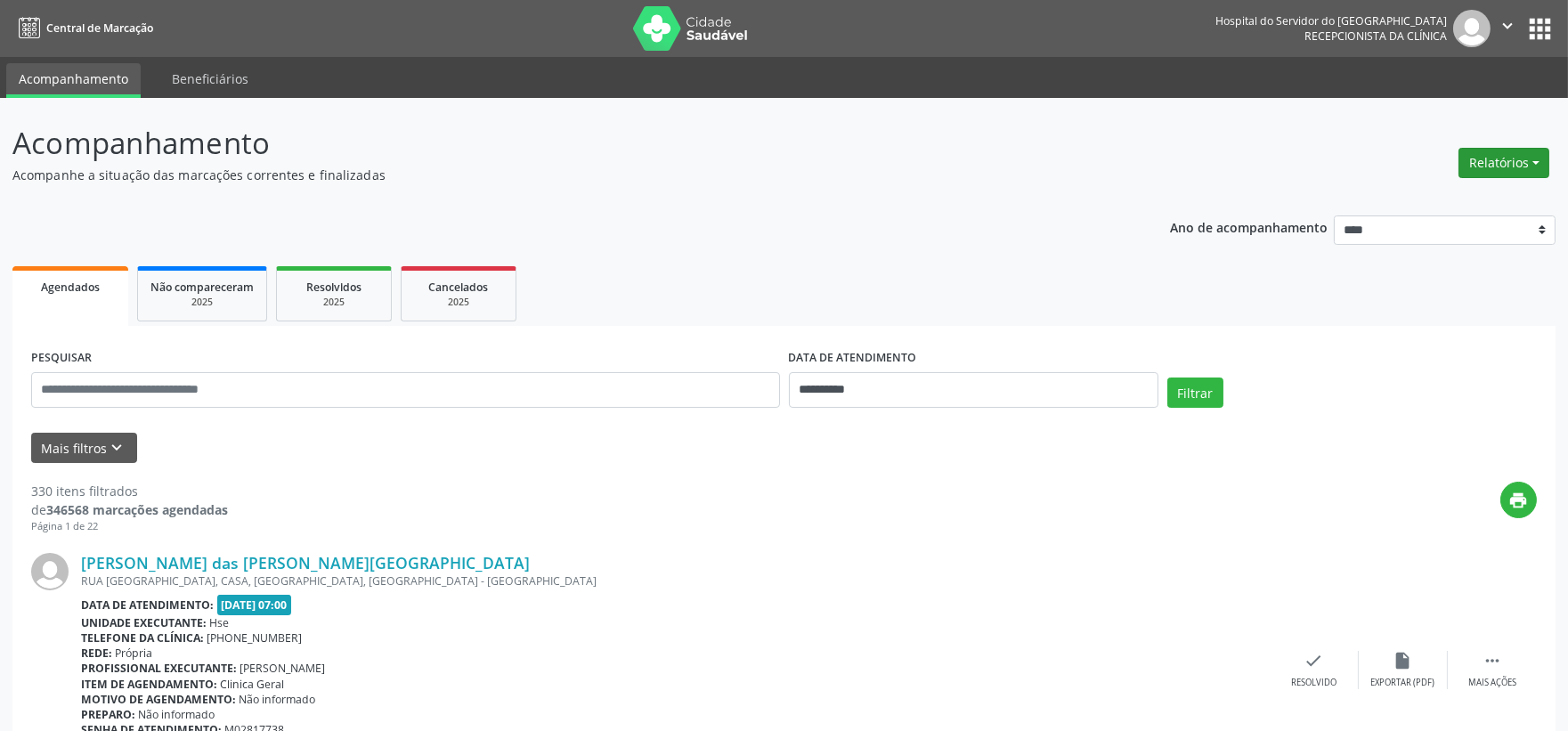
click at [1491, 167] on button "Relatórios" at bounding box center [1504, 163] width 91 height 30
click at [1447, 198] on link "Agendamentos" at bounding box center [1452, 200] width 191 height 24
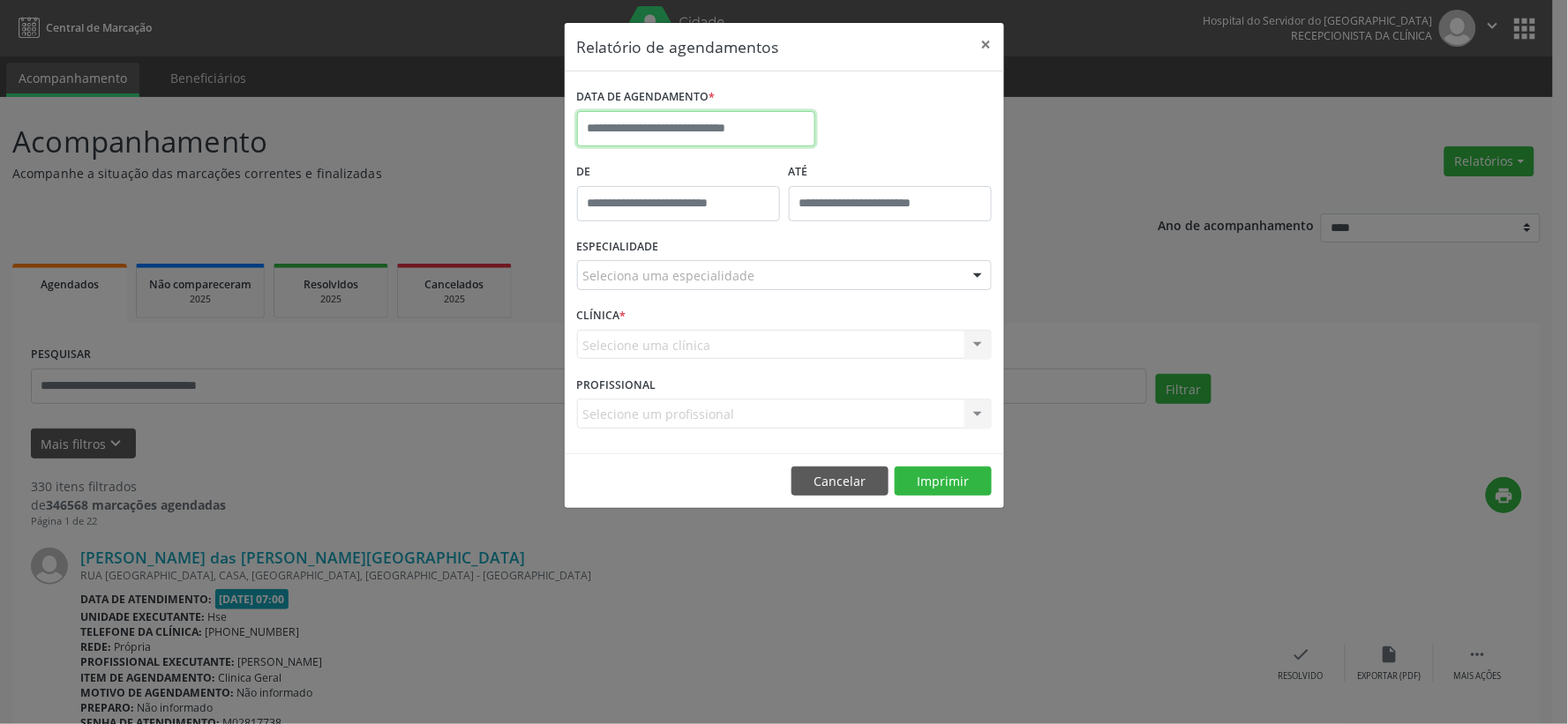
click at [703, 117] on input "text" at bounding box center [695, 129] width 238 height 35
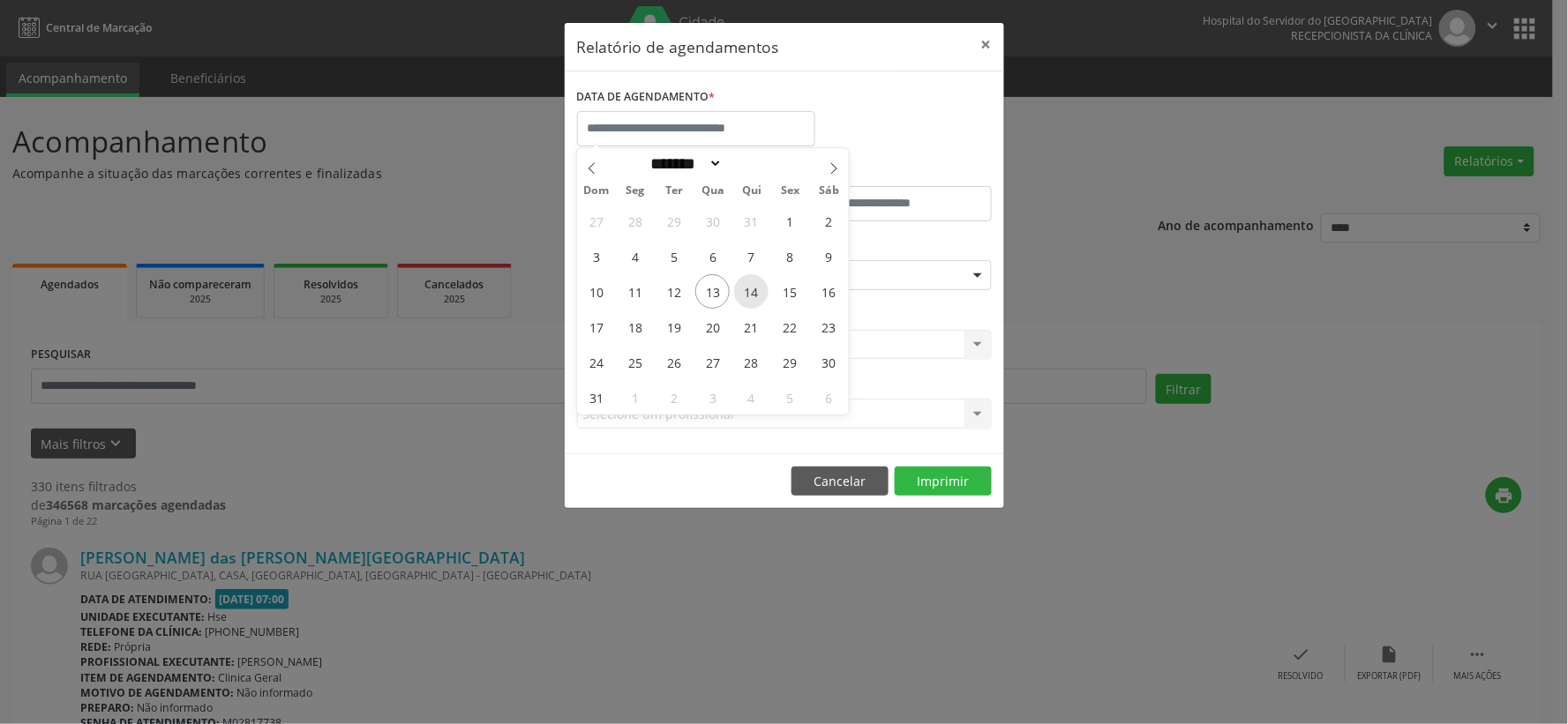
click at [745, 296] on span "14" at bounding box center [751, 291] width 34 height 34
type input "**********"
click at [745, 296] on span "14" at bounding box center [751, 291] width 34 height 34
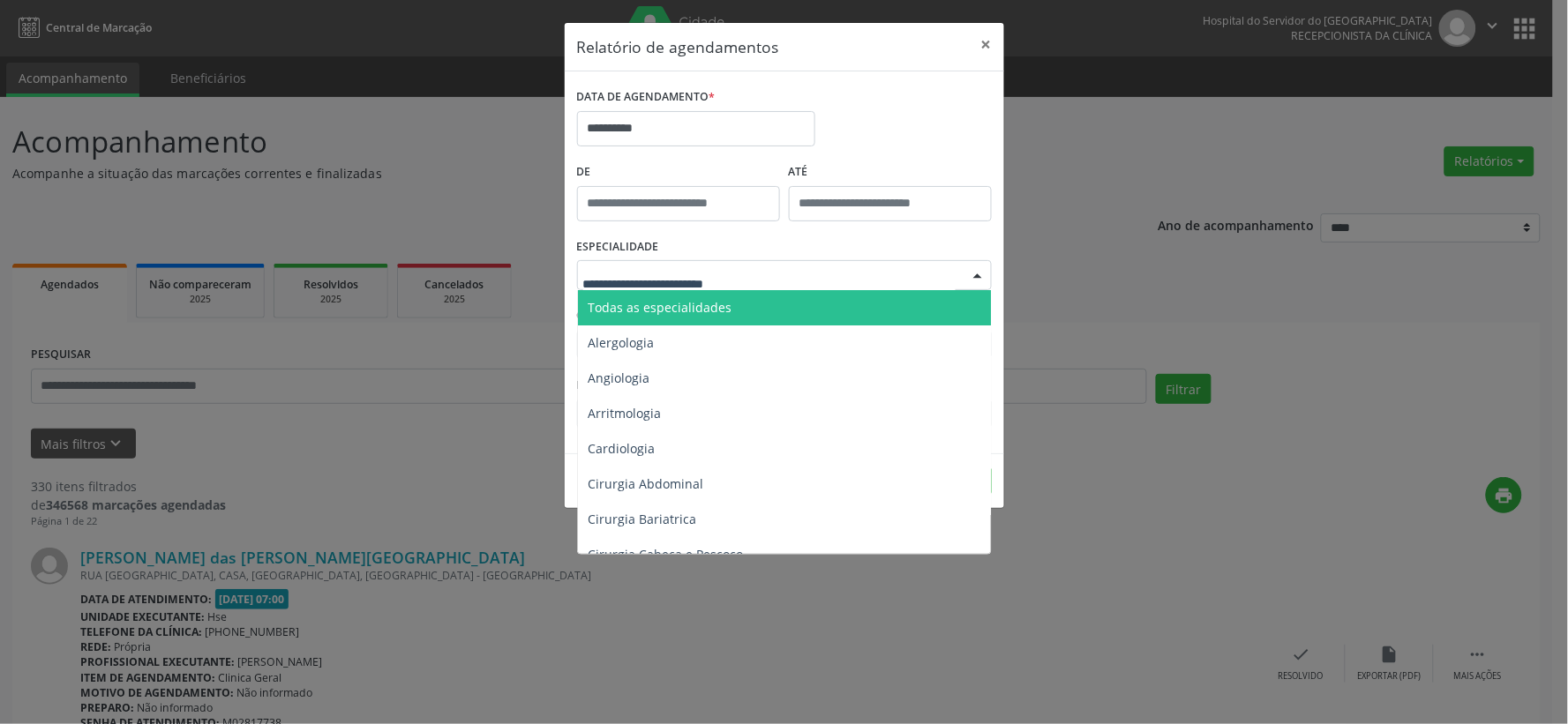
click at [736, 313] on span "Todas as especialidades" at bounding box center [785, 308] width 416 height 35
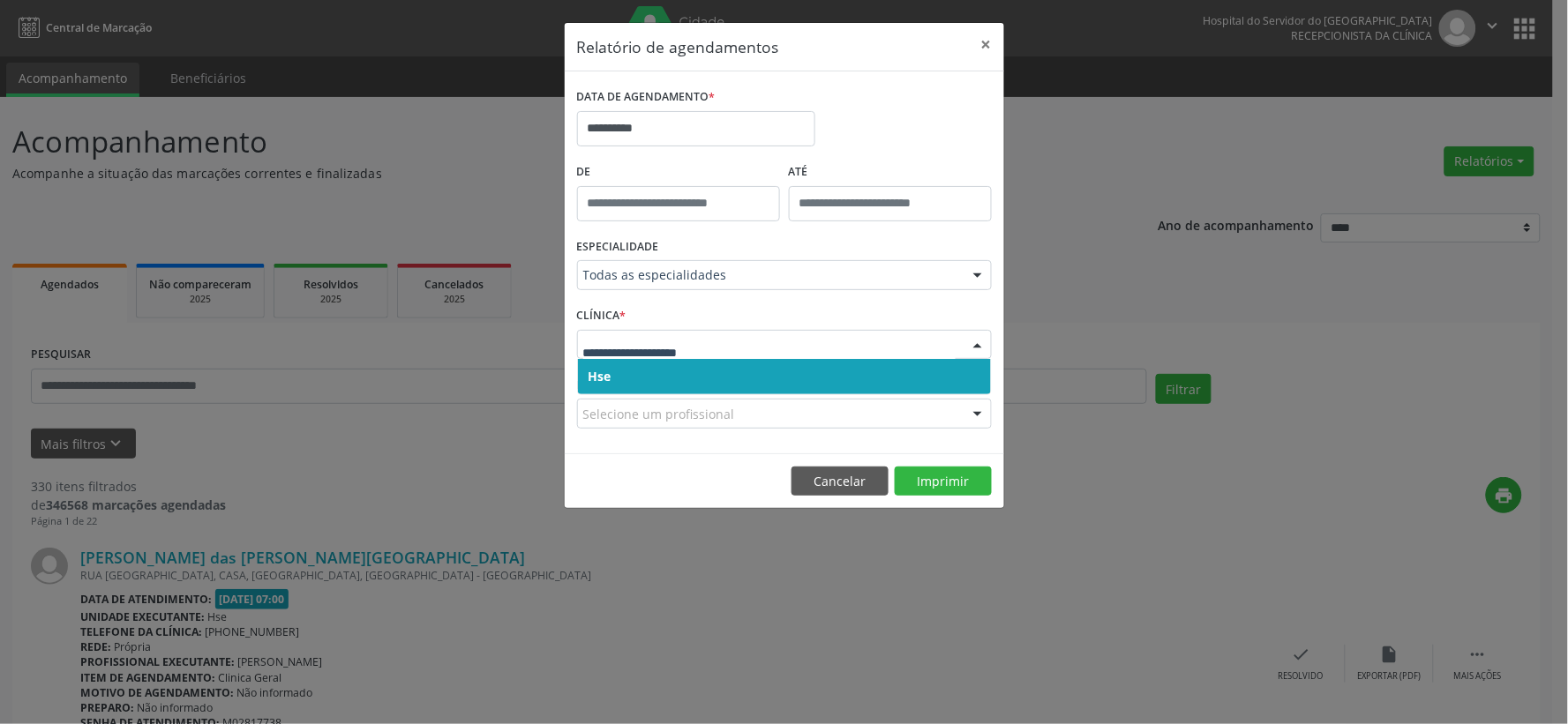
click at [732, 375] on span "Hse" at bounding box center [784, 377] width 413 height 35
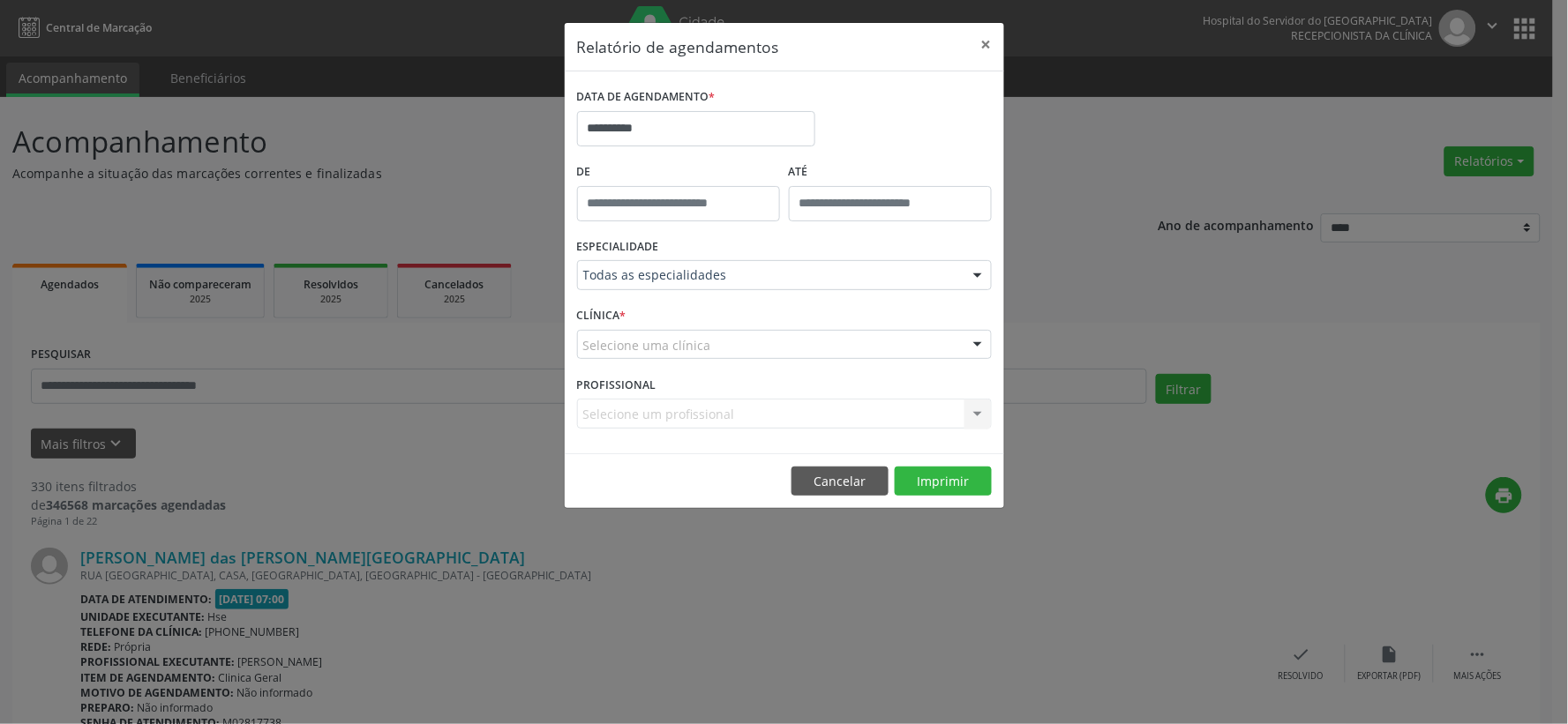
click at [744, 355] on div "Selecione uma clínica" at bounding box center [784, 345] width 415 height 30
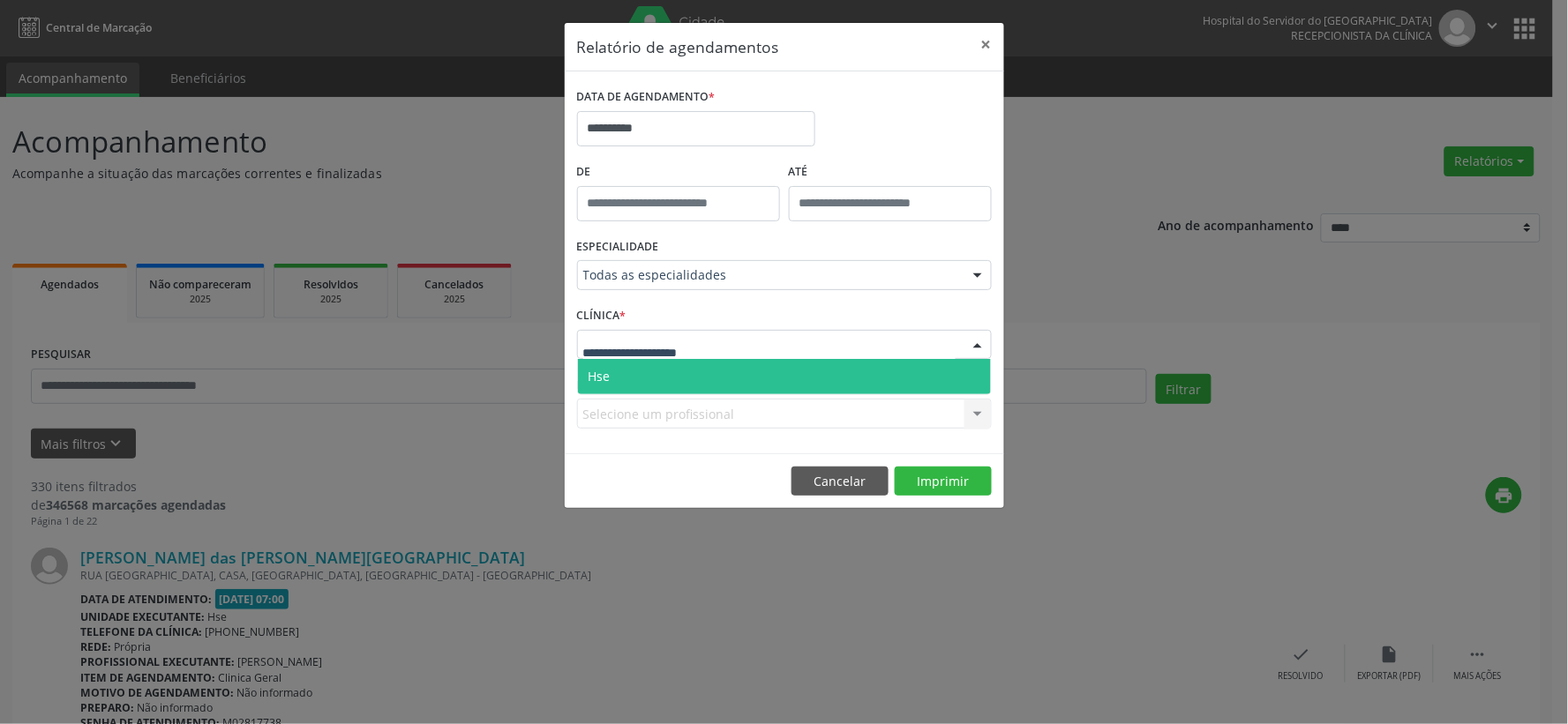
click at [752, 376] on span "Hse" at bounding box center [784, 377] width 413 height 35
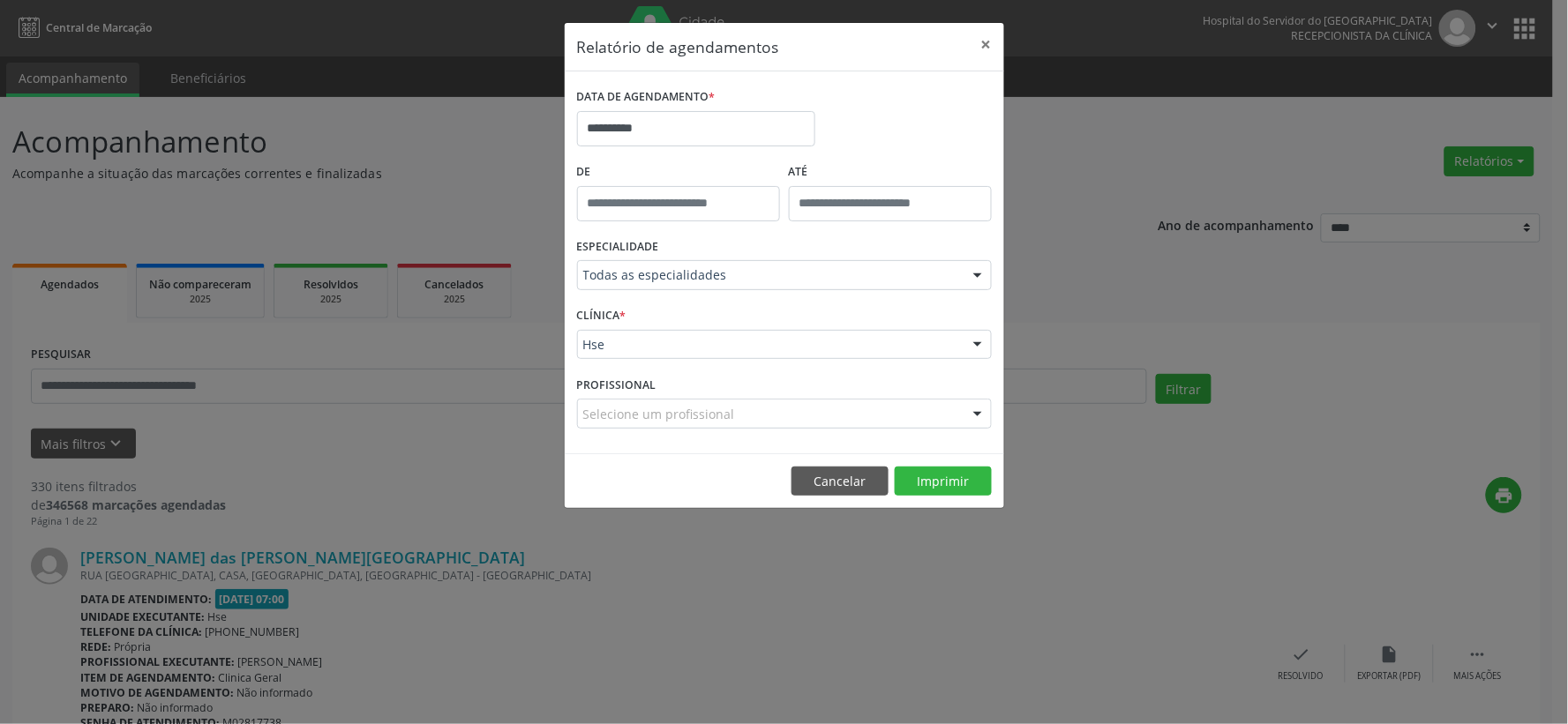
click at [756, 416] on div "Selecione um profissional" at bounding box center [784, 413] width 415 height 30
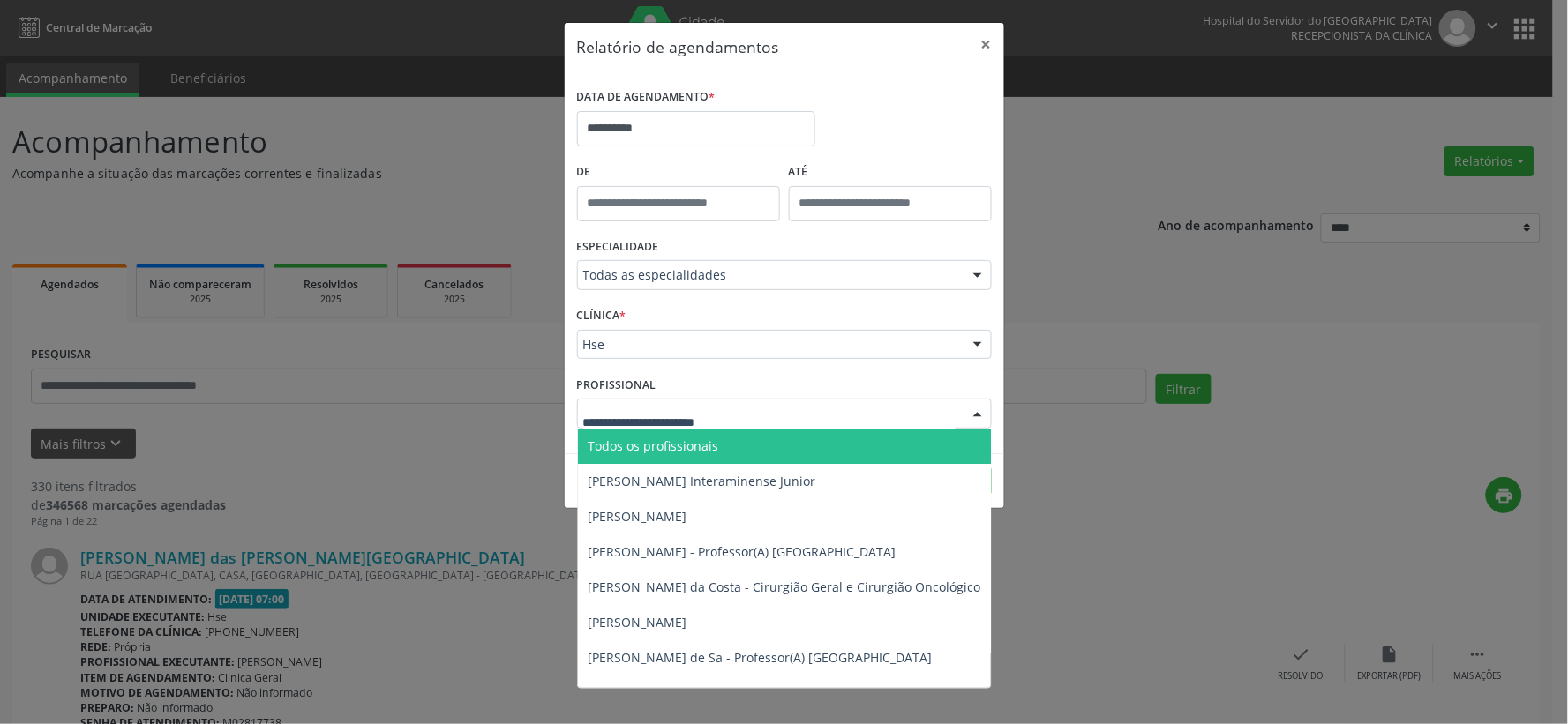
click at [715, 436] on span "Todos os profissionais" at bounding box center [875, 446] width 594 height 35
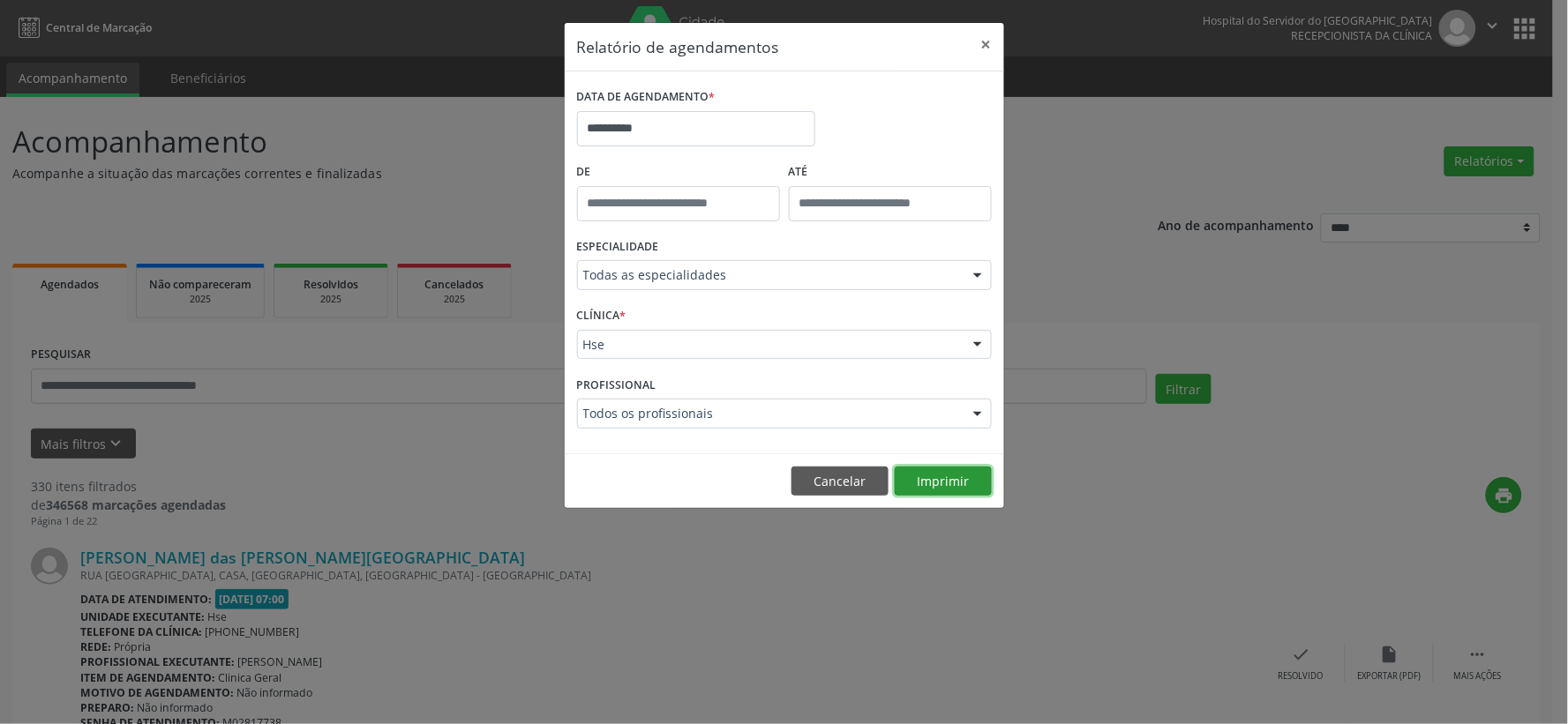
click at [919, 474] on button "Imprimir" at bounding box center [943, 481] width 97 height 30
